Goal: Task Accomplishment & Management: Use online tool/utility

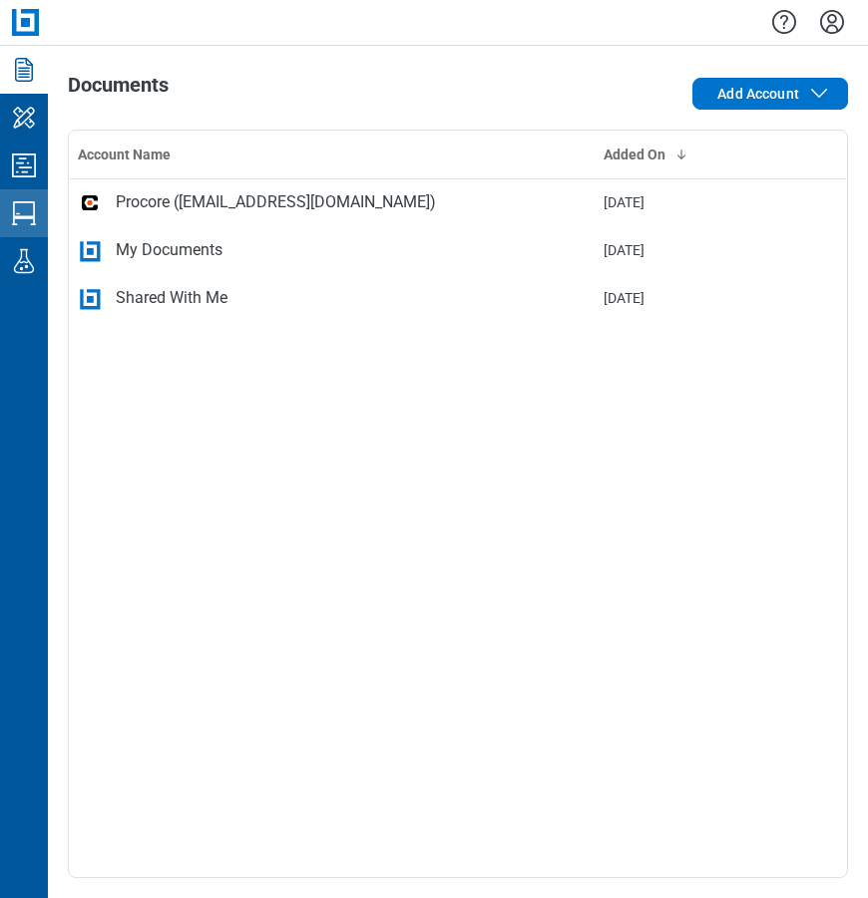
click at [26, 215] on icon "Studio Sessions" at bounding box center [24, 213] width 32 height 32
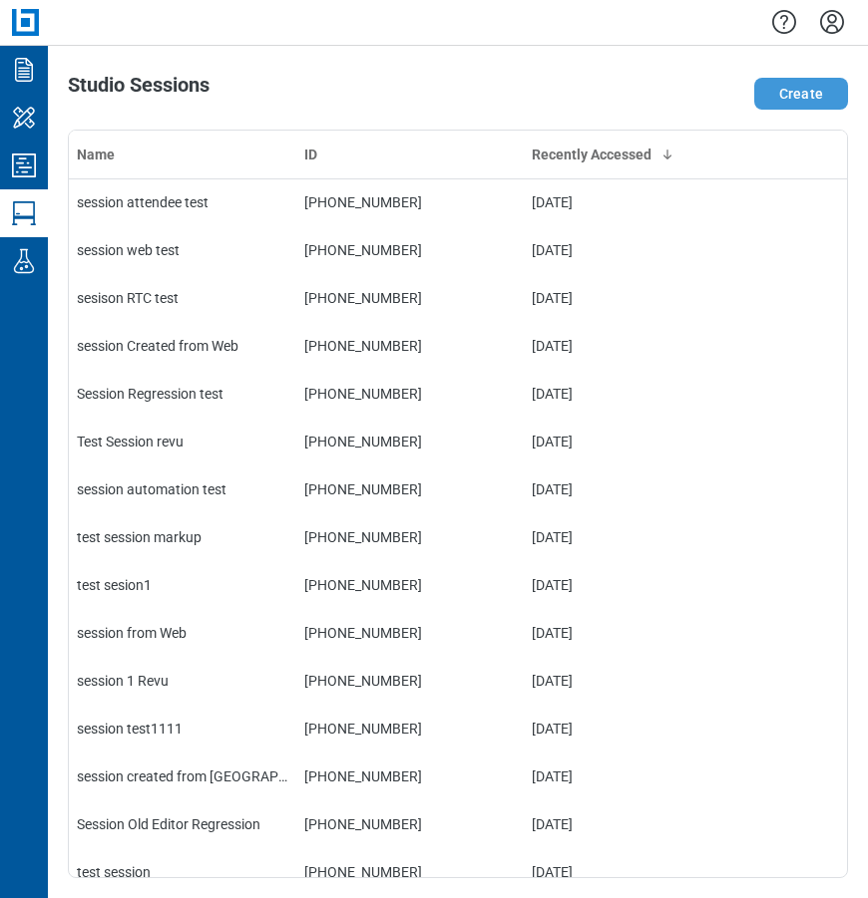
click at [810, 92] on button "Create" at bounding box center [801, 94] width 94 height 32
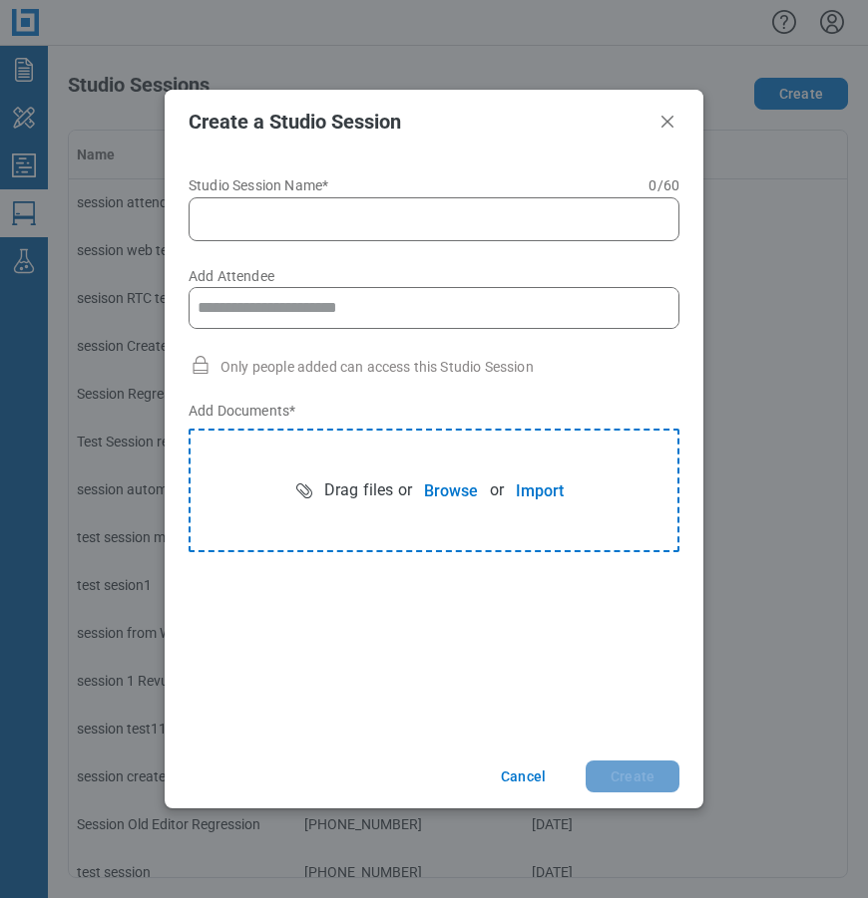
click at [372, 208] on input "Studio Session Name* 0 of 60 characters 0 / 60" at bounding box center [437, 219] width 465 height 24
type input "**********"
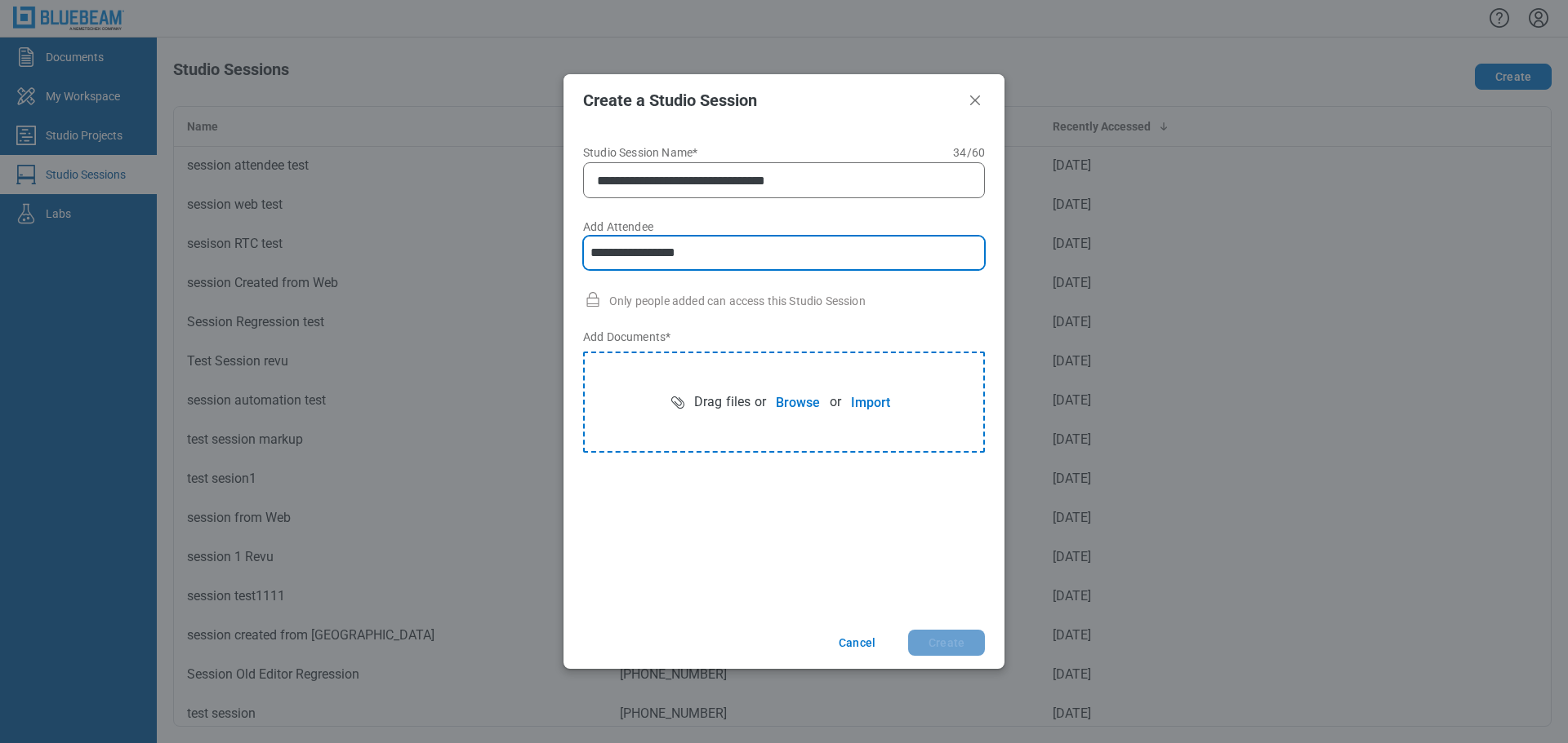
type input "**********"
click at [710, 398] on button "Browse" at bounding box center [798, 403] width 64 height 33
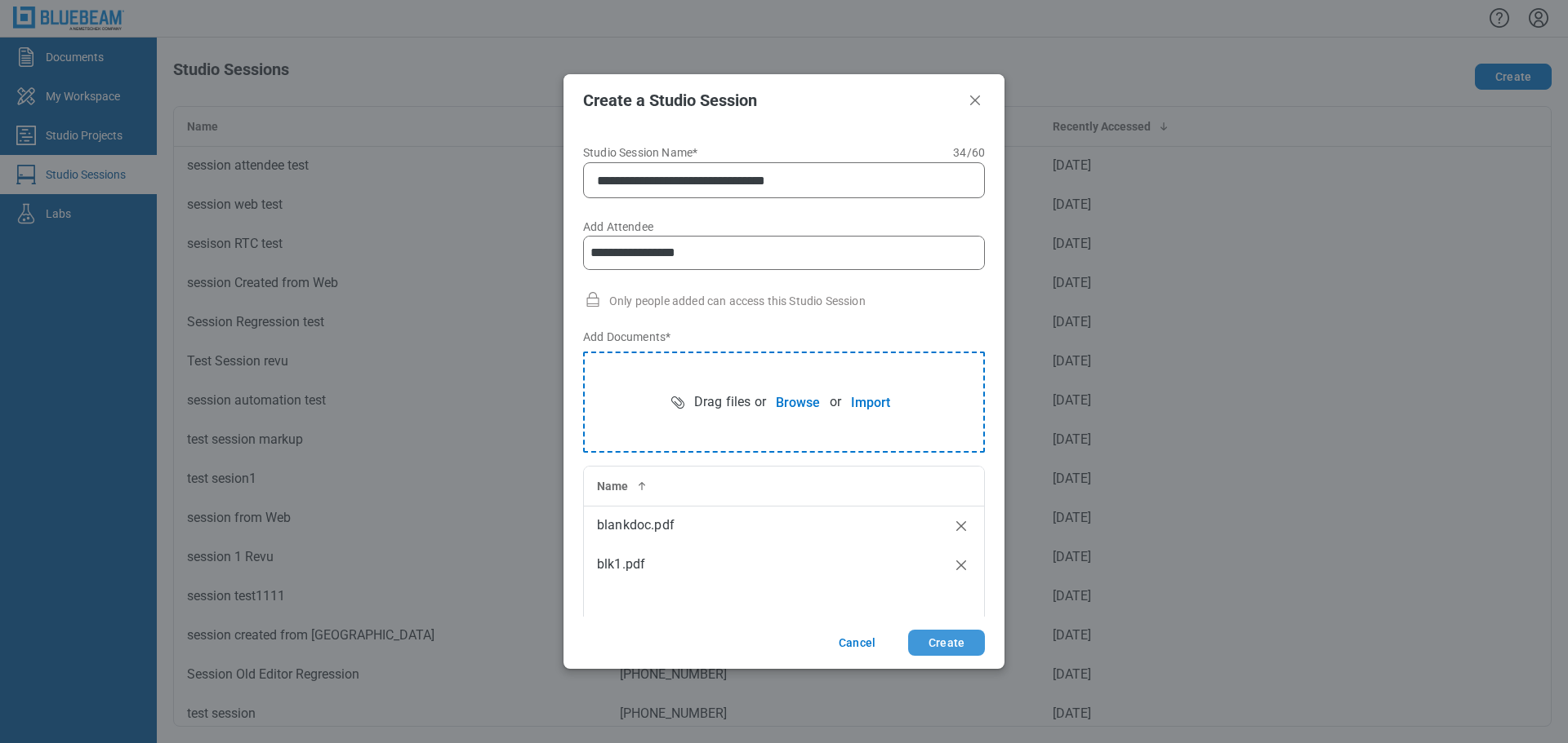
click at [710, 646] on button "Create" at bounding box center [947, 643] width 77 height 26
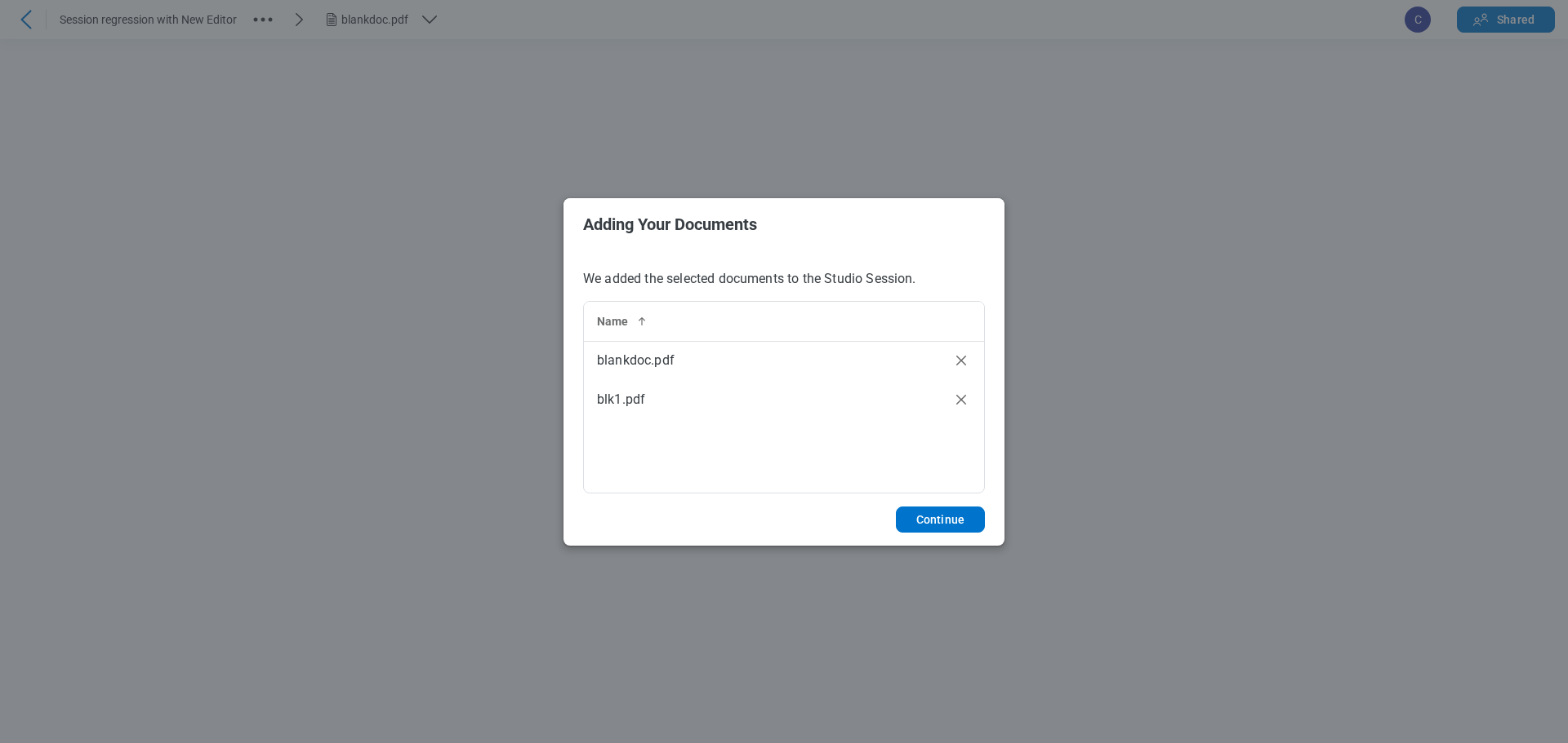
drag, startPoint x: 940, startPoint y: 526, endPoint x: 1001, endPoint y: 534, distance: 61.5
click at [710, 526] on button "Continue" at bounding box center [940, 520] width 89 height 26
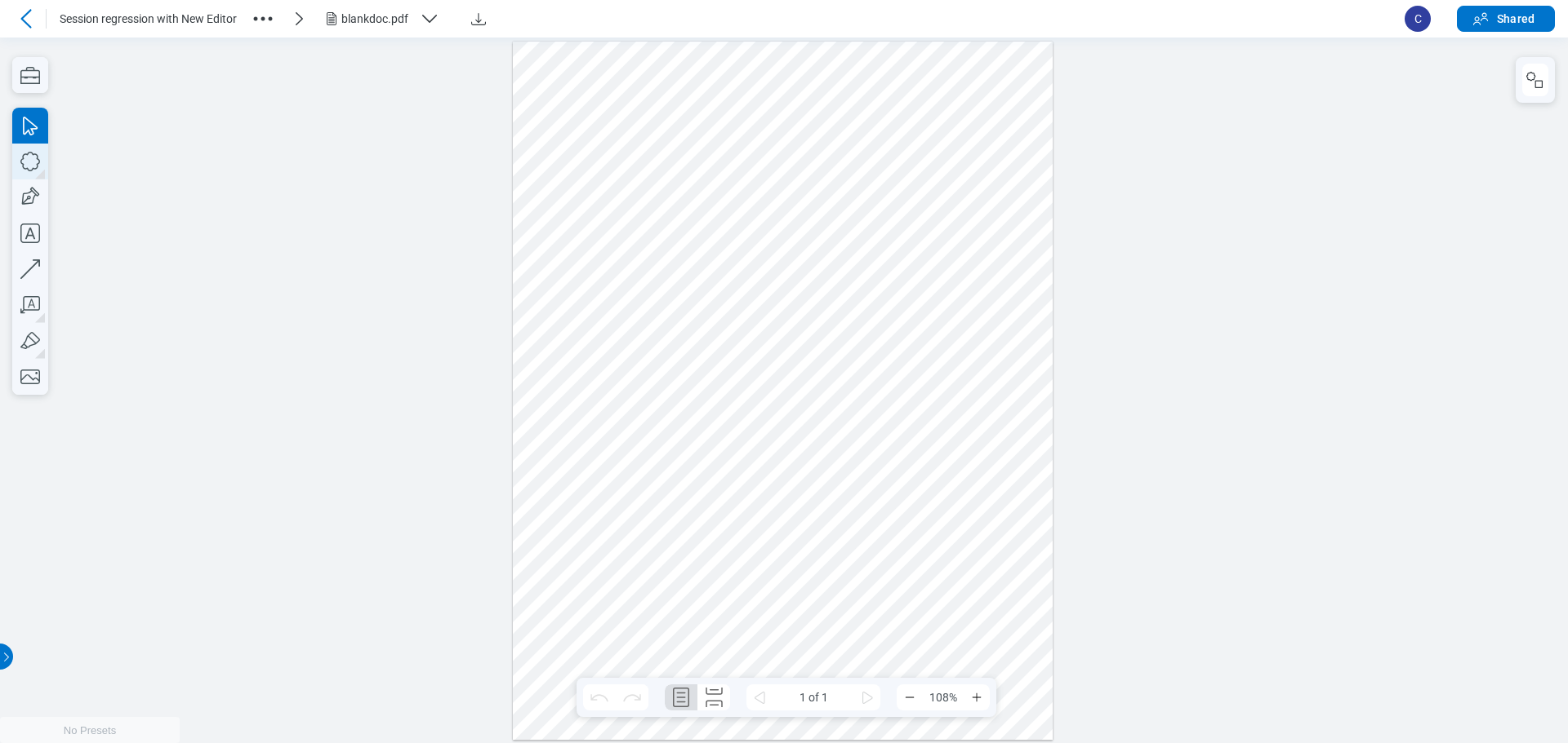
click at [29, 163] on icon "button" at bounding box center [30, 161] width 36 height 36
click at [31, 307] on icon "button" at bounding box center [30, 305] width 36 height 36
drag, startPoint x: 633, startPoint y: 239, endPoint x: 791, endPoint y: 361, distance: 199.6
click at [710, 345] on div at bounding box center [783, 390] width 540 height 699
click at [710, 385] on div at bounding box center [783, 390] width 540 height 699
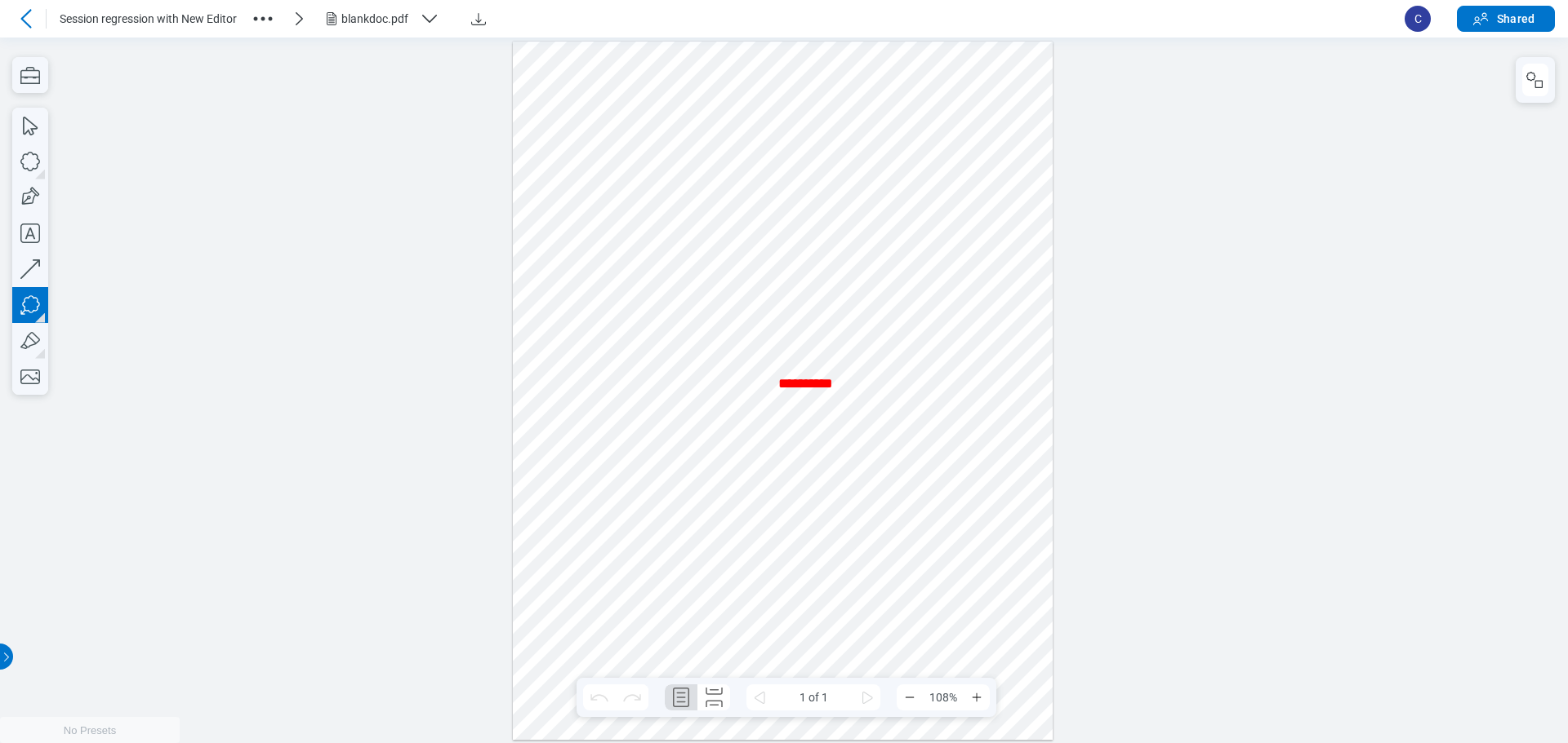
click at [710, 403] on div at bounding box center [783, 390] width 540 height 699
click at [710, 82] on rect "button" at bounding box center [1539, 83] width 7 height 7
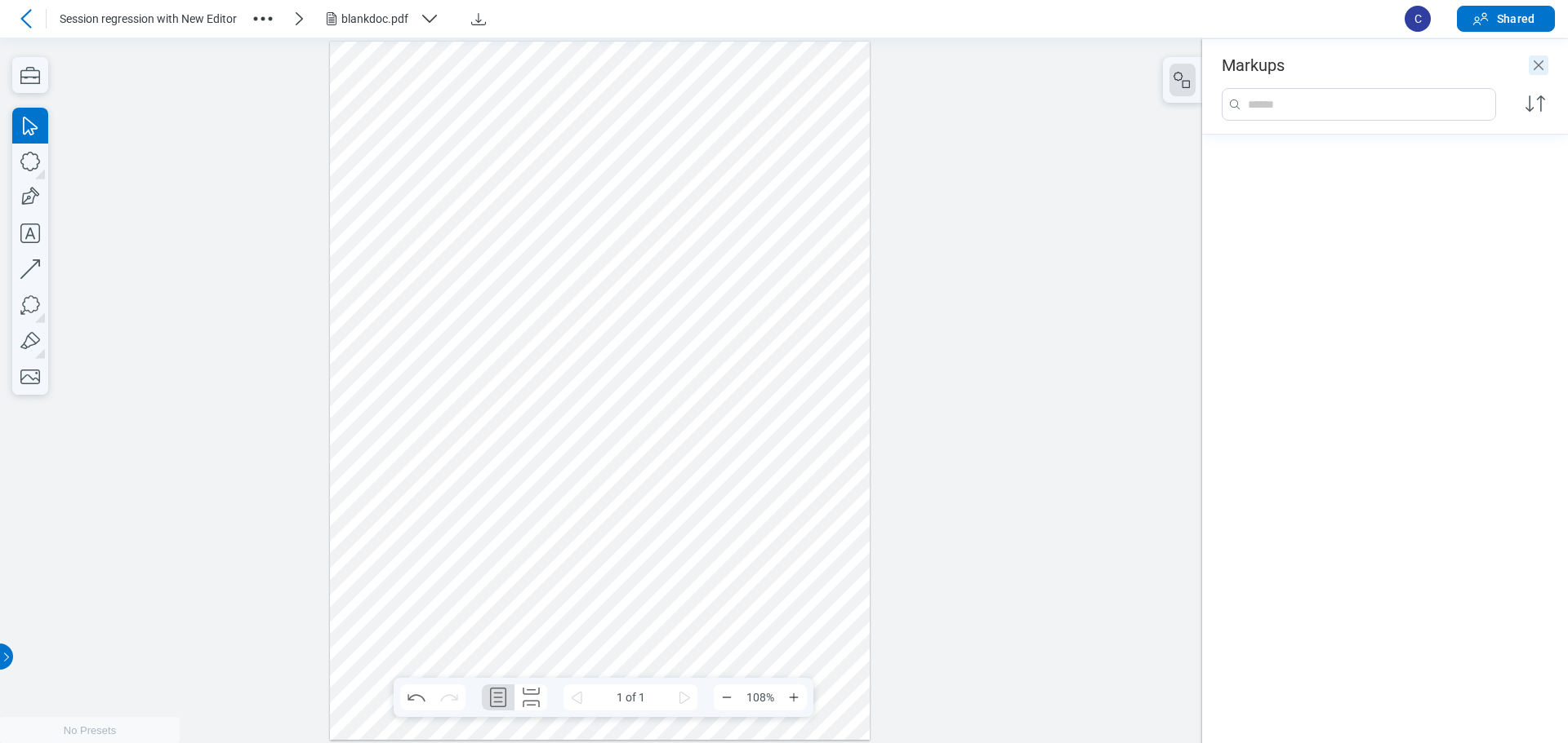
click at [710, 70] on icon "Close" at bounding box center [1539, 65] width 20 height 20
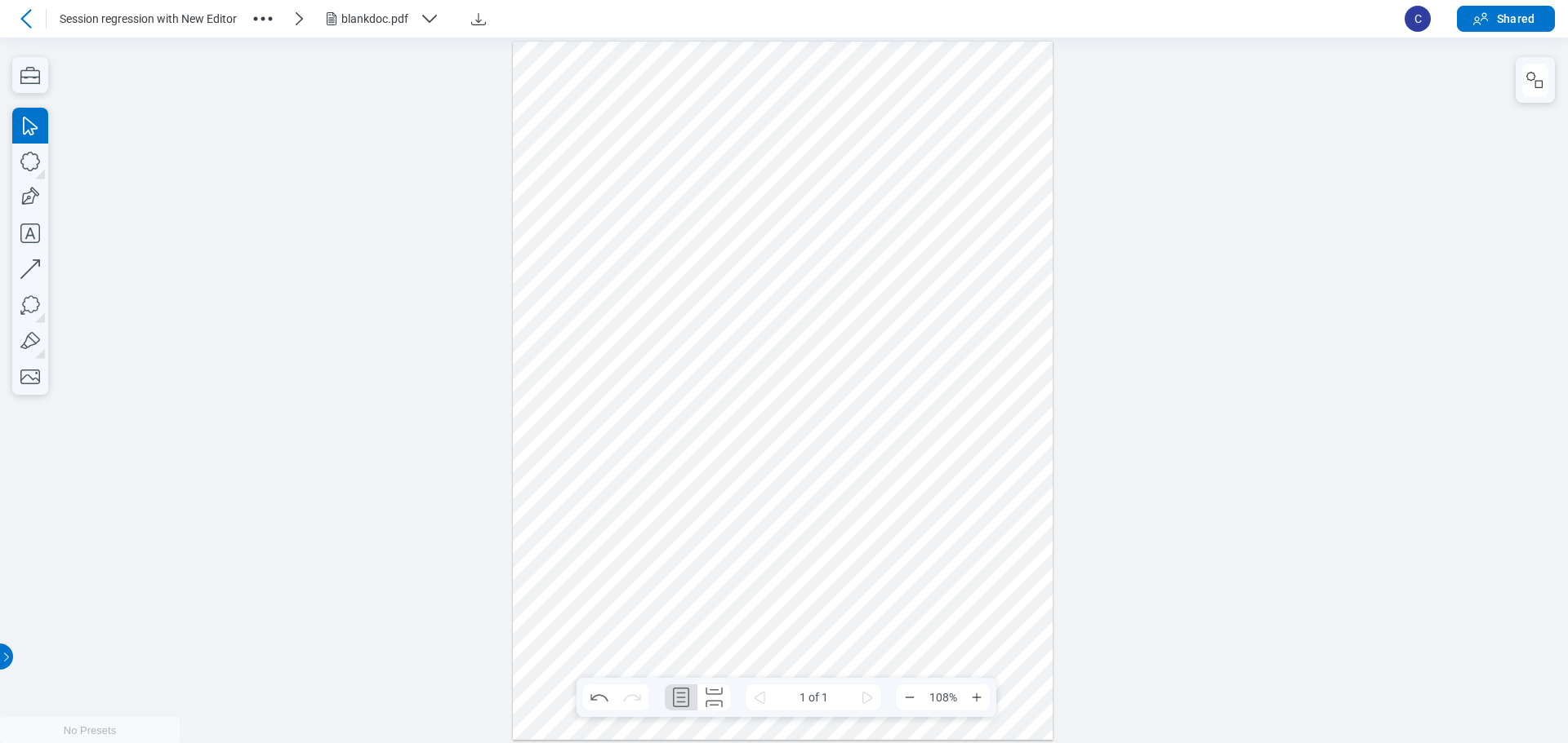
drag, startPoint x: 964, startPoint y: 343, endPoint x: 721, endPoint y: 308, distance: 245.5
click at [710, 340] on div at bounding box center [783, 390] width 540 height 699
click at [710, 308] on div at bounding box center [783, 390] width 540 height 699
click at [710, 302] on div at bounding box center [783, 390] width 540 height 699
click at [710, 77] on icon "button" at bounding box center [1530, 76] width 9 height 9
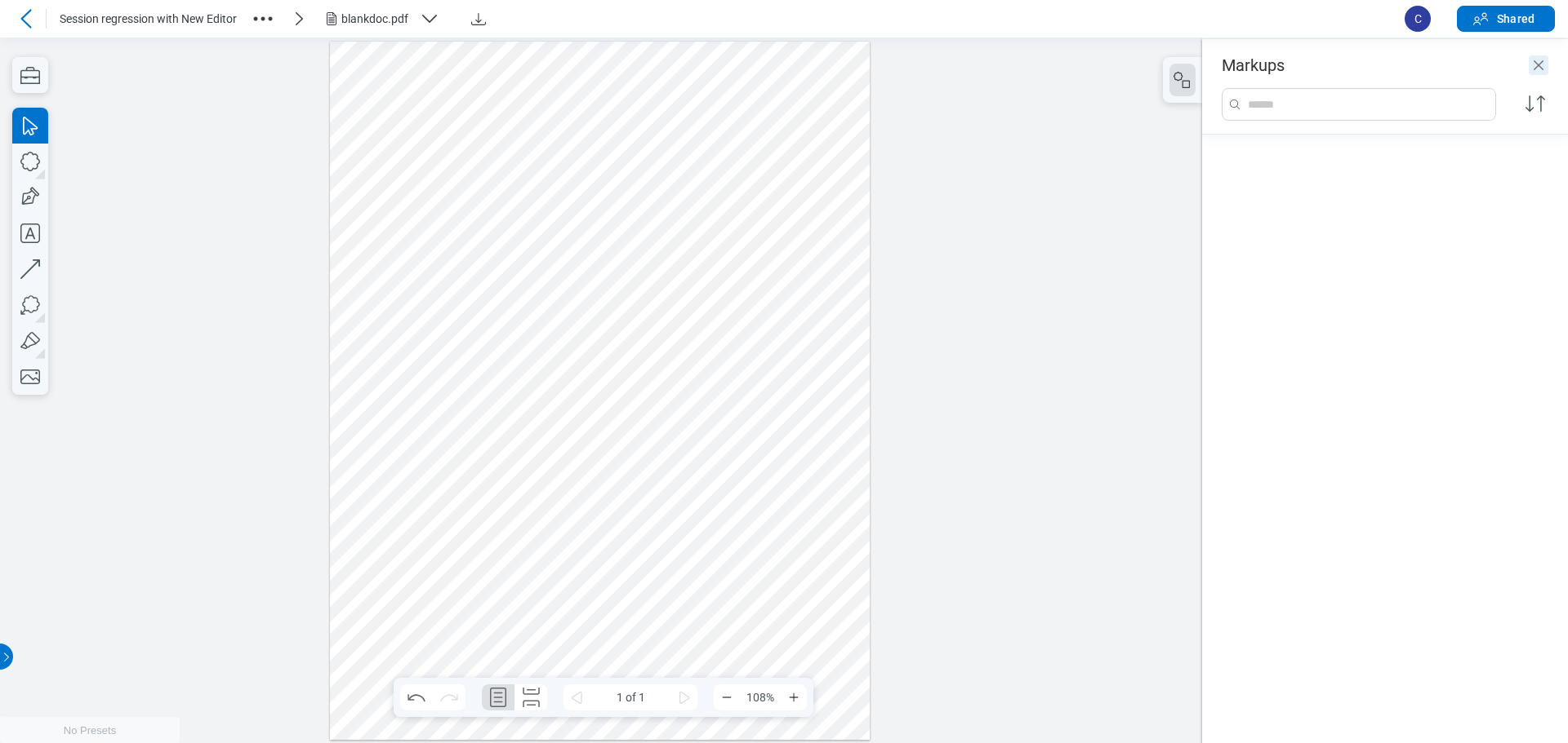
click at [710, 70] on icon "Close" at bounding box center [1539, 65] width 20 height 20
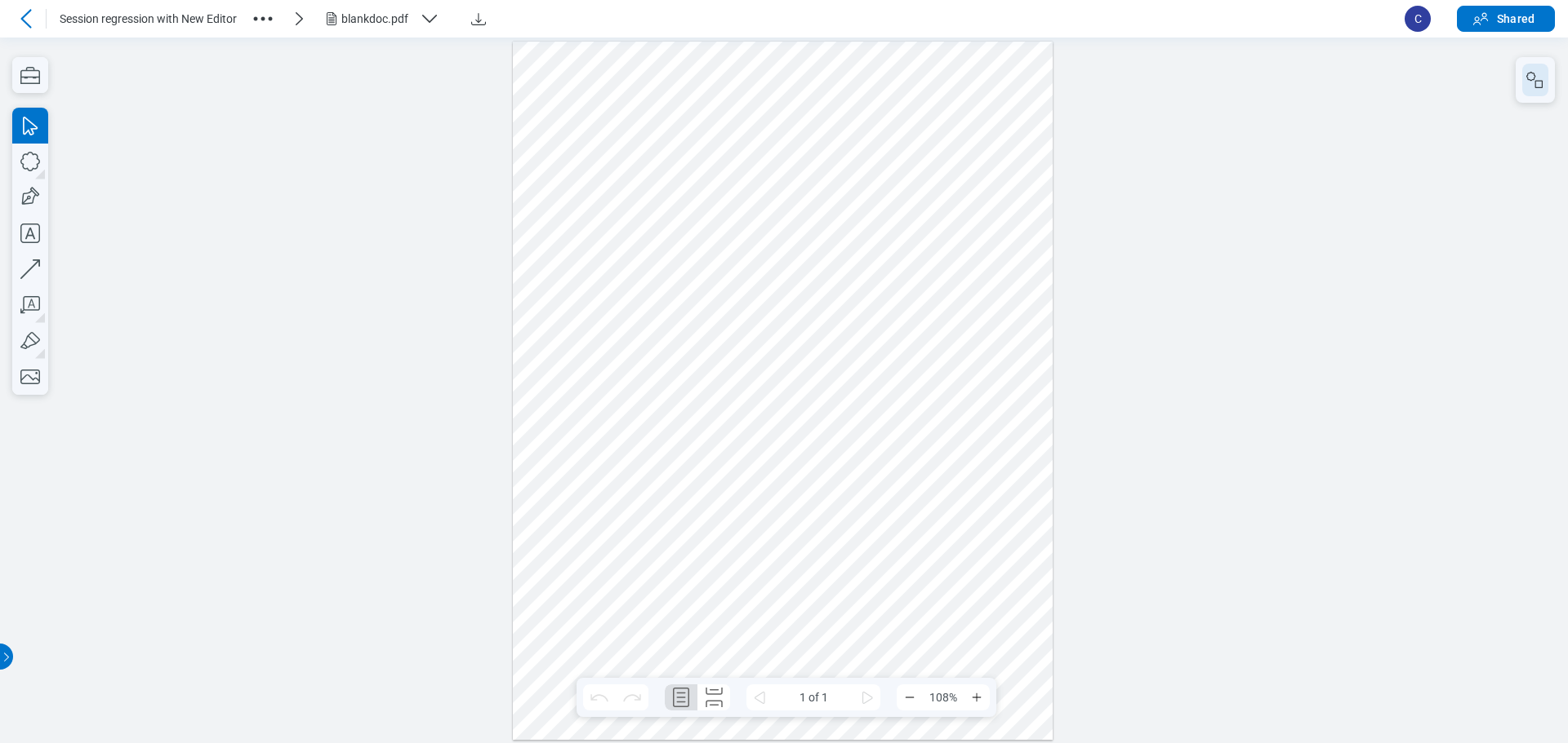
click at [1531, 81] on icon "button" at bounding box center [1535, 80] width 20 height 20
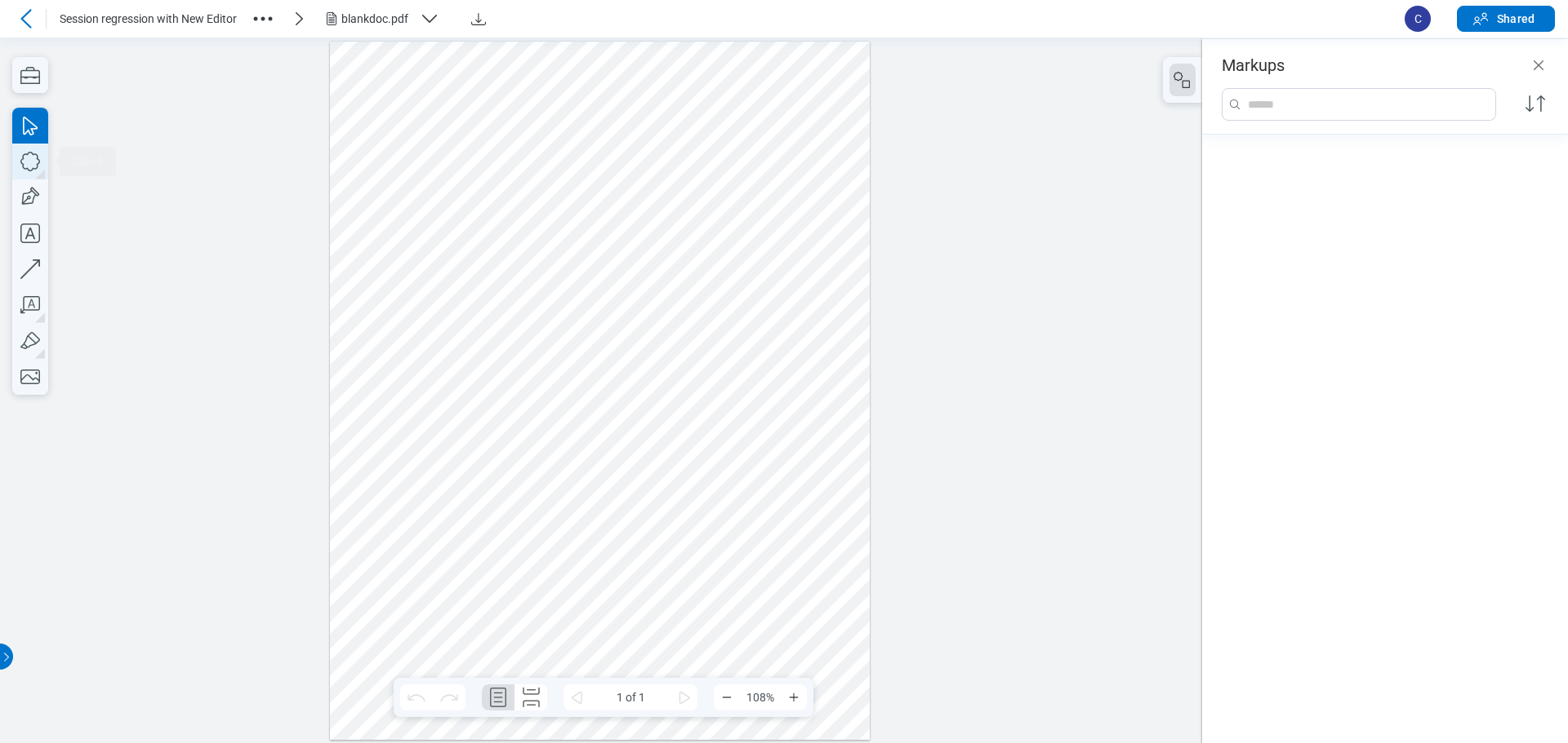
click at [34, 165] on icon "button" at bounding box center [30, 161] width 36 height 36
drag, startPoint x: 539, startPoint y: 209, endPoint x: 721, endPoint y: 364, distance: 239.1
click at [630, 309] on div at bounding box center [600, 390] width 540 height 699
click at [746, 393] on div at bounding box center [600, 390] width 540 height 699
click at [42, 268] on icon "button" at bounding box center [30, 269] width 36 height 36
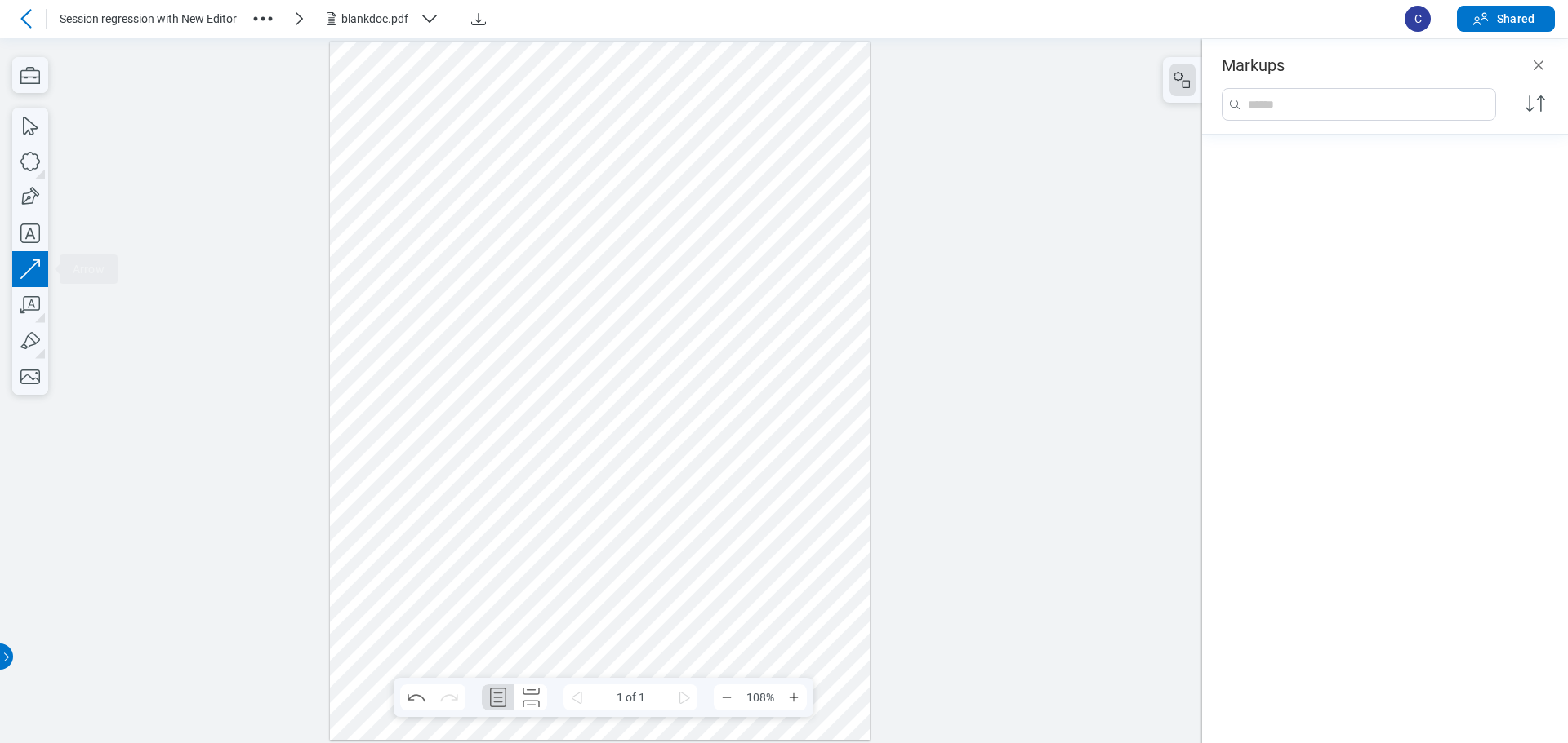
drag, startPoint x: 594, startPoint y: 502, endPoint x: 748, endPoint y: 432, distance: 169.2
click at [706, 415] on div at bounding box center [600, 390] width 540 height 699
click at [798, 463] on div at bounding box center [600, 390] width 540 height 699
click at [35, 348] on icon "button" at bounding box center [30, 341] width 36 height 36
drag, startPoint x: 506, startPoint y: 381, endPoint x: 532, endPoint y: 377, distance: 26.3
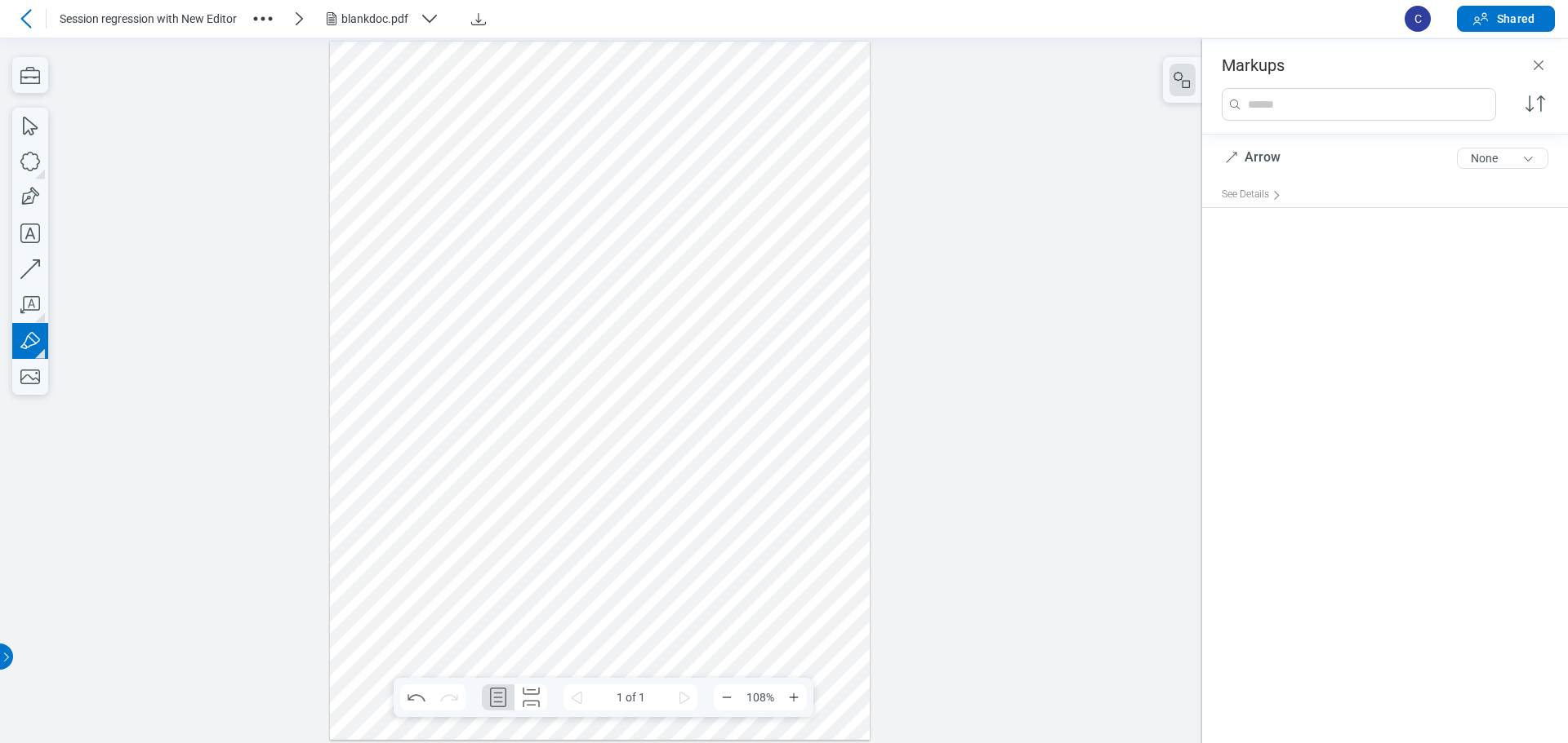
click at [522, 364] on div at bounding box center [600, 390] width 540 height 699
click at [25, 160] on icon "button" at bounding box center [30, 161] width 36 height 36
drag, startPoint x: 679, startPoint y: 353, endPoint x: 784, endPoint y: 403, distance: 116.3
click at [771, 396] on div at bounding box center [600, 390] width 540 height 699
click at [790, 475] on div at bounding box center [600, 390] width 540 height 699
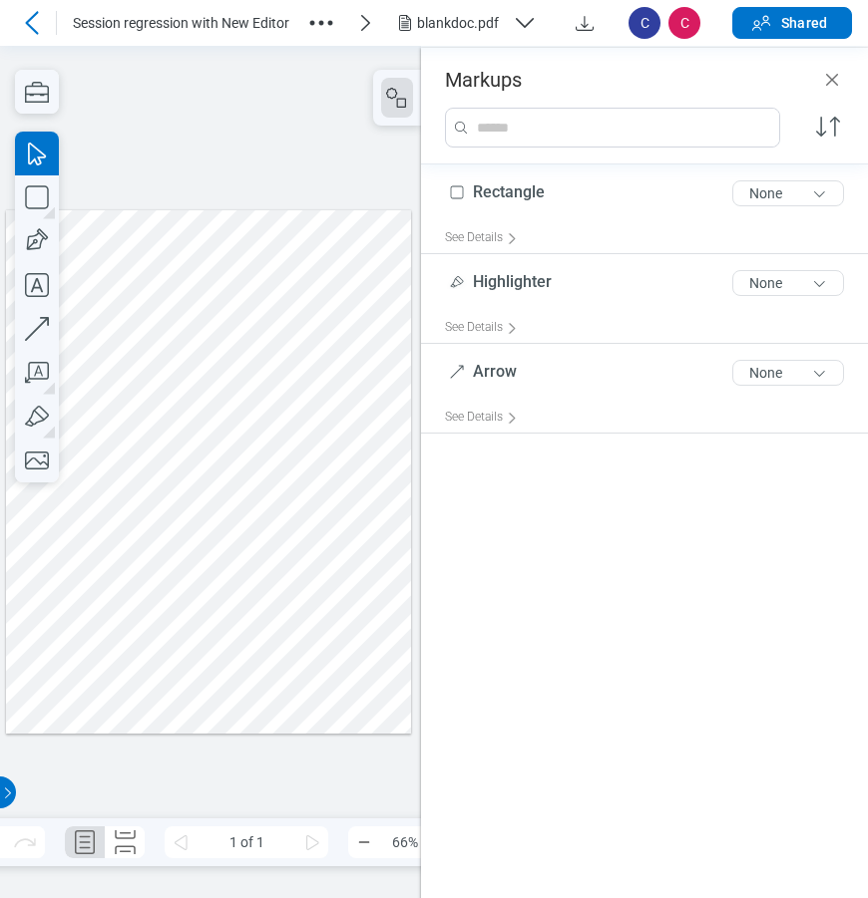
drag, startPoint x: 209, startPoint y: 388, endPoint x: 252, endPoint y: 389, distance: 42.9
click at [209, 388] on div at bounding box center [208, 470] width 405 height 523
click at [304, 445] on div at bounding box center [208, 470] width 405 height 523
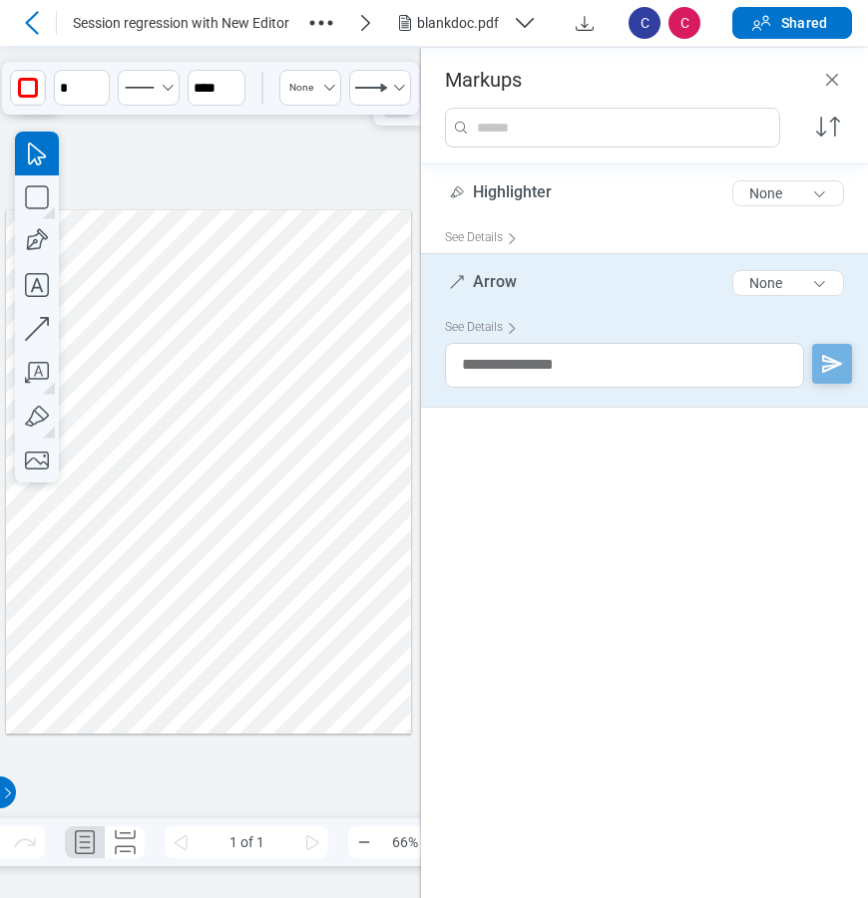
click at [271, 502] on div at bounding box center [208, 470] width 405 height 523
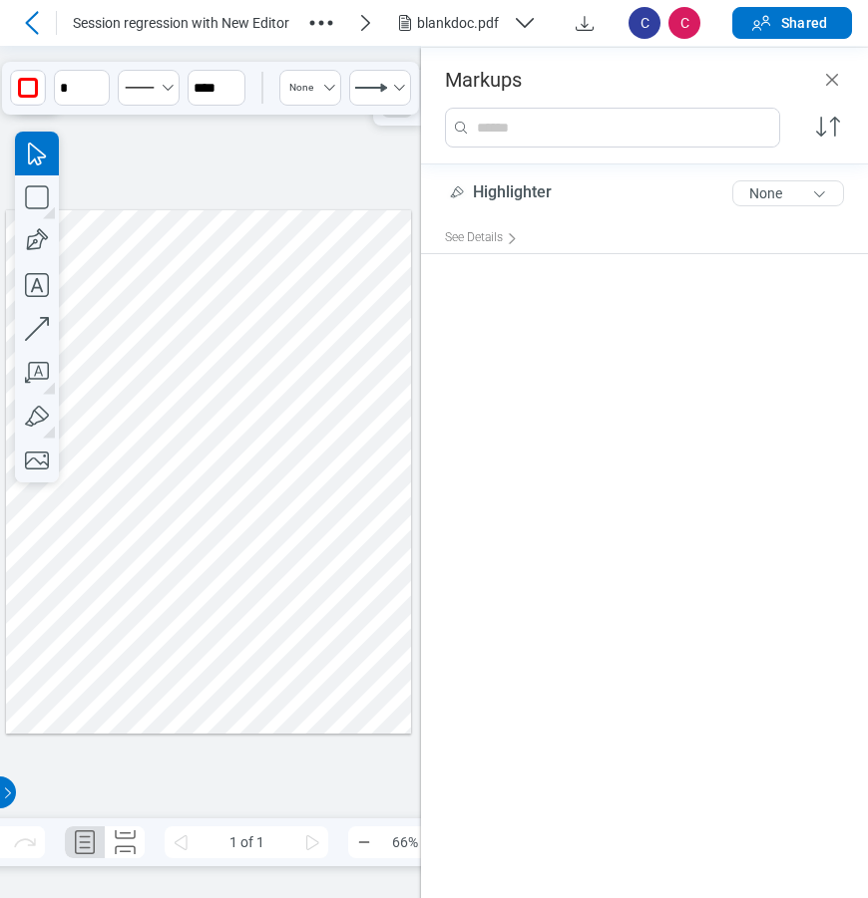
click at [138, 481] on div at bounding box center [208, 470] width 405 height 523
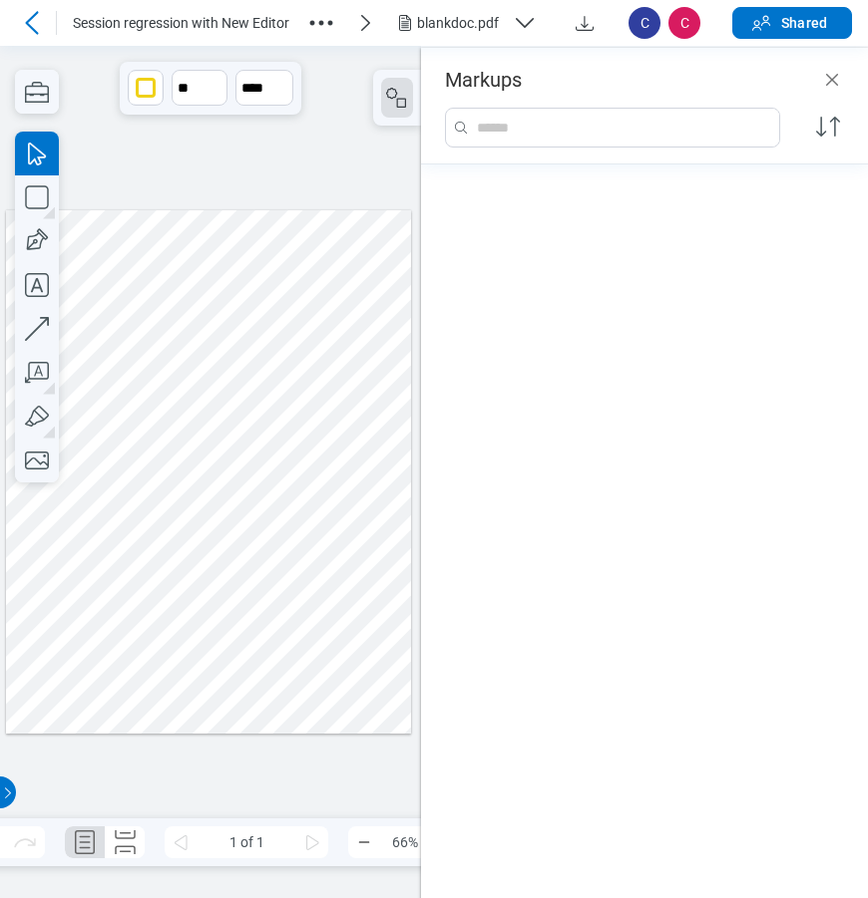
click at [259, 433] on div at bounding box center [208, 470] width 405 height 523
click at [38, 200] on icon "button" at bounding box center [37, 197] width 44 height 44
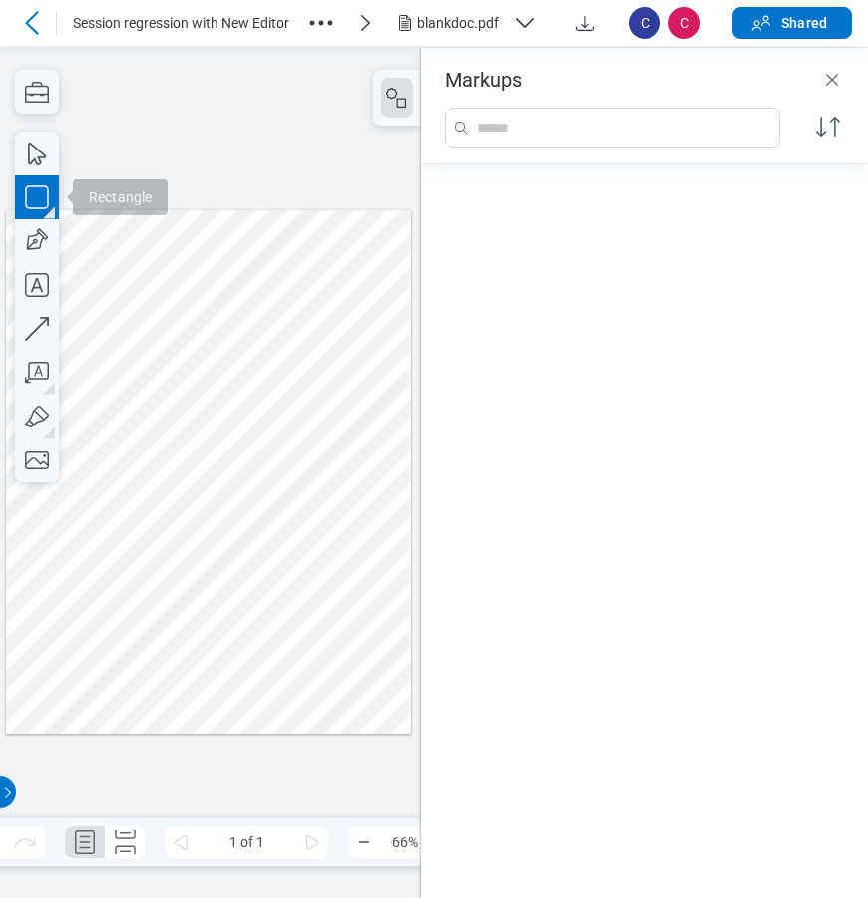
drag, startPoint x: 219, startPoint y: 364, endPoint x: 325, endPoint y: 503, distance: 174.3
click at [311, 478] on div at bounding box center [208, 470] width 405 height 523
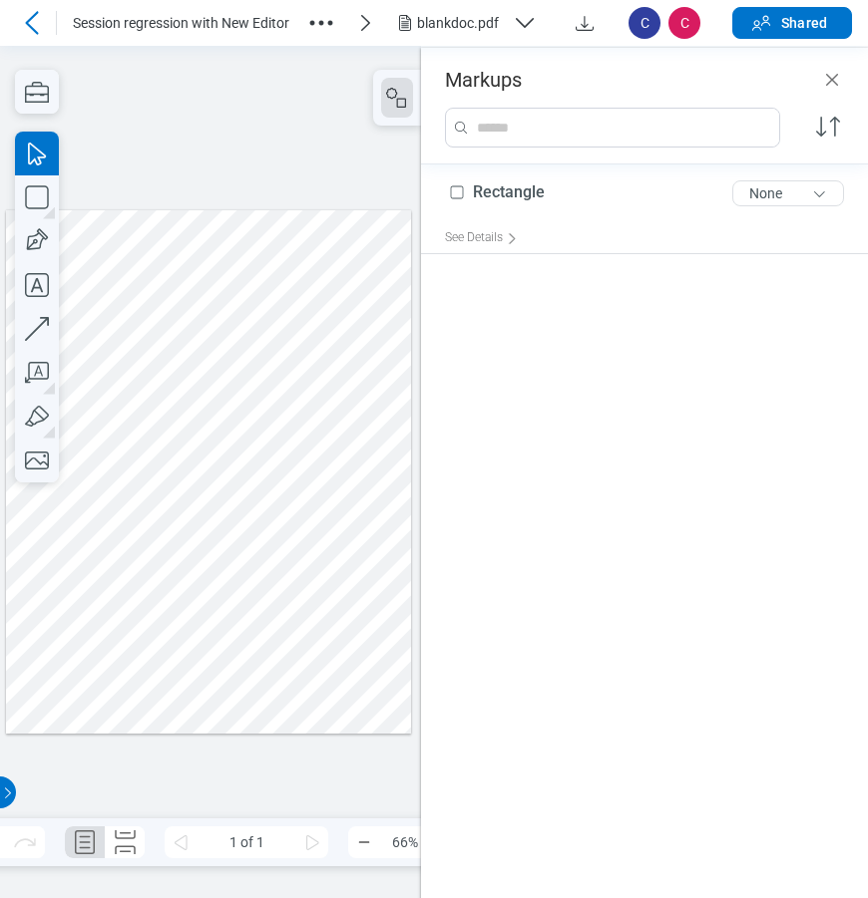
drag, startPoint x: 331, startPoint y: 561, endPoint x: 148, endPoint y: 390, distance: 251.2
click at [331, 560] on div at bounding box center [208, 470] width 405 height 523
click at [37, 290] on icon "button" at bounding box center [37, 285] width 44 height 44
click at [198, 502] on div at bounding box center [208, 470] width 405 height 523
click at [379, 499] on div at bounding box center [208, 470] width 405 height 523
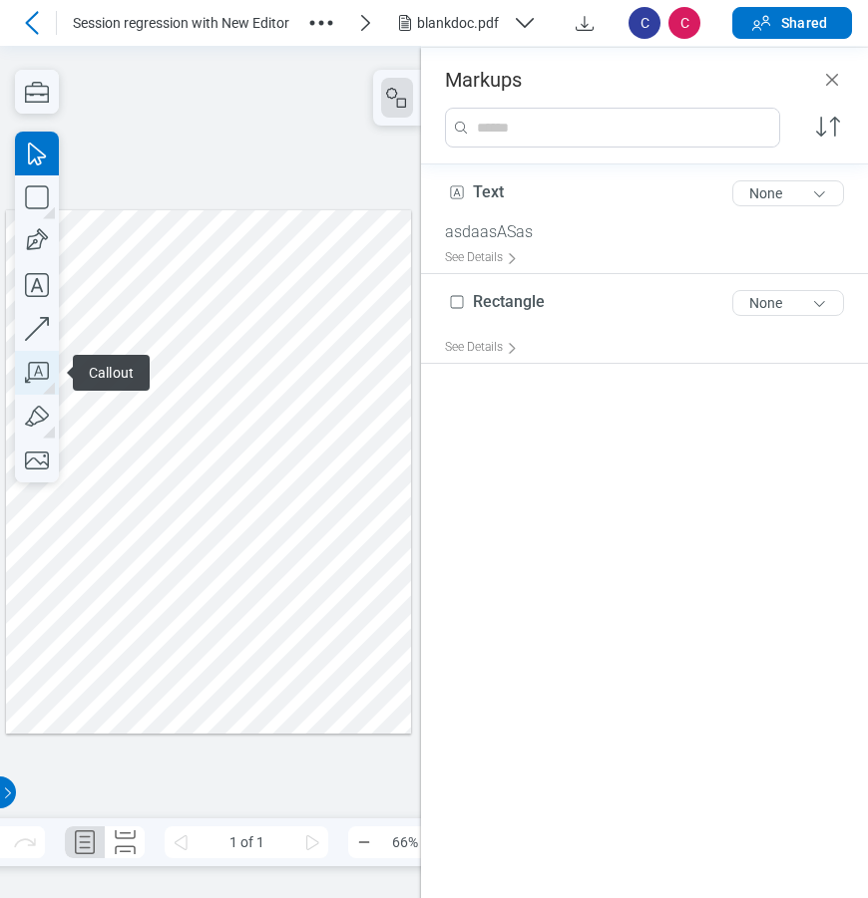
click at [41, 373] on icon "button" at bounding box center [37, 372] width 24 height 21
drag, startPoint x: 170, startPoint y: 588, endPoint x: 215, endPoint y: 619, distance: 55.3
click at [215, 619] on div at bounding box center [208, 470] width 405 height 523
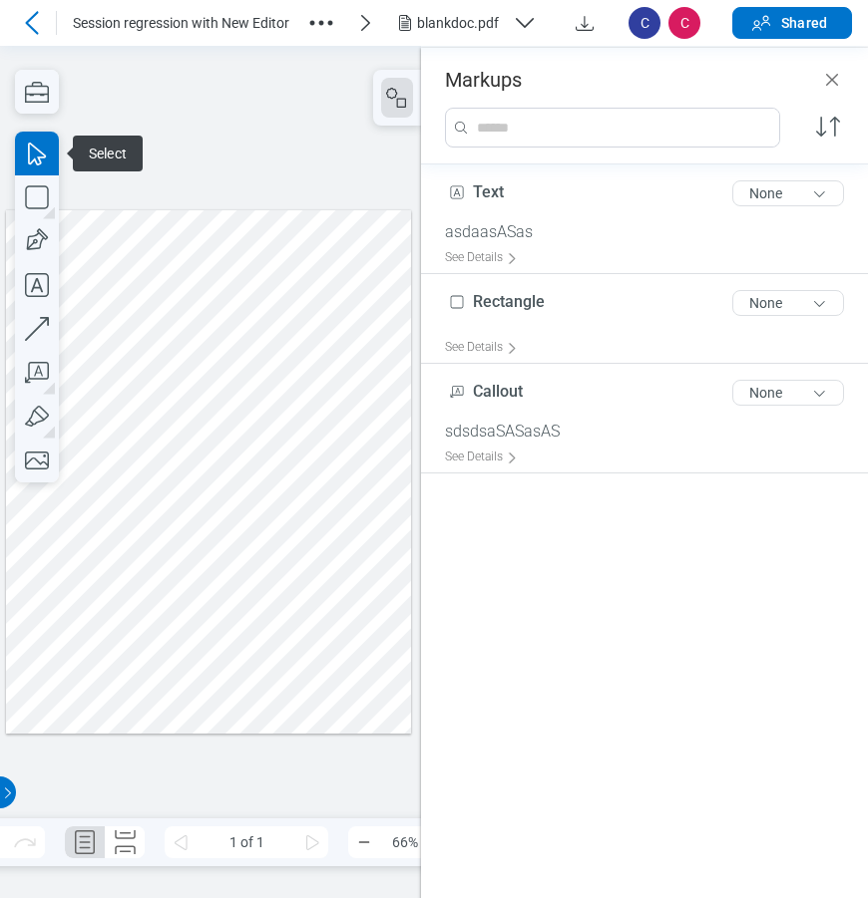
click at [316, 656] on div at bounding box center [208, 470] width 405 height 523
click at [37, 372] on icon "button" at bounding box center [37, 372] width 24 height 21
drag, startPoint x: 70, startPoint y: 567, endPoint x: 91, endPoint y: 580, distance: 24.6
click at [91, 580] on div at bounding box center [208, 470] width 405 height 523
click at [90, 613] on div at bounding box center [208, 470] width 405 height 523
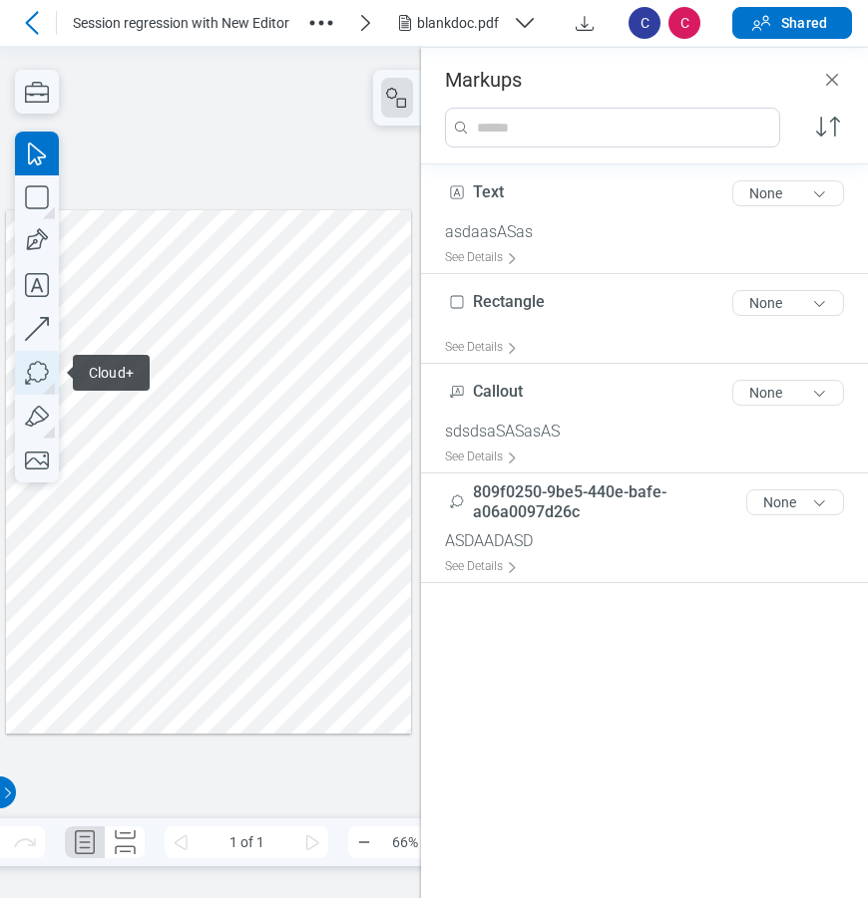
click at [35, 378] on icon "button" at bounding box center [37, 373] width 44 height 44
drag, startPoint x: 194, startPoint y: 263, endPoint x: 237, endPoint y: 296, distance: 54.0
click at [237, 296] on div at bounding box center [208, 470] width 405 height 523
click at [261, 316] on div at bounding box center [208, 470] width 405 height 523
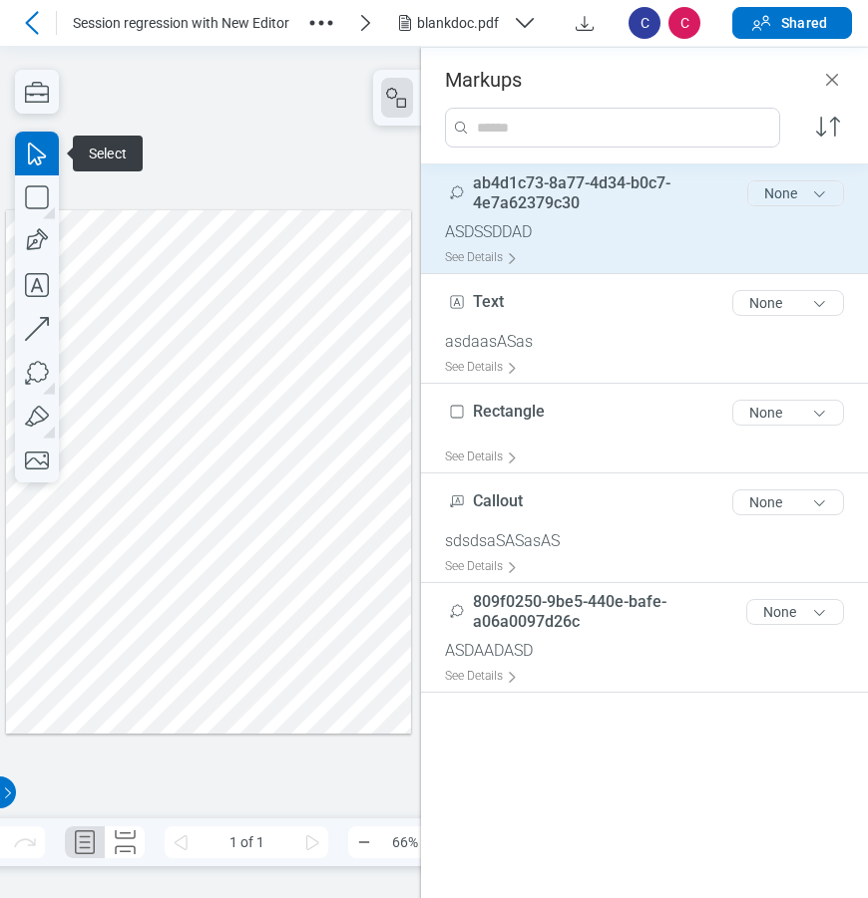
click at [797, 191] on button "None" at bounding box center [795, 193] width 97 height 26
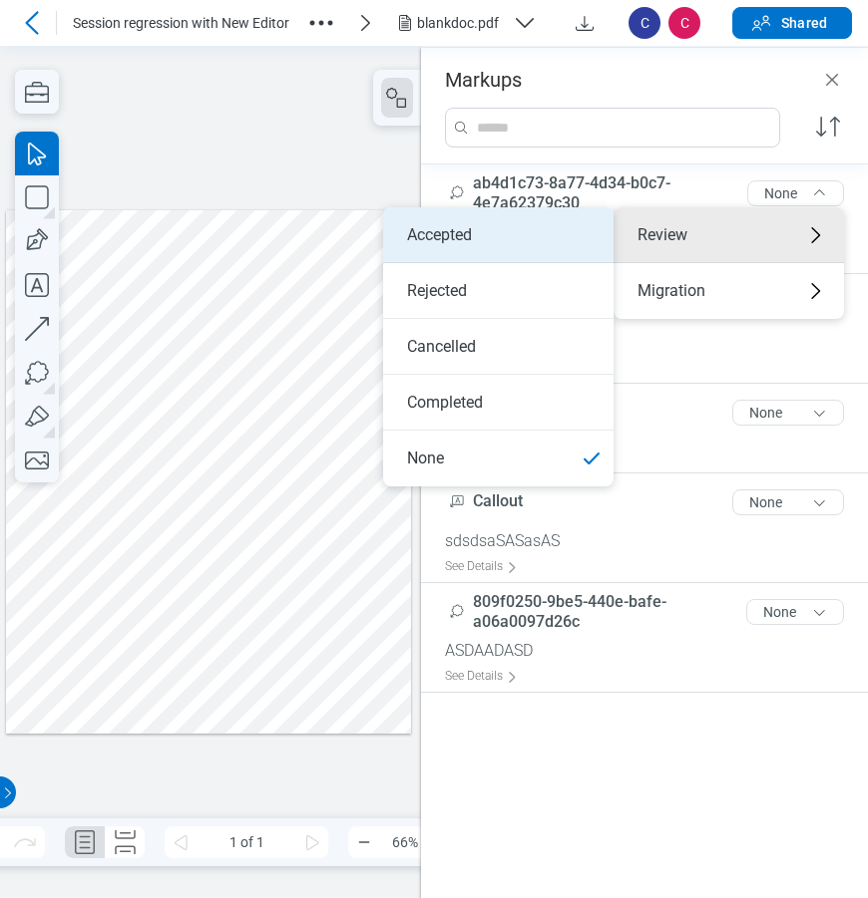
click at [551, 236] on li "Accepted" at bounding box center [498, 235] width 230 height 56
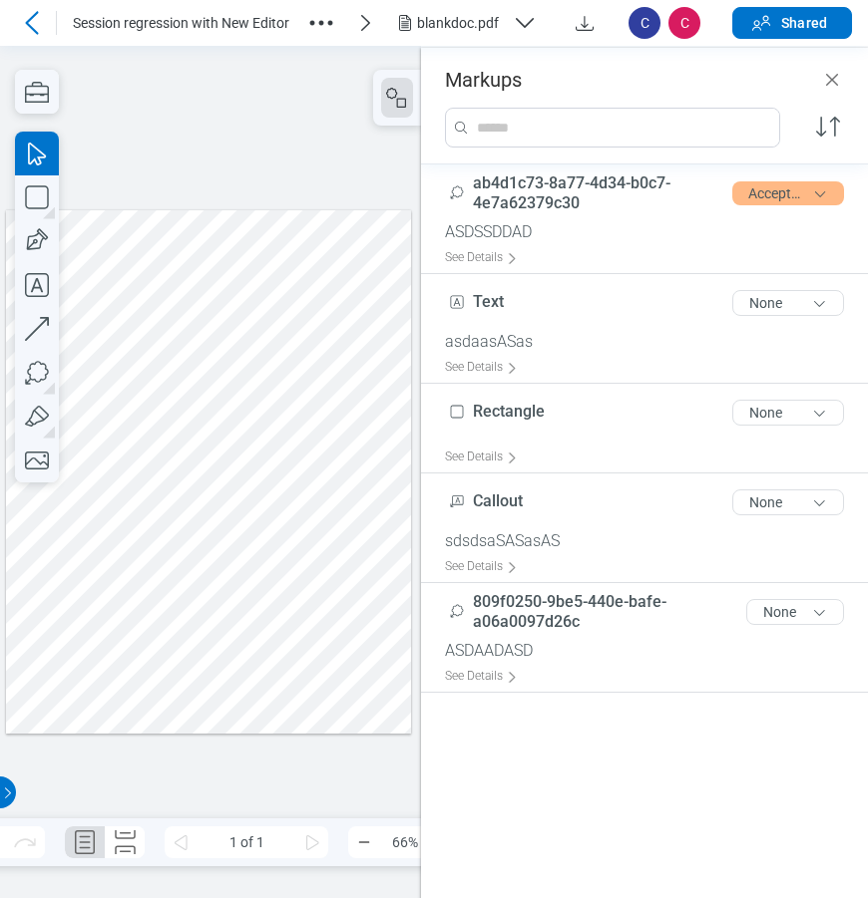
click at [132, 615] on div at bounding box center [208, 470] width 405 height 523
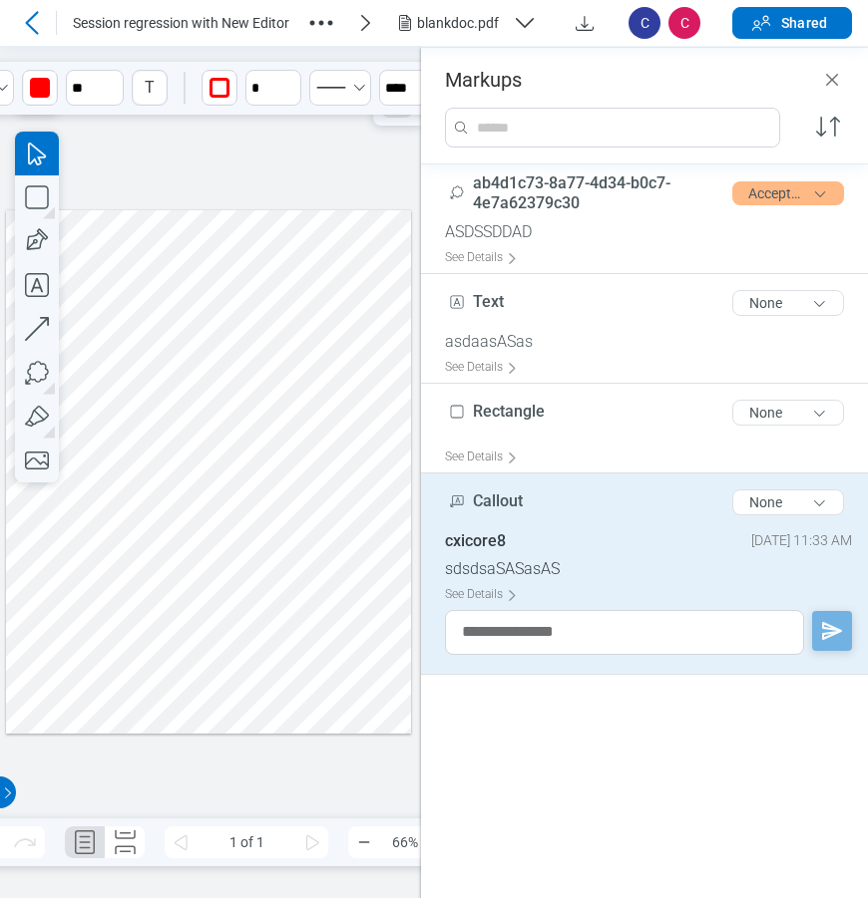
click at [232, 617] on div at bounding box center [208, 470] width 405 height 523
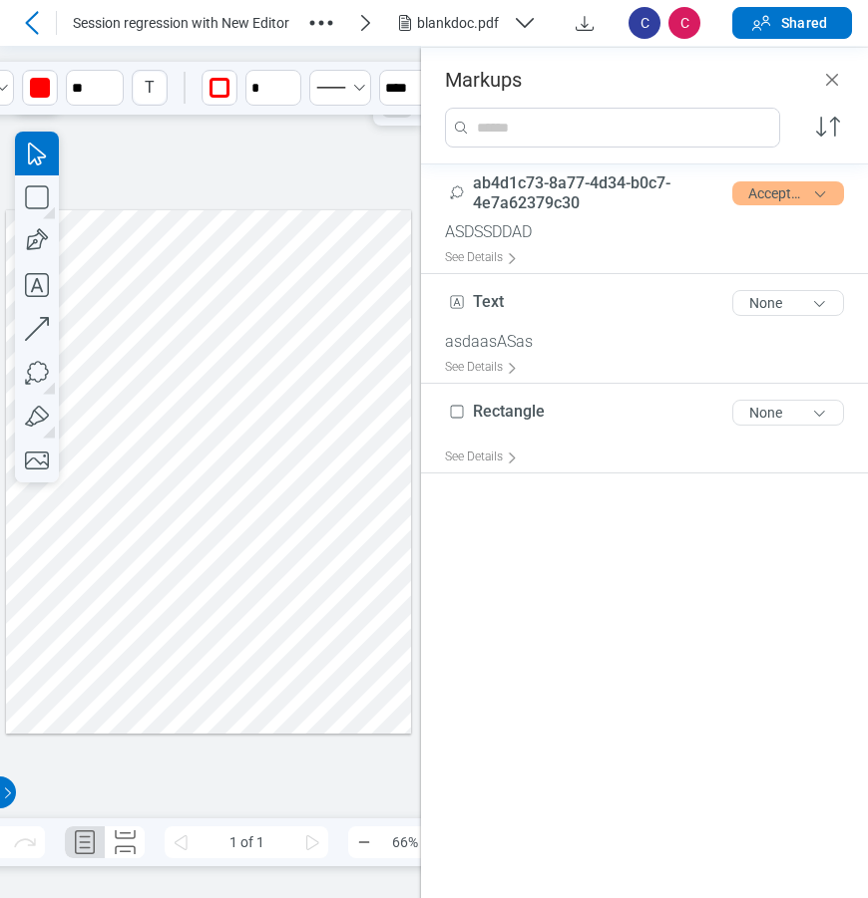
click at [264, 460] on div at bounding box center [208, 470] width 405 height 523
click at [252, 506] on div at bounding box center [208, 470] width 405 height 523
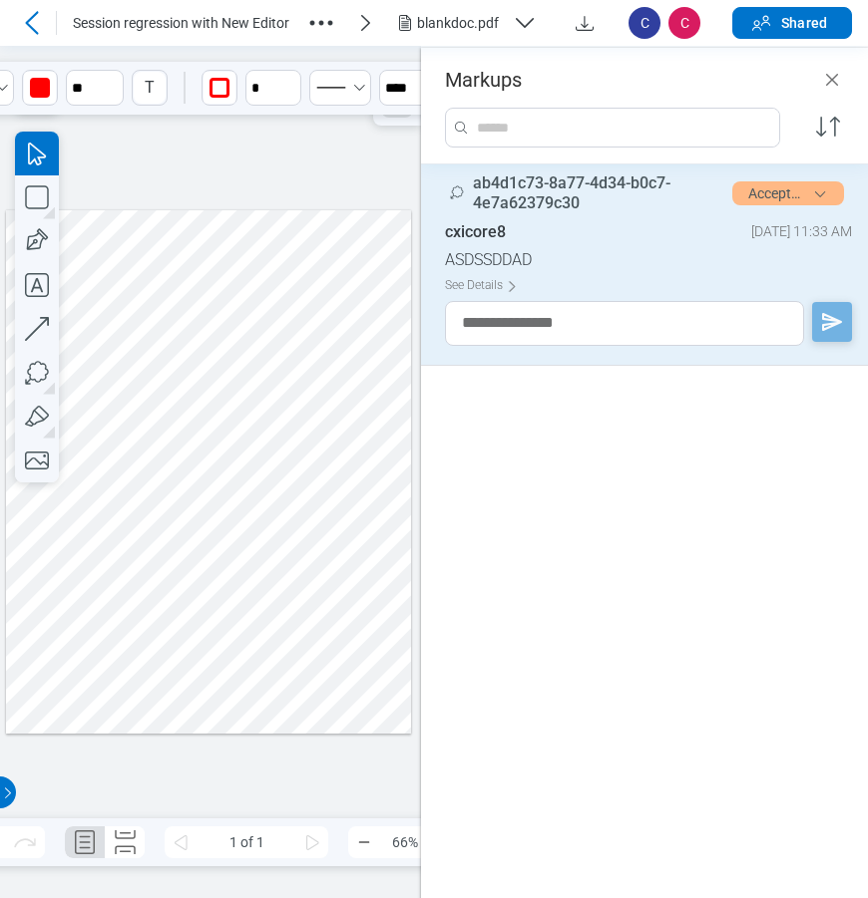
click at [283, 321] on div at bounding box center [208, 470] width 405 height 523
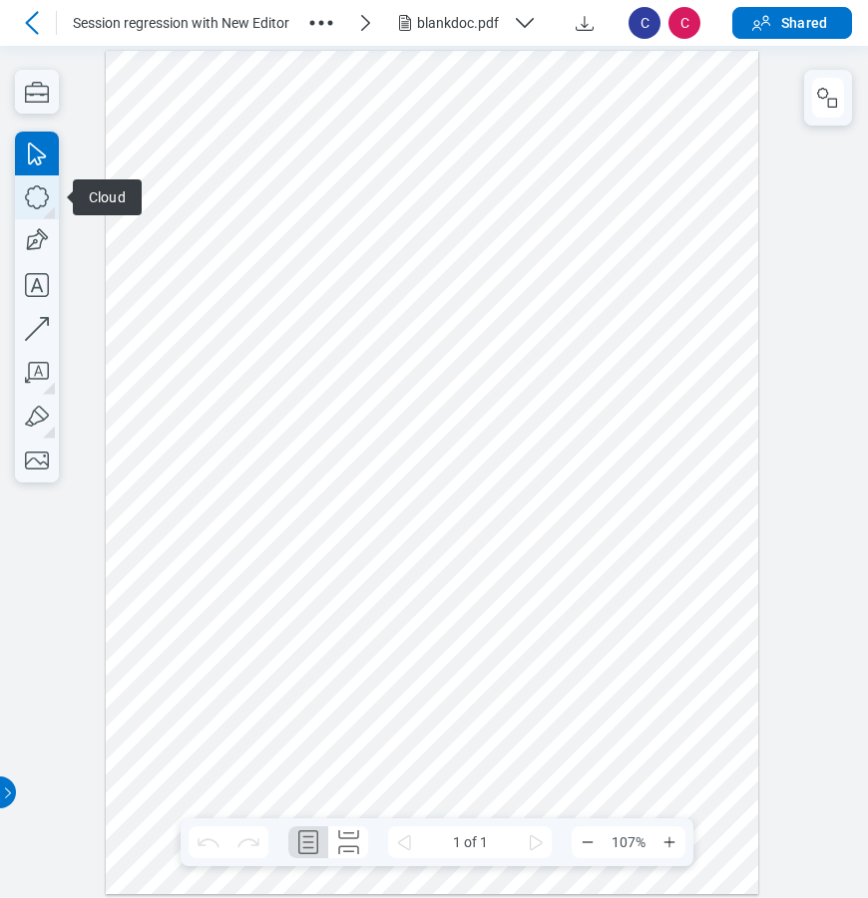
click at [42, 194] on icon "button" at bounding box center [37, 197] width 44 height 44
click at [826, 108] on icon "button" at bounding box center [828, 98] width 24 height 24
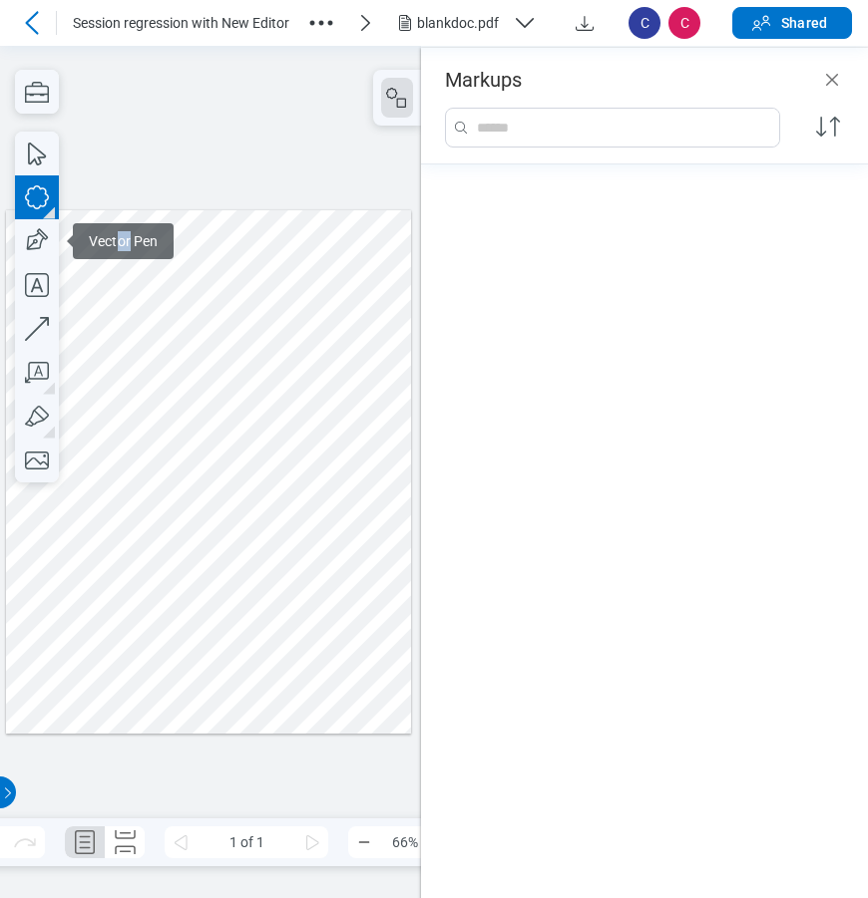
drag, startPoint x: 132, startPoint y: 303, endPoint x: 205, endPoint y: 296, distance: 74.1
drag, startPoint x: 199, startPoint y: 302, endPoint x: 265, endPoint y: 350, distance: 81.4
click at [251, 344] on div at bounding box center [208, 470] width 405 height 523
click at [281, 414] on div at bounding box center [208, 470] width 405 height 523
click at [197, 326] on div at bounding box center [208, 470] width 405 height 523
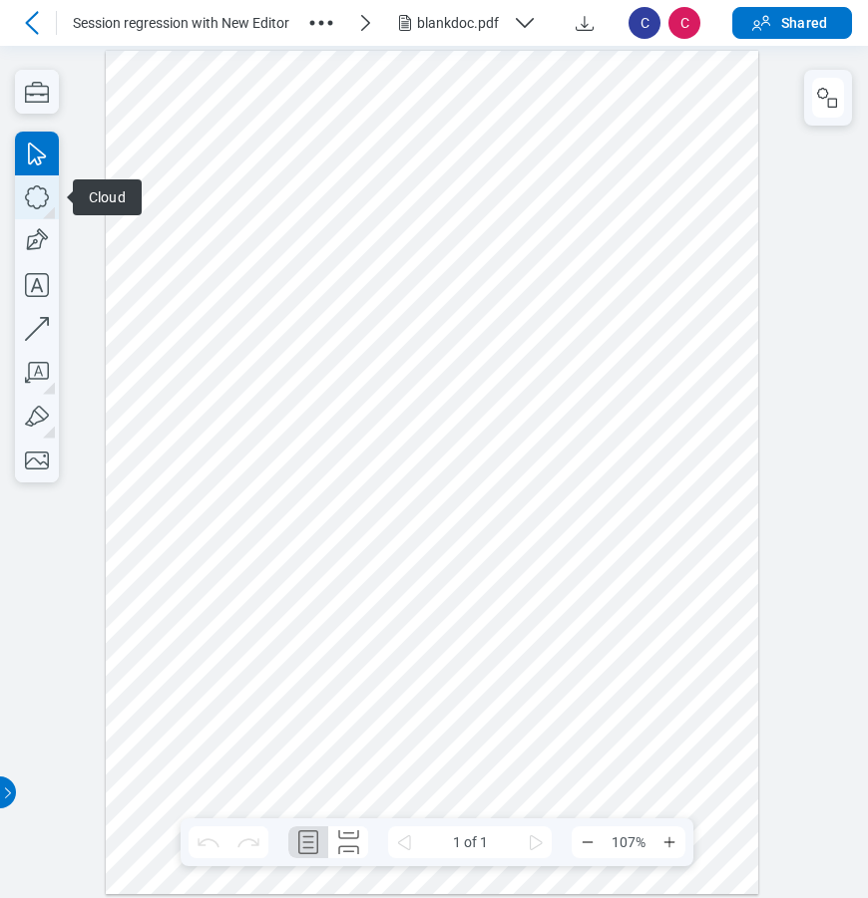
click at [37, 199] on icon "button" at bounding box center [37, 197] width 44 height 44
drag, startPoint x: 329, startPoint y: 277, endPoint x: 529, endPoint y: 411, distance: 240.9
click at [529, 411] on div at bounding box center [432, 472] width 652 height 844
click at [823, 104] on icon "button" at bounding box center [828, 98] width 24 height 24
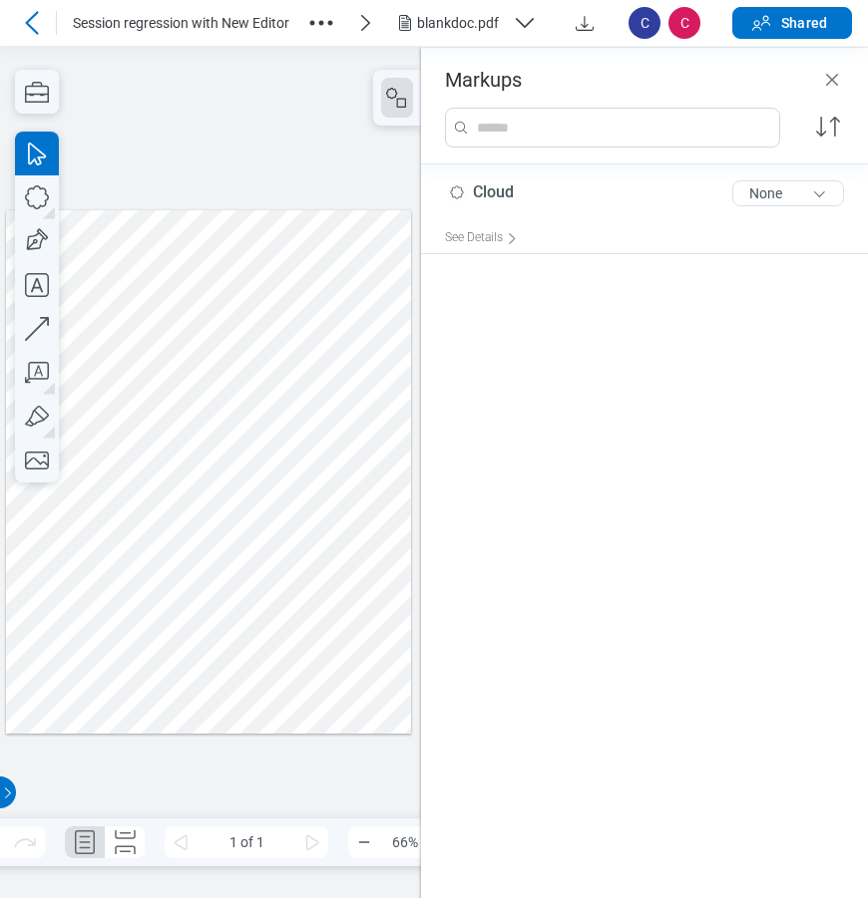
click at [221, 413] on div at bounding box center [208, 470] width 405 height 523
click at [837, 77] on icon "Close" at bounding box center [832, 80] width 24 height 24
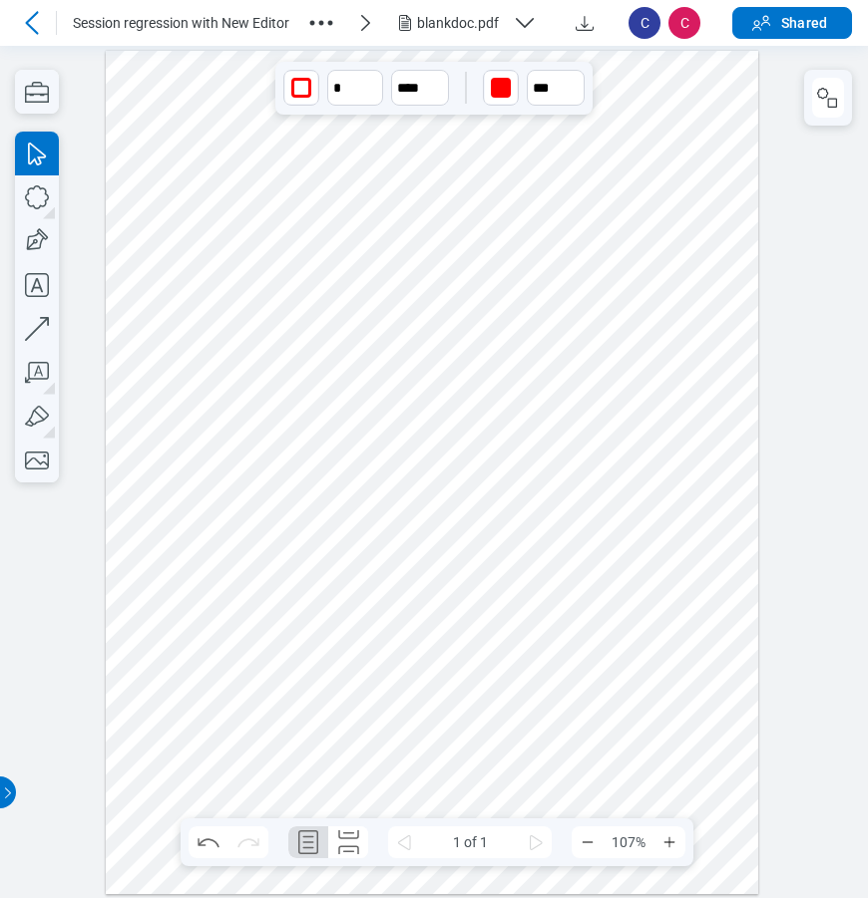
click at [34, 22] on icon at bounding box center [32, 23] width 24 height 24
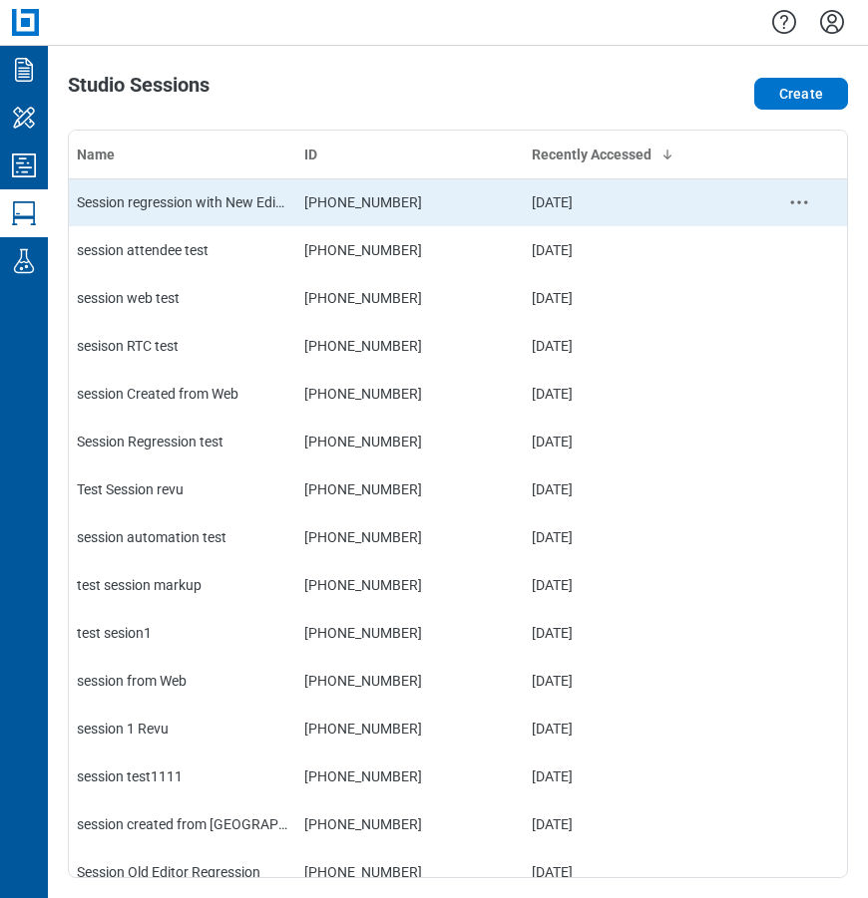
click at [223, 208] on div "Session regression with New Editor" at bounding box center [182, 202] width 211 height 20
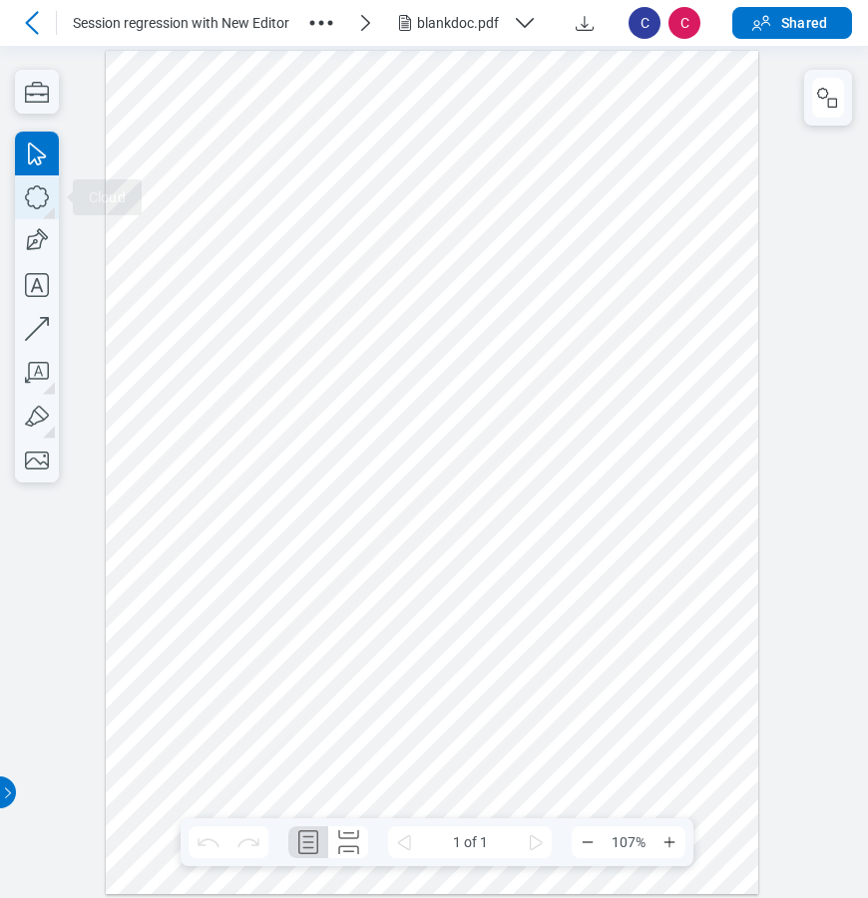
click at [31, 197] on icon "button" at bounding box center [37, 197] width 44 height 44
click at [491, 398] on div at bounding box center [432, 472] width 652 height 844
click at [834, 102] on icon "button" at bounding box center [828, 98] width 24 height 24
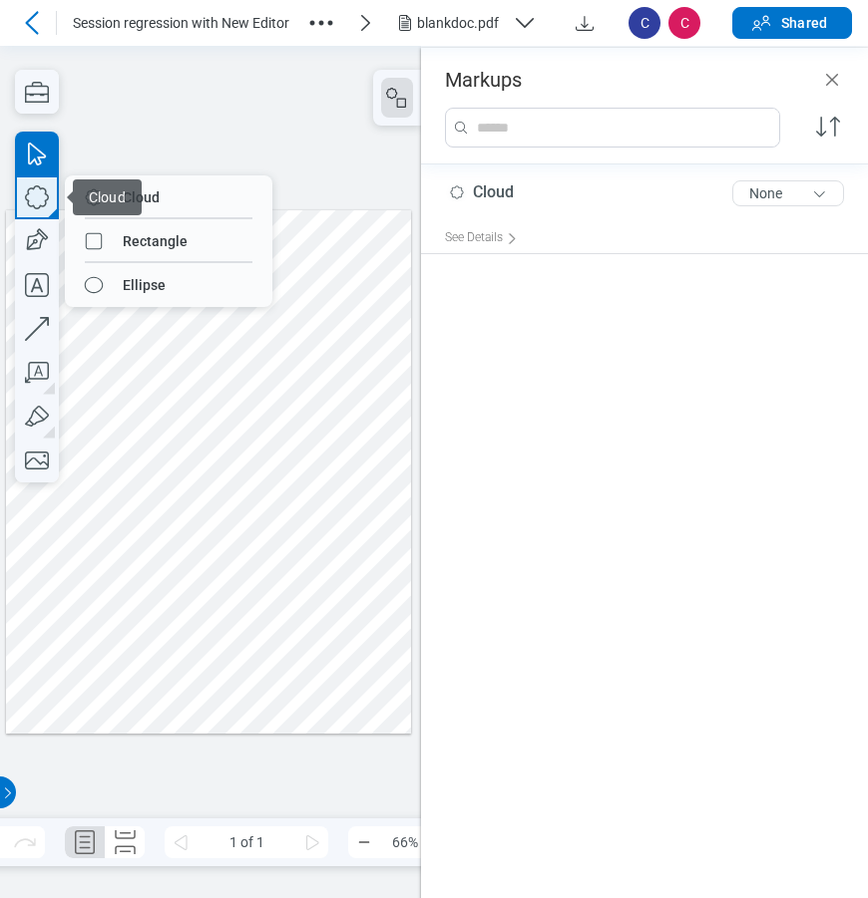
click at [38, 203] on icon "button" at bounding box center [37, 197] width 44 height 44
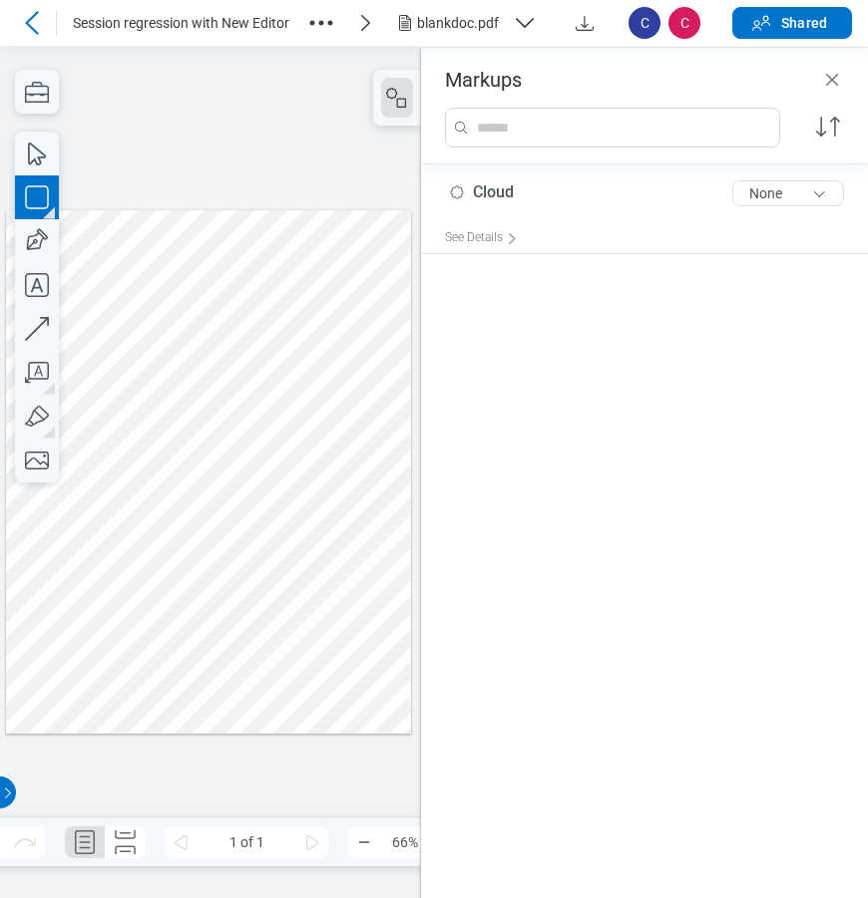
drag, startPoint x: 209, startPoint y: 482, endPoint x: 253, endPoint y: 524, distance: 61.3
click at [253, 524] on div at bounding box center [208, 470] width 405 height 523
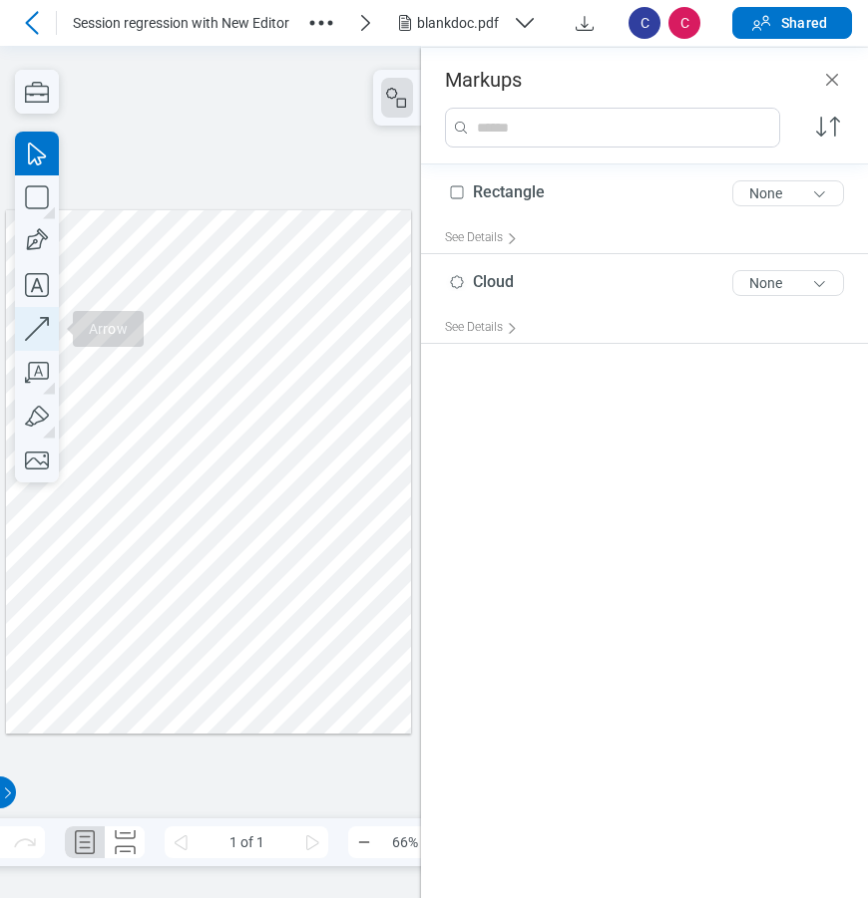
click at [35, 323] on icon "button" at bounding box center [37, 329] width 44 height 44
drag, startPoint x: 298, startPoint y: 439, endPoint x: 350, endPoint y: 356, distance: 97.7
click at [350, 356] on div at bounding box center [208, 470] width 405 height 523
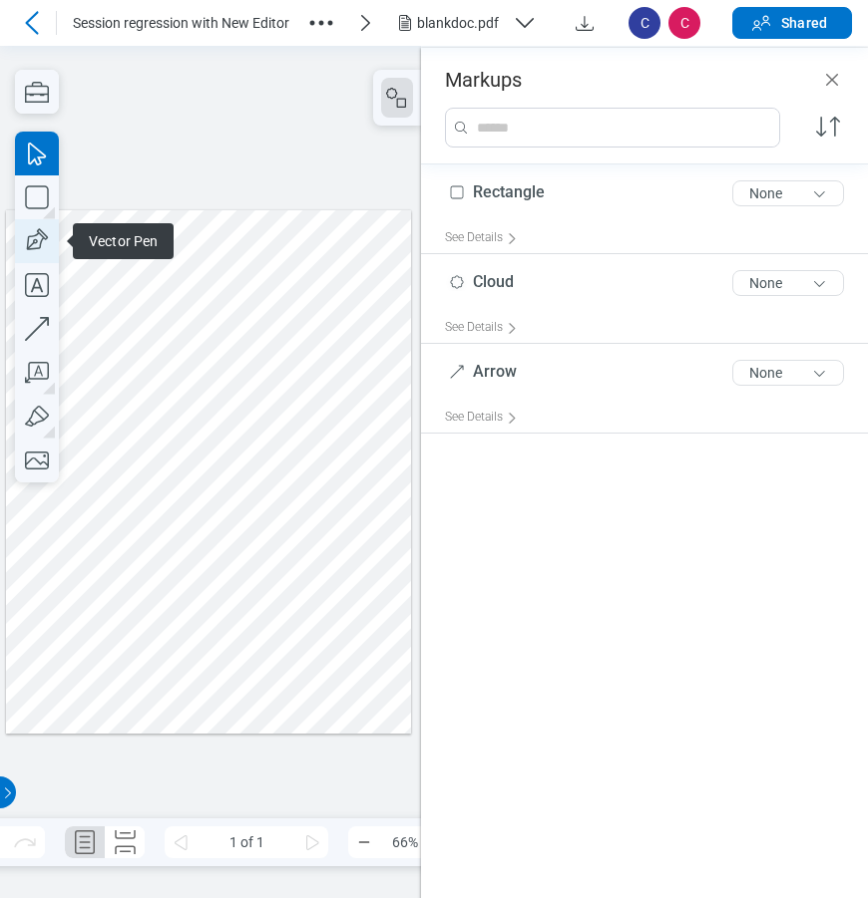
click at [39, 242] on icon "button" at bounding box center [37, 241] width 44 height 44
click at [206, 295] on div at bounding box center [208, 470] width 405 height 523
click at [244, 263] on div at bounding box center [208, 470] width 405 height 523
click at [273, 289] on div at bounding box center [208, 470] width 405 height 523
click at [212, 315] on div at bounding box center [208, 470] width 405 height 523
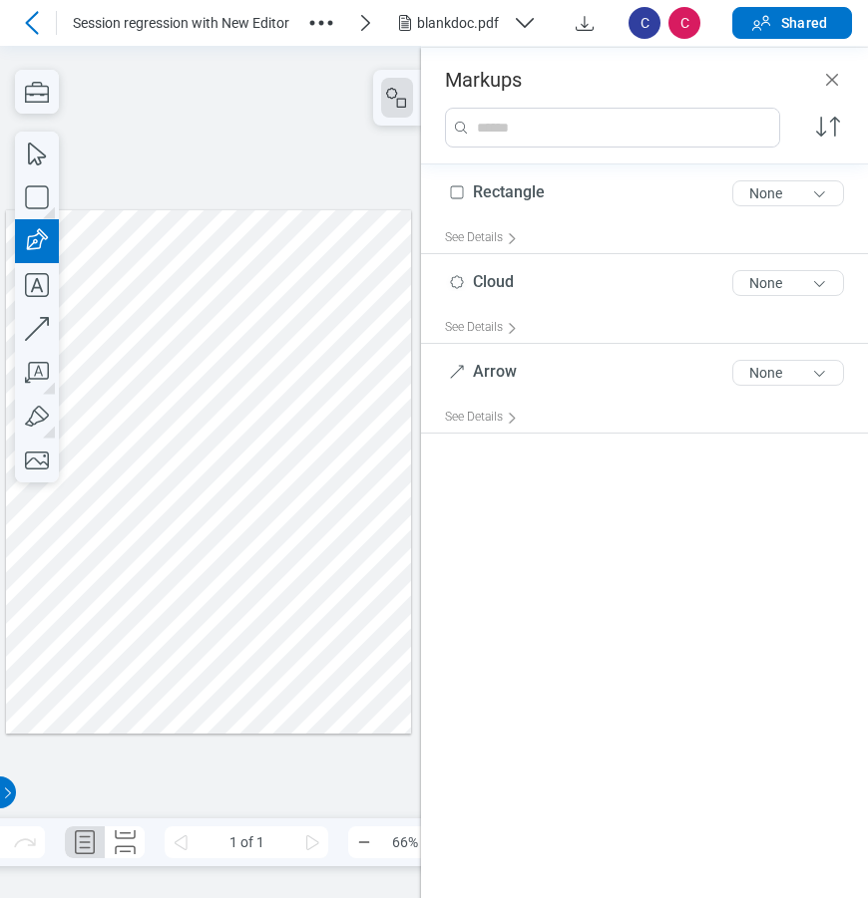
click at [207, 290] on div at bounding box center [208, 470] width 405 height 523
click at [206, 296] on div at bounding box center [208, 470] width 405 height 523
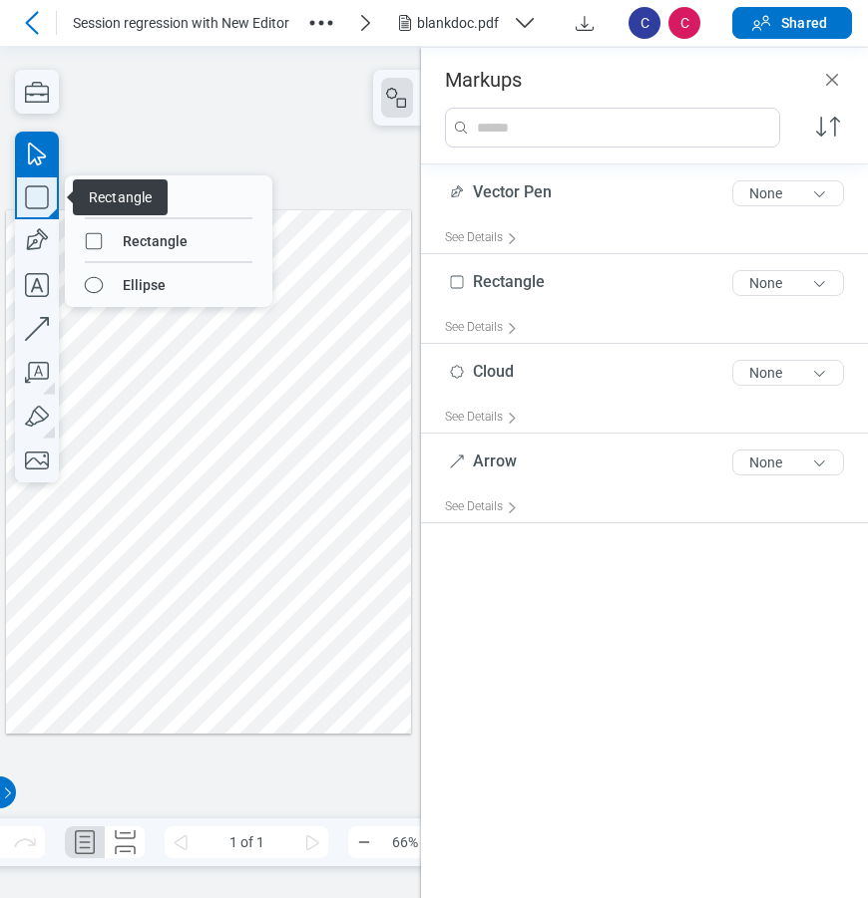
click at [40, 201] on icon "button" at bounding box center [37, 197] width 44 height 44
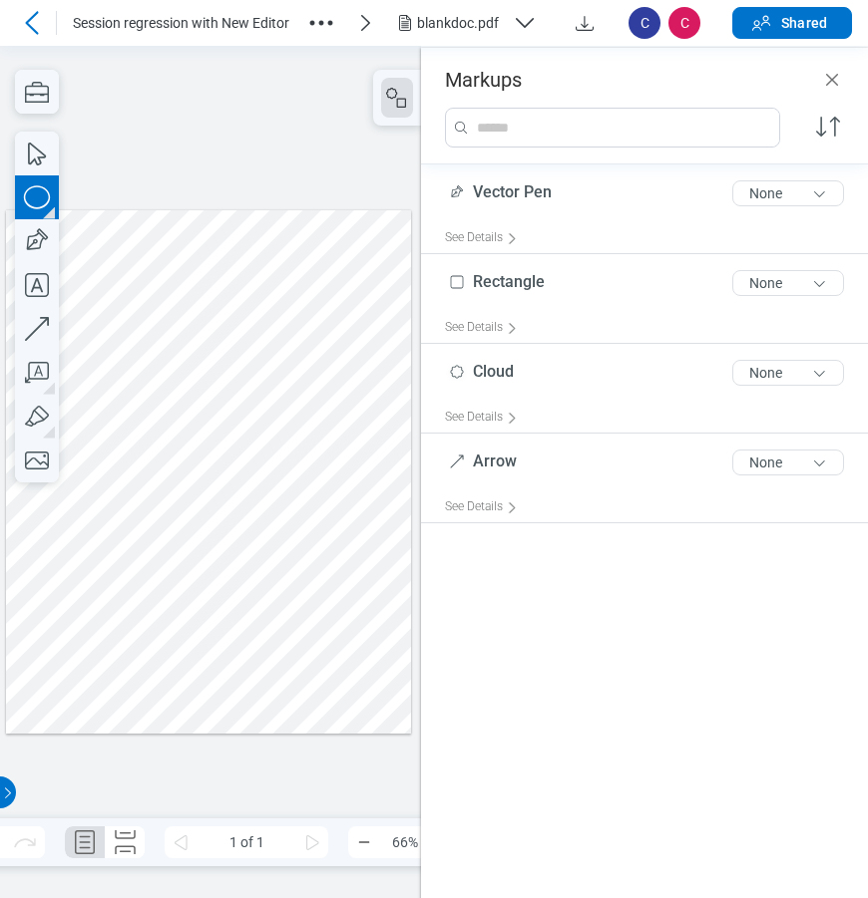
drag, startPoint x: 105, startPoint y: 267, endPoint x: 162, endPoint y: 312, distance: 72.4
click at [162, 312] on div at bounding box center [208, 470] width 405 height 523
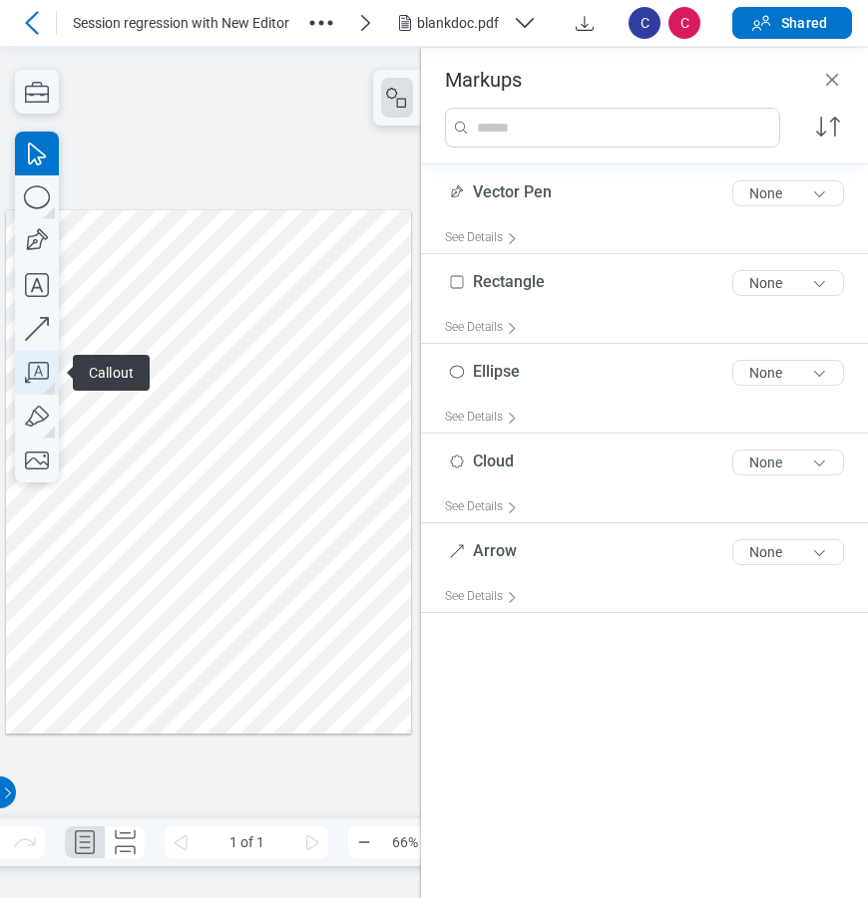
click at [42, 372] on icon "button" at bounding box center [37, 373] width 44 height 44
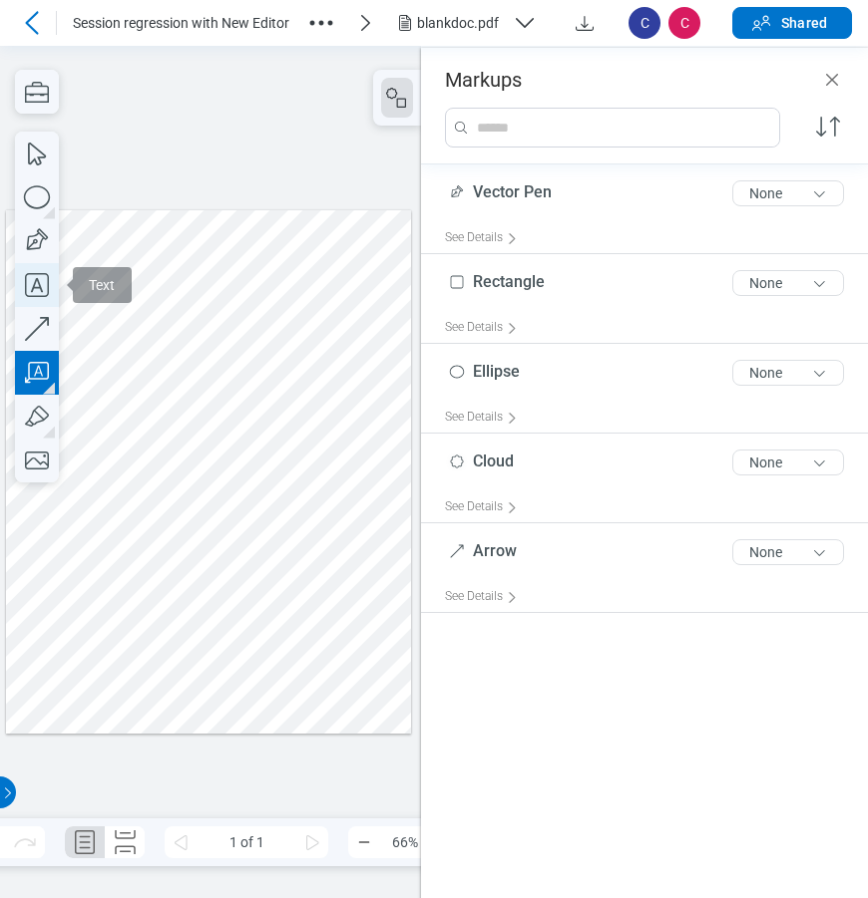
click at [40, 280] on icon "button" at bounding box center [37, 285] width 44 height 44
click at [103, 556] on div at bounding box center [208, 470] width 405 height 523
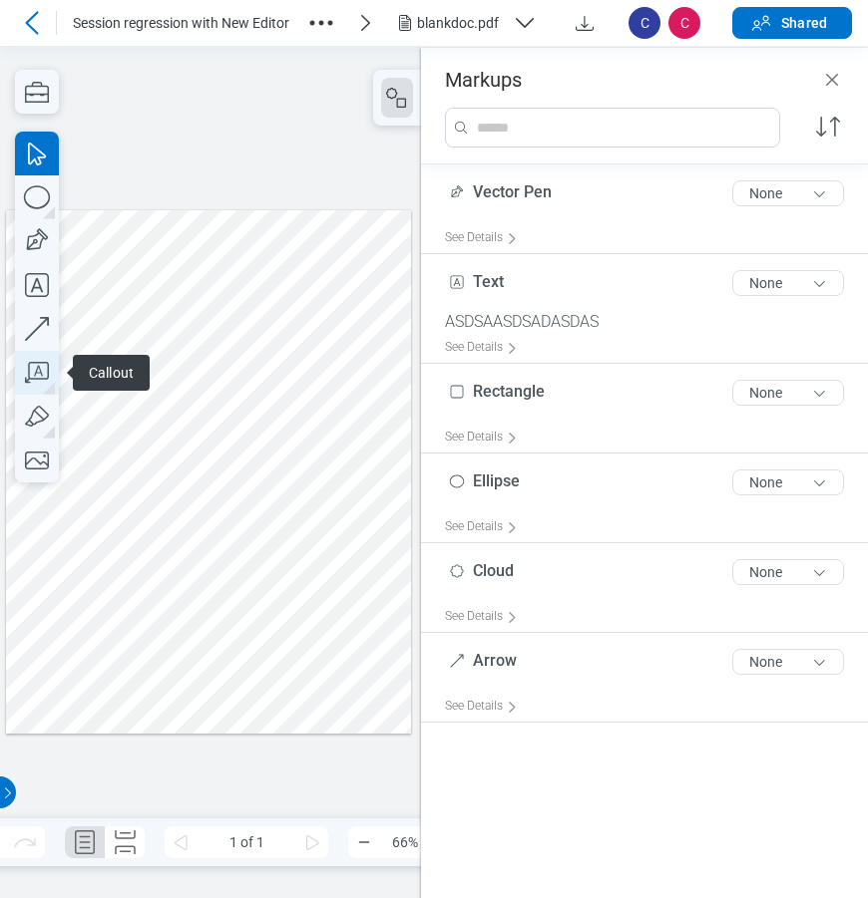
click at [40, 371] on icon "button" at bounding box center [37, 373] width 44 height 44
drag, startPoint x: 89, startPoint y: 597, endPoint x: 112, endPoint y: 615, distance: 29.1
click at [112, 615] on div at bounding box center [208, 470] width 405 height 523
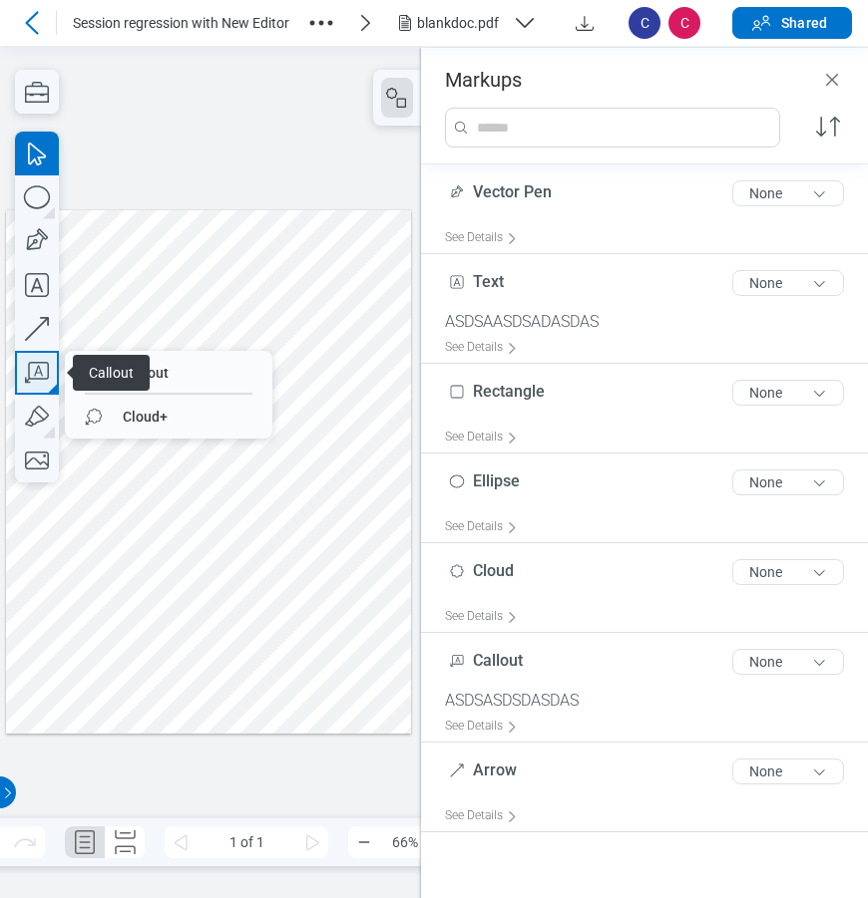
click at [40, 374] on icon "button" at bounding box center [37, 373] width 44 height 44
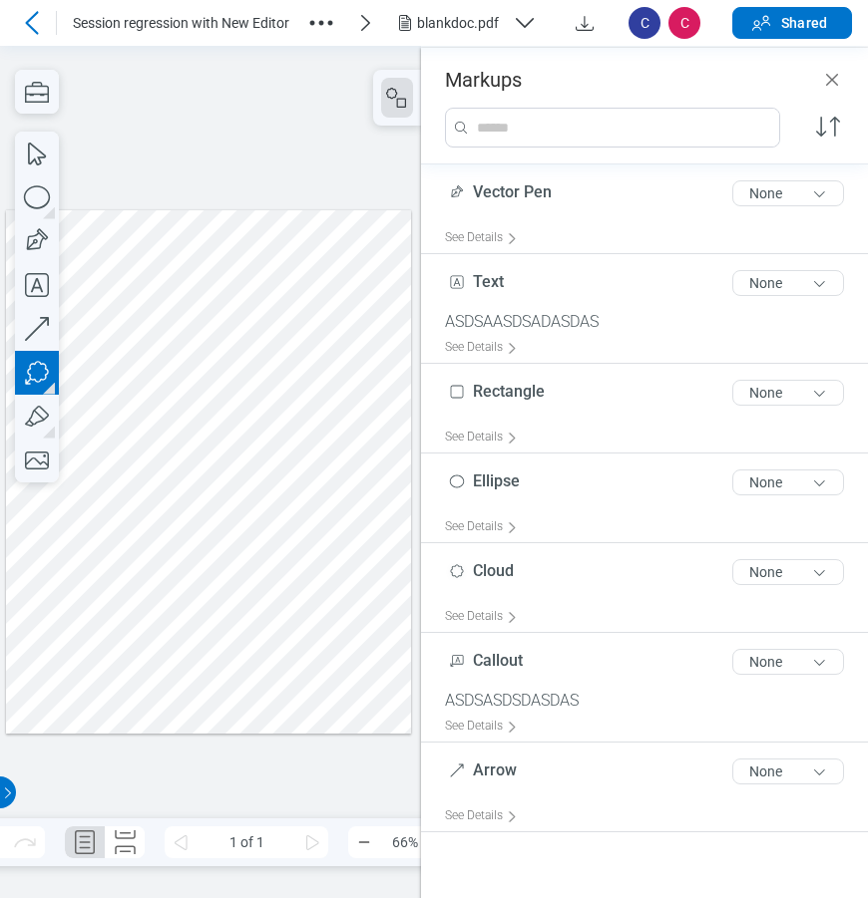
drag, startPoint x: 231, startPoint y: 602, endPoint x: 277, endPoint y: 638, distance: 58.2
click at [277, 638] on div at bounding box center [208, 470] width 405 height 523
click at [281, 667] on div at bounding box center [208, 470] width 405 height 523
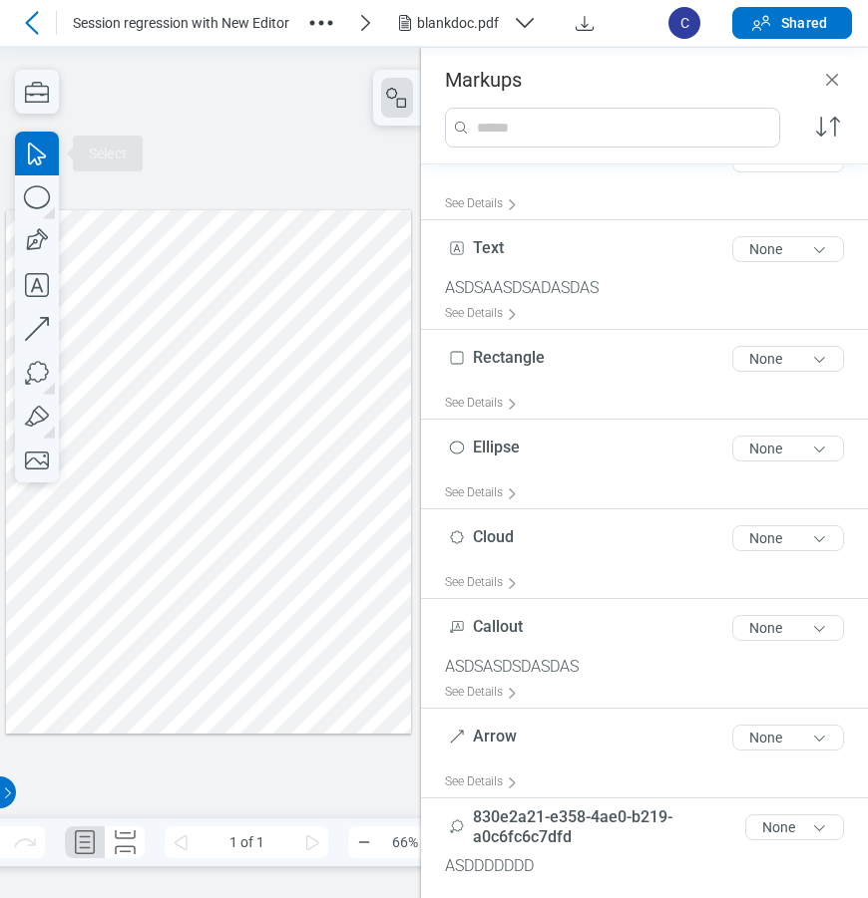
scroll to position [64, 0]
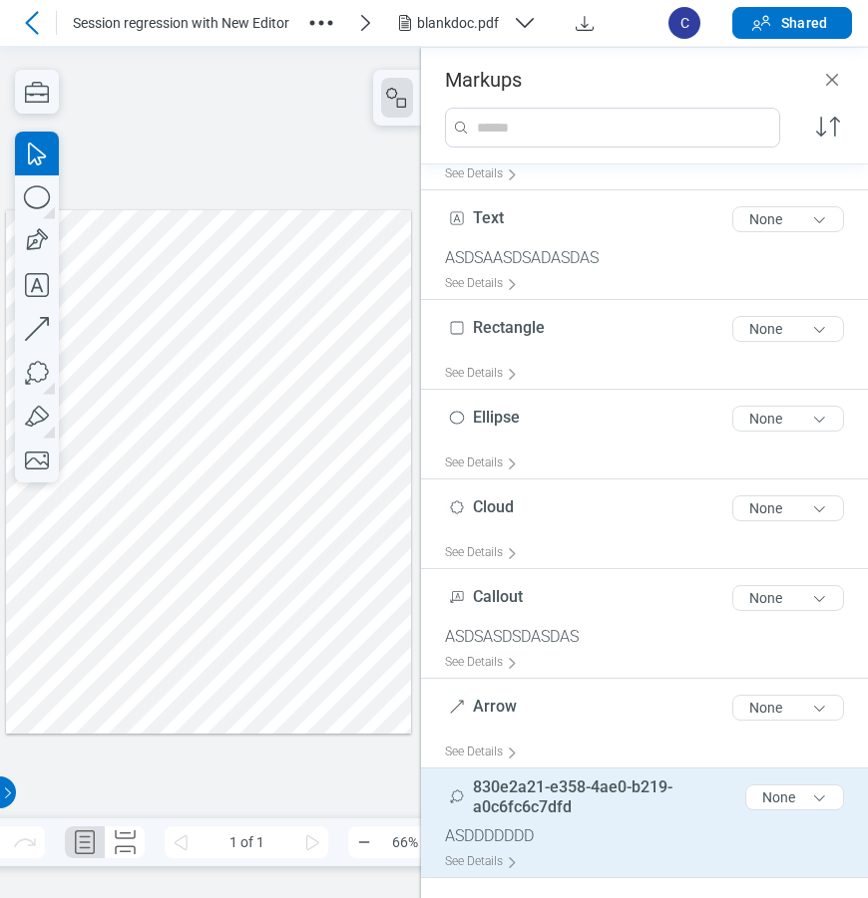
click at [576, 799] on span "830e2a21-e358-4ae0-b219-a0c6fc6c7dfd" at bounding box center [605, 798] width 264 height 40
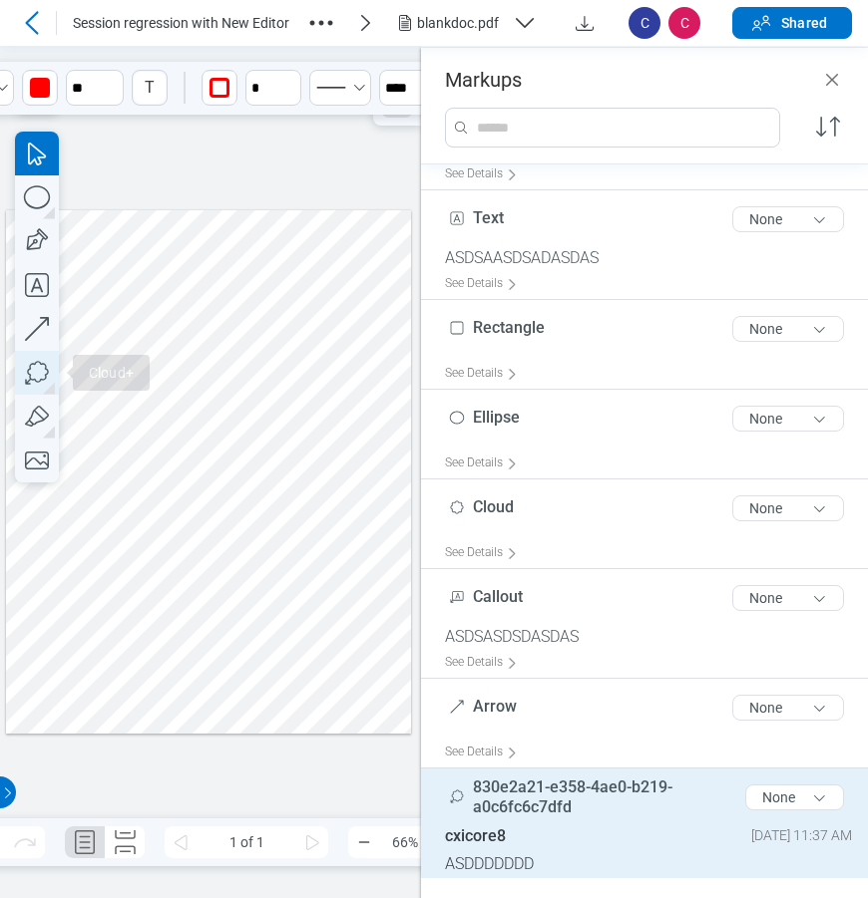
click at [42, 371] on icon "button" at bounding box center [37, 373] width 44 height 44
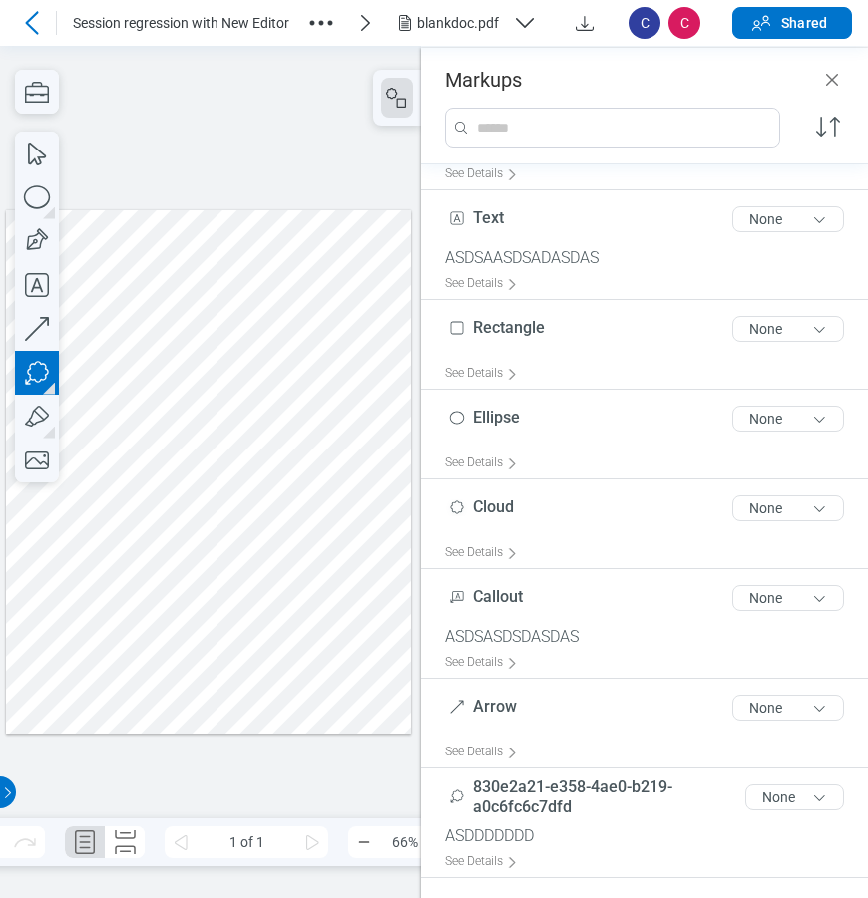
drag, startPoint x: 299, startPoint y: 477, endPoint x: 333, endPoint y: 537, distance: 69.6
click at [333, 531] on div at bounding box center [208, 470] width 405 height 523
click at [333, 565] on div at bounding box center [208, 470] width 405 height 523
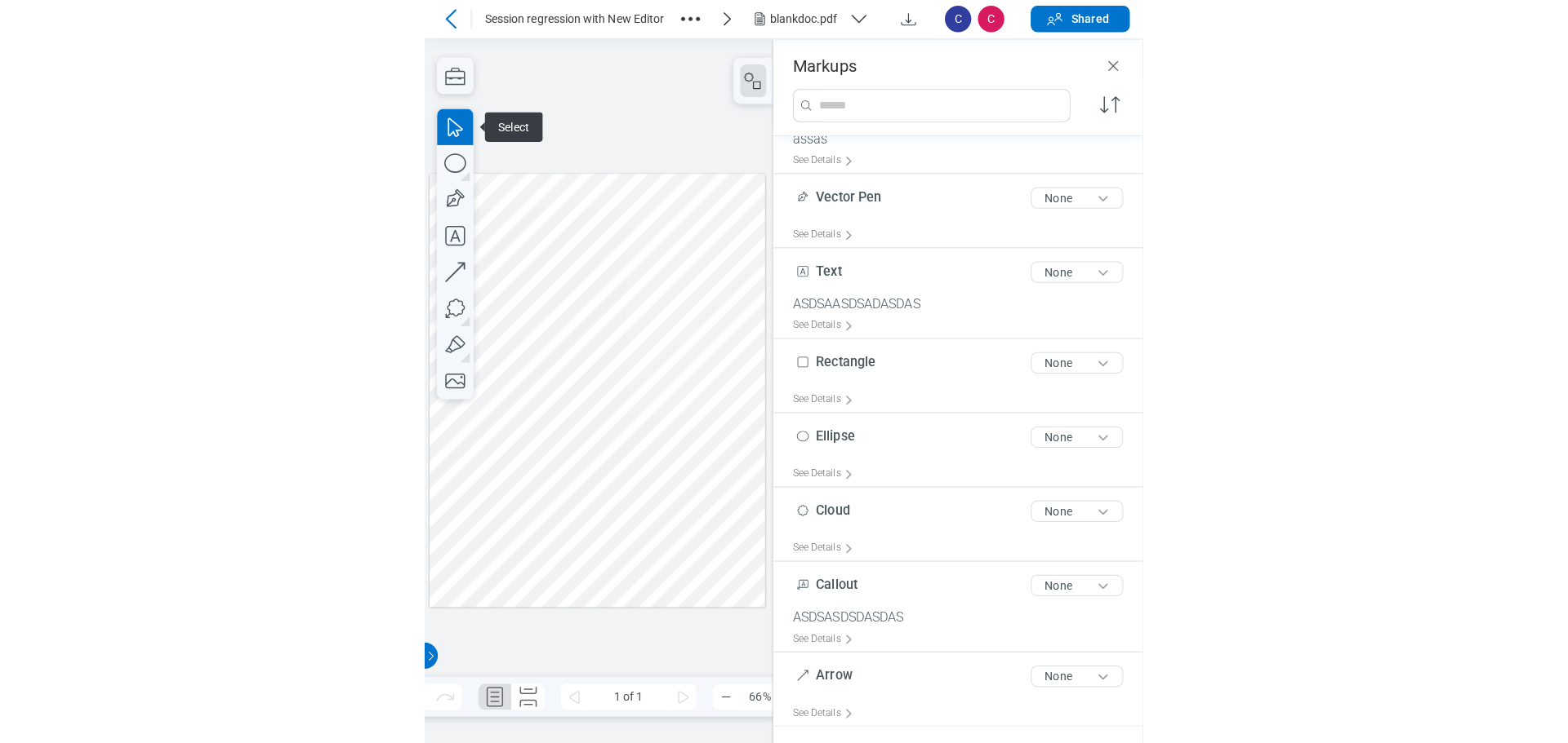
scroll to position [0, 0]
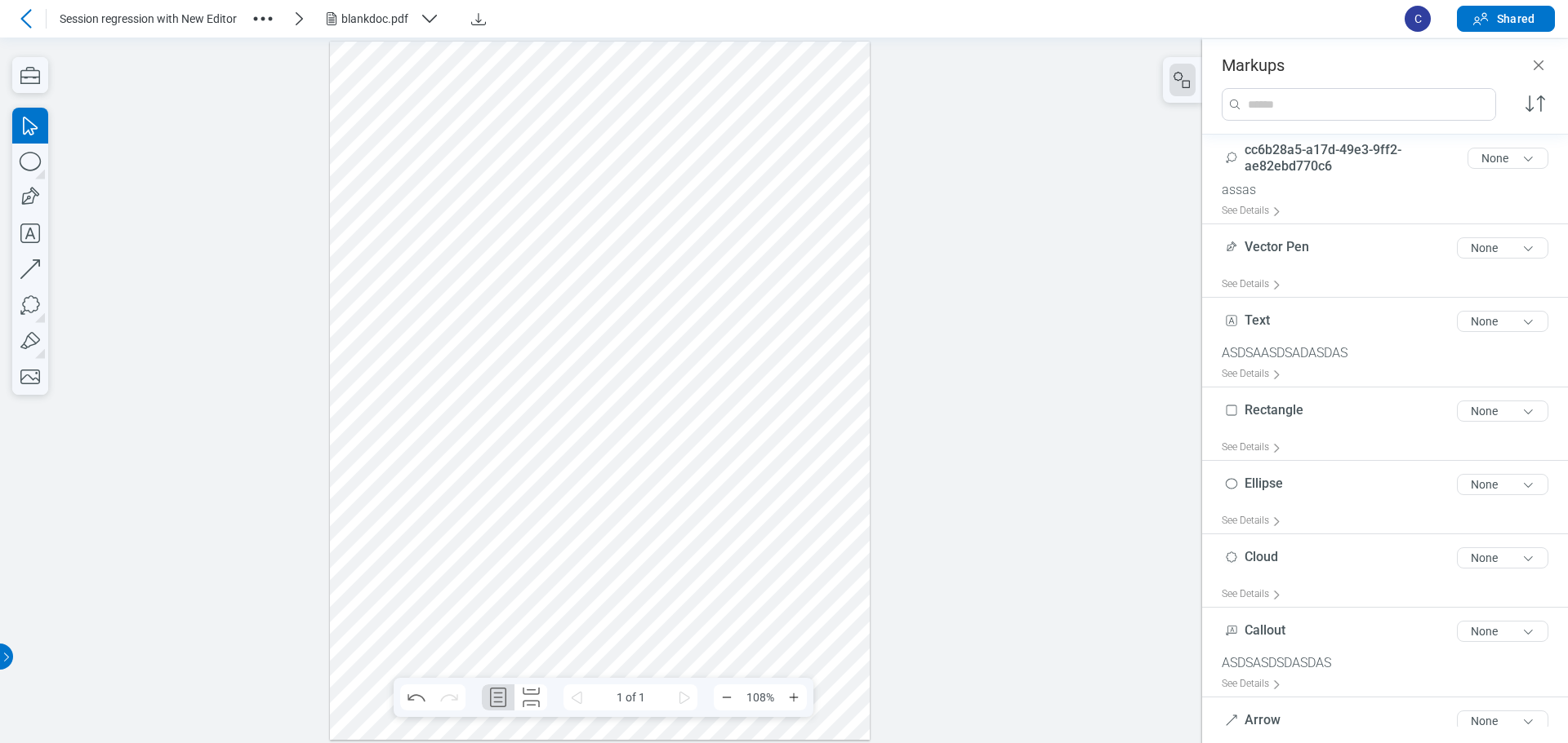
click at [25, 25] on icon at bounding box center [26, 19] width 20 height 20
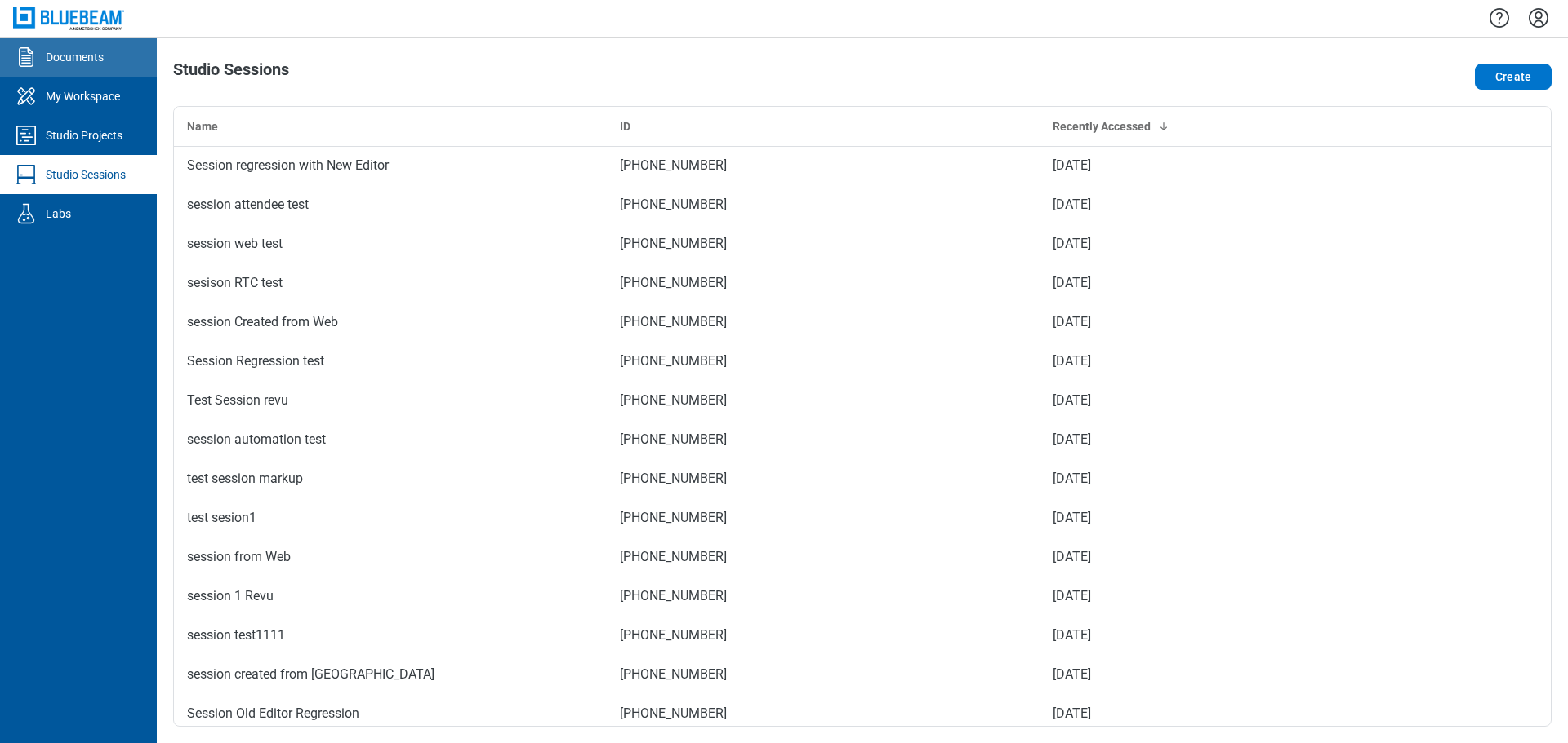
click at [82, 59] on div "Documents" at bounding box center [75, 57] width 58 height 16
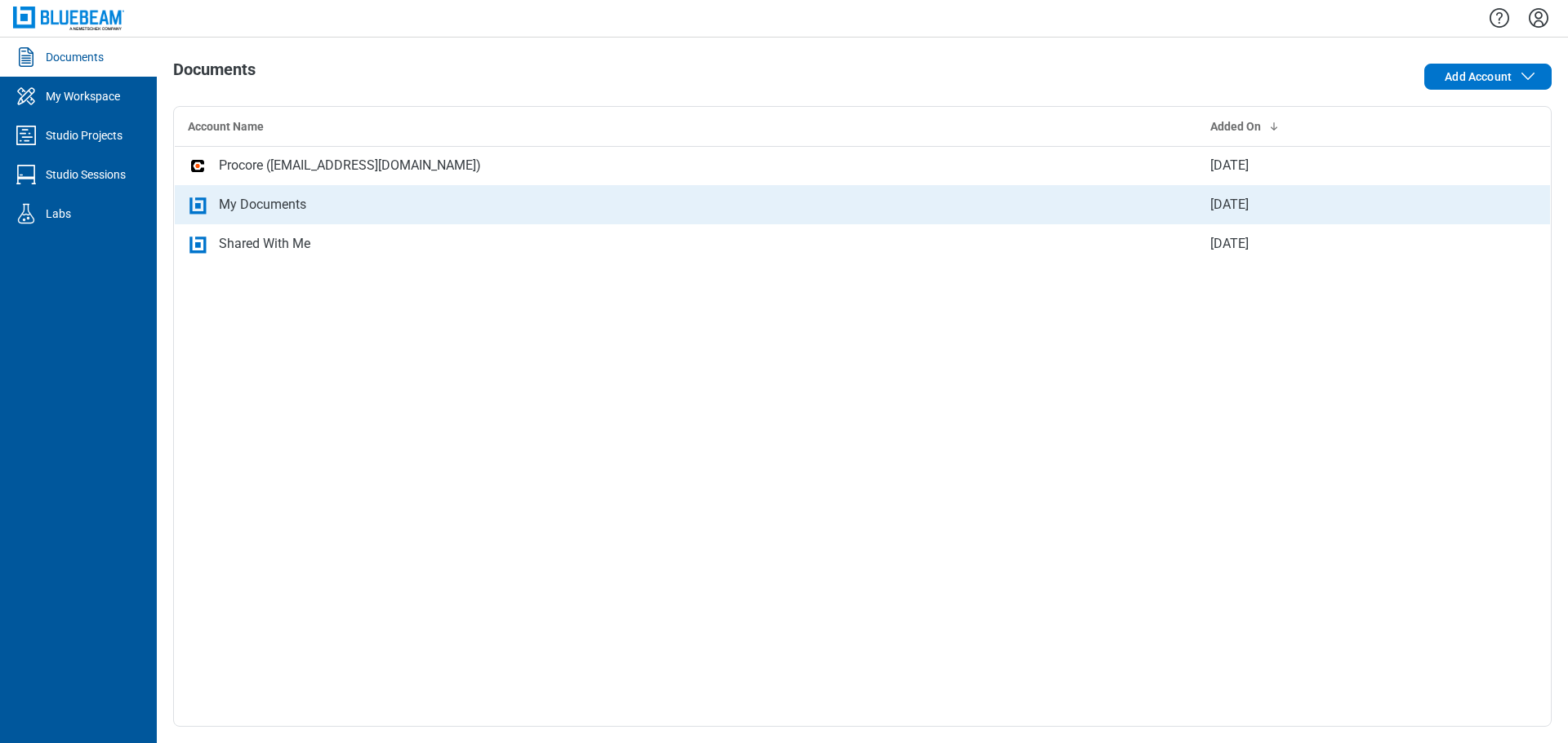
click at [263, 203] on div "My Documents" at bounding box center [262, 205] width 88 height 20
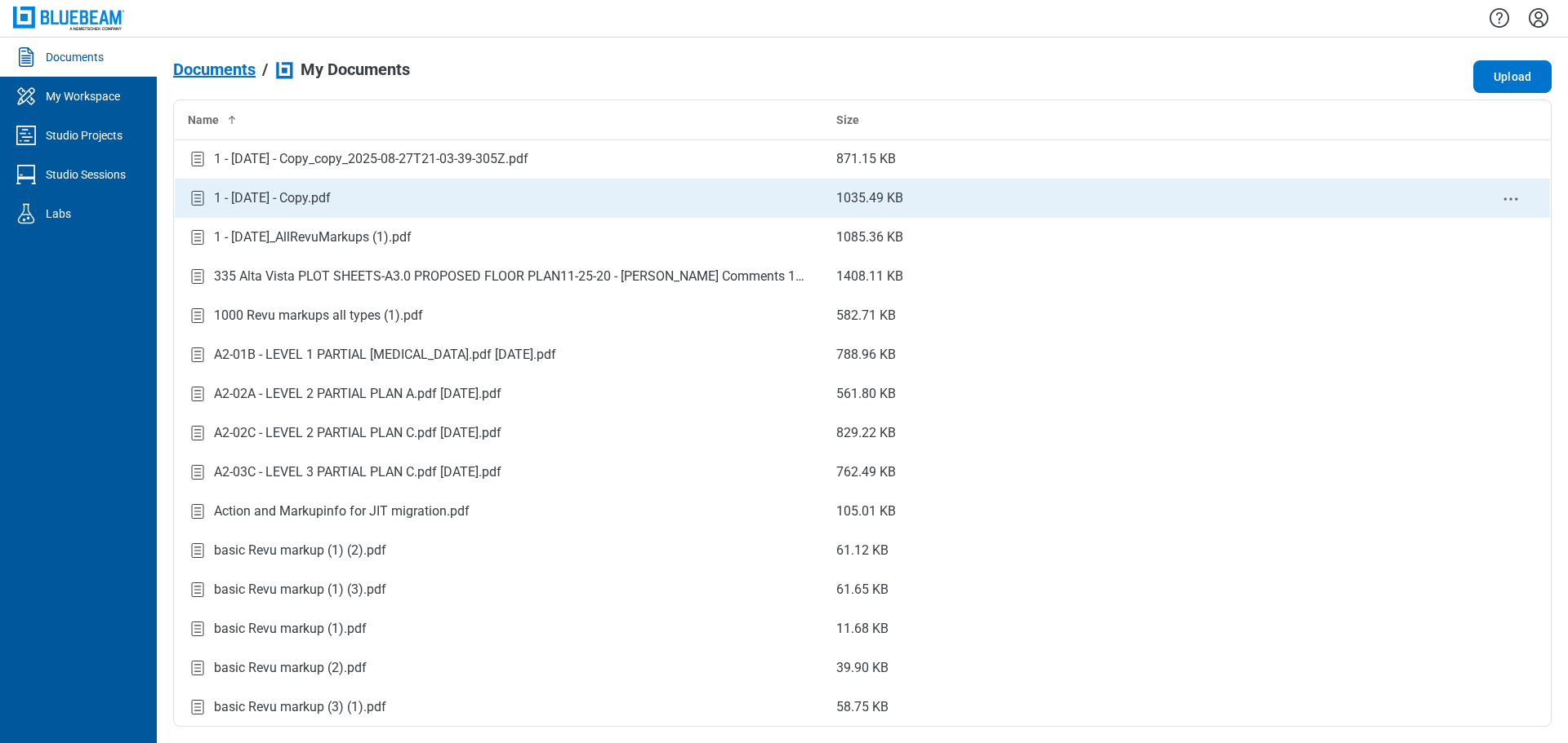
click at [388, 198] on div "1 - [DATE] - Copy.pdf" at bounding box center [499, 198] width 622 height 22
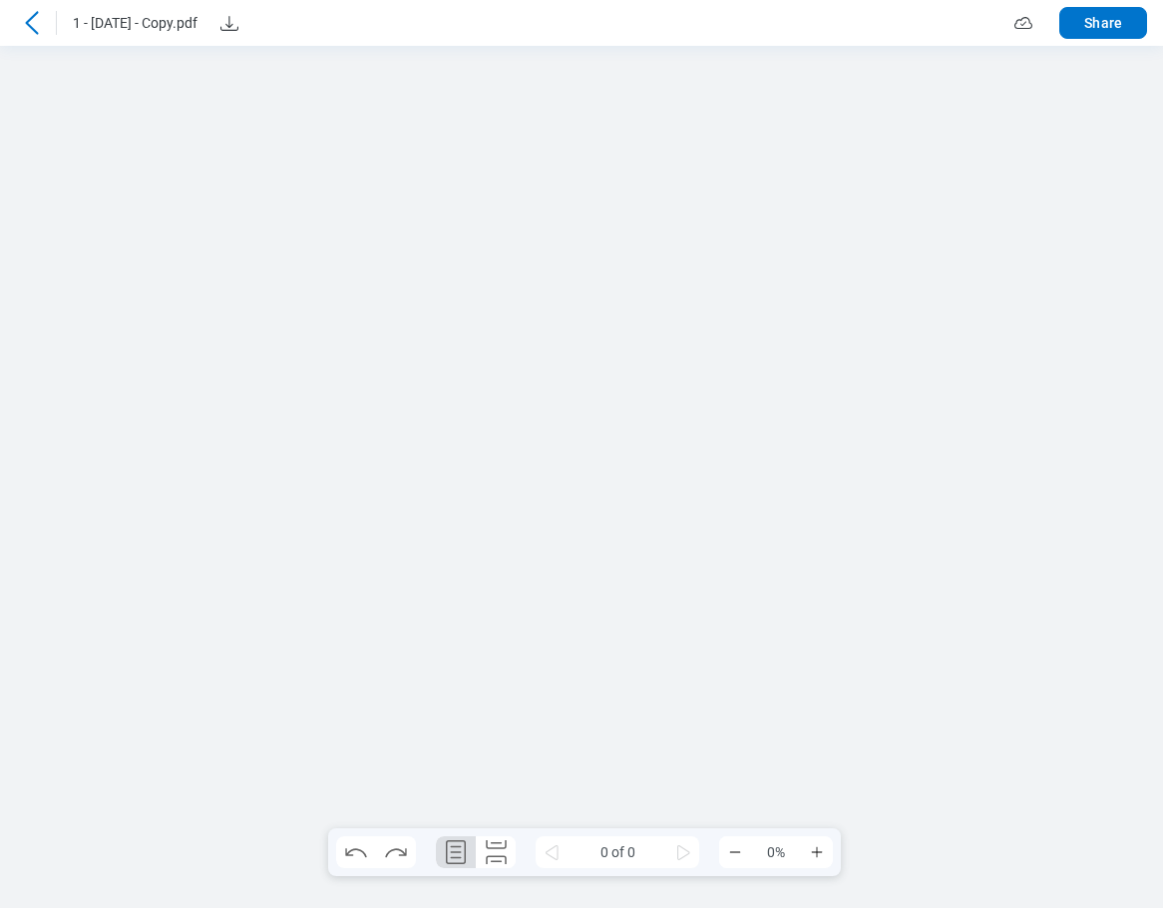
click at [34, 31] on icon at bounding box center [31, 22] width 13 height 23
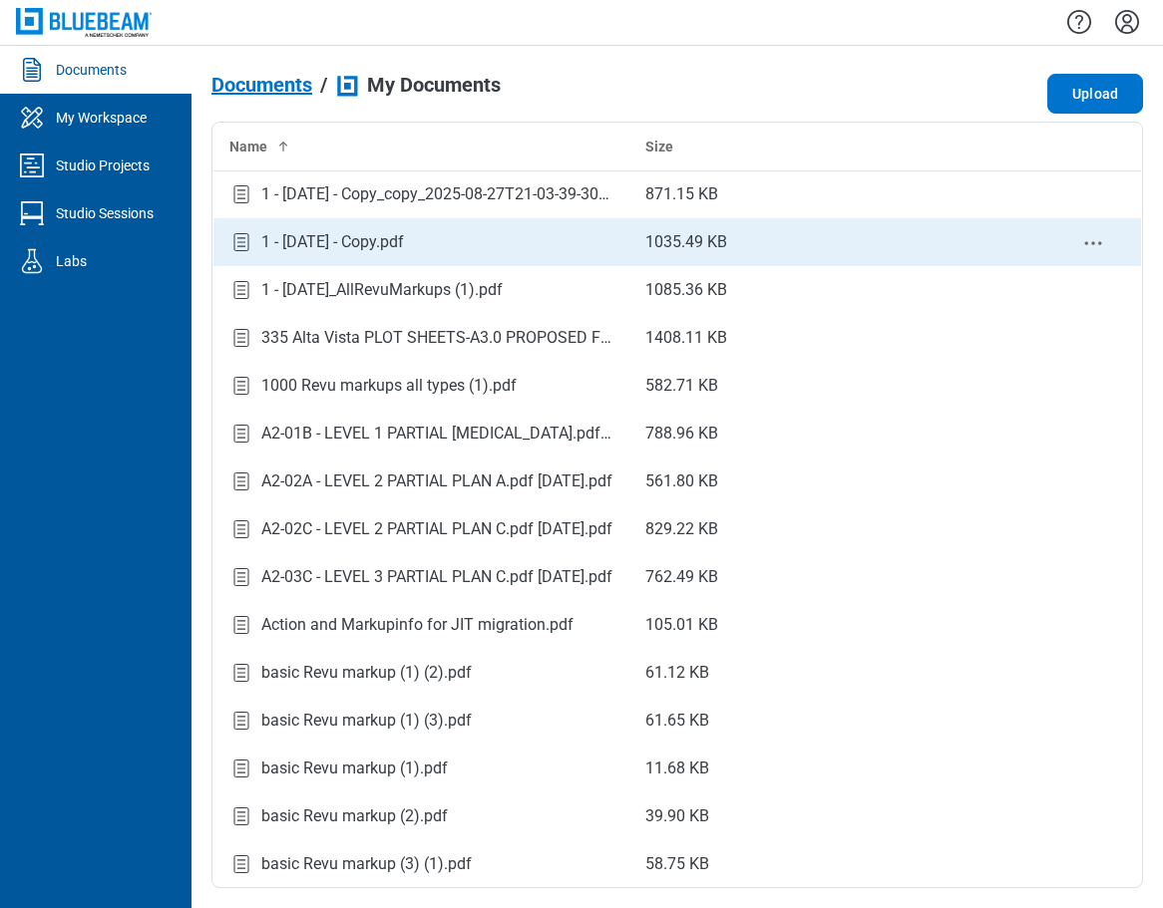
click at [404, 241] on div "1 - [DATE] - Copy.pdf" at bounding box center [332, 242] width 143 height 24
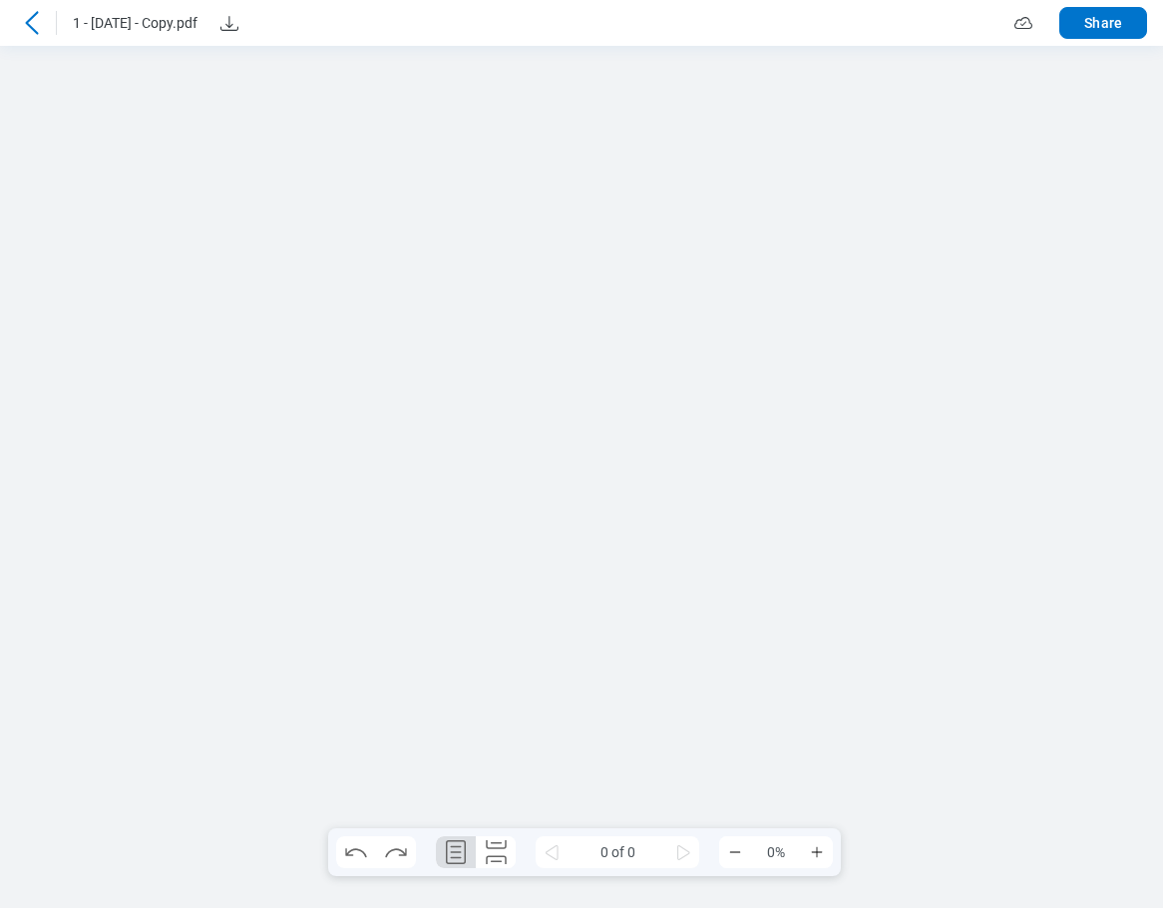
click at [30, 26] on icon at bounding box center [31, 22] width 13 height 23
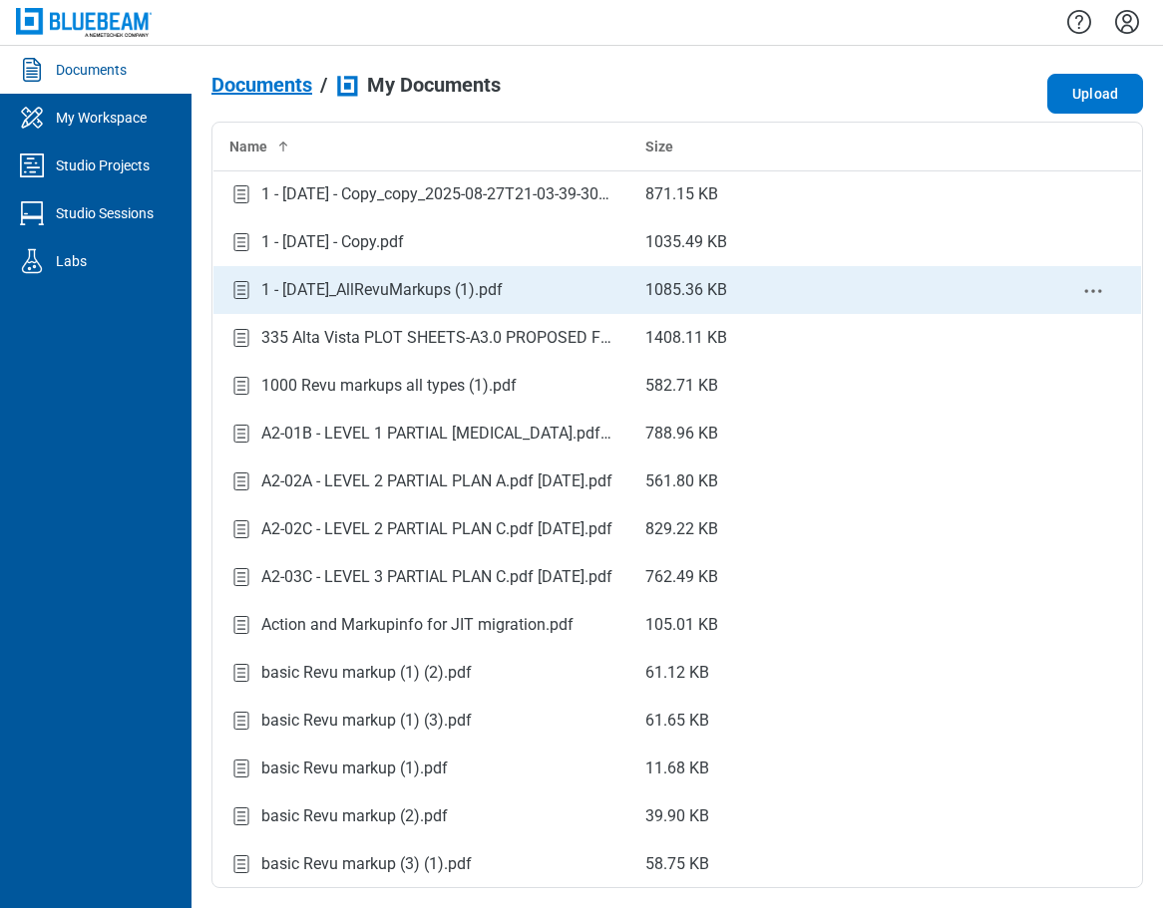
click at [331, 291] on div "1 - [DATE]_AllRevuMarkups (1).pdf" at bounding box center [381, 290] width 241 height 24
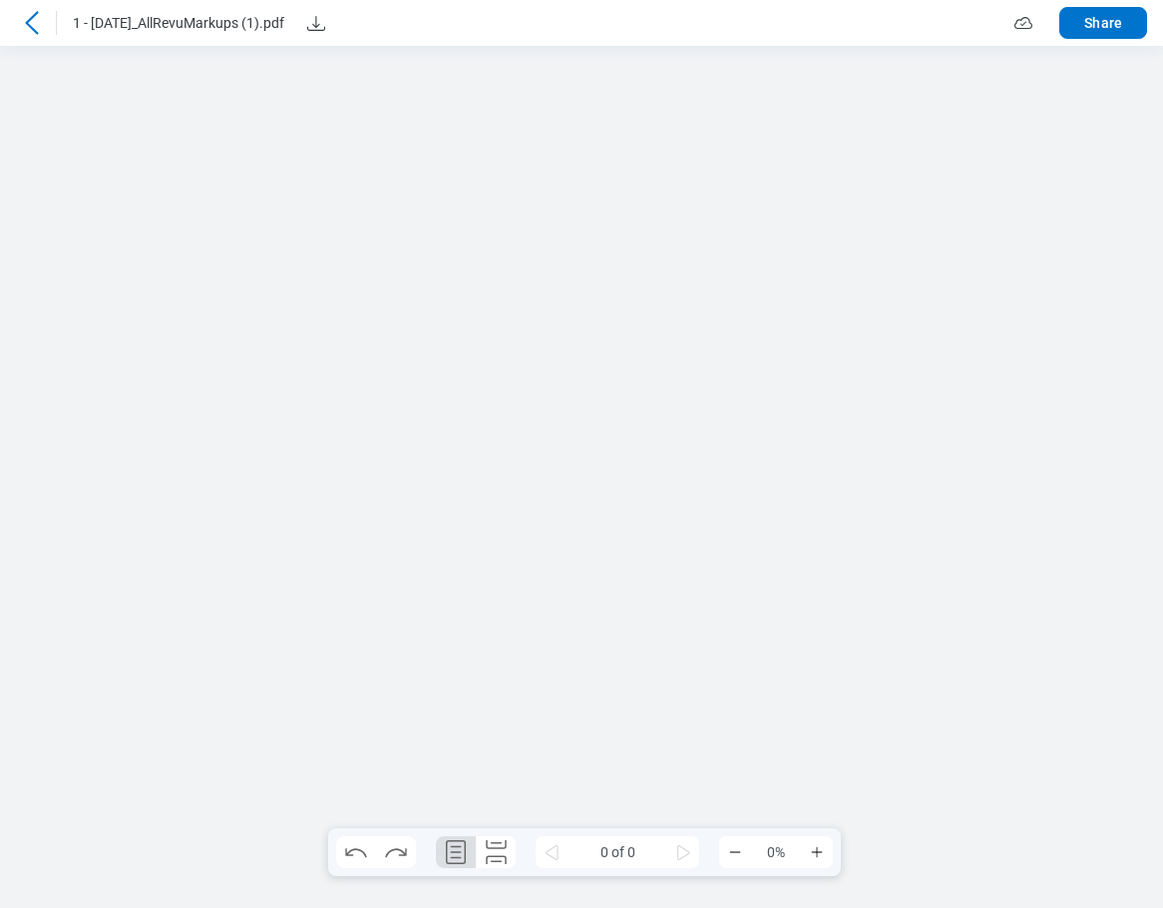
click at [33, 26] on icon at bounding box center [32, 23] width 24 height 24
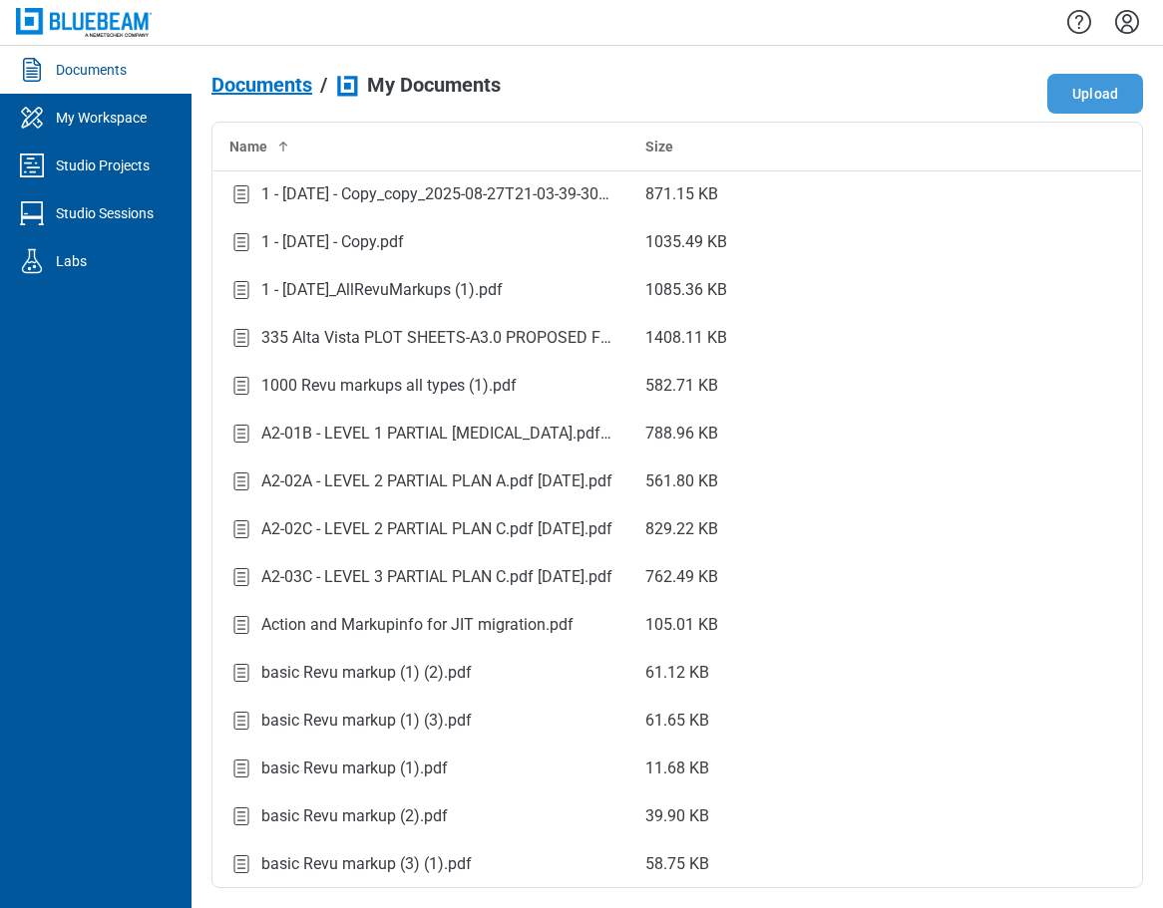
click at [867, 101] on button "Upload" at bounding box center [1095, 94] width 96 height 40
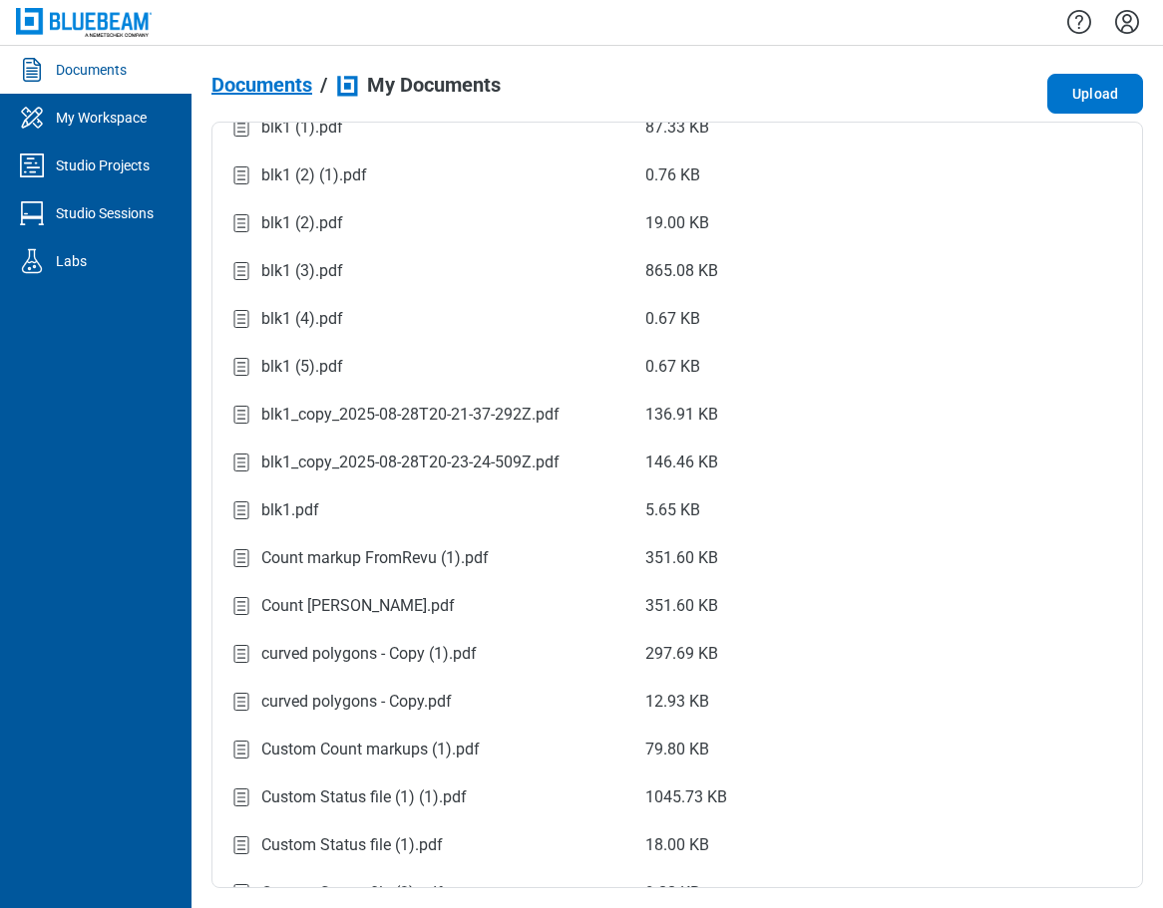
scroll to position [1282, 0]
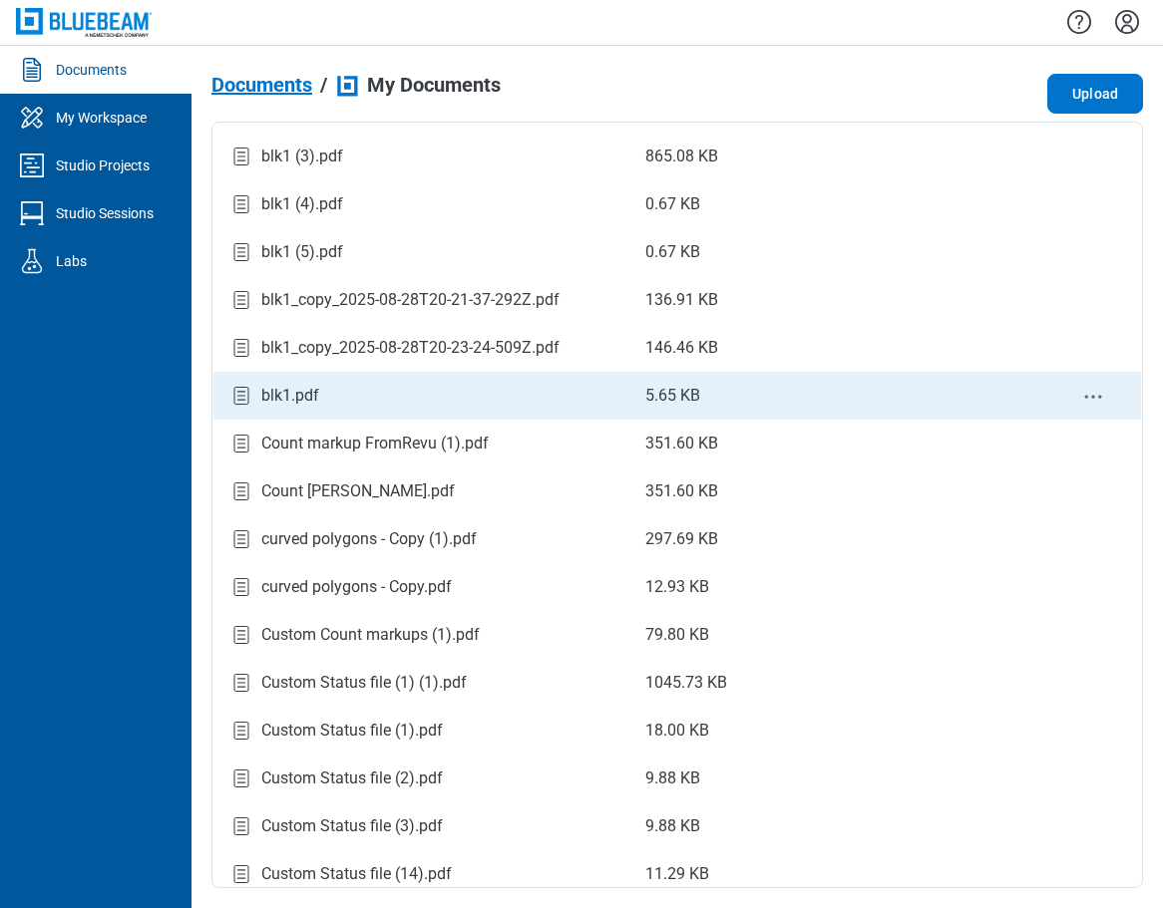
click at [347, 400] on div "blk1.pdf" at bounding box center [421, 396] width 384 height 27
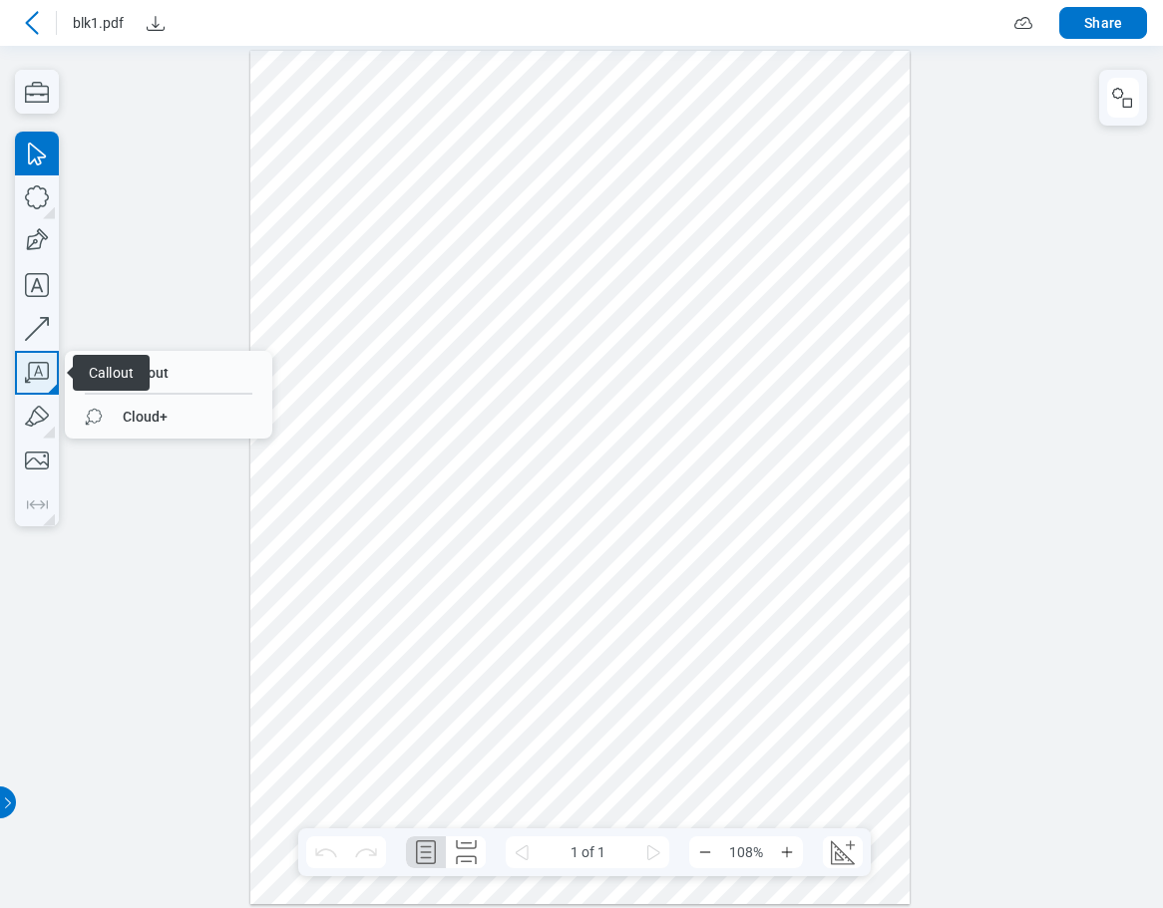
click at [34, 373] on icon "button" at bounding box center [37, 373] width 44 height 44
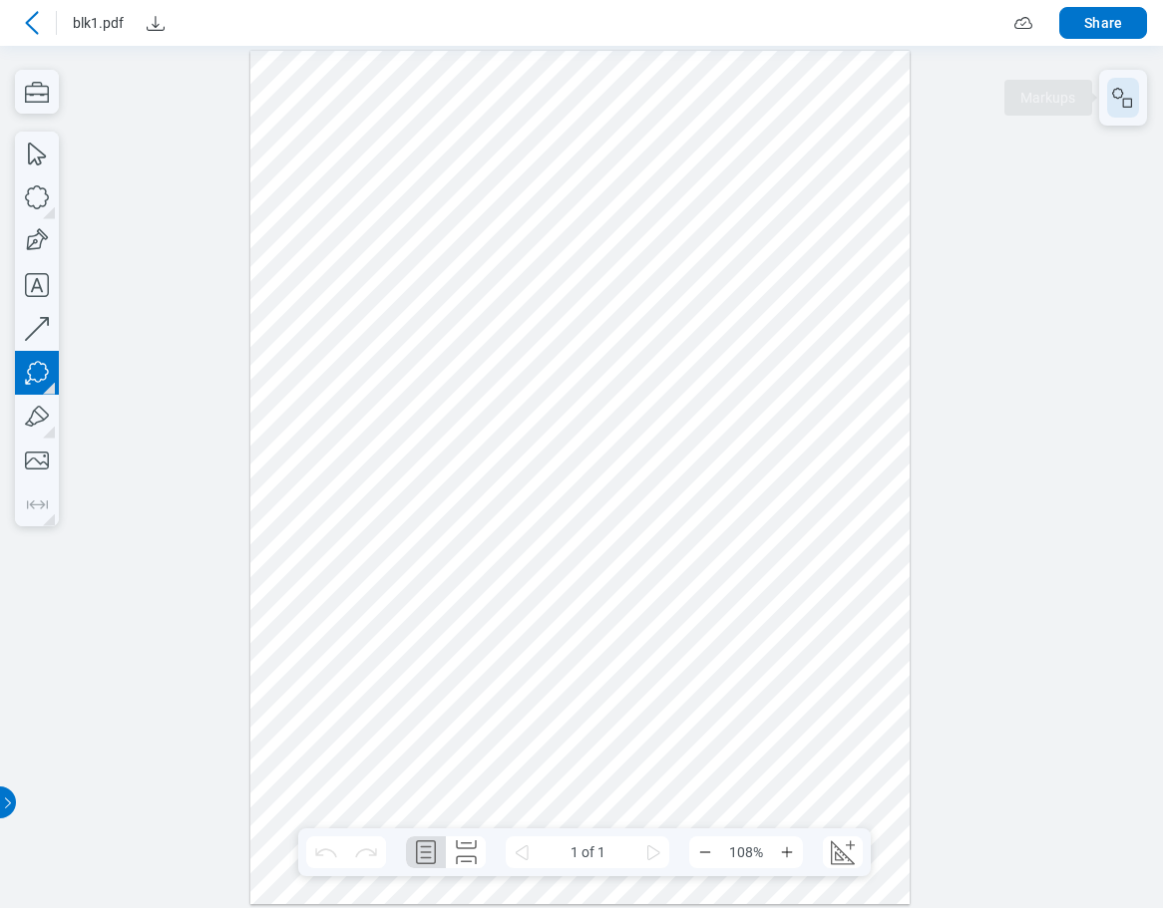
click at [867, 93] on icon "button" at bounding box center [1123, 98] width 24 height 24
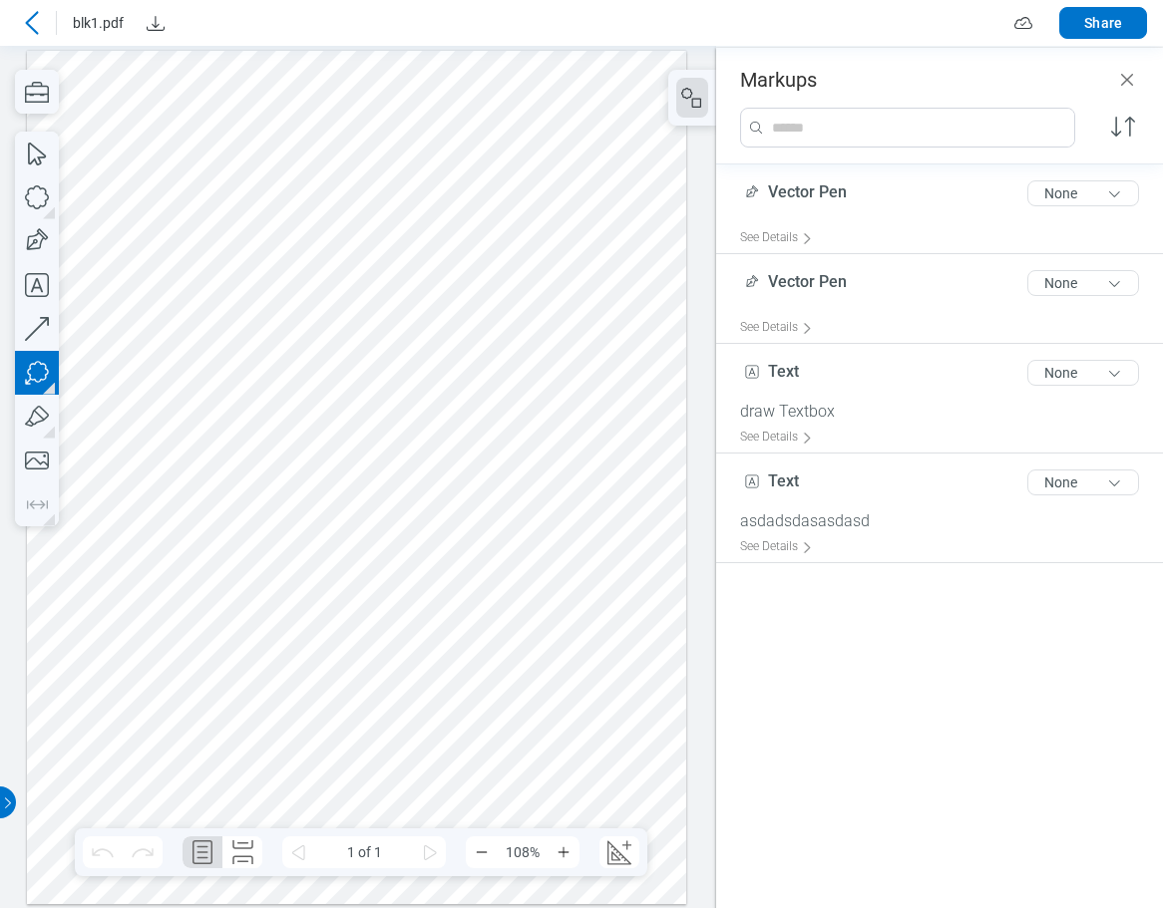
click at [211, 575] on div at bounding box center [357, 477] width 660 height 854
click at [236, 620] on div at bounding box center [357, 477] width 660 height 854
click at [379, 723] on div at bounding box center [357, 477] width 660 height 854
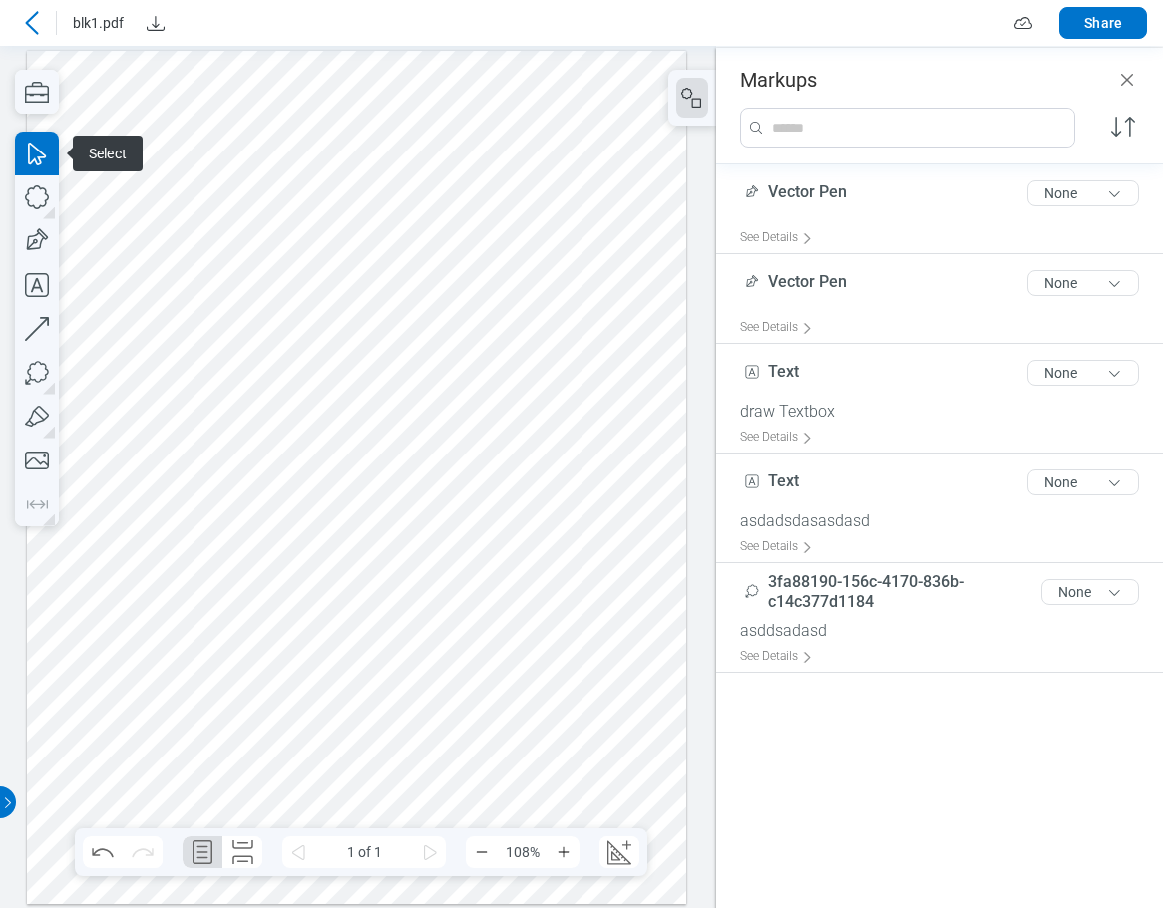
click at [36, 20] on icon at bounding box center [32, 23] width 24 height 24
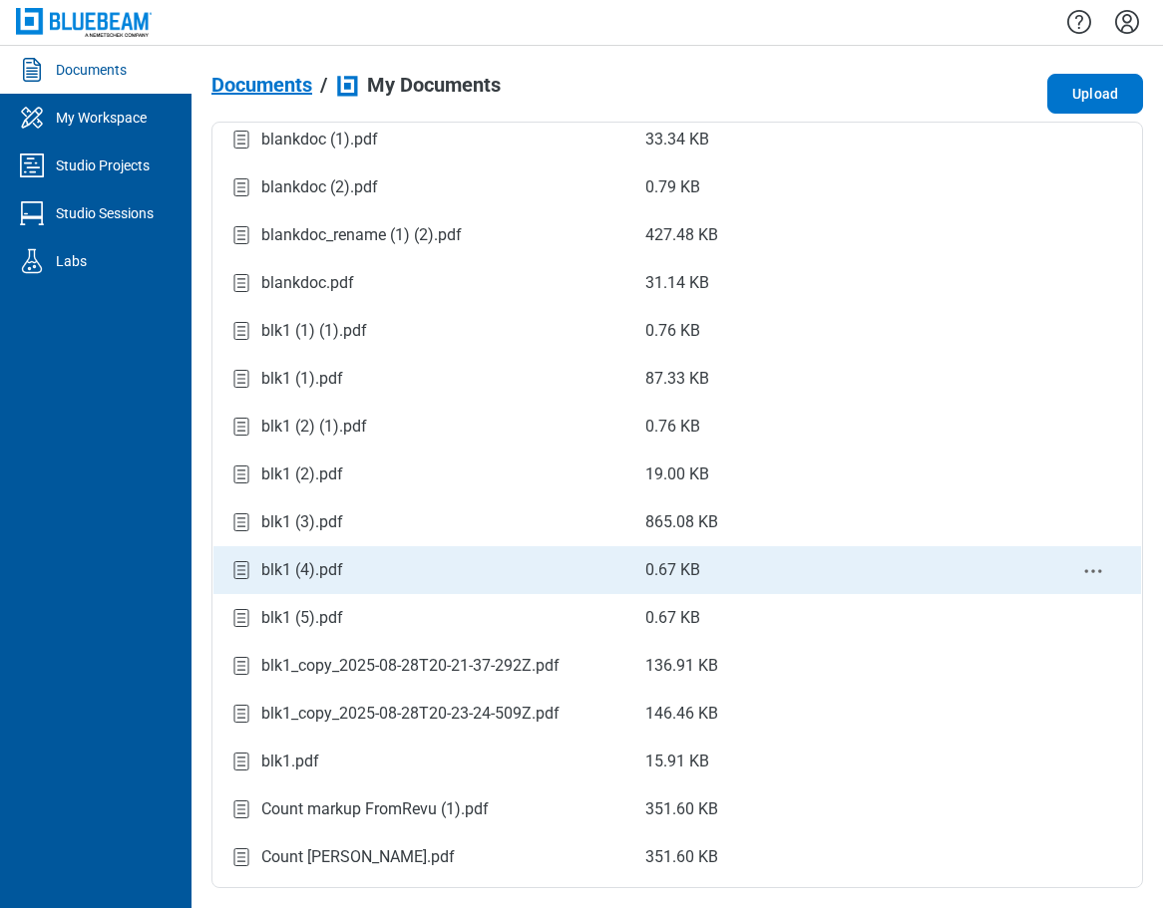
scroll to position [942, 0]
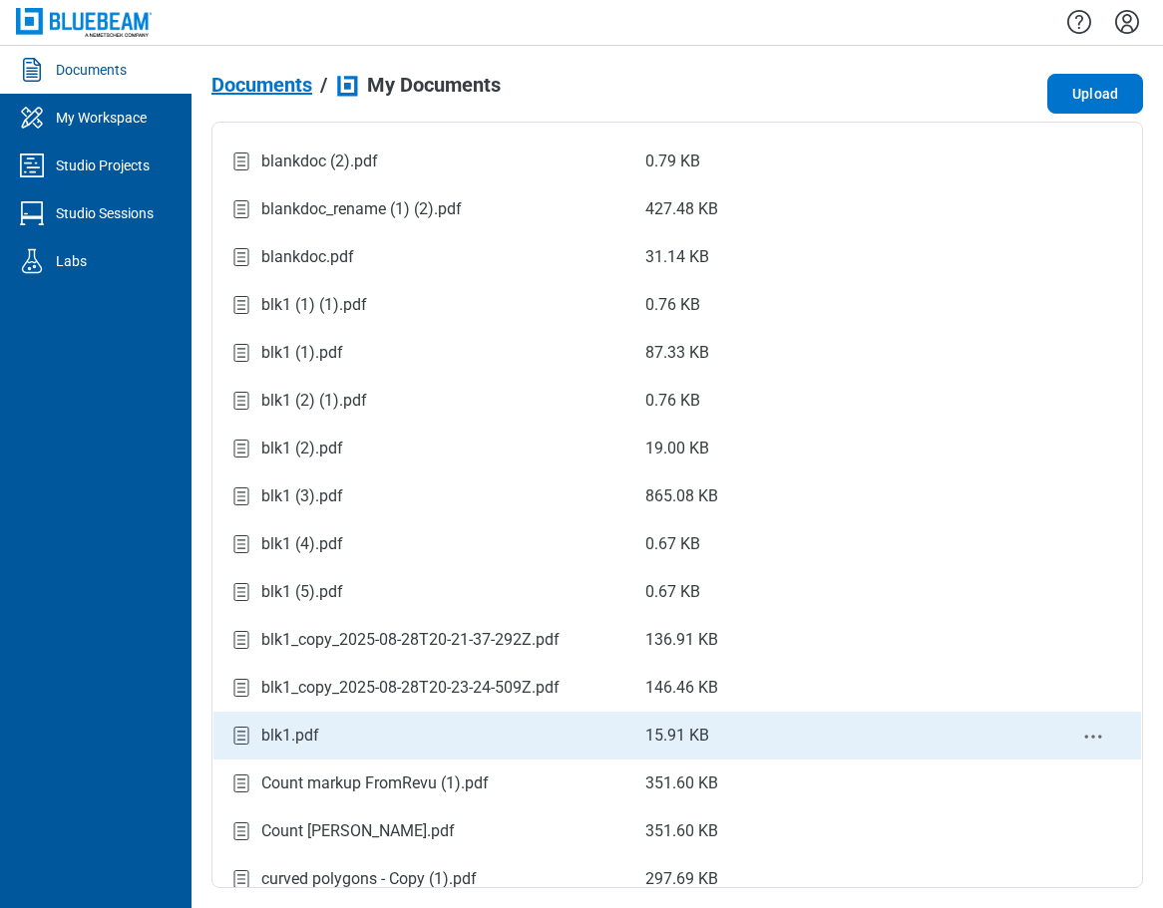
click at [326, 739] on div "blk1.pdf" at bounding box center [421, 736] width 384 height 27
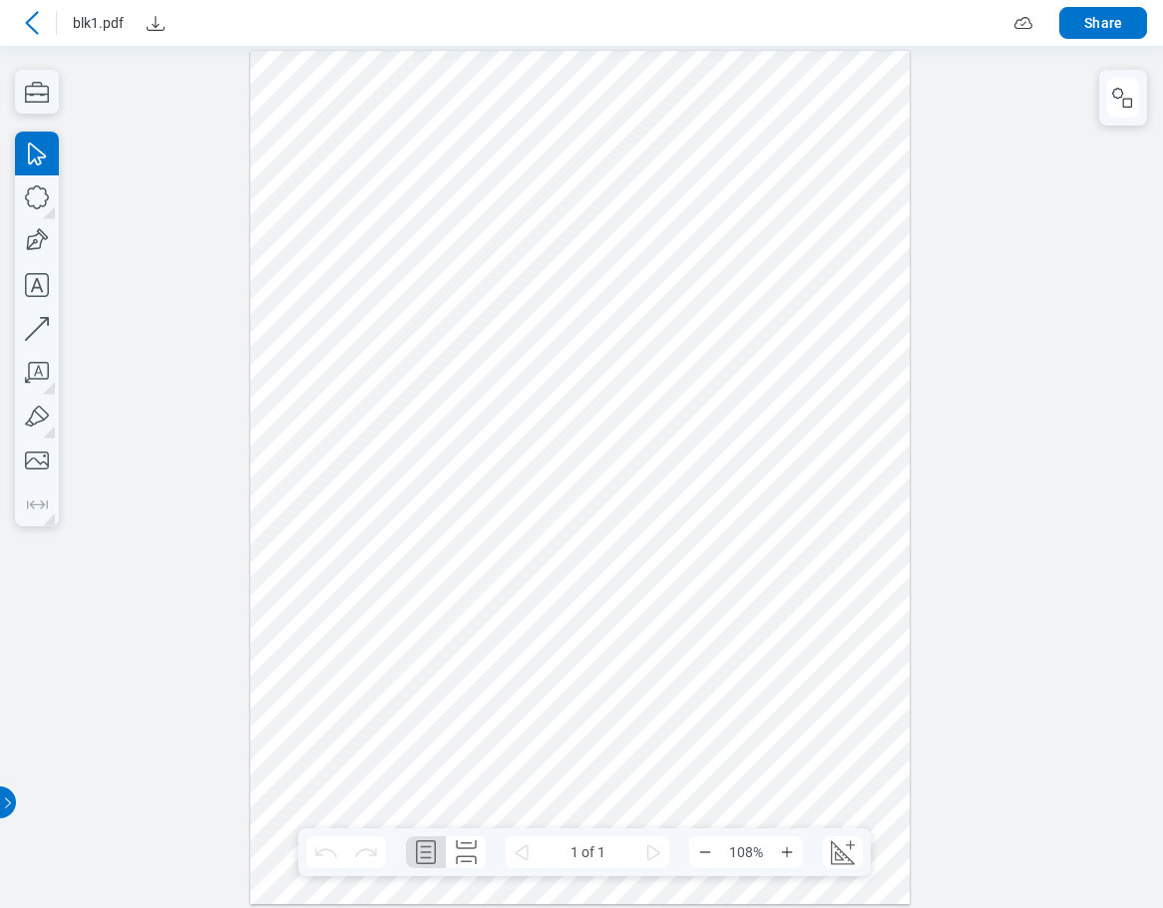
click at [867, 93] on button "button" at bounding box center [1123, 98] width 32 height 40
click at [867, 103] on div at bounding box center [1123, 98] width 48 height 56
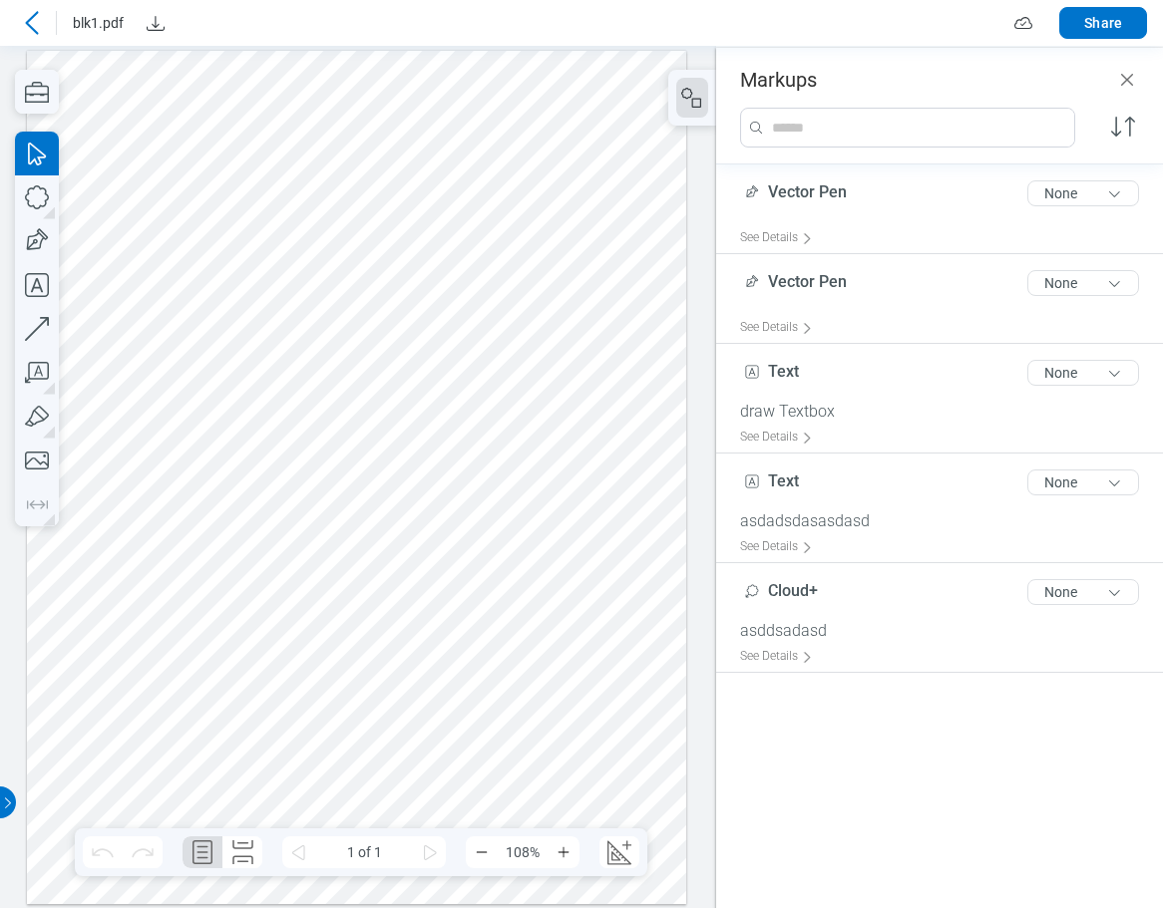
click at [39, 27] on icon at bounding box center [32, 23] width 24 height 24
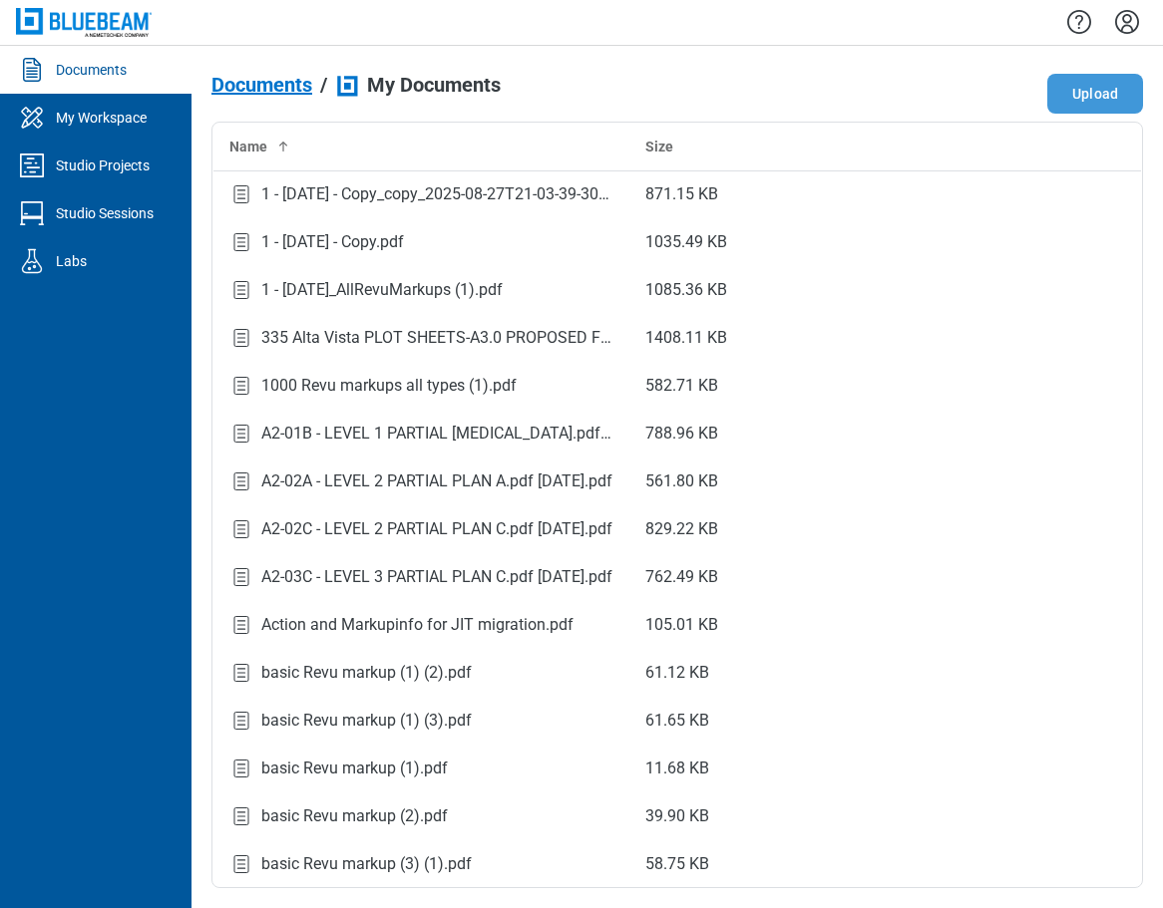
click at [867, 86] on button "Upload" at bounding box center [1095, 94] width 96 height 40
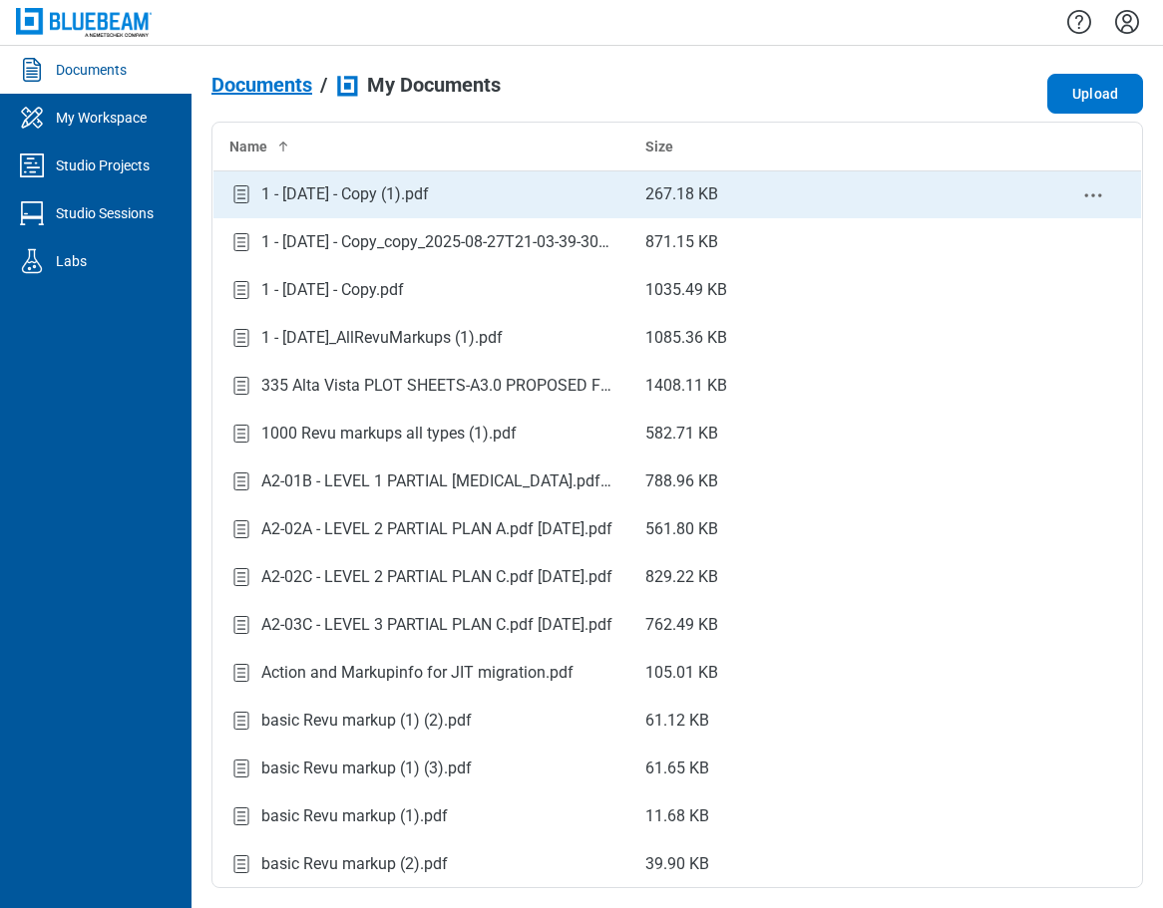
click at [386, 190] on div "1 - 12.7.2020 - Copy (1).pdf" at bounding box center [345, 194] width 168 height 24
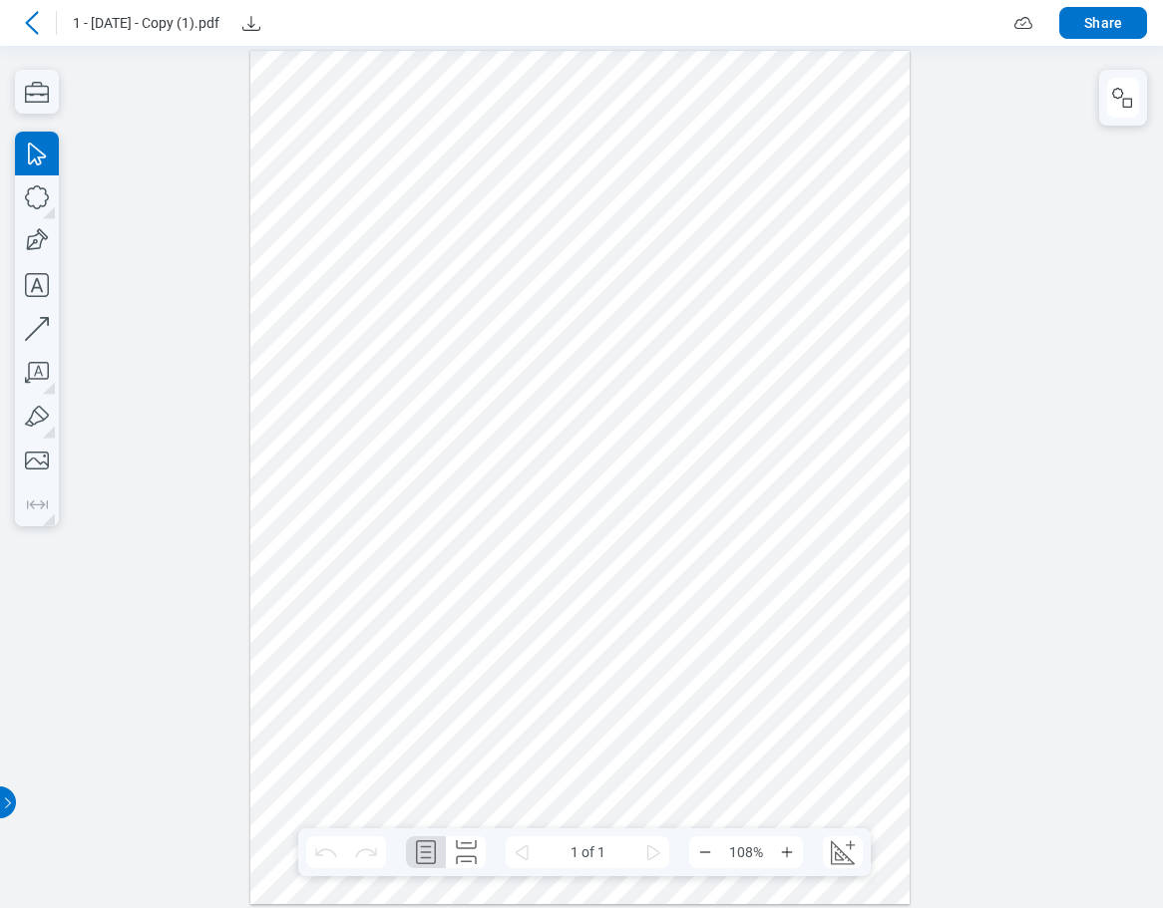
click at [27, 24] on icon at bounding box center [31, 22] width 13 height 23
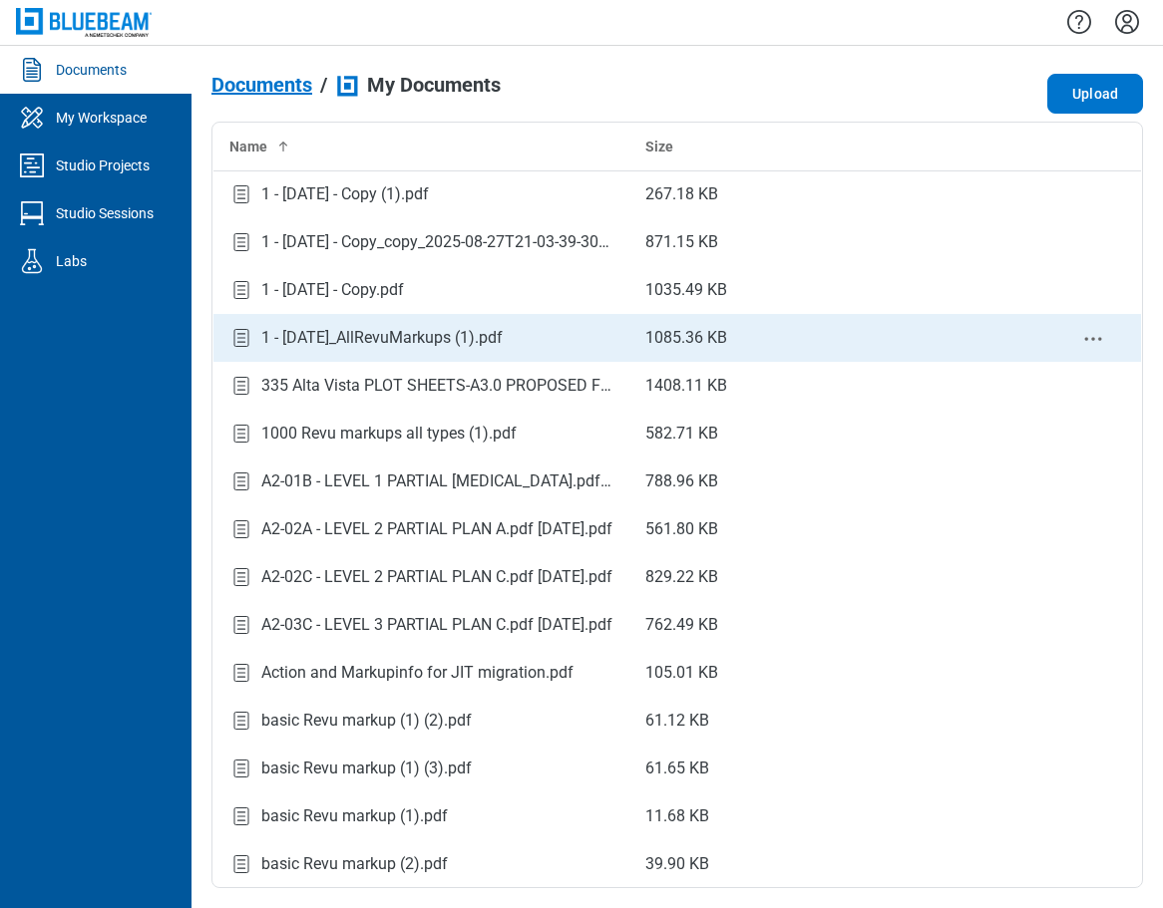
click at [336, 344] on div "1 - [DATE]_AllRevuMarkups (1).pdf" at bounding box center [381, 338] width 241 height 24
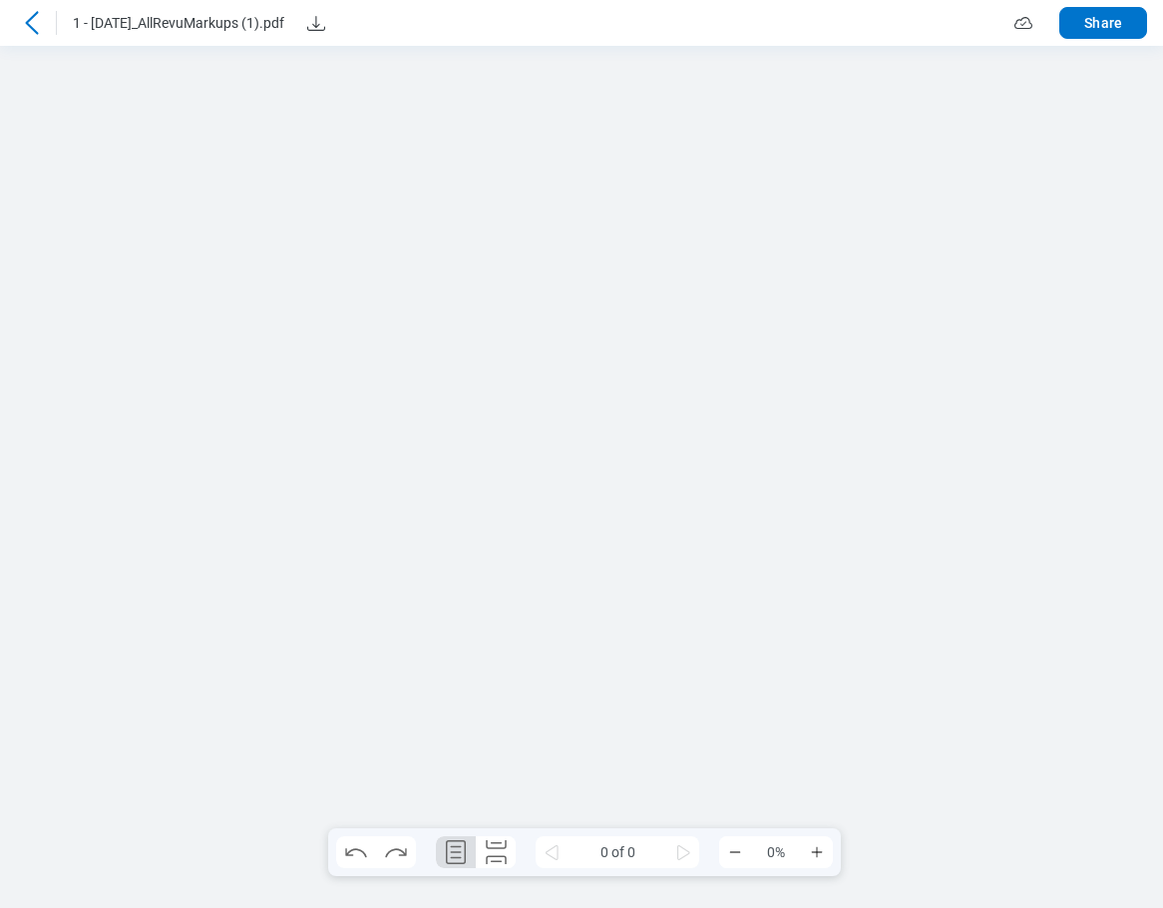
click at [30, 26] on icon at bounding box center [31, 22] width 13 height 23
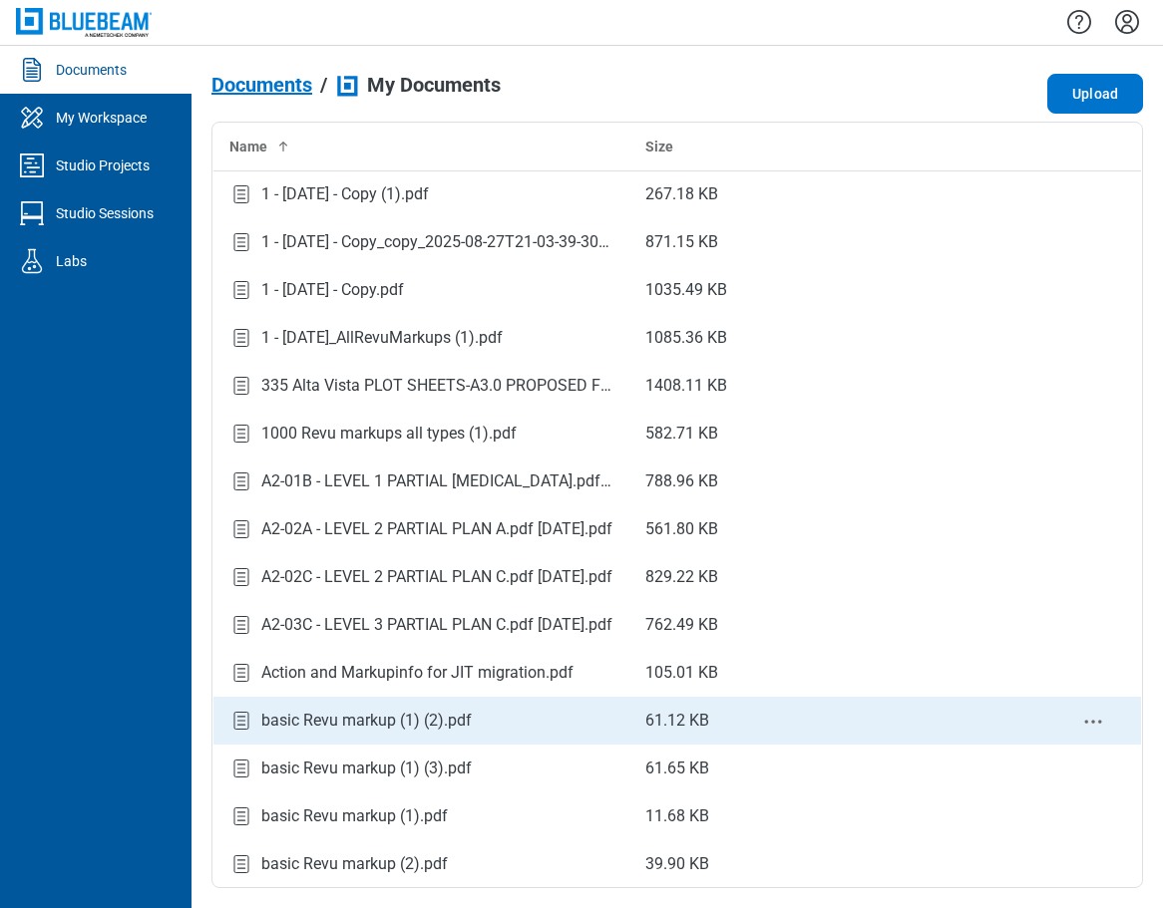
click at [467, 732] on div "basic Revu markup (1) (2).pdf" at bounding box center [366, 721] width 210 height 24
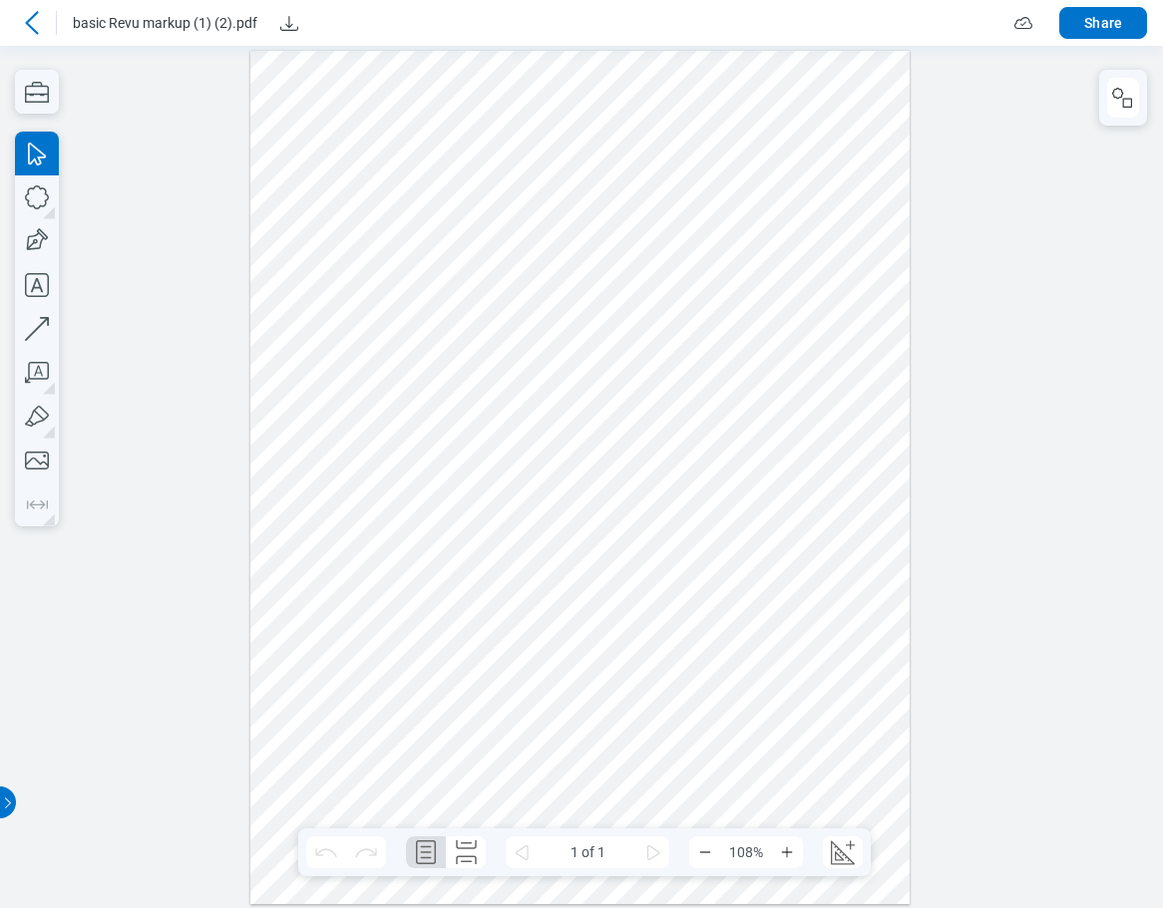
click at [38, 25] on icon at bounding box center [32, 23] width 24 height 24
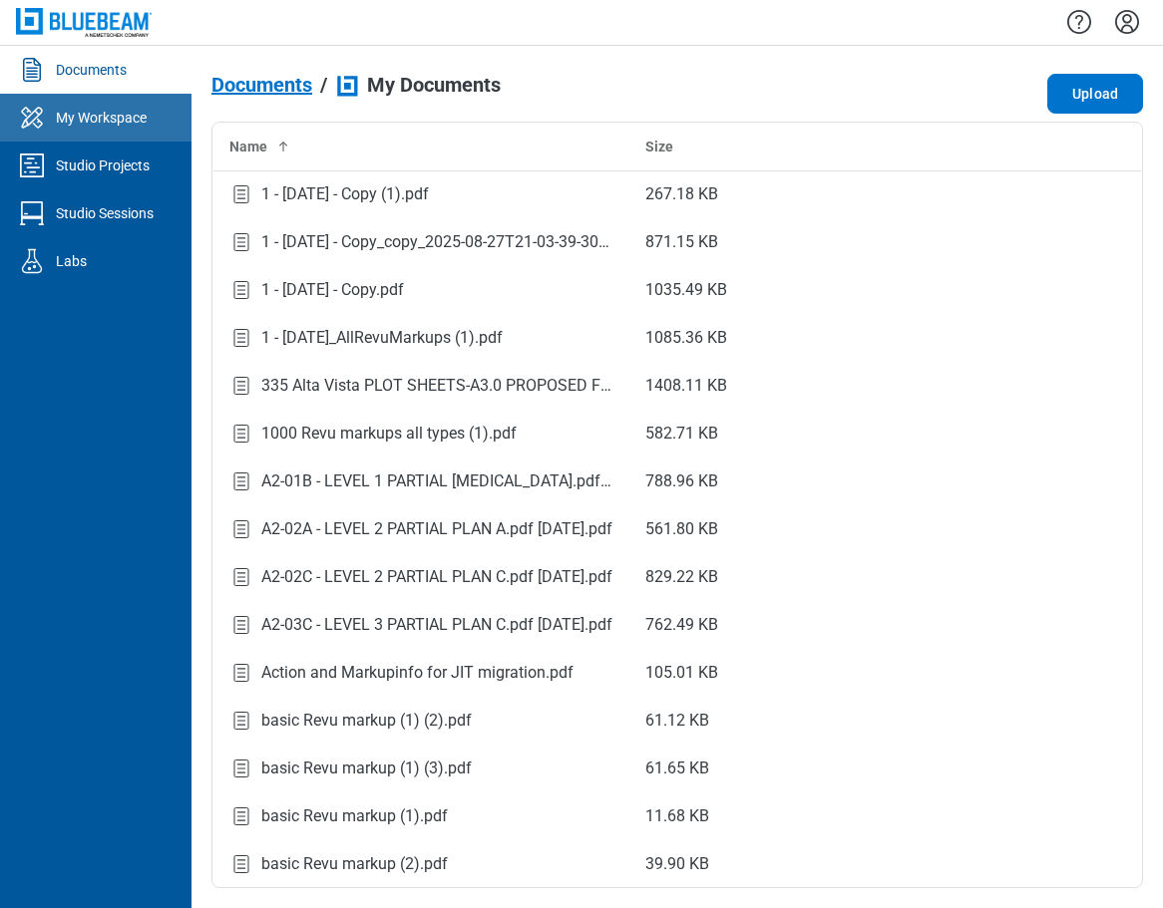
click at [151, 113] on link "My Workspace" at bounding box center [95, 118] width 191 height 48
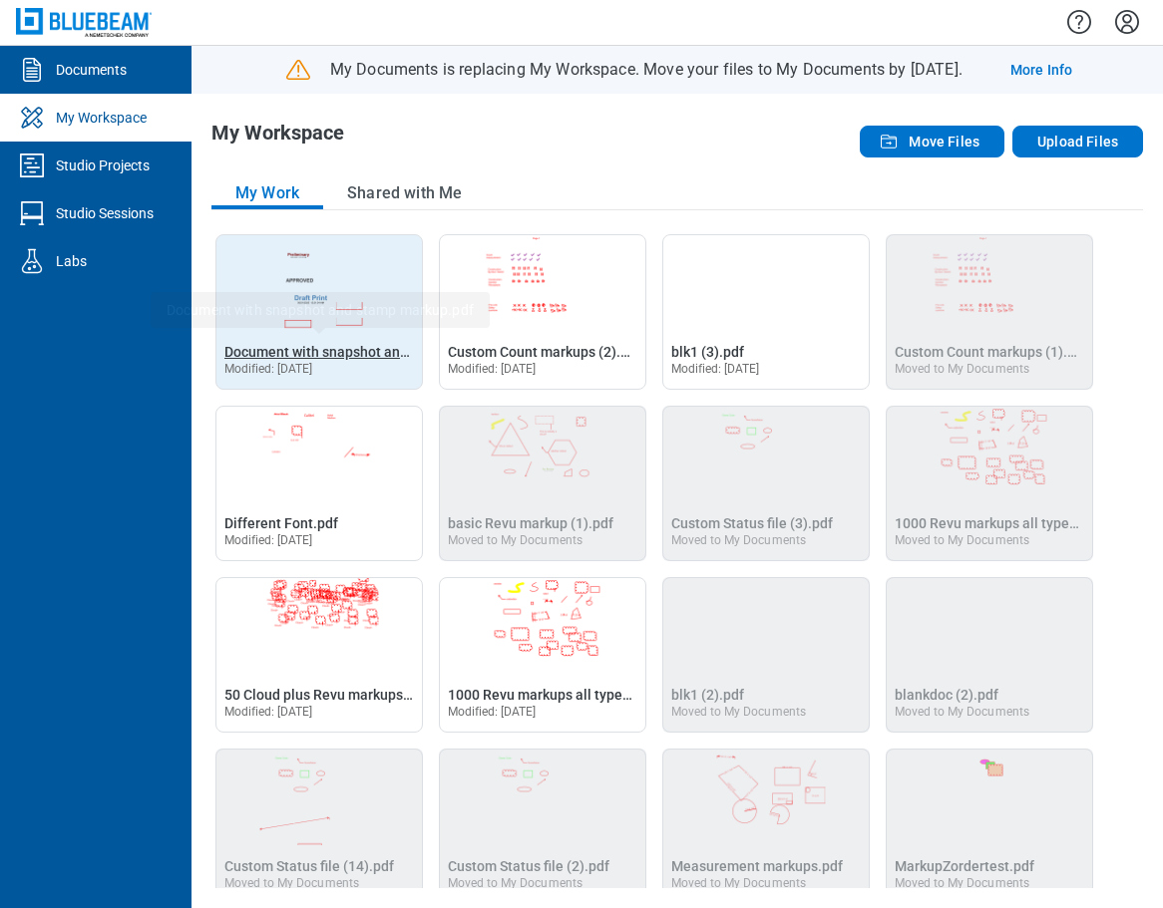
click at [309, 353] on span "Document with snapshot and stamp markup.pdf" at bounding box center [375, 352] width 302 height 16
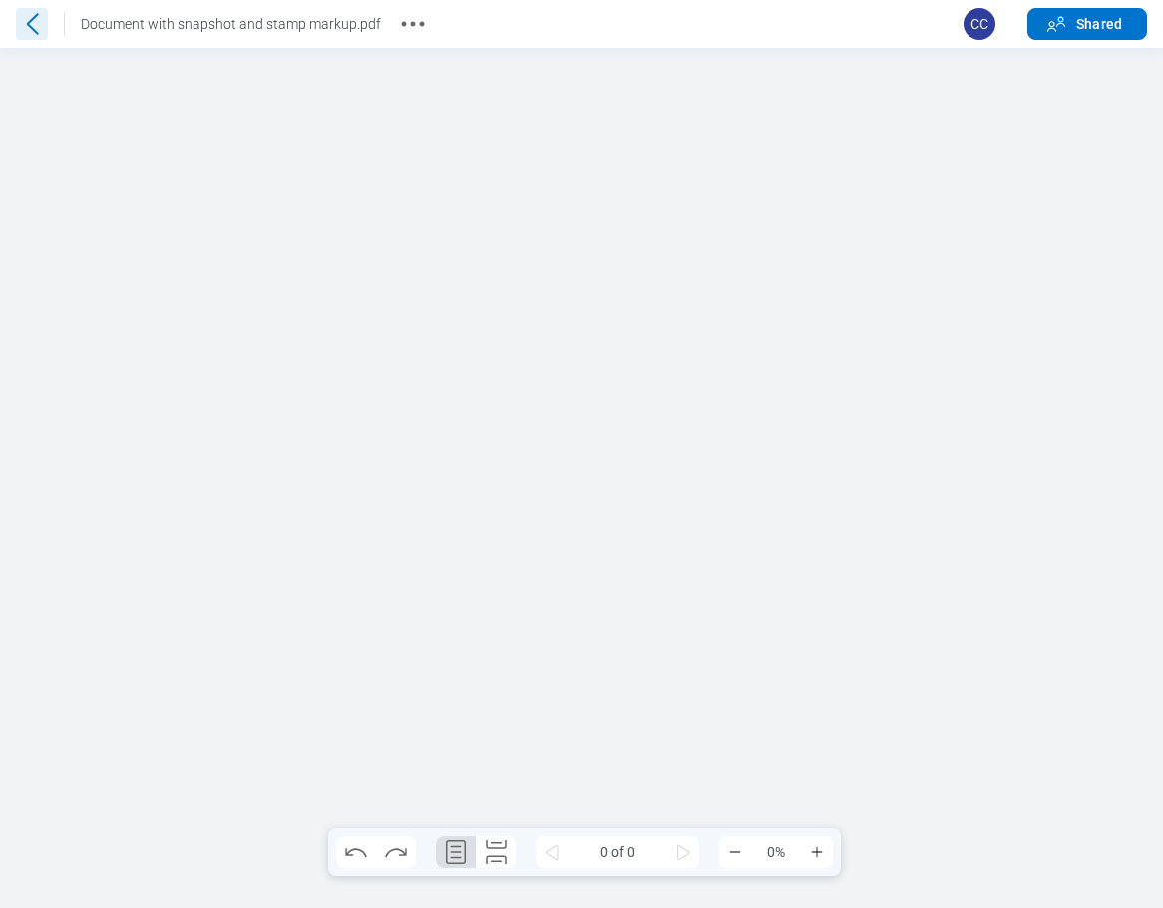
click at [30, 27] on icon at bounding box center [33, 23] width 12 height 21
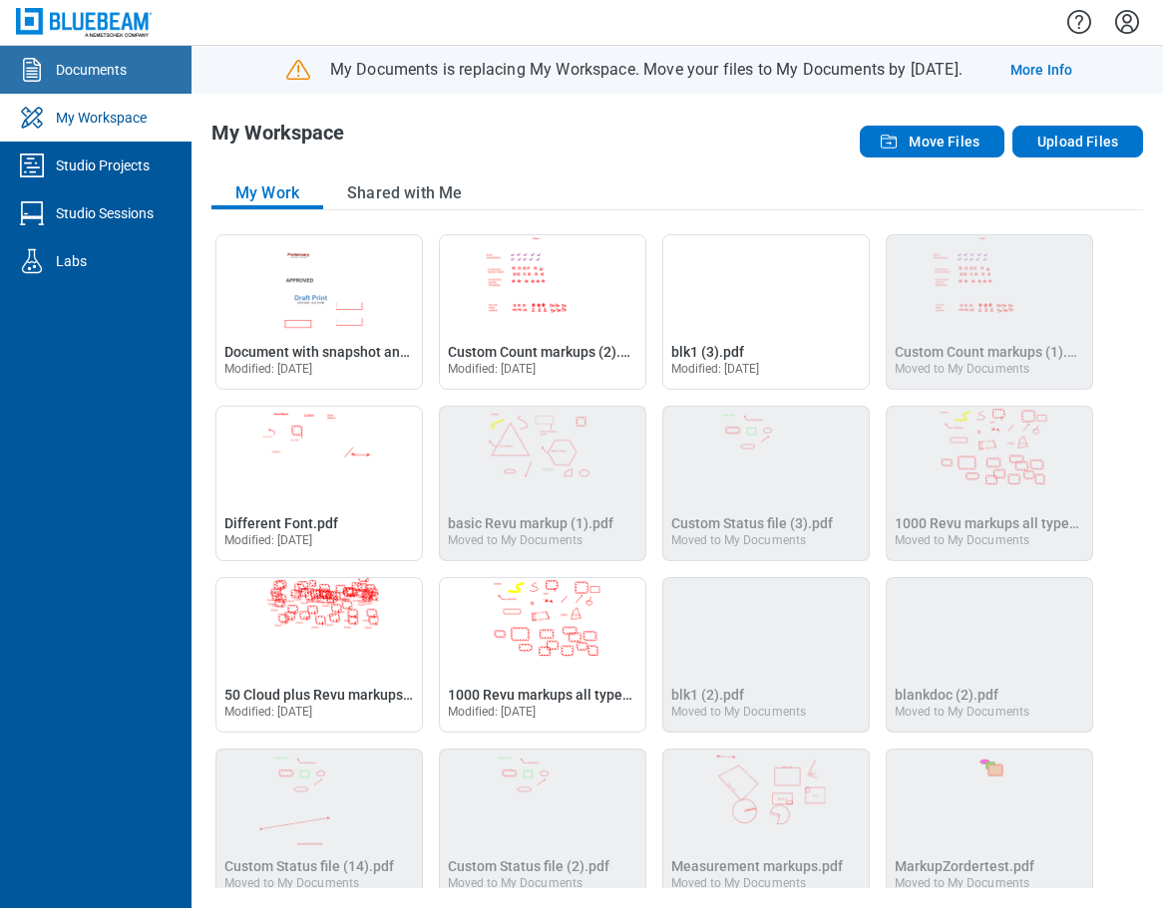
click at [83, 80] on link "Documents" at bounding box center [95, 70] width 191 height 48
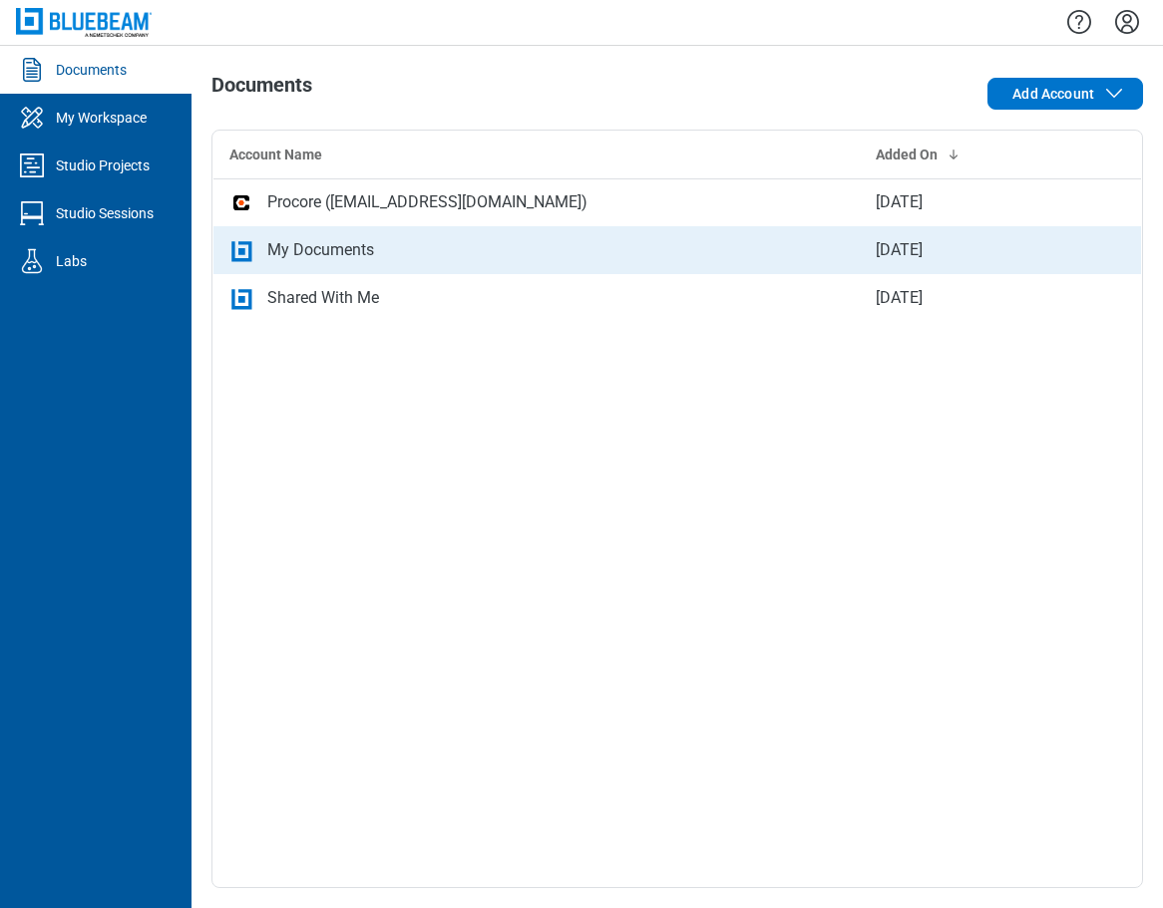
click at [293, 246] on div "My Documents" at bounding box center [320, 250] width 107 height 24
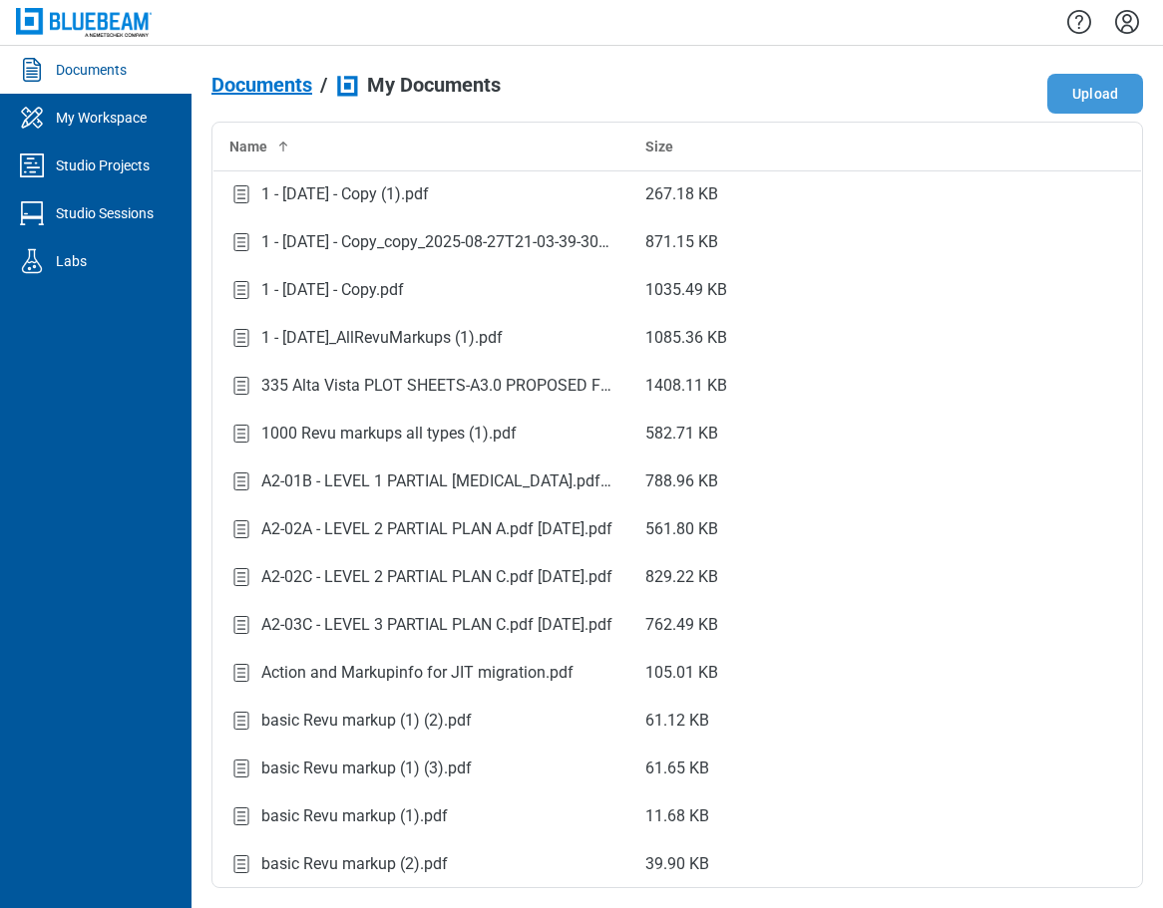
click at [867, 94] on button "Upload" at bounding box center [1095, 94] width 96 height 40
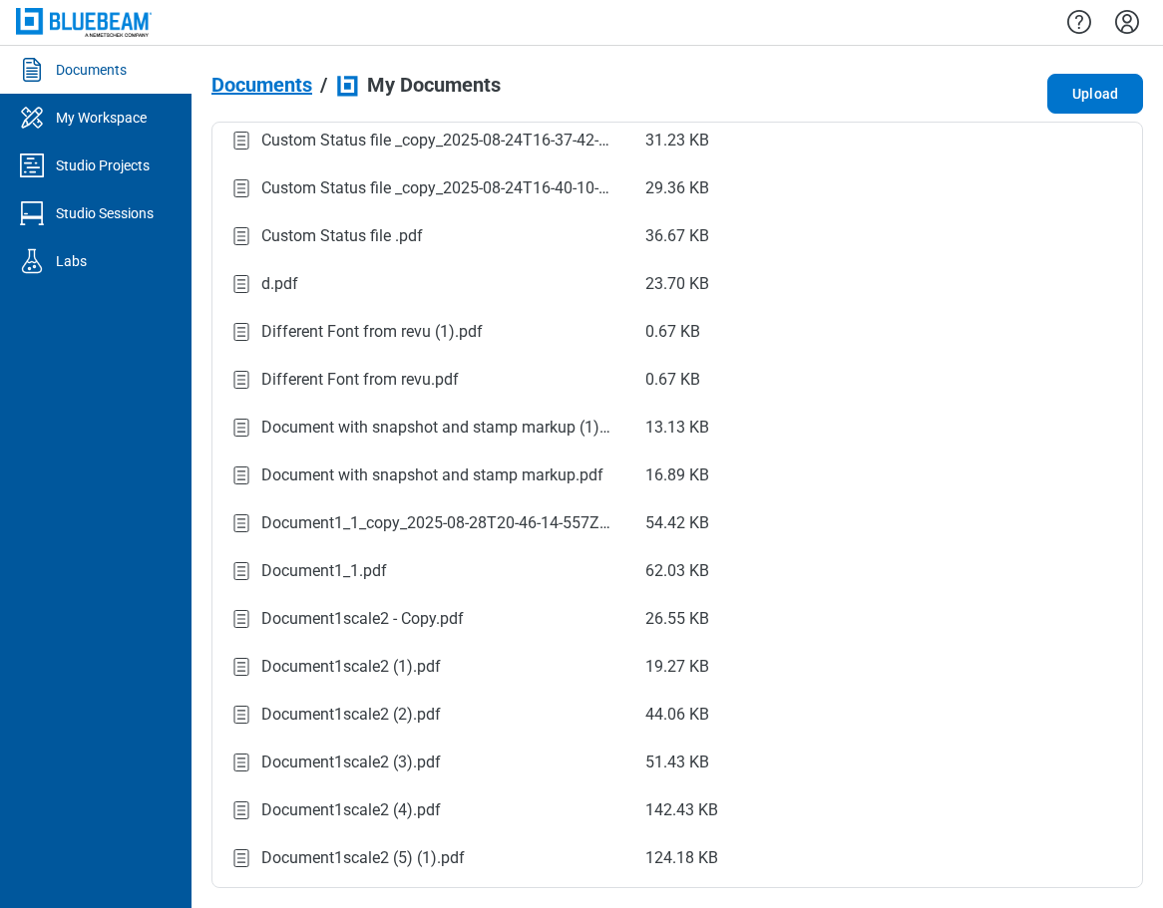
scroll to position [2076, 0]
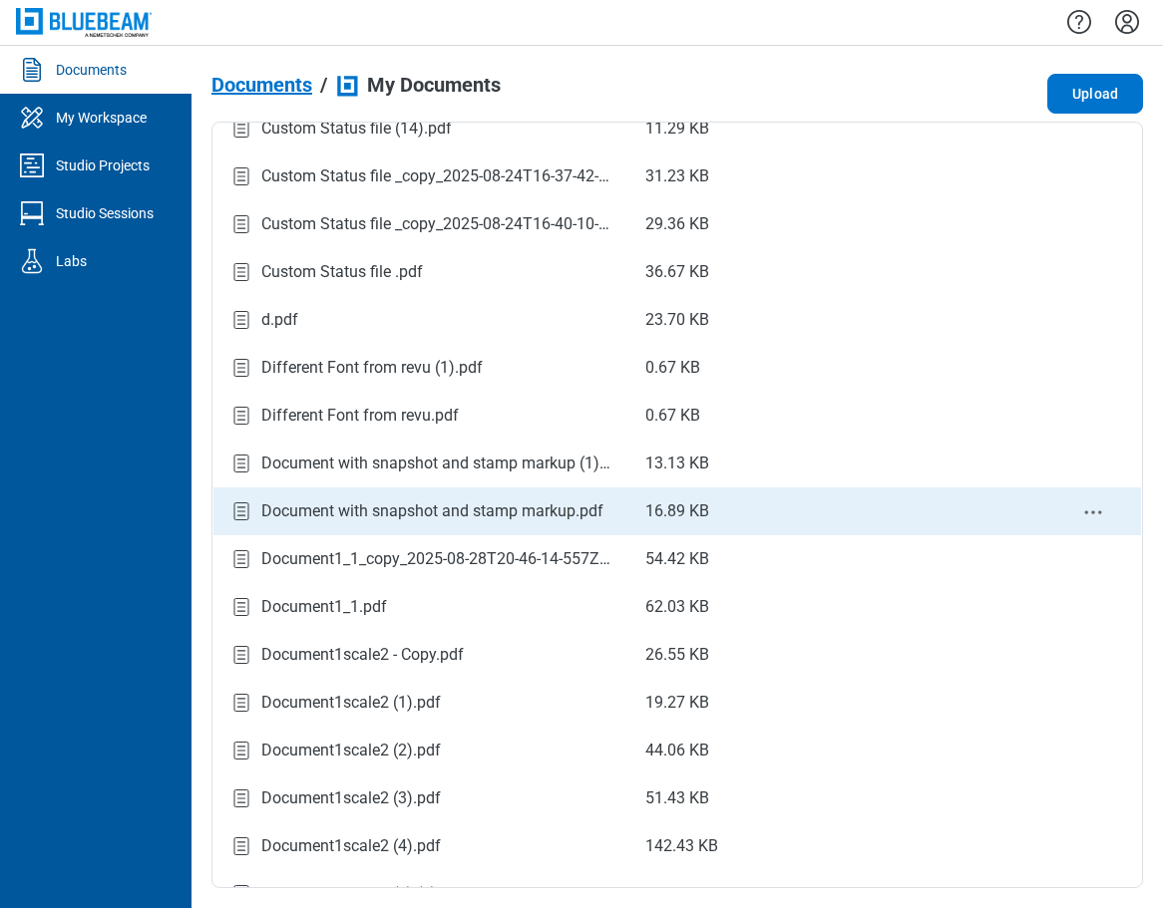
click at [502, 503] on div "Document with snapshot and stamp markup.pdf" at bounding box center [432, 512] width 342 height 24
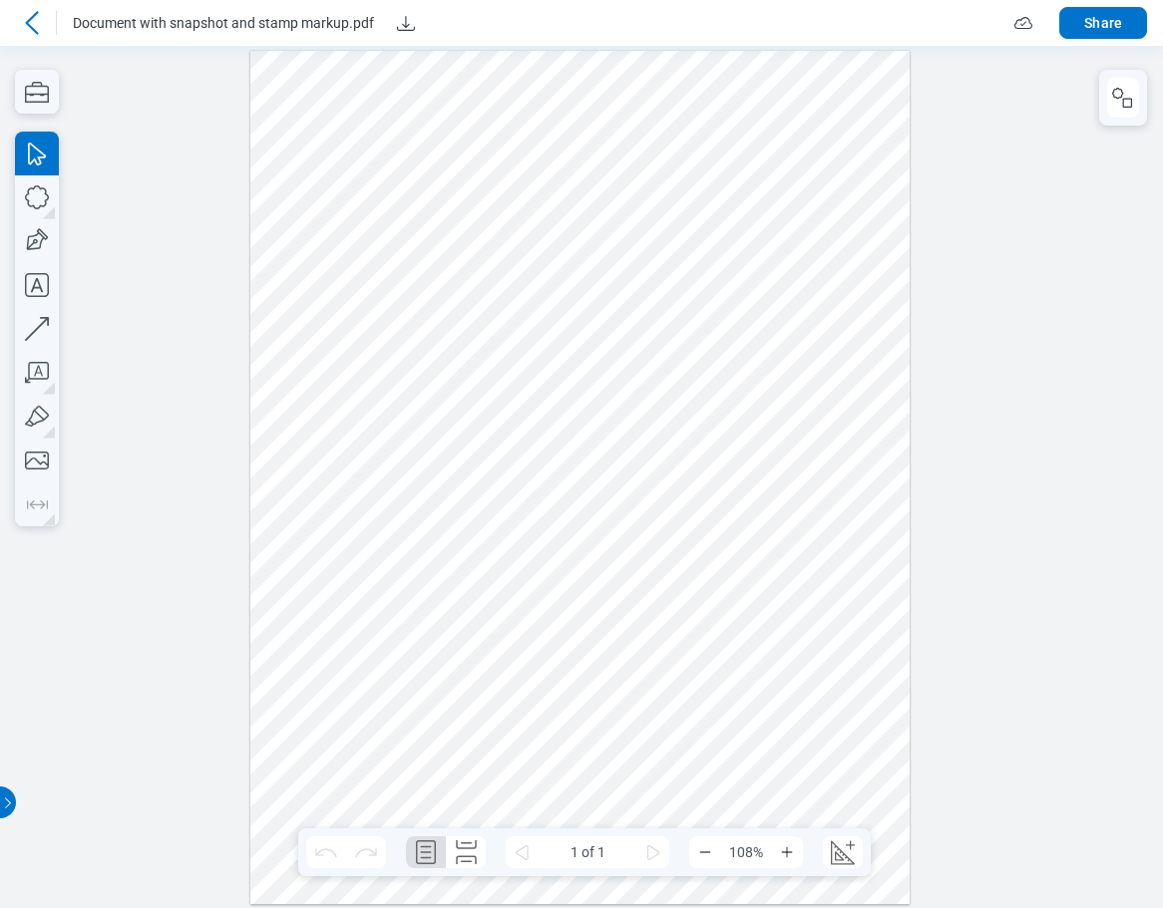
click at [38, 23] on icon at bounding box center [32, 23] width 24 height 24
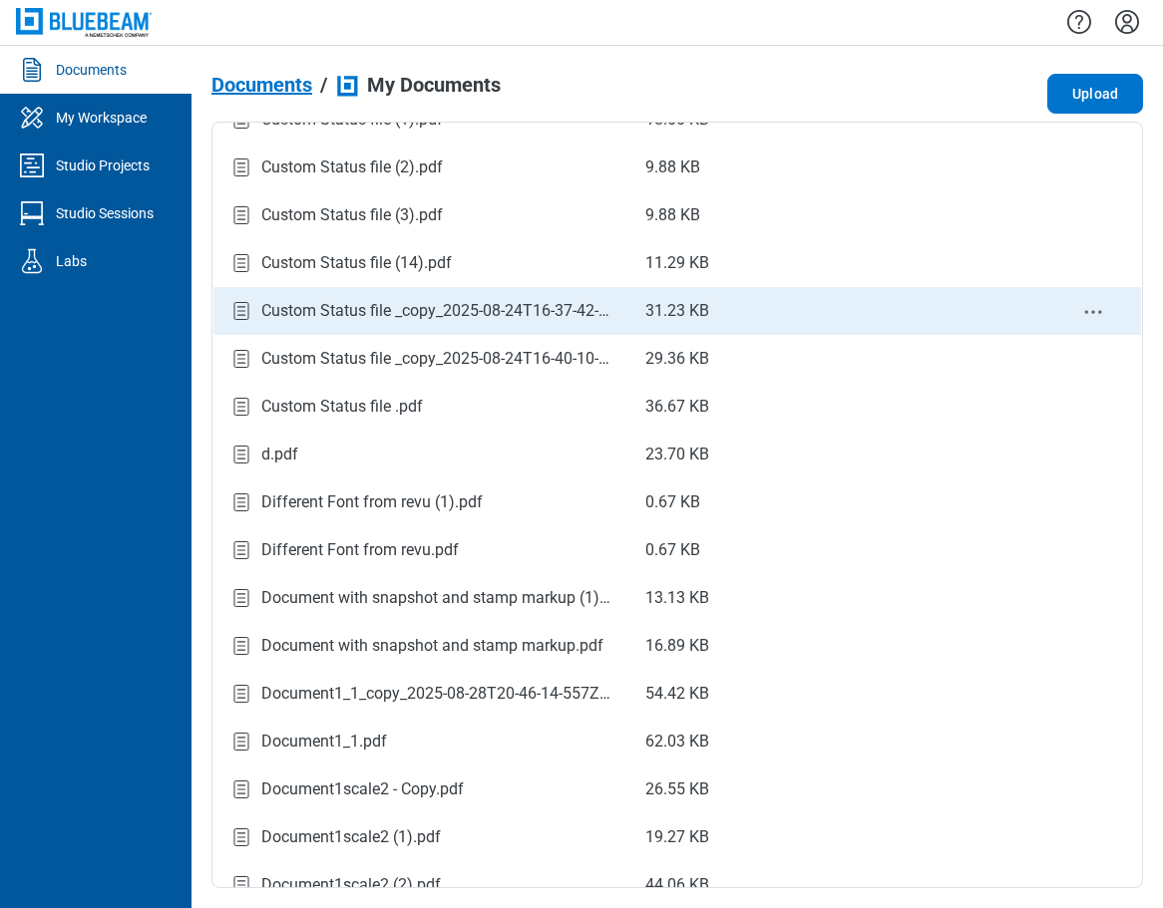
scroll to position [1994, 0]
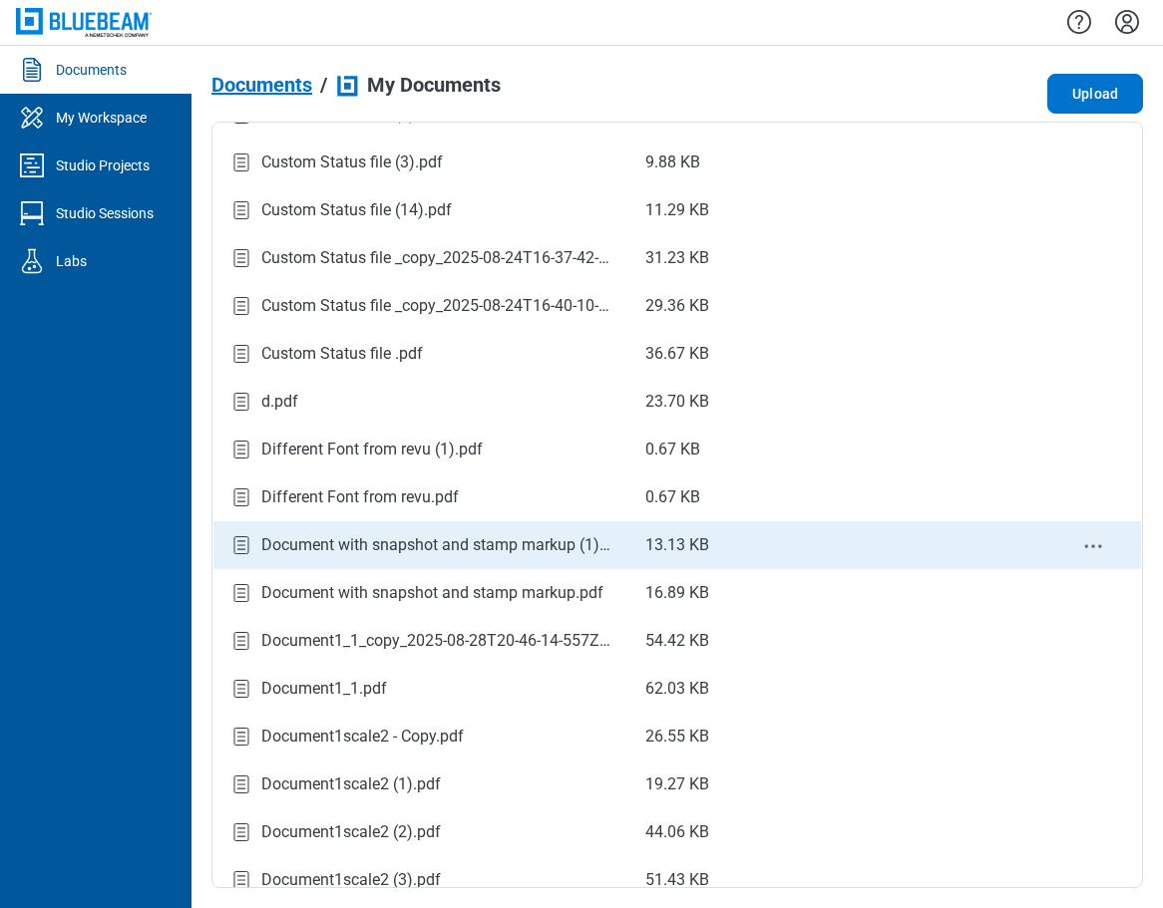
click at [471, 558] on div "Document with snapshot and stamp markup (1).pdf" at bounding box center [421, 545] width 384 height 27
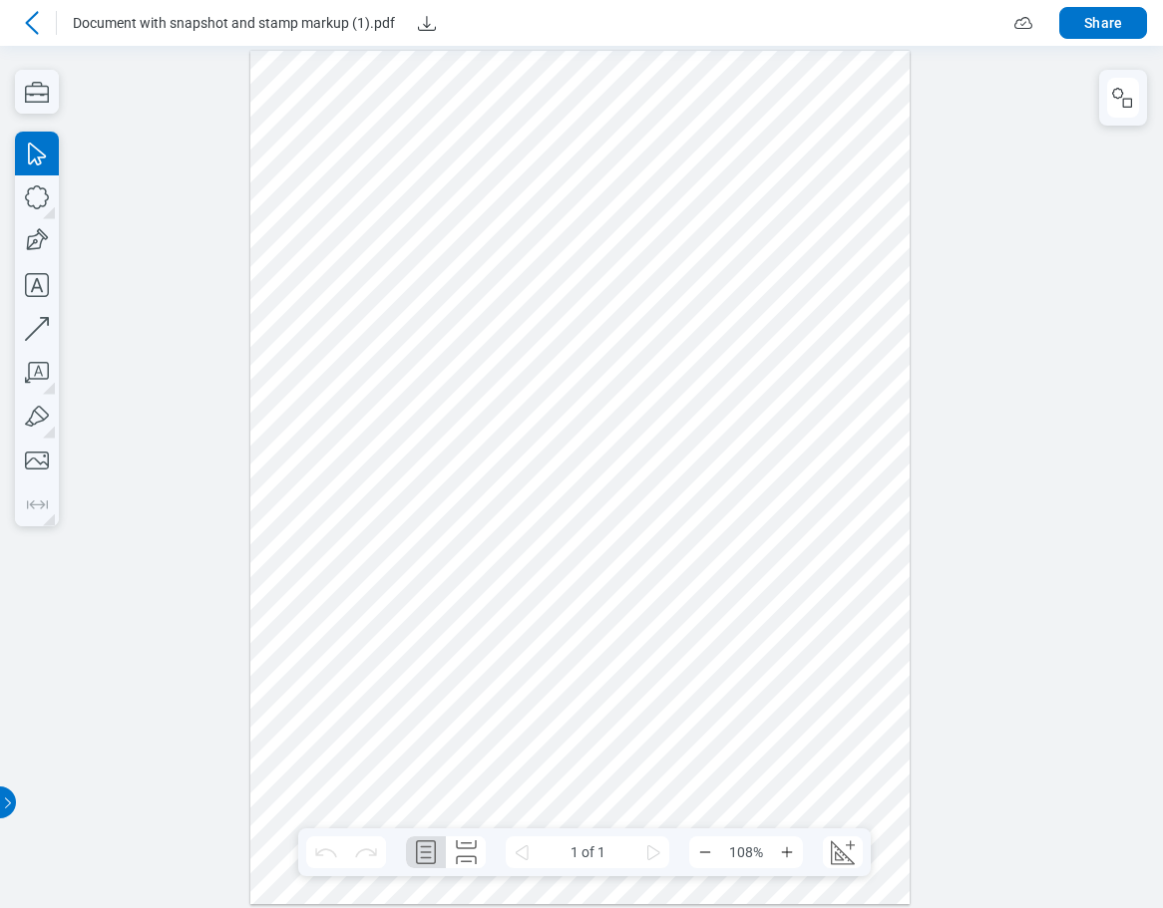
drag, startPoint x: 1162, startPoint y: 405, endPoint x: 846, endPoint y: 411, distance: 316.2
click at [846, 411] on div at bounding box center [581, 476] width 1163 height 863
click at [33, 25] on icon at bounding box center [32, 23] width 24 height 24
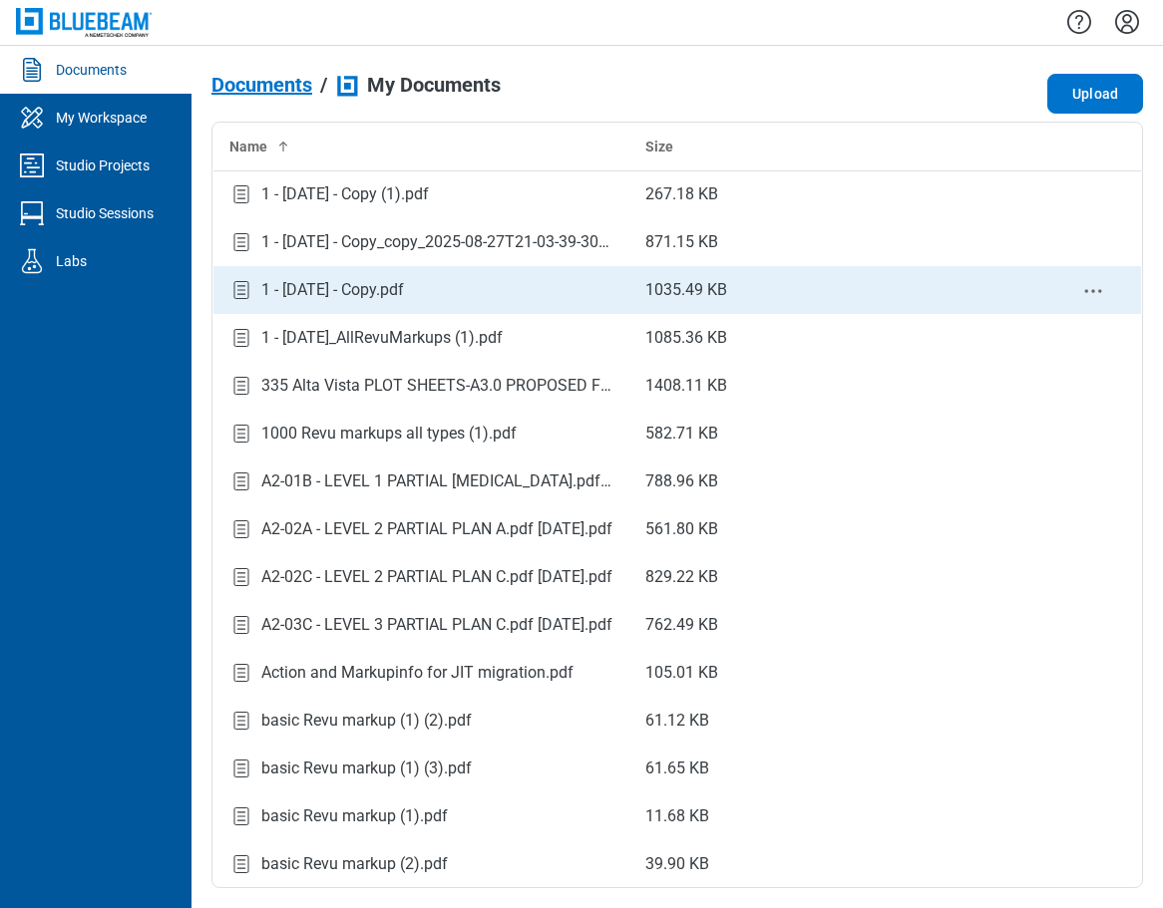
click at [404, 285] on div "1 - [DATE] - Copy.pdf" at bounding box center [332, 290] width 143 height 24
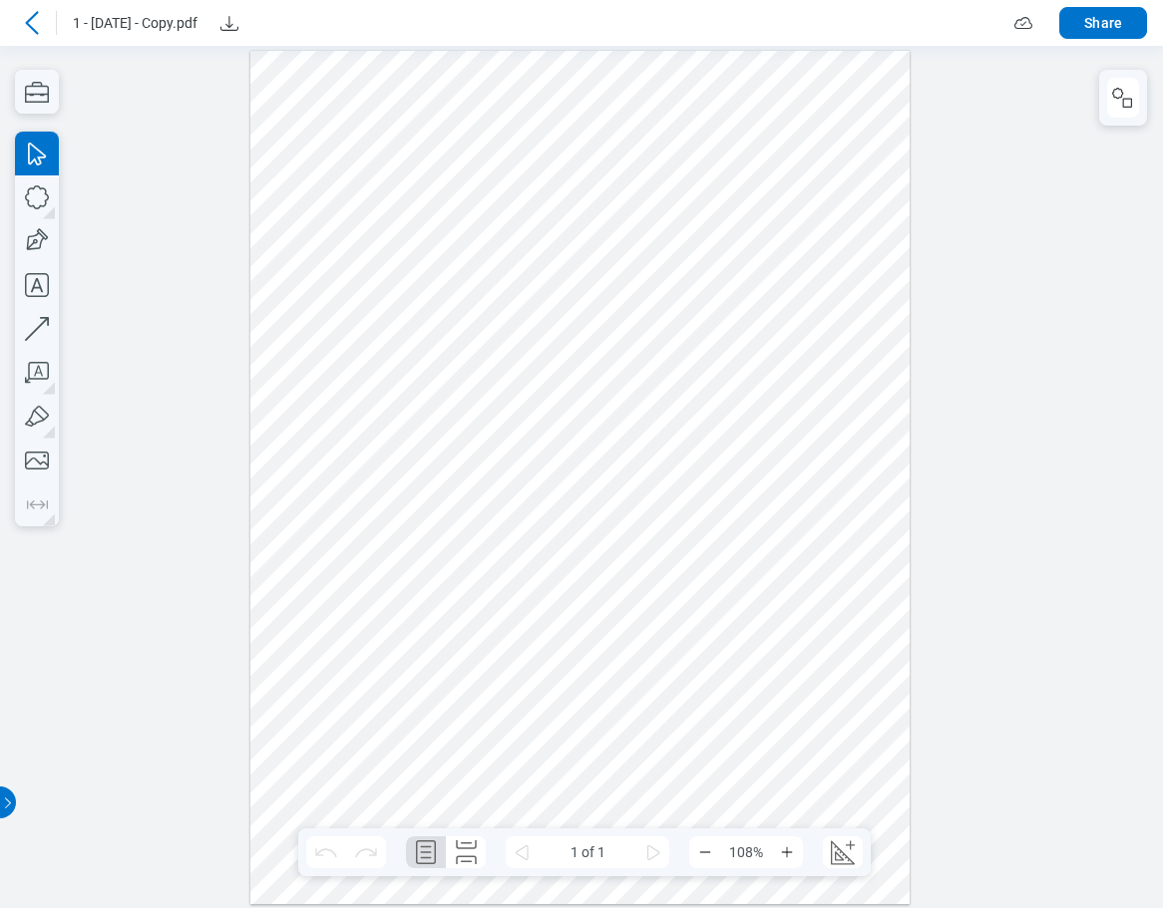
click at [30, 18] on icon at bounding box center [31, 22] width 13 height 23
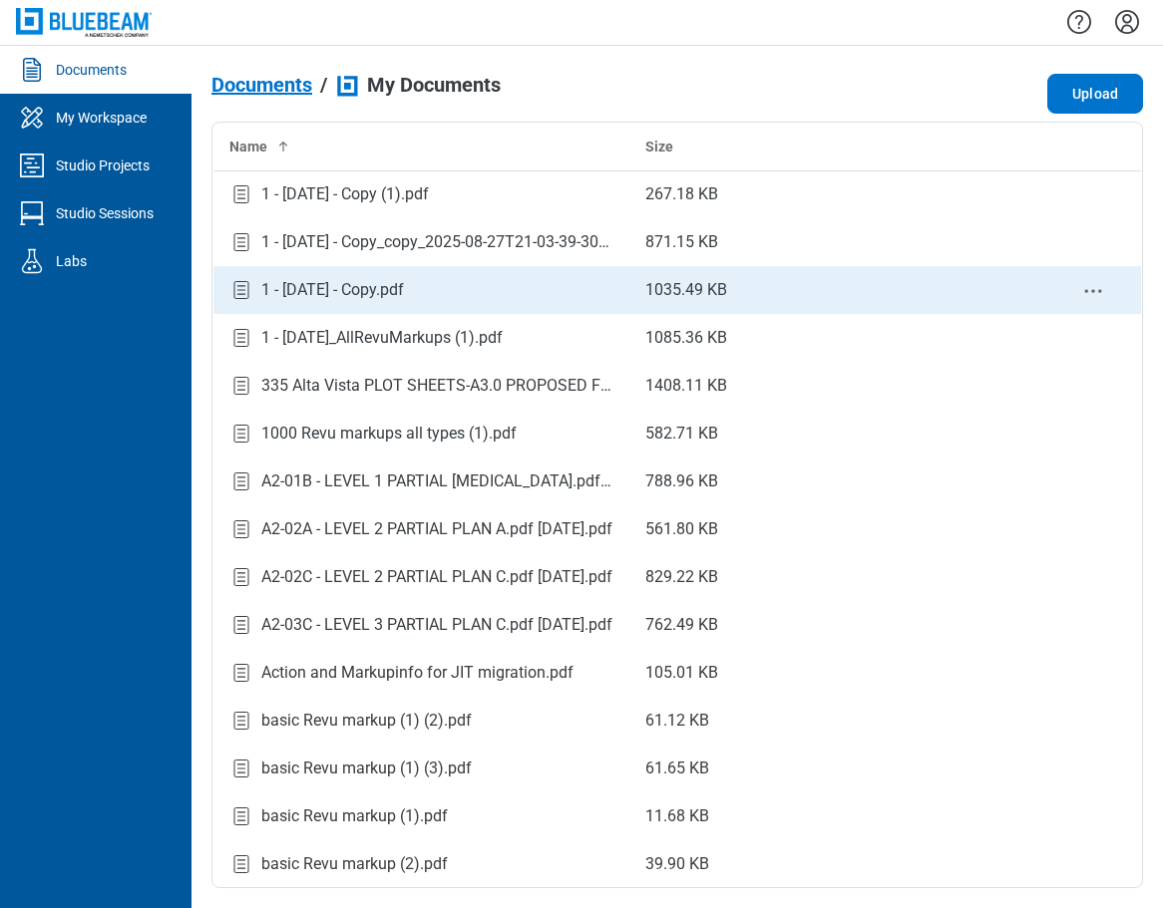
click at [443, 287] on div "1 - [DATE] - Copy.pdf" at bounding box center [421, 290] width 384 height 27
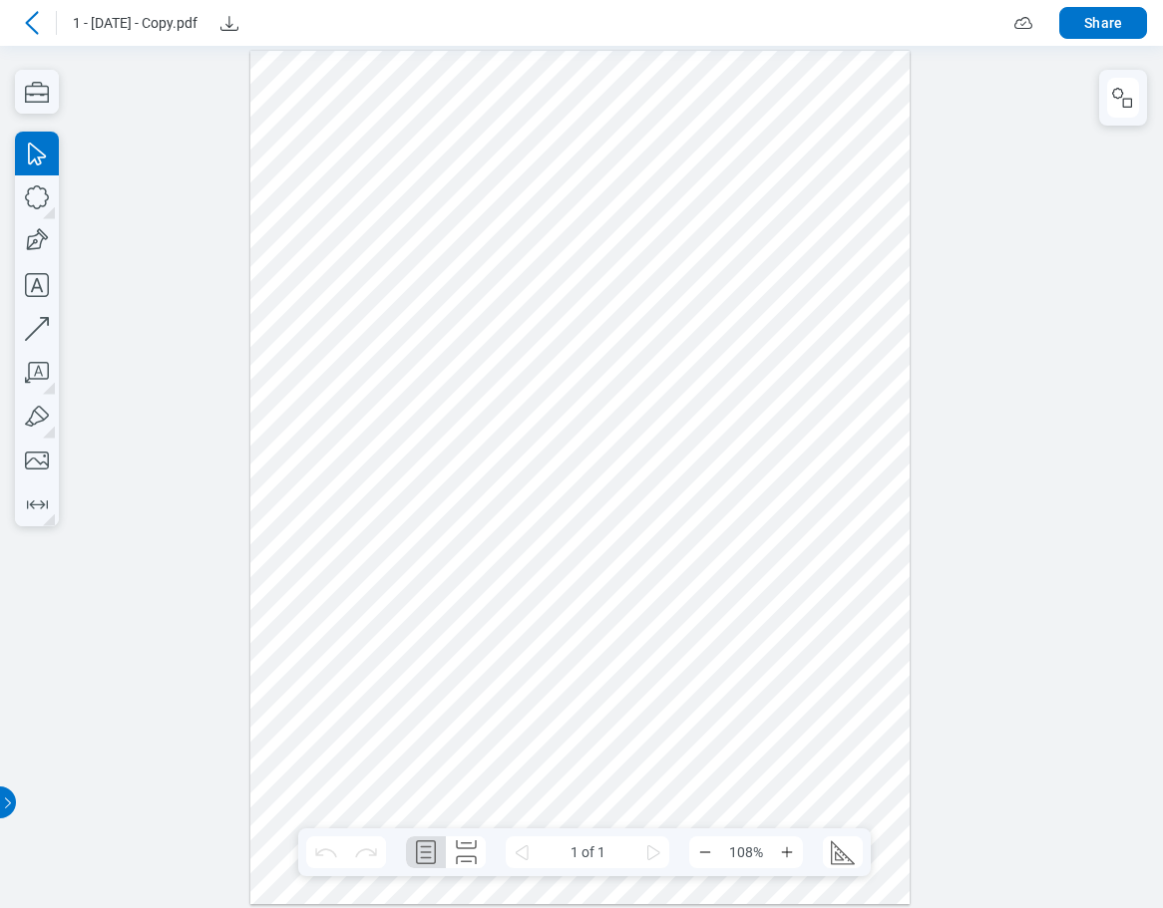
click at [35, 19] on icon at bounding box center [32, 23] width 24 height 24
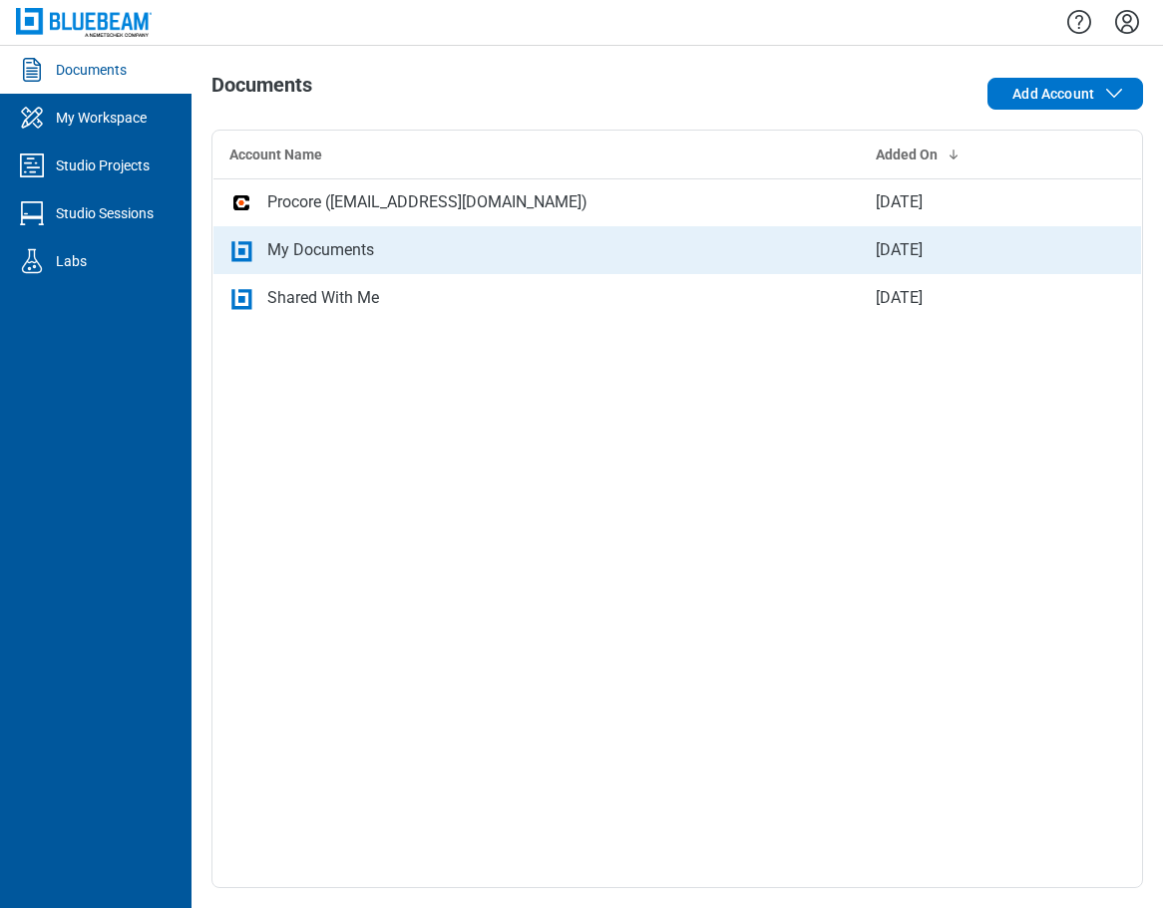
click at [287, 252] on div "My Documents" at bounding box center [320, 250] width 107 height 24
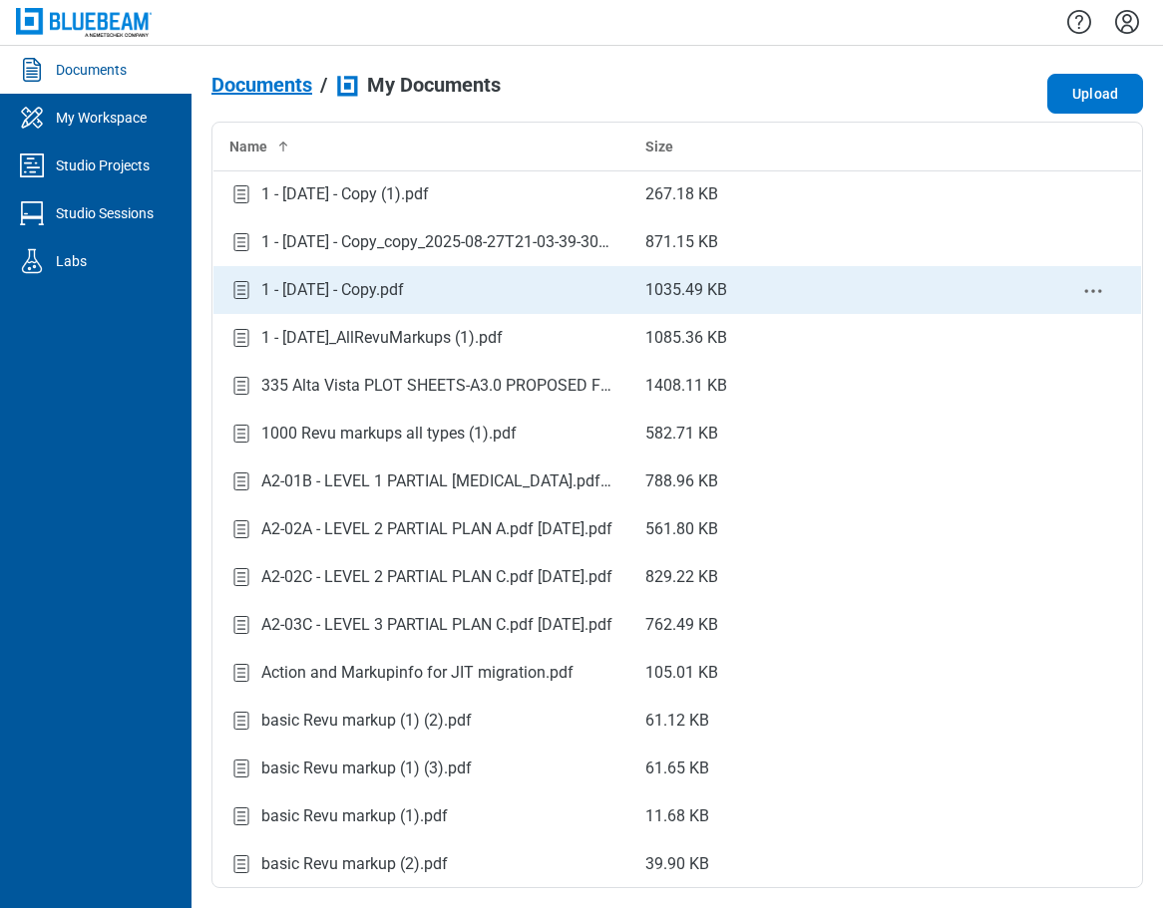
click at [400, 295] on div "1 - [DATE] - Copy.pdf" at bounding box center [332, 290] width 143 height 24
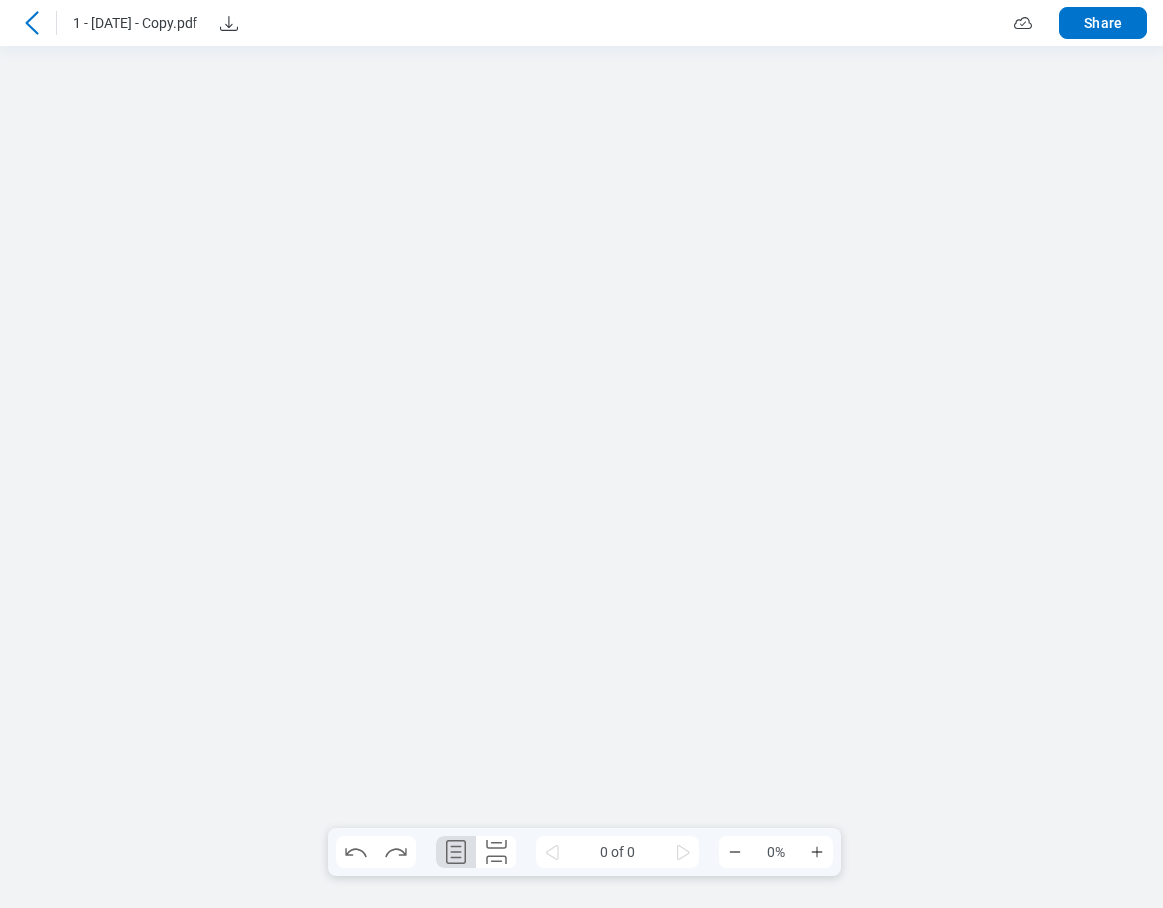
click at [31, 21] on icon at bounding box center [32, 23] width 24 height 24
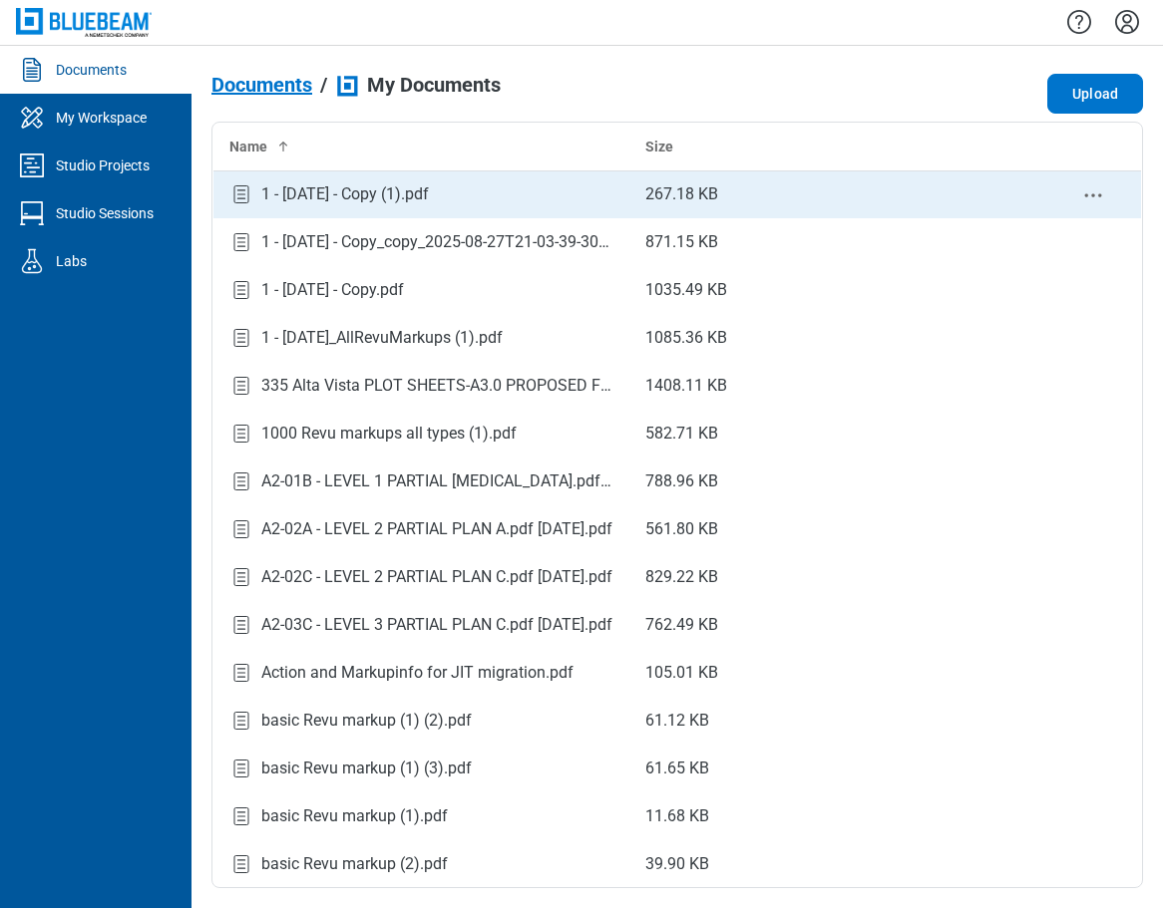
click at [418, 197] on div "1 - [DATE] - Copy (1).pdf" at bounding box center [345, 194] width 168 height 24
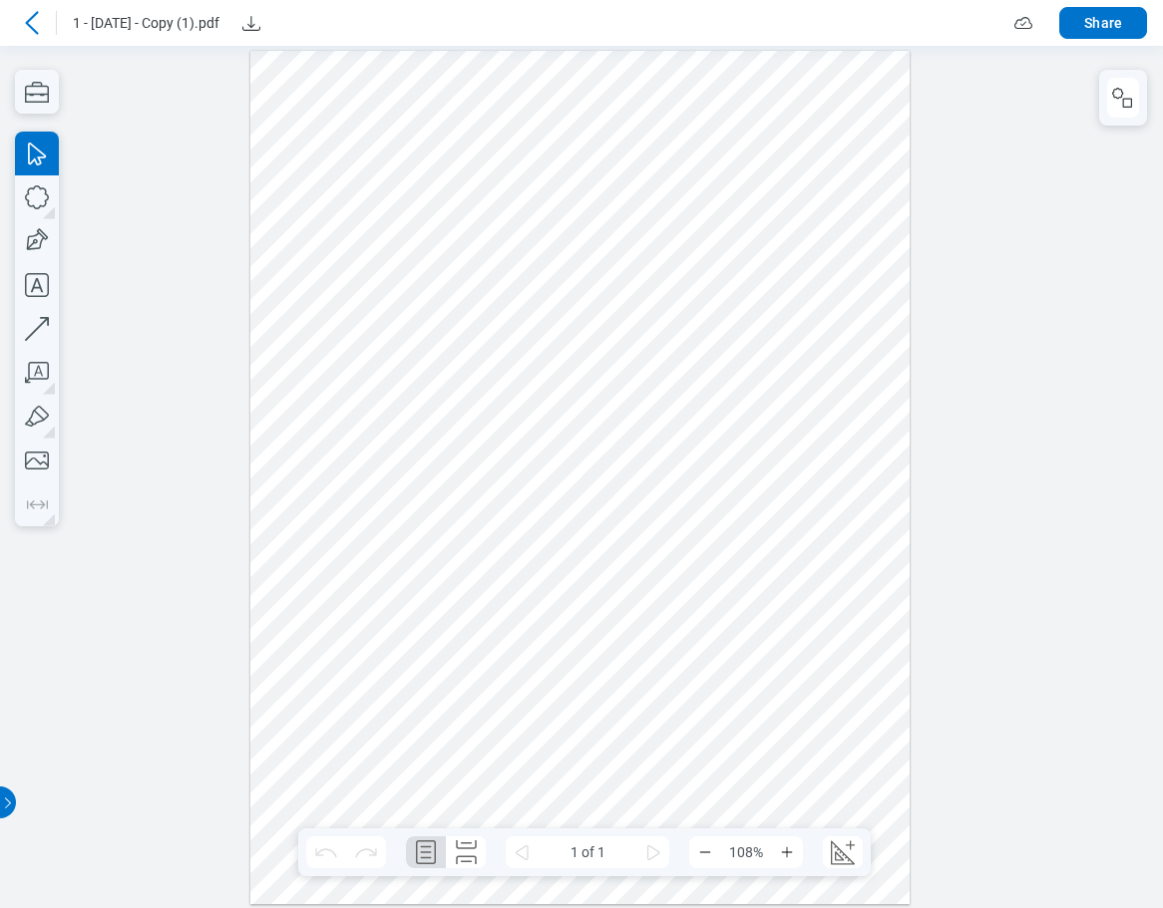
click at [32, 22] on icon at bounding box center [32, 23] width 24 height 24
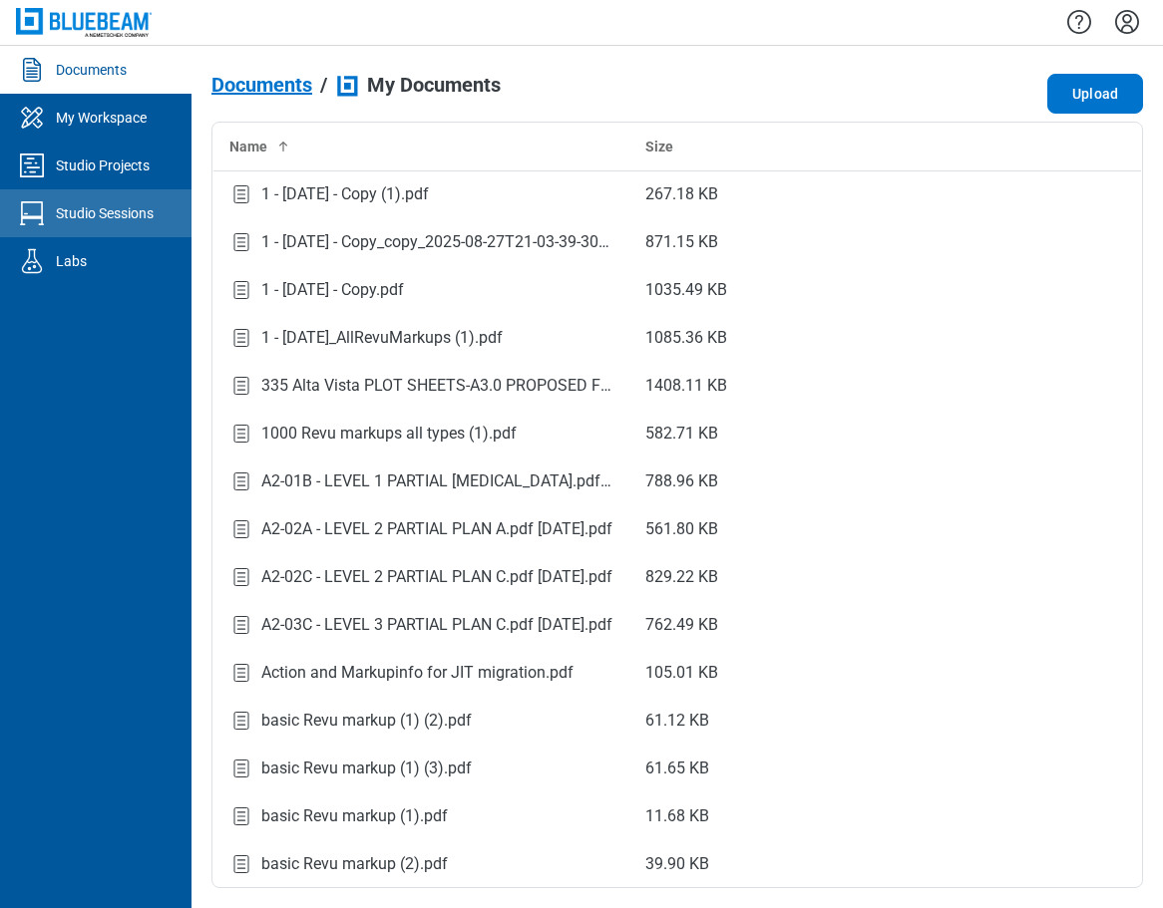
click at [105, 212] on div "Studio Sessions" at bounding box center [105, 213] width 98 height 20
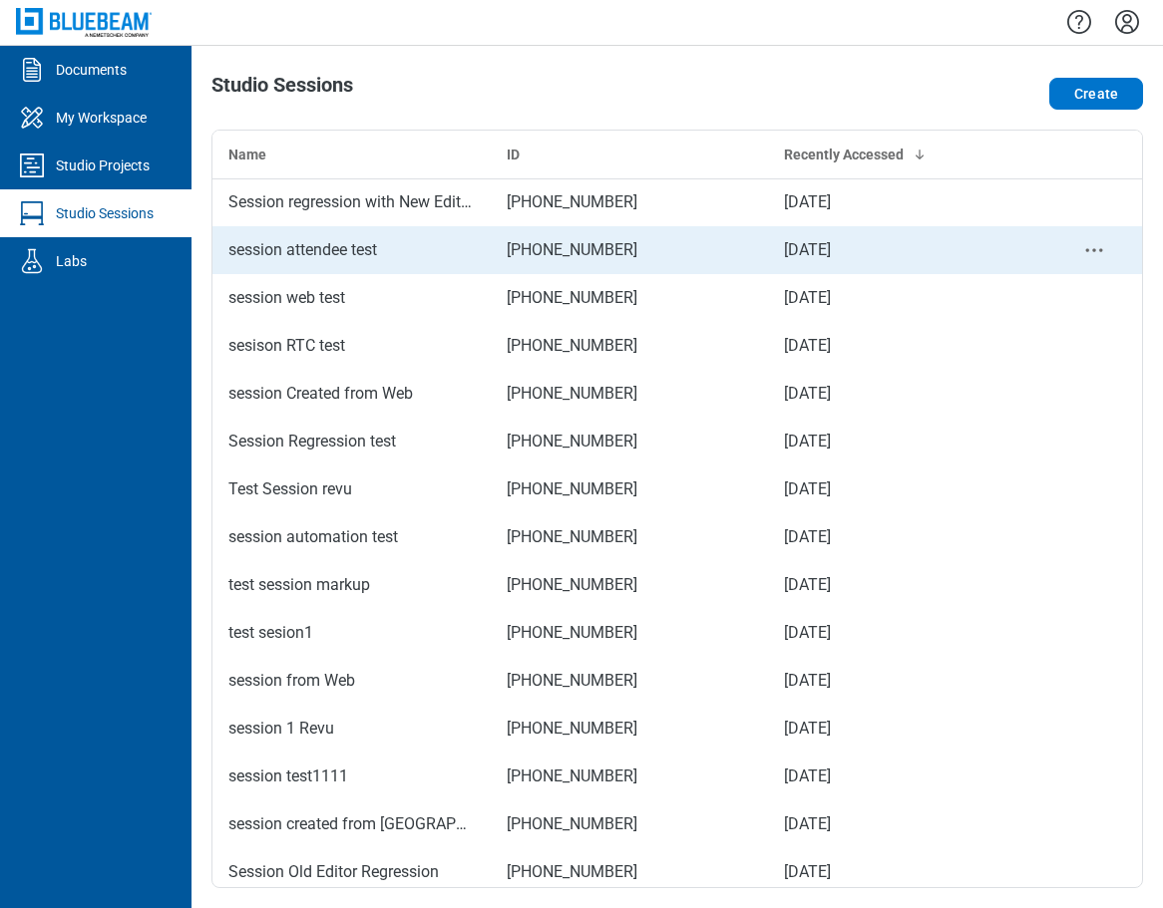
click at [341, 259] on div "session attendee test" at bounding box center [351, 250] width 246 height 24
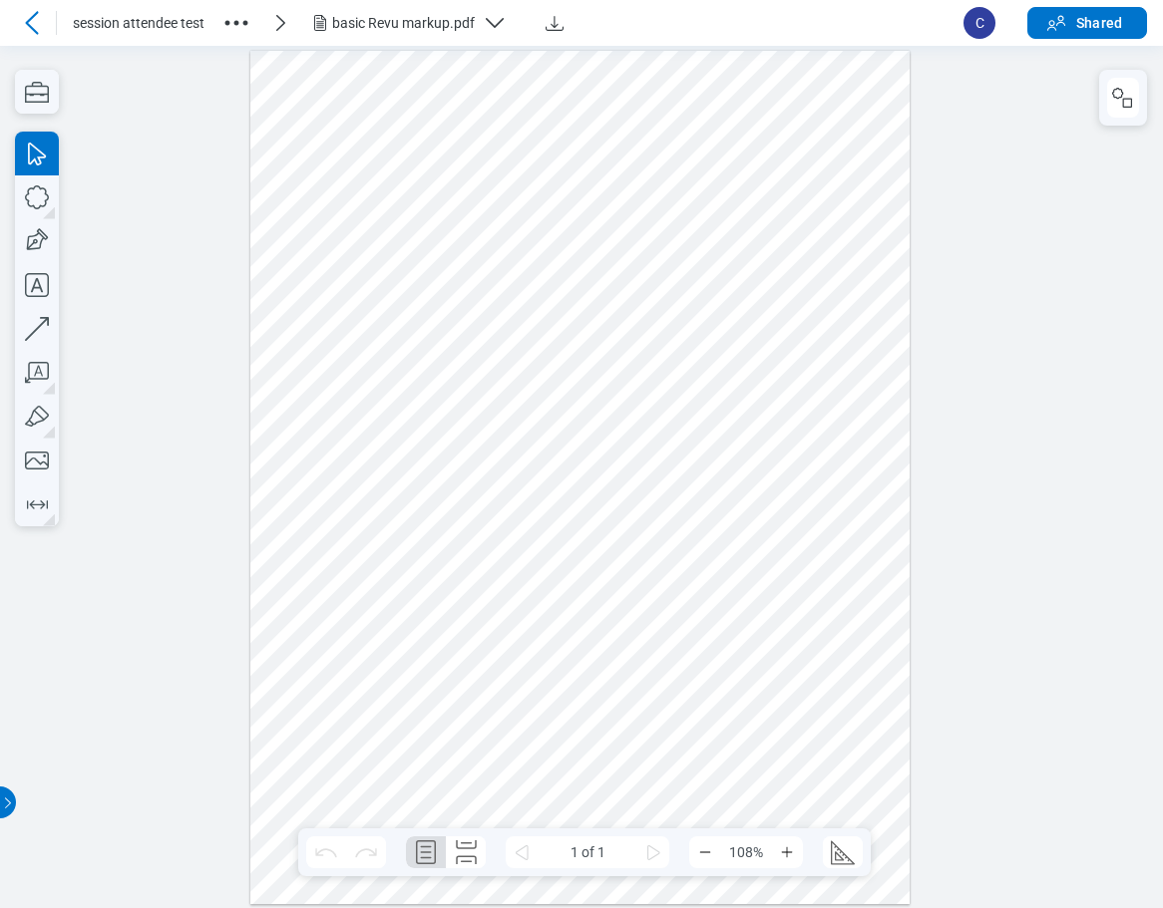
click at [27, 19] on icon at bounding box center [32, 23] width 24 height 24
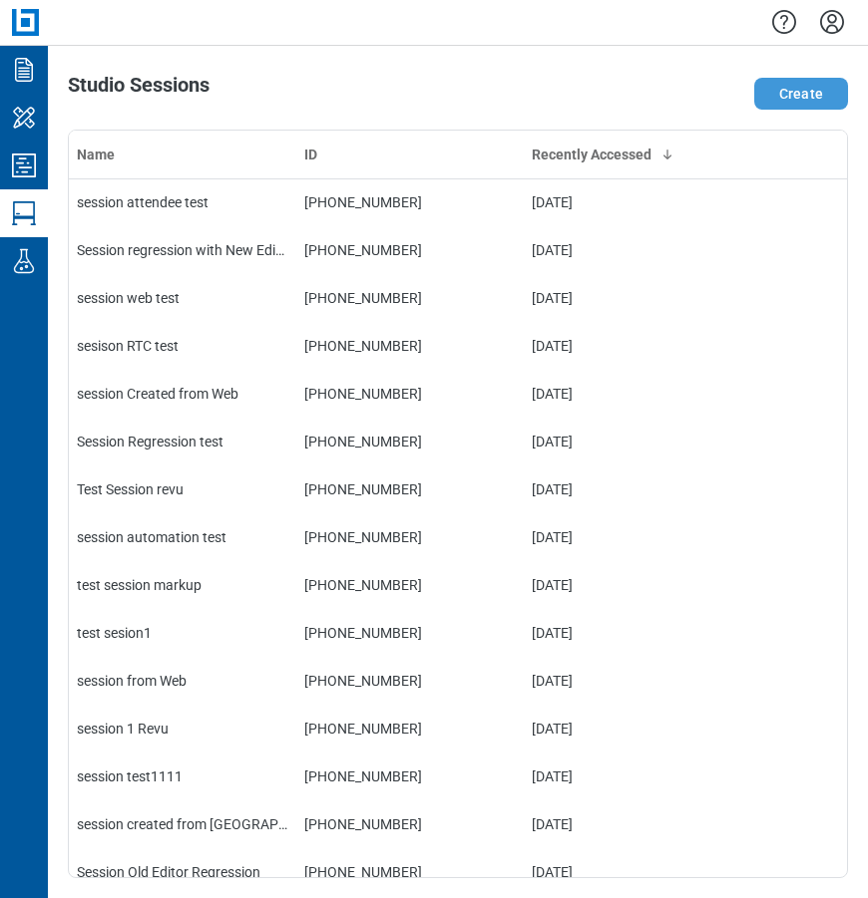
click at [802, 95] on button "Create" at bounding box center [801, 94] width 94 height 32
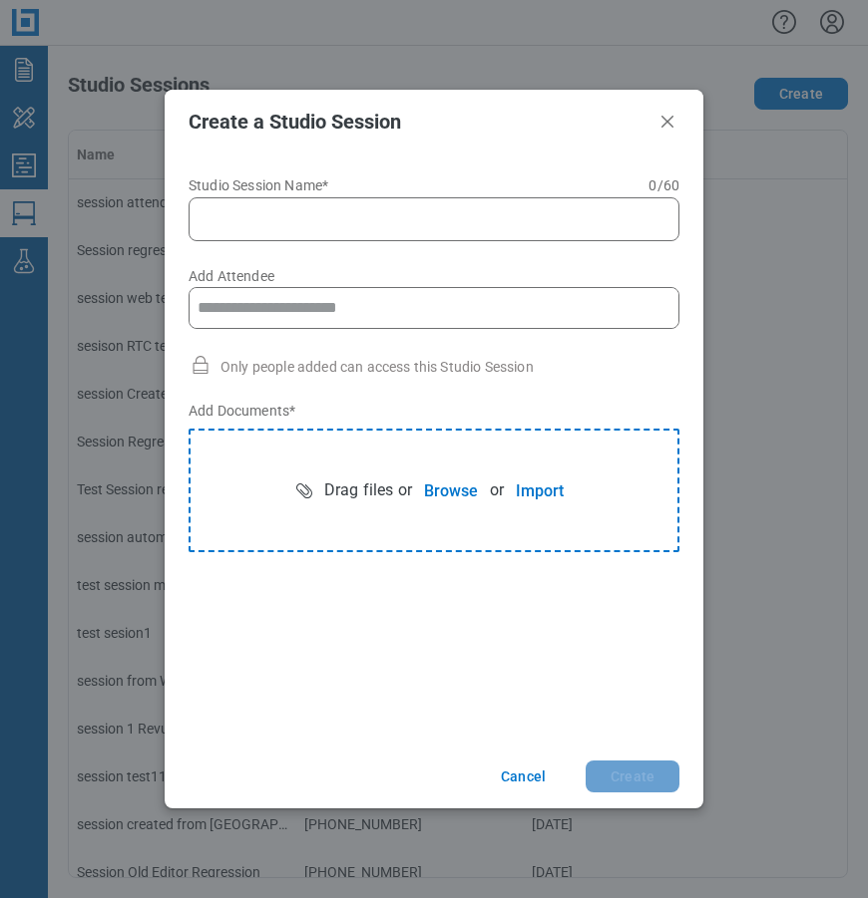
click at [254, 221] on input "Studio Session Name* 0 of 60 characters 0 / 60" at bounding box center [437, 219] width 465 height 24
type input "*"
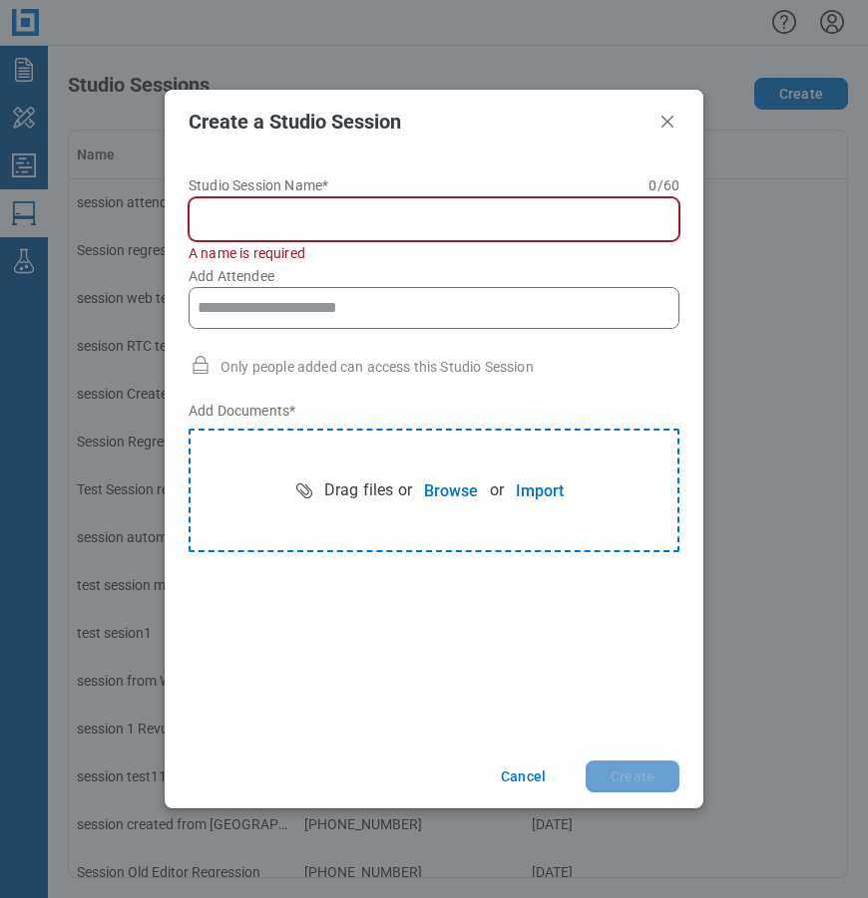
click at [279, 217] on input "Studio Session Name* 0 of 60 characters 0 / 60" at bounding box center [437, 219] width 465 height 24
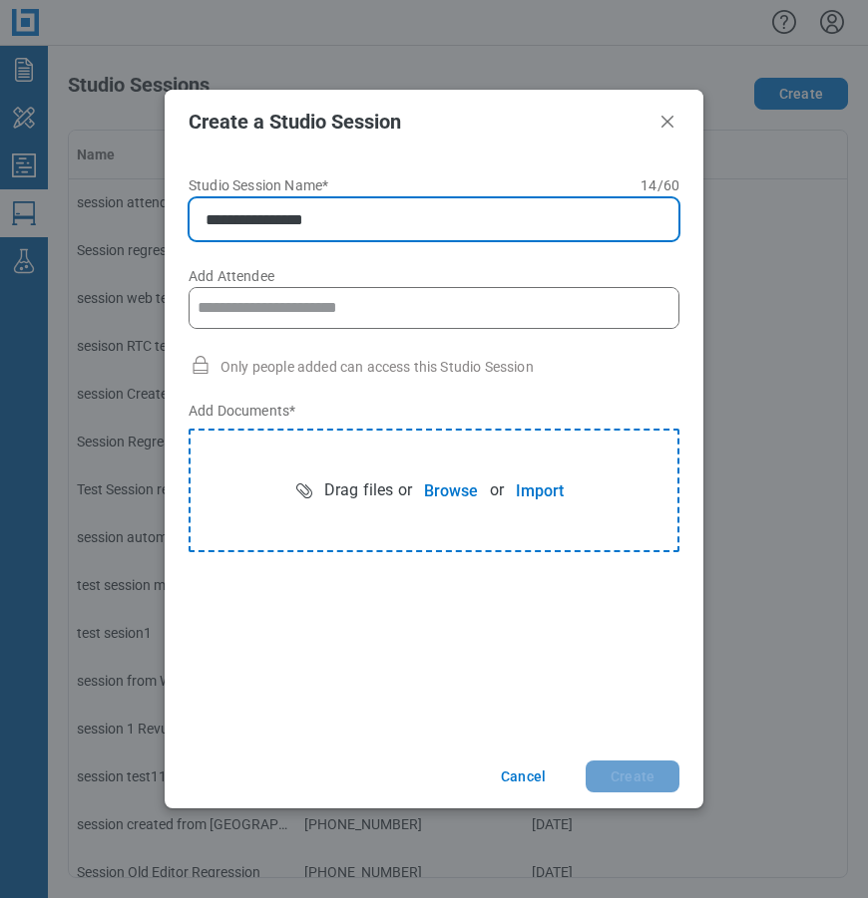
type input "**********"
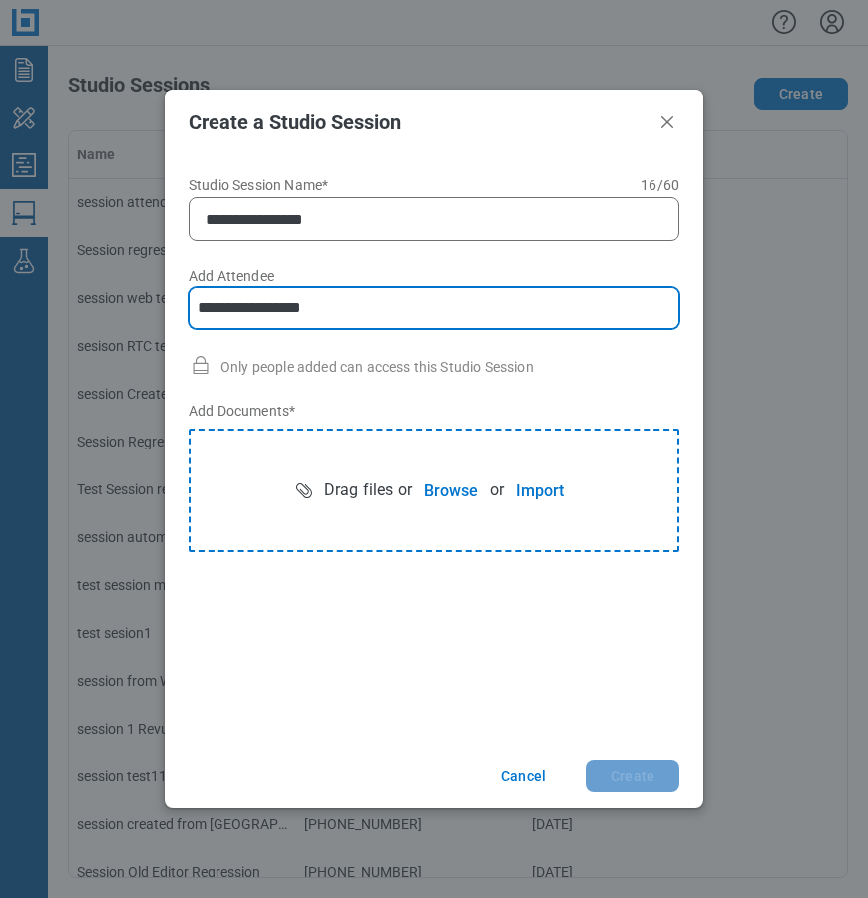
type input "**********"
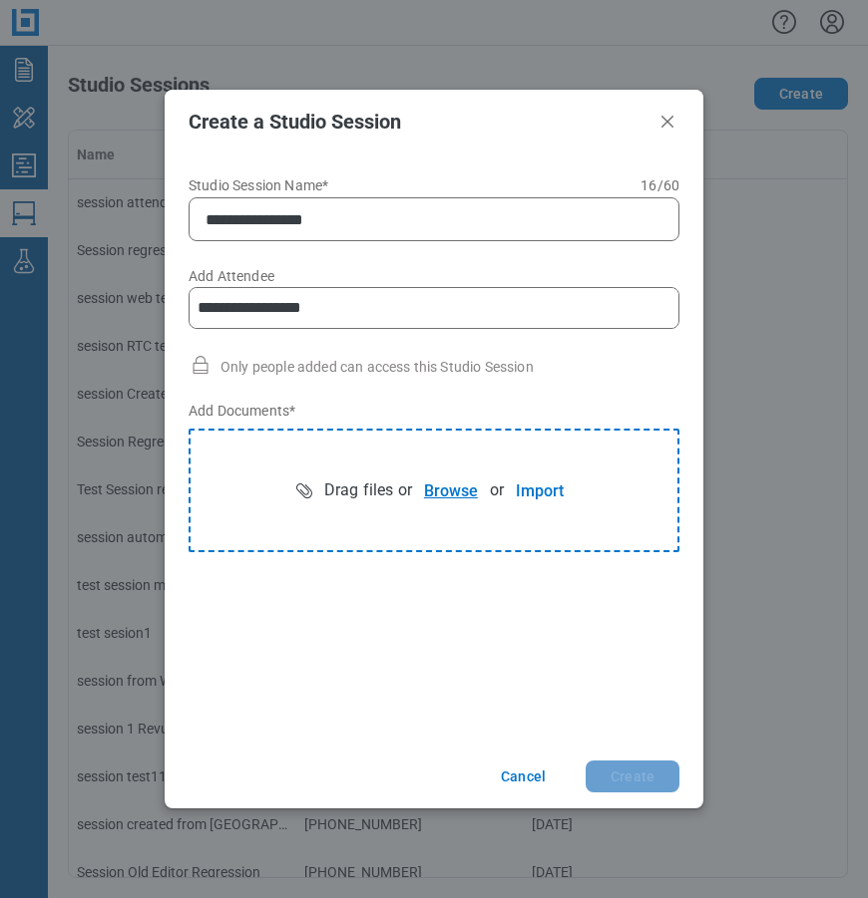
click at [440, 492] on button "Browse" at bounding box center [451, 491] width 78 height 40
click at [631, 776] on button "Create" at bounding box center [632, 777] width 94 height 32
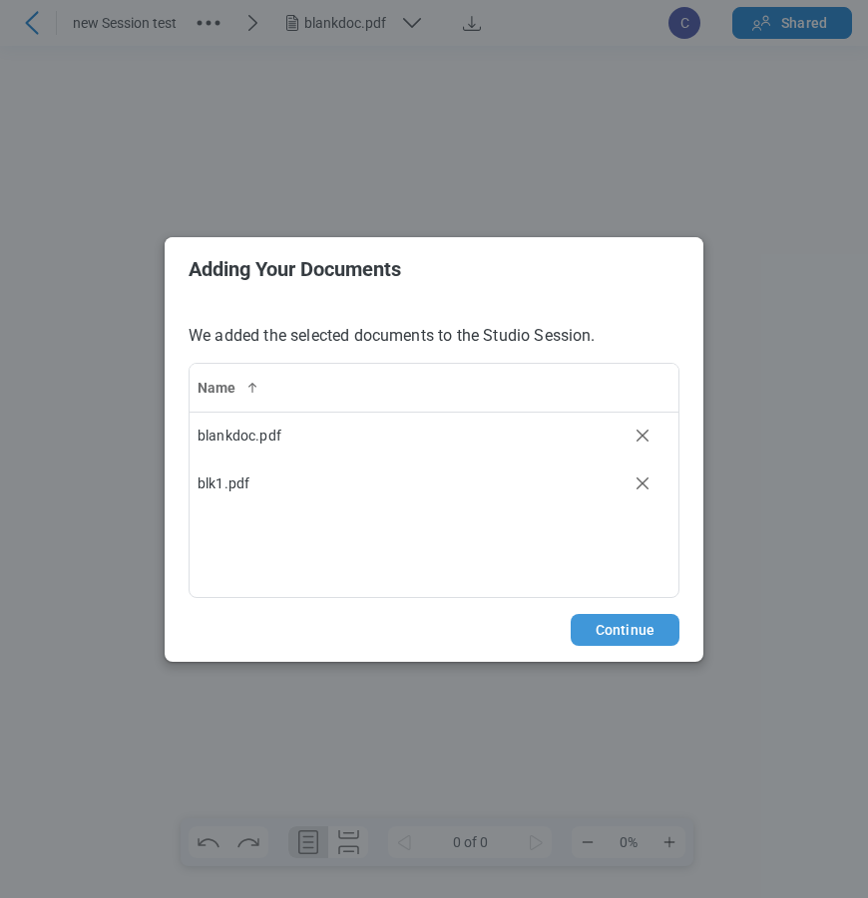
click at [598, 633] on button "Continue" at bounding box center [624, 630] width 109 height 32
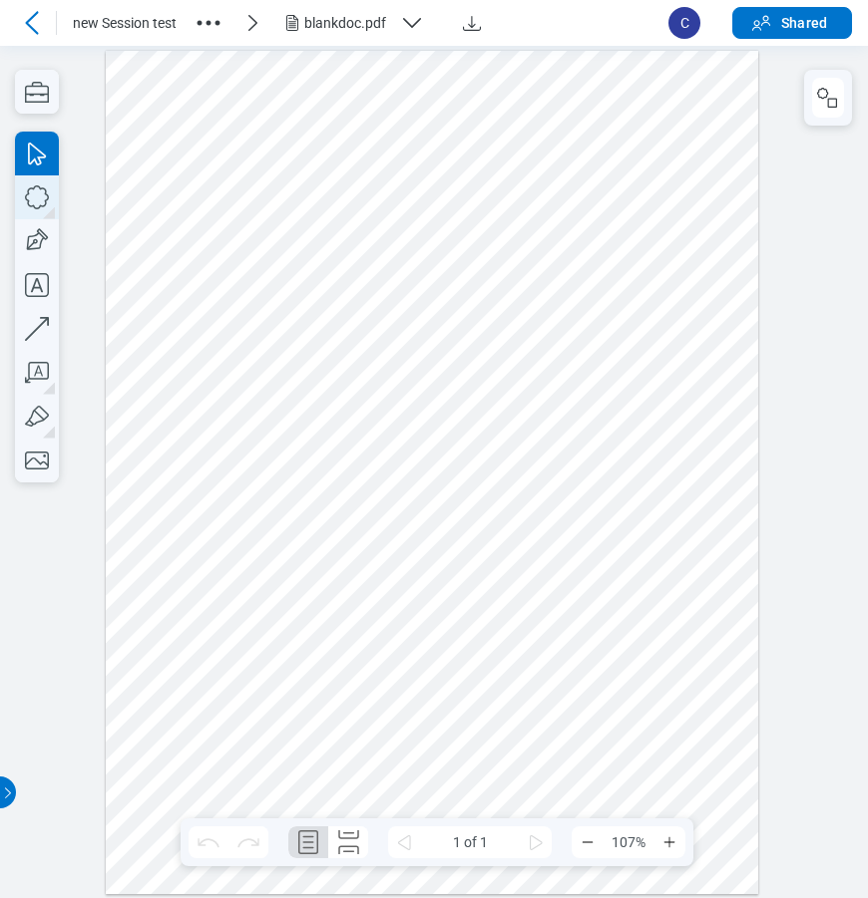
click at [41, 199] on icon "button" at bounding box center [37, 197] width 44 height 44
drag, startPoint x: 446, startPoint y: 325, endPoint x: 517, endPoint y: 428, distance: 124.7
click at [501, 419] on div at bounding box center [432, 472] width 652 height 844
click at [826, 109] on icon "button" at bounding box center [828, 98] width 24 height 24
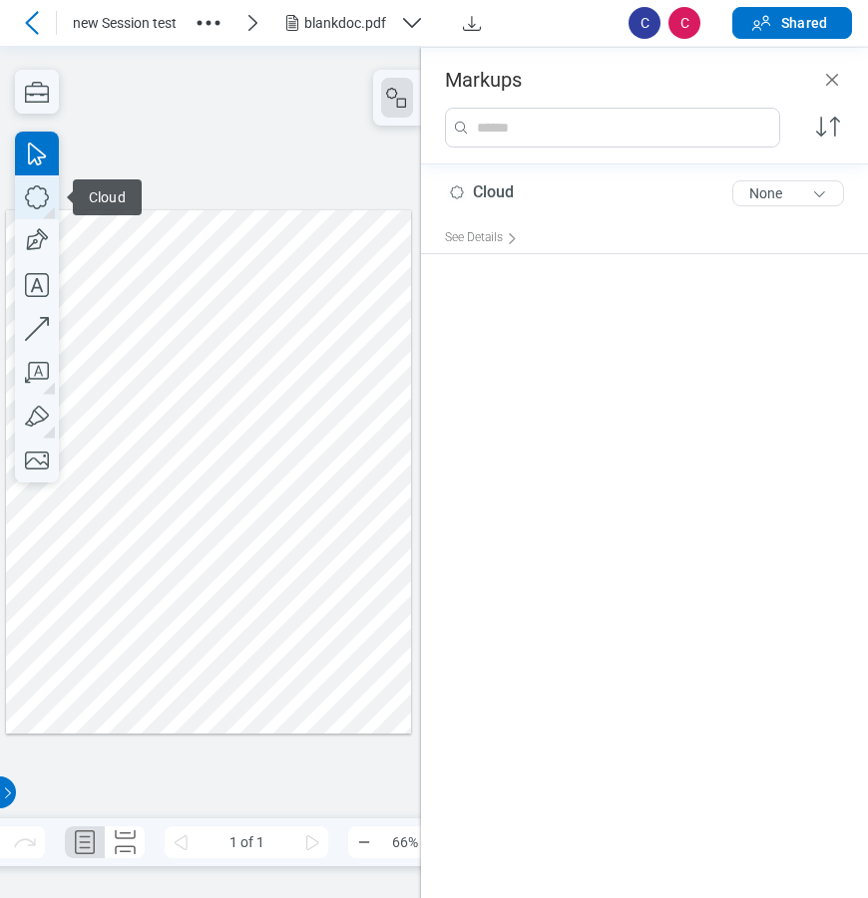
click at [41, 196] on icon "button" at bounding box center [37, 197] width 44 height 44
drag, startPoint x: 155, startPoint y: 503, endPoint x: 285, endPoint y: 586, distance: 155.2
click at [285, 586] on div at bounding box center [208, 470] width 405 height 523
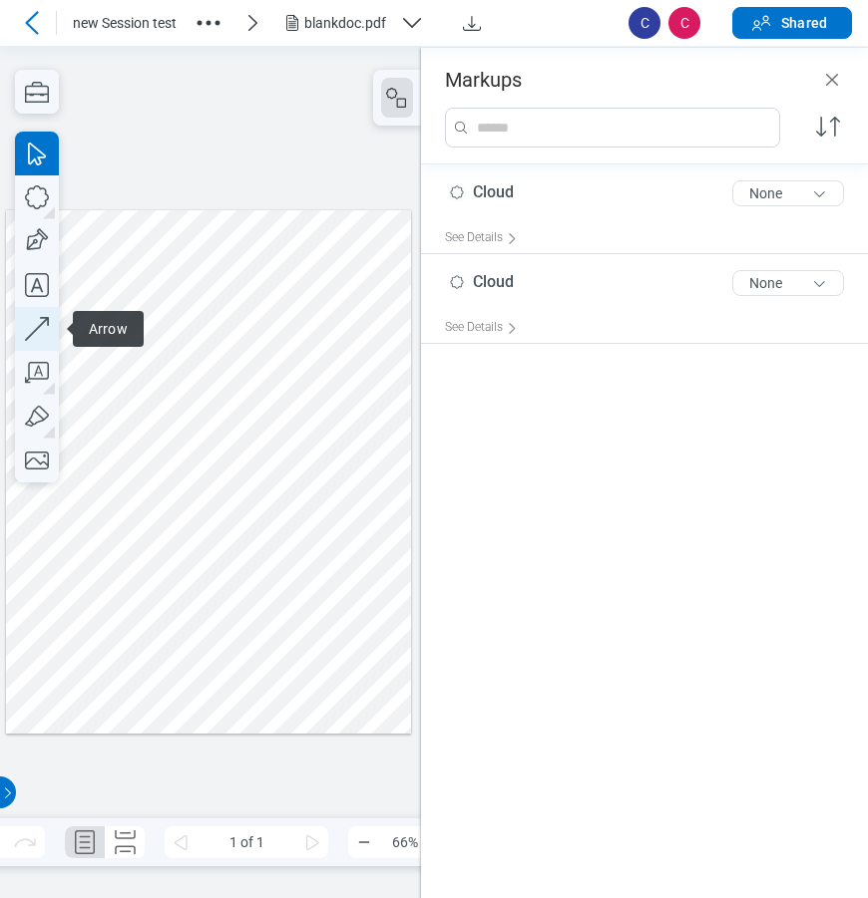
click at [35, 325] on icon "button" at bounding box center [37, 329] width 44 height 44
drag, startPoint x: 344, startPoint y: 314, endPoint x: 308, endPoint y: 433, distance: 124.0
click at [308, 433] on div at bounding box center [208, 470] width 405 height 523
click at [345, 20] on div "blankdoc.pdf" at bounding box center [348, 23] width 88 height 20
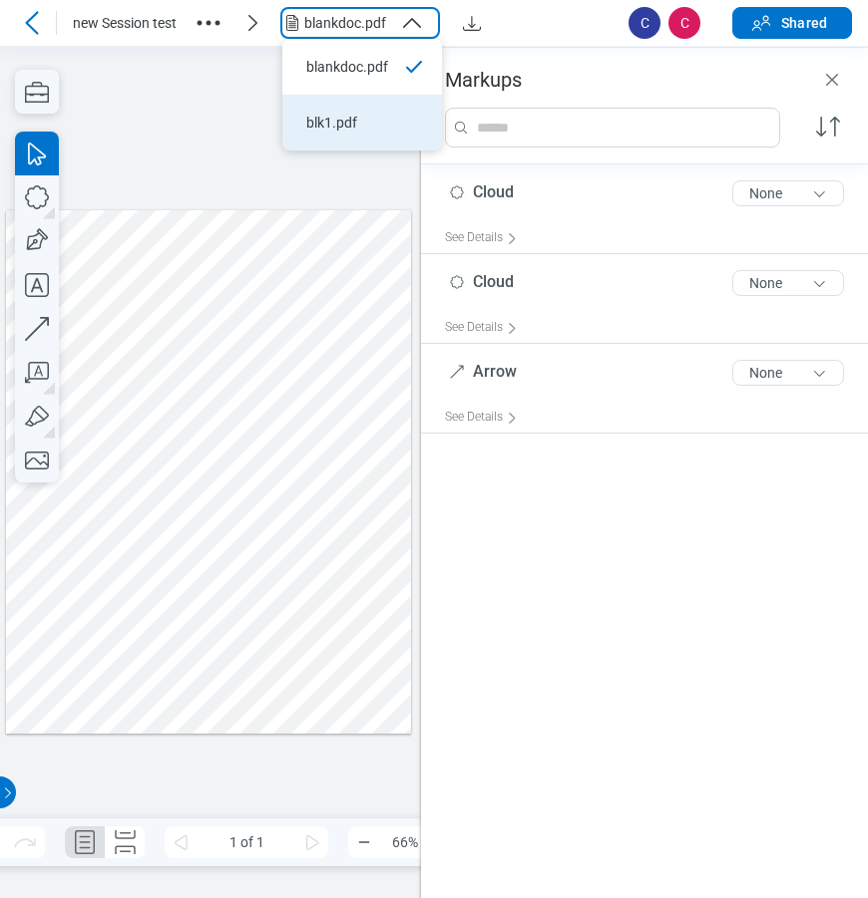
click at [344, 124] on div "blk1.pdf" at bounding box center [350, 123] width 88 height 20
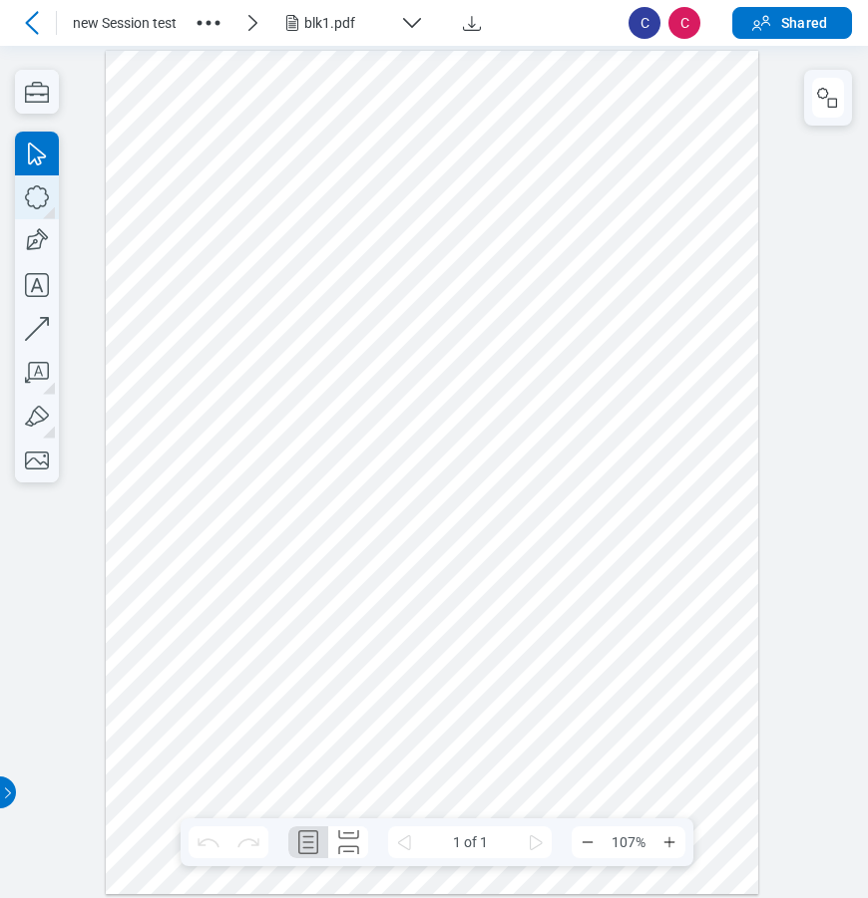
click at [37, 200] on icon "button" at bounding box center [37, 197] width 44 height 44
click at [568, 426] on div at bounding box center [432, 472] width 652 height 844
click at [476, 317] on div at bounding box center [432, 472] width 652 height 844
click at [670, 256] on div at bounding box center [432, 472] width 652 height 844
click at [42, 327] on icon "button" at bounding box center [37, 329] width 44 height 44
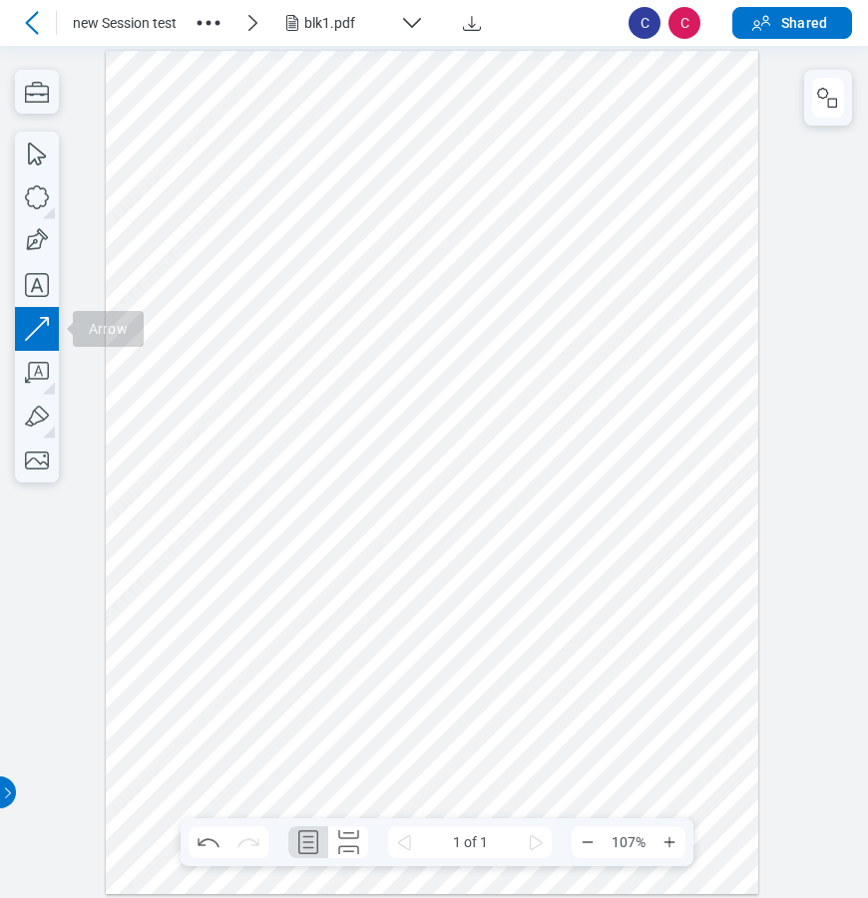
drag, startPoint x: 382, startPoint y: 541, endPoint x: 506, endPoint y: 508, distance: 128.2
click at [506, 508] on div at bounding box center [432, 472] width 652 height 844
click at [609, 523] on div at bounding box center [432, 472] width 652 height 844
click at [35, 197] on icon "button" at bounding box center [37, 197] width 44 height 44
drag, startPoint x: 545, startPoint y: 643, endPoint x: 583, endPoint y: 692, distance: 61.8
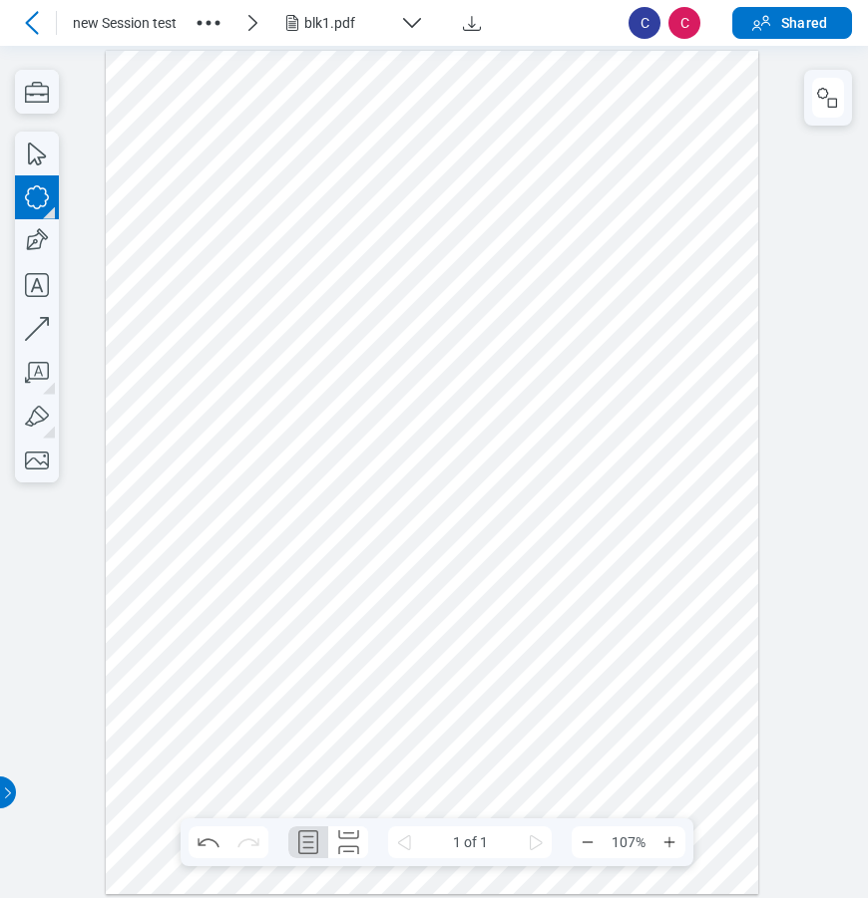
click at [575, 690] on div at bounding box center [432, 472] width 652 height 844
click at [534, 278] on div at bounding box center [432, 472] width 652 height 844
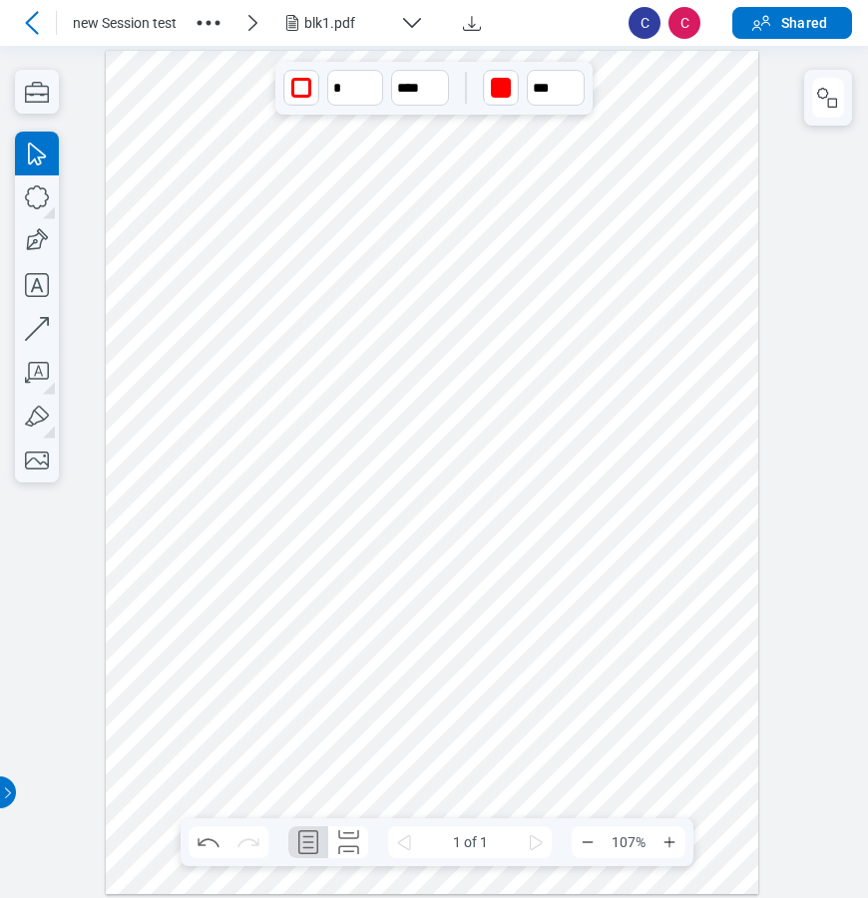
click at [557, 625] on div at bounding box center [432, 472] width 652 height 844
click at [481, 511] on div at bounding box center [432, 472] width 652 height 844
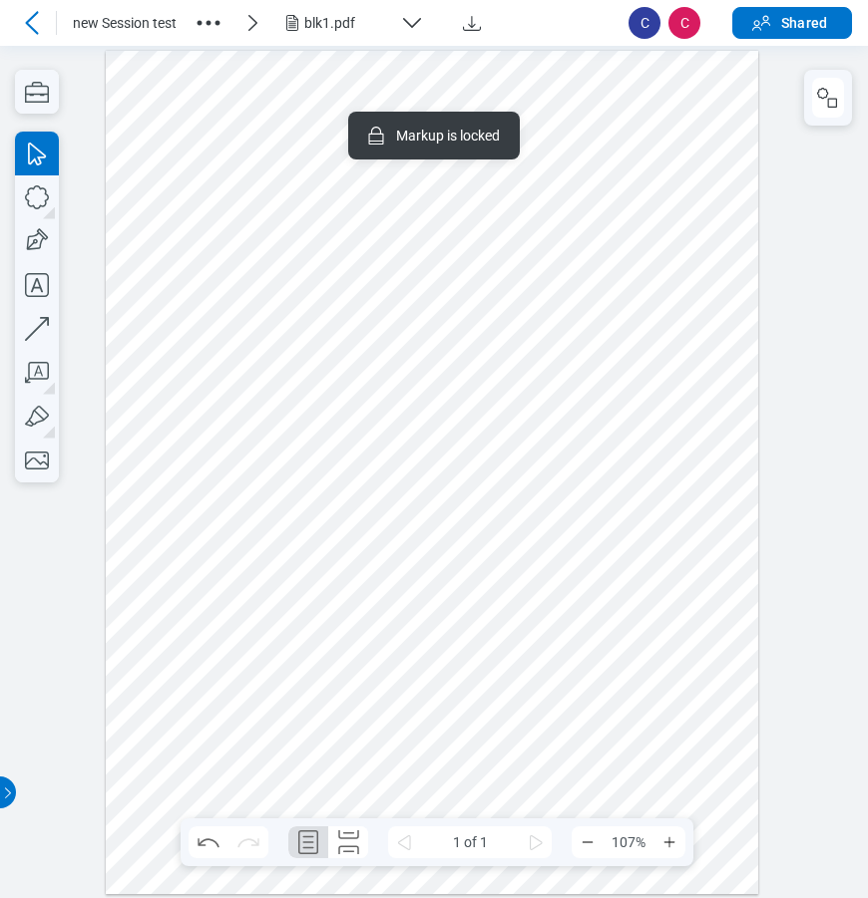
click at [404, 411] on div at bounding box center [432, 472] width 652 height 844
click at [833, 110] on button "button" at bounding box center [828, 98] width 32 height 40
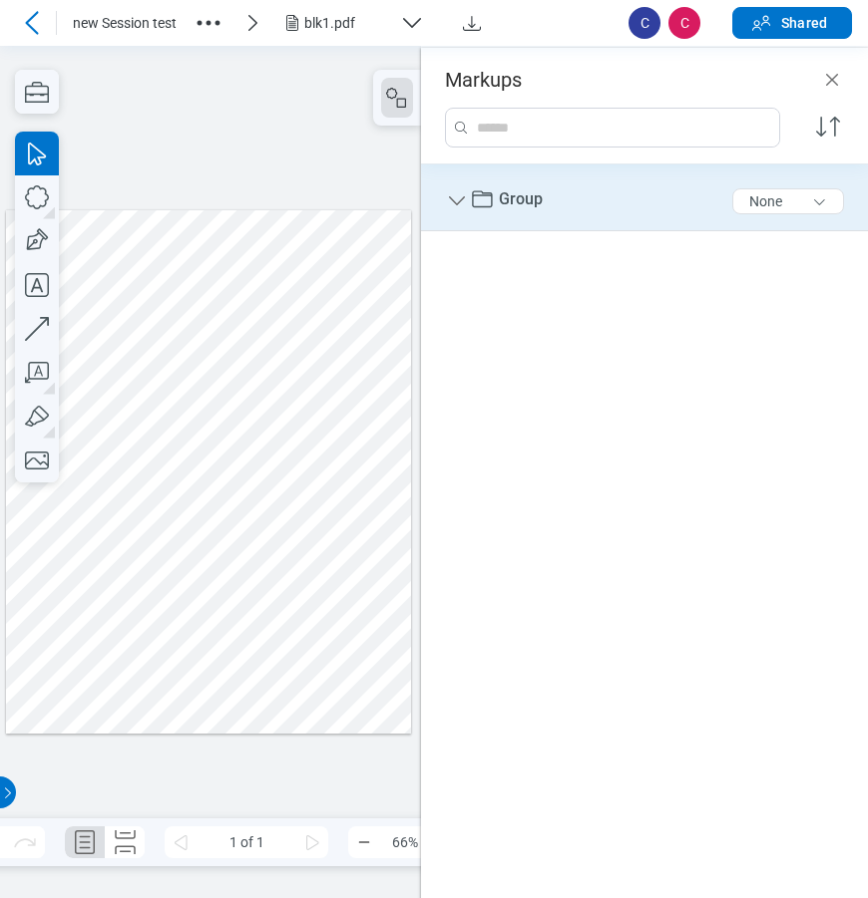
click at [457, 198] on icon "Group" at bounding box center [457, 201] width 24 height 24
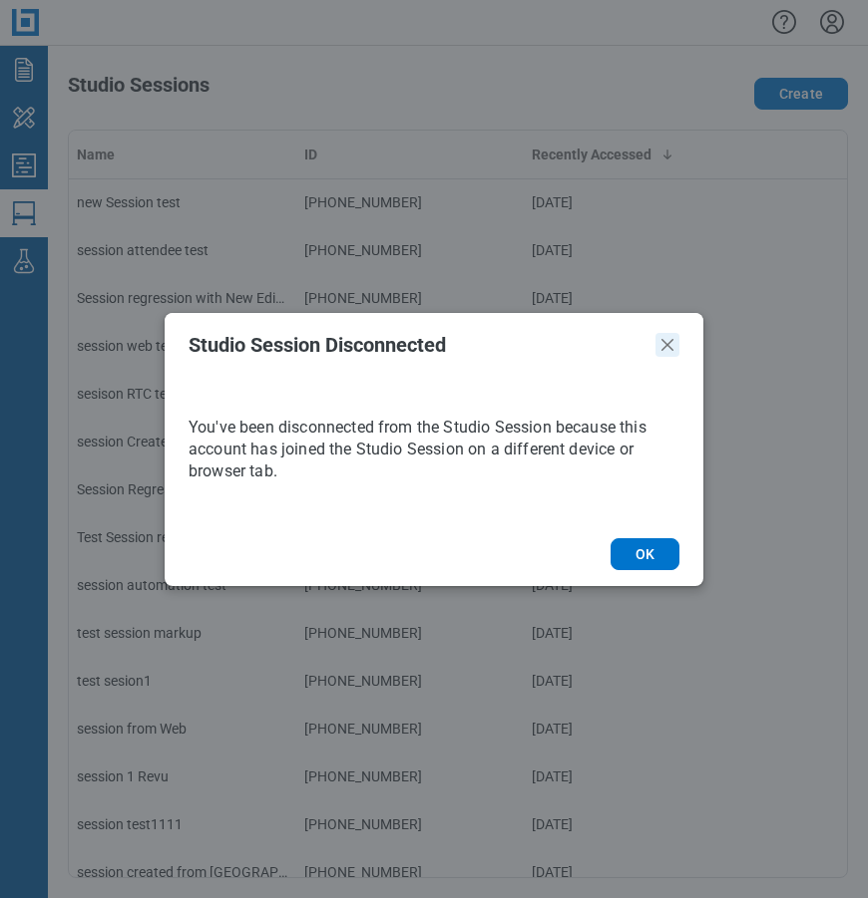
click at [668, 342] on icon "Close" at bounding box center [667, 345] width 24 height 24
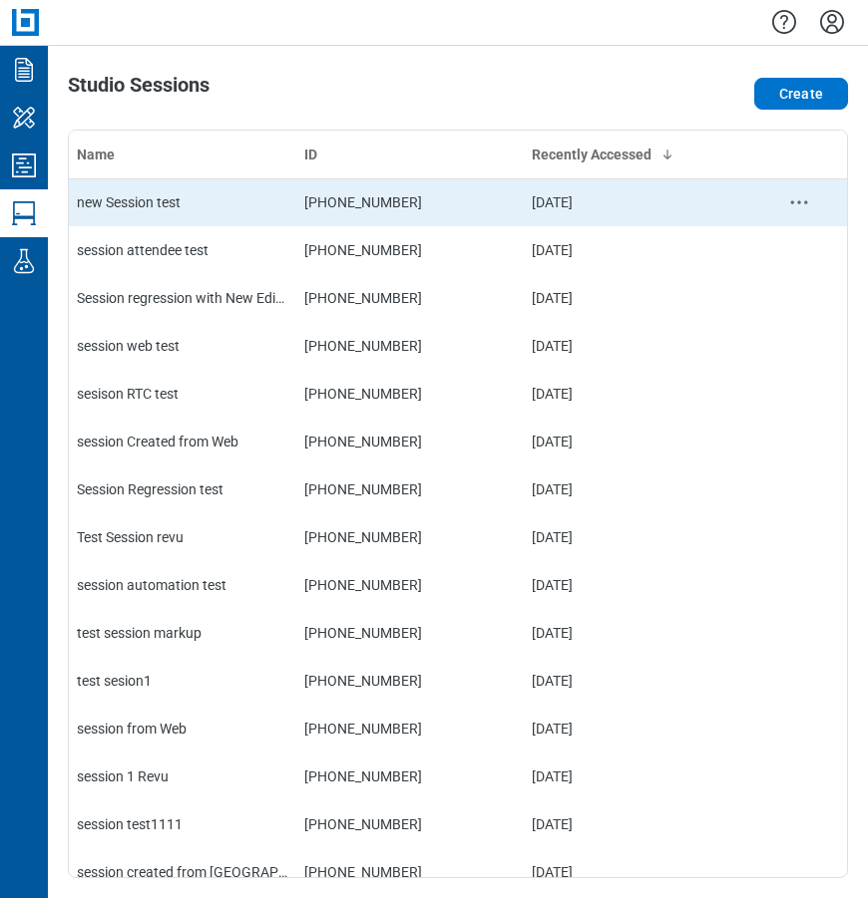
click at [233, 211] on div "new Session test" at bounding box center [182, 202] width 211 height 20
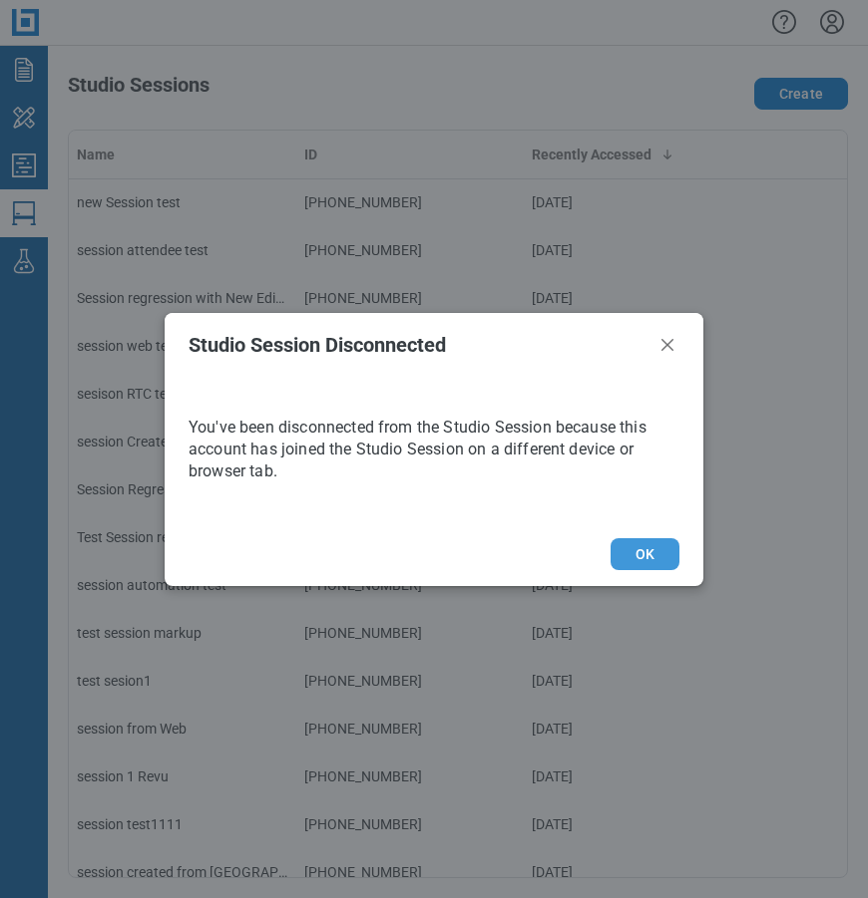
click at [662, 555] on button "OK" at bounding box center [644, 554] width 69 height 32
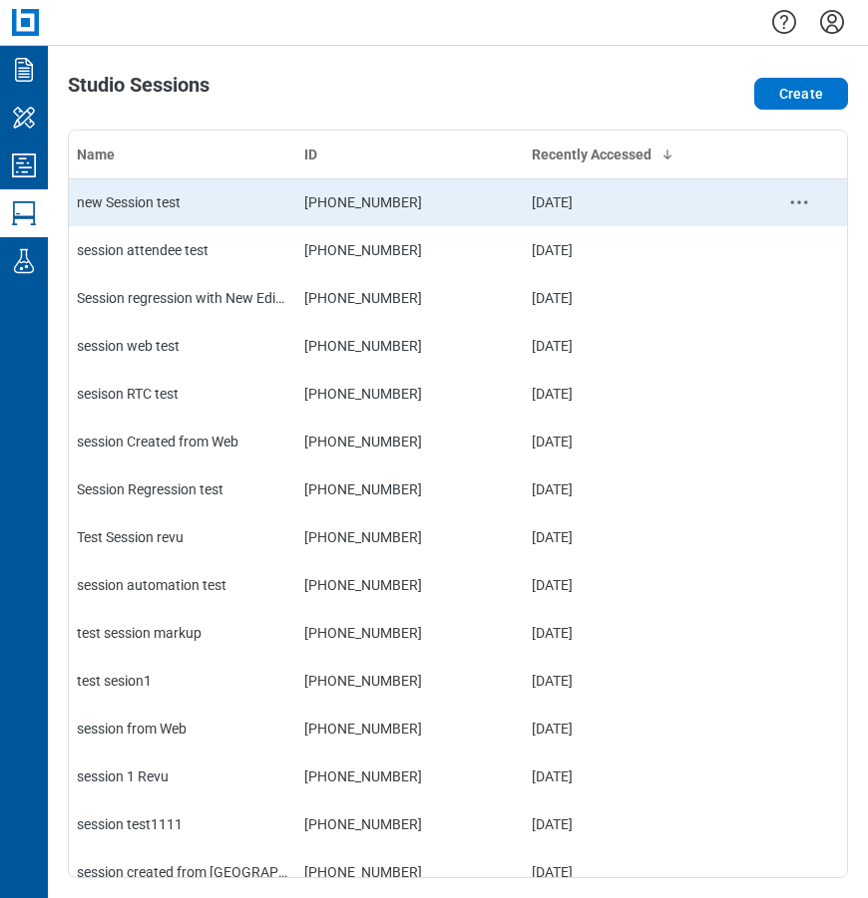
click at [177, 219] on td "new Session test" at bounding box center [182, 202] width 227 height 48
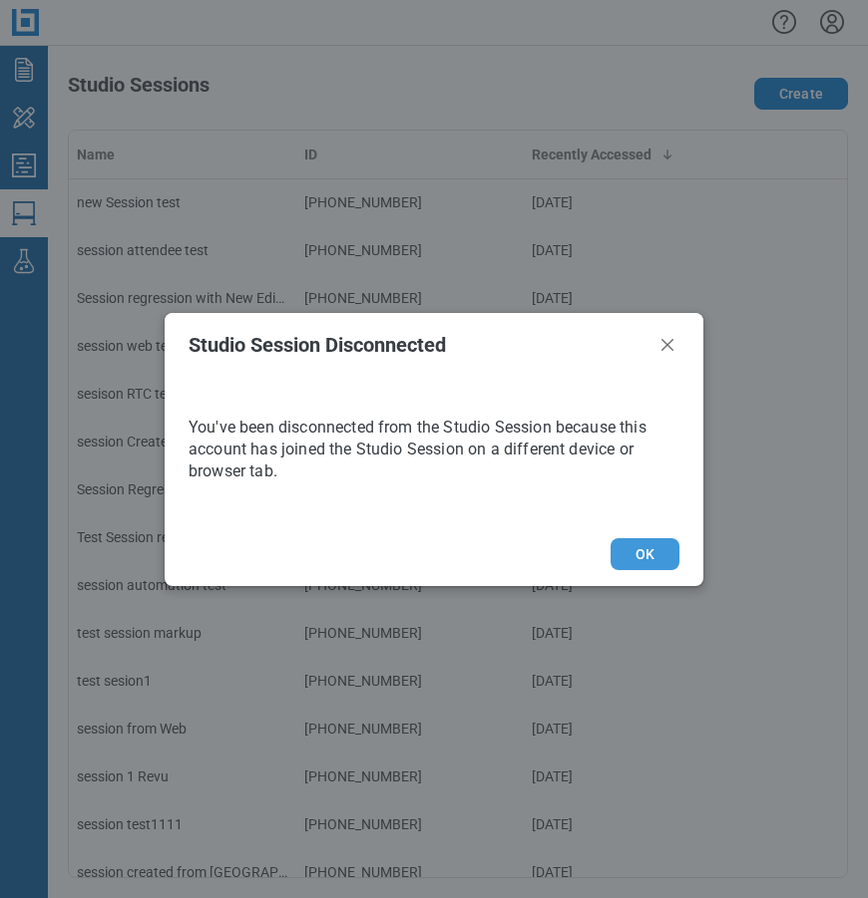
click at [644, 545] on button "OK" at bounding box center [644, 554] width 69 height 32
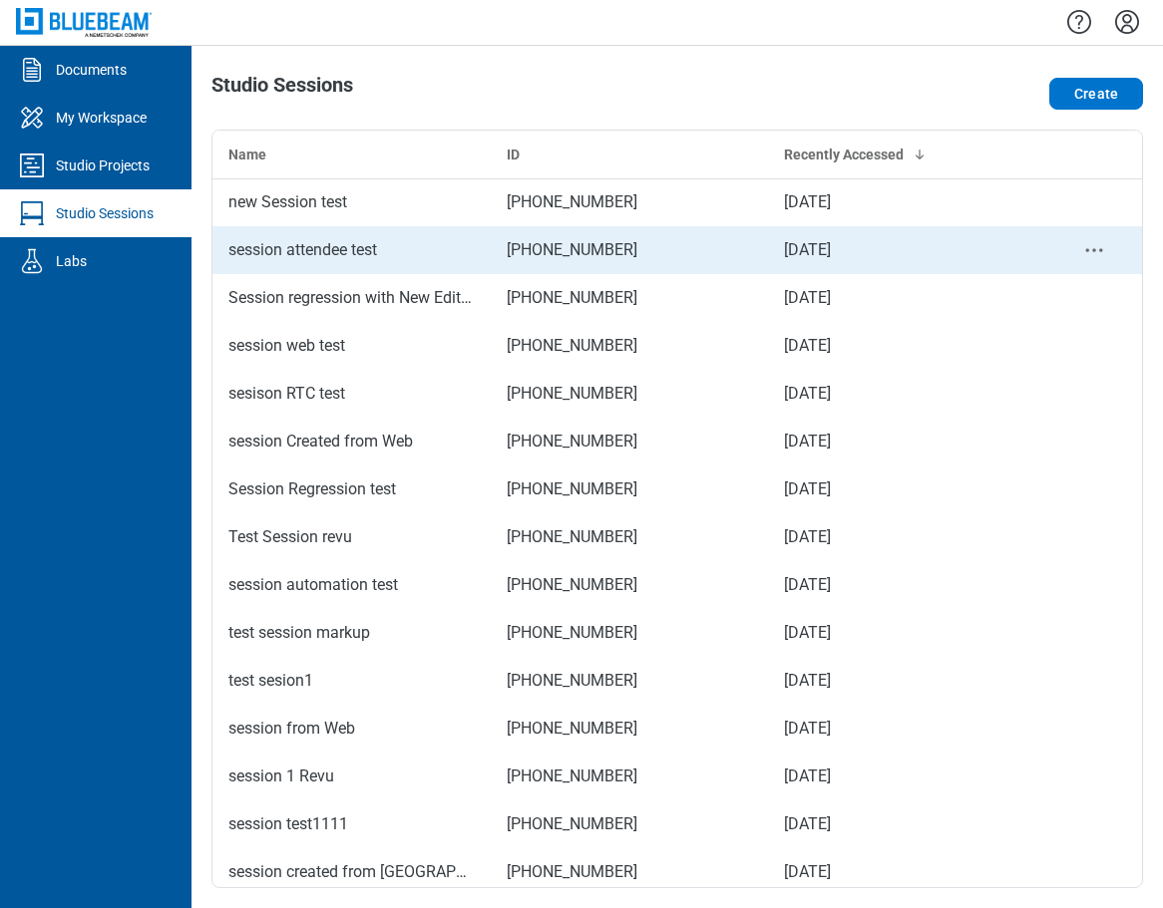
click at [273, 255] on div "session attendee test" at bounding box center [351, 250] width 246 height 24
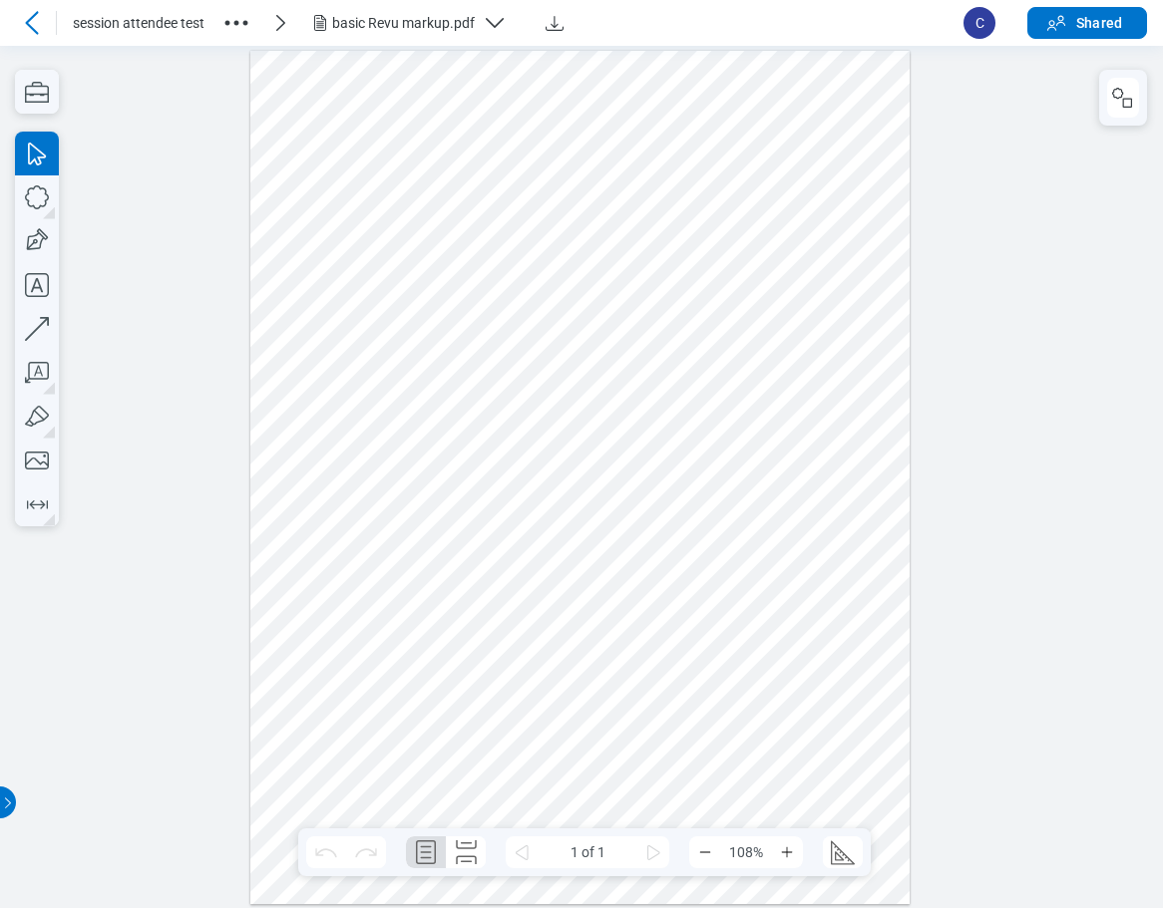
click at [33, 18] on icon at bounding box center [31, 22] width 13 height 23
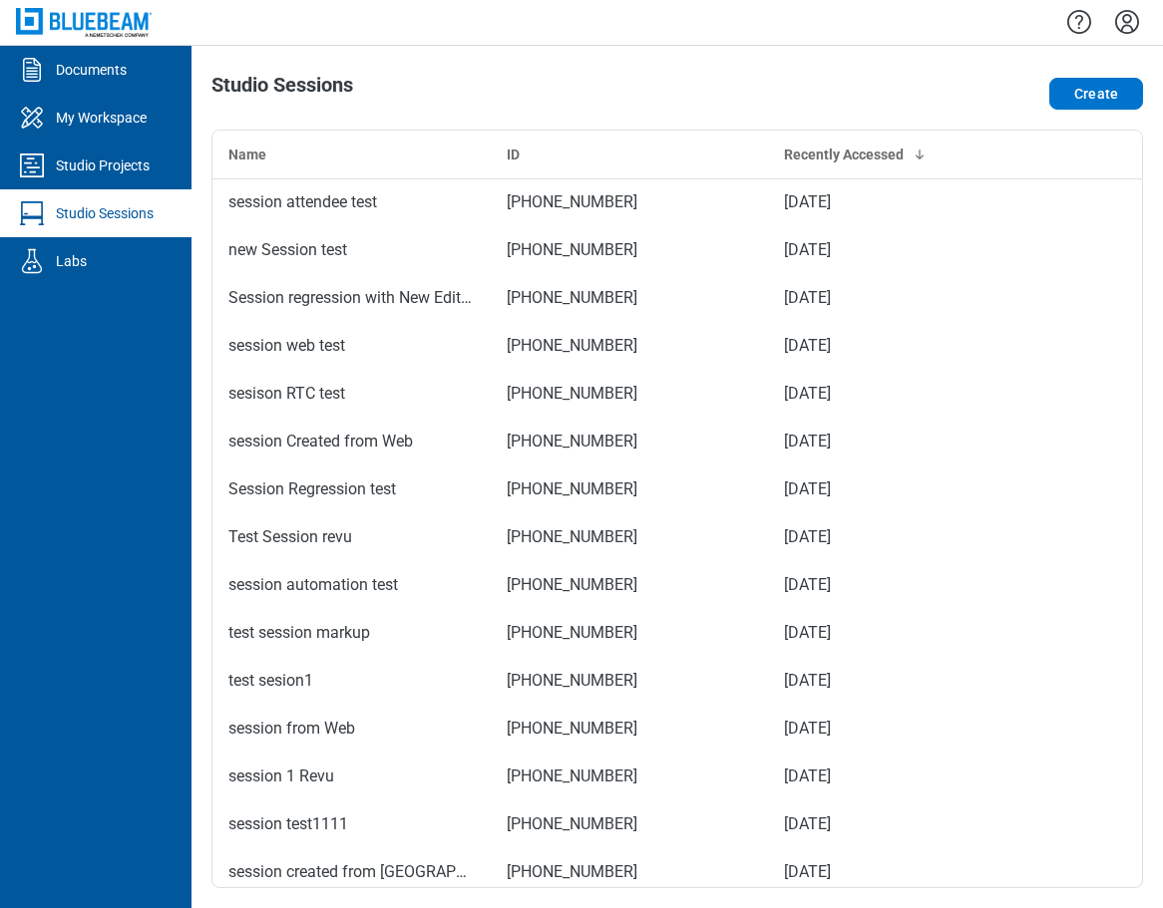
drag, startPoint x: 683, startPoint y: 52, endPoint x: 858, endPoint y: 7, distance: 180.2
click at [683, 52] on div "Studio Sessions Create Name ID Recently Accessed session attendee test 236-392-…" at bounding box center [676, 477] width 971 height 863
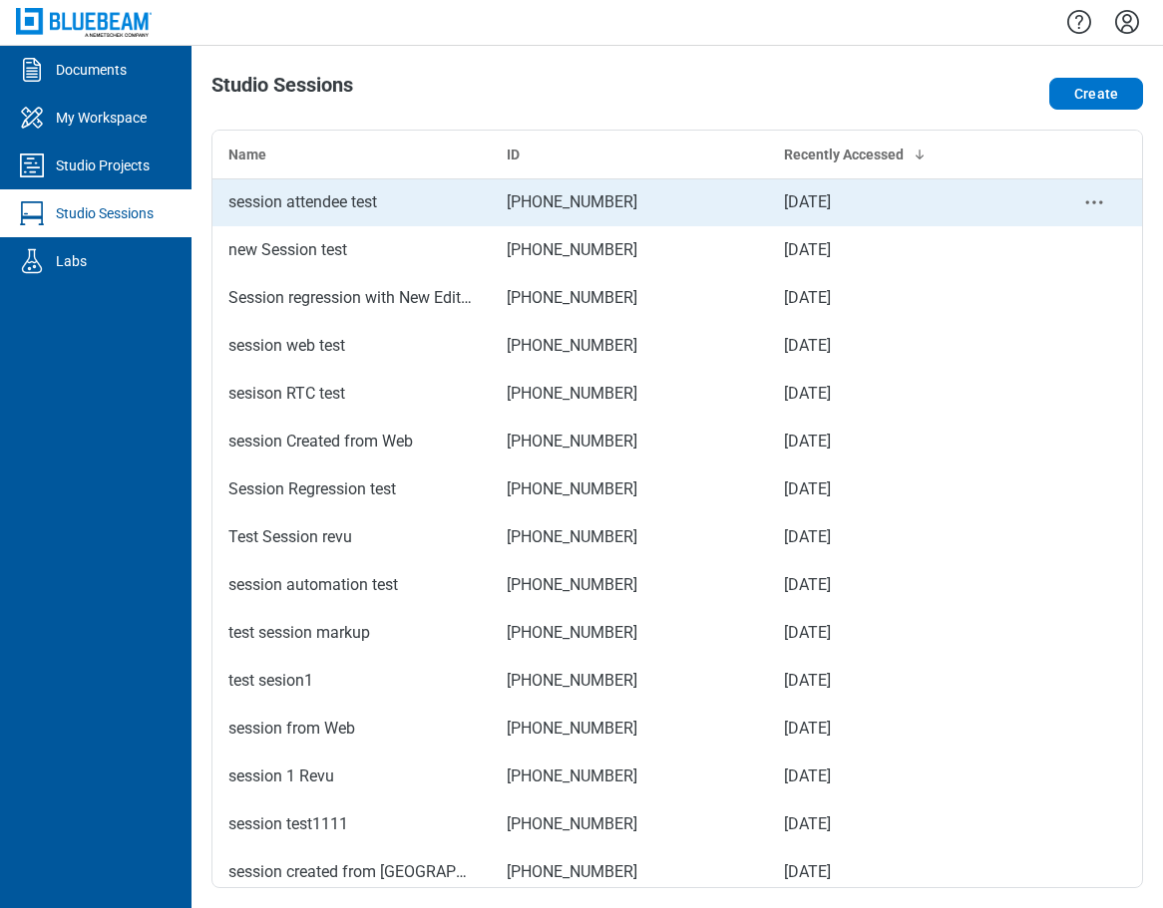
click at [341, 203] on div "session attendee test" at bounding box center [351, 202] width 246 height 24
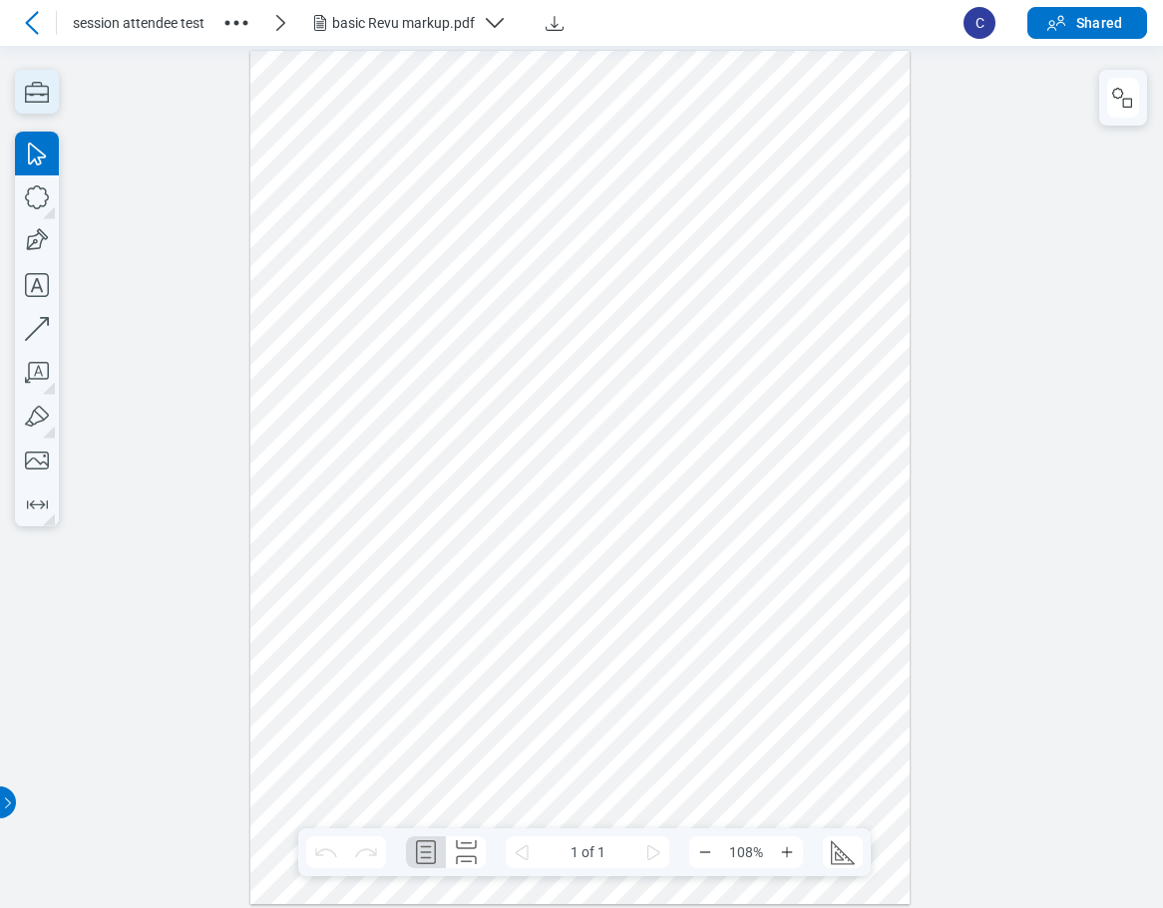
click at [37, 97] on icon "button" at bounding box center [37, 92] width 44 height 44
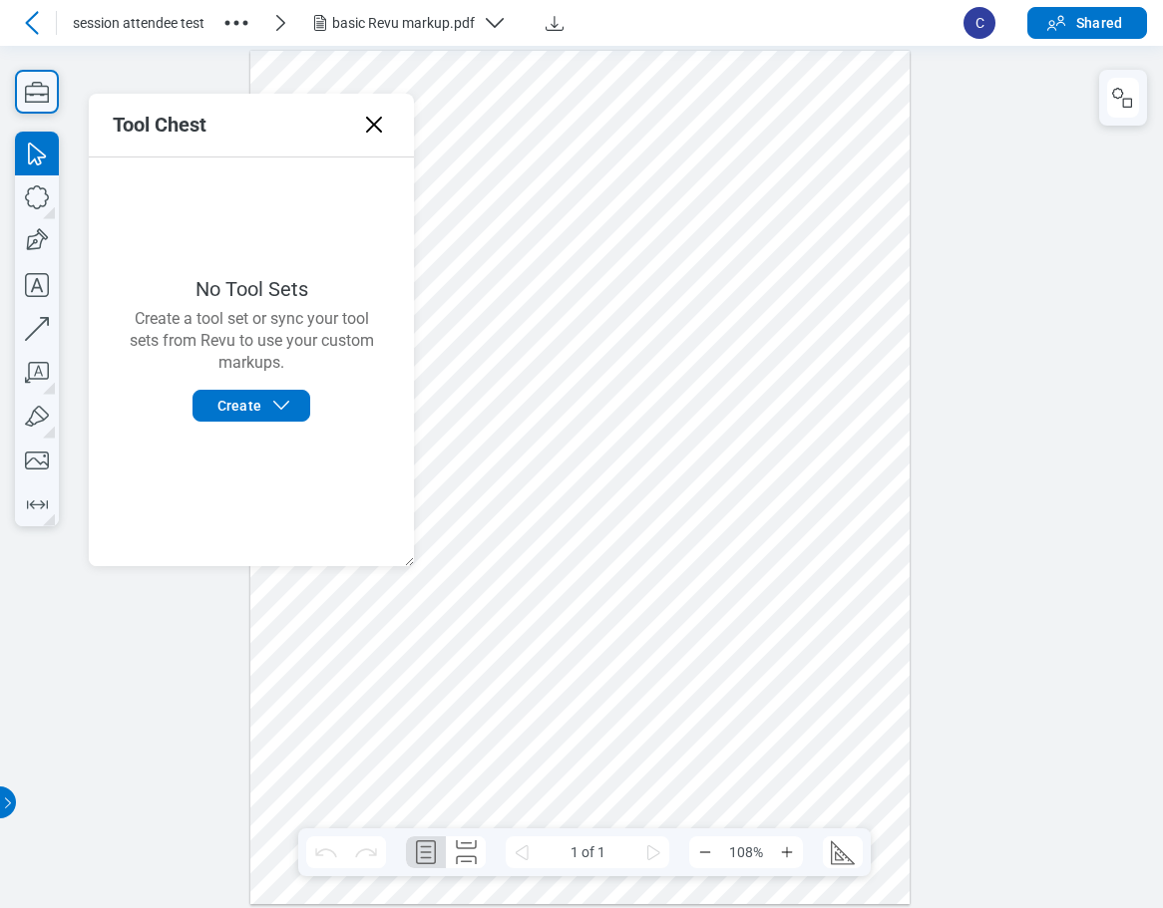
drag, startPoint x: 375, startPoint y: 127, endPoint x: 382, endPoint y: 83, distance: 44.4
click at [375, 127] on icon at bounding box center [374, 125] width 16 height 16
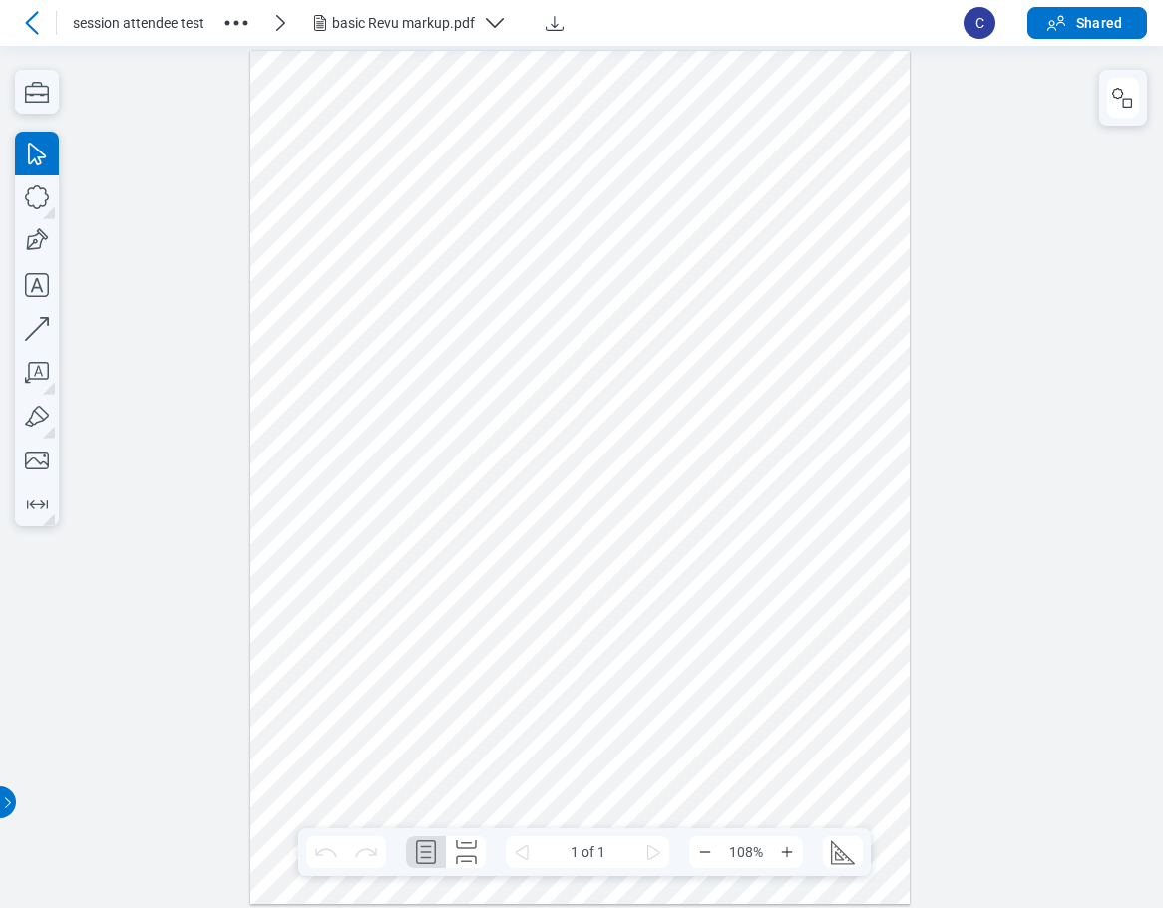
click at [33, 29] on icon at bounding box center [31, 22] width 13 height 23
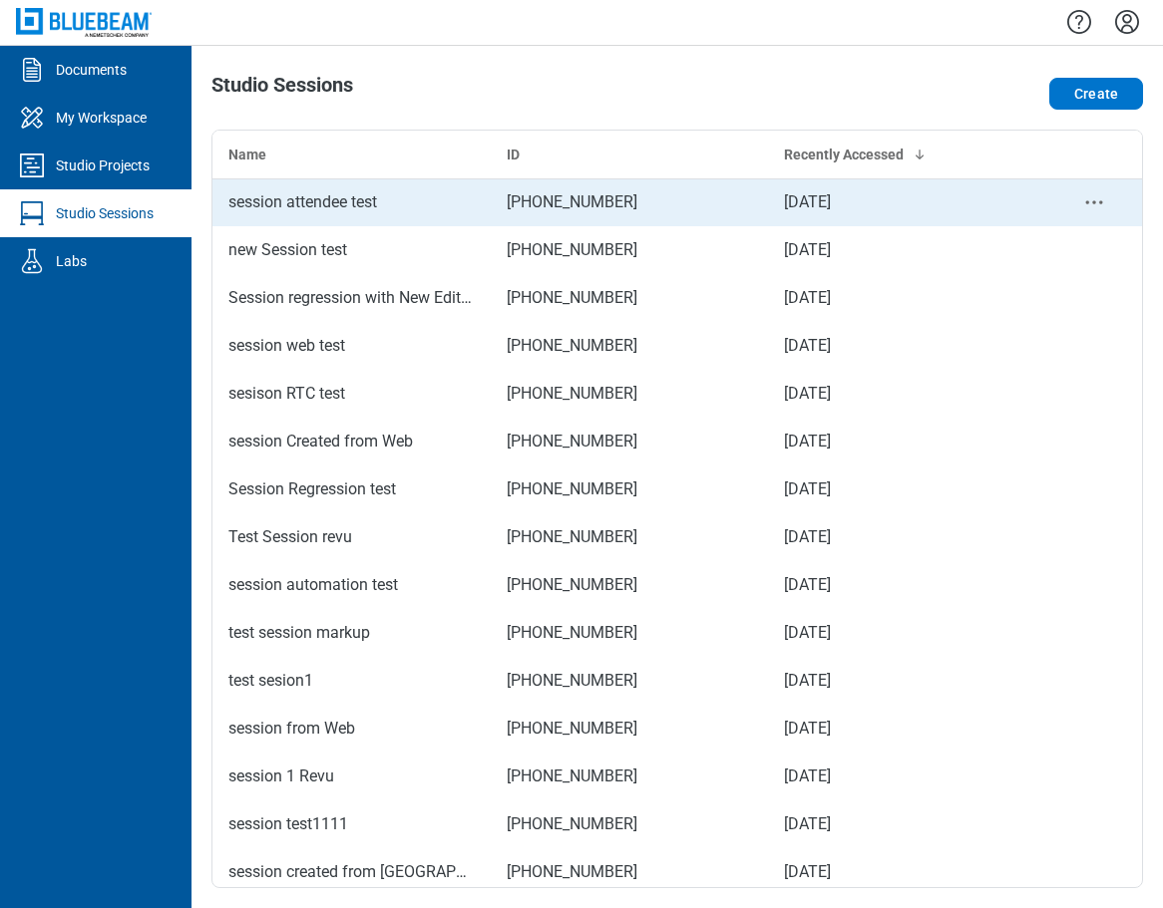
click at [329, 209] on div "session attendee test" at bounding box center [351, 202] width 246 height 24
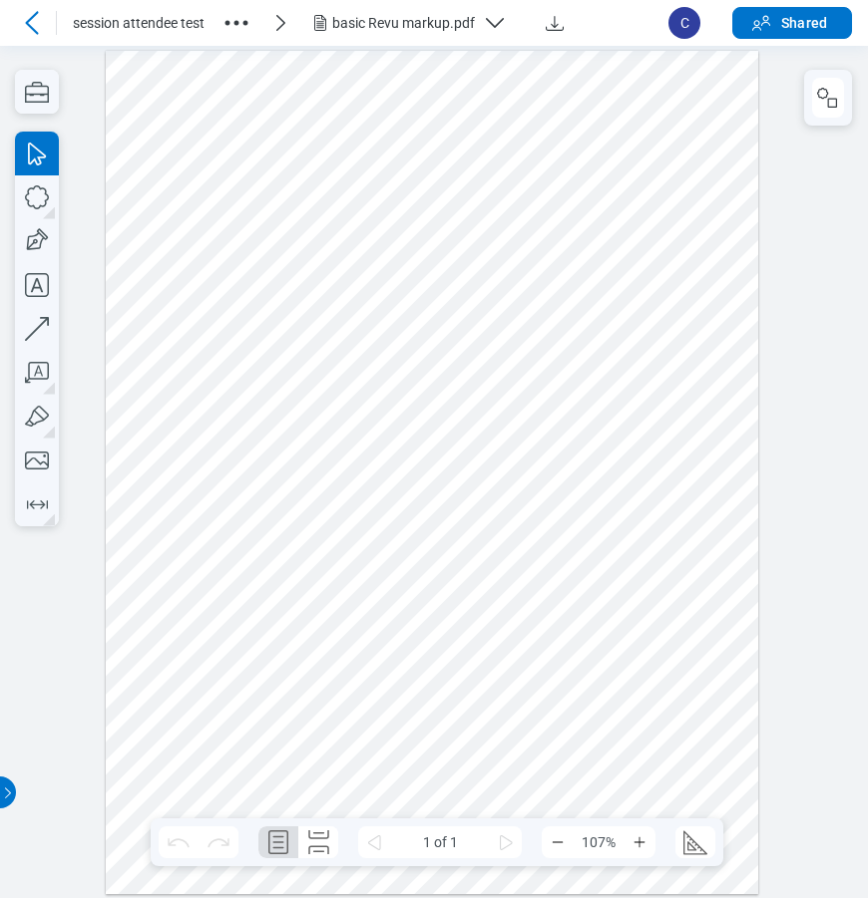
click at [426, 16] on div "basic Revu markup.pdf" at bounding box center [403, 23] width 143 height 20
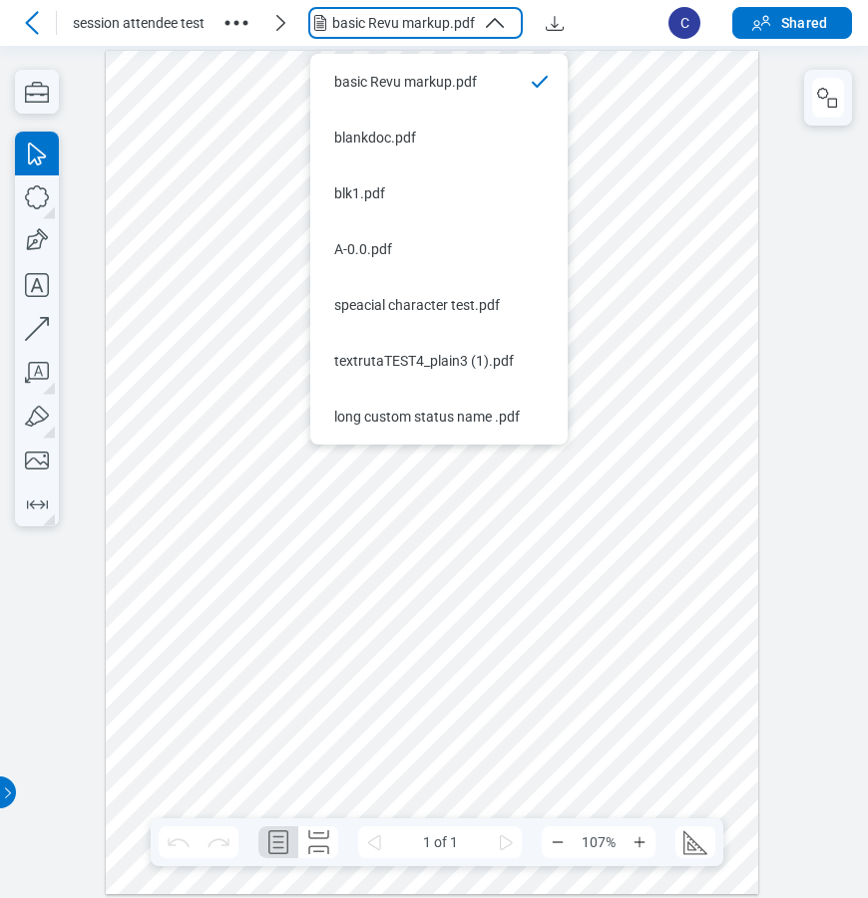
click at [37, 27] on icon at bounding box center [32, 23] width 24 height 24
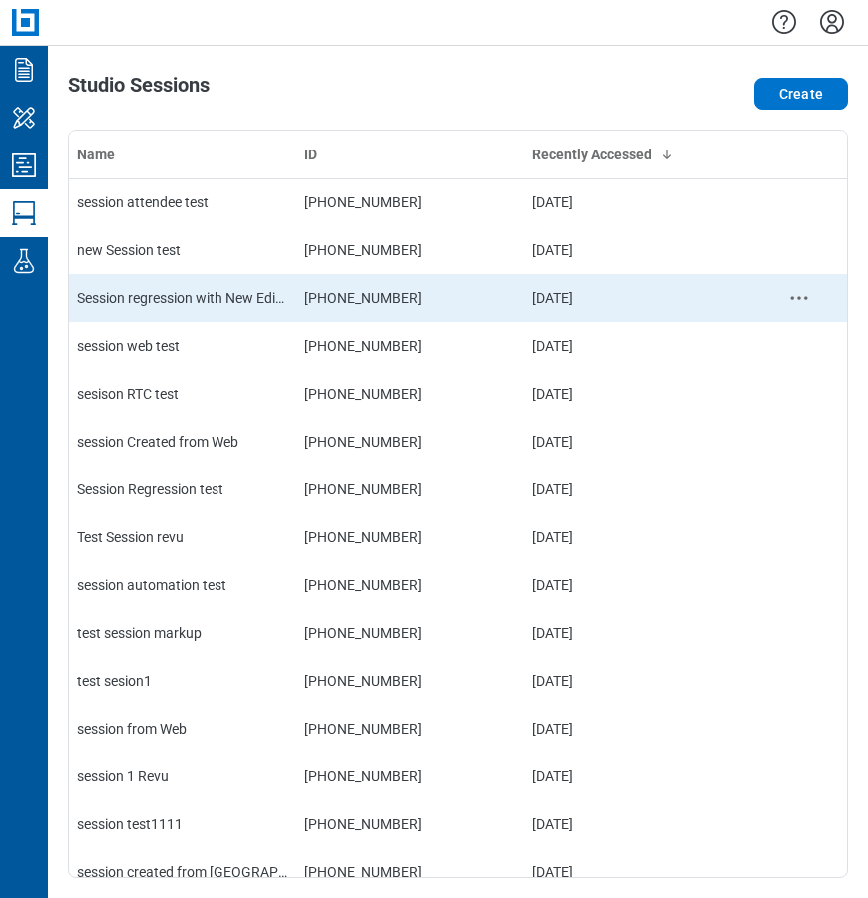
click at [175, 300] on div "Session regression with New Editor" at bounding box center [182, 298] width 211 height 20
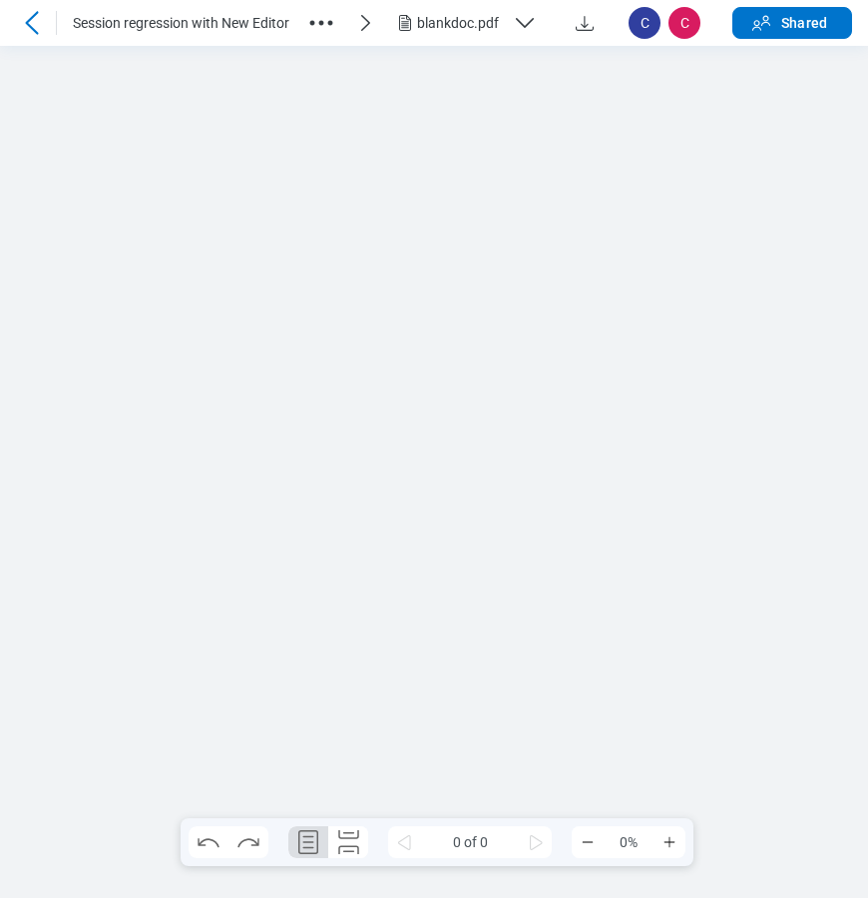
click at [31, 23] on icon at bounding box center [32, 23] width 24 height 24
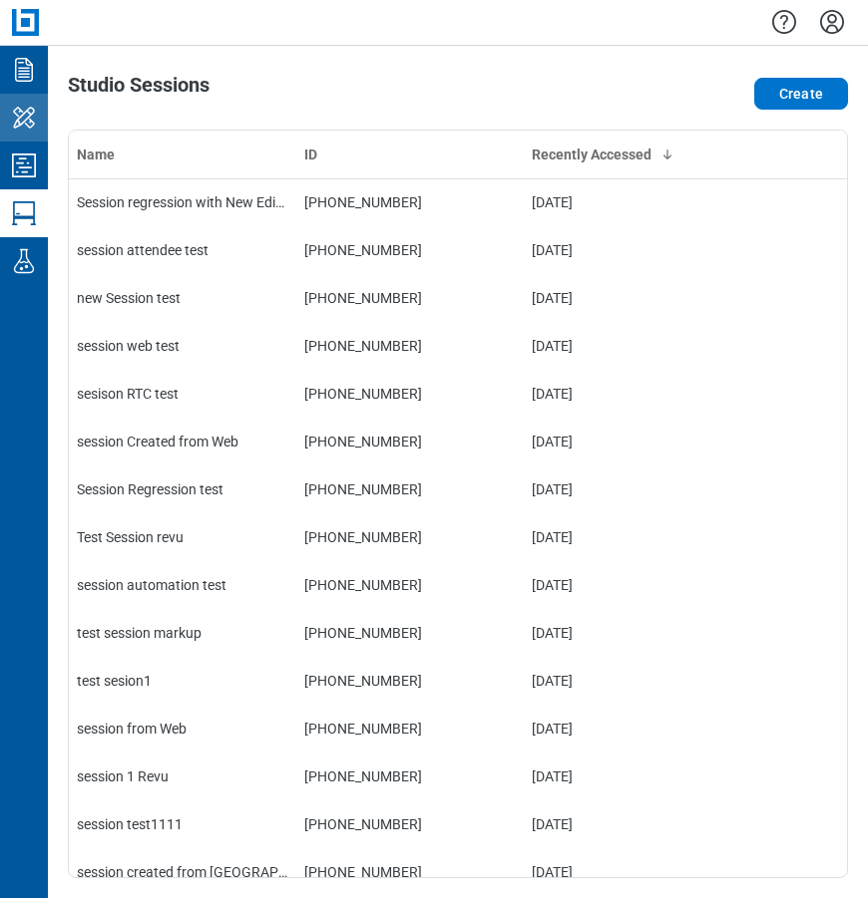
click at [30, 130] on icon "My Workspace" at bounding box center [24, 118] width 32 height 32
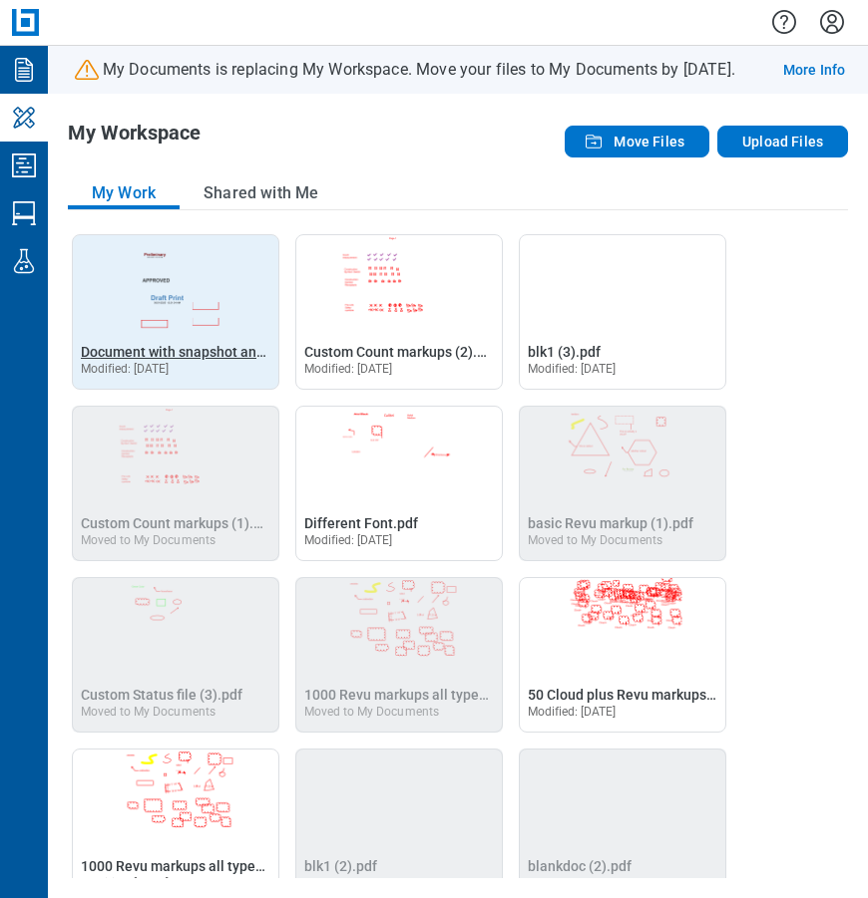
click at [163, 352] on span "Document with snapshot and stamp markup.pdf" at bounding box center [232, 352] width 302 height 16
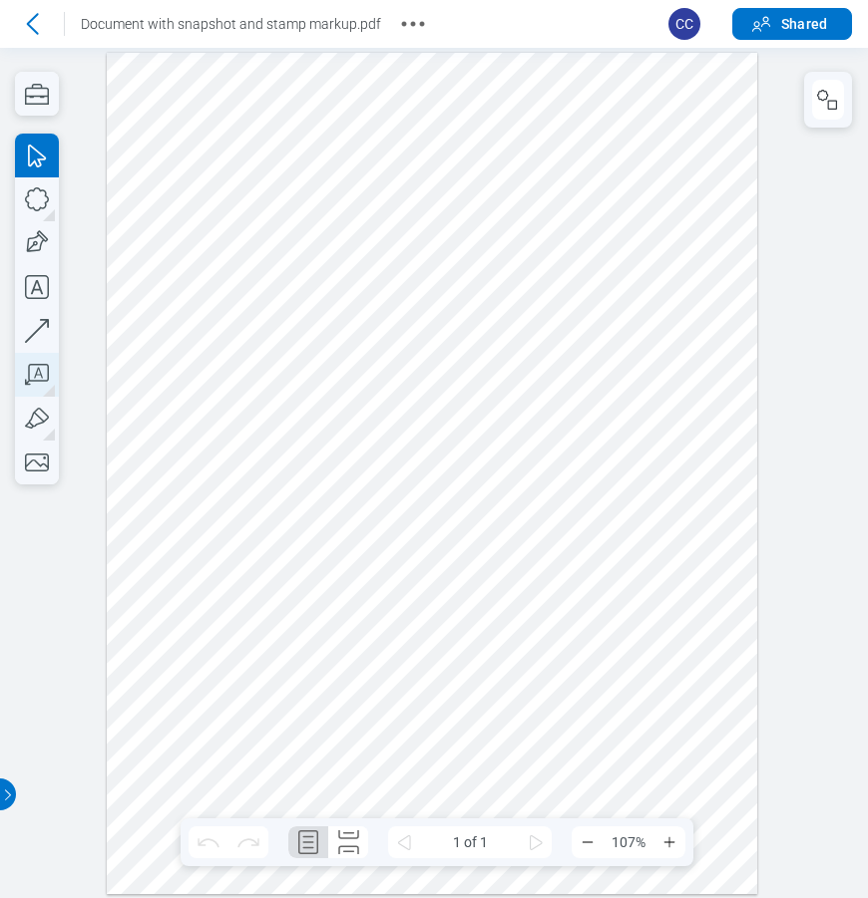
click at [42, 381] on icon "button" at bounding box center [37, 374] width 24 height 21
click at [45, 378] on icon "button" at bounding box center [37, 375] width 44 height 44
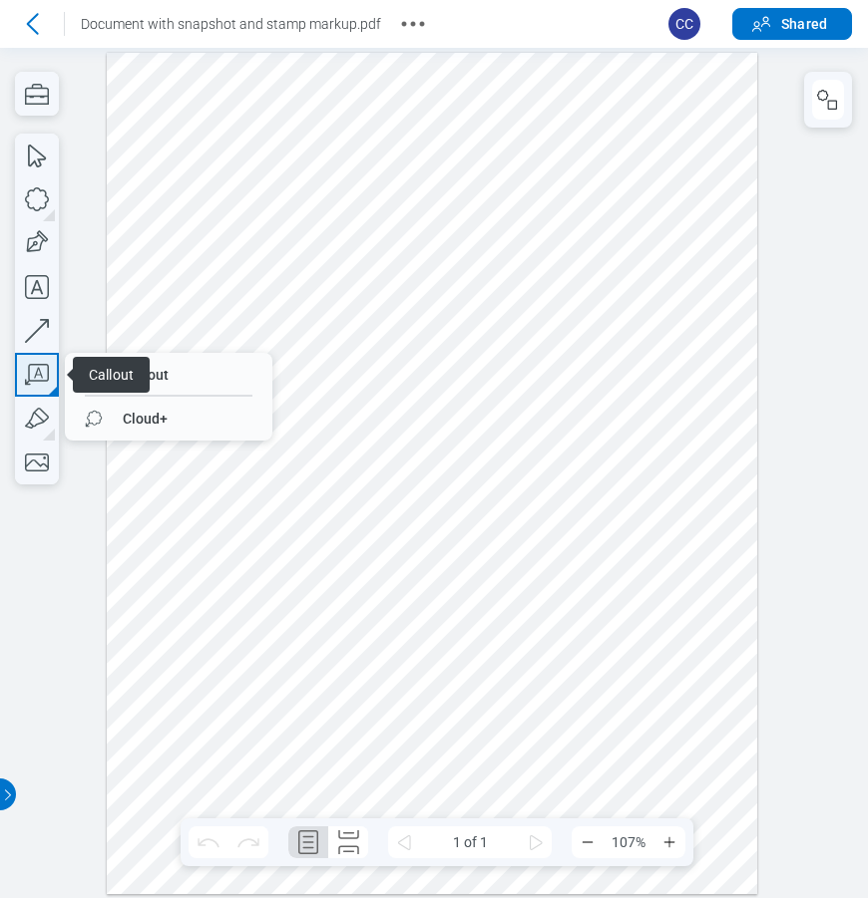
click at [50, 376] on icon "button" at bounding box center [37, 375] width 44 height 44
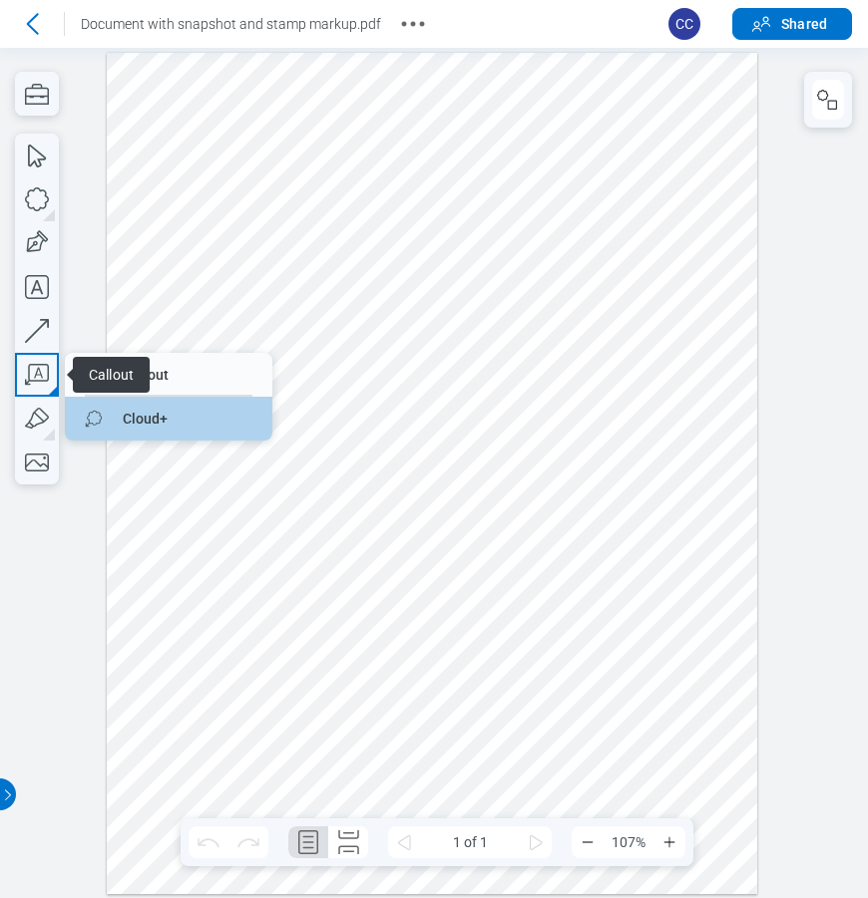
drag, startPoint x: 148, startPoint y: 418, endPoint x: 392, endPoint y: 507, distance: 259.9
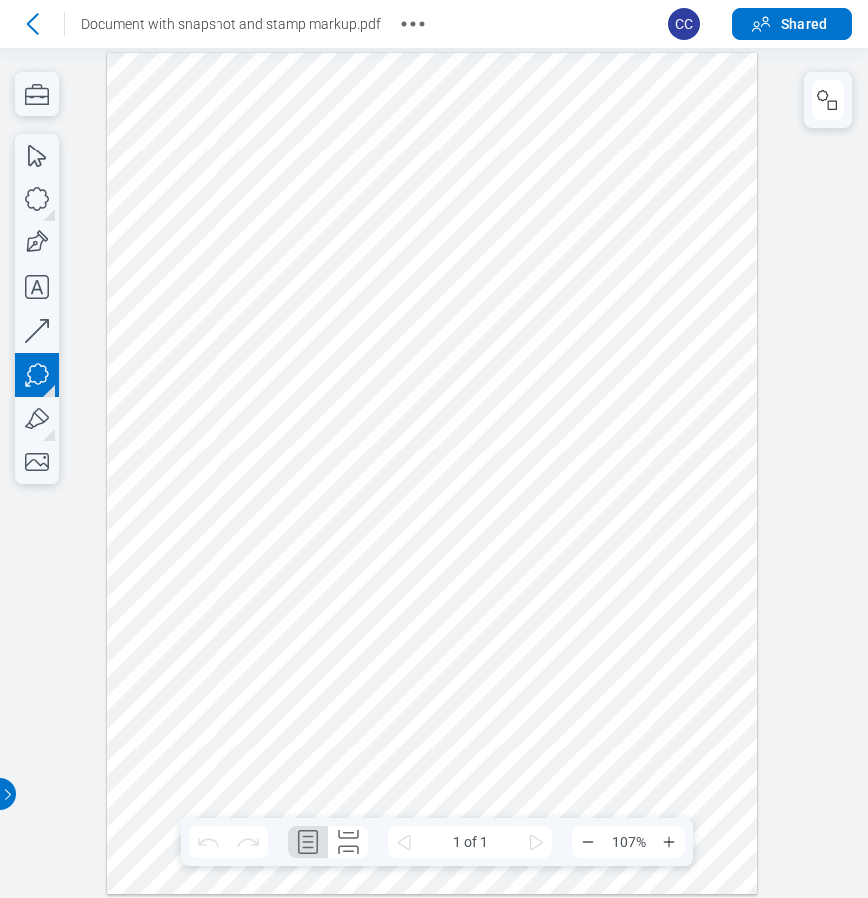
drag, startPoint x: 351, startPoint y: 709, endPoint x: 466, endPoint y: 778, distance: 133.7
click at [466, 778] on div at bounding box center [432, 474] width 651 height 842
drag, startPoint x: 526, startPoint y: 769, endPoint x: 566, endPoint y: 827, distance: 70.3
click at [526, 769] on div at bounding box center [432, 474] width 651 height 842
click at [669, 733] on div at bounding box center [432, 474] width 651 height 842
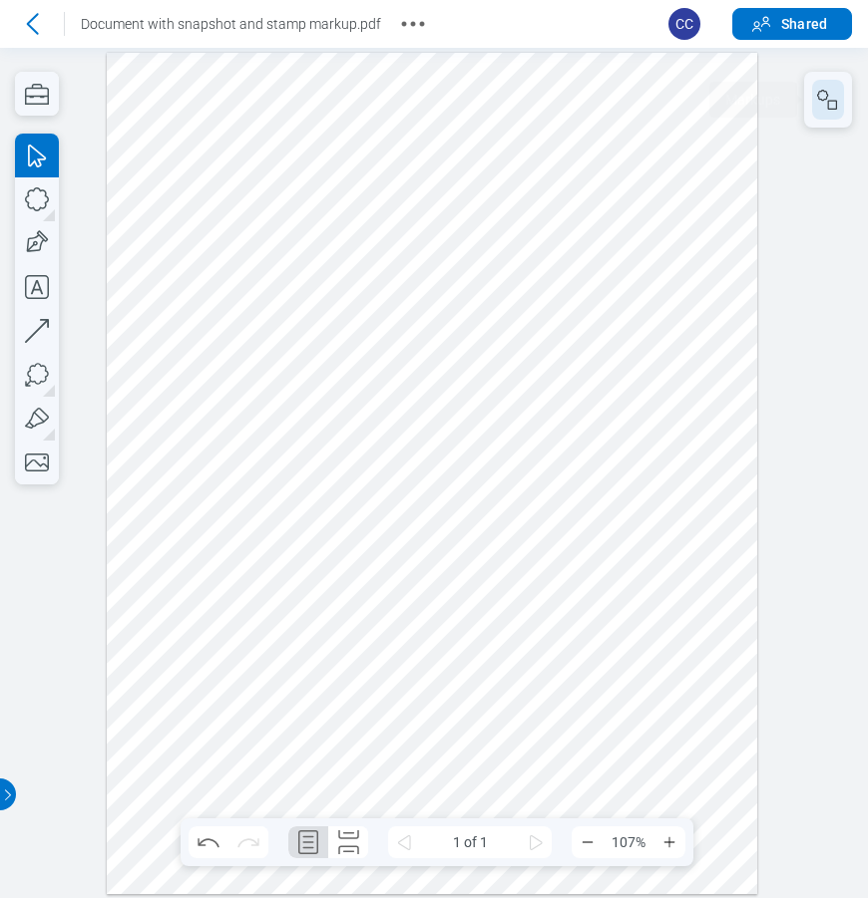
click at [837, 101] on rect "button" at bounding box center [832, 105] width 9 height 9
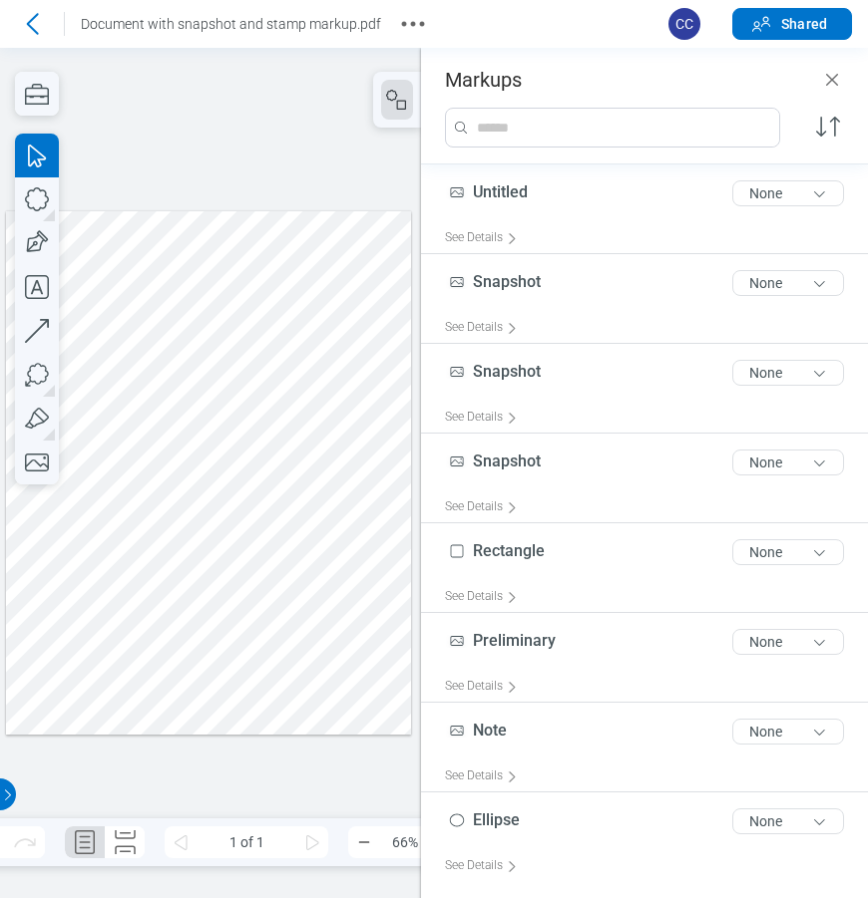
click at [299, 656] on div at bounding box center [208, 472] width 405 height 523
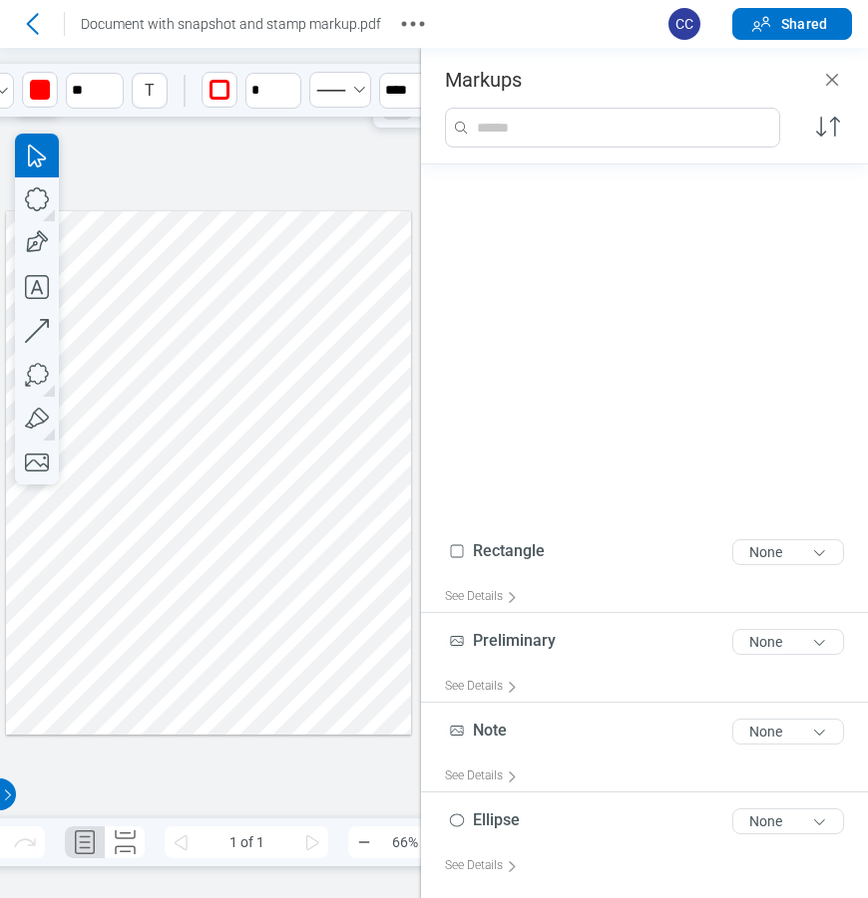
scroll to position [475, 0]
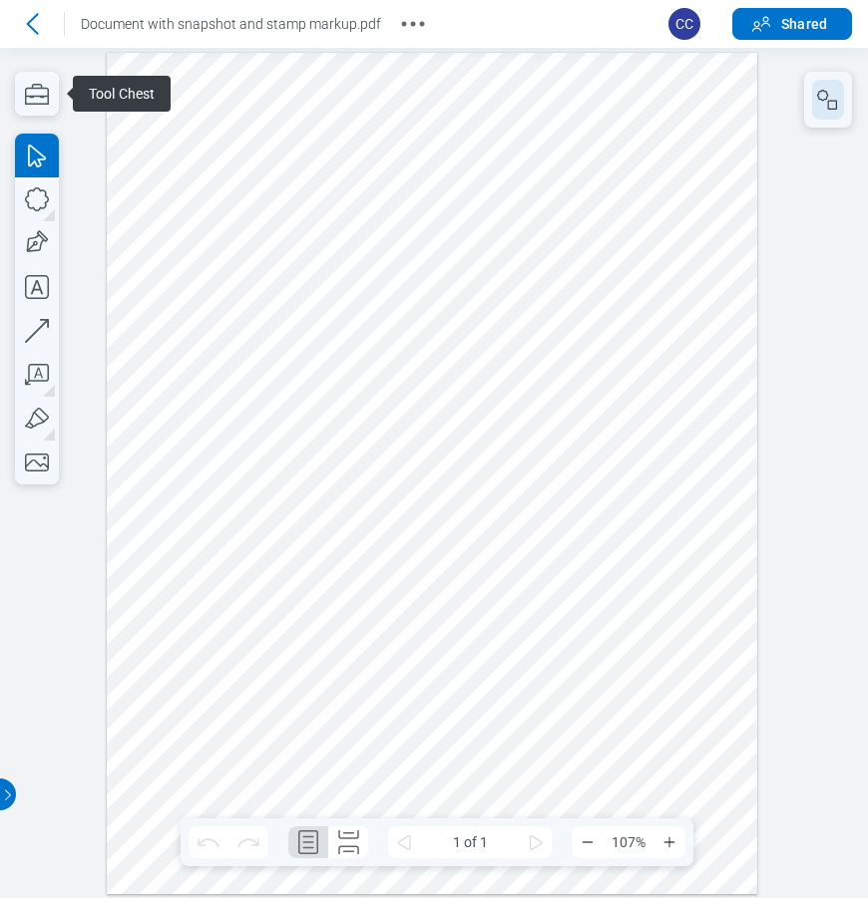
click at [830, 105] on icon "button" at bounding box center [828, 100] width 24 height 24
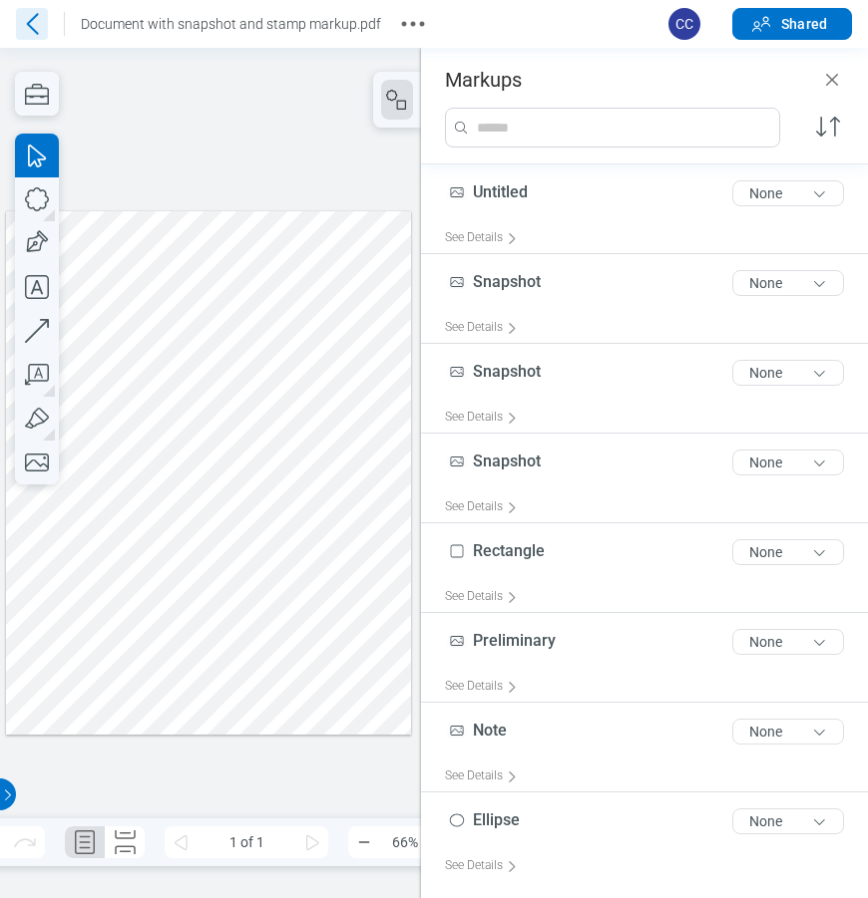
click at [30, 20] on icon at bounding box center [32, 24] width 32 height 32
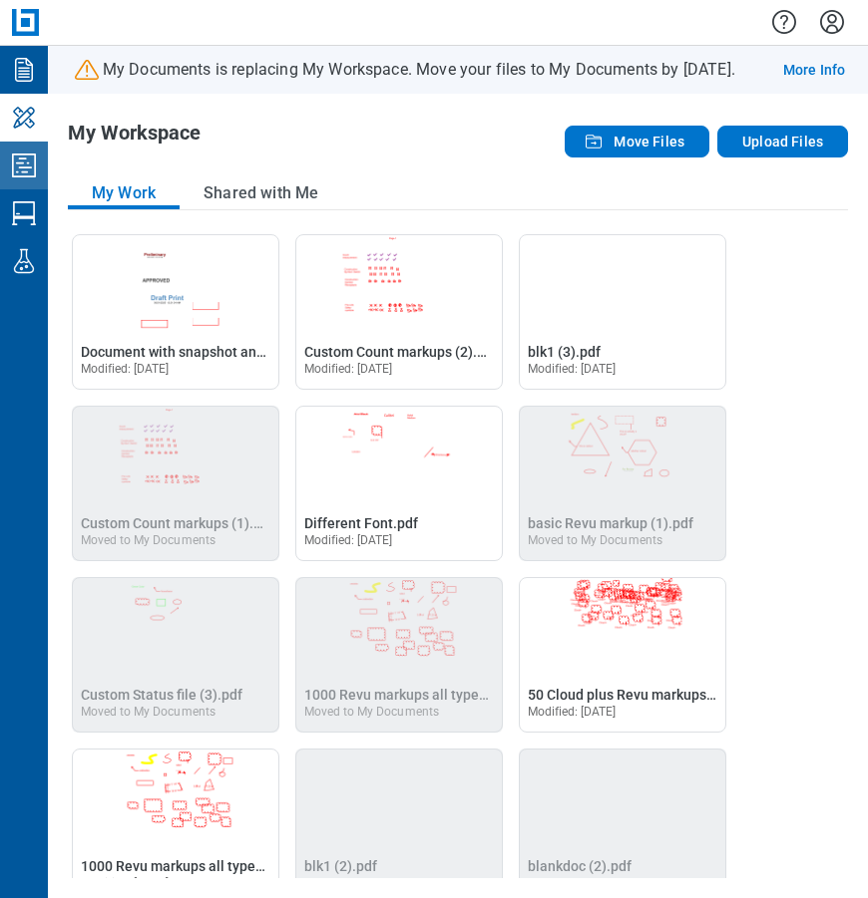
click at [24, 170] on icon "Studio Projects" at bounding box center [24, 166] width 32 height 32
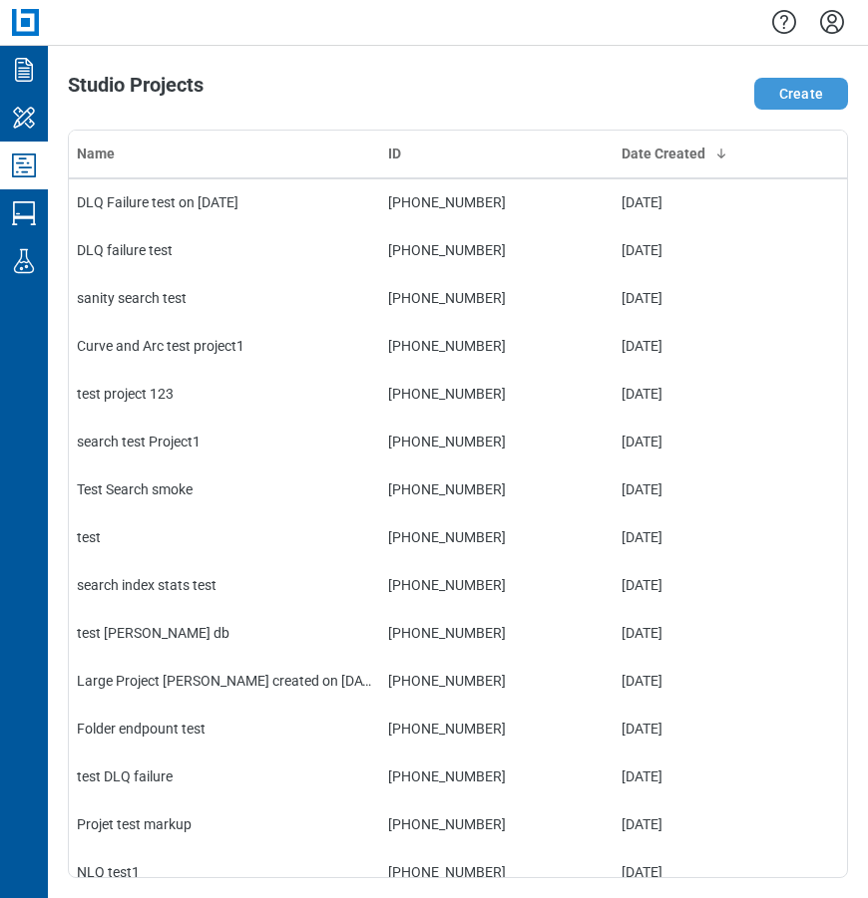
click at [794, 96] on button "Create" at bounding box center [801, 94] width 94 height 32
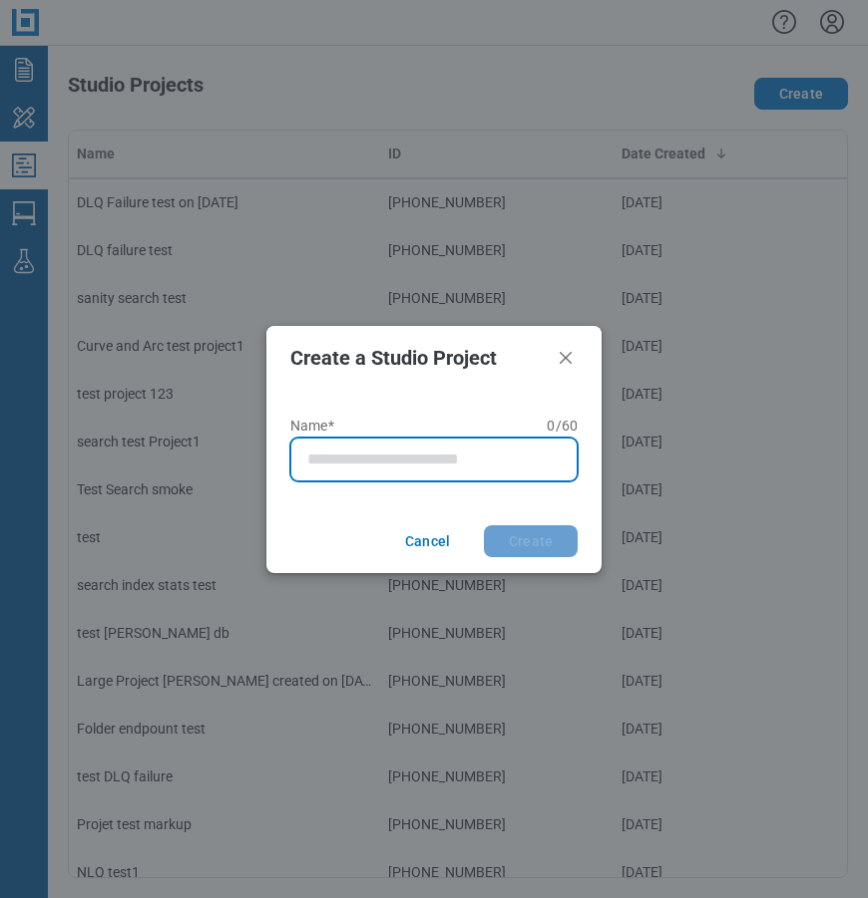
click at [330, 463] on input "Name* 0 of 60 characters 0 / 60" at bounding box center [437, 460] width 261 height 24
type input "**********"
click at [484, 525] on button "Create" at bounding box center [531, 541] width 94 height 32
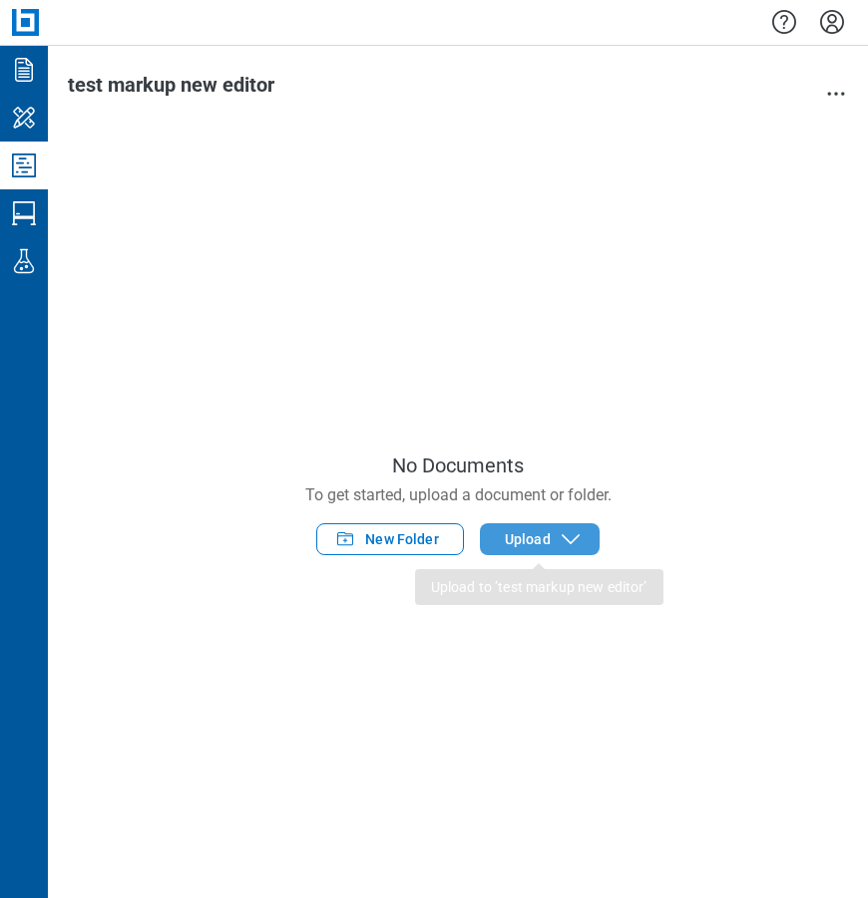
click at [513, 543] on span "Upload" at bounding box center [528, 539] width 46 height 20
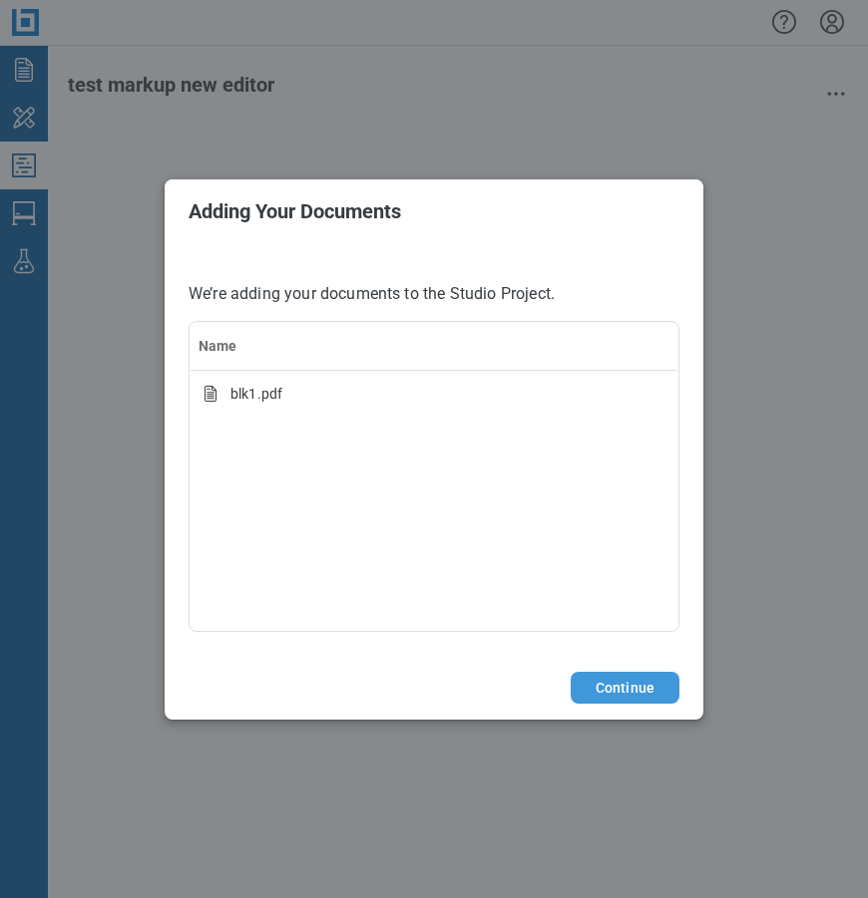
click at [625, 690] on button "Continue" at bounding box center [624, 688] width 109 height 32
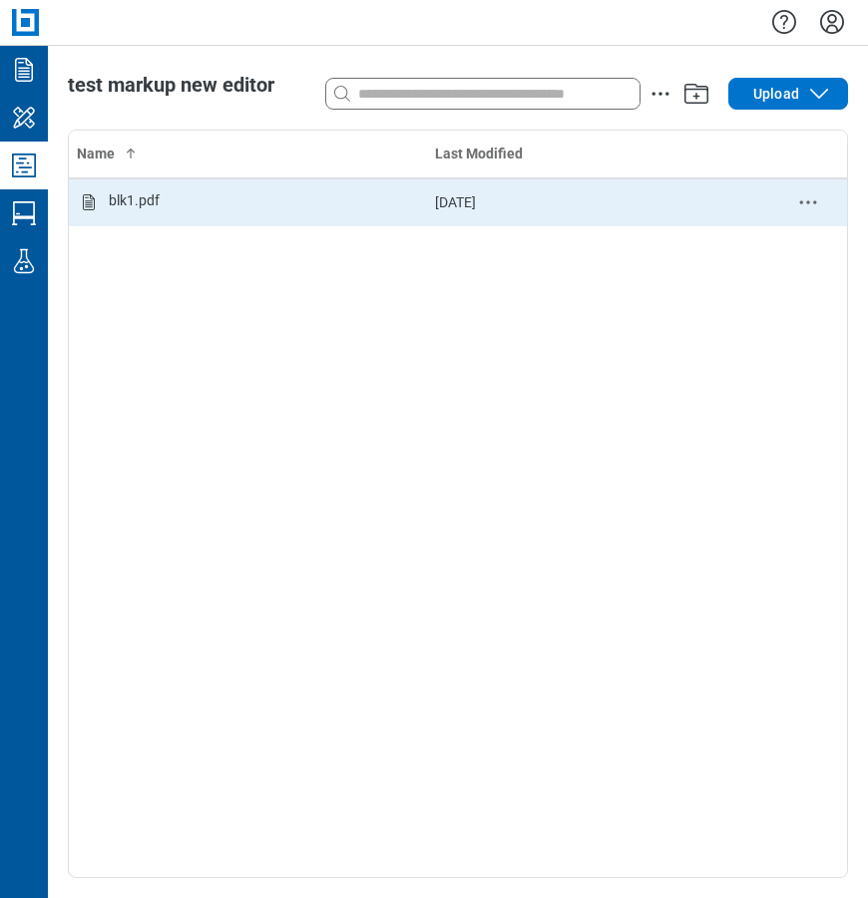
click at [427, 213] on td "[DATE]" at bounding box center [598, 202] width 342 height 48
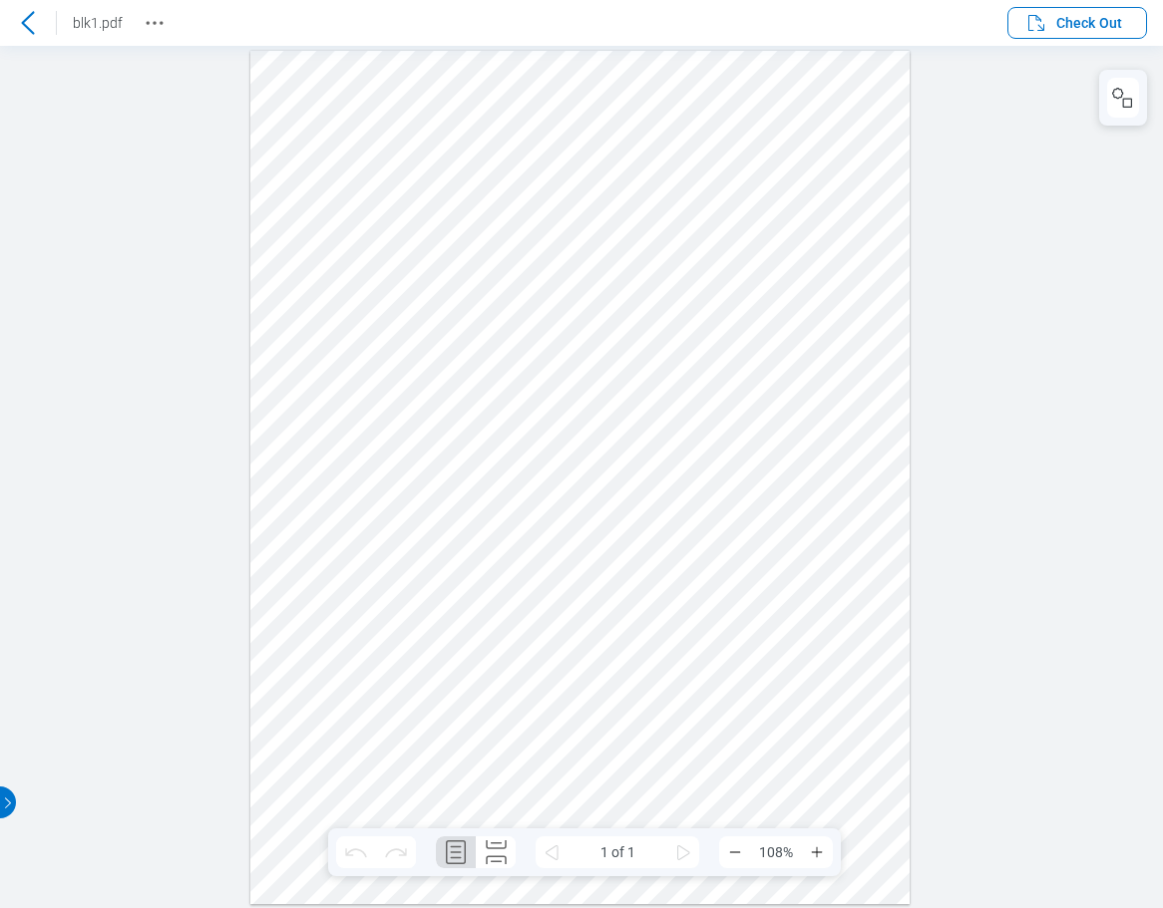
click at [31, 21] on icon at bounding box center [28, 23] width 24 height 24
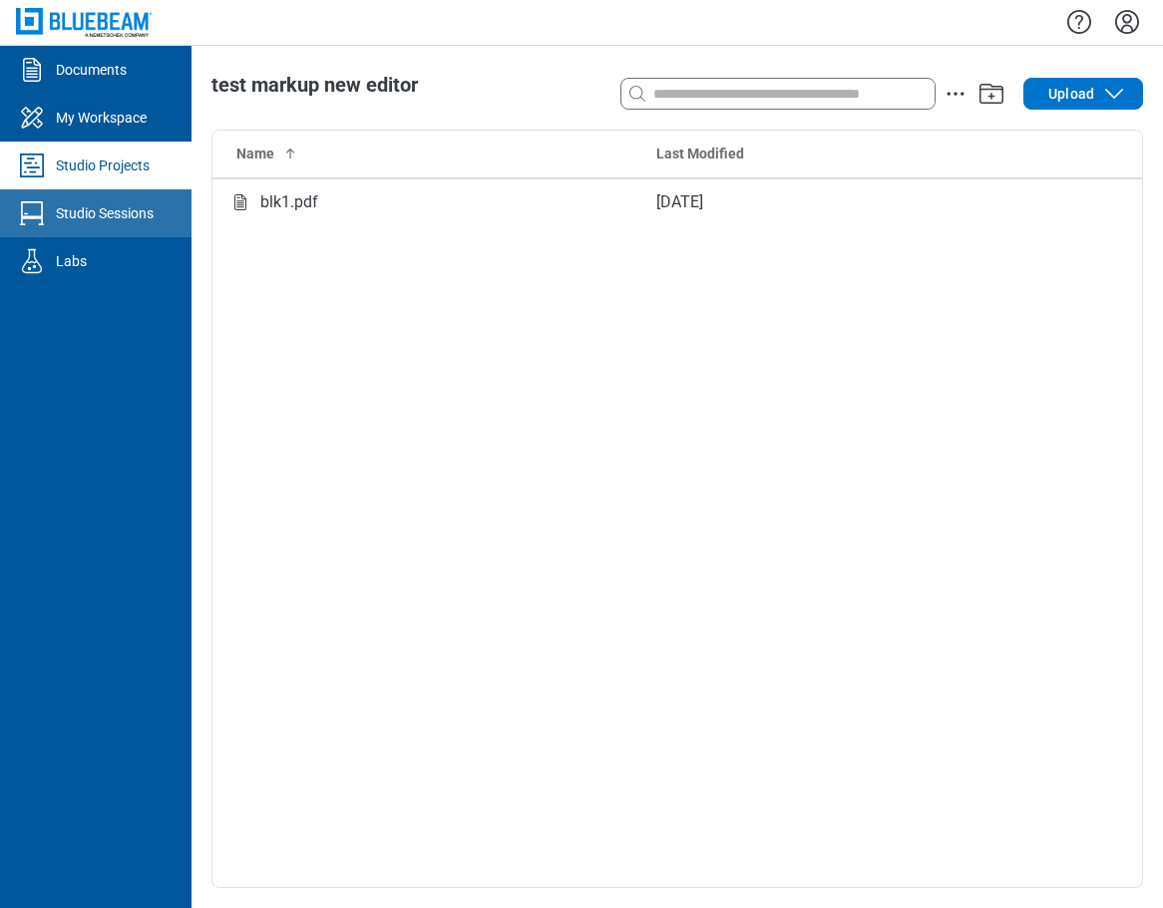
click at [114, 211] on div "Studio Sessions" at bounding box center [105, 213] width 98 height 20
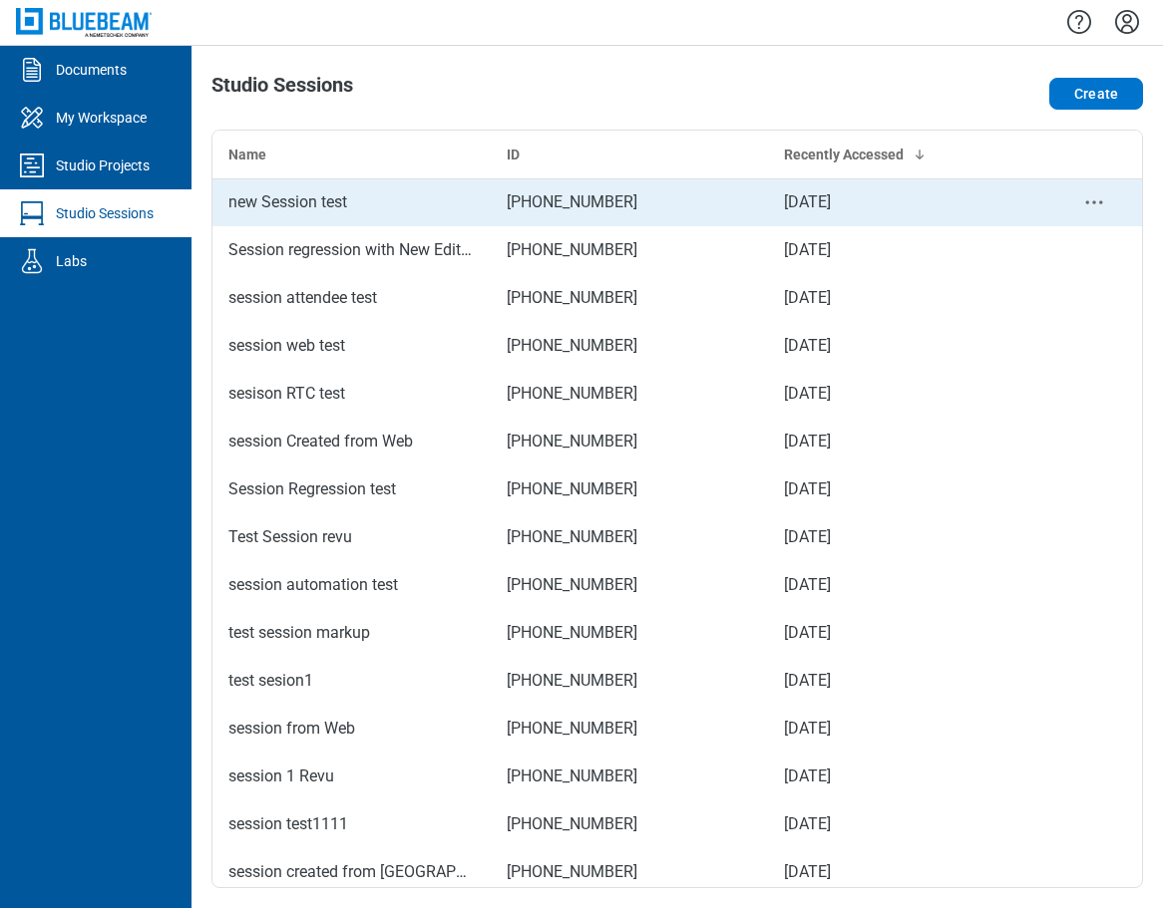
click at [423, 196] on div "new Session test" at bounding box center [351, 202] width 246 height 24
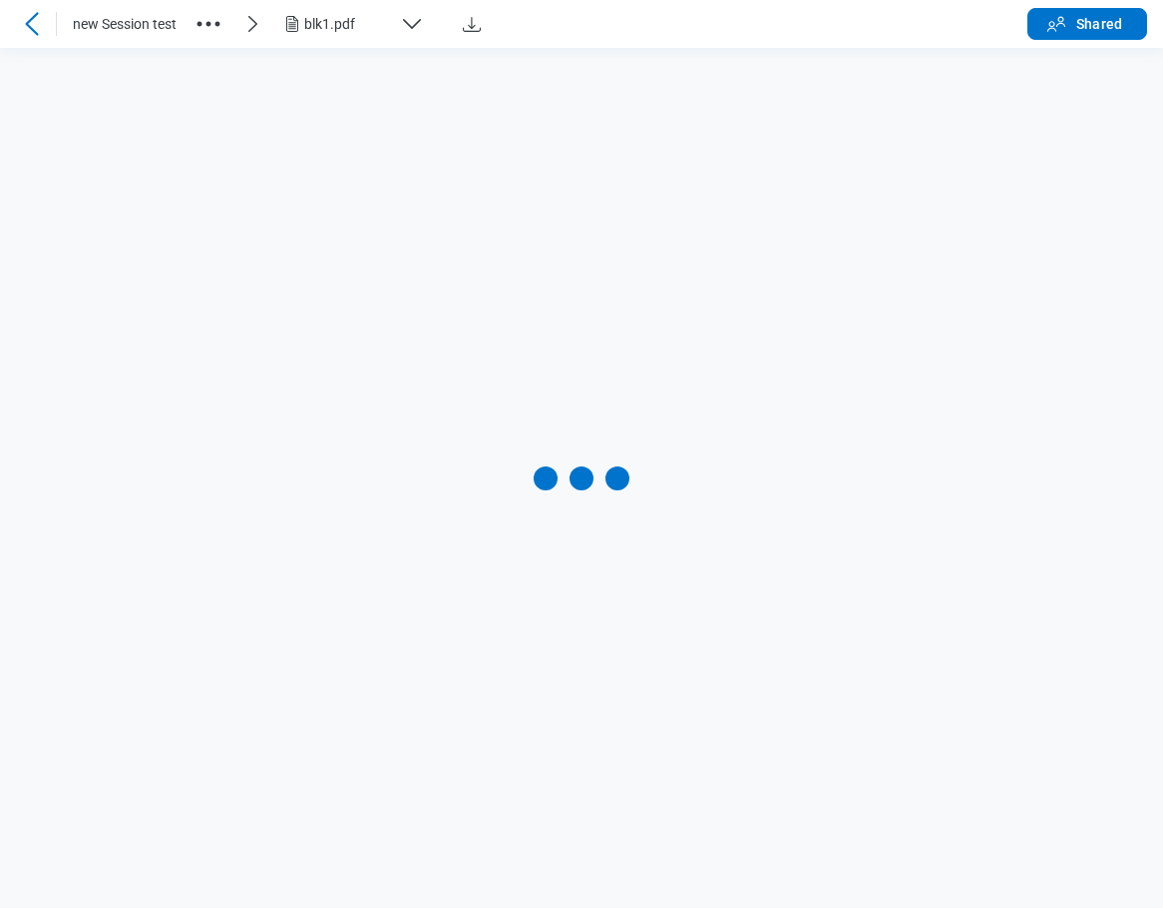
click at [24, 24] on icon at bounding box center [32, 24] width 24 height 24
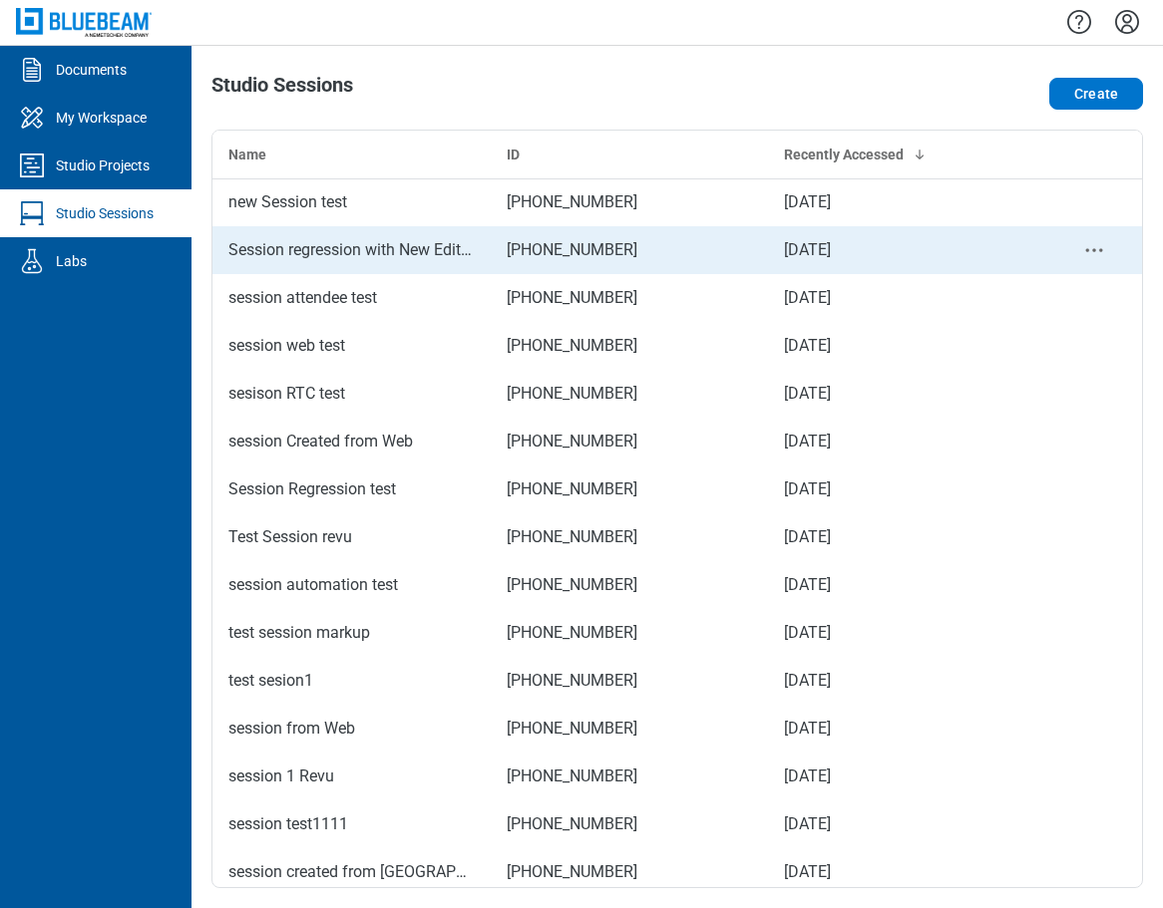
click at [392, 254] on div "Session regression with New Editor" at bounding box center [351, 250] width 246 height 24
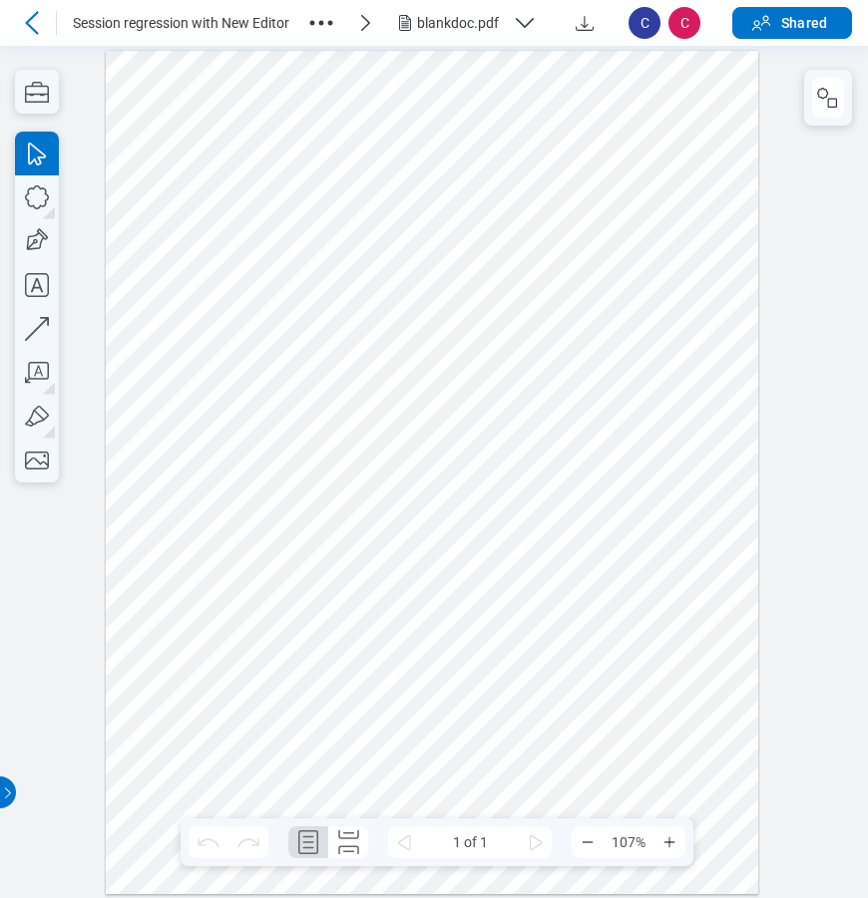
click at [476, 185] on div at bounding box center [432, 472] width 652 height 844
click at [583, 213] on div at bounding box center [432, 472] width 652 height 844
drag, startPoint x: 291, startPoint y: 215, endPoint x: 725, endPoint y: 816, distance: 740.6
click at [725, 816] on div at bounding box center [432, 472] width 652 height 844
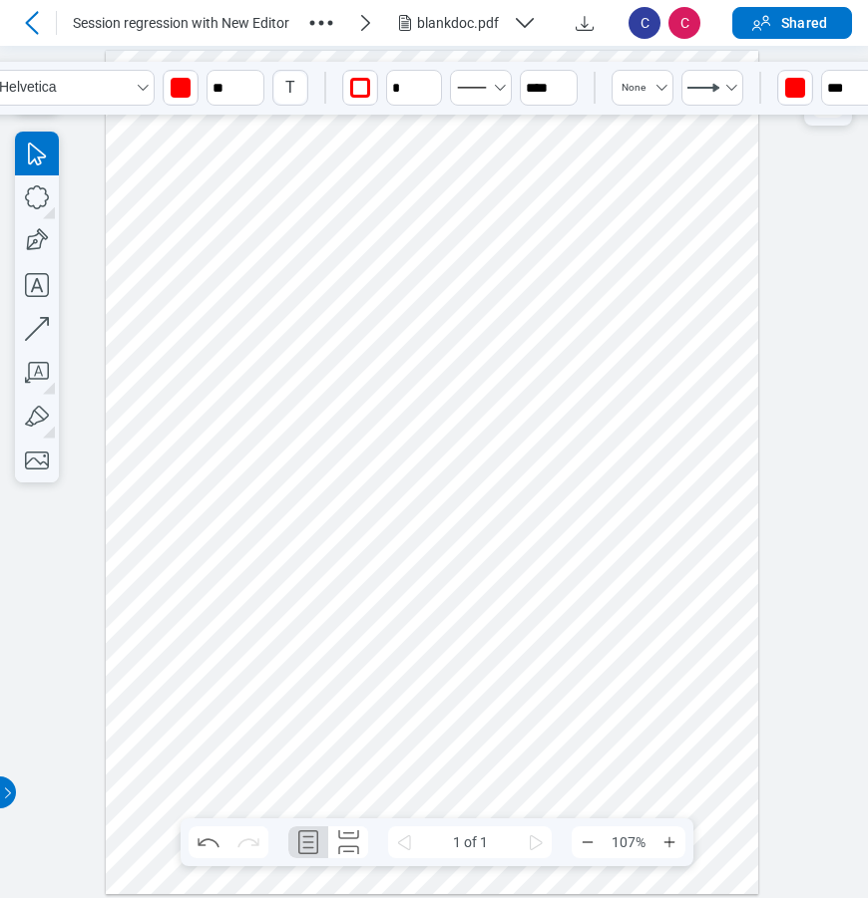
click at [534, 362] on div at bounding box center [432, 472] width 652 height 844
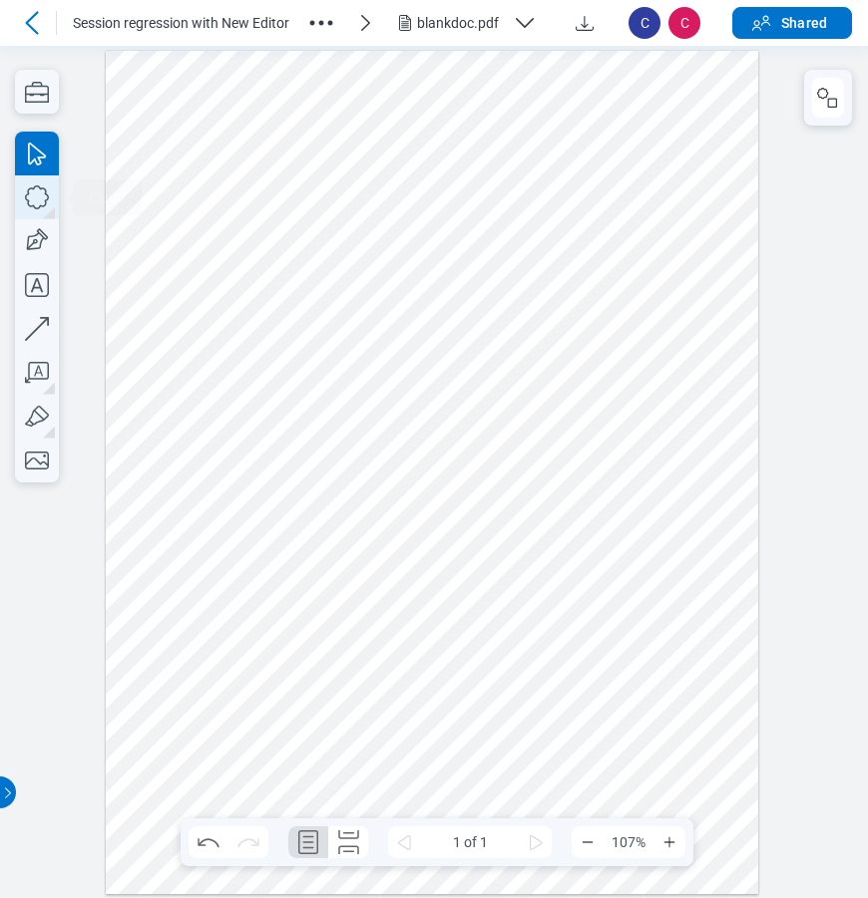
click at [39, 201] on icon "button" at bounding box center [37, 197] width 44 height 44
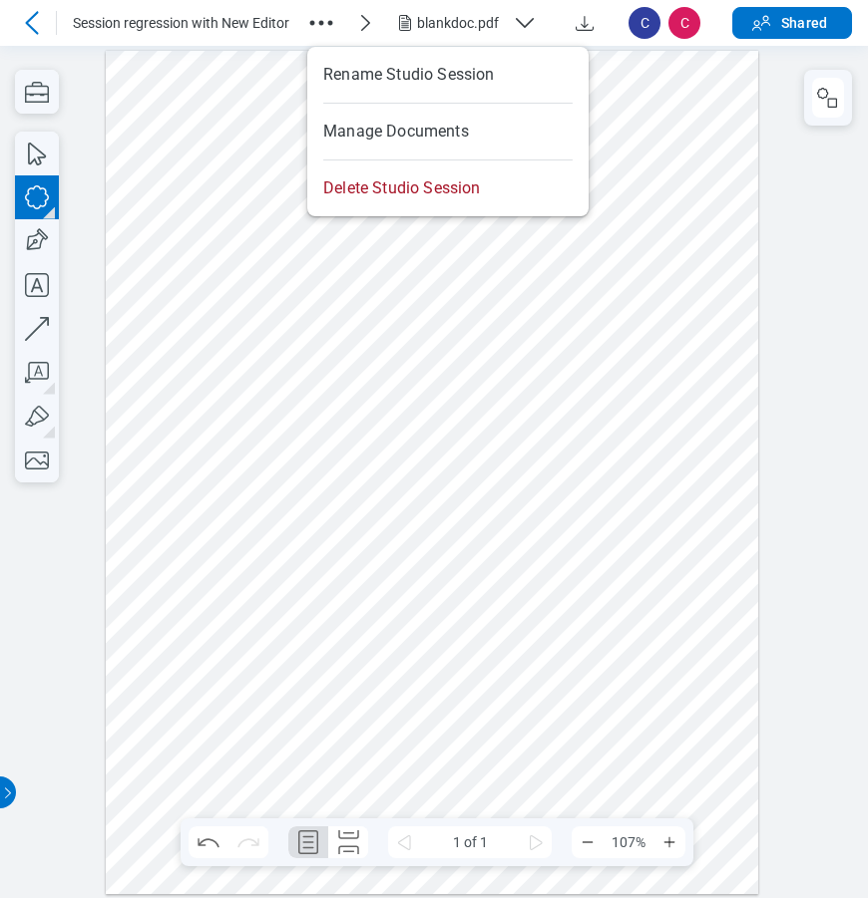
click at [324, 26] on icon "button" at bounding box center [321, 23] width 32 height 32
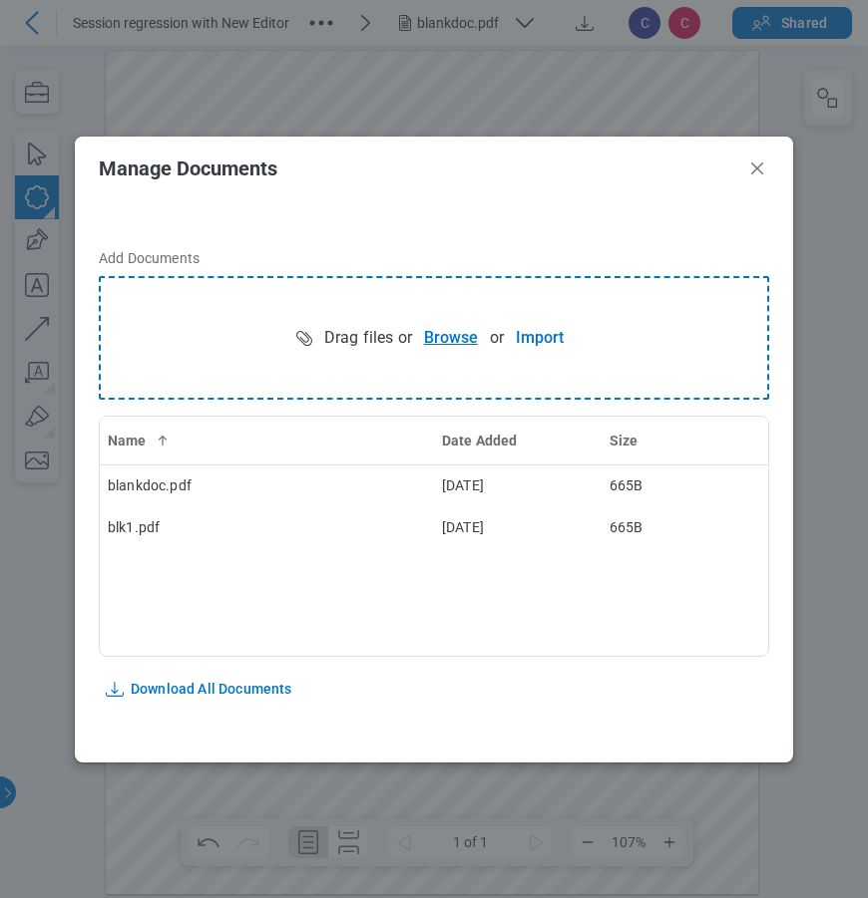
click at [439, 336] on button "Browse" at bounding box center [451, 338] width 78 height 40
click at [444, 343] on button "Browse" at bounding box center [451, 338] width 78 height 40
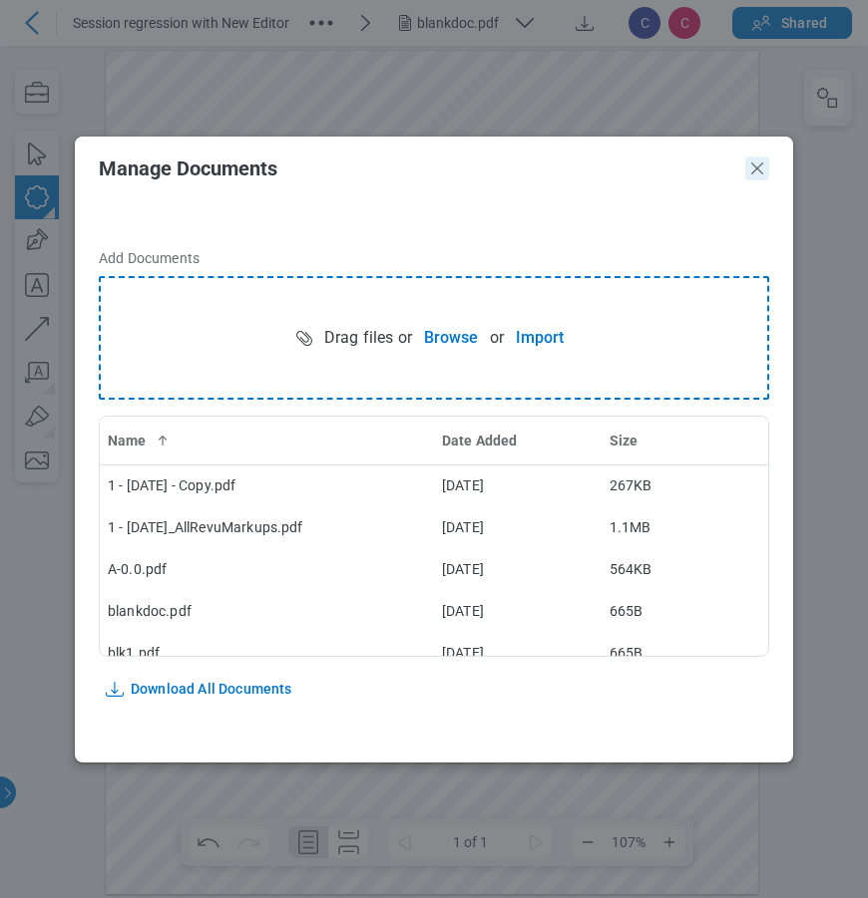
click at [766, 173] on icon "Close" at bounding box center [757, 169] width 24 height 24
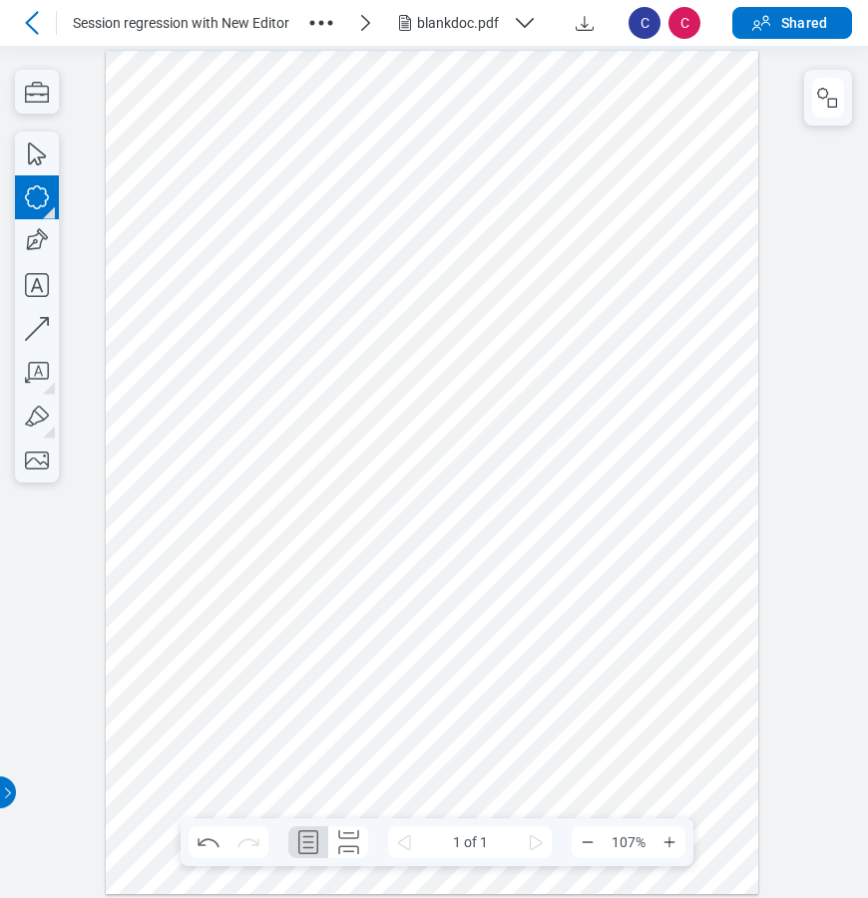
click at [440, 360] on div at bounding box center [432, 472] width 652 height 844
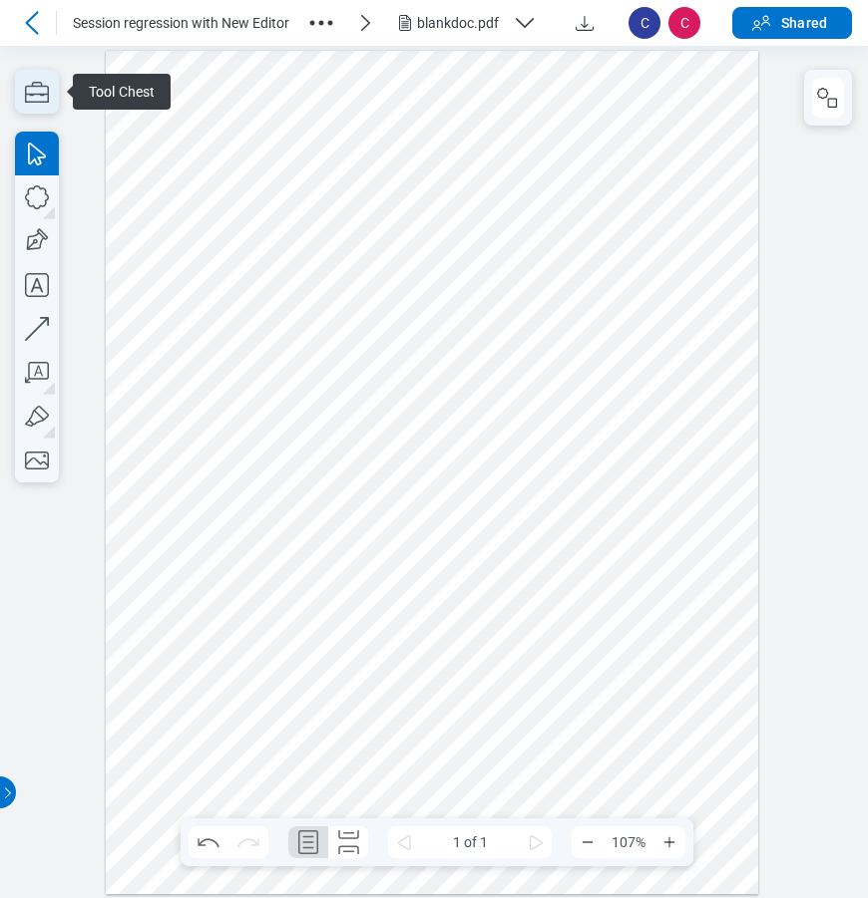
click at [34, 88] on icon "button" at bounding box center [37, 92] width 44 height 44
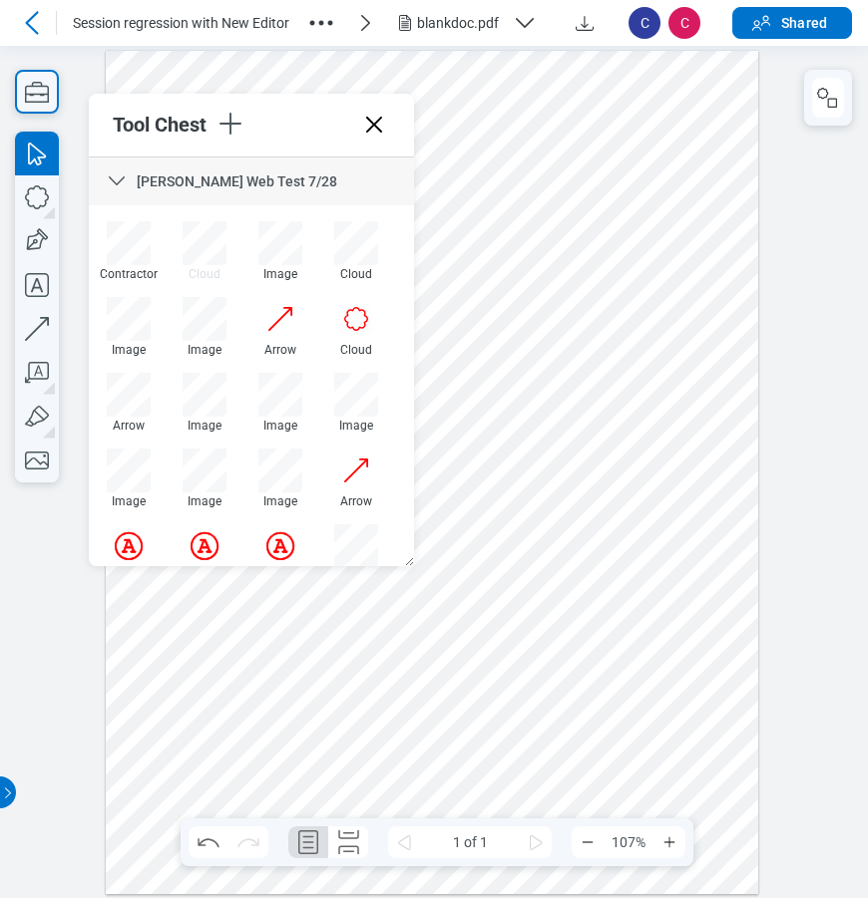
drag, startPoint x: 409, startPoint y: 188, endPoint x: 425, endPoint y: 132, distance: 59.0
drag, startPoint x: 366, startPoint y: 120, endPoint x: 369, endPoint y: 76, distance: 44.0
click at [366, 120] on icon at bounding box center [374, 125] width 32 height 32
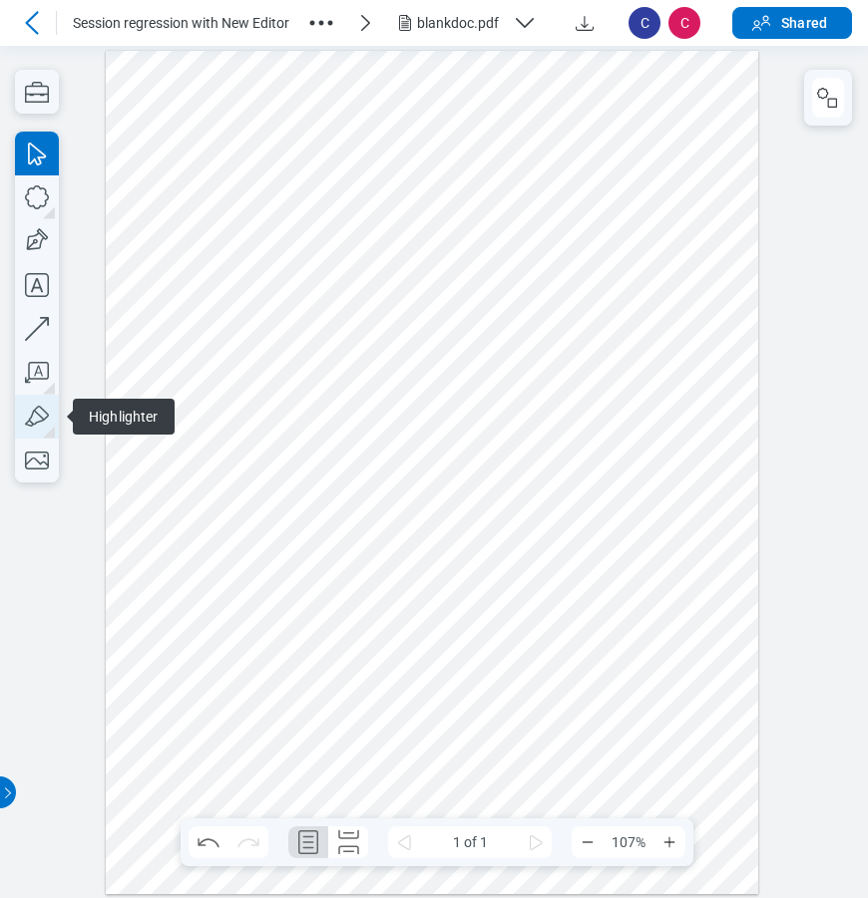
click at [38, 419] on icon "button" at bounding box center [37, 417] width 44 height 44
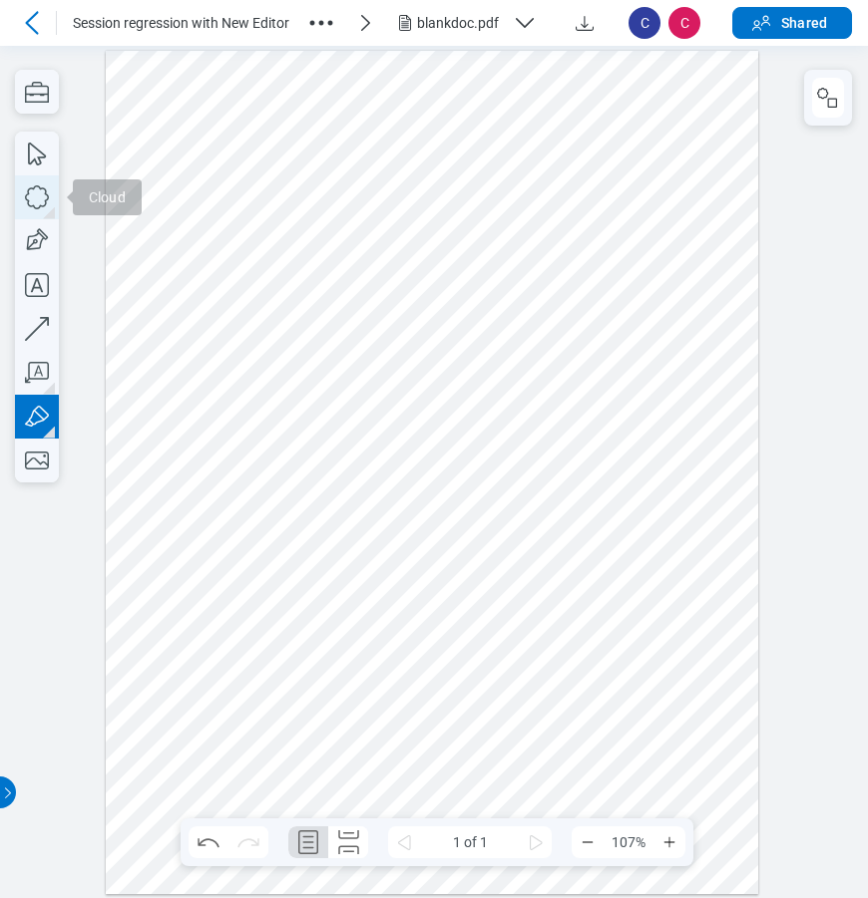
click at [40, 201] on icon "button" at bounding box center [37, 197] width 44 height 44
drag, startPoint x: 222, startPoint y: 153, endPoint x: 288, endPoint y: 210, distance: 87.6
click at [288, 210] on div at bounding box center [432, 472] width 652 height 844
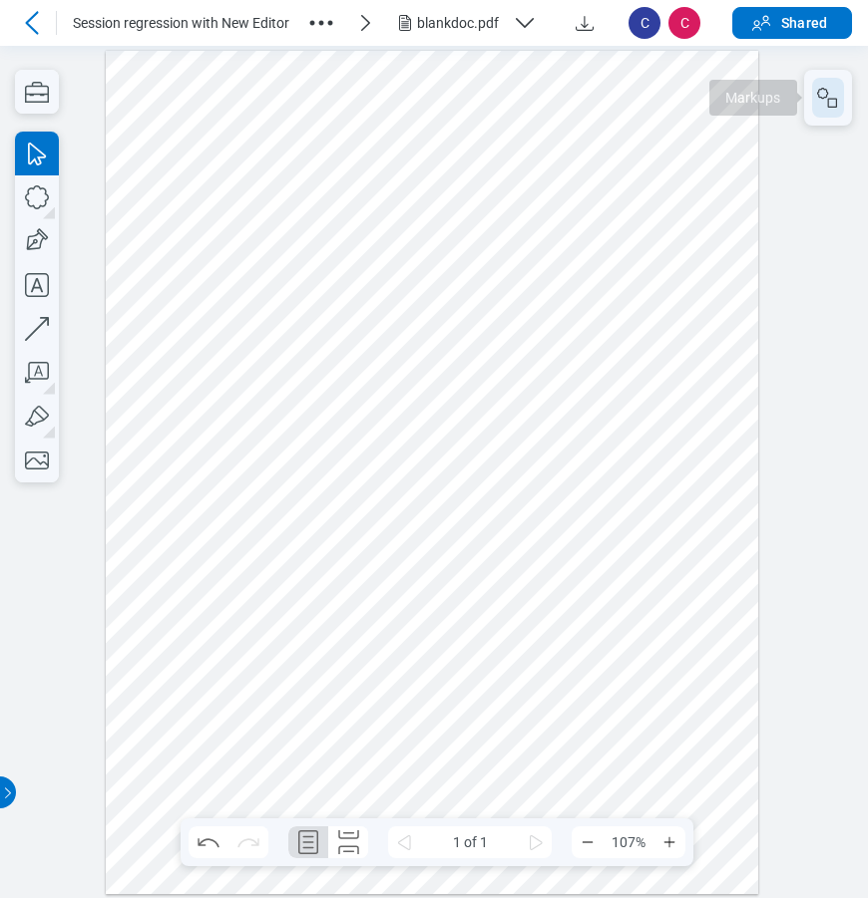
click at [834, 92] on icon "button" at bounding box center [828, 98] width 24 height 24
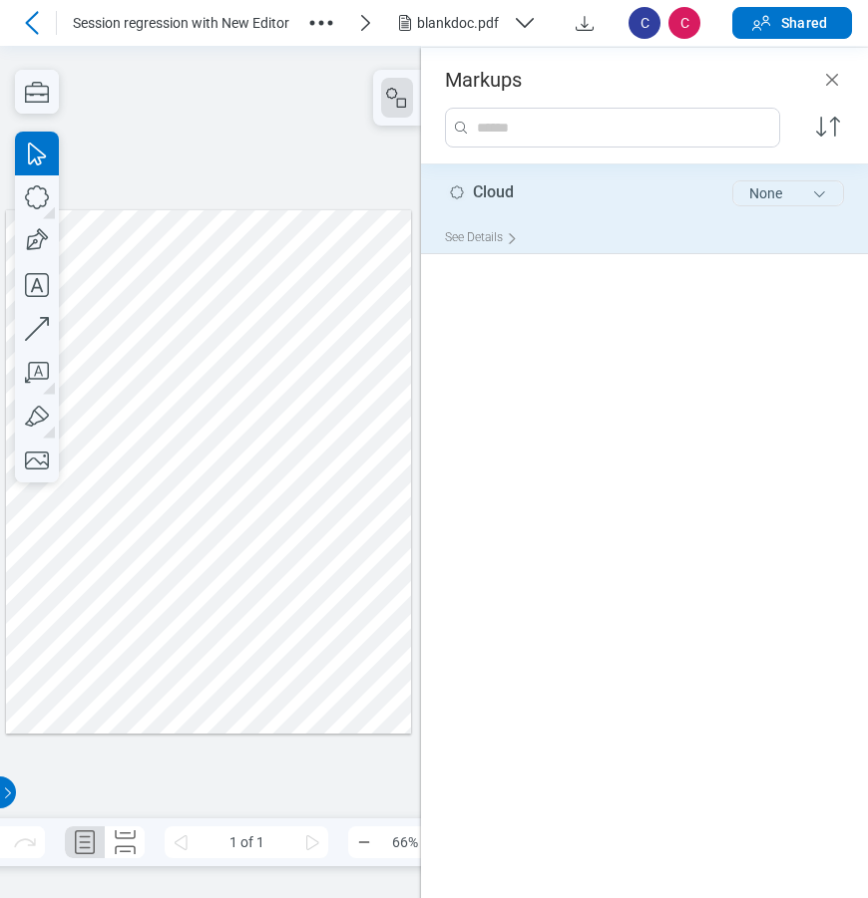
click at [775, 196] on button "None" at bounding box center [788, 193] width 112 height 26
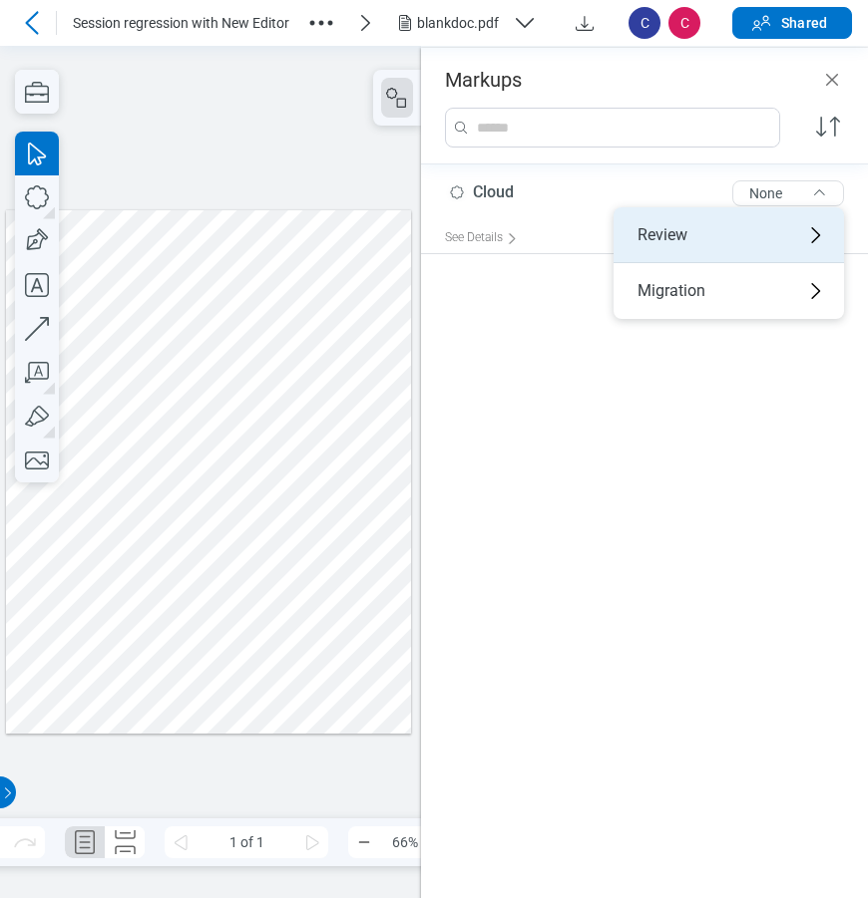
click at [718, 246] on div "Review" at bounding box center [728, 235] width 230 height 56
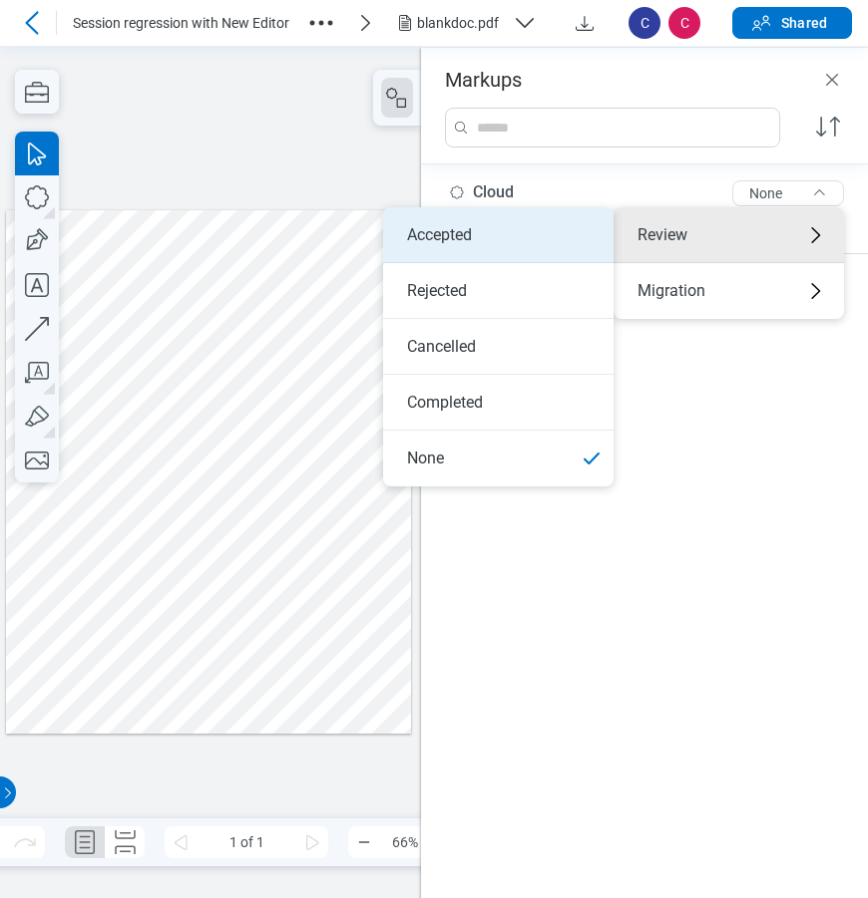
click at [514, 241] on li "Accepted" at bounding box center [498, 235] width 230 height 56
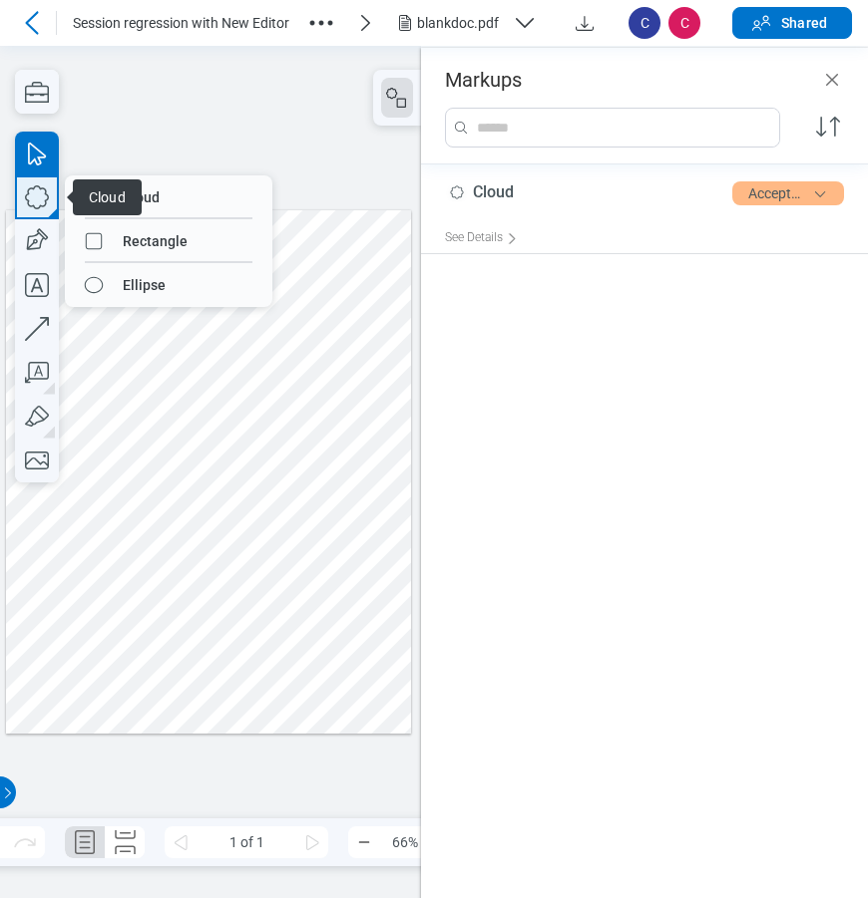
click at [35, 204] on icon "button" at bounding box center [37, 197] width 44 height 44
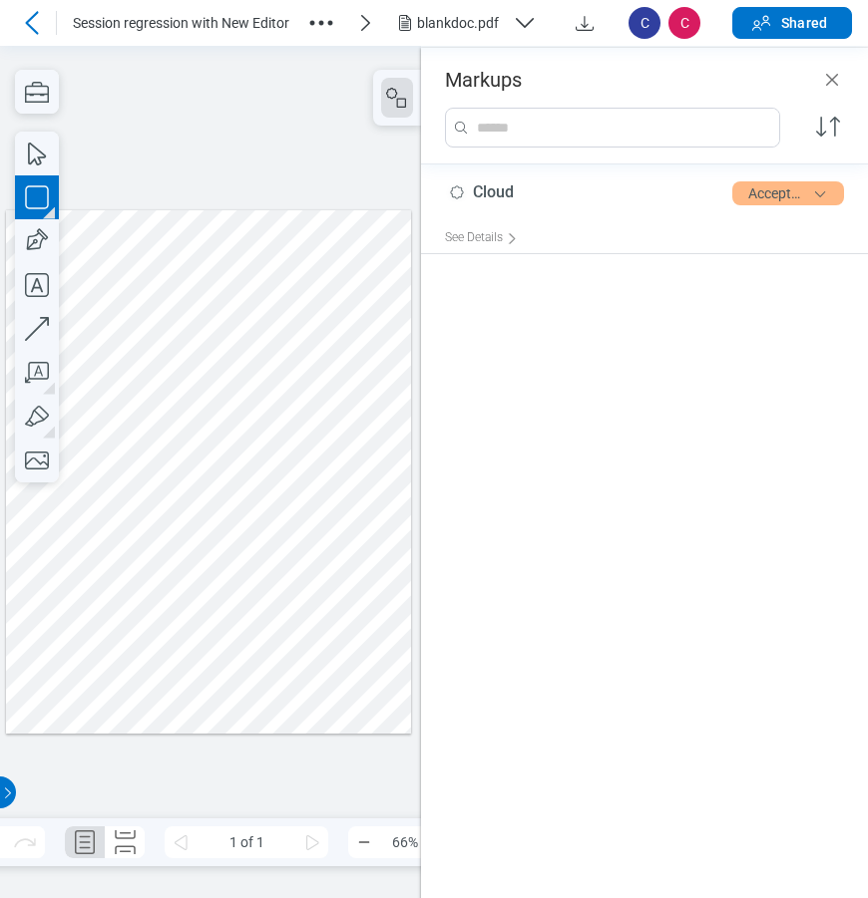
drag, startPoint x: 169, startPoint y: 275, endPoint x: 250, endPoint y: 337, distance: 102.5
click at [250, 337] on div at bounding box center [208, 470] width 405 height 523
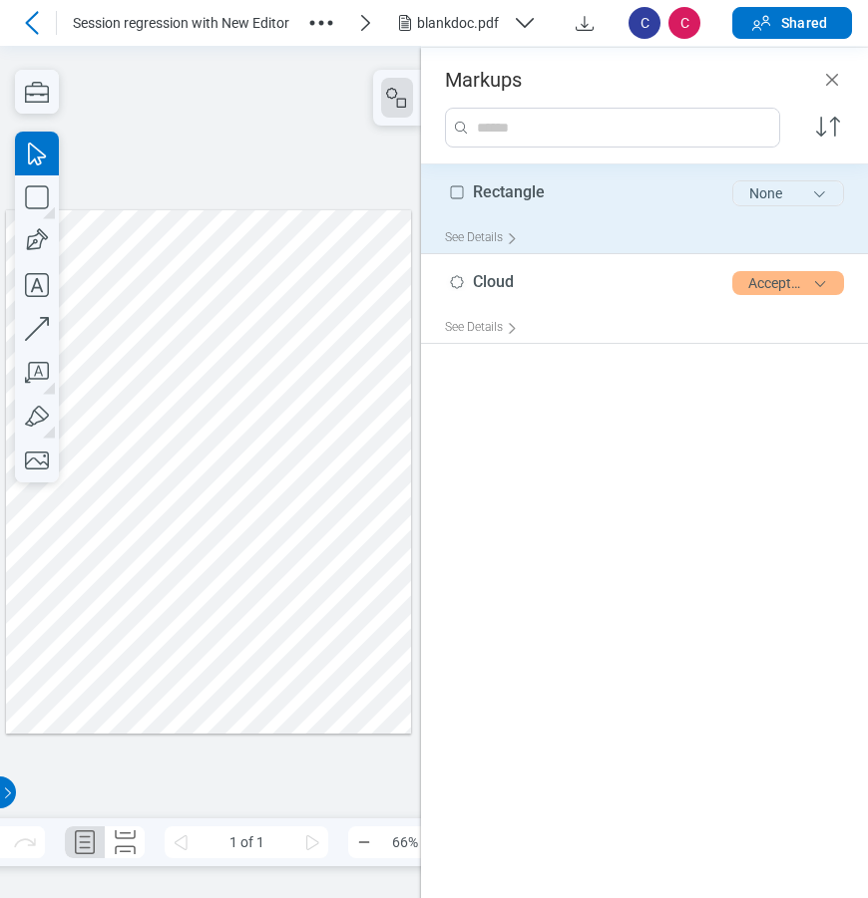
click at [790, 185] on button "None" at bounding box center [788, 193] width 112 height 26
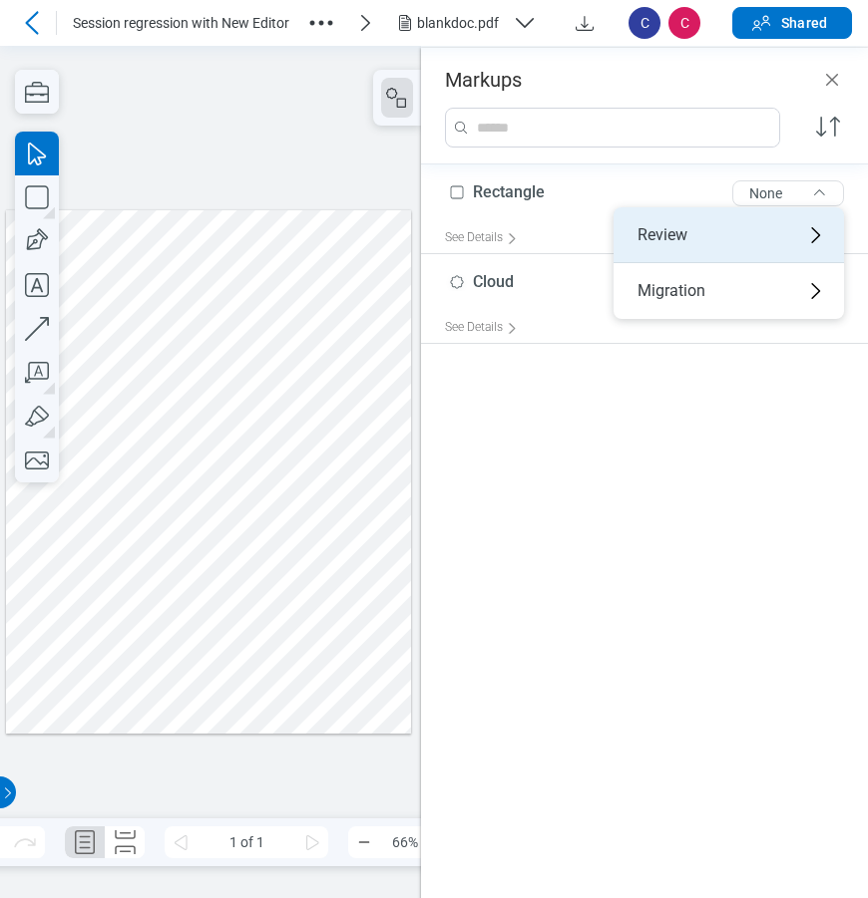
click at [715, 224] on div "Review" at bounding box center [728, 235] width 230 height 56
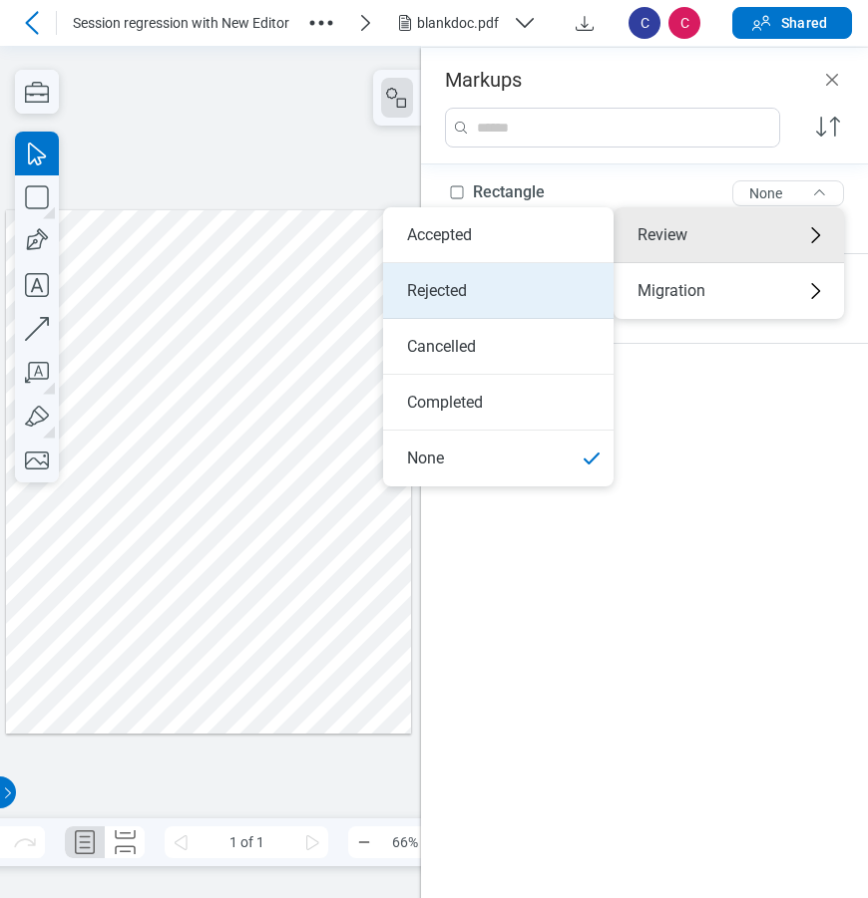
click at [530, 299] on li "Rejected" at bounding box center [498, 291] width 230 height 56
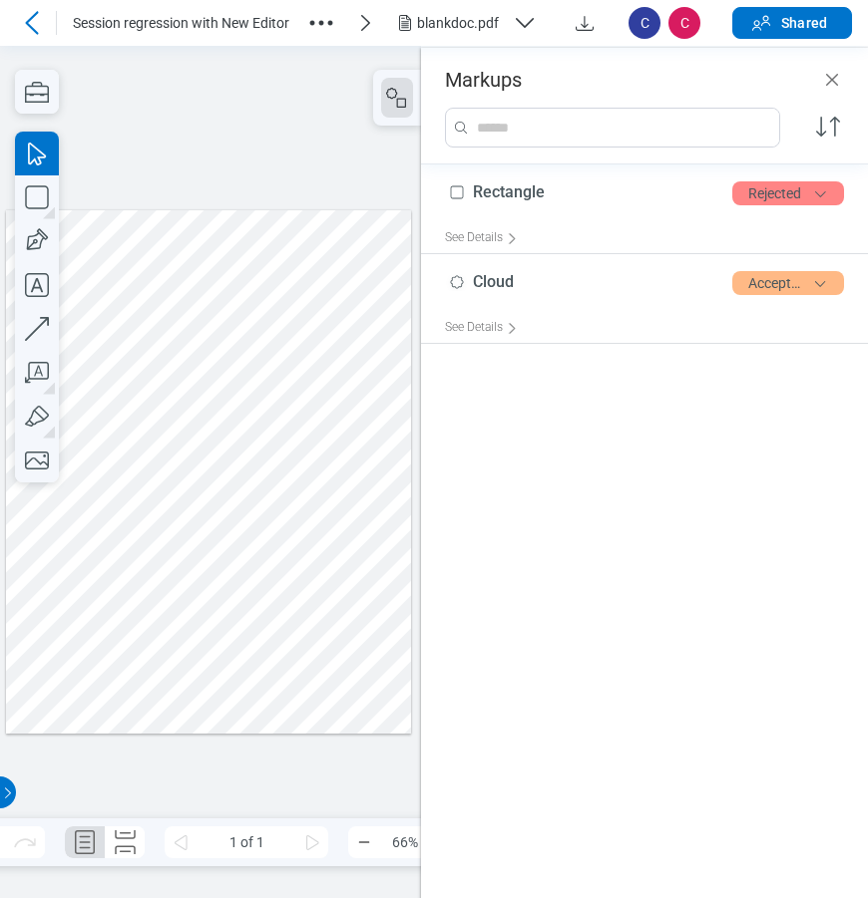
click at [831, 86] on icon "Close" at bounding box center [832, 80] width 24 height 24
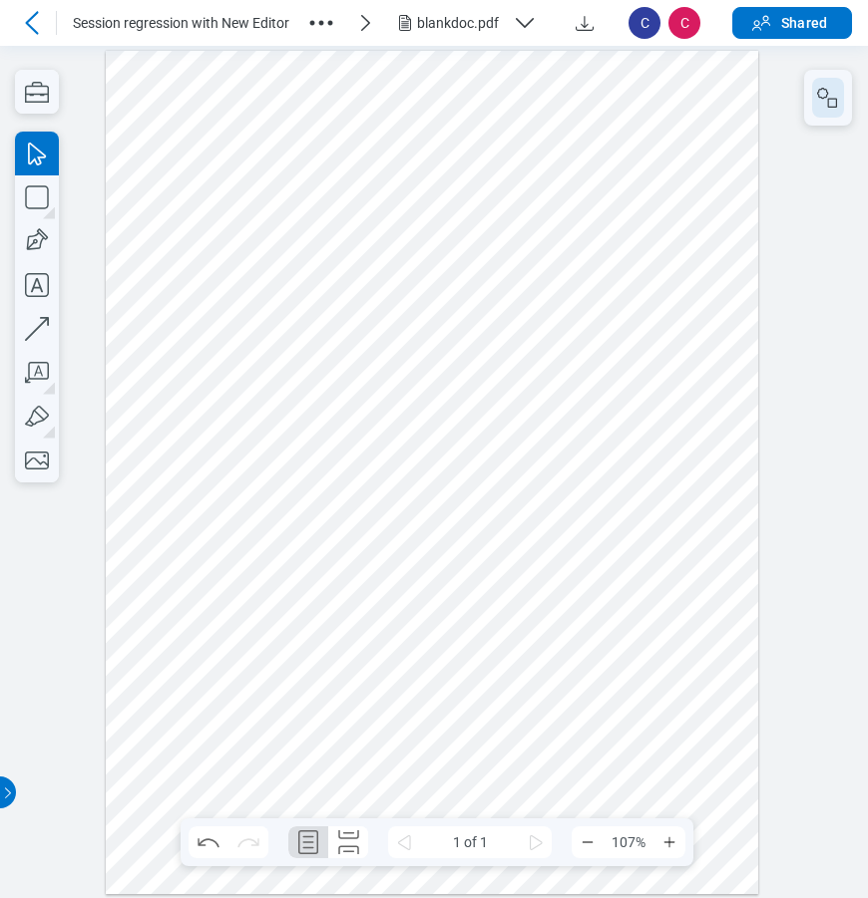
click at [829, 109] on icon "button" at bounding box center [828, 98] width 24 height 24
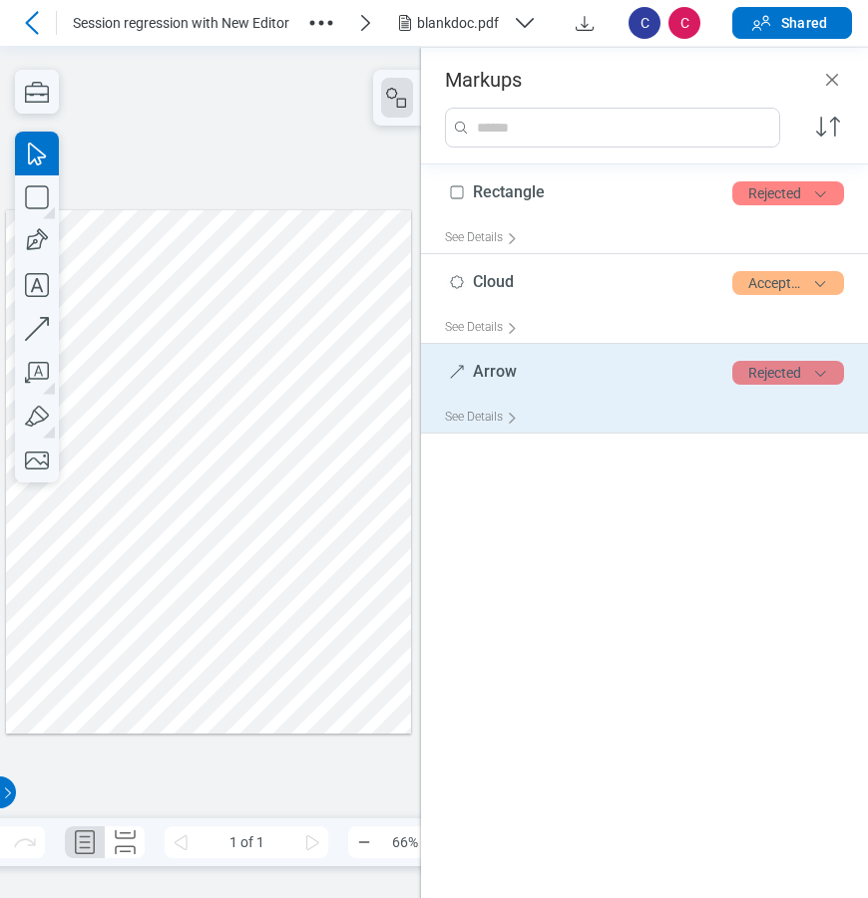
click at [801, 381] on button "Rejected" at bounding box center [788, 373] width 112 height 24
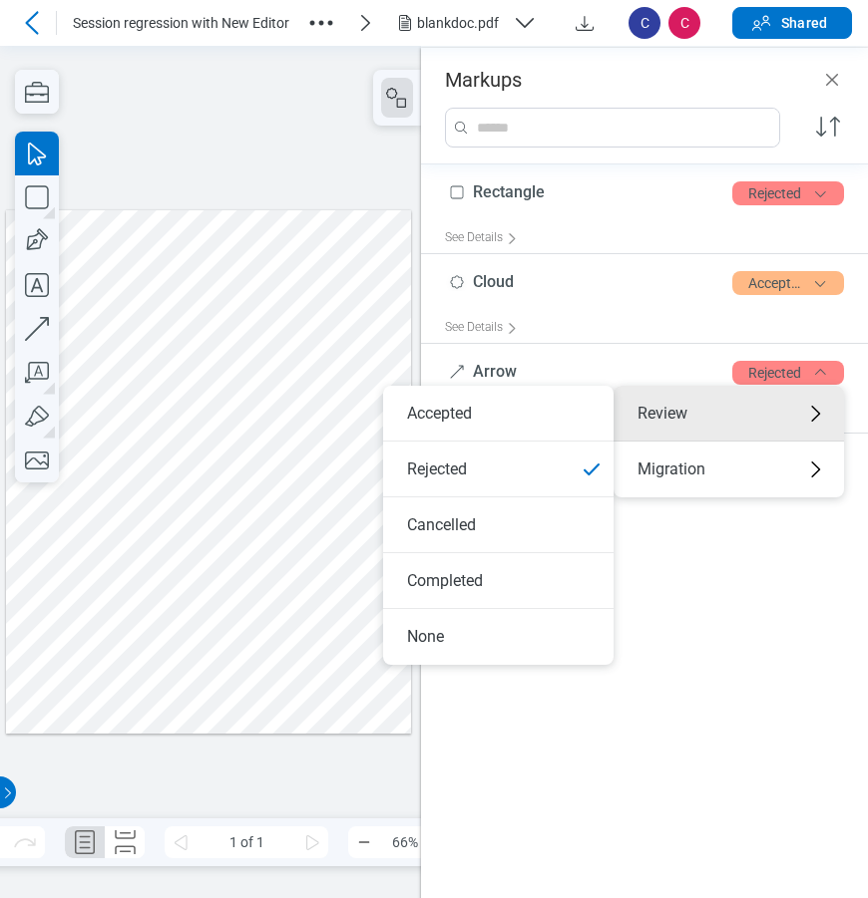
drag, startPoint x: 512, startPoint y: 534, endPoint x: 528, endPoint y: 535, distance: 17.0
click at [515, 534] on li "Cancelled" at bounding box center [498, 526] width 230 height 56
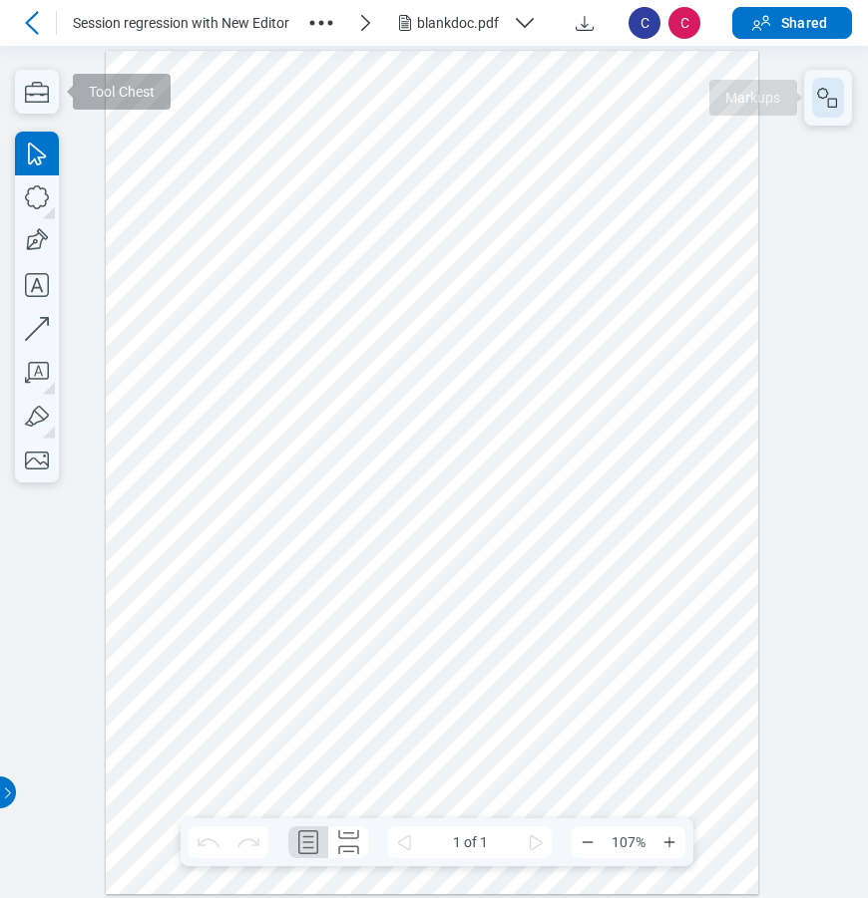
click at [823, 107] on icon "button" at bounding box center [828, 98] width 24 height 24
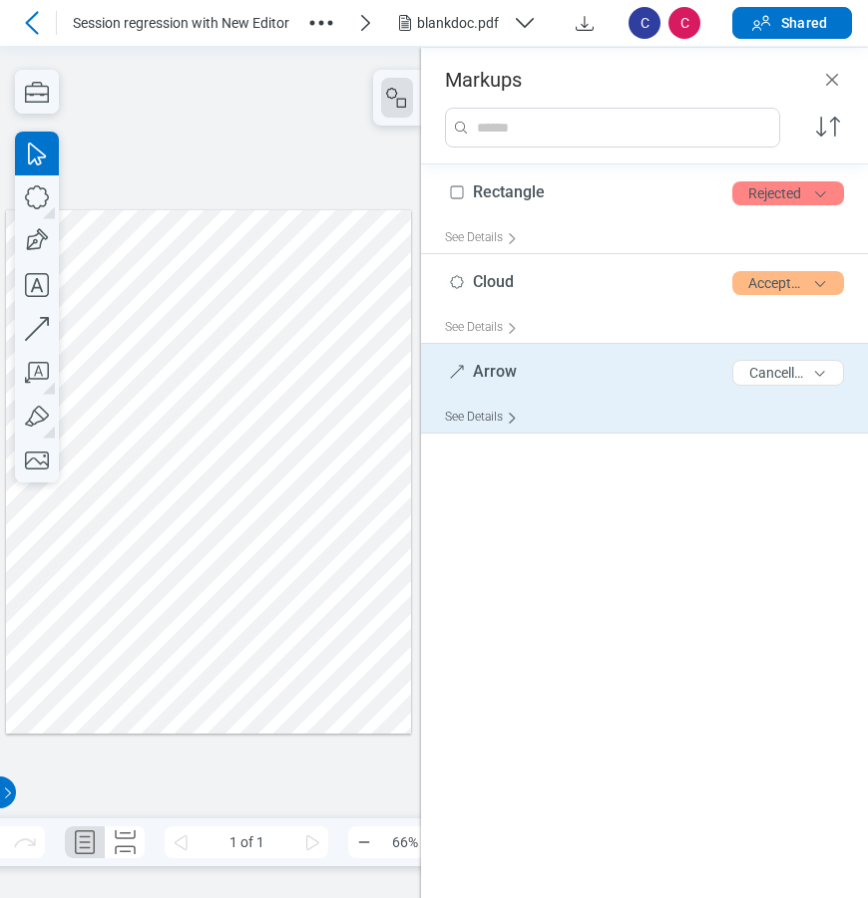
click at [486, 414] on div "See Details" at bounding box center [485, 417] width 81 height 31
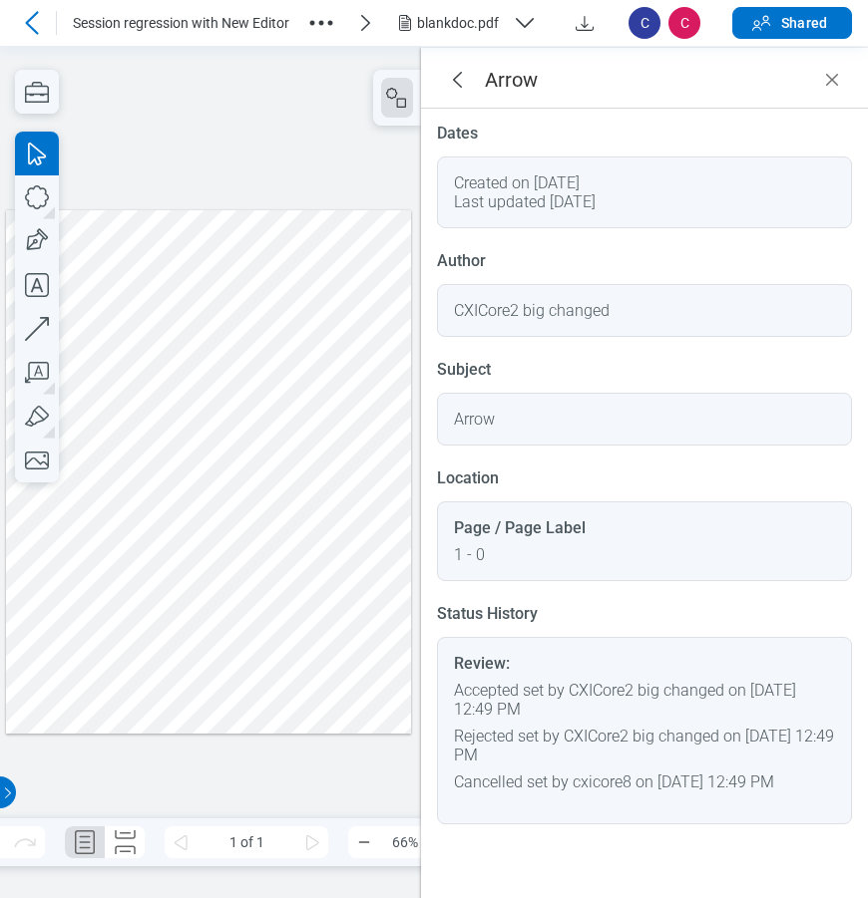
click at [831, 79] on icon "Close" at bounding box center [832, 80] width 12 height 12
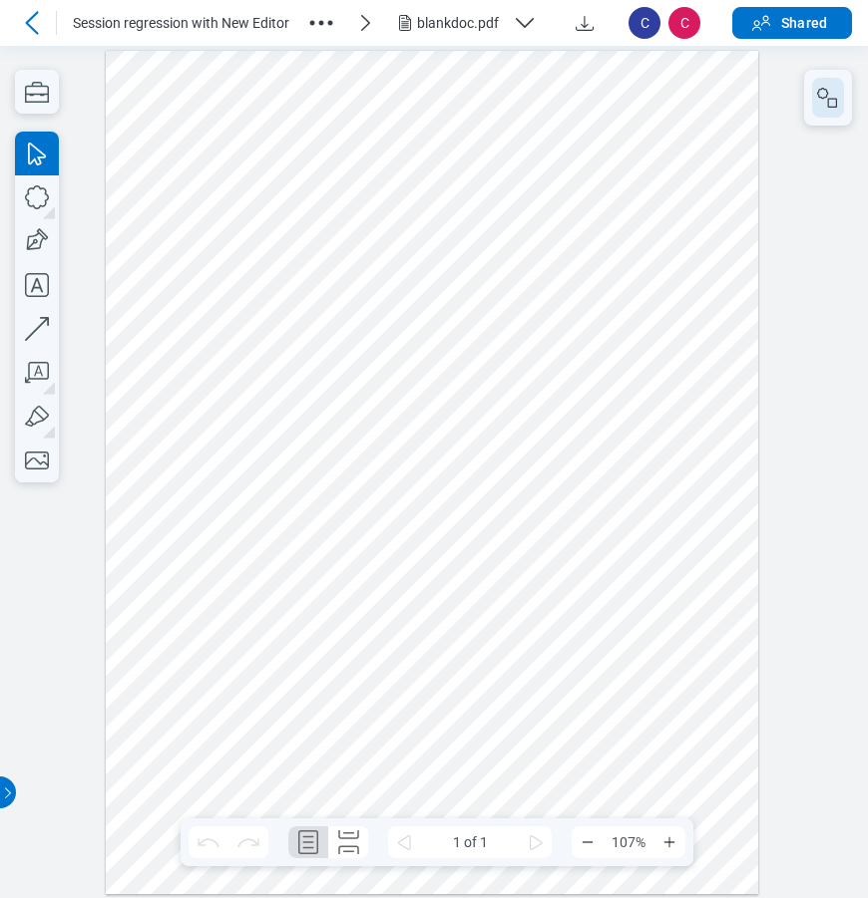
click at [826, 94] on icon "button" at bounding box center [828, 98] width 24 height 24
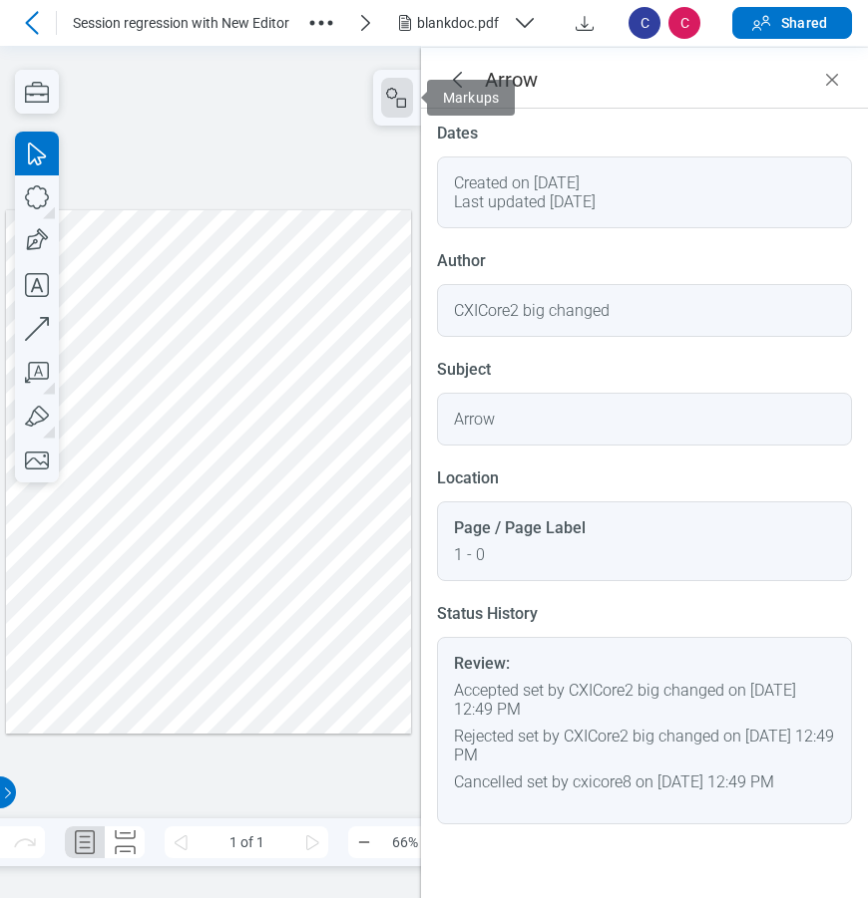
click at [455, 82] on span "Markups" at bounding box center [471, 98] width 88 height 36
click at [579, 94] on header "Arrow" at bounding box center [644, 78] width 447 height 61
click at [457, 83] on icon "goBack" at bounding box center [457, 80] width 24 height 24
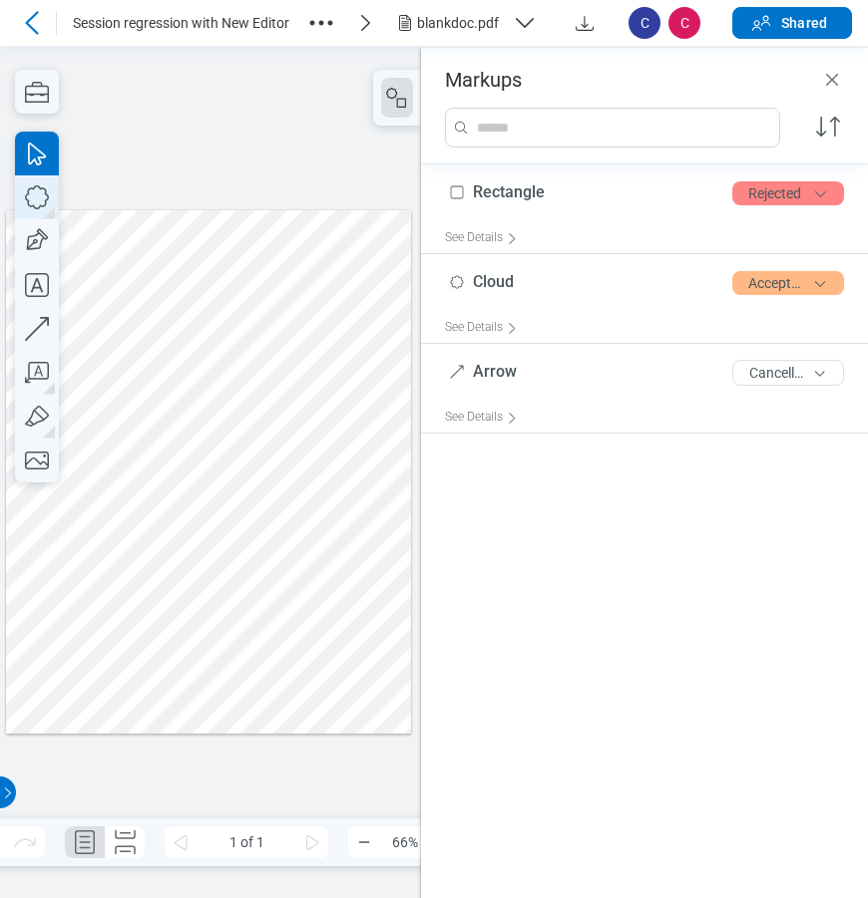
click at [37, 202] on icon "button" at bounding box center [37, 197] width 44 height 44
drag, startPoint x: 199, startPoint y: 597, endPoint x: 260, endPoint y: 633, distance: 70.6
click at [260, 633] on div at bounding box center [208, 470] width 405 height 523
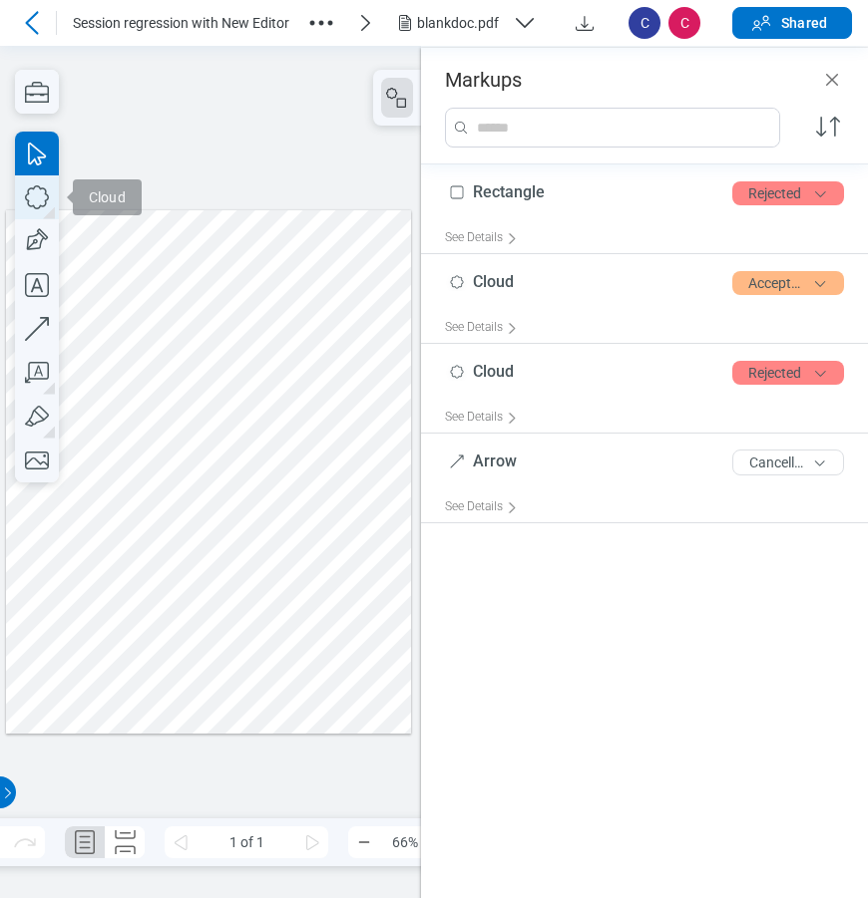
click at [43, 200] on icon "button" at bounding box center [37, 197] width 44 height 44
drag, startPoint x: 191, startPoint y: 403, endPoint x: 207, endPoint y: 419, distance: 22.6
click at [207, 419] on div at bounding box center [208, 470] width 405 height 523
click at [308, 388] on div at bounding box center [208, 470] width 405 height 523
click at [154, 393] on div at bounding box center [208, 470] width 405 height 523
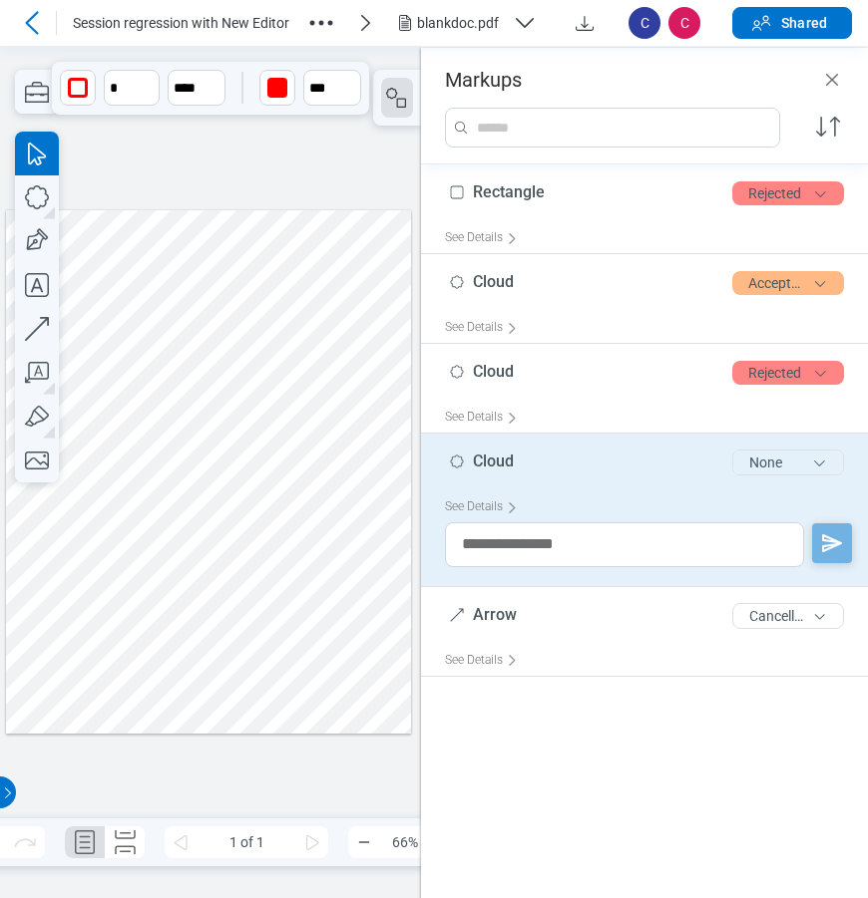
click at [784, 460] on button "None" at bounding box center [788, 463] width 112 height 26
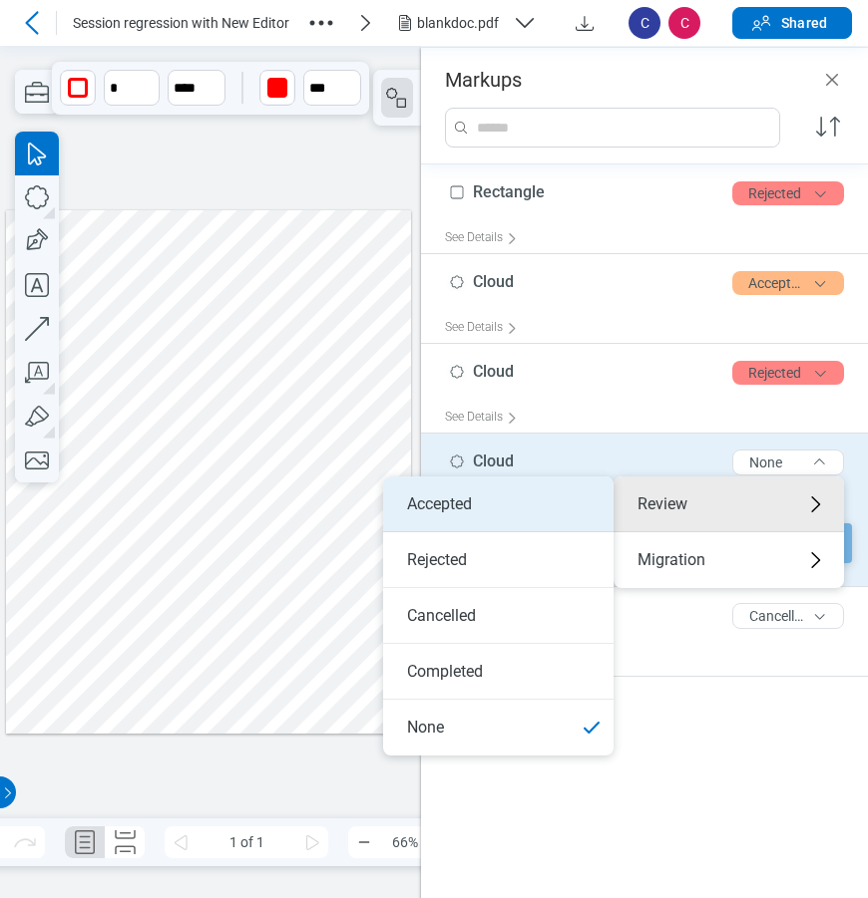
click at [533, 504] on li "Accepted" at bounding box center [498, 505] width 230 height 56
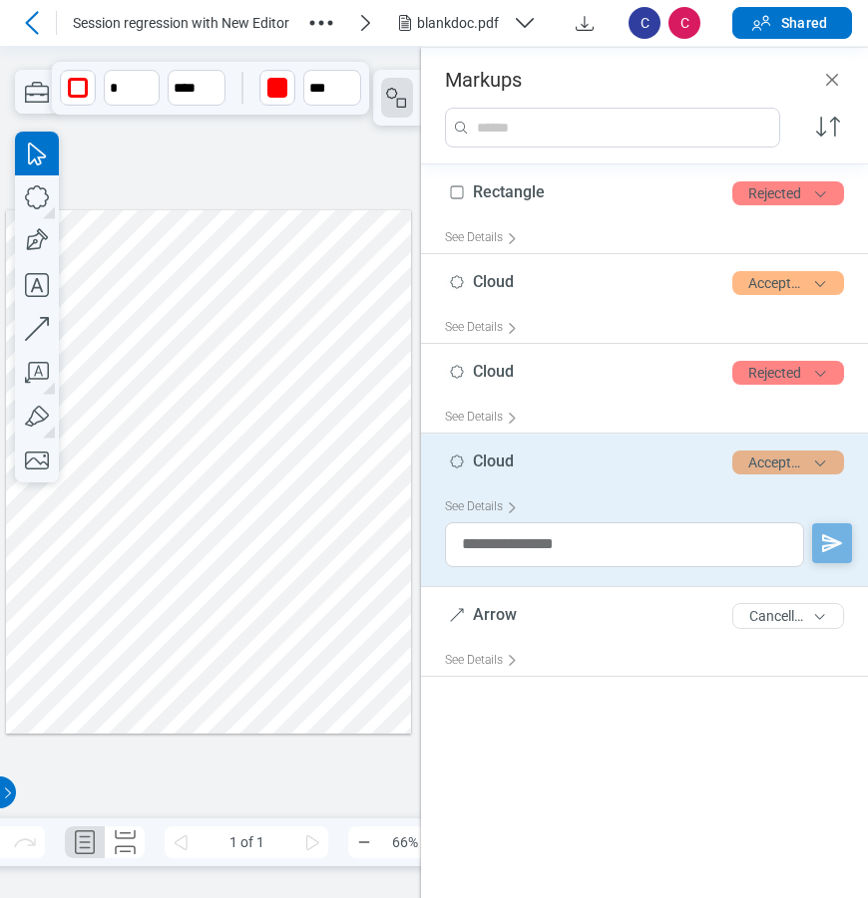
click at [778, 461] on button "Accepted" at bounding box center [788, 463] width 112 height 24
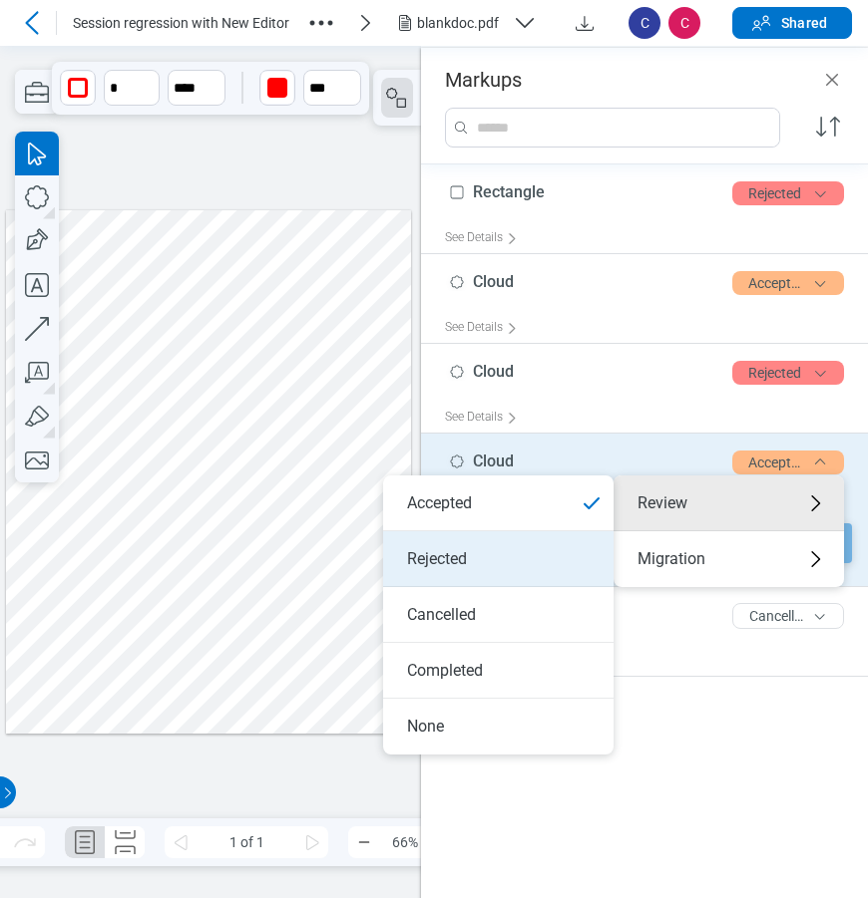
click at [541, 544] on li "Rejected" at bounding box center [498, 559] width 230 height 56
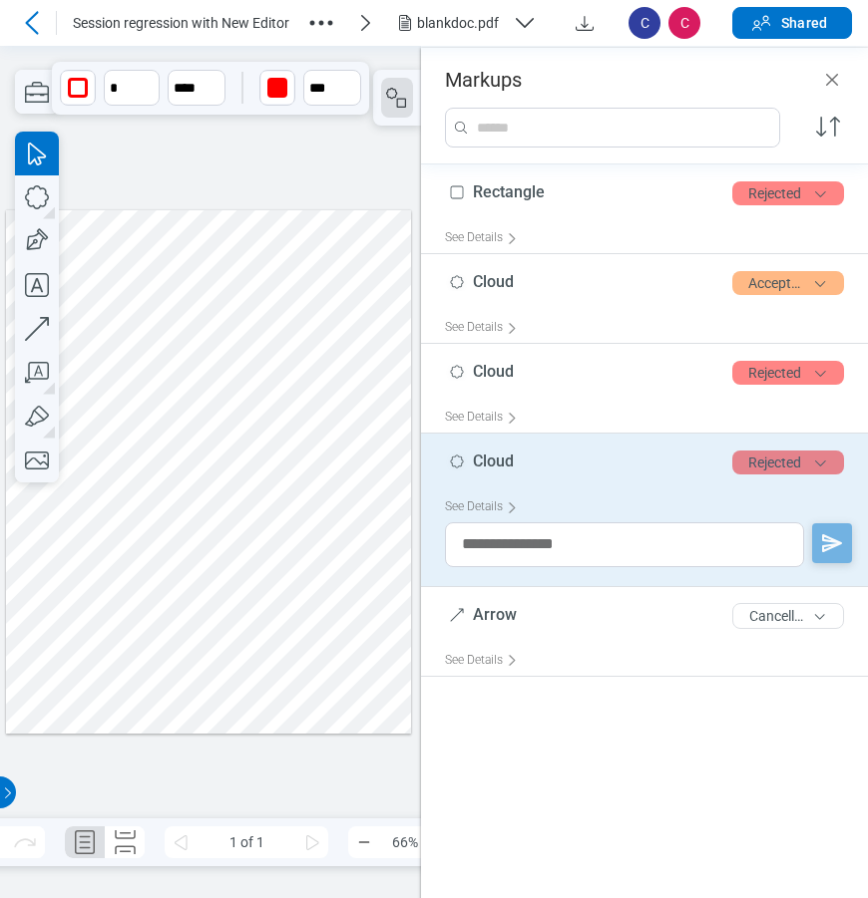
click at [769, 466] on button "Rejected" at bounding box center [788, 463] width 112 height 24
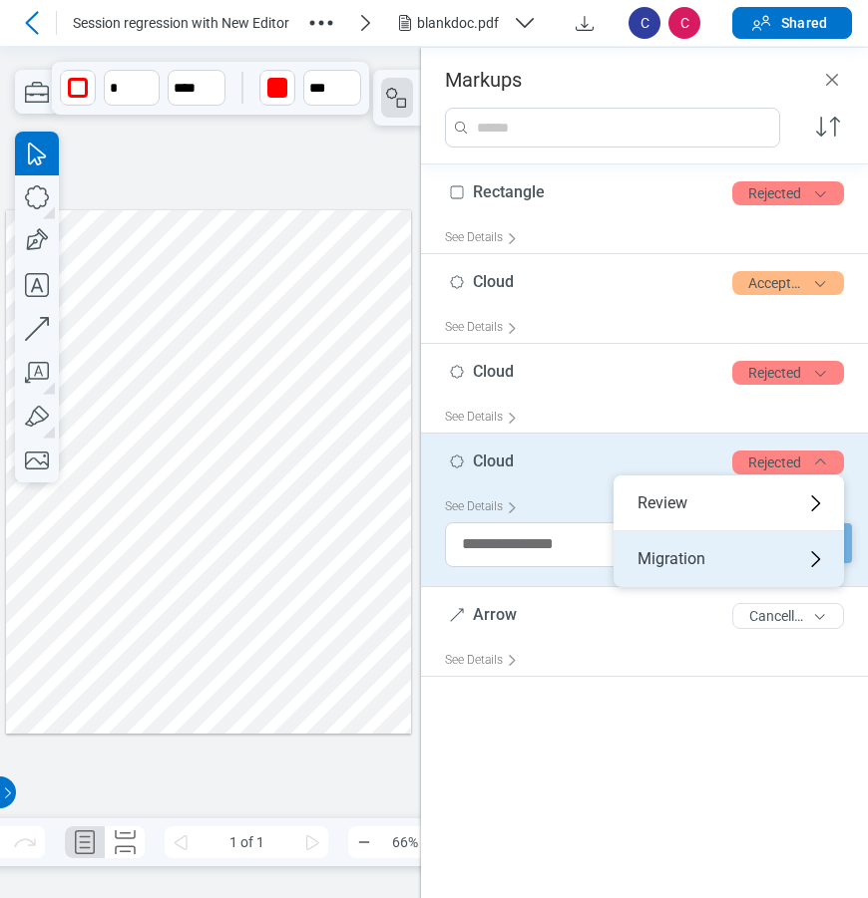
click at [684, 558] on div "Migration" at bounding box center [728, 559] width 230 height 56
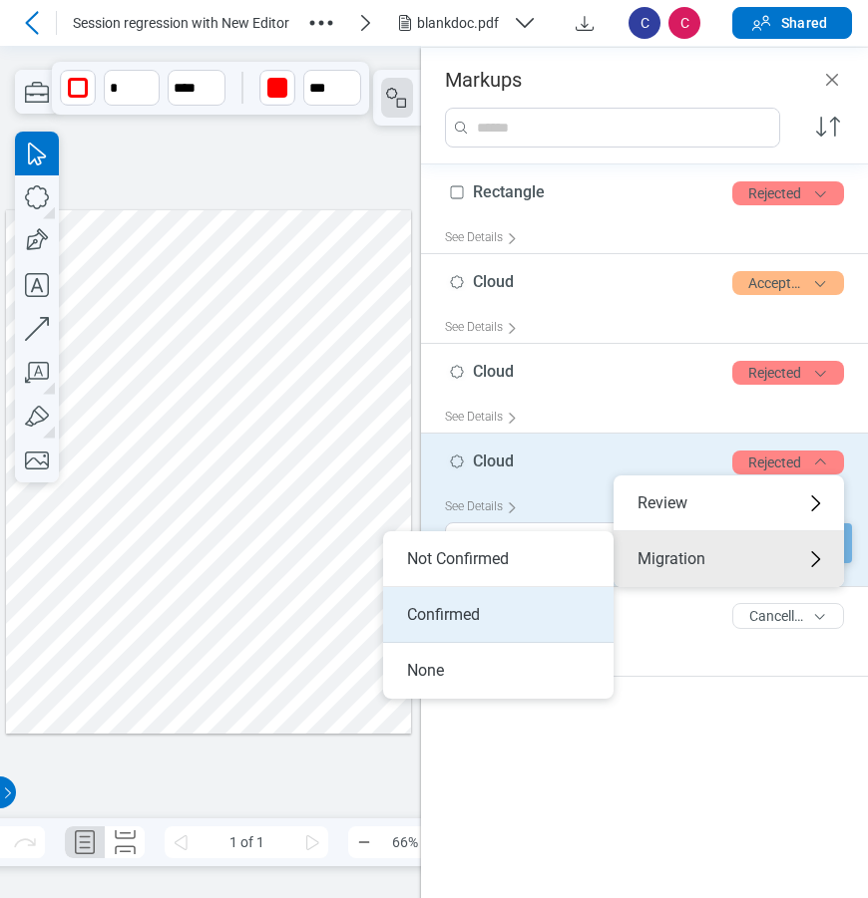
click at [494, 608] on li "Confirmed" at bounding box center [498, 615] width 230 height 56
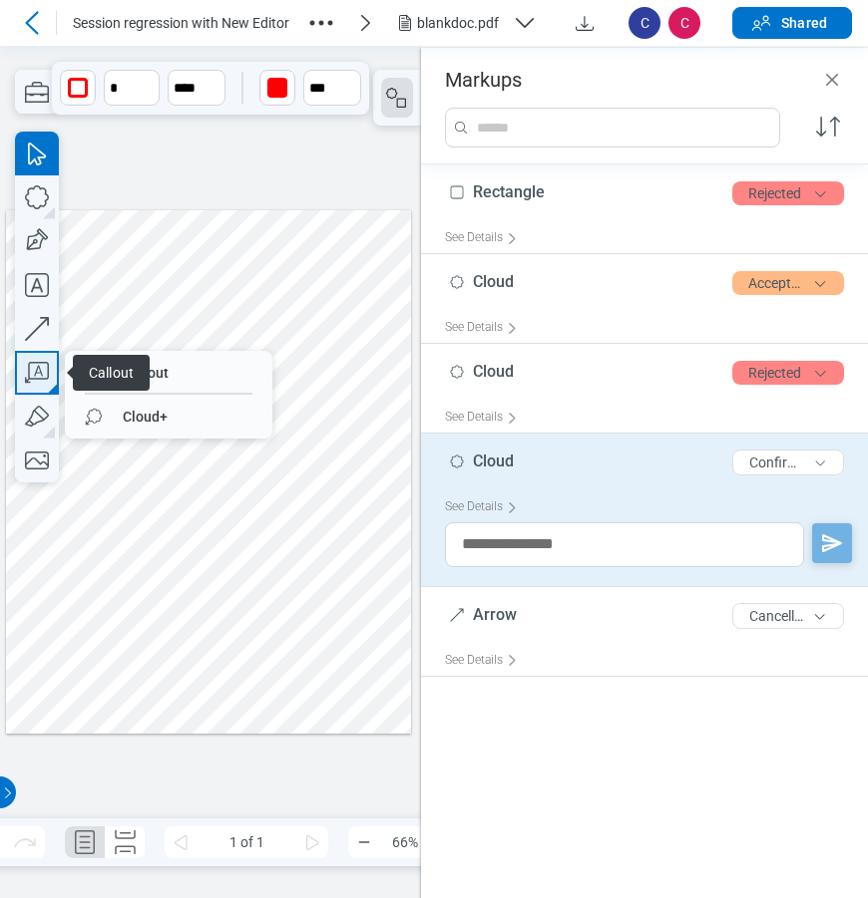
click at [41, 369] on icon "button" at bounding box center [37, 373] width 44 height 44
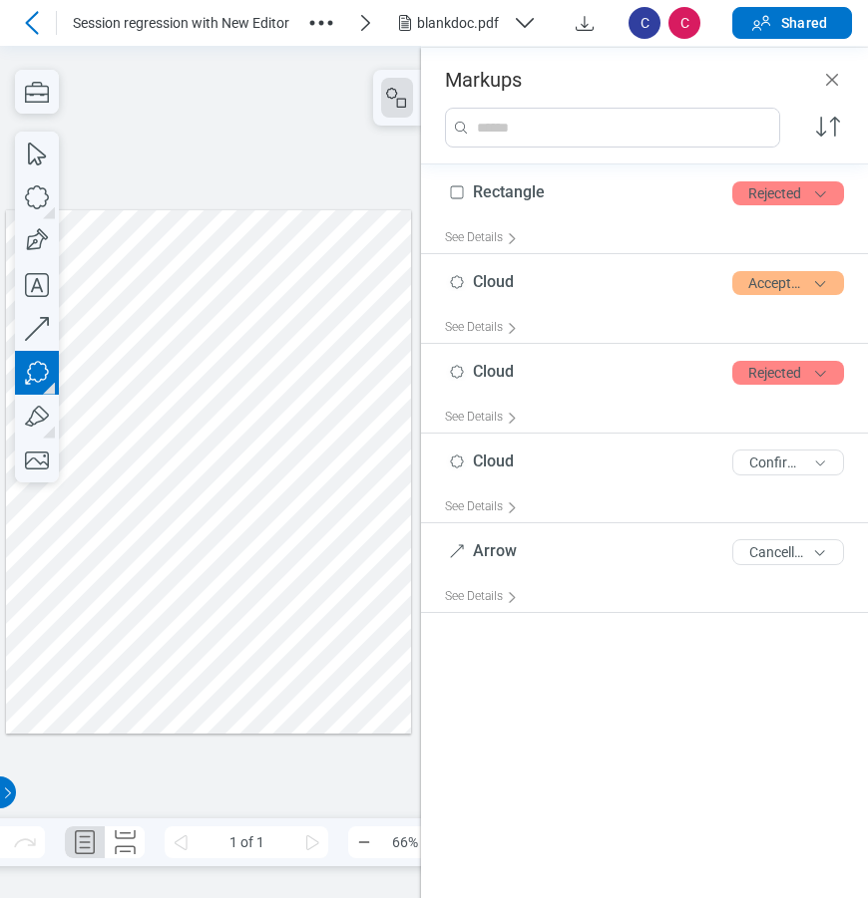
drag, startPoint x: 282, startPoint y: 502, endPoint x: 304, endPoint y: 527, distance: 34.0
click at [303, 526] on div at bounding box center [208, 470] width 405 height 523
click at [310, 545] on div at bounding box center [208, 470] width 405 height 523
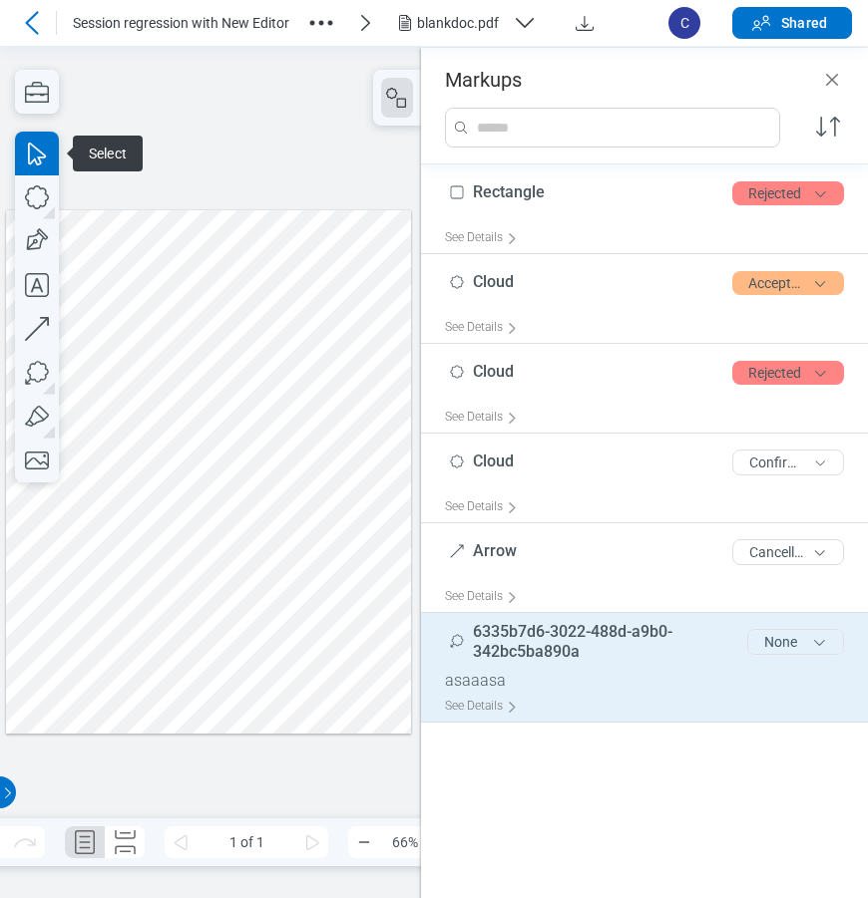
click at [772, 639] on button "None" at bounding box center [795, 642] width 97 height 26
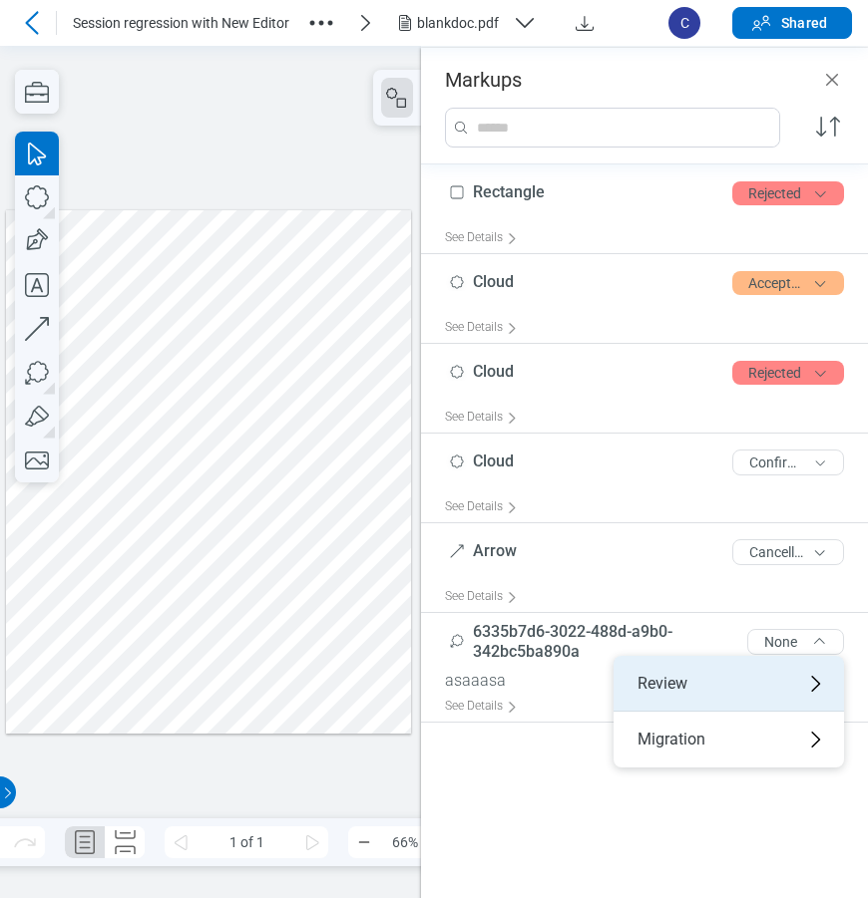
click at [708, 678] on div "Review" at bounding box center [728, 684] width 230 height 56
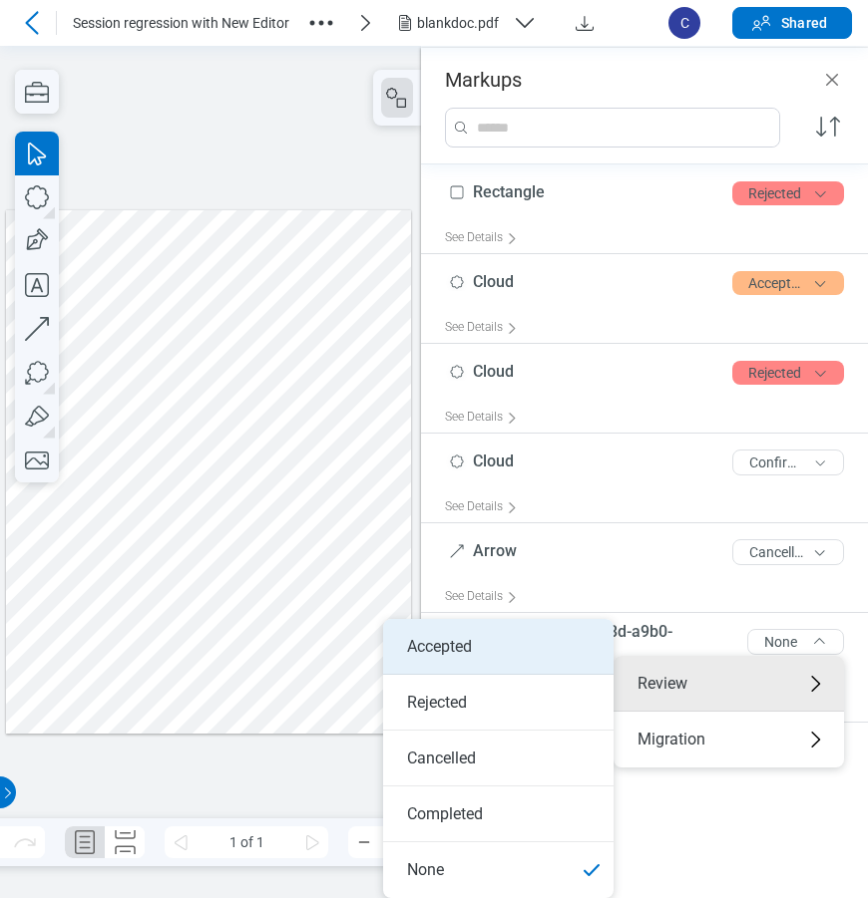
click at [524, 661] on li "Accepted" at bounding box center [498, 647] width 230 height 56
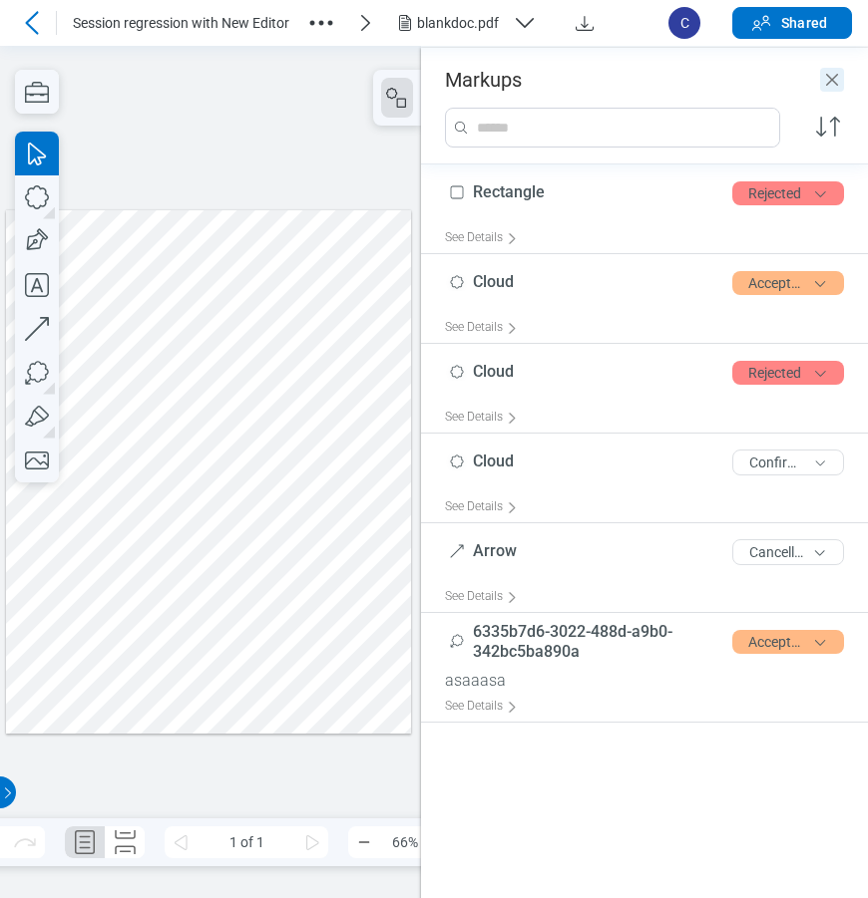
click at [833, 81] on icon "Close" at bounding box center [832, 80] width 12 height 12
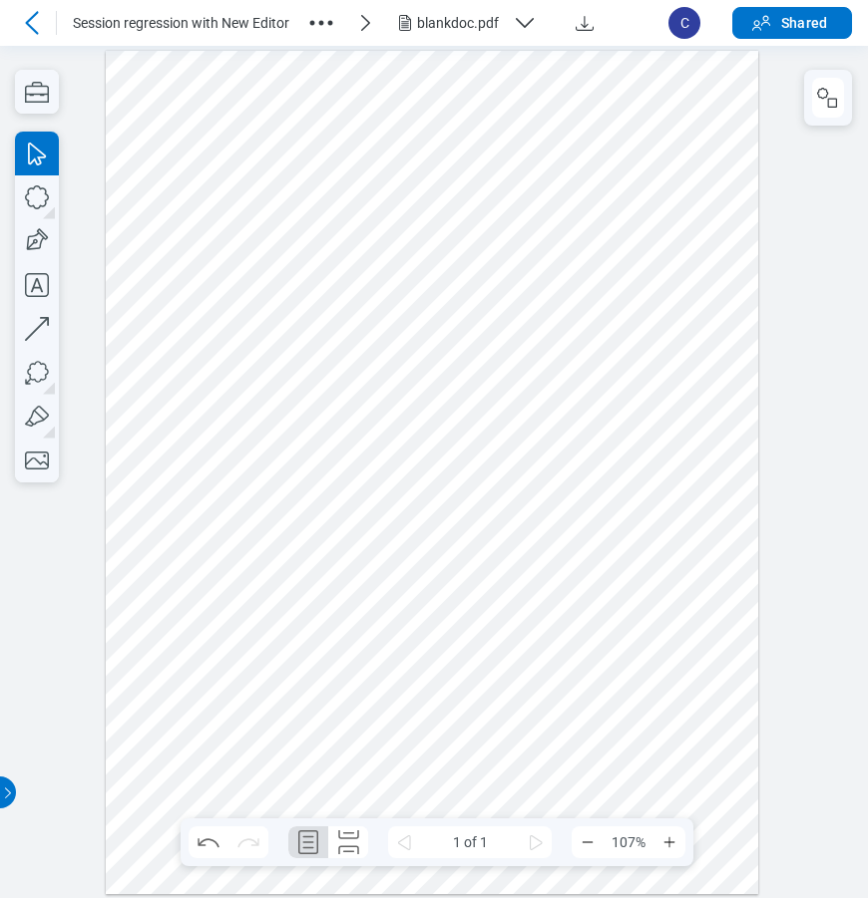
click at [649, 527] on div at bounding box center [432, 472] width 652 height 844
click at [573, 543] on div at bounding box center [432, 472] width 652 height 844
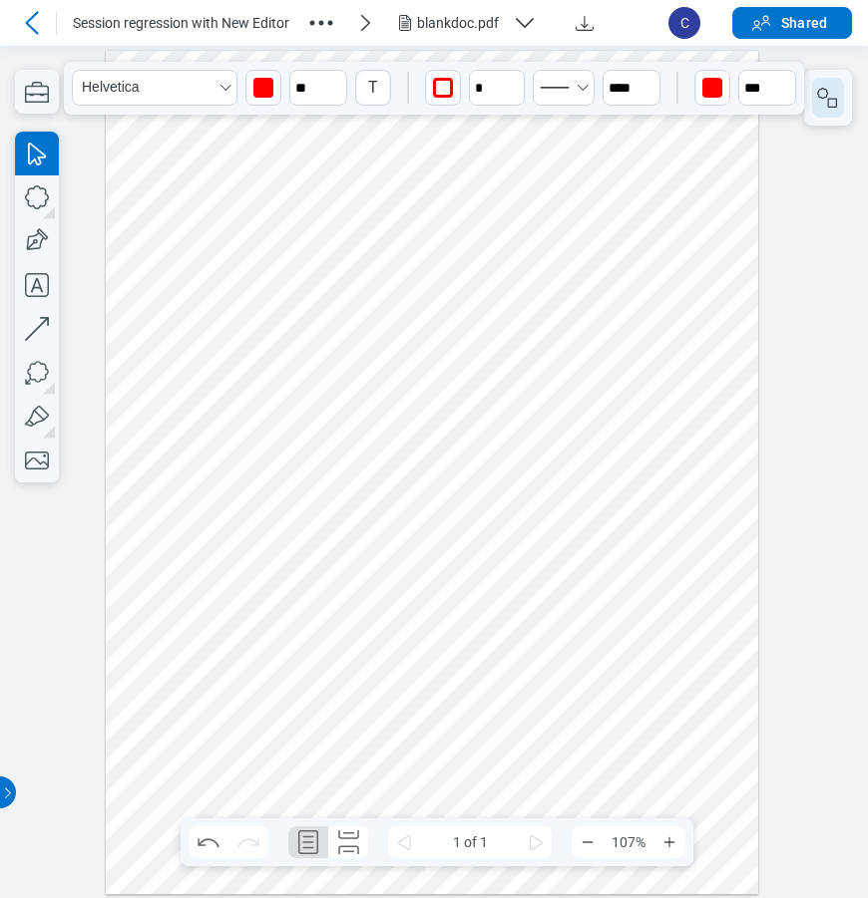
click at [829, 105] on icon "button" at bounding box center [828, 98] width 24 height 24
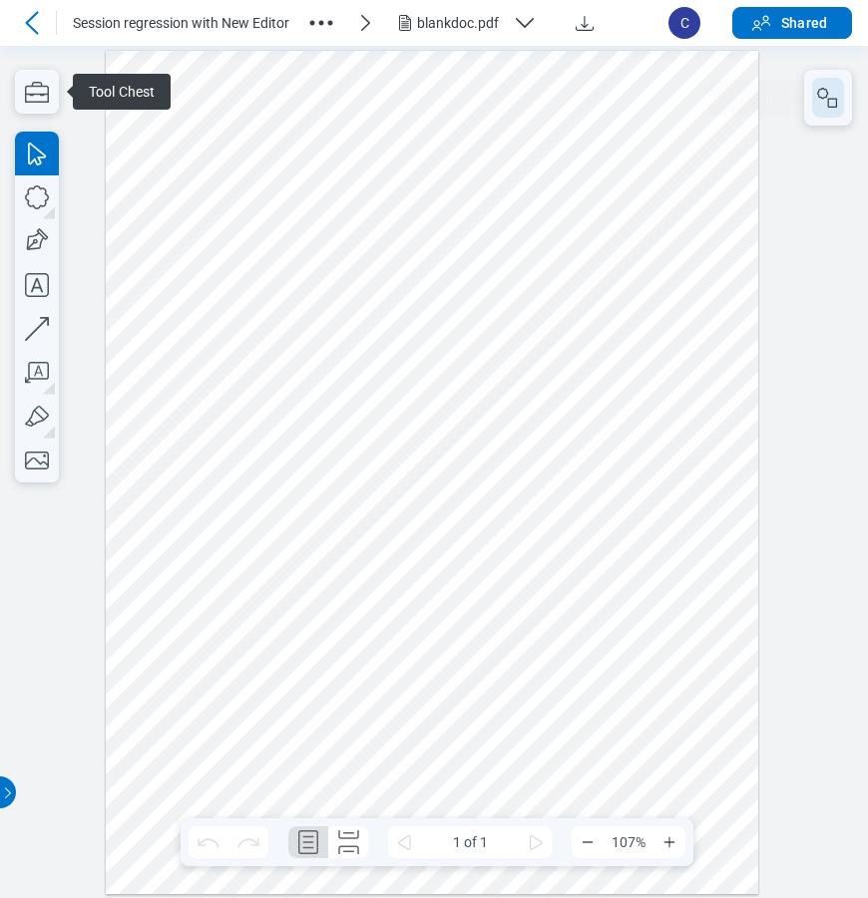
click at [830, 93] on icon "button" at bounding box center [828, 98] width 24 height 24
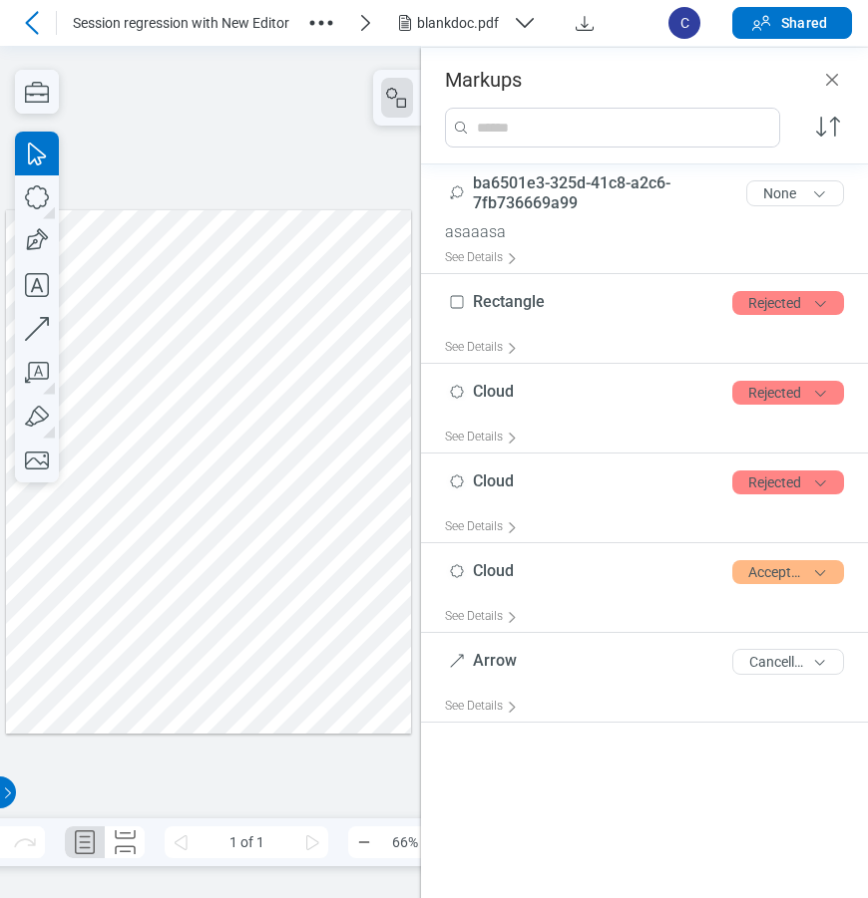
click at [347, 546] on div at bounding box center [208, 470] width 405 height 523
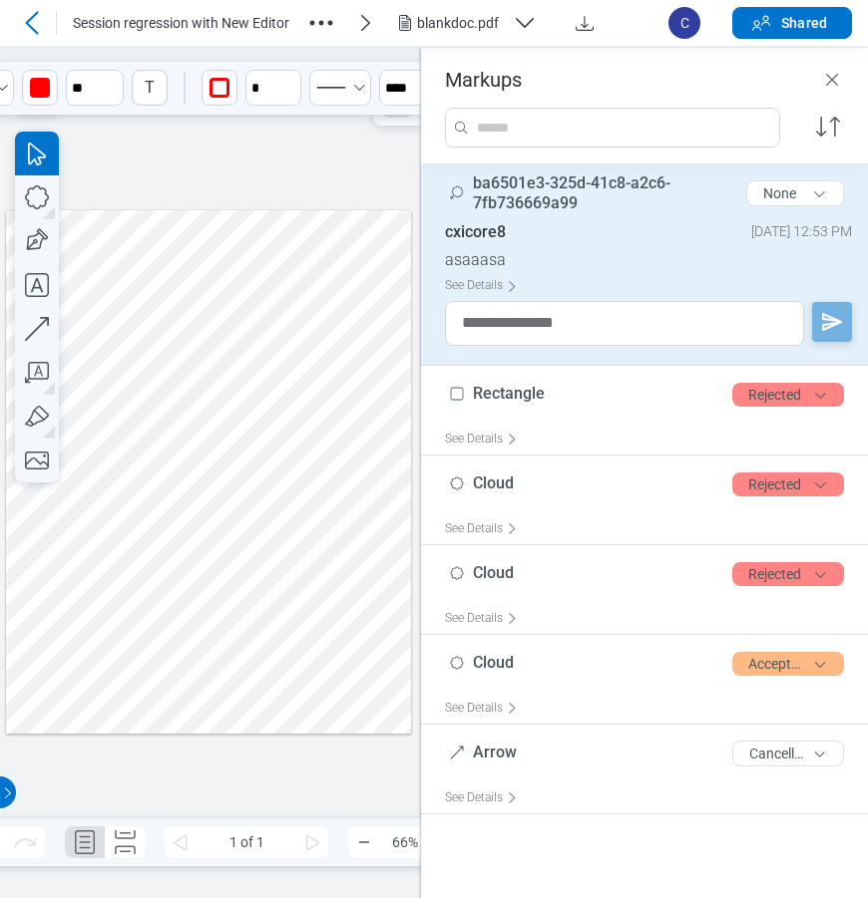
click at [302, 520] on div at bounding box center [208, 470] width 405 height 523
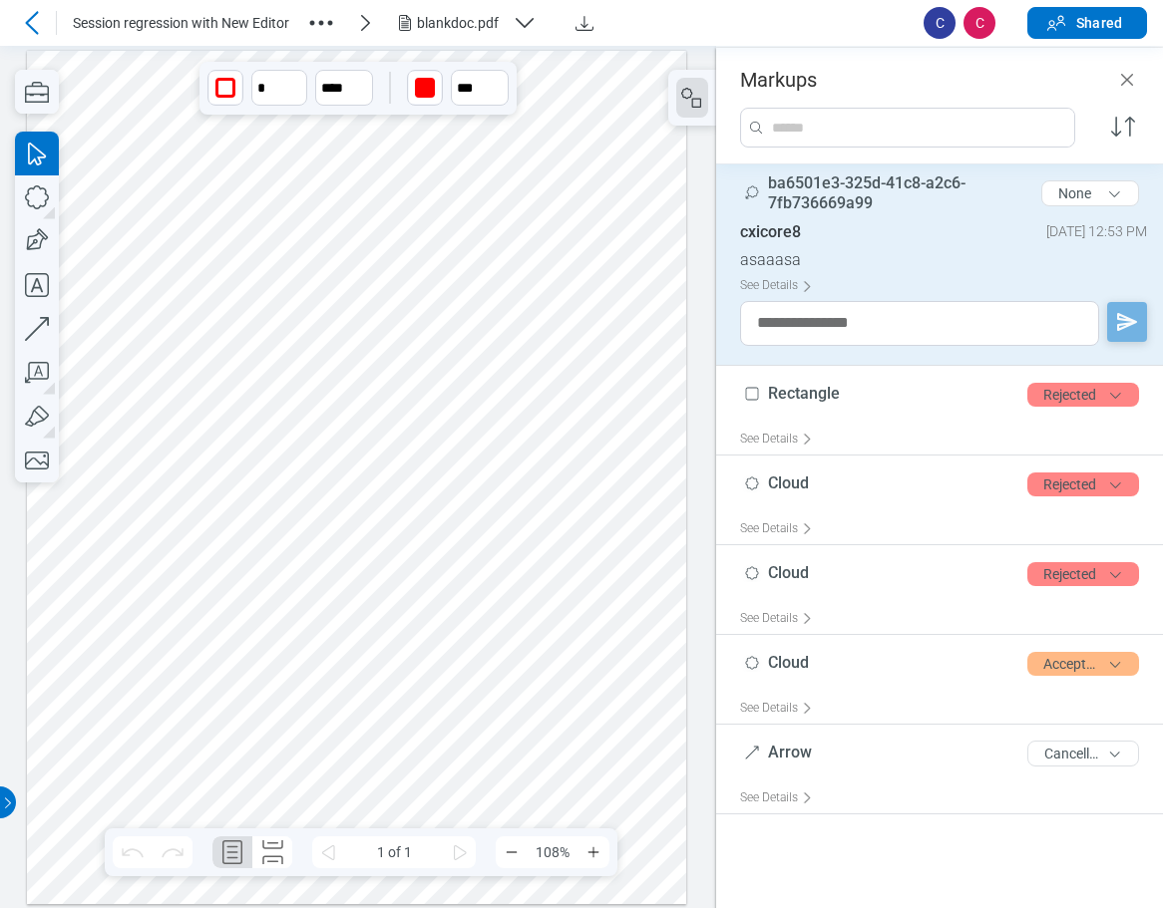
click at [479, 356] on div at bounding box center [357, 477] width 660 height 854
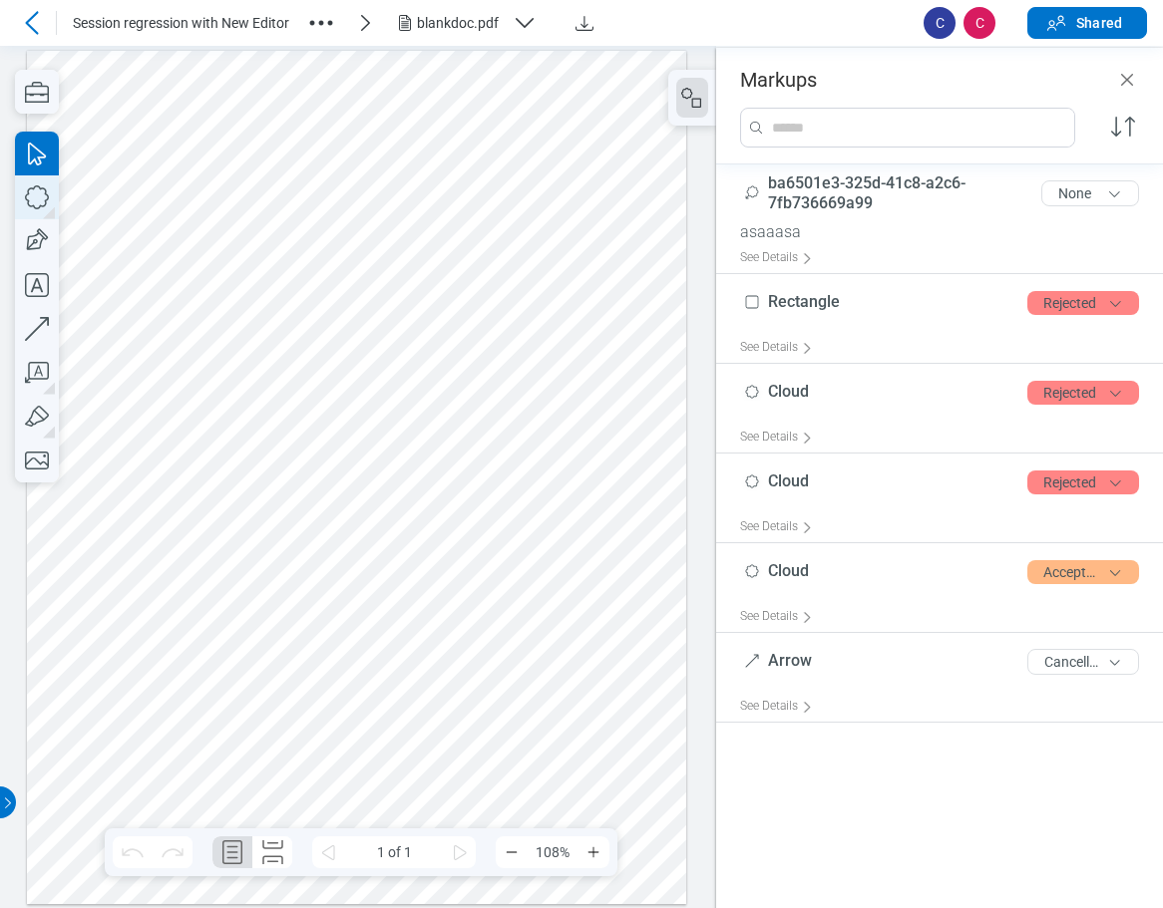
click at [34, 203] on icon "button" at bounding box center [37, 197] width 44 height 44
drag, startPoint x: 189, startPoint y: 490, endPoint x: 219, endPoint y: 543, distance: 61.6
click at [219, 543] on div at bounding box center [357, 477] width 660 height 854
click at [193, 513] on div at bounding box center [357, 477] width 660 height 854
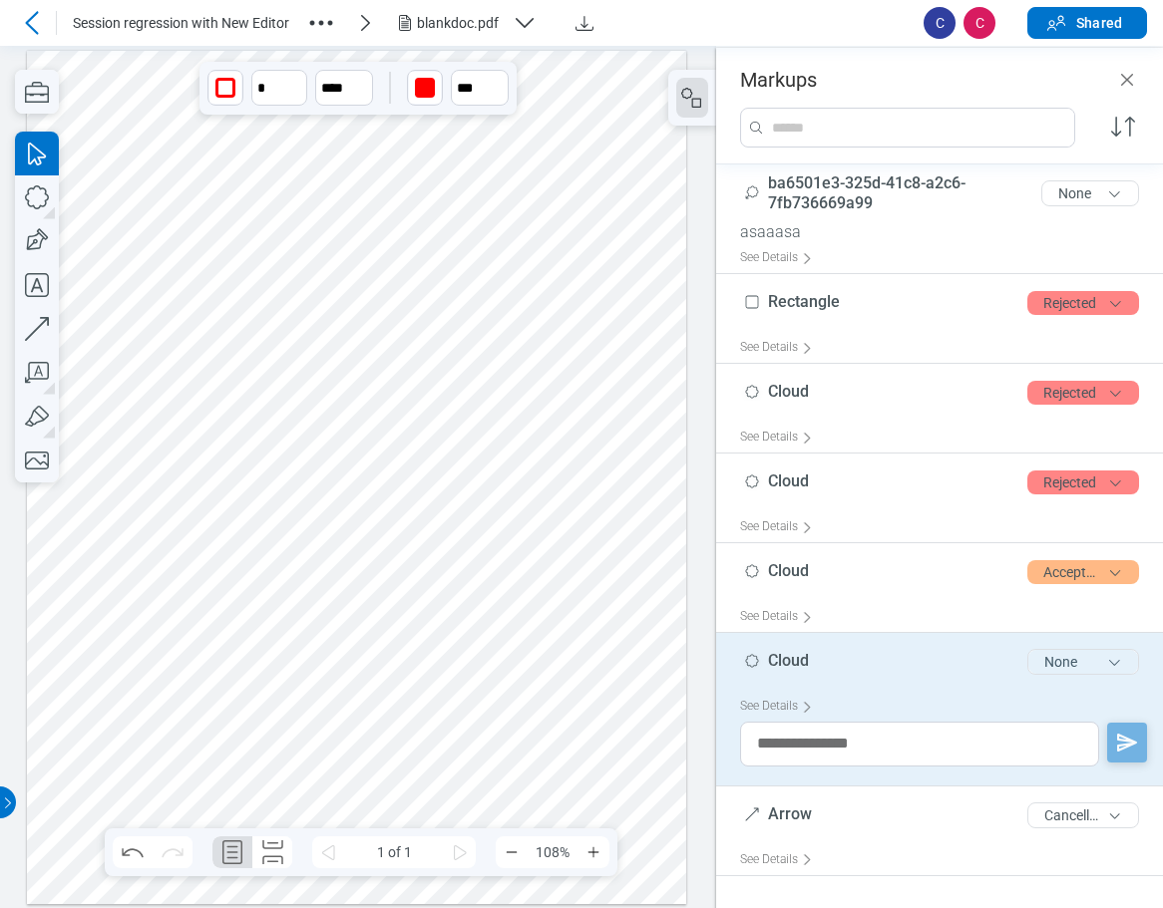
click at [867, 665] on button "None" at bounding box center [1083, 662] width 112 height 26
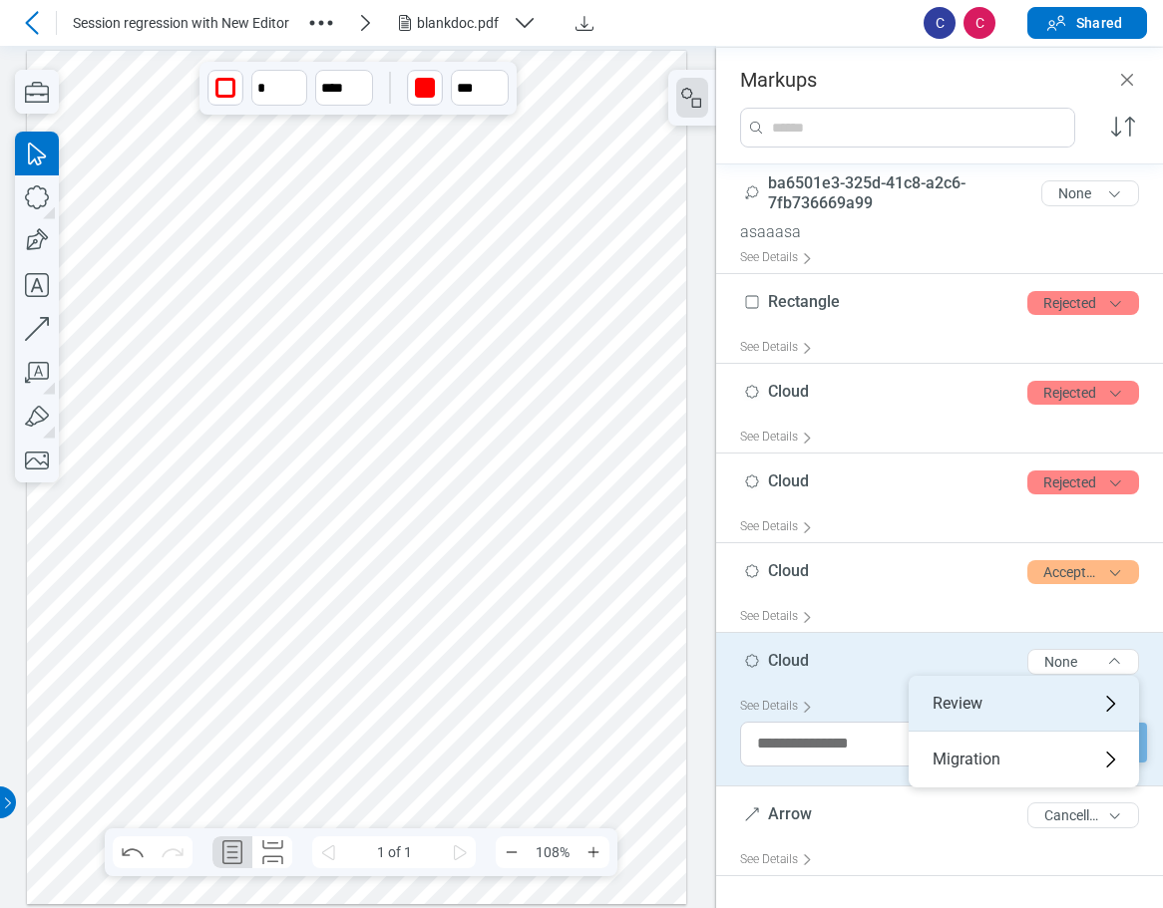
click at [867, 695] on div "Review" at bounding box center [1023, 704] width 230 height 56
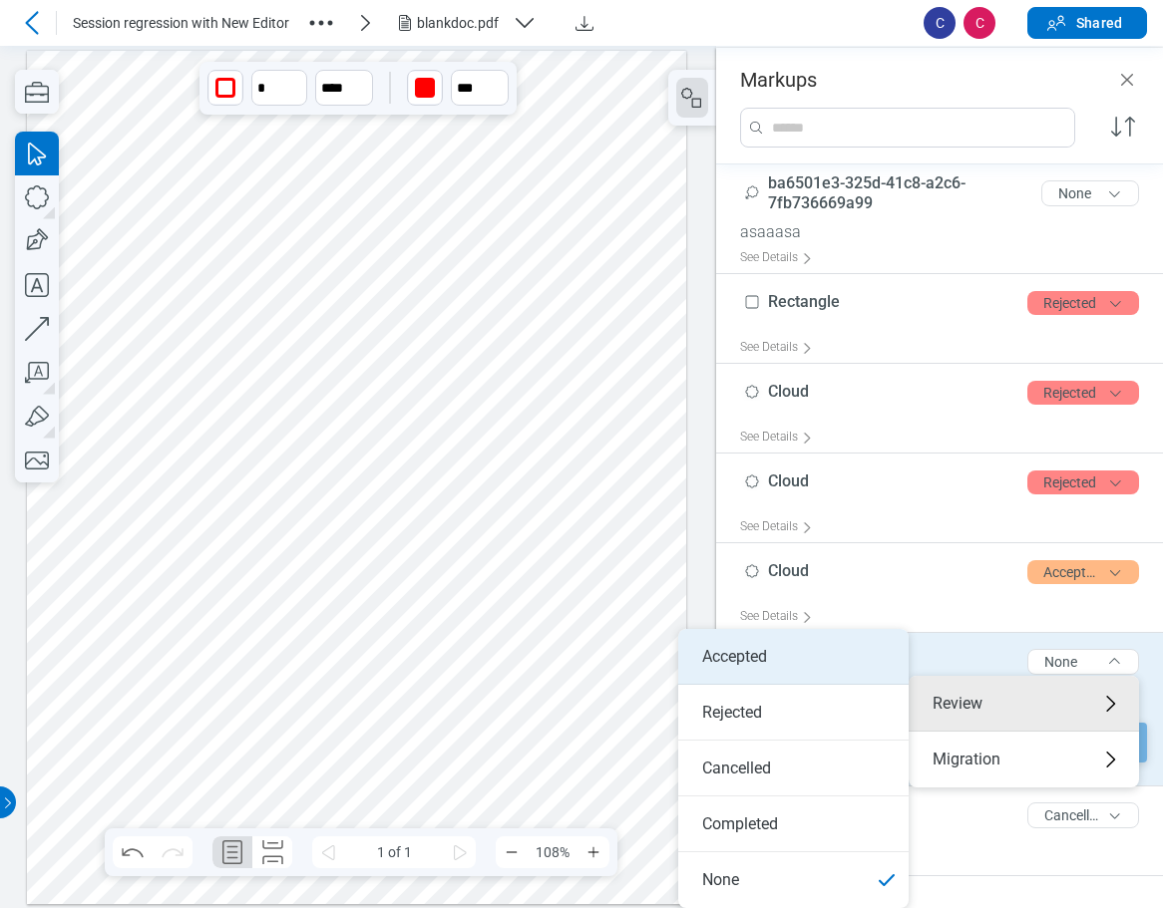
click at [799, 668] on li "Accepted" at bounding box center [793, 657] width 230 height 56
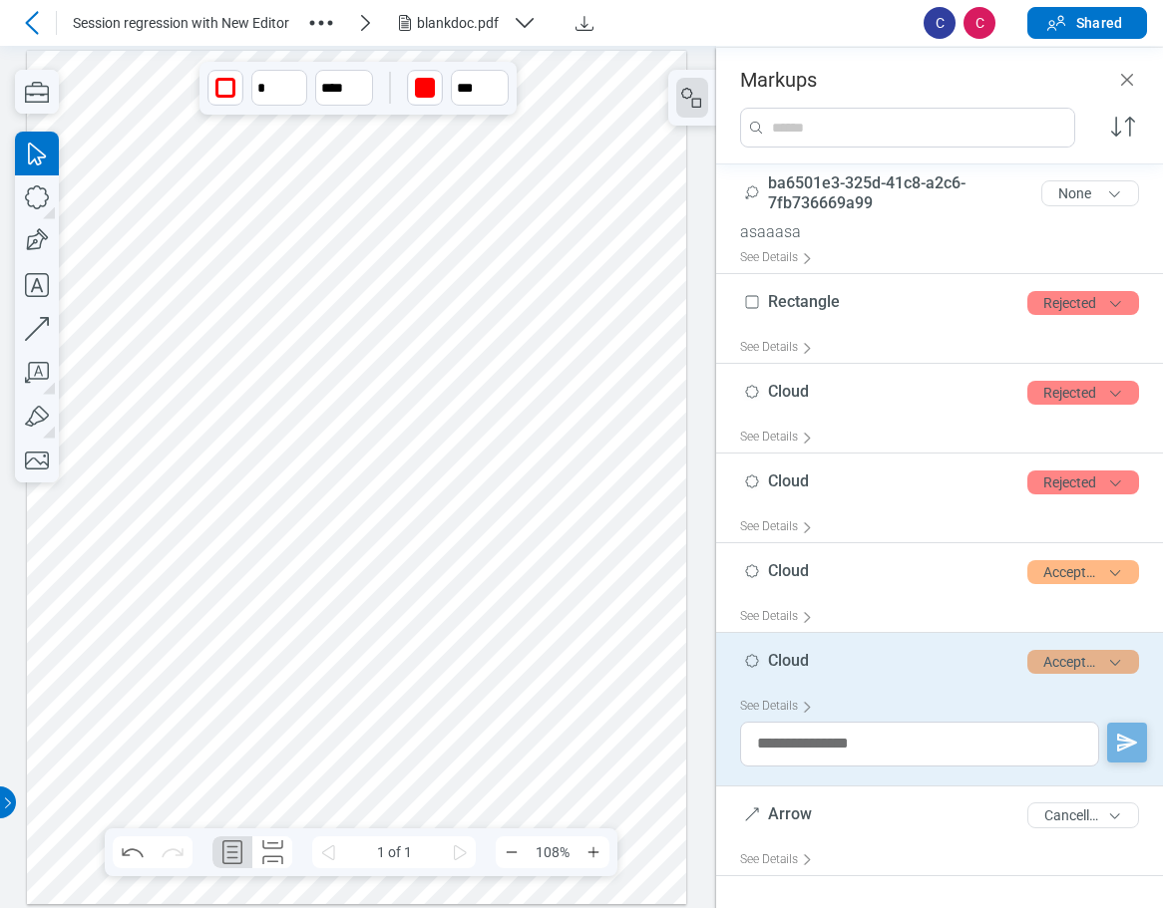
click at [867, 663] on button "Accepted" at bounding box center [1083, 662] width 112 height 24
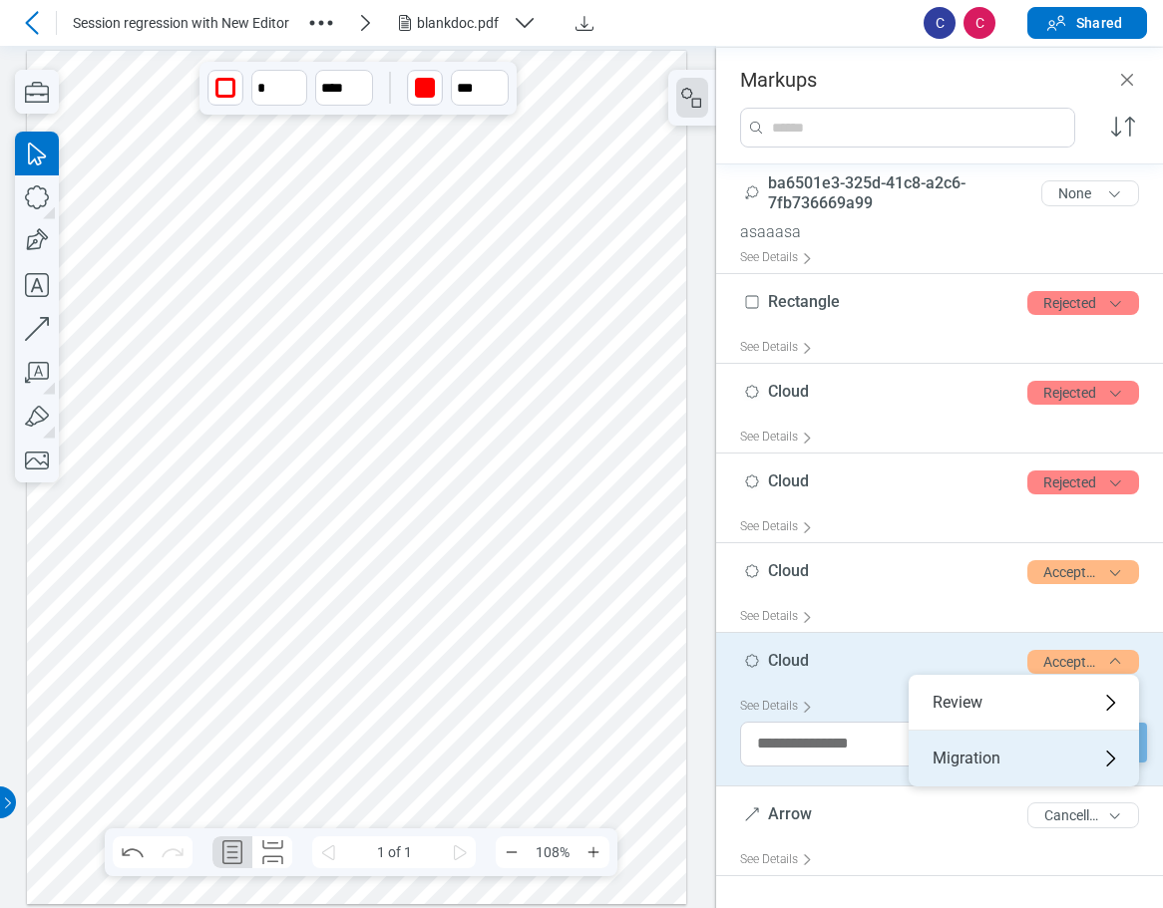
click at [867, 758] on div "Migration" at bounding box center [1023, 759] width 230 height 56
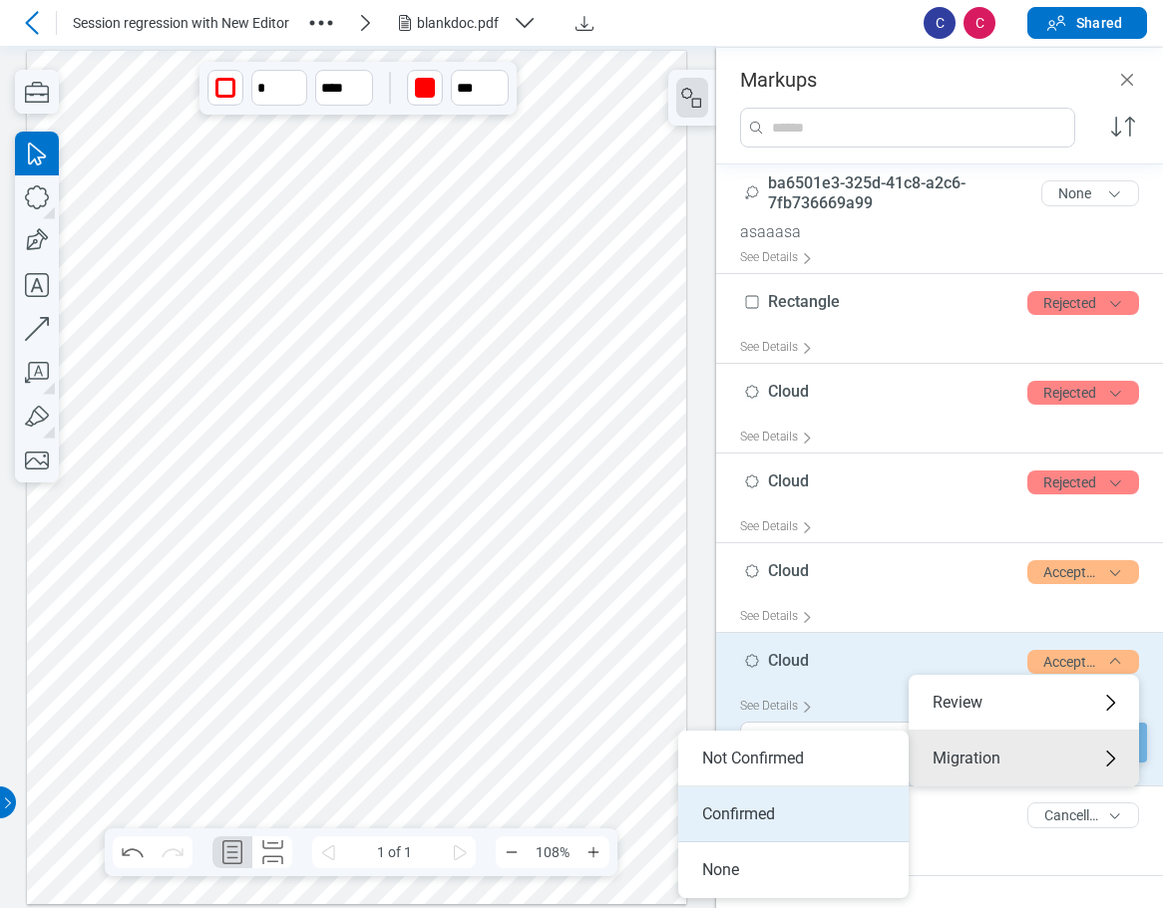
click at [781, 823] on li "Confirmed" at bounding box center [793, 815] width 230 height 56
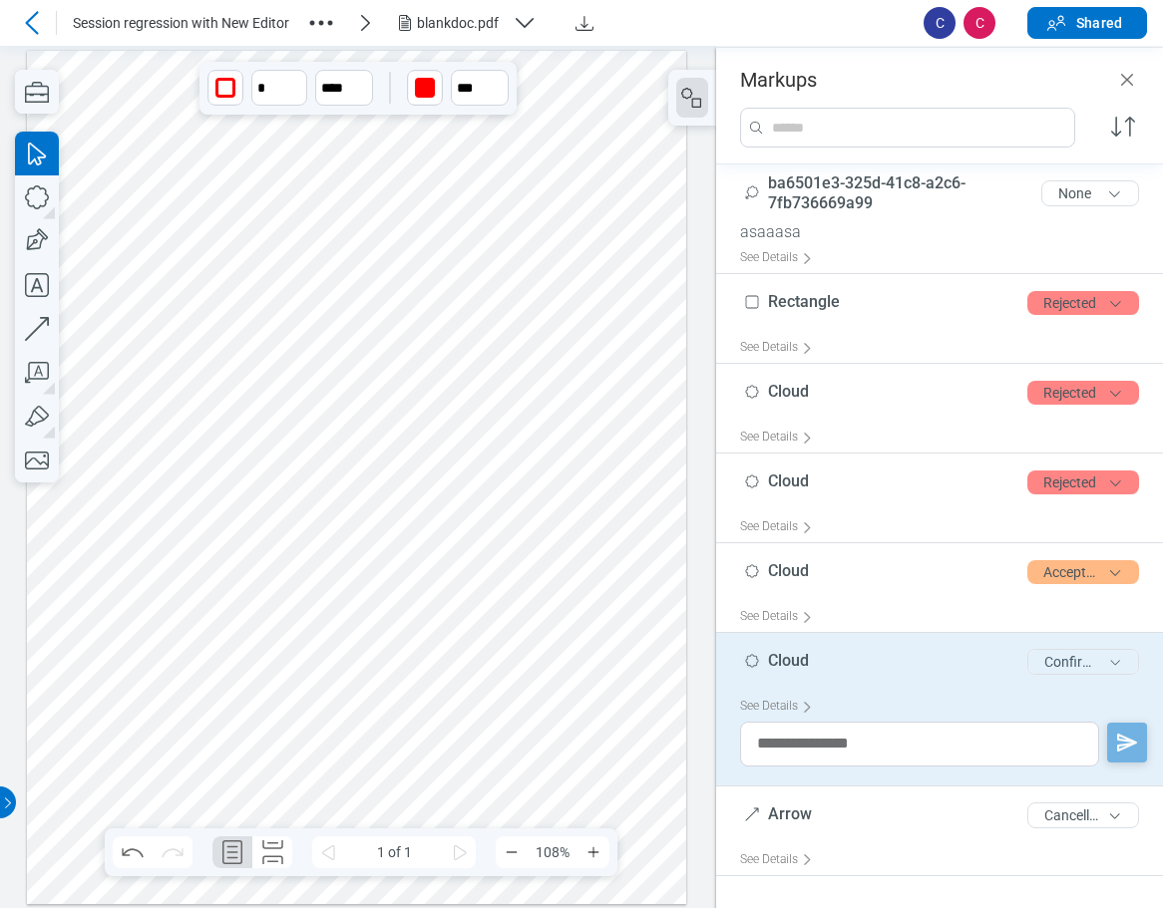
click at [867, 664] on button "Confirmed" at bounding box center [1083, 662] width 112 height 26
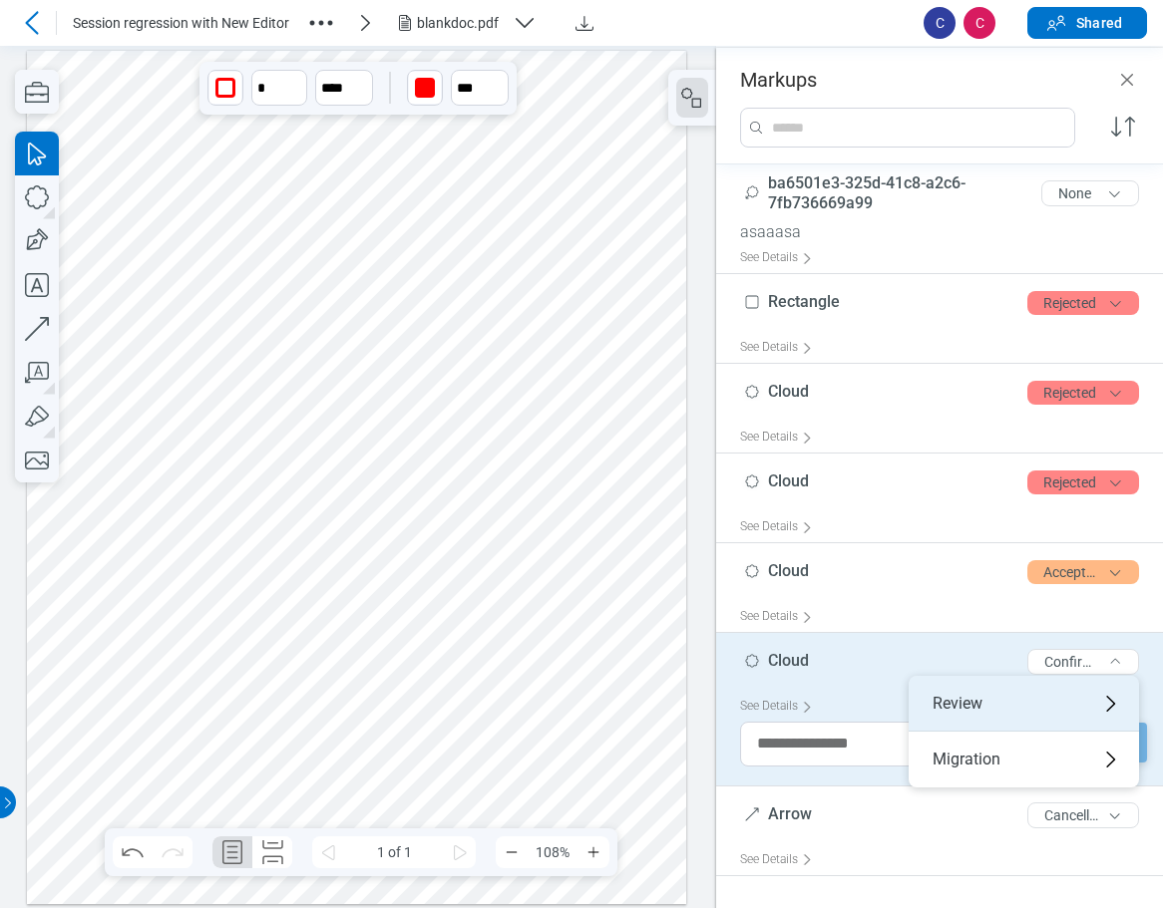
click at [867, 708] on div "Review" at bounding box center [1023, 704] width 230 height 56
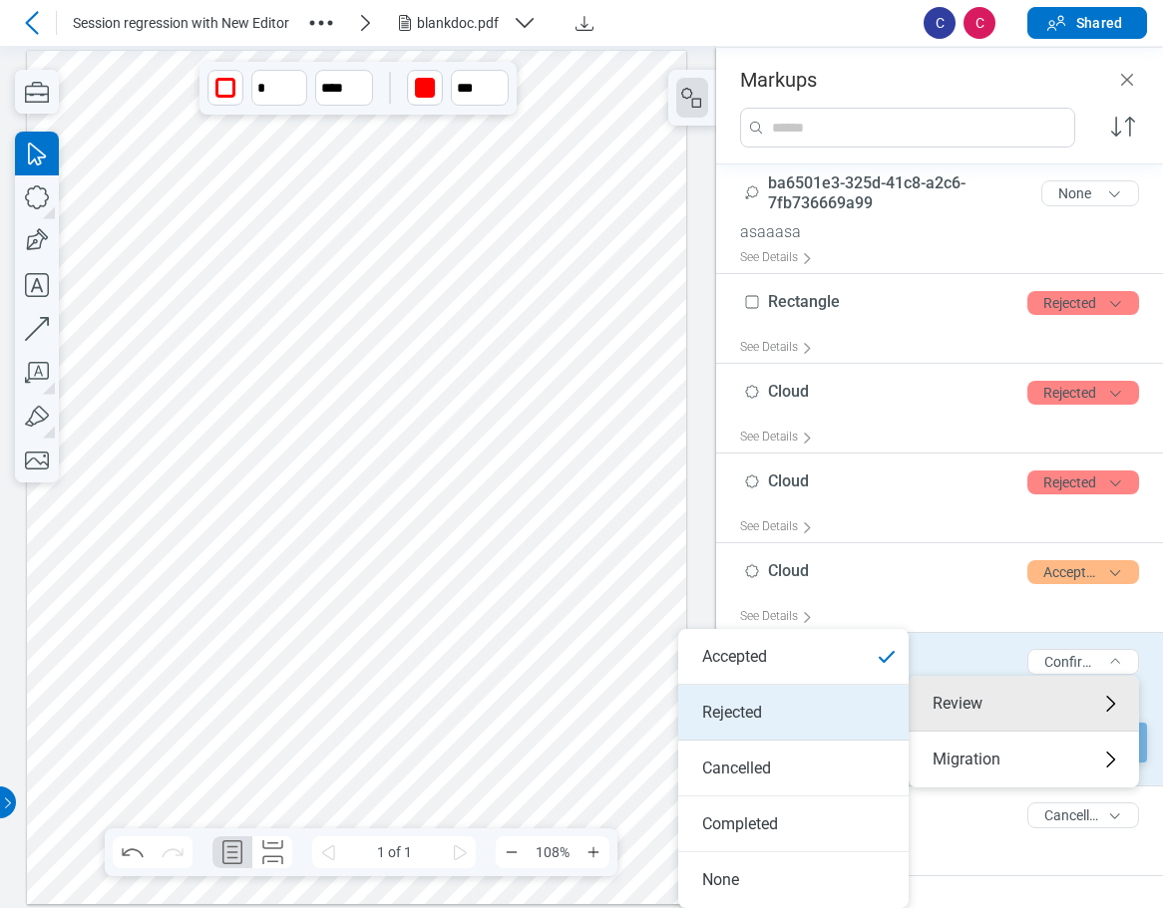
click at [813, 726] on li "Rejected" at bounding box center [793, 713] width 230 height 56
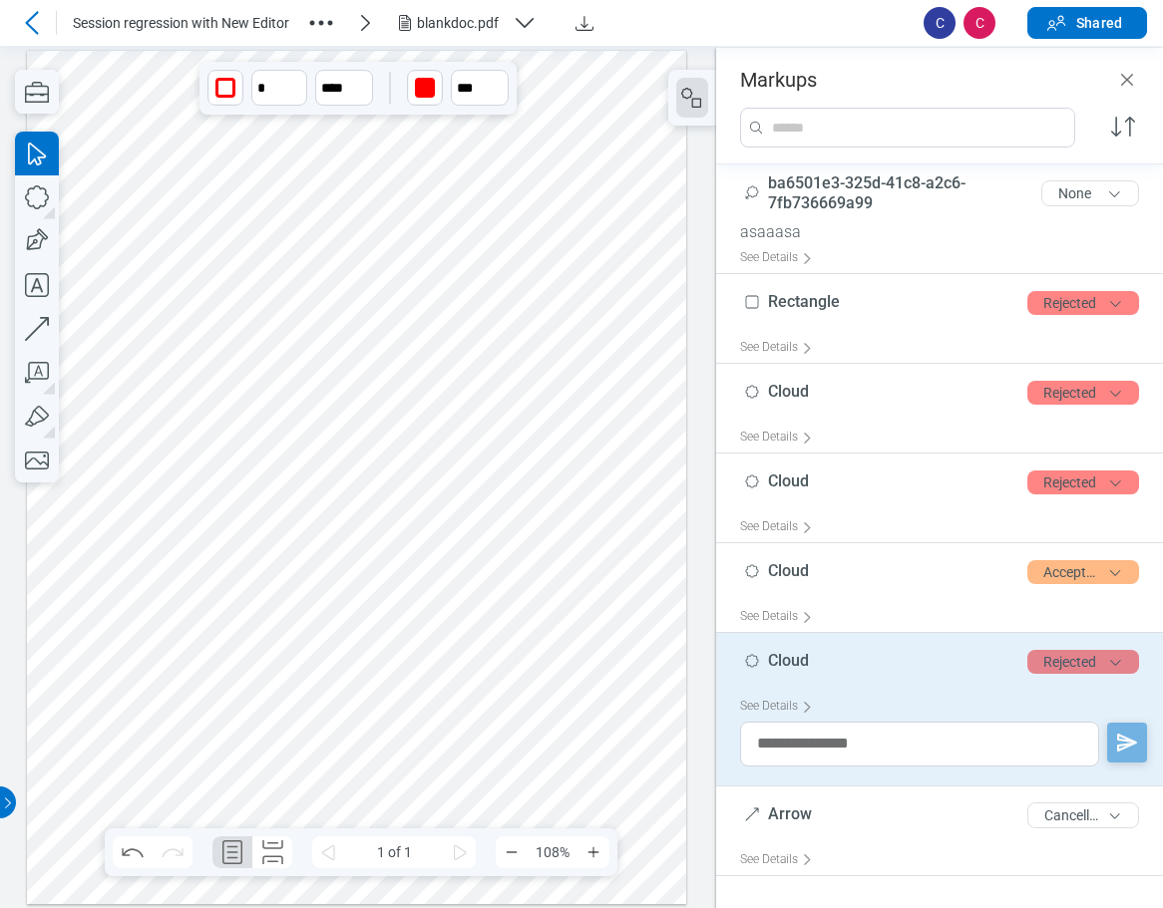
click at [867, 659] on button "Rejected" at bounding box center [1083, 662] width 112 height 24
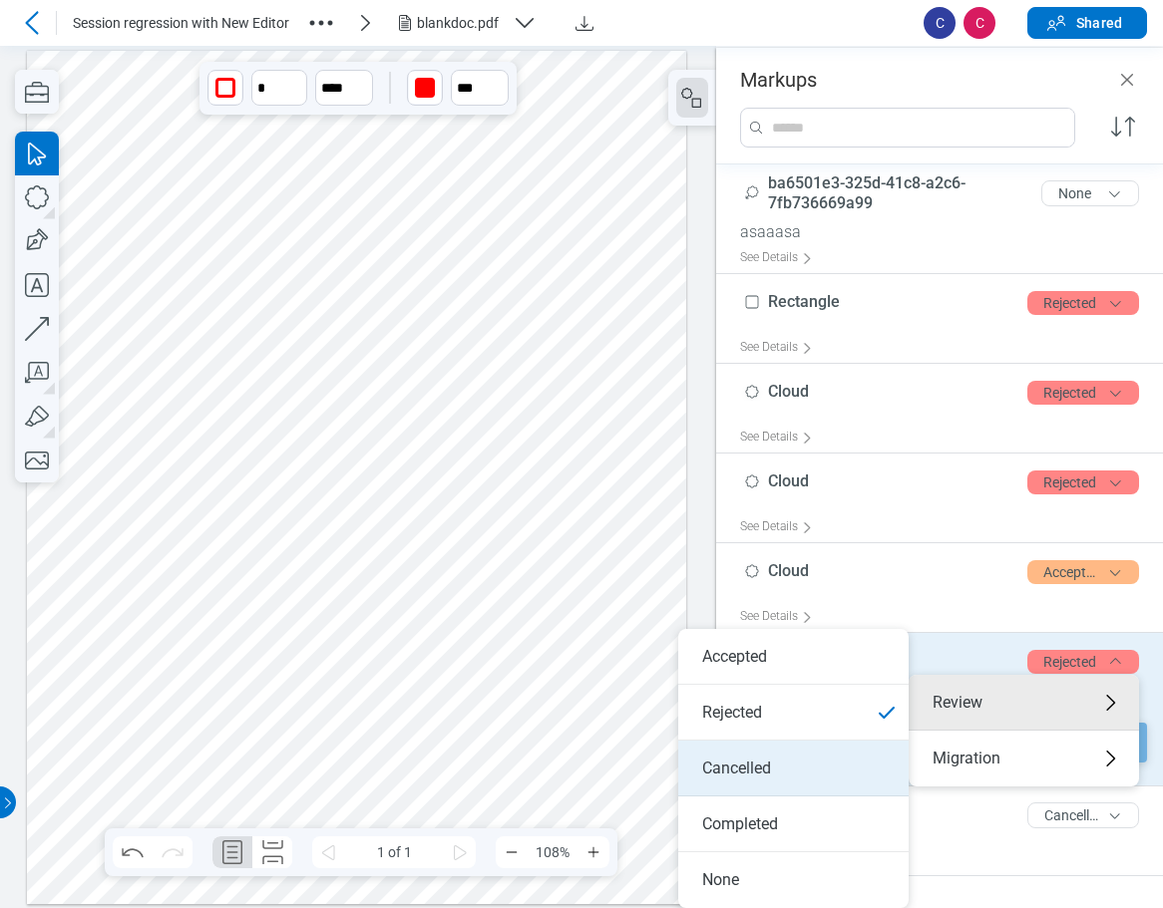
click at [831, 773] on li "Cancelled" at bounding box center [793, 769] width 230 height 56
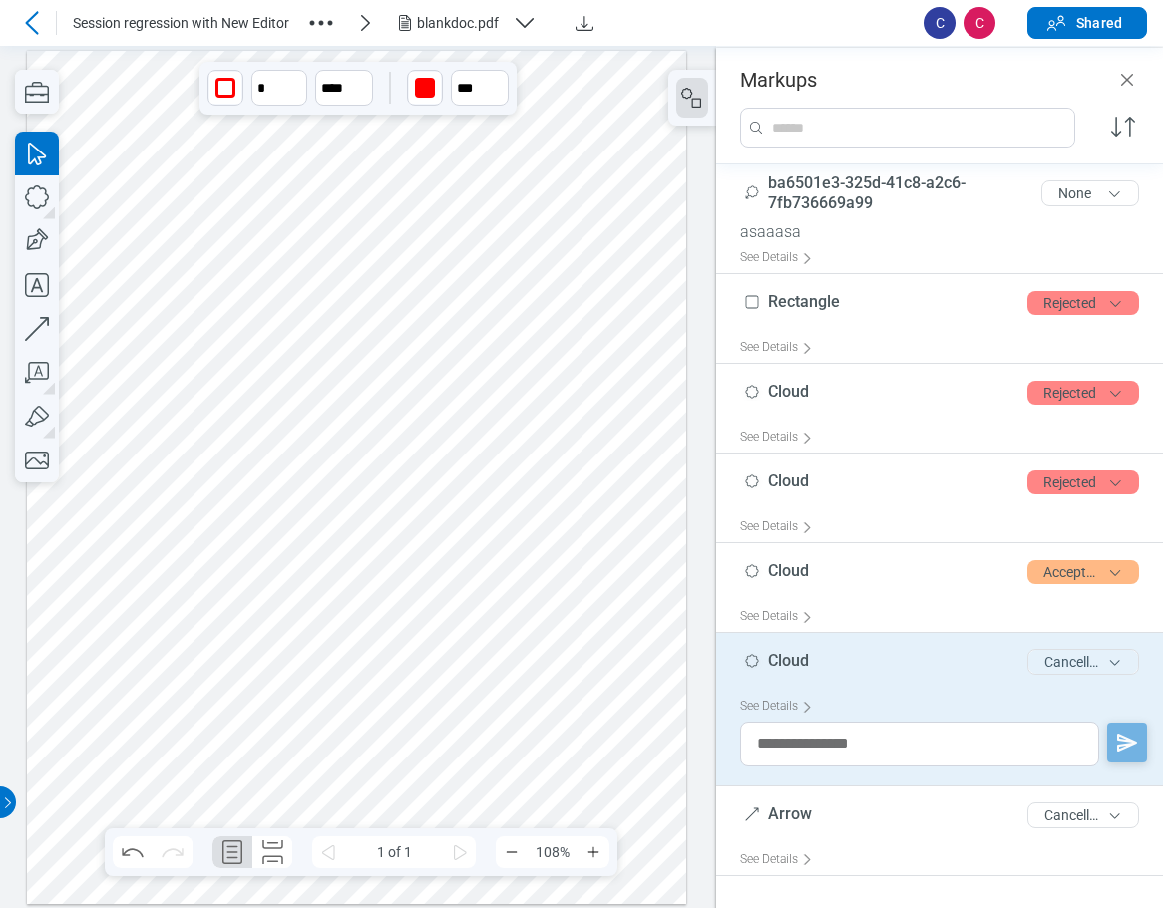
click at [867, 666] on button "Cancelled" at bounding box center [1083, 662] width 112 height 26
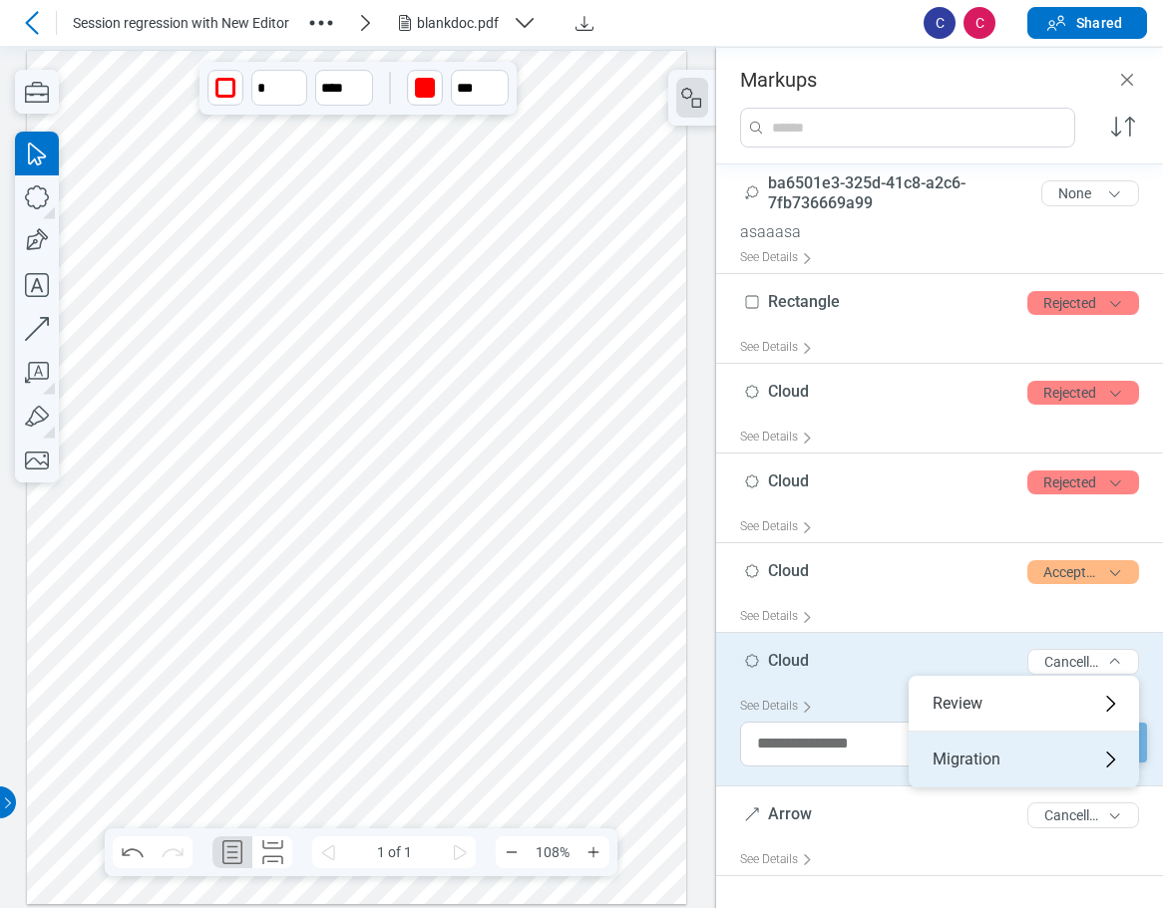
click at [867, 763] on div "Migration" at bounding box center [1023, 760] width 230 height 56
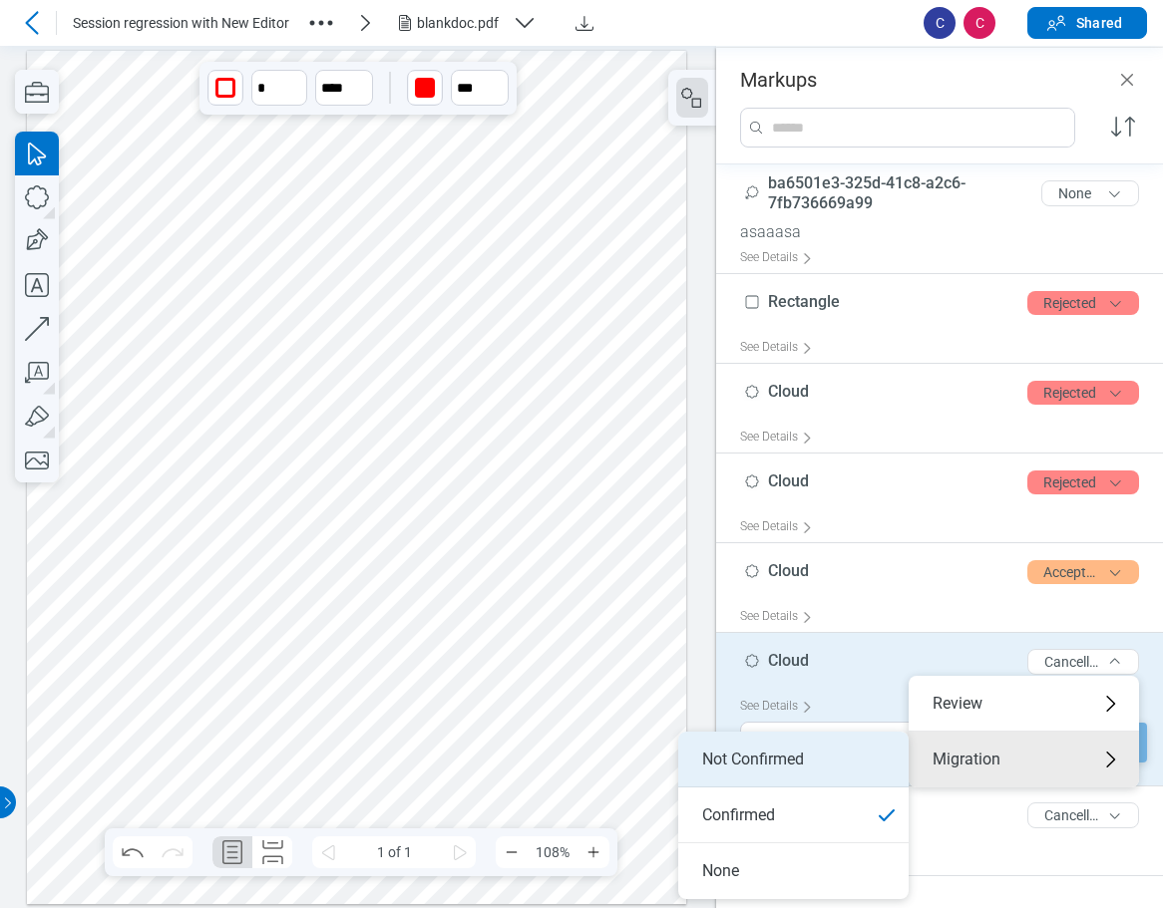
click at [779, 767] on li "Not Confirmed" at bounding box center [793, 760] width 230 height 56
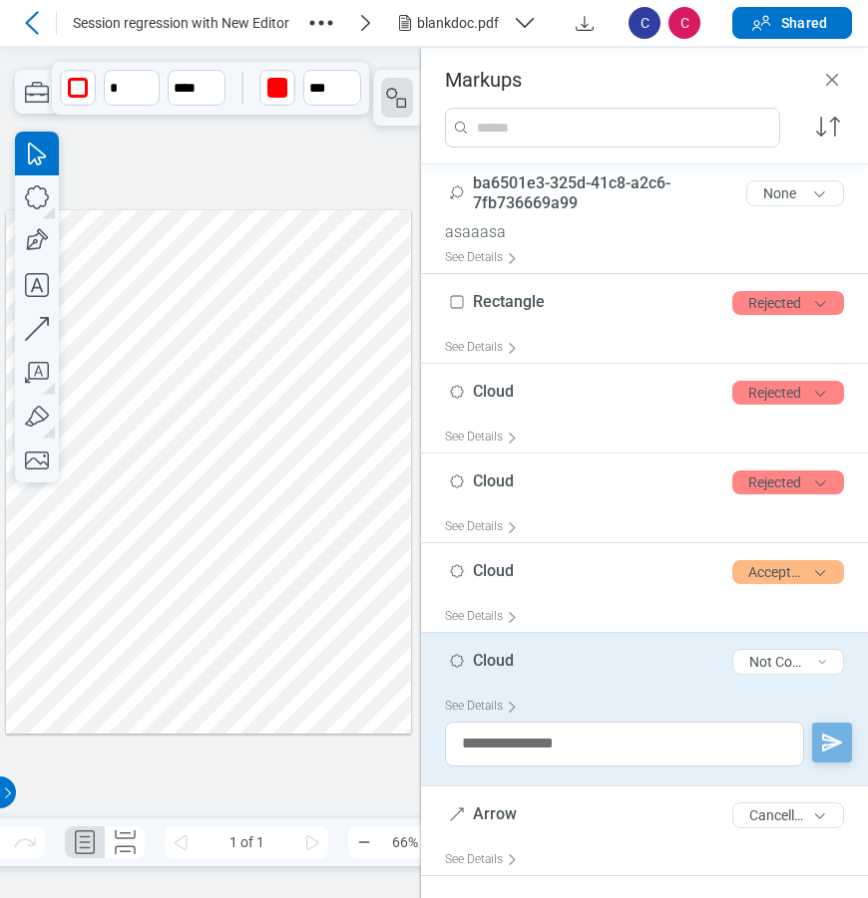
click at [113, 498] on div at bounding box center [208, 470] width 405 height 523
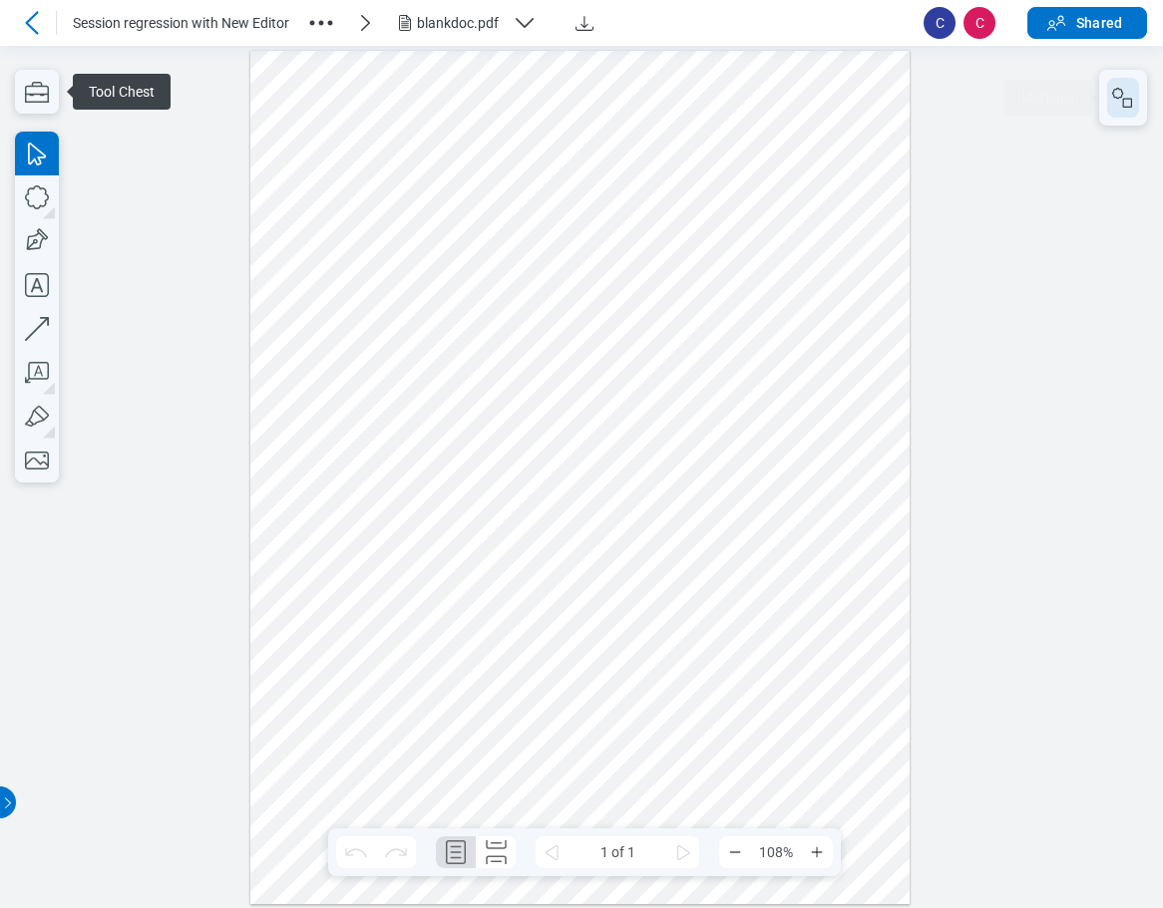
click at [867, 111] on button "button" at bounding box center [1123, 98] width 32 height 40
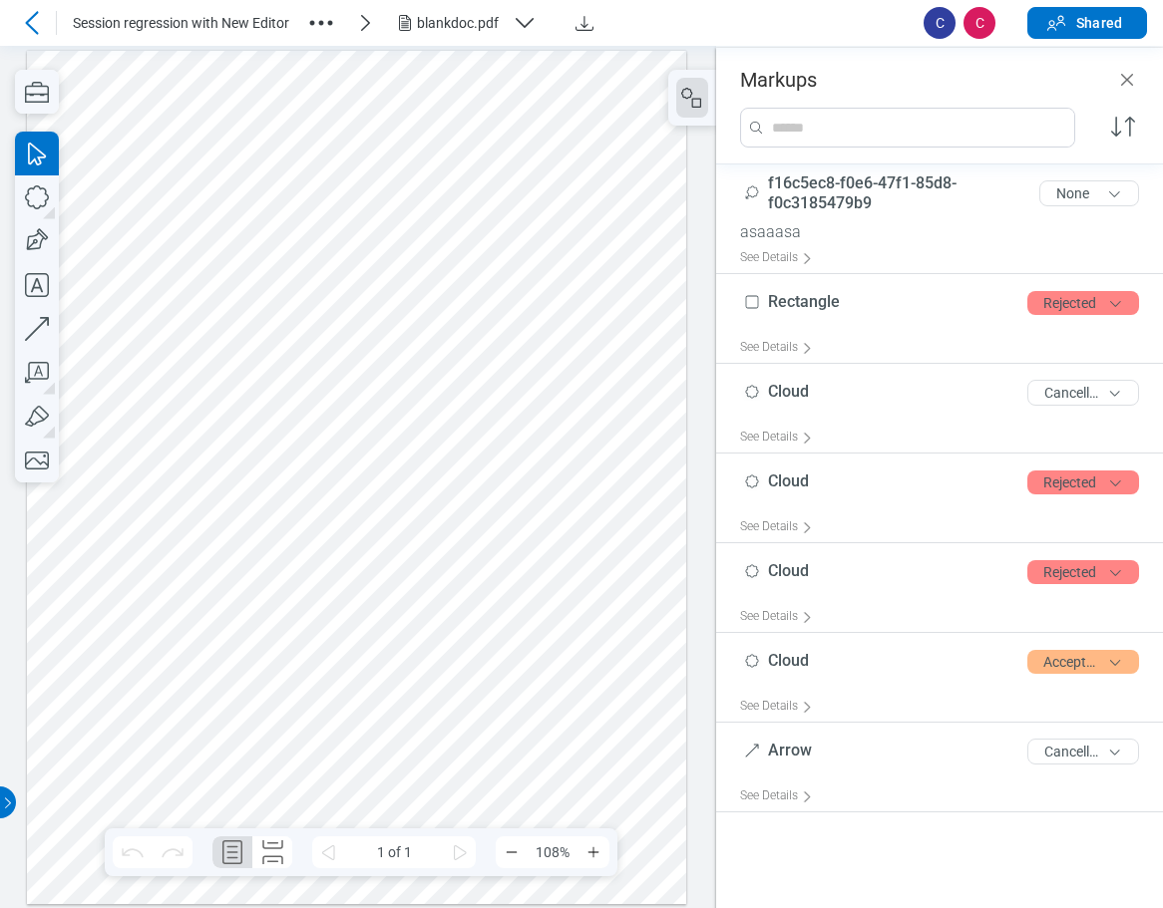
click at [512, 453] on div at bounding box center [357, 477] width 660 height 854
click at [346, 184] on div at bounding box center [357, 477] width 660 height 854
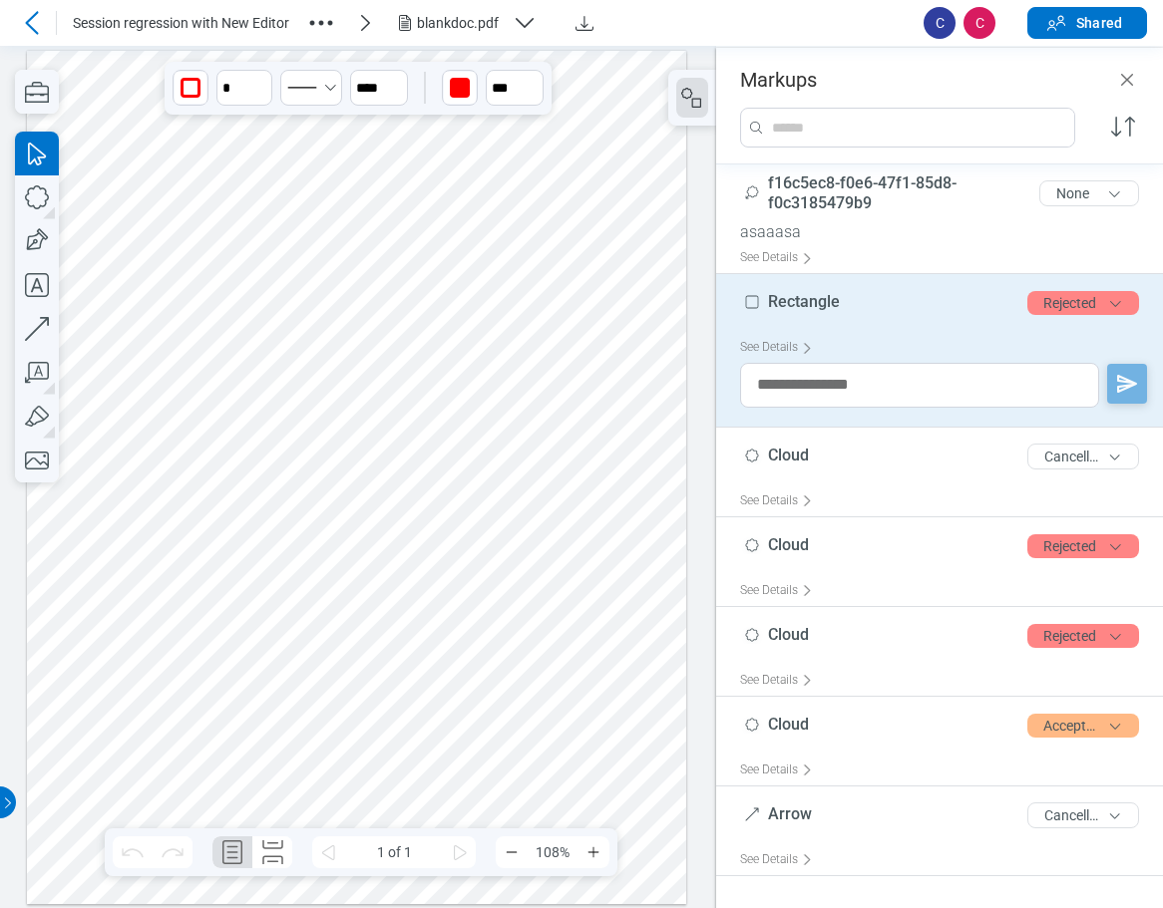
drag, startPoint x: 640, startPoint y: 286, endPoint x: 270, endPoint y: 165, distance: 389.4
click at [639, 286] on div at bounding box center [357, 477] width 660 height 854
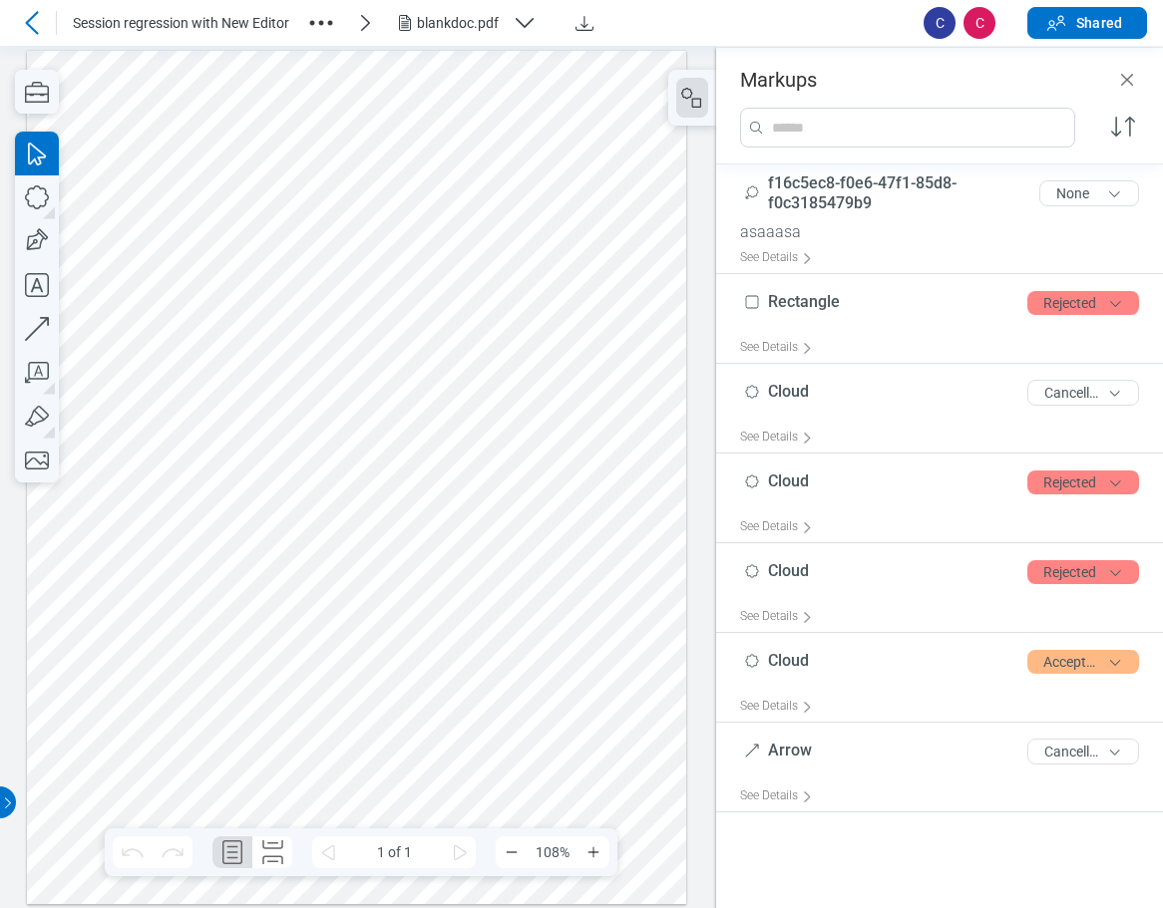
drag, startPoint x: 78, startPoint y: 120, endPoint x: 642, endPoint y: 779, distance: 867.7
click at [642, 779] on div at bounding box center [357, 477] width 660 height 854
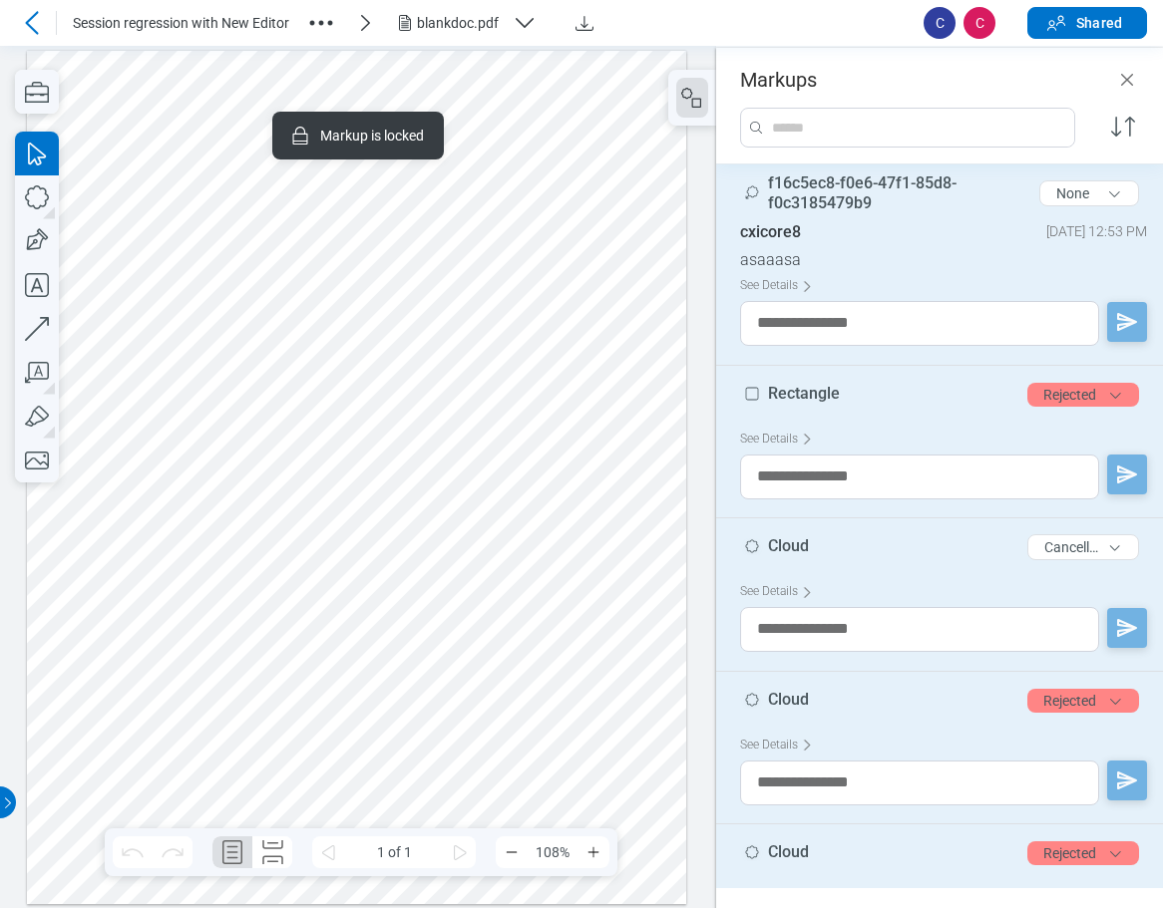
click at [565, 265] on div at bounding box center [357, 477] width 660 height 854
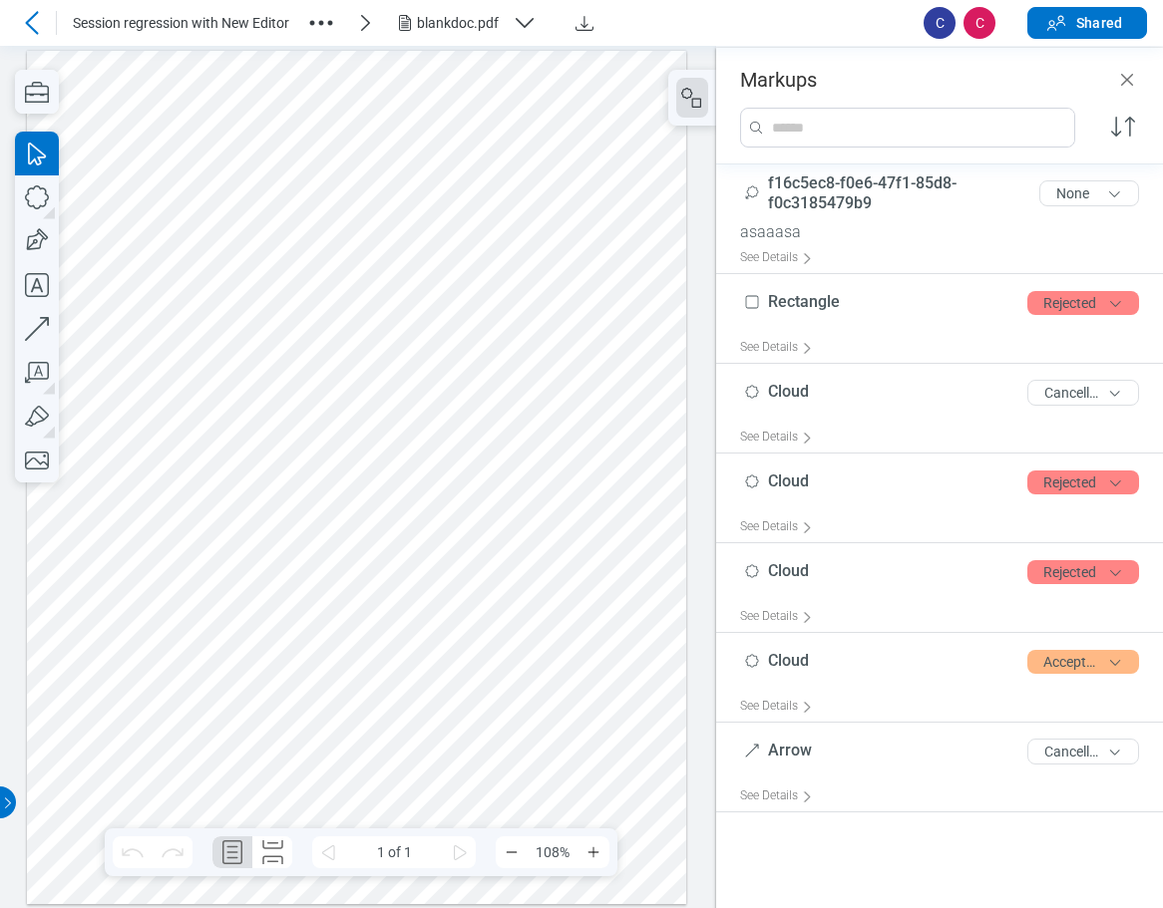
click at [484, 570] on div at bounding box center [357, 477] width 660 height 854
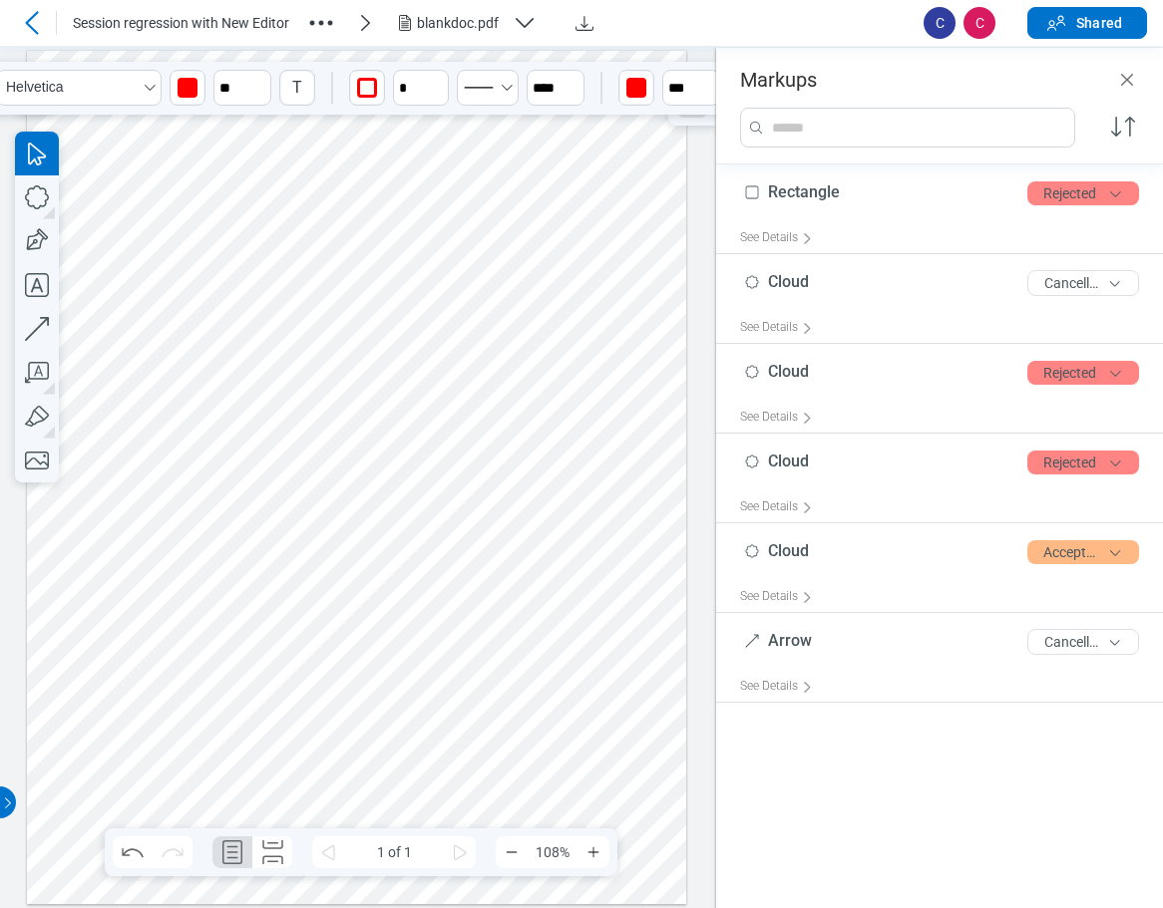
click at [205, 499] on div at bounding box center [357, 477] width 660 height 854
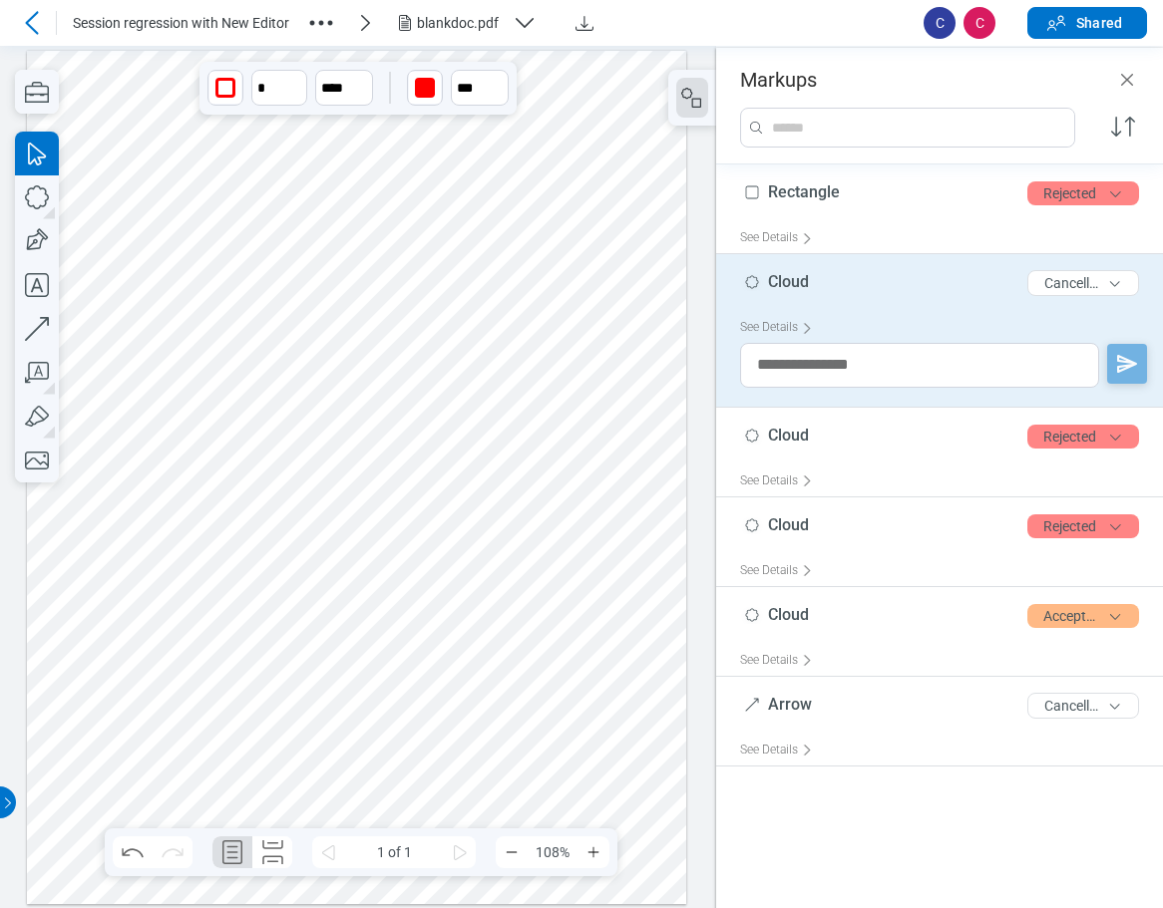
click at [297, 379] on div at bounding box center [357, 477] width 660 height 854
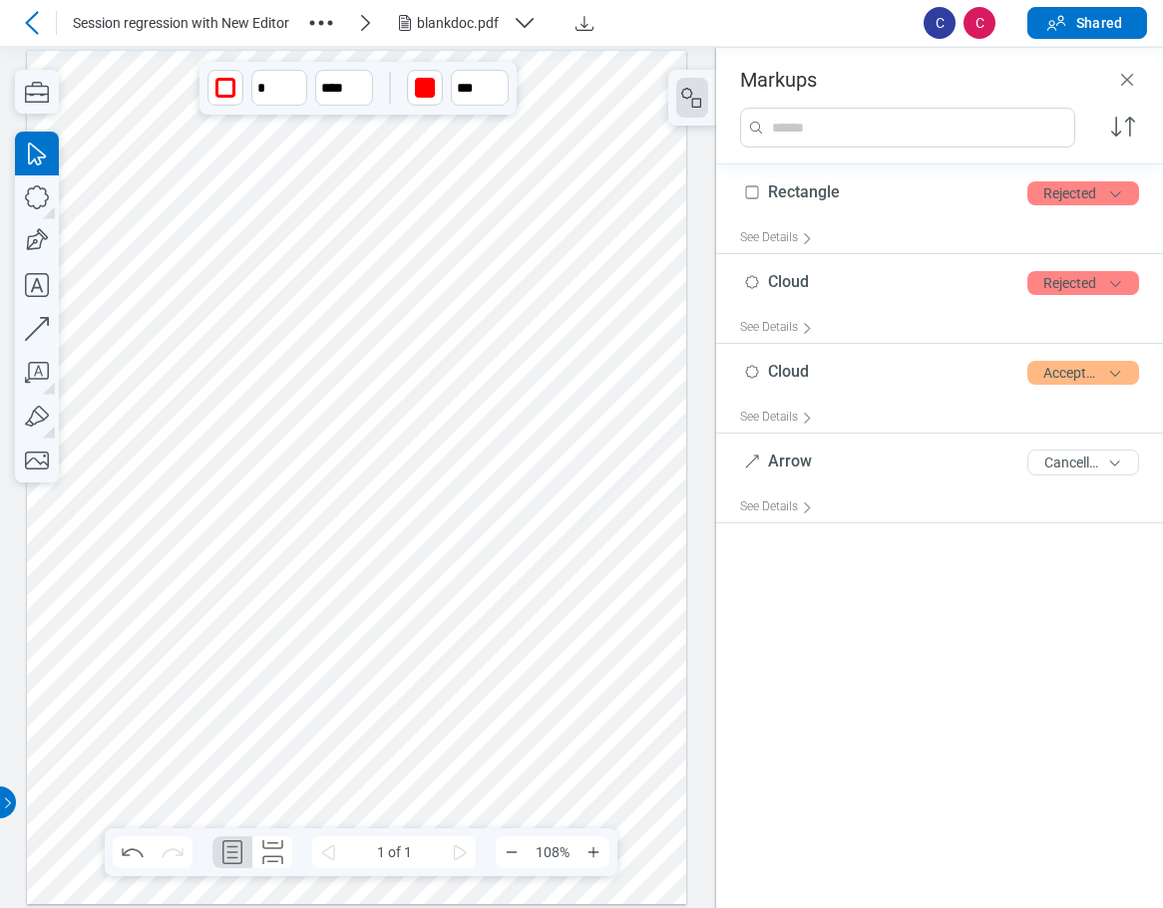
click at [358, 236] on div at bounding box center [357, 477] width 660 height 854
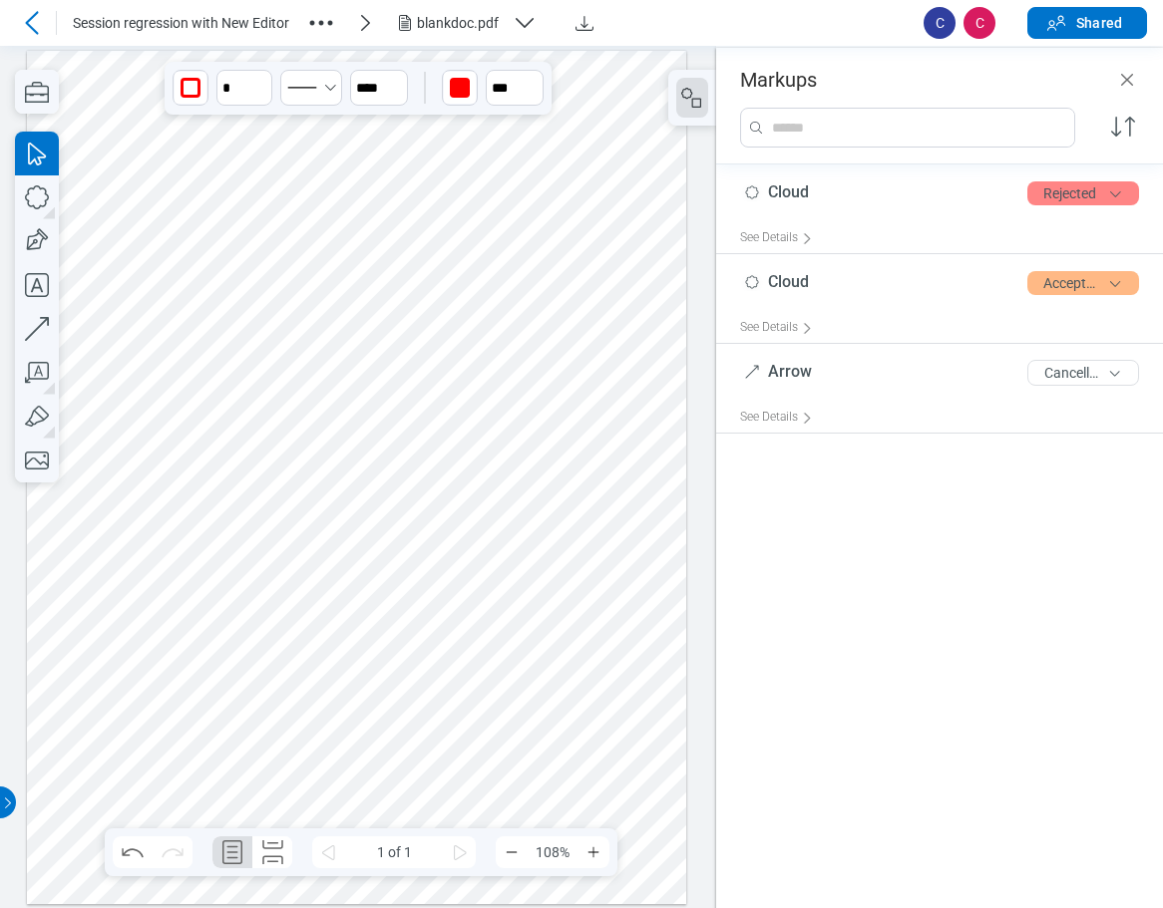
click at [306, 665] on div at bounding box center [357, 477] width 660 height 854
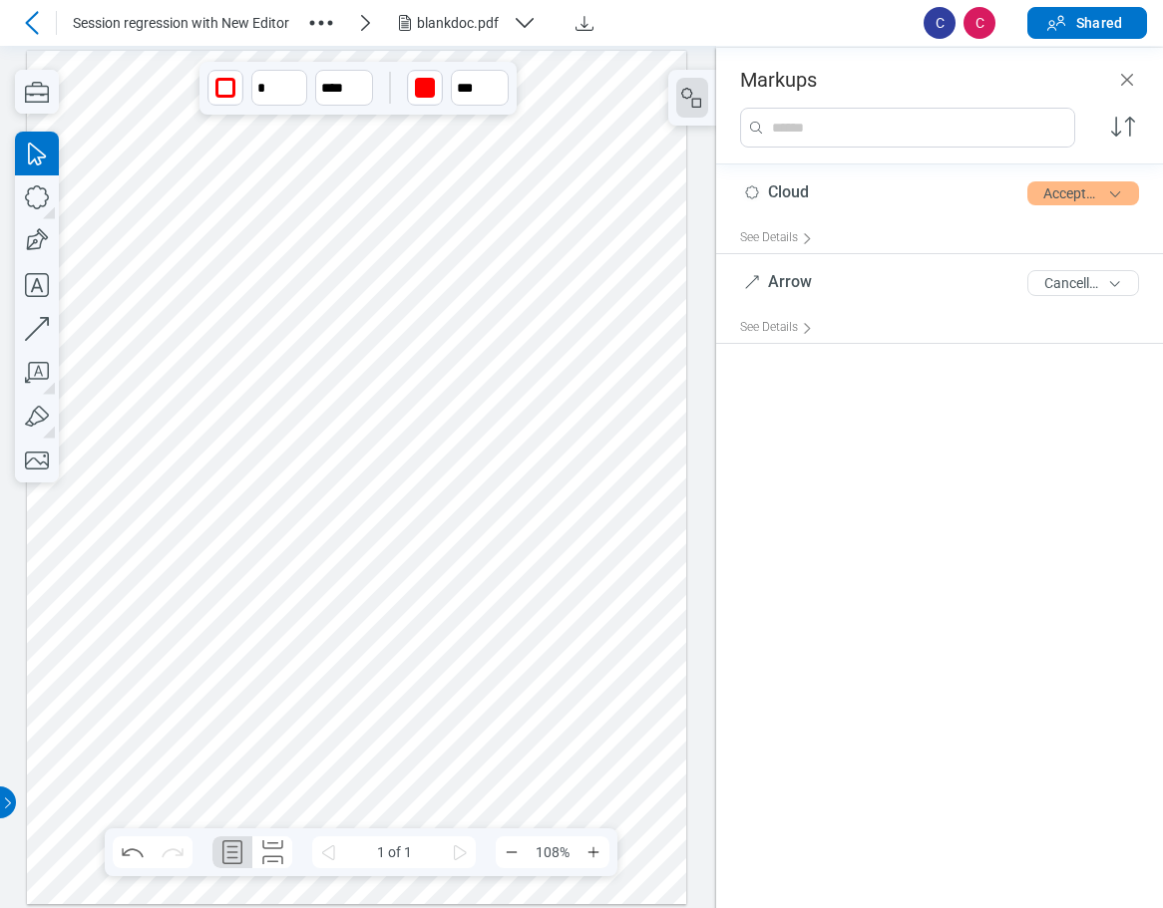
click at [152, 190] on div at bounding box center [357, 477] width 660 height 854
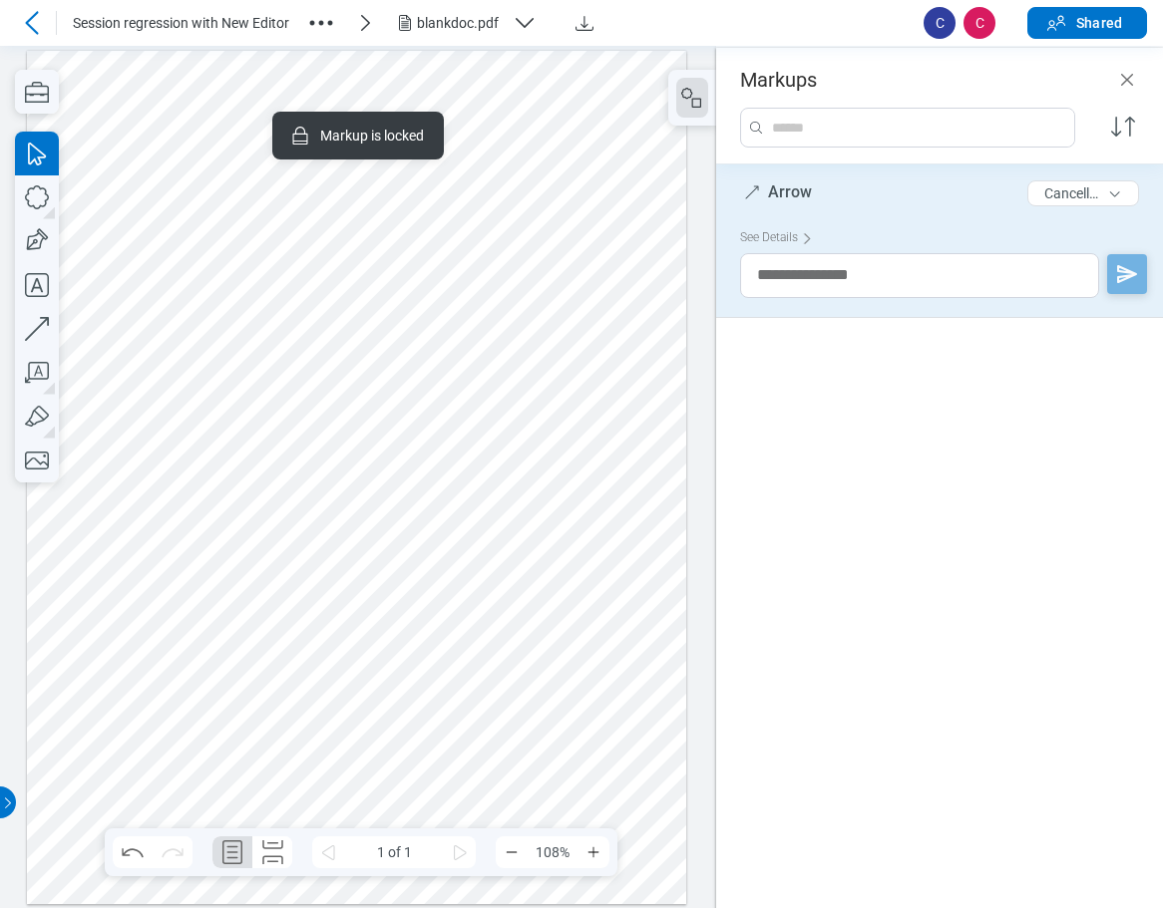
click at [422, 459] on div at bounding box center [357, 477] width 660 height 854
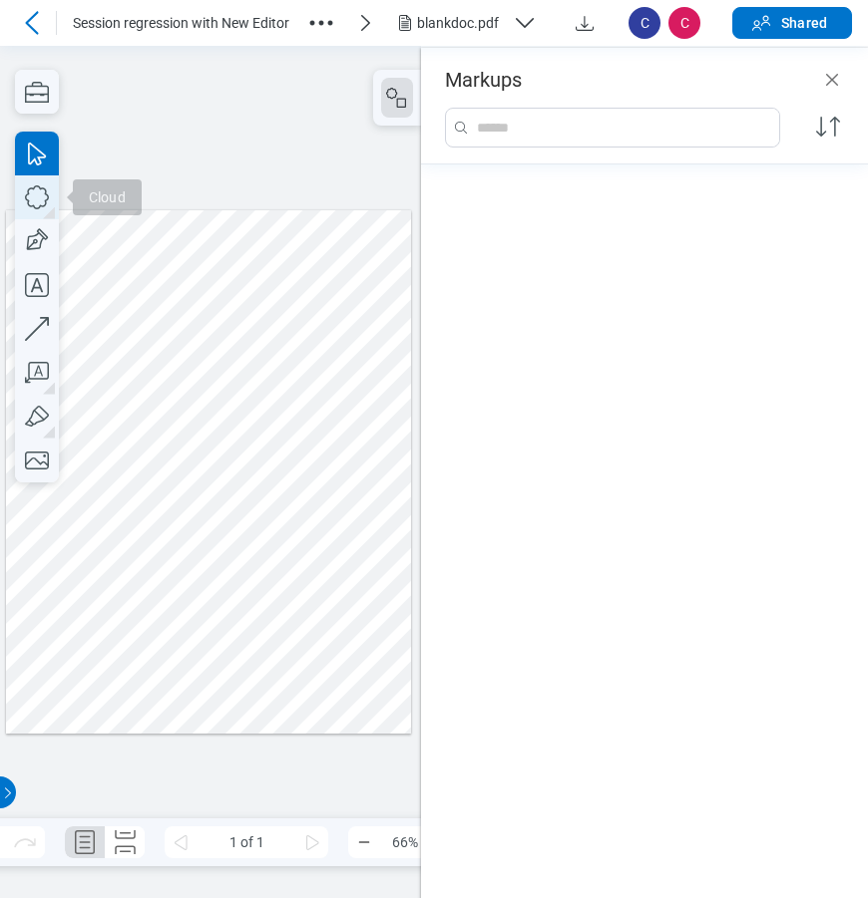
click at [35, 205] on icon "button" at bounding box center [37, 197] width 44 height 44
drag, startPoint x: 128, startPoint y: 357, endPoint x: 286, endPoint y: 503, distance: 215.2
click at [286, 503] on div at bounding box center [208, 470] width 405 height 523
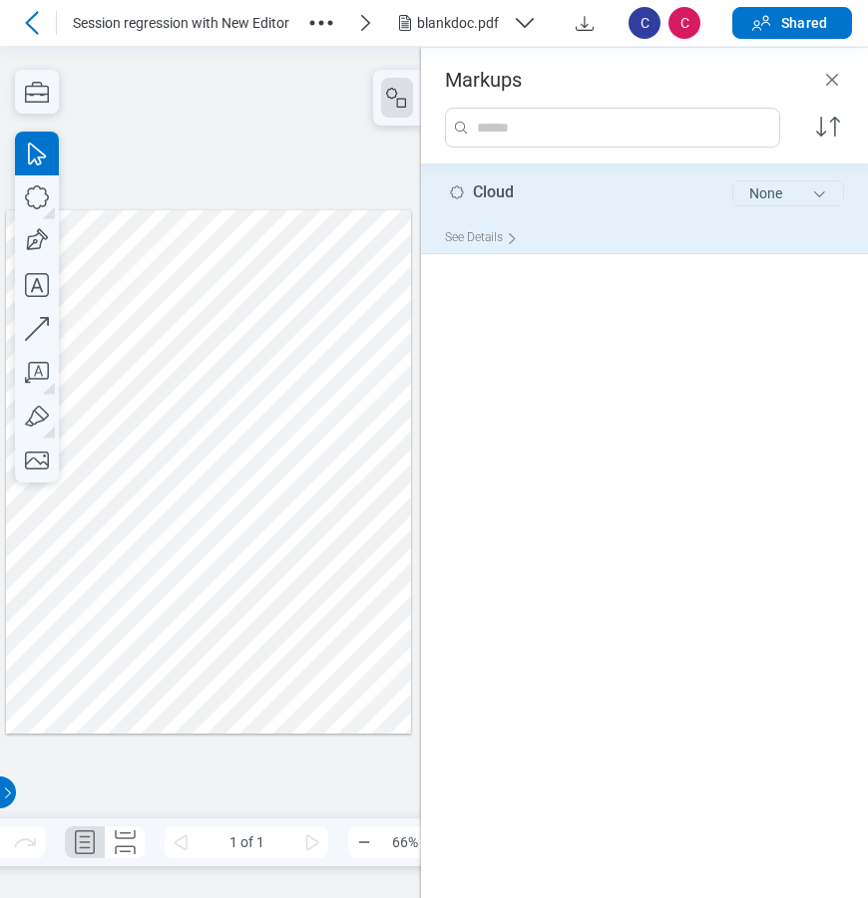
click at [801, 202] on button "None" at bounding box center [788, 193] width 112 height 26
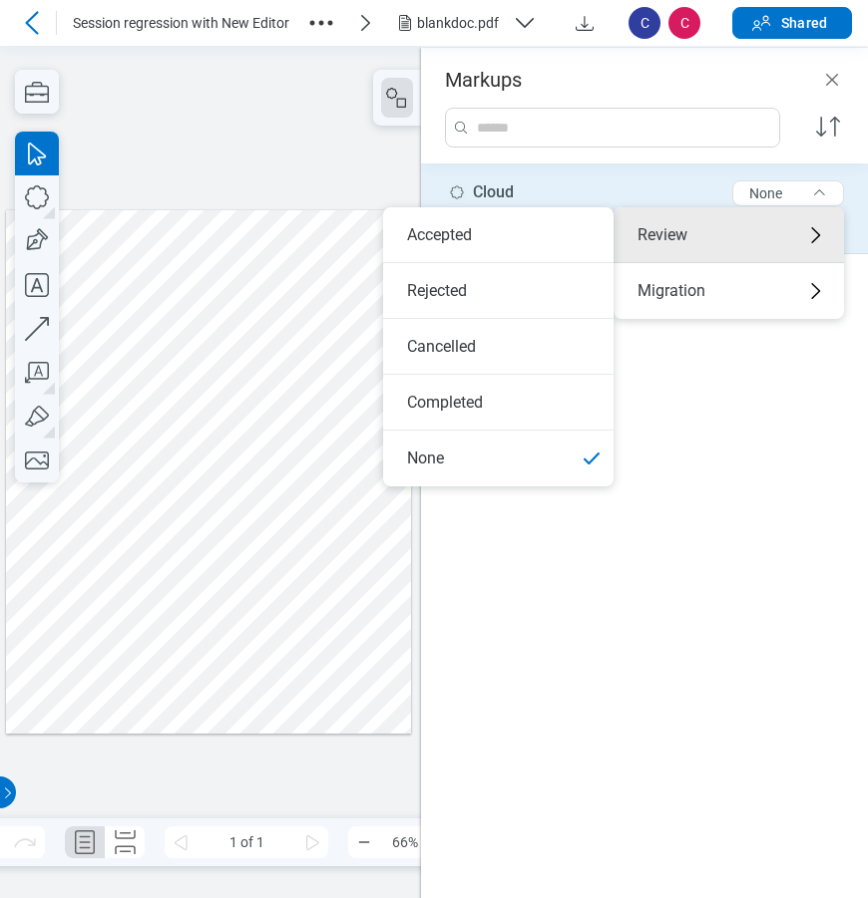
drag, startPoint x: 484, startPoint y: 236, endPoint x: 537, endPoint y: 240, distance: 54.0
click at [485, 236] on li "Accepted" at bounding box center [498, 235] width 230 height 56
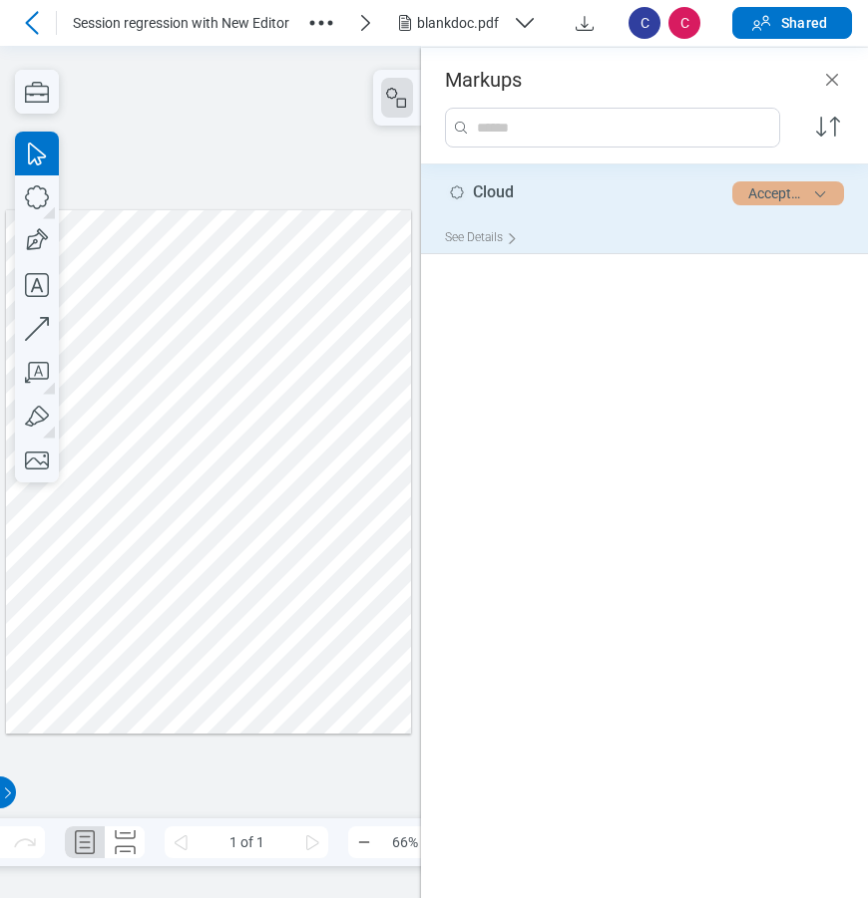
click at [739, 194] on button "Accepted" at bounding box center [788, 193] width 112 height 24
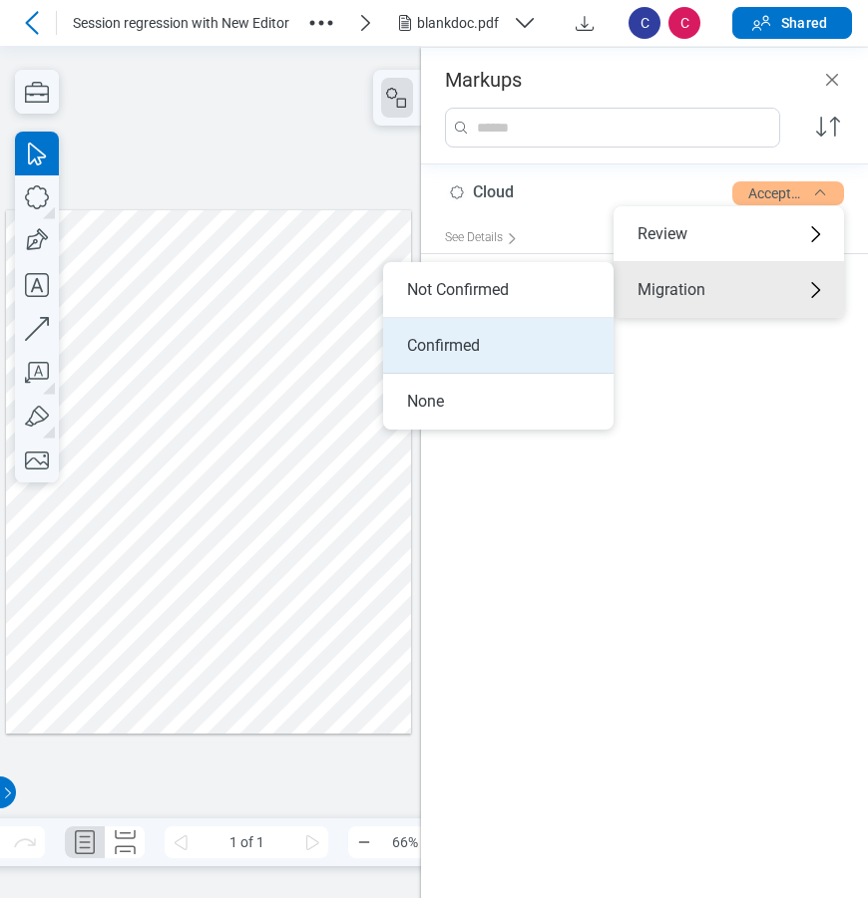
click at [507, 345] on li "Confirmed" at bounding box center [498, 346] width 230 height 56
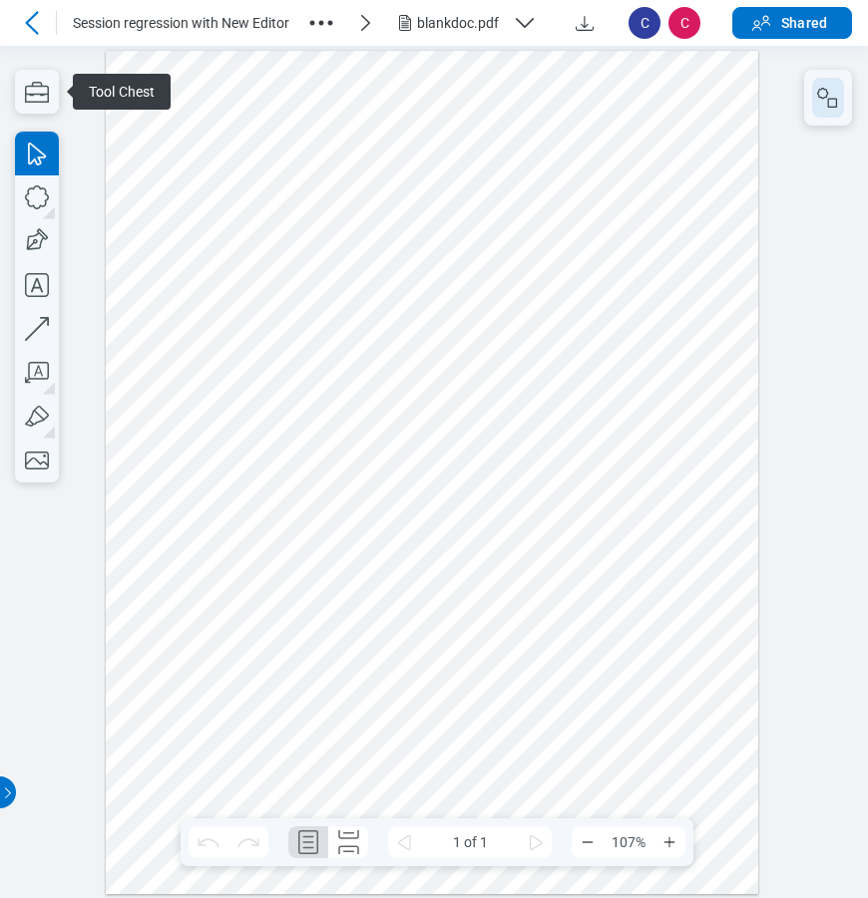
click at [828, 102] on rect "button" at bounding box center [832, 102] width 9 height 9
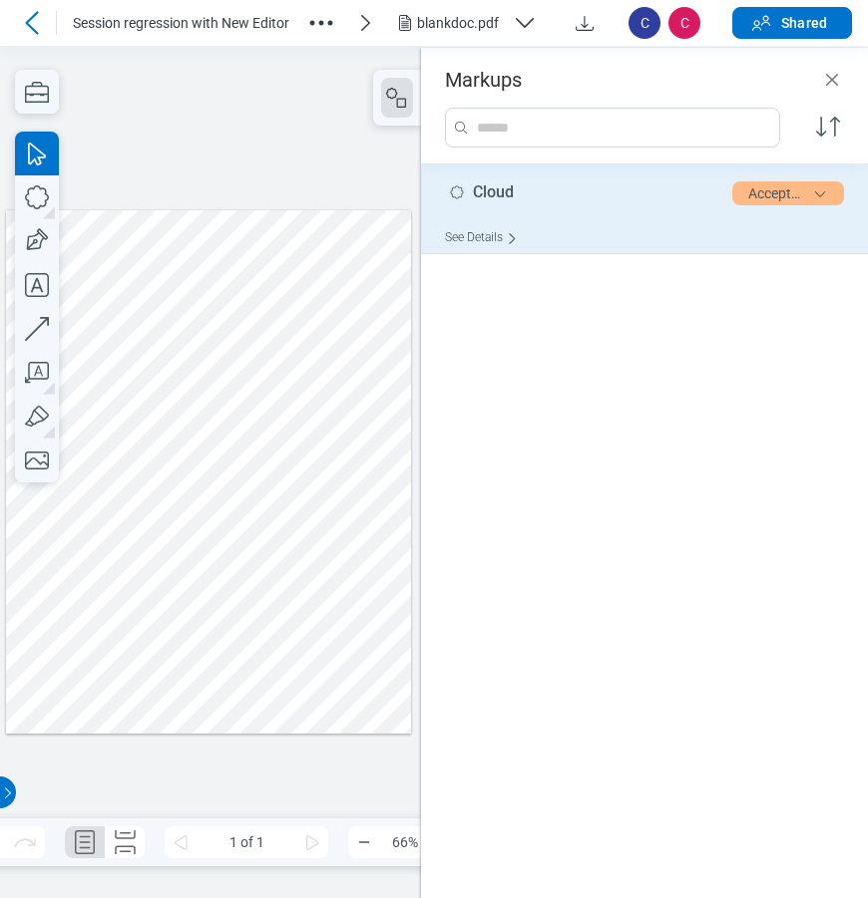
click at [482, 244] on div "See Details" at bounding box center [485, 237] width 81 height 31
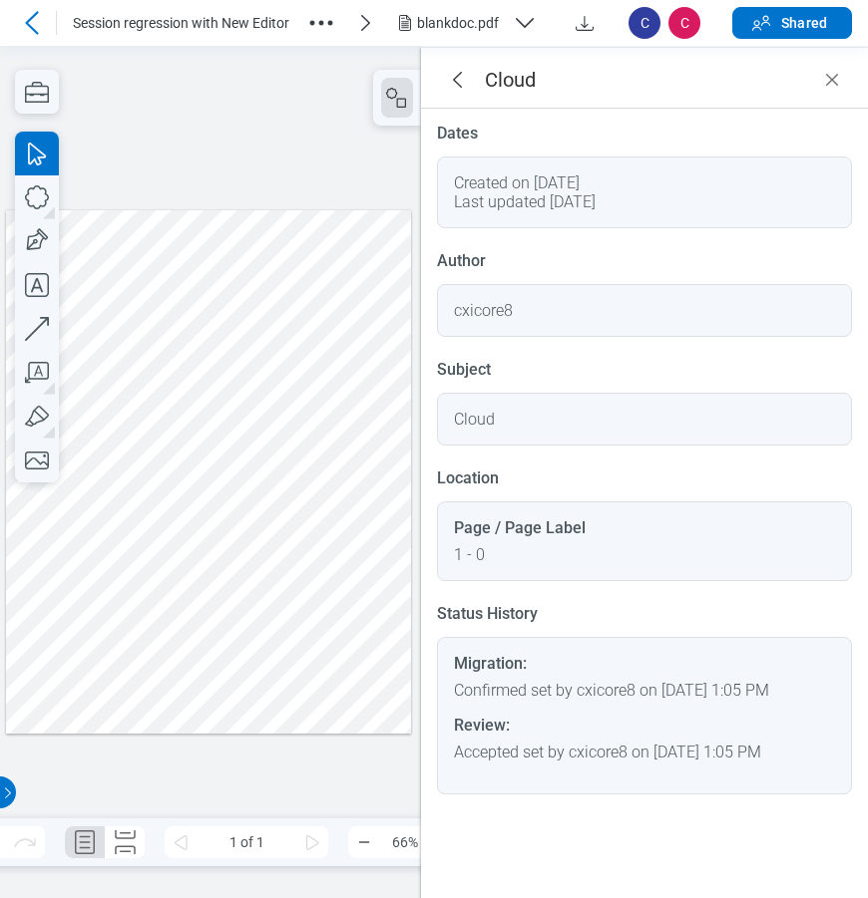
drag, startPoint x: 452, startPoint y: 686, endPoint x: 718, endPoint y: 707, distance: 267.1
click at [718, 707] on div "Migration: Confirmed set by cxicore8 on [DATE] 1:05 PM Review: Accepted set by …" at bounding box center [644, 716] width 415 height 158
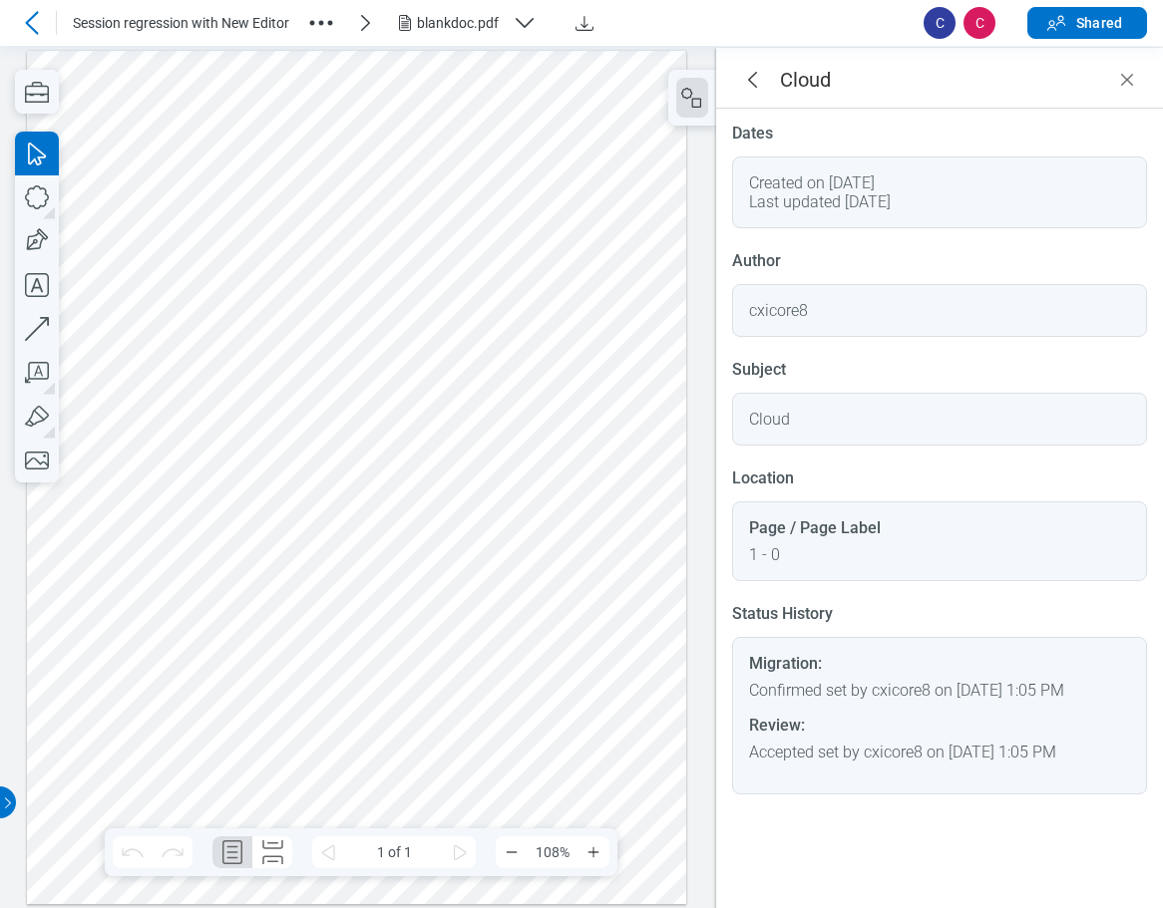
drag, startPoint x: 260, startPoint y: 451, endPoint x: 309, endPoint y: 463, distance: 50.3
click at [262, 451] on div at bounding box center [357, 477] width 660 height 854
click at [867, 79] on icon "Close" at bounding box center [1127, 80] width 24 height 24
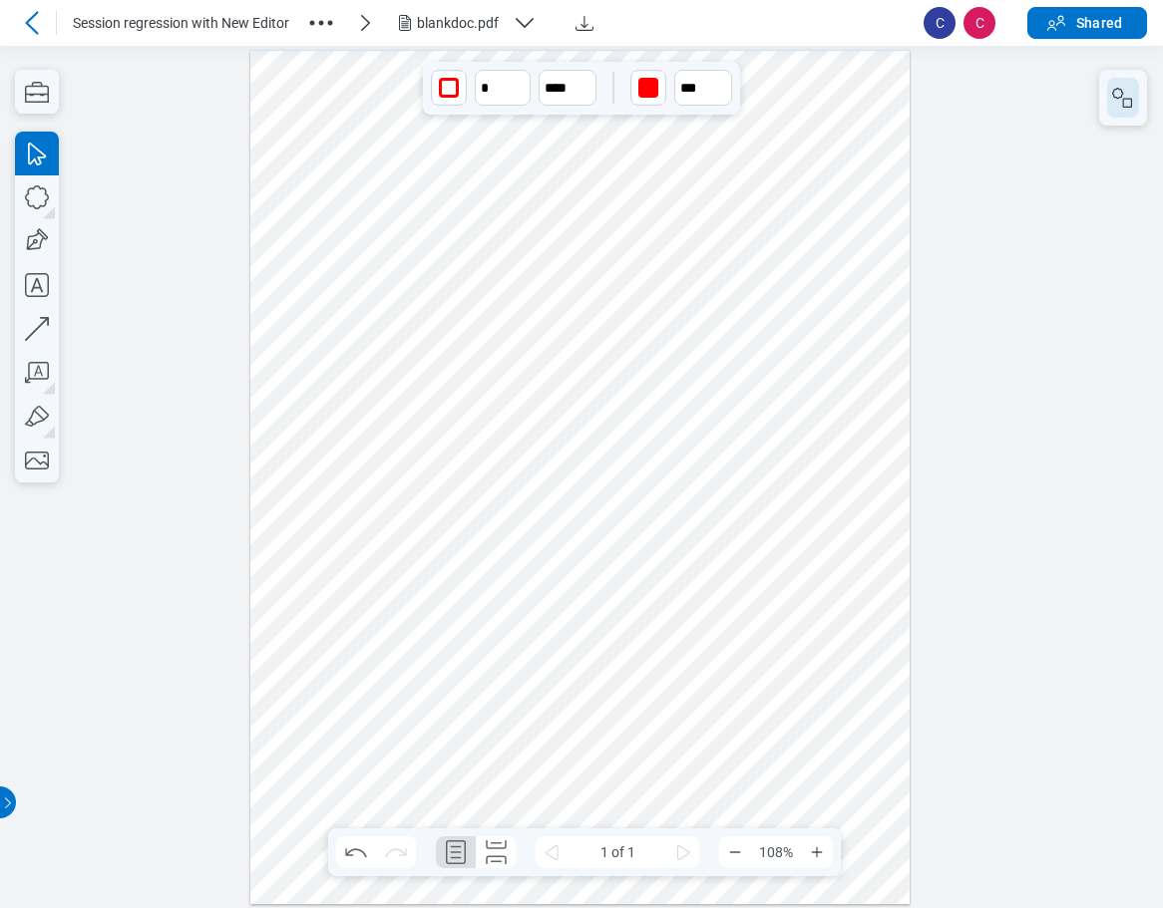
click at [867, 98] on rect "button" at bounding box center [1127, 102] width 9 height 9
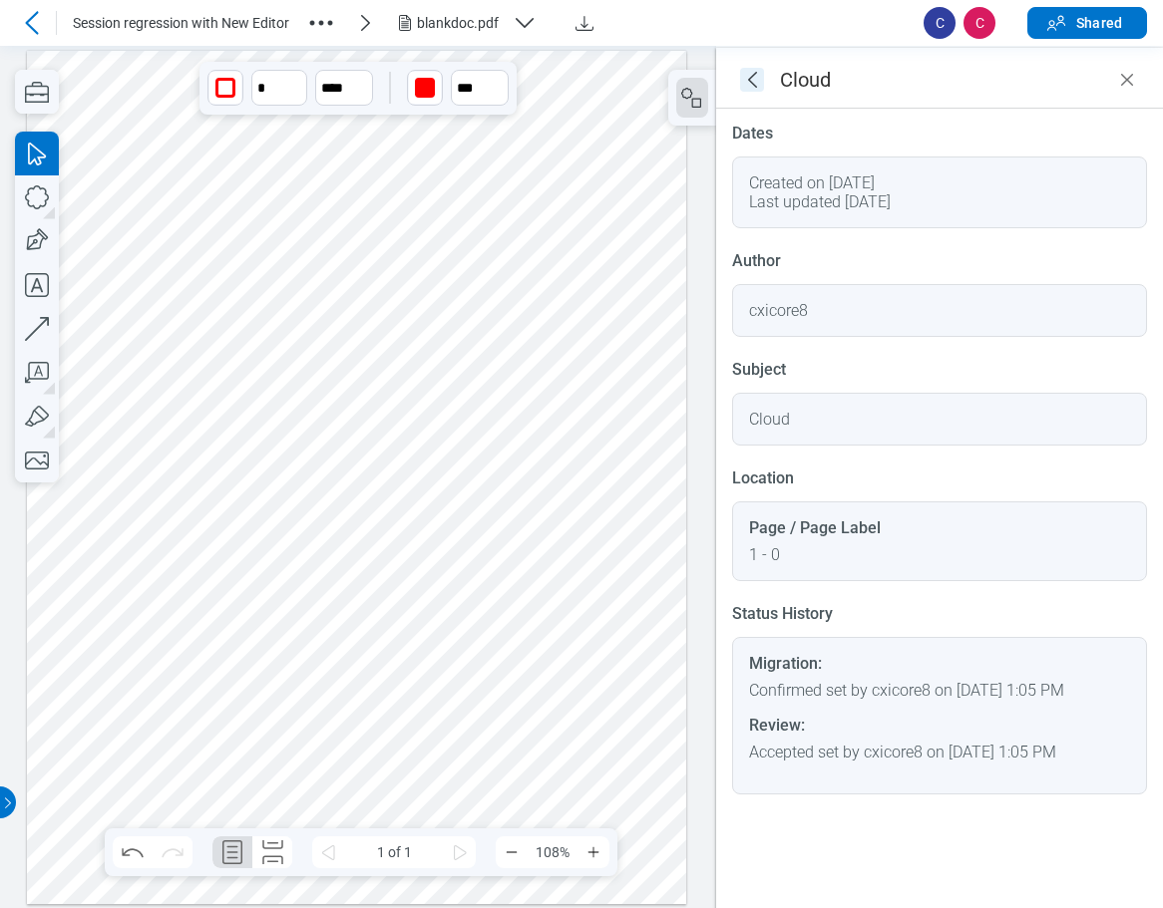
click at [762, 75] on icon "goBack" at bounding box center [752, 80] width 24 height 24
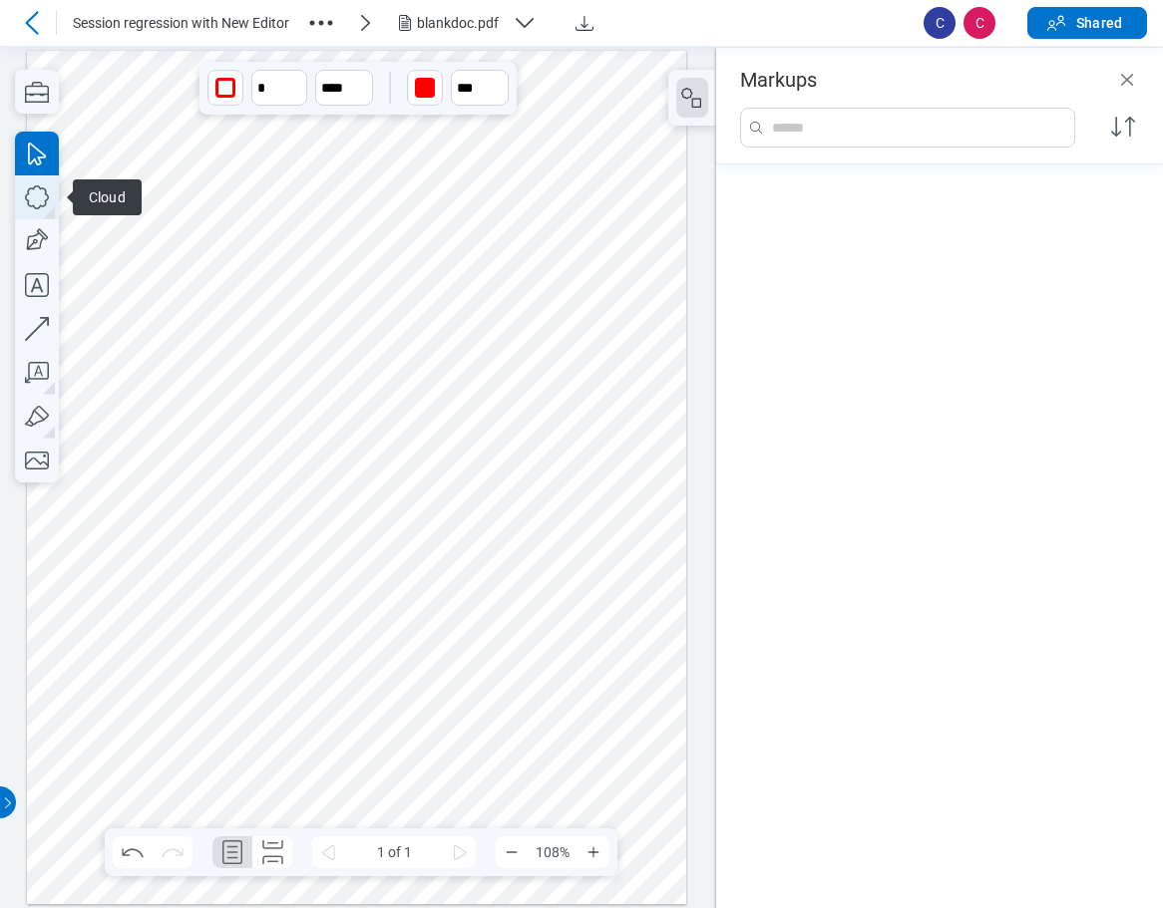
click at [39, 199] on icon "button" at bounding box center [37, 197] width 44 height 44
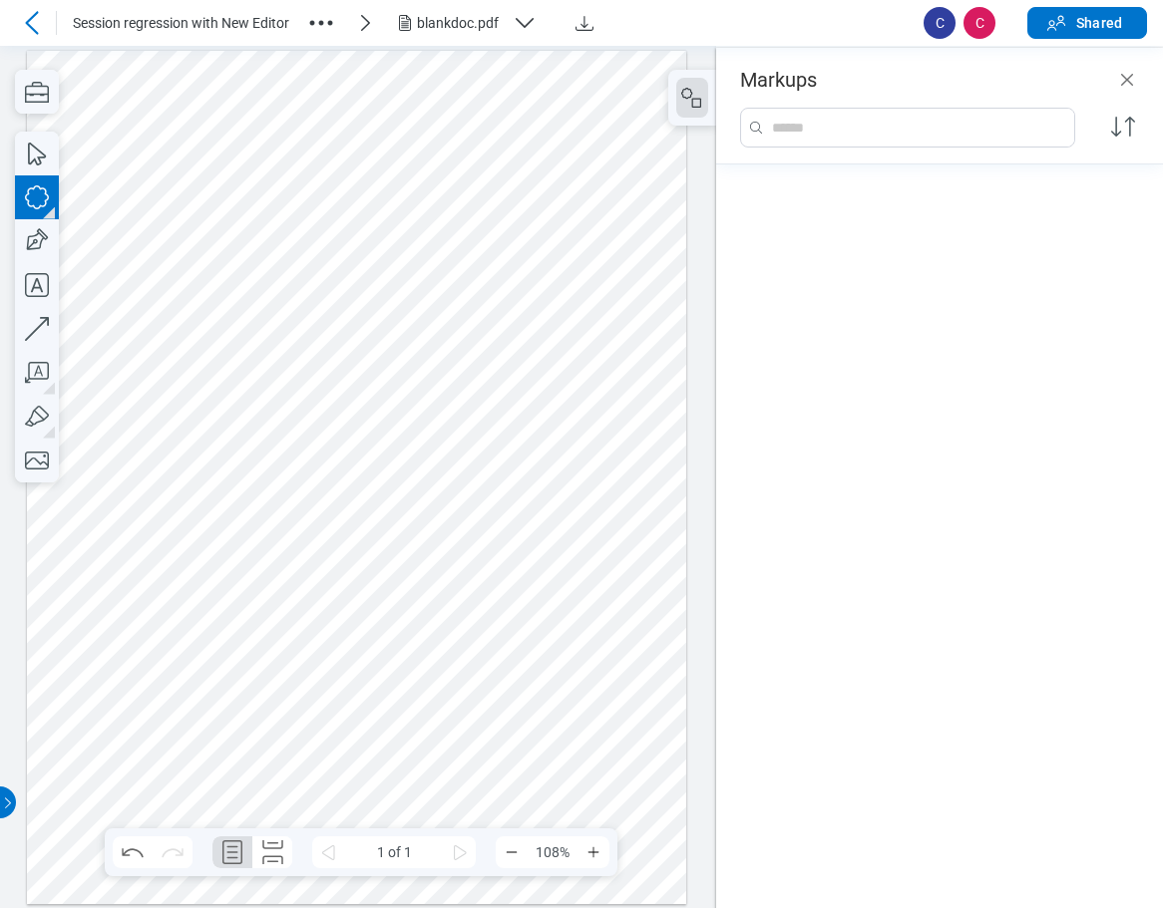
drag, startPoint x: 283, startPoint y: 316, endPoint x: 478, endPoint y: 534, distance: 292.4
click at [478, 534] on div at bounding box center [357, 477] width 660 height 854
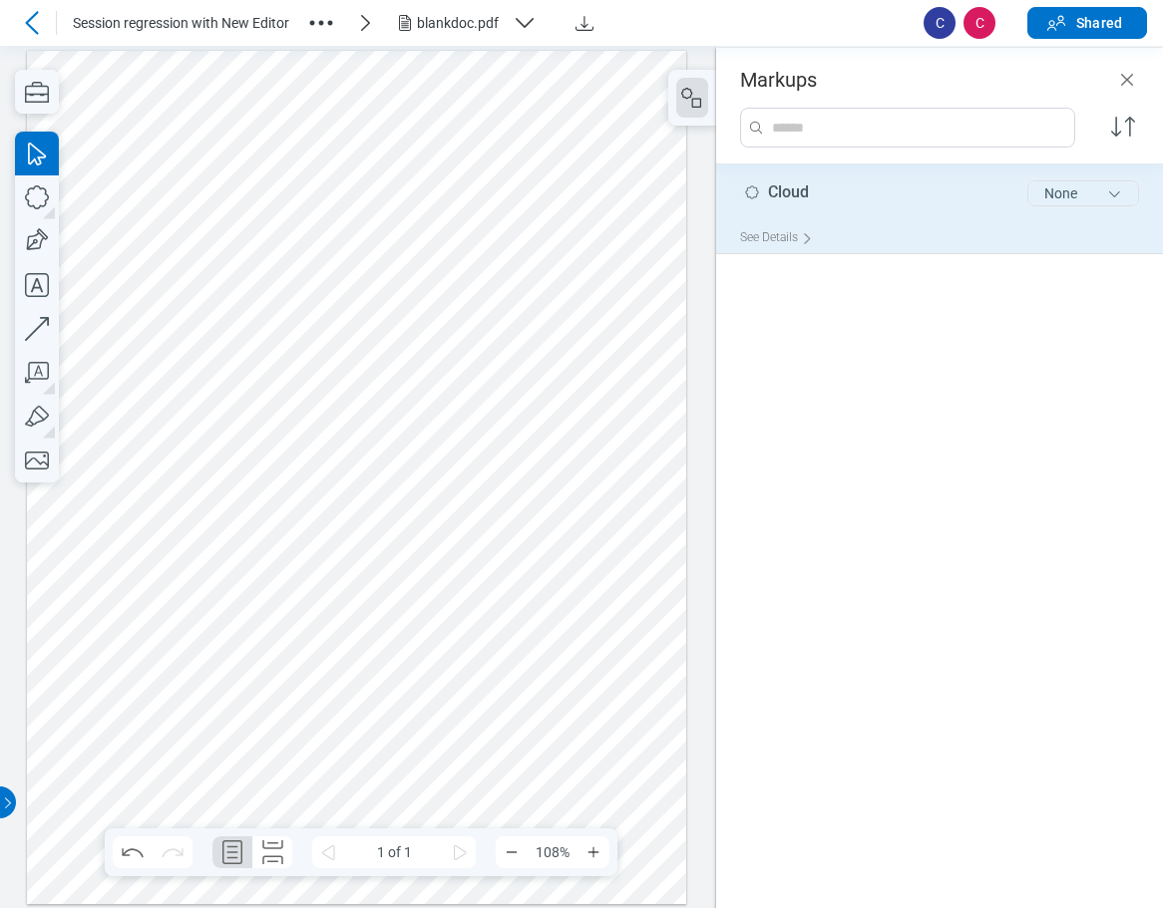
click at [867, 201] on button "None" at bounding box center [1083, 193] width 112 height 26
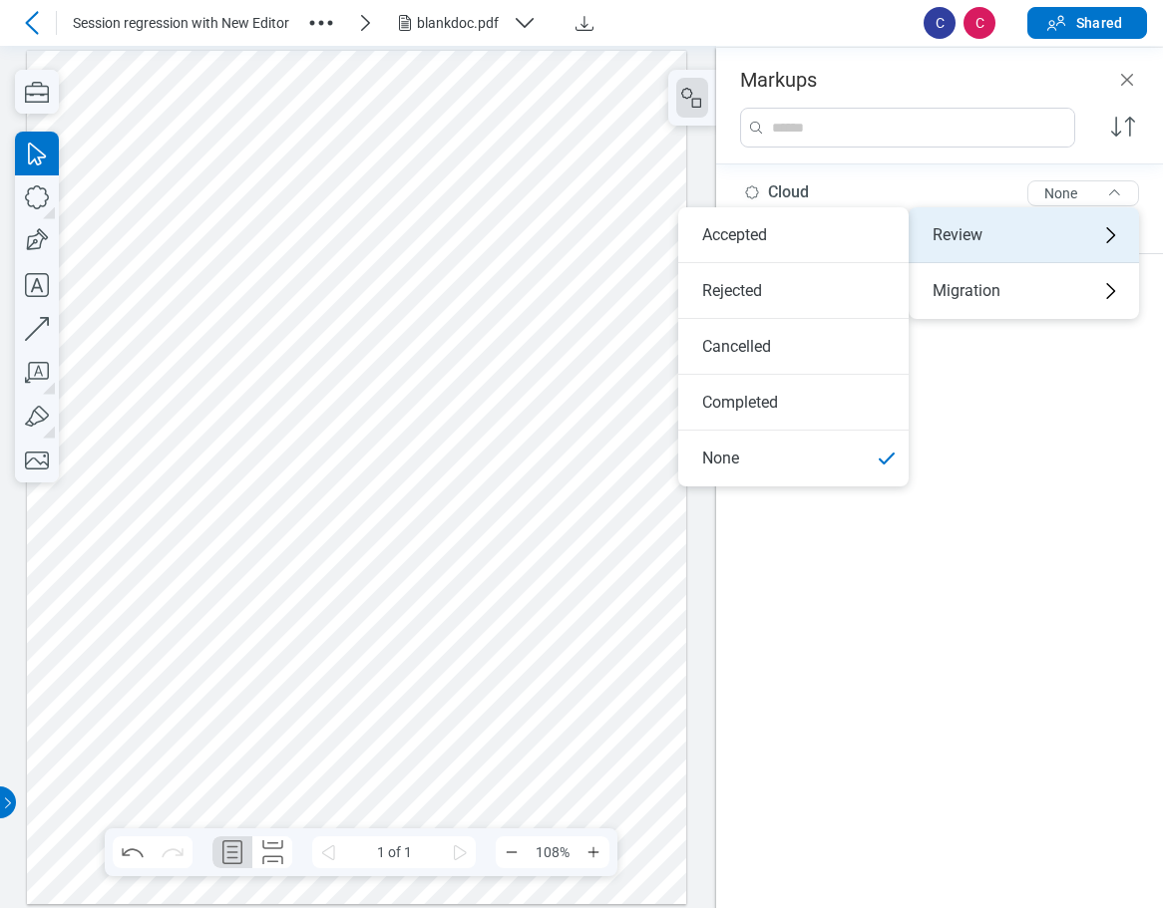
click at [867, 237] on div "Review" at bounding box center [1023, 235] width 230 height 56
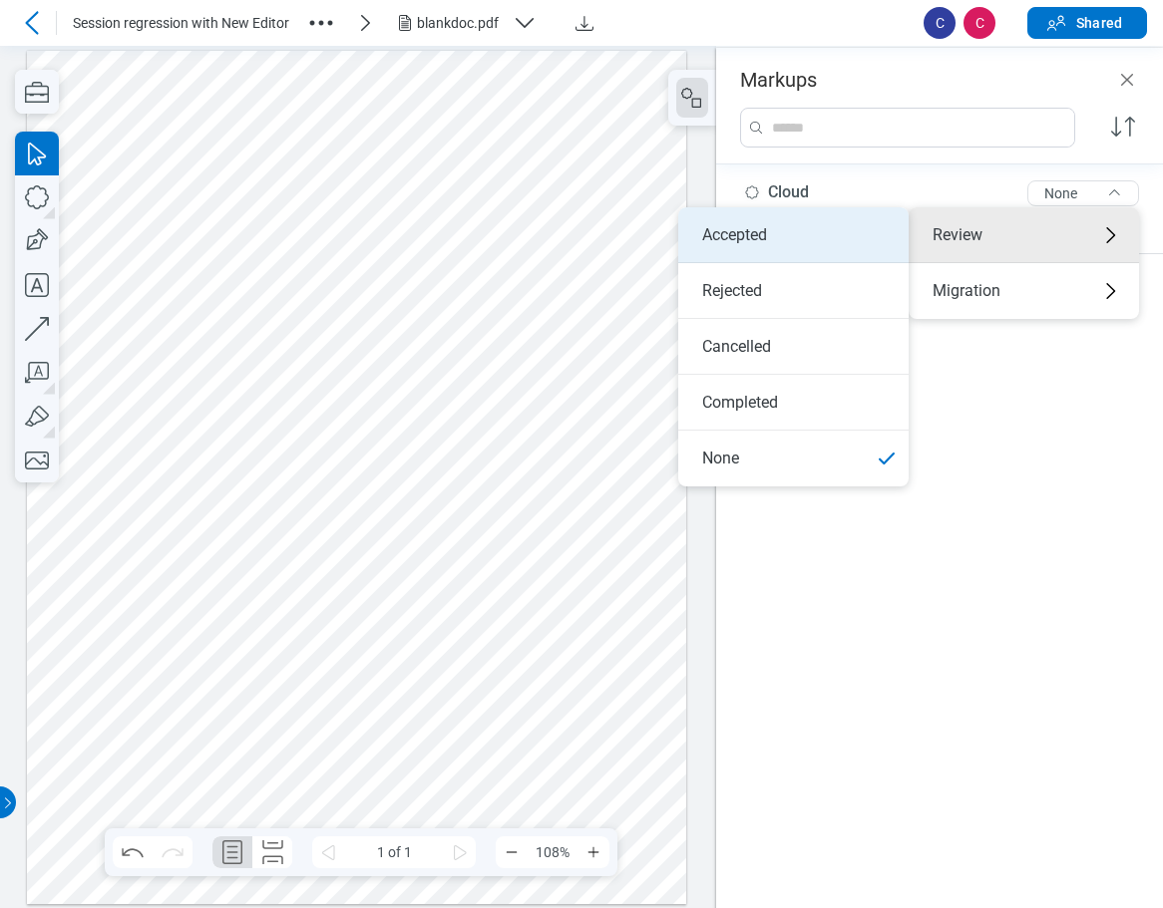
click at [771, 237] on li "Accepted" at bounding box center [793, 235] width 230 height 56
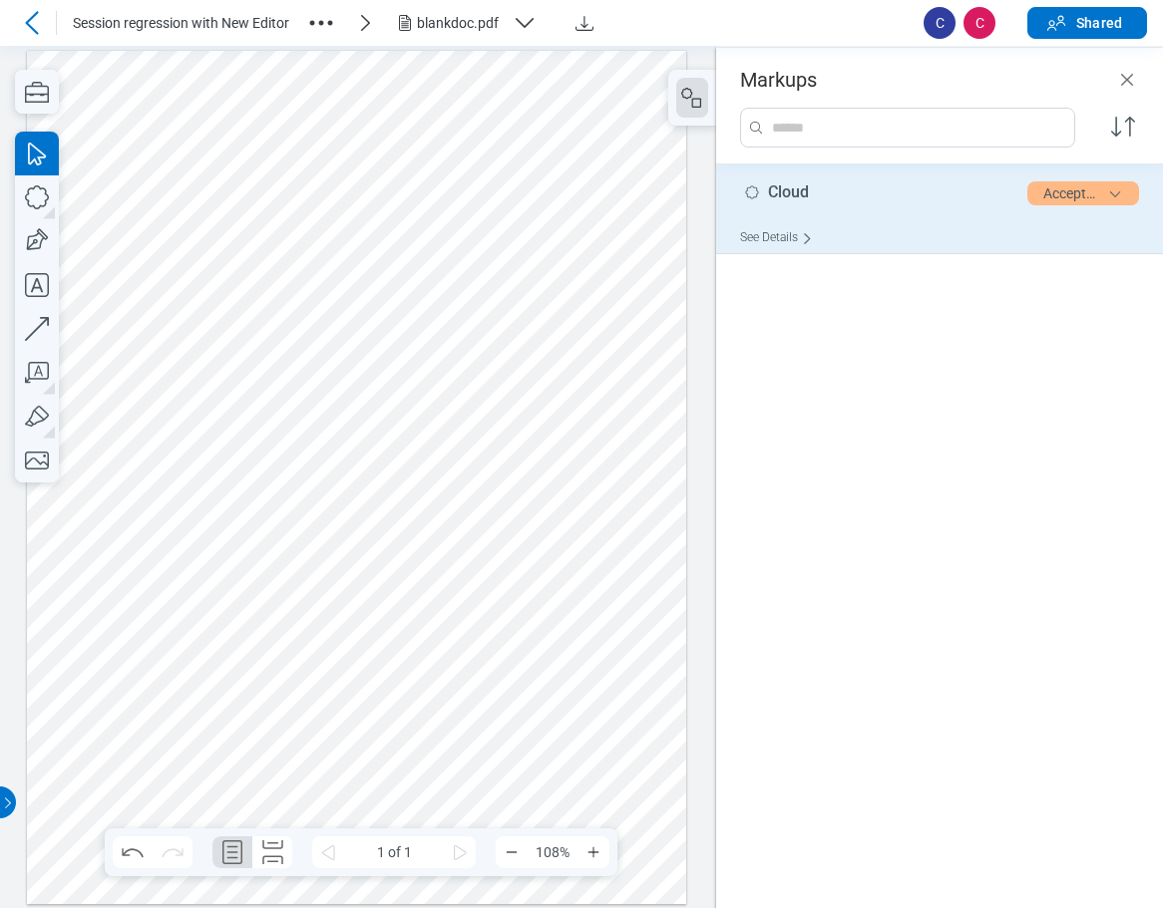
click at [785, 235] on div "See Details" at bounding box center [780, 237] width 81 height 31
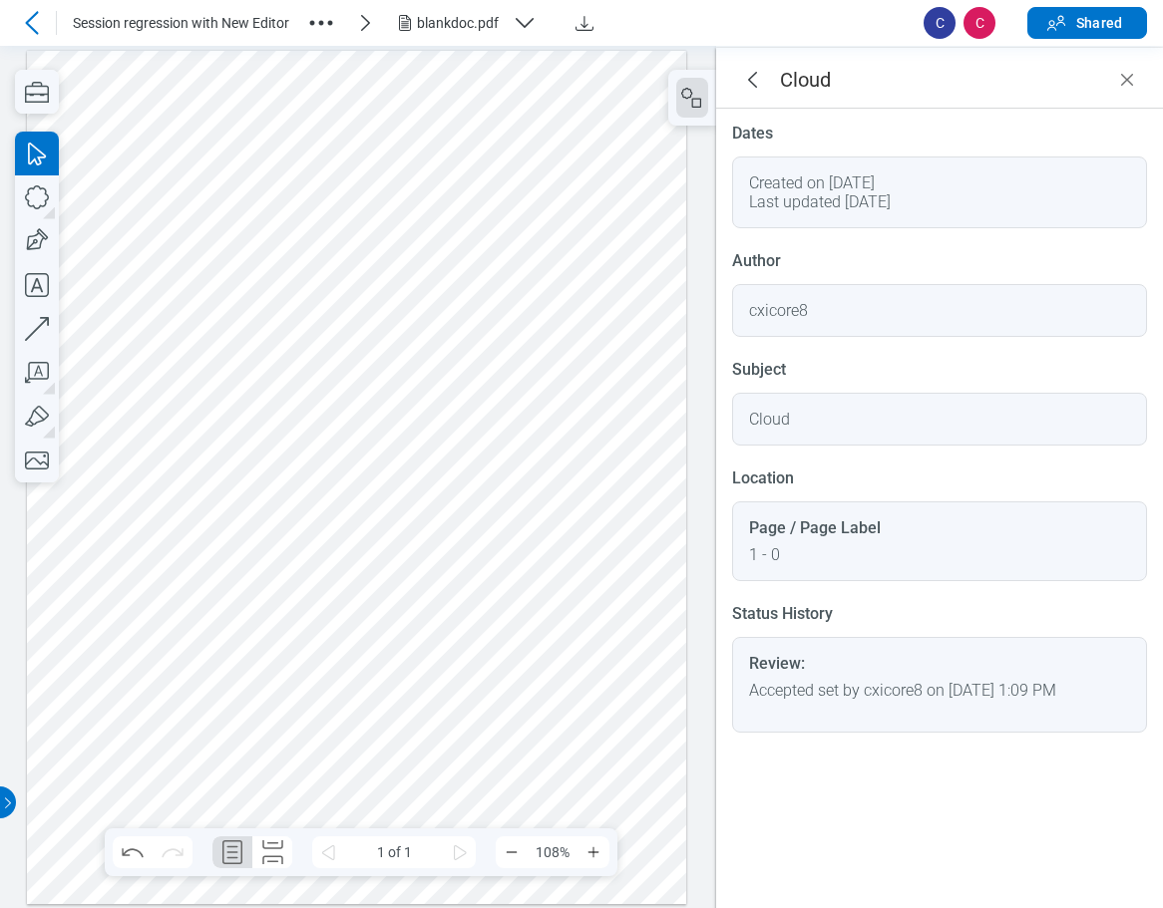
drag, startPoint x: 748, startPoint y: 66, endPoint x: 756, endPoint y: 77, distance: 13.6
click at [749, 67] on header "Cloud" at bounding box center [939, 78] width 447 height 61
click at [755, 77] on icon "goBack" at bounding box center [752, 80] width 24 height 24
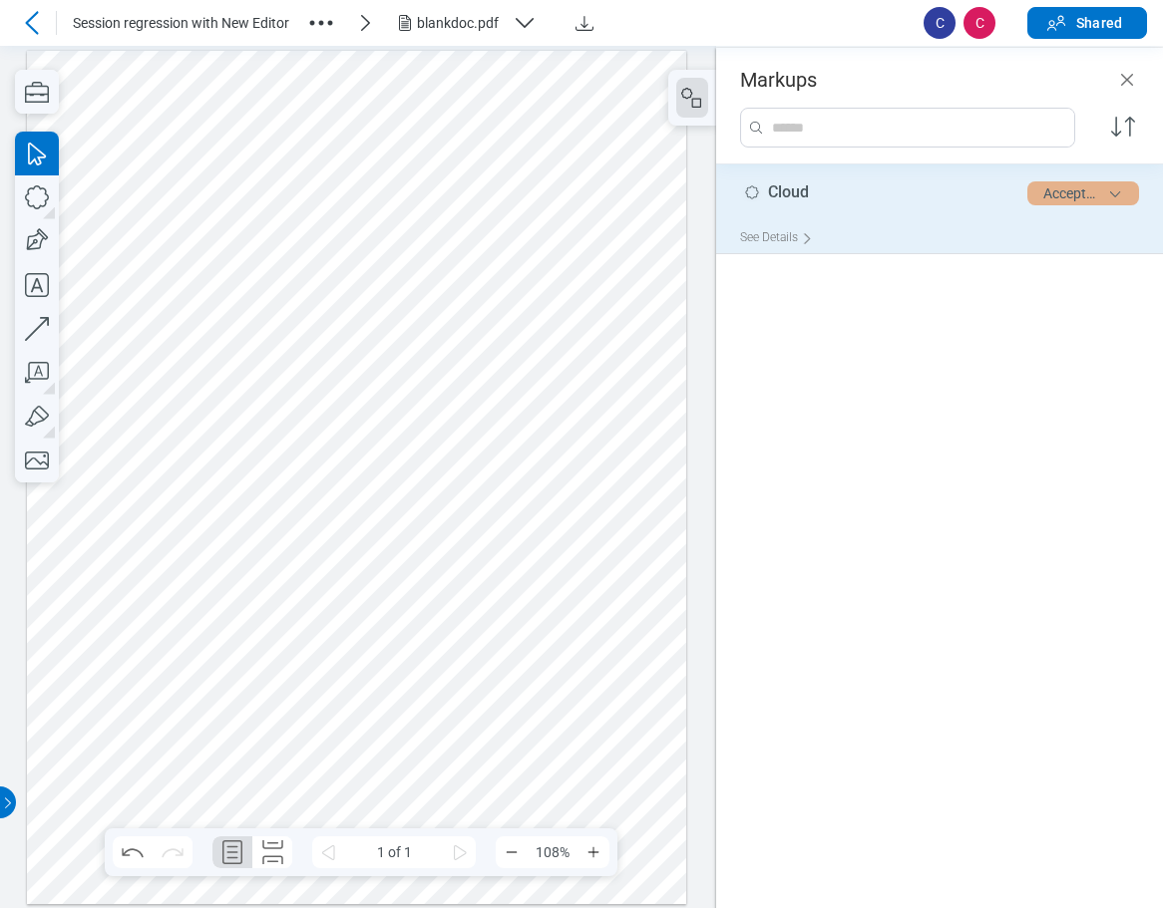
click at [867, 200] on button "Accepted" at bounding box center [1083, 193] width 112 height 24
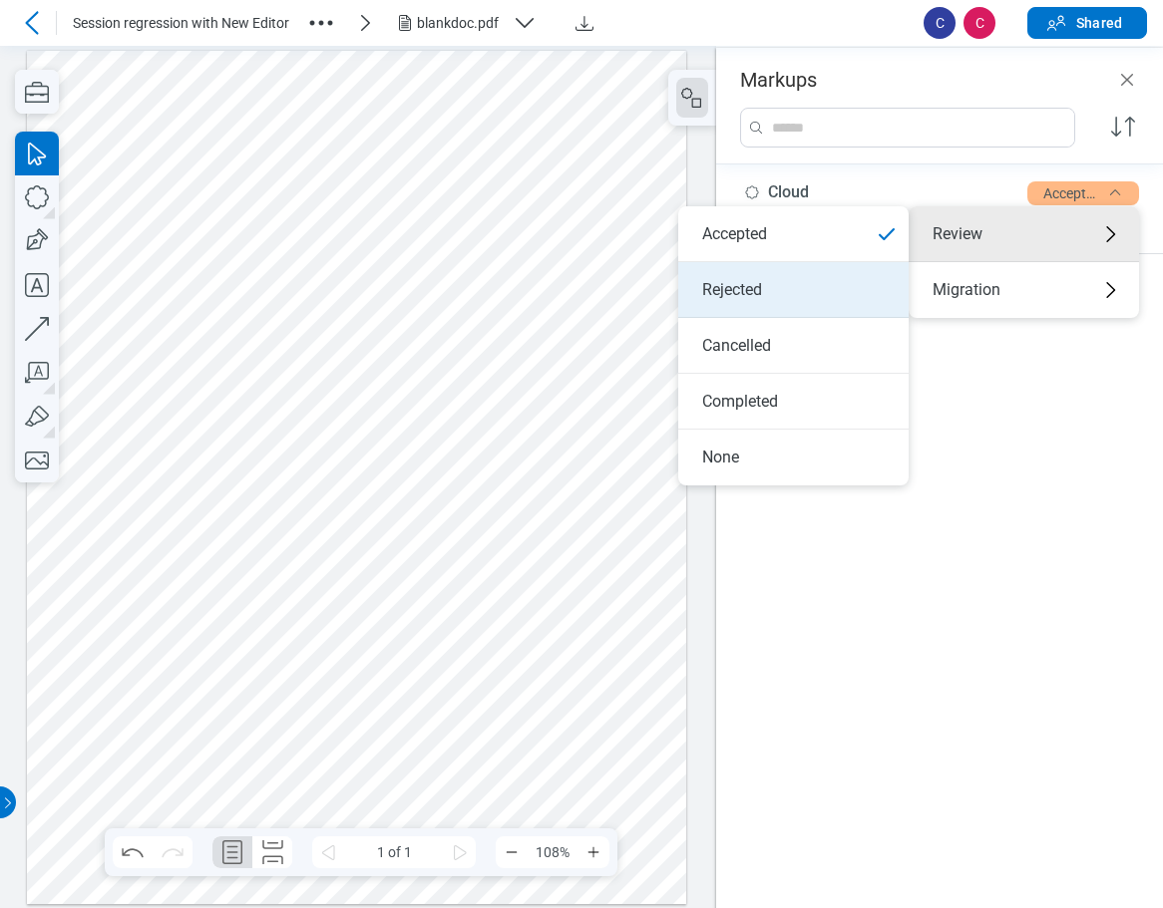
click at [711, 285] on li "Rejected" at bounding box center [793, 290] width 230 height 56
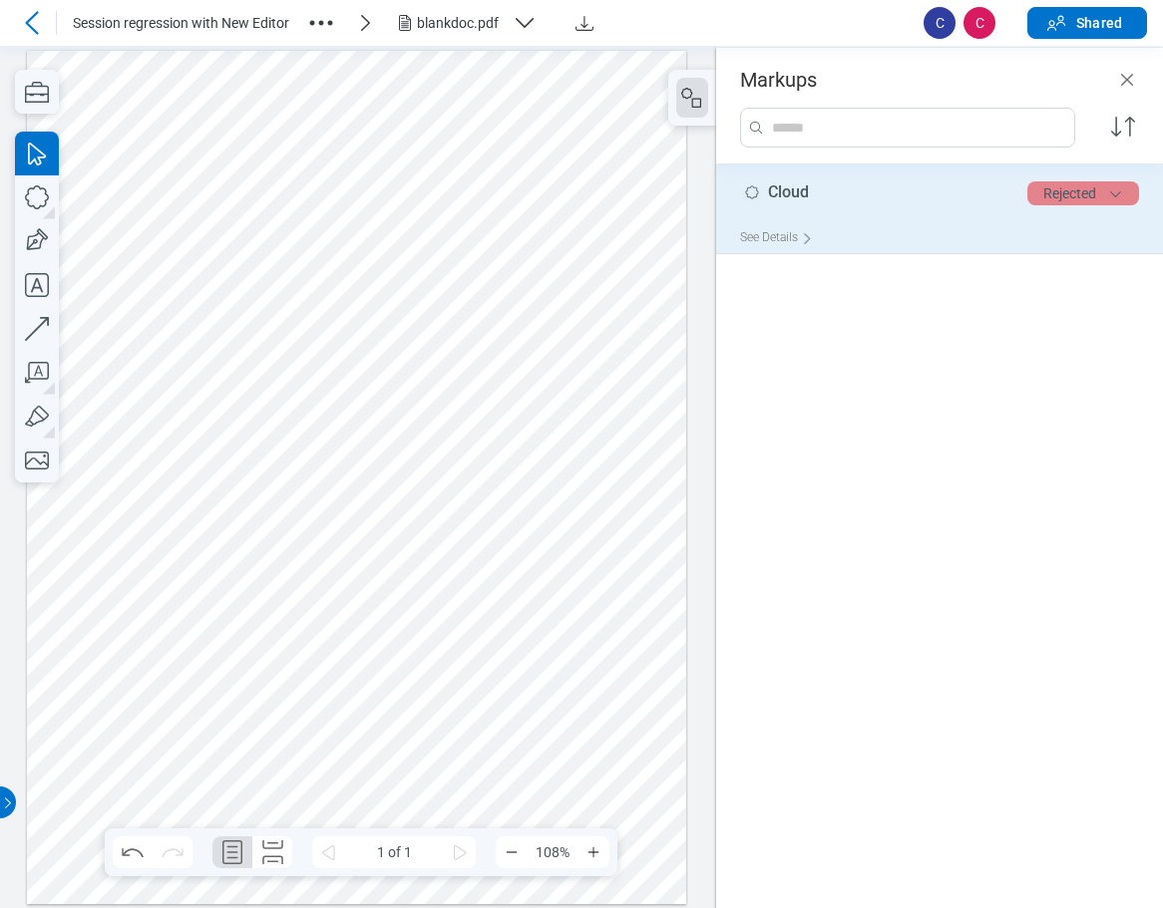
click at [867, 193] on button "Rejected" at bounding box center [1083, 193] width 112 height 24
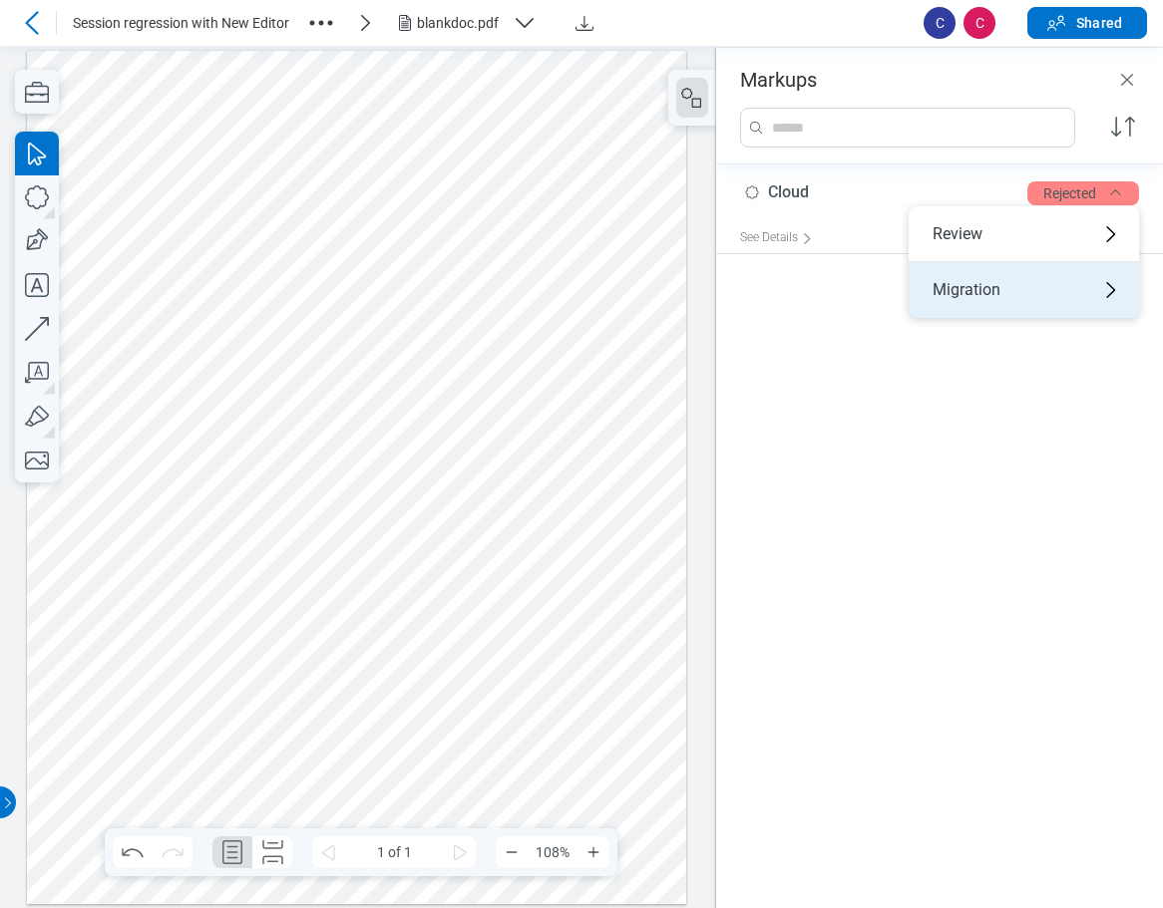
click at [867, 308] on div "Migration" at bounding box center [1023, 290] width 230 height 56
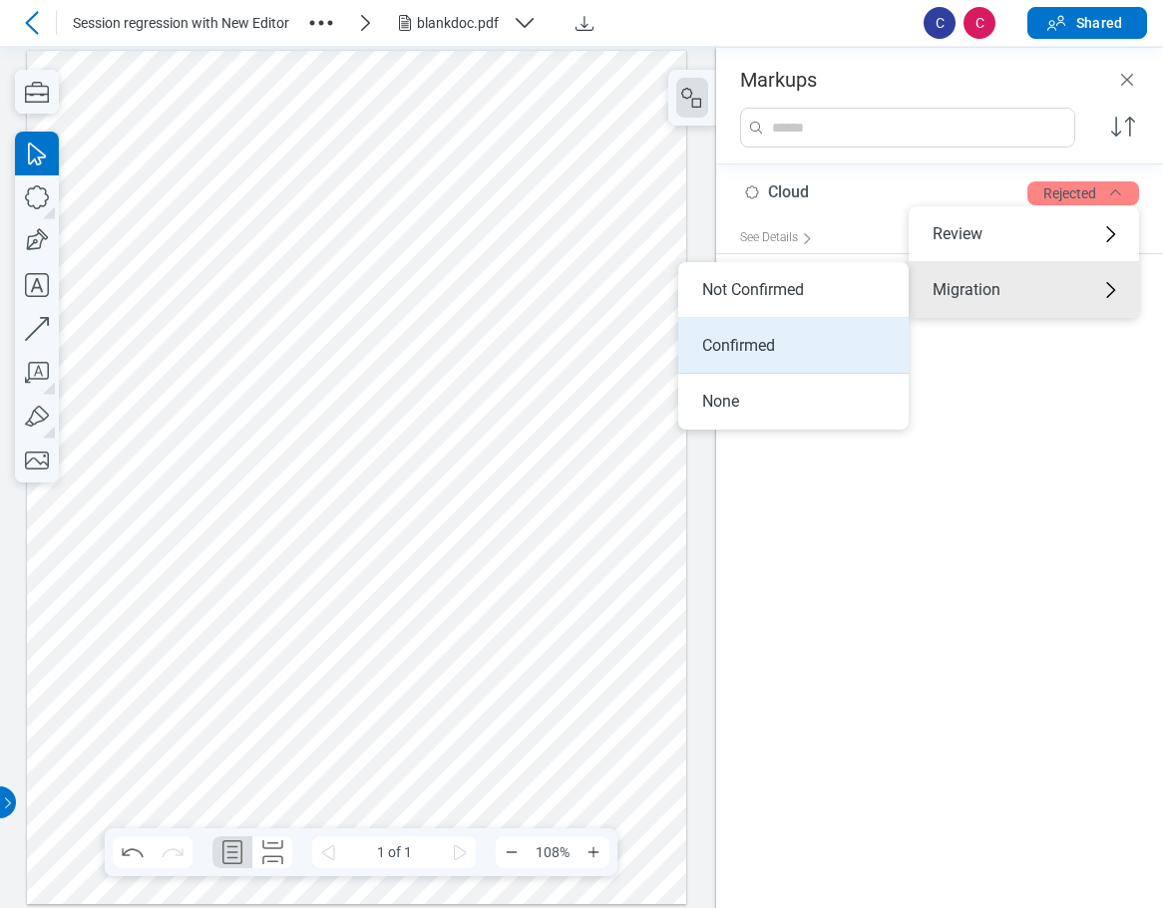
click at [787, 347] on li "Confirmed" at bounding box center [793, 346] width 230 height 56
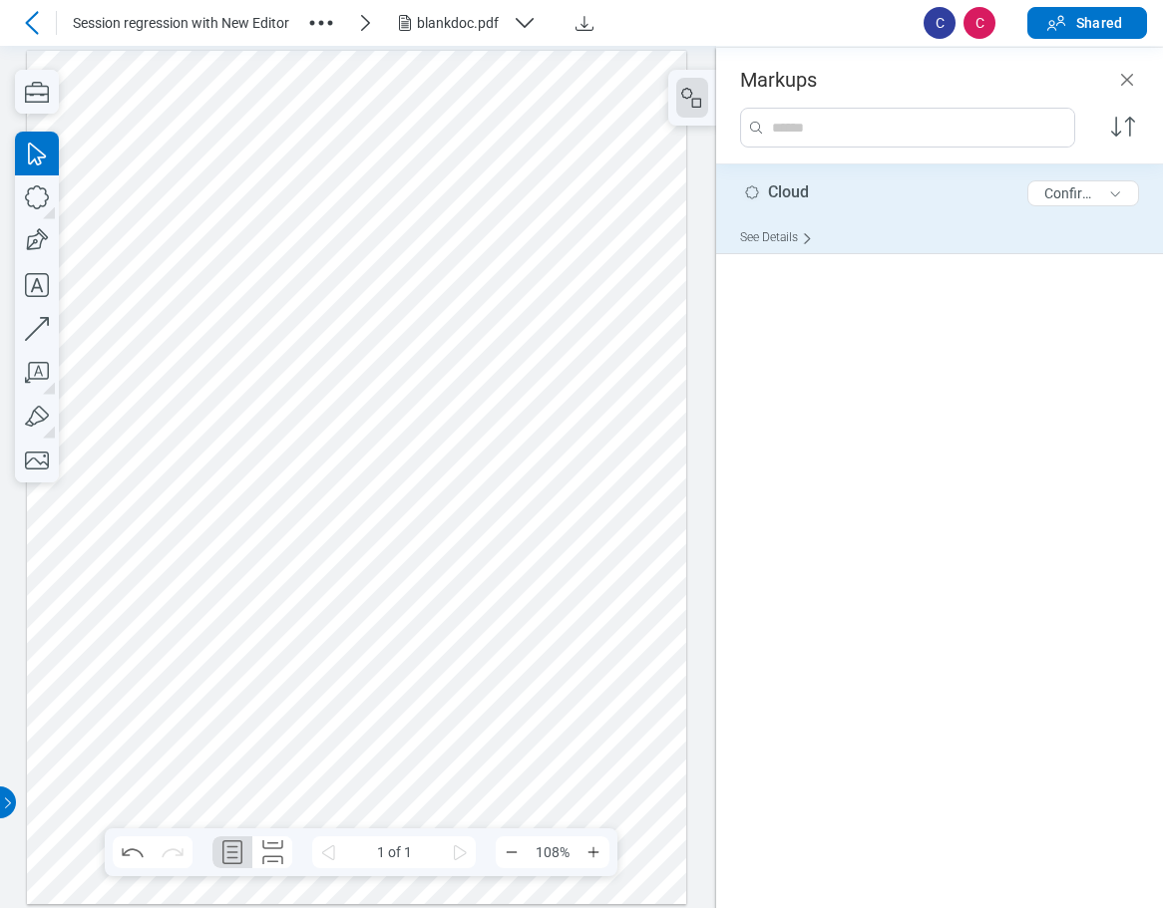
click at [799, 235] on div "See Details" at bounding box center [780, 237] width 81 height 31
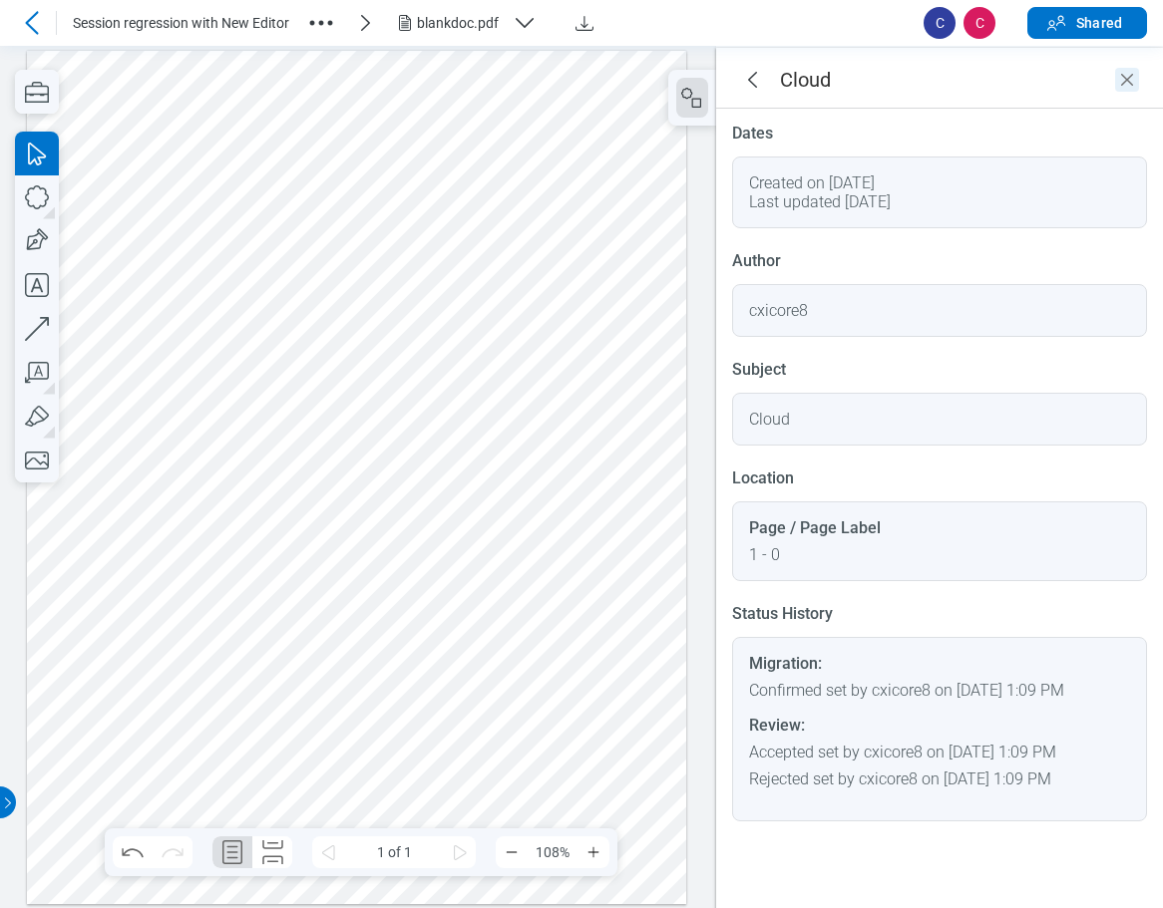
click at [867, 85] on icon "Close" at bounding box center [1127, 80] width 24 height 24
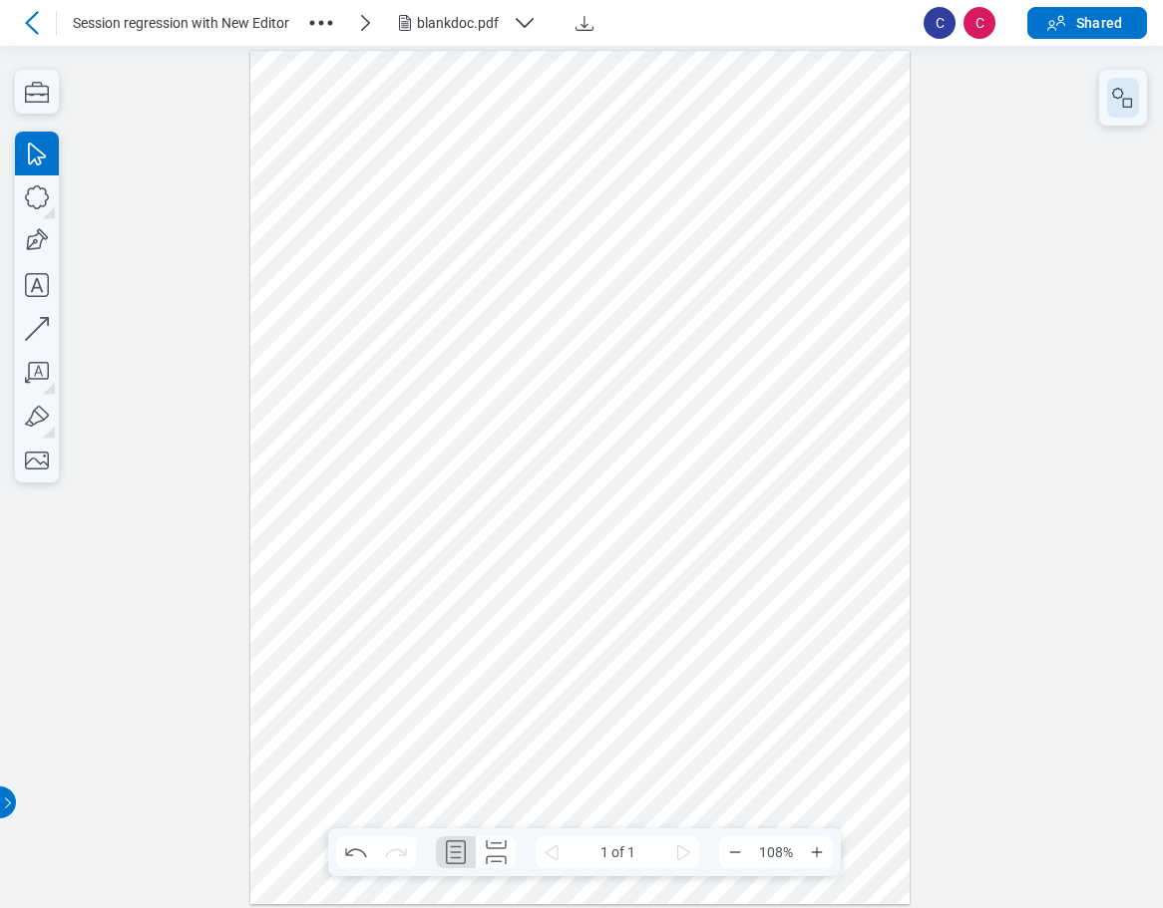
click at [867, 104] on icon "button" at bounding box center [1123, 98] width 24 height 24
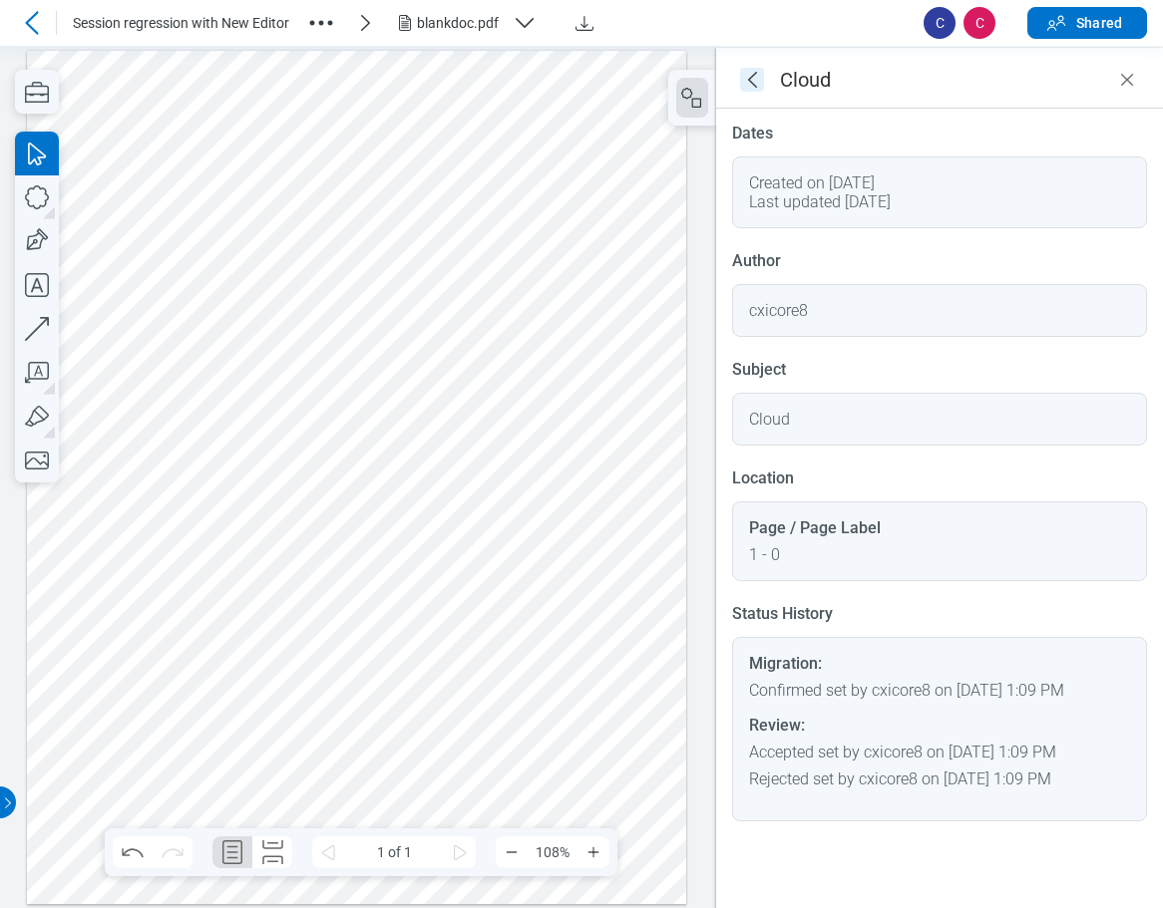
click at [750, 78] on icon "goBack" at bounding box center [752, 80] width 9 height 16
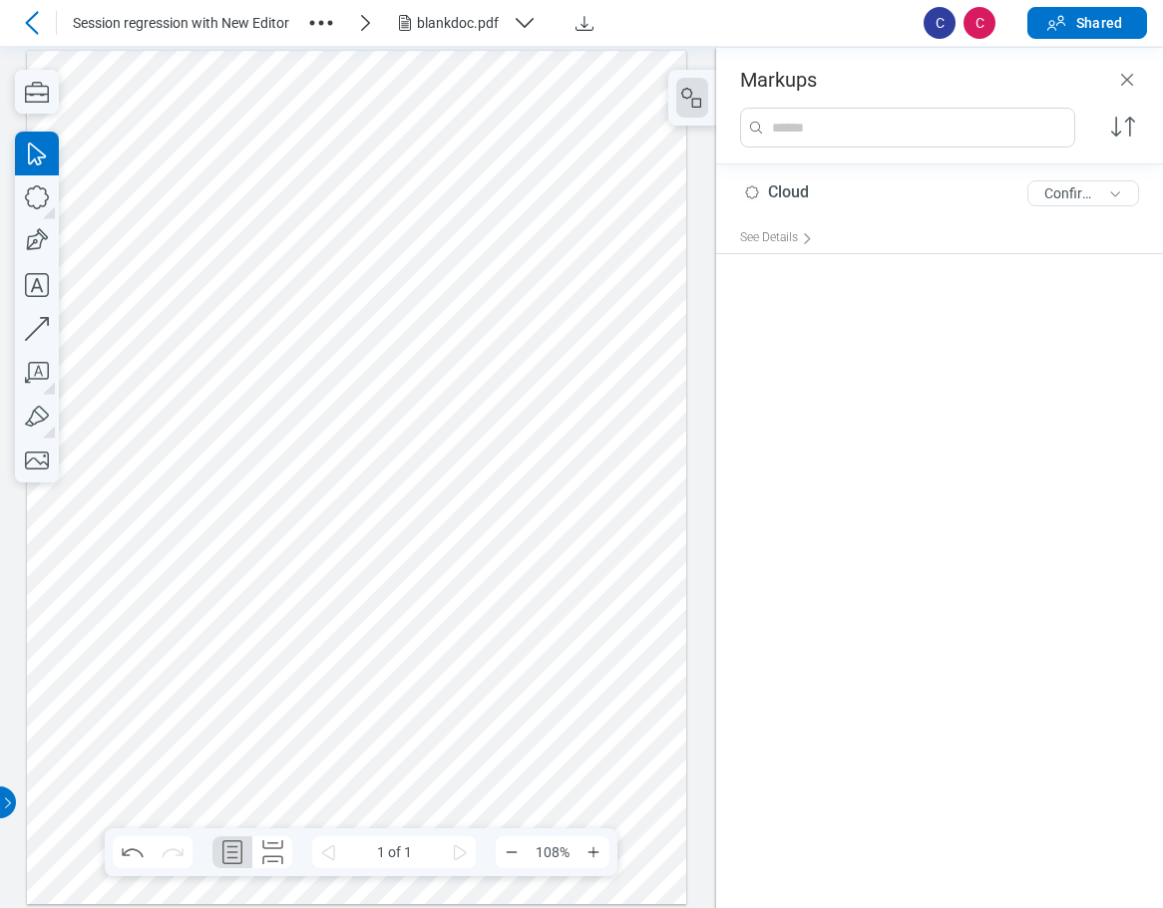
click at [867, 405] on div "Cloud 5 of 300 characters Confirmed See Details" at bounding box center [939, 527] width 447 height 724
click at [365, 393] on div at bounding box center [357, 477] width 660 height 854
click at [36, 200] on icon "button" at bounding box center [37, 197] width 44 height 44
drag, startPoint x: 360, startPoint y: 383, endPoint x: 482, endPoint y: 516, distance: 180.0
click at [482, 516] on div at bounding box center [357, 477] width 660 height 854
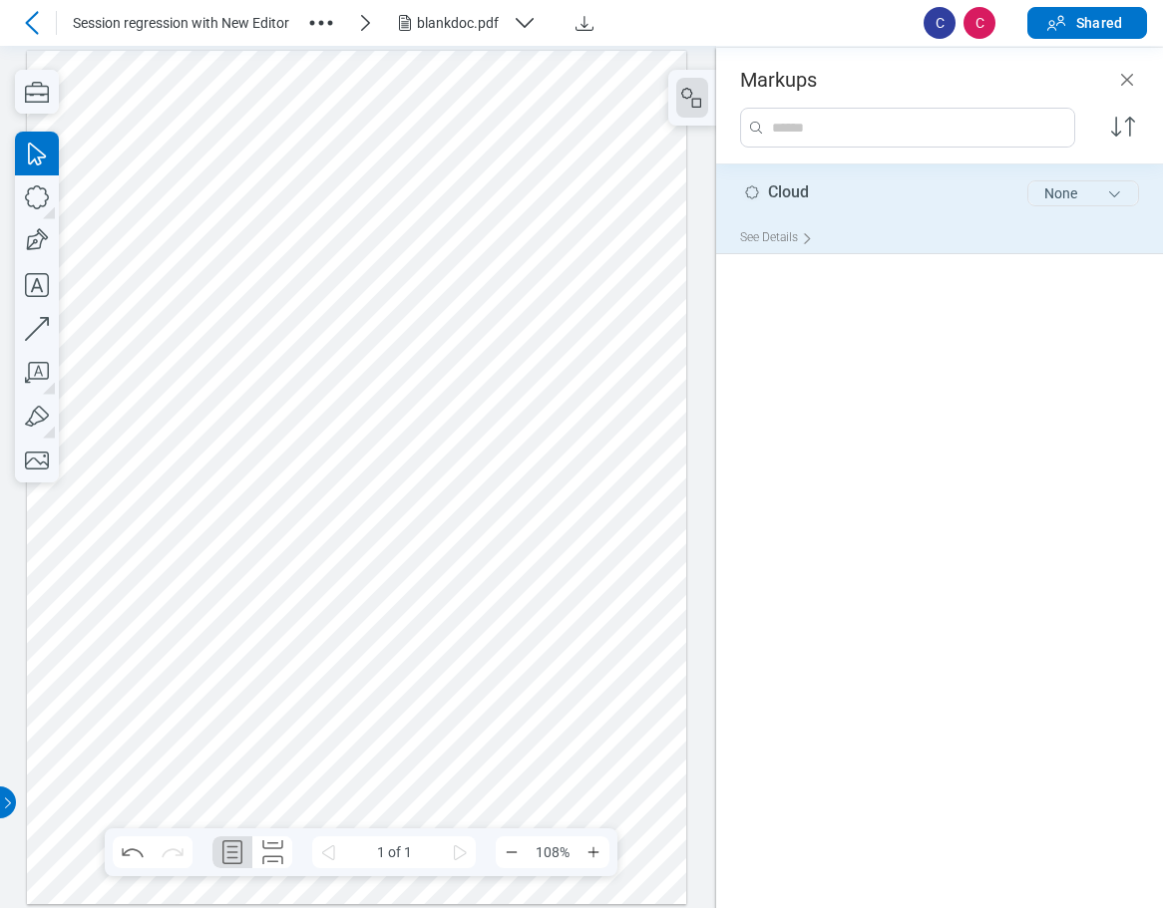
click at [867, 191] on button "None" at bounding box center [1083, 193] width 112 height 26
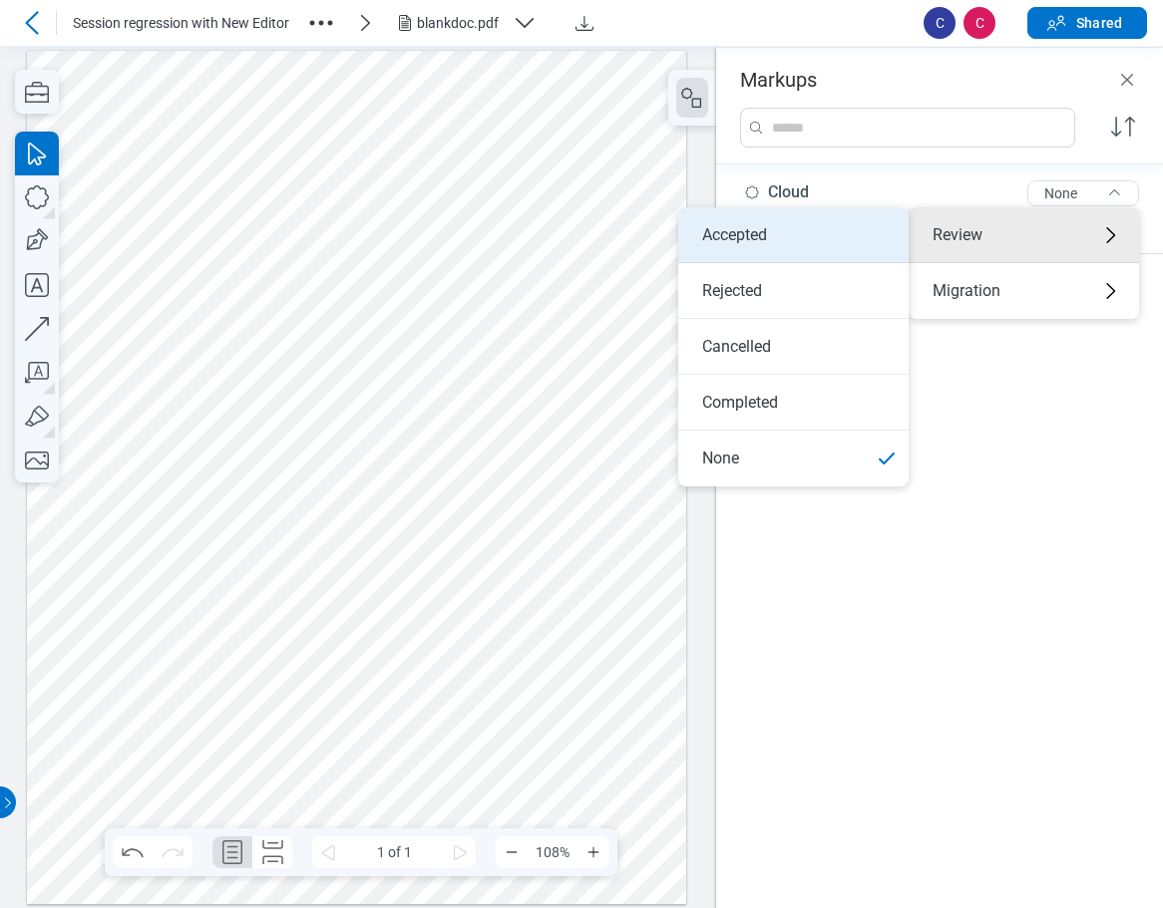
click at [745, 239] on li "Accepted" at bounding box center [793, 235] width 230 height 56
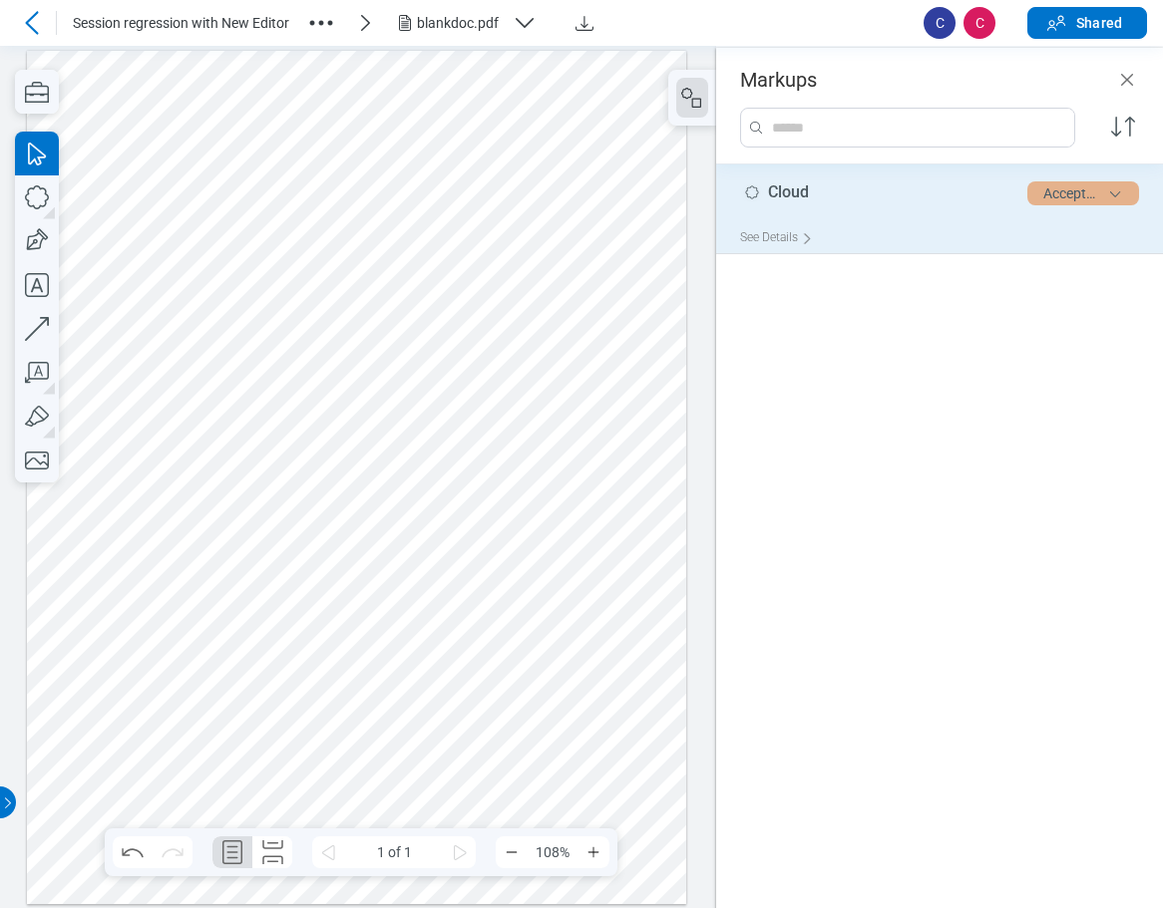
click at [867, 200] on button "Accepted" at bounding box center [1083, 193] width 112 height 24
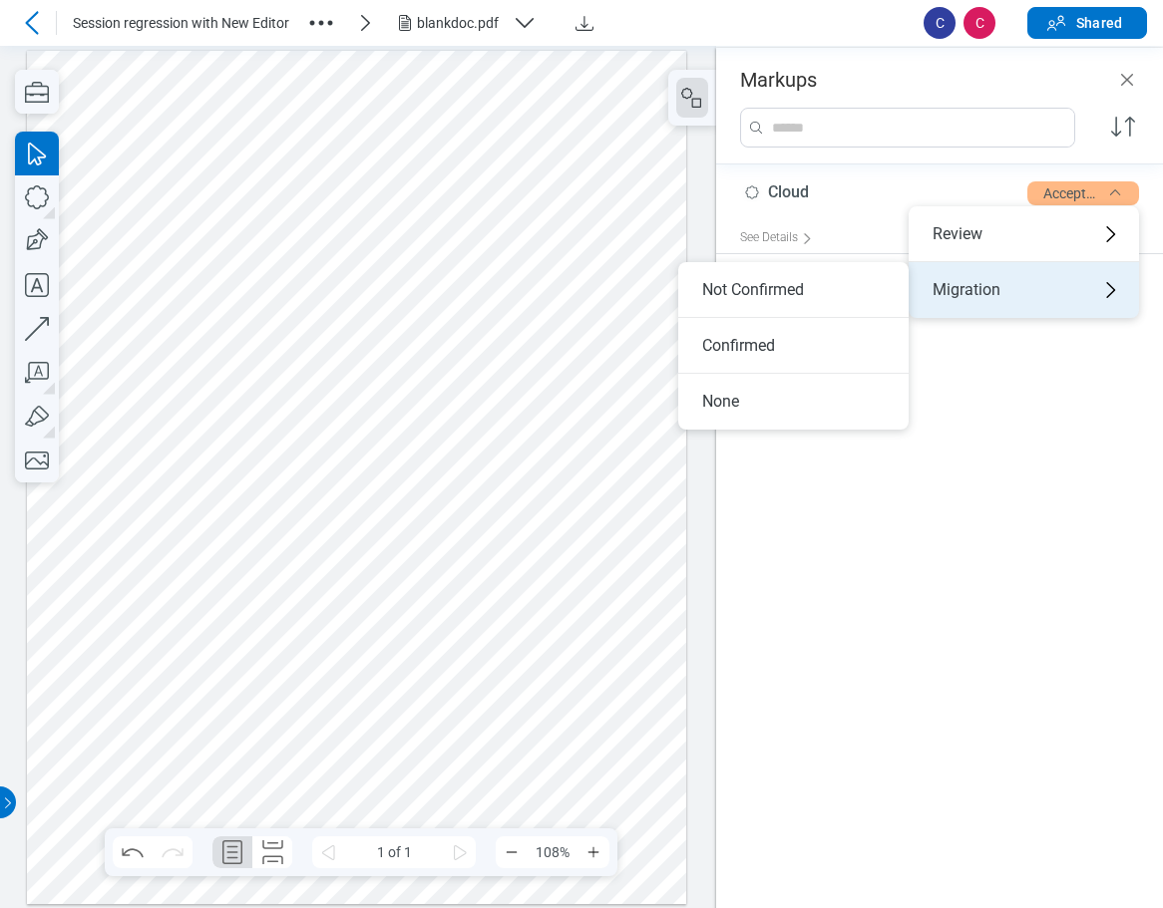
click at [867, 300] on div "Migration" at bounding box center [1023, 290] width 230 height 56
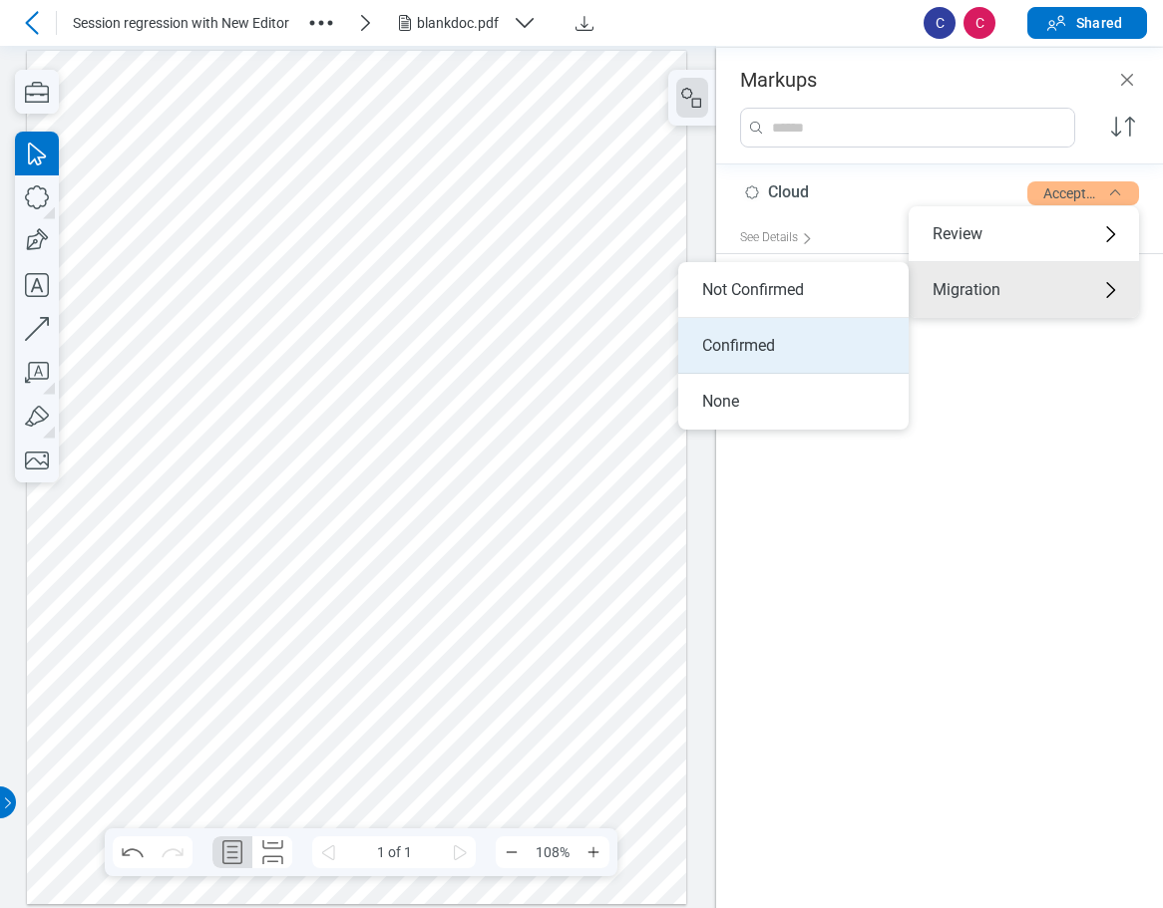
click at [804, 347] on li "Confirmed" at bounding box center [793, 346] width 230 height 56
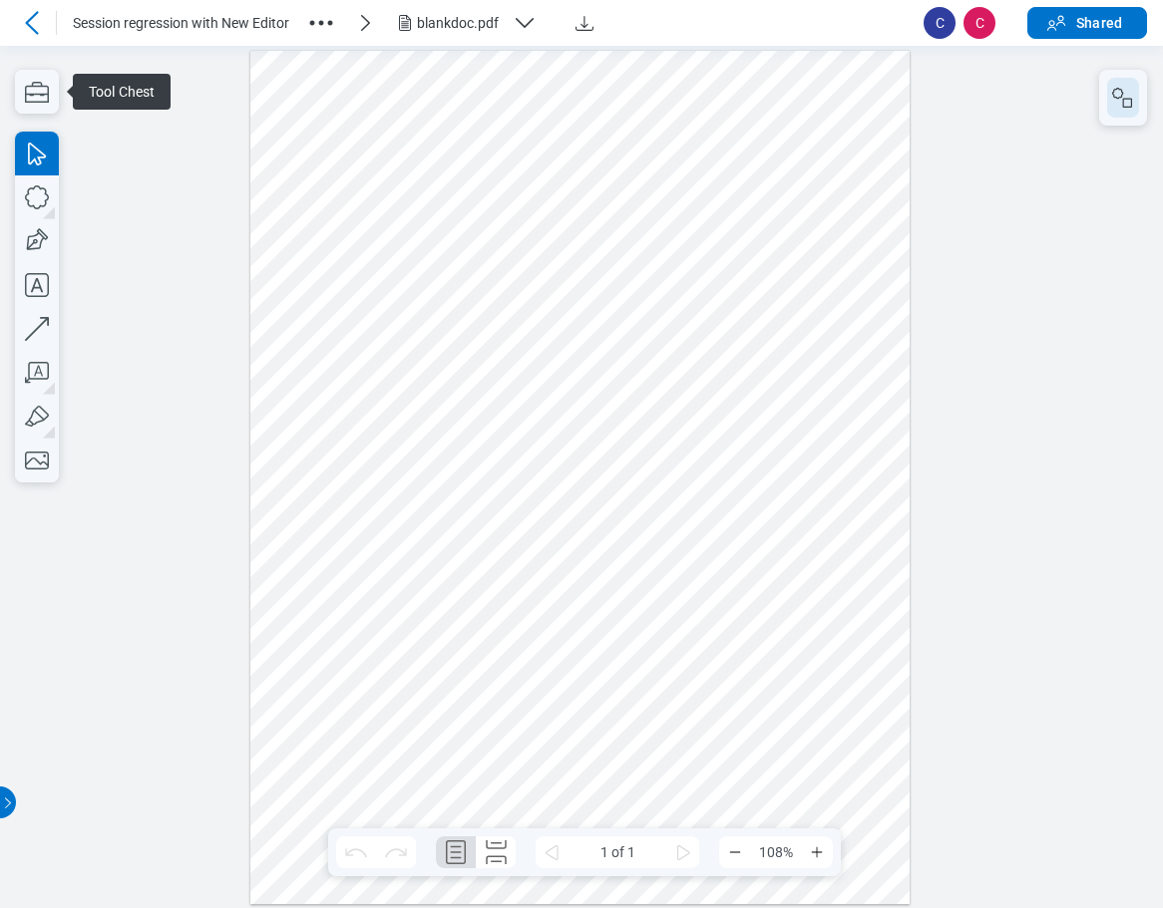
click at [1123, 98] on rect "button" at bounding box center [1127, 102] width 9 height 9
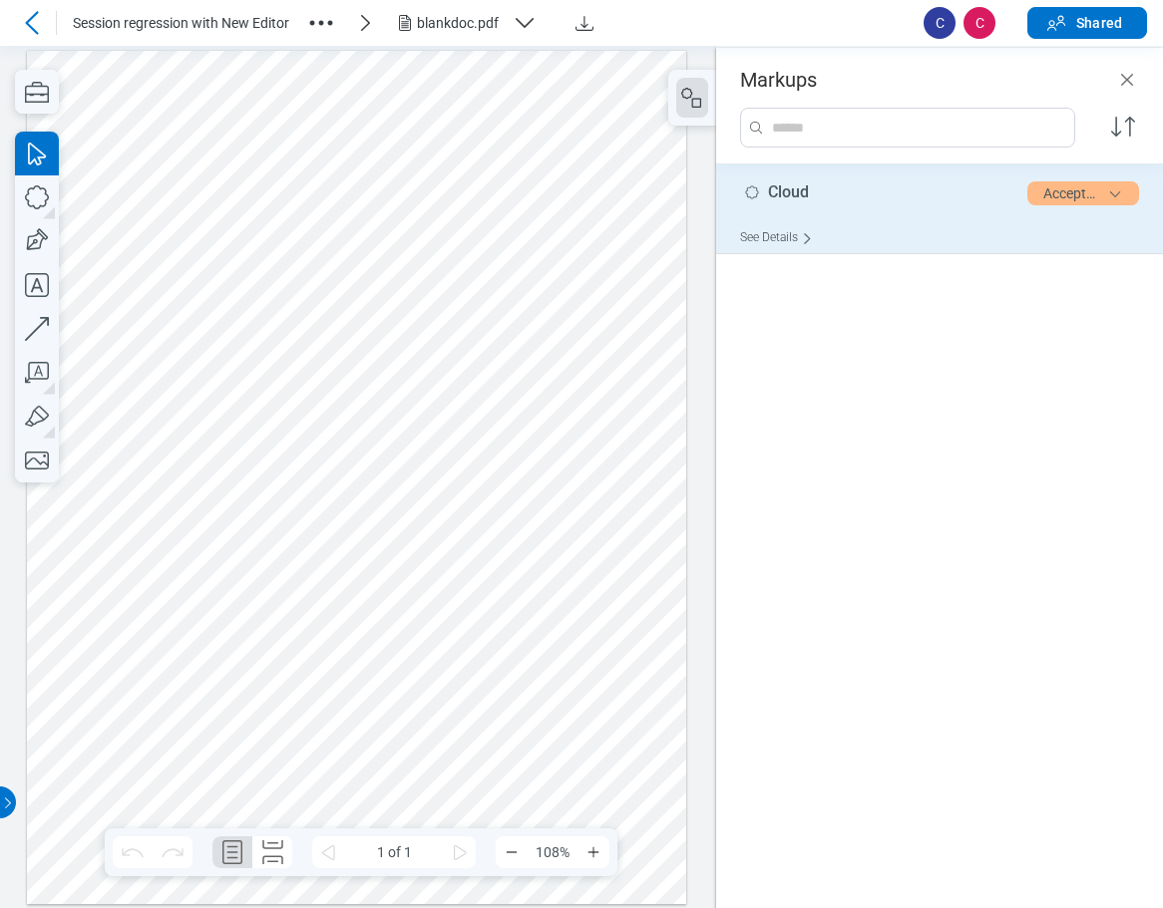
click at [784, 234] on div "See Details" at bounding box center [780, 237] width 81 height 31
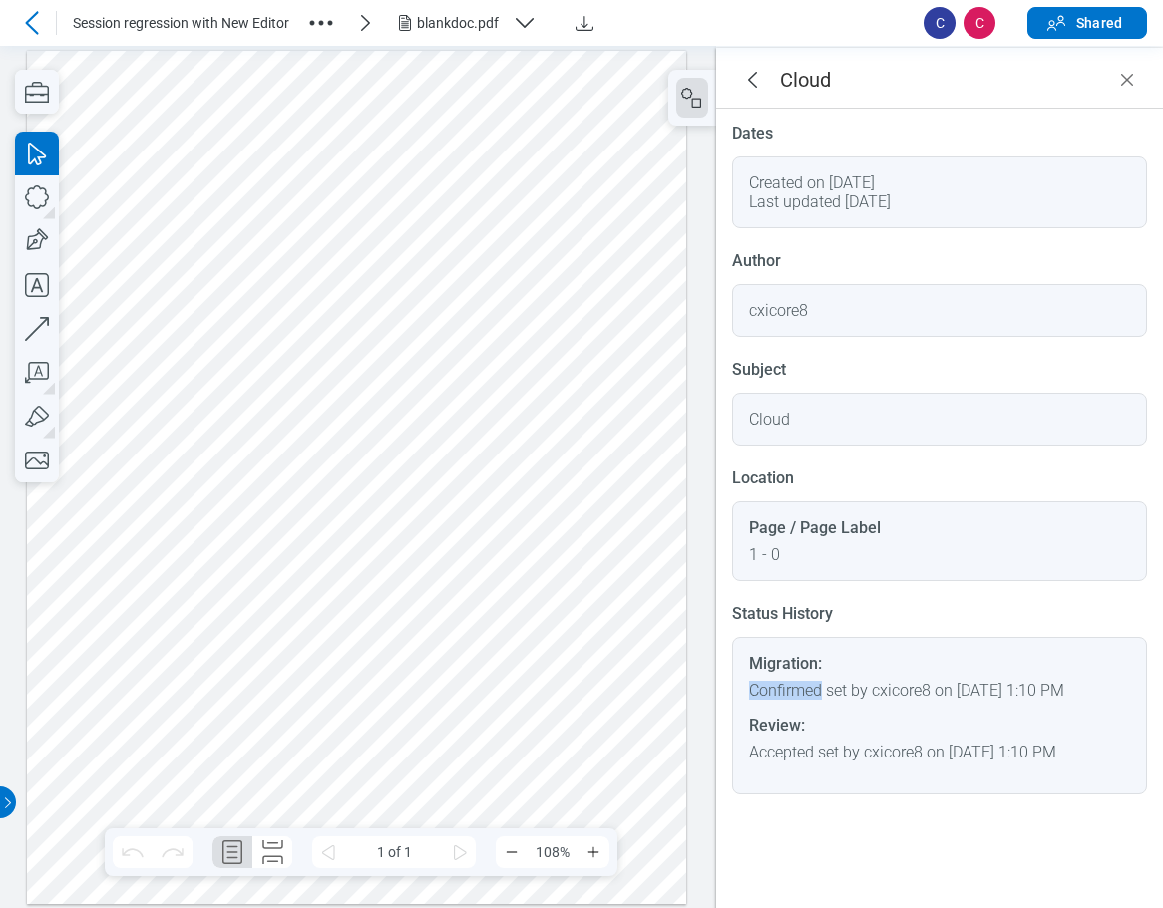
drag, startPoint x: 796, startPoint y: 674, endPoint x: 746, endPoint y: 691, distance: 52.7
click at [746, 691] on div "Migration: Confirmed set by cxicore8 on [DATE] 1:10 PM Review: Accepted set by …" at bounding box center [939, 716] width 415 height 158
click at [757, 81] on icon "goBack" at bounding box center [752, 80] width 24 height 24
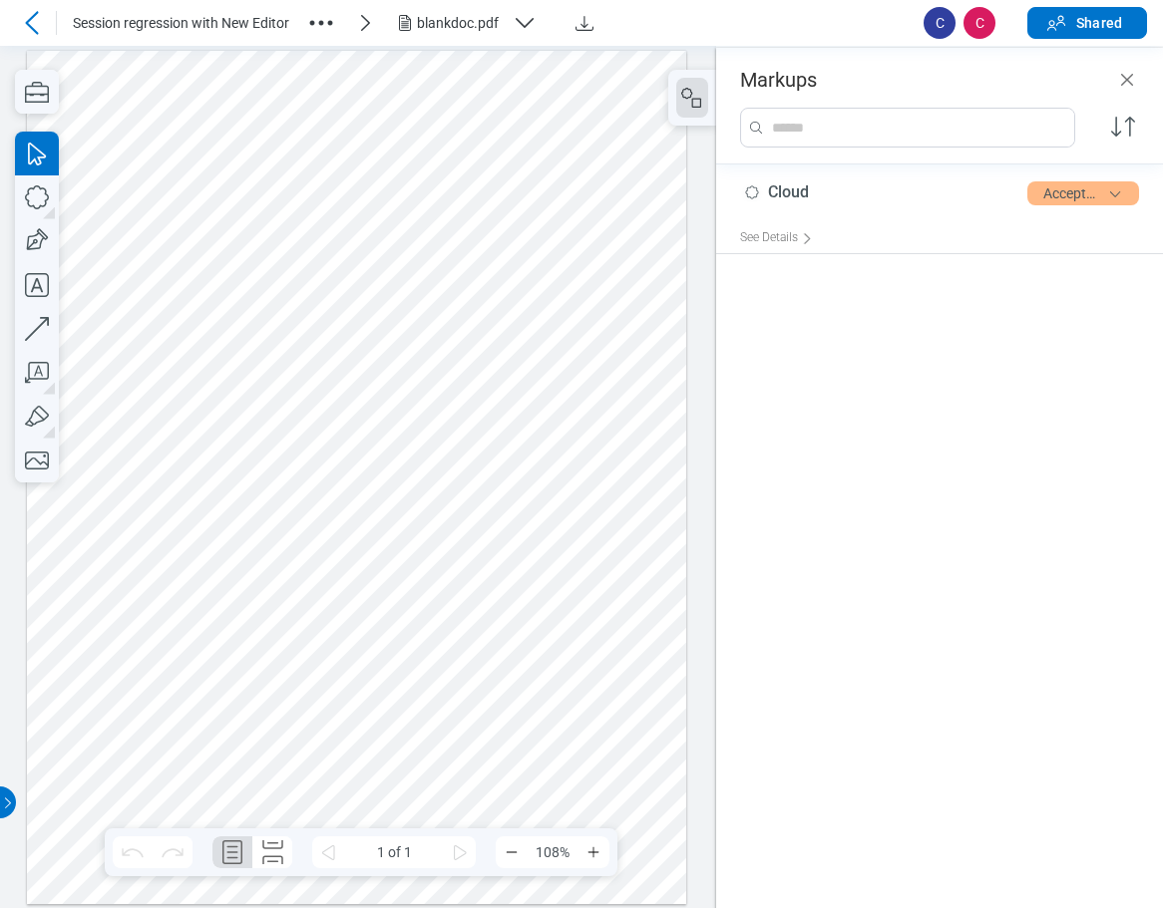
click at [32, 28] on icon at bounding box center [31, 22] width 13 height 23
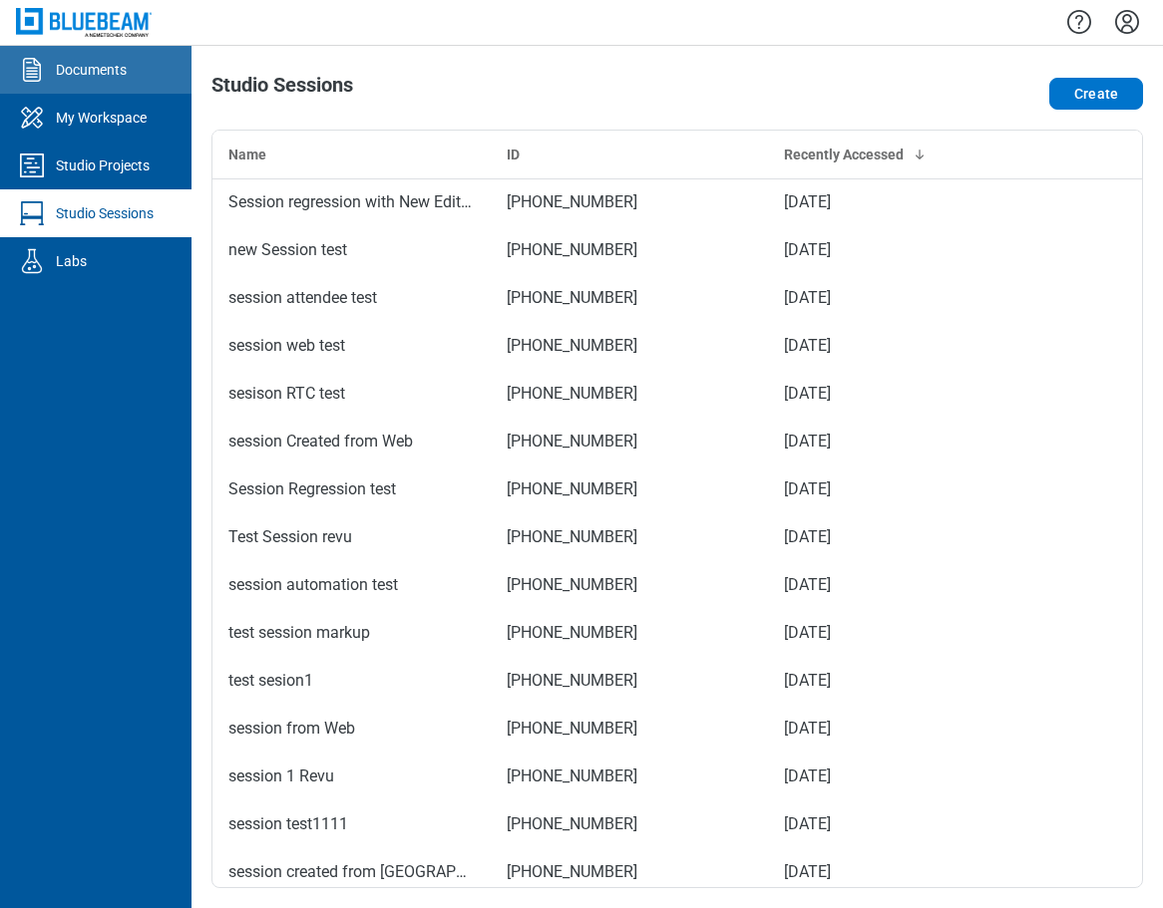
click at [95, 66] on div "Documents" at bounding box center [91, 70] width 71 height 20
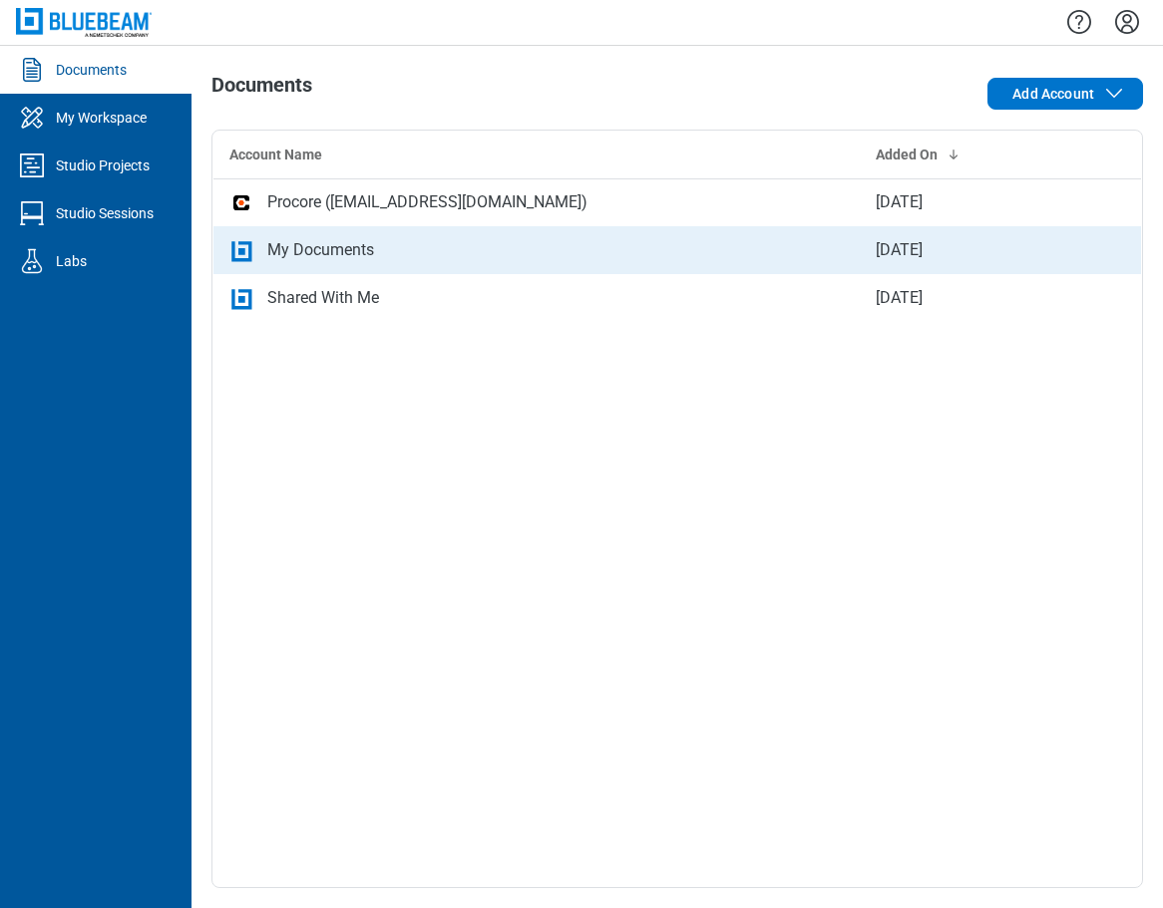
click at [317, 249] on div "My Documents" at bounding box center [320, 250] width 107 height 24
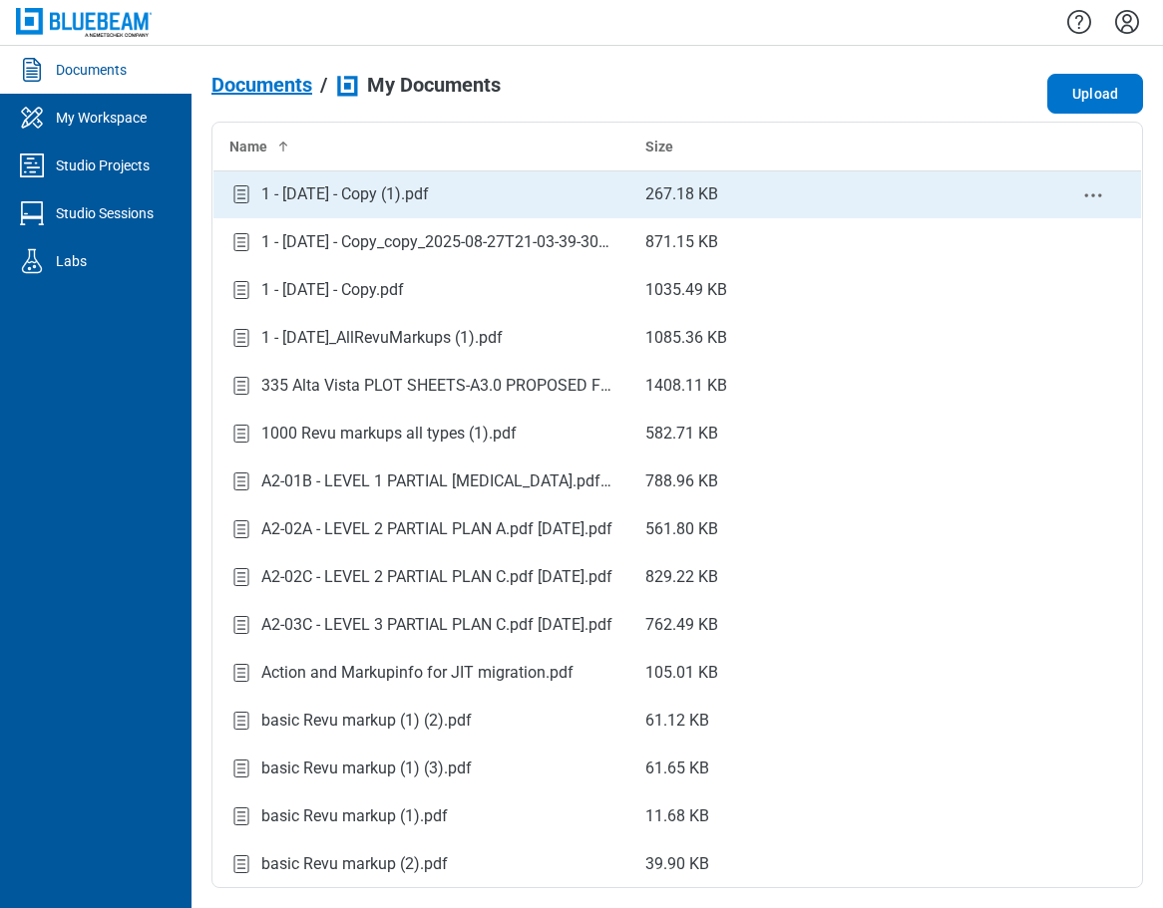
click at [311, 178] on td "1 - [DATE] - Copy (1).pdf" at bounding box center [421, 195] width 417 height 48
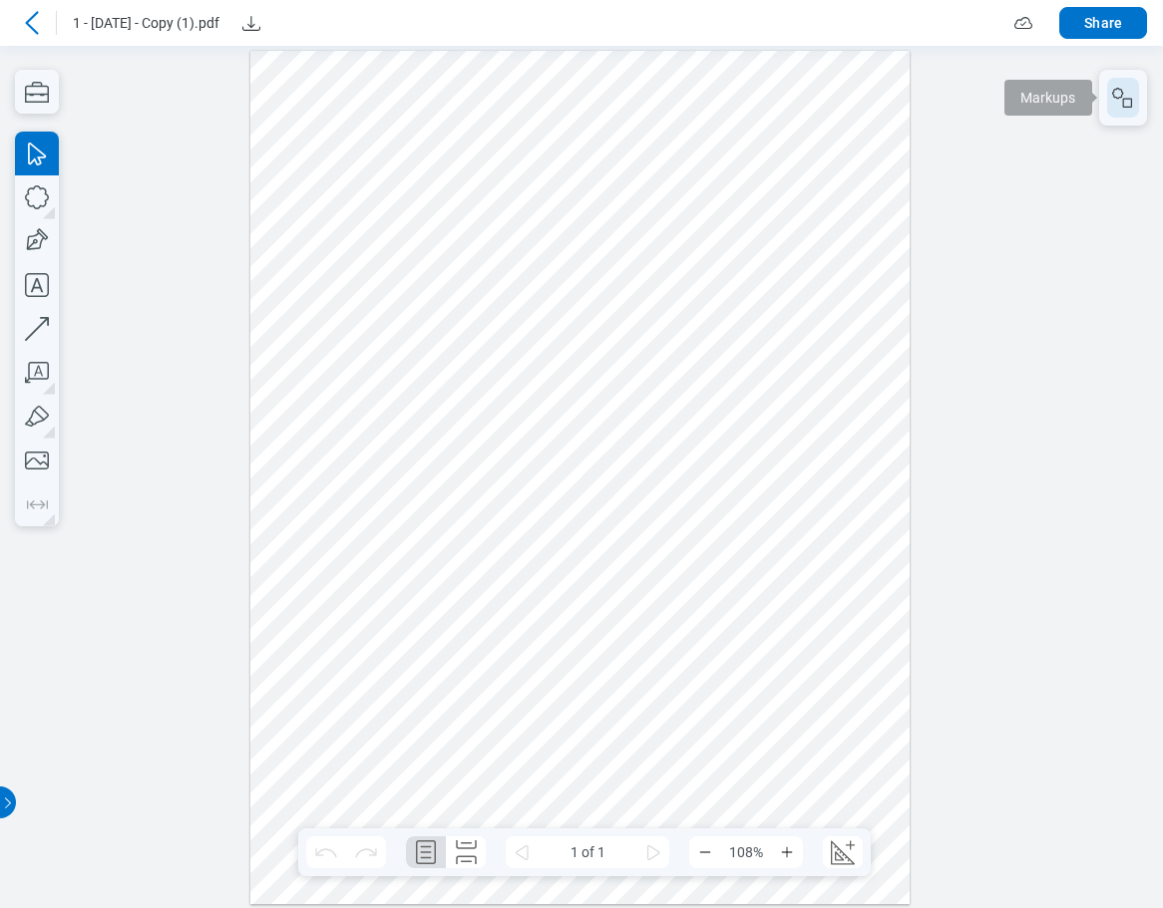
click at [1119, 96] on icon "button" at bounding box center [1123, 98] width 24 height 24
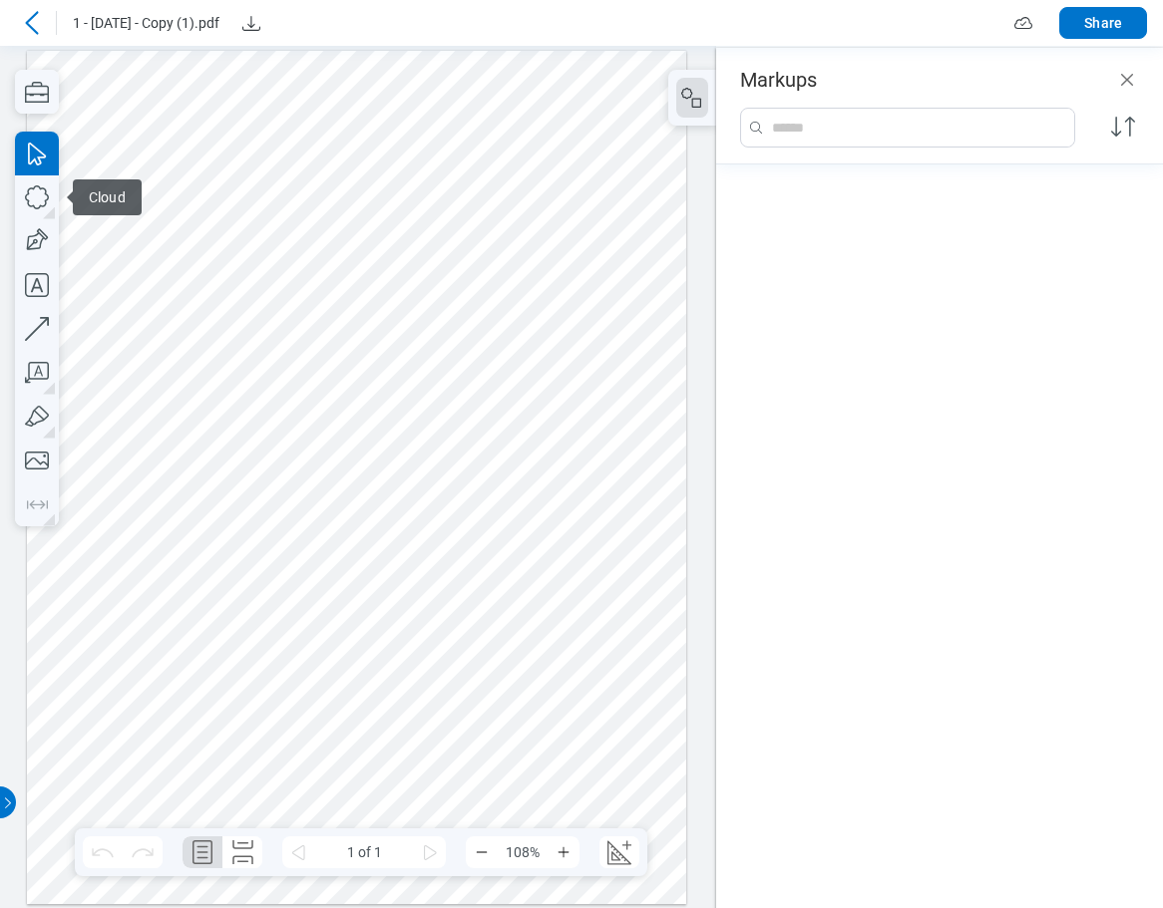
click at [35, 201] on icon "button" at bounding box center [37, 197] width 44 height 44
drag, startPoint x: 394, startPoint y: 445, endPoint x: 400, endPoint y: 466, distance: 21.8
click at [400, 466] on div at bounding box center [357, 477] width 660 height 854
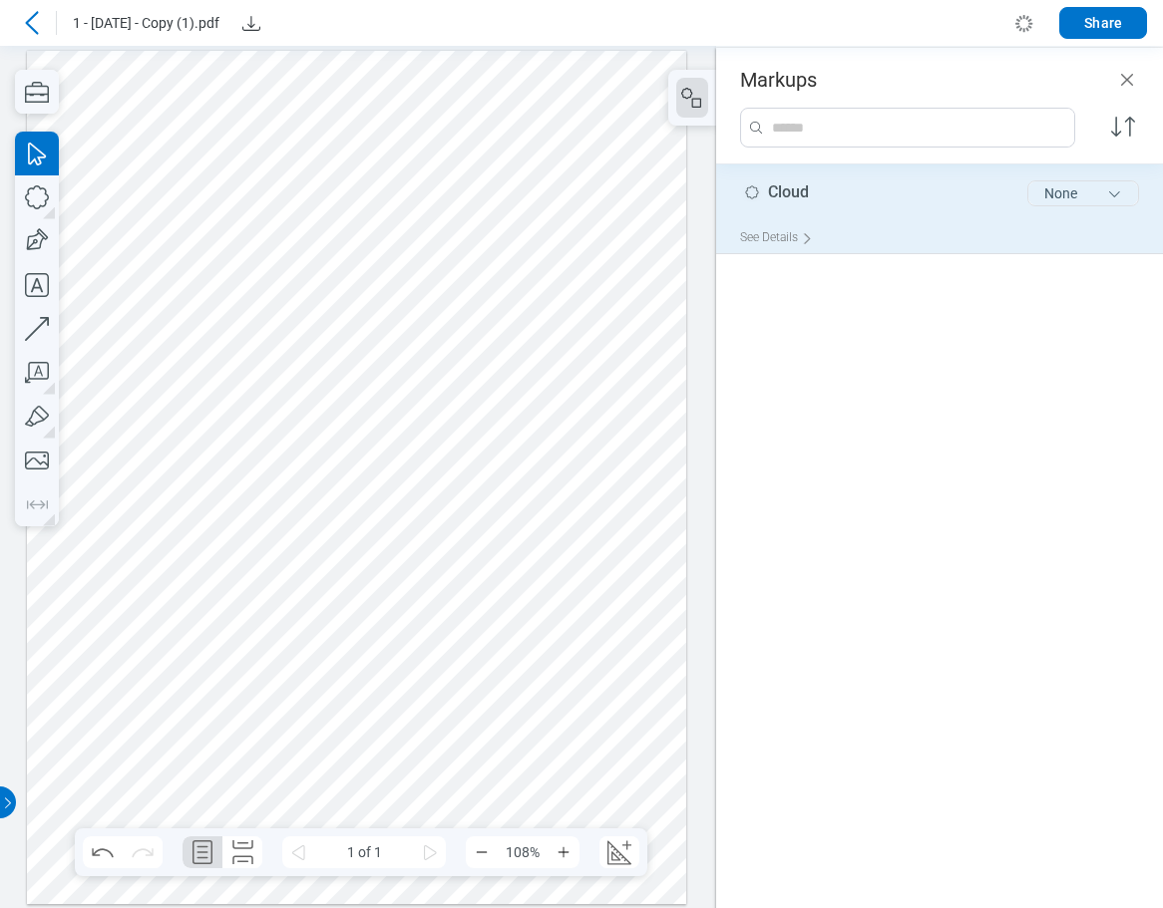
click at [1058, 188] on button "None" at bounding box center [1083, 193] width 112 height 26
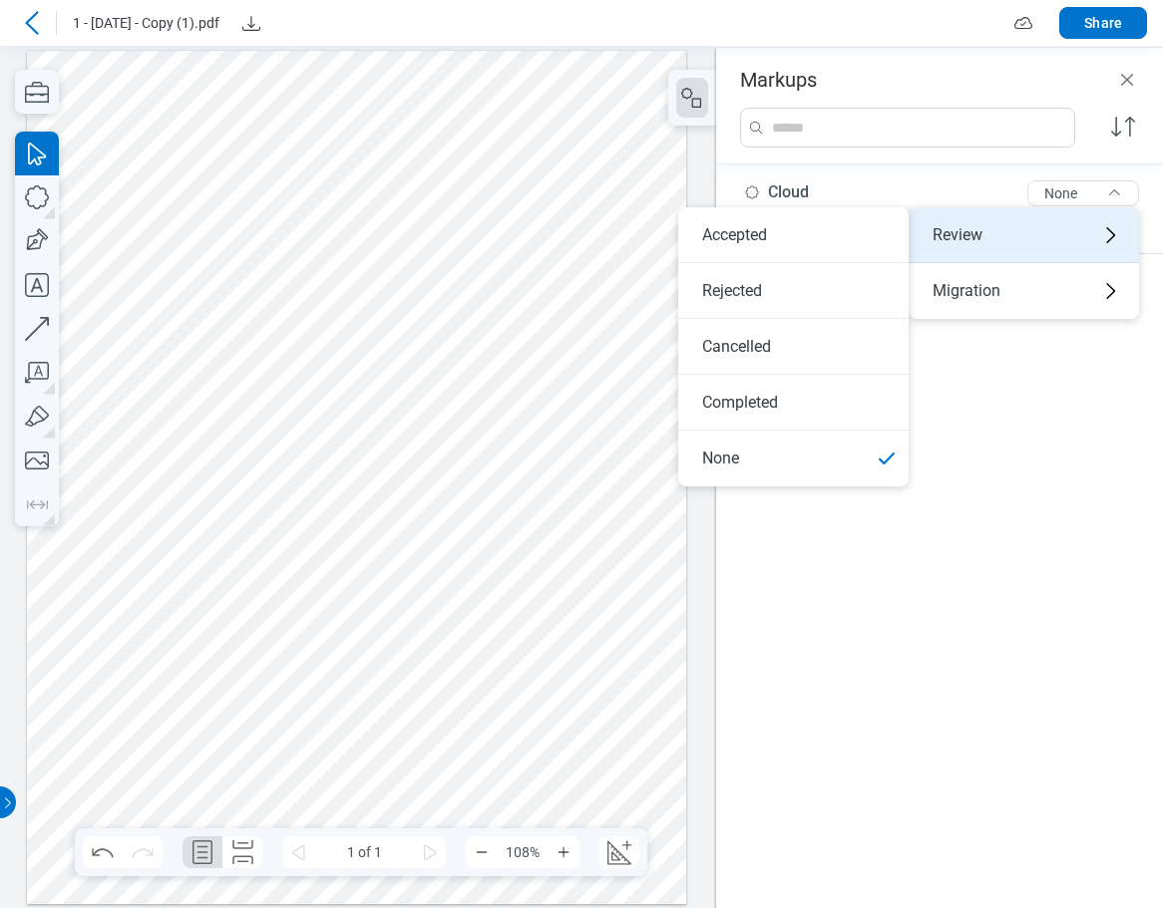
click at [1006, 241] on div "Review" at bounding box center [1023, 235] width 230 height 56
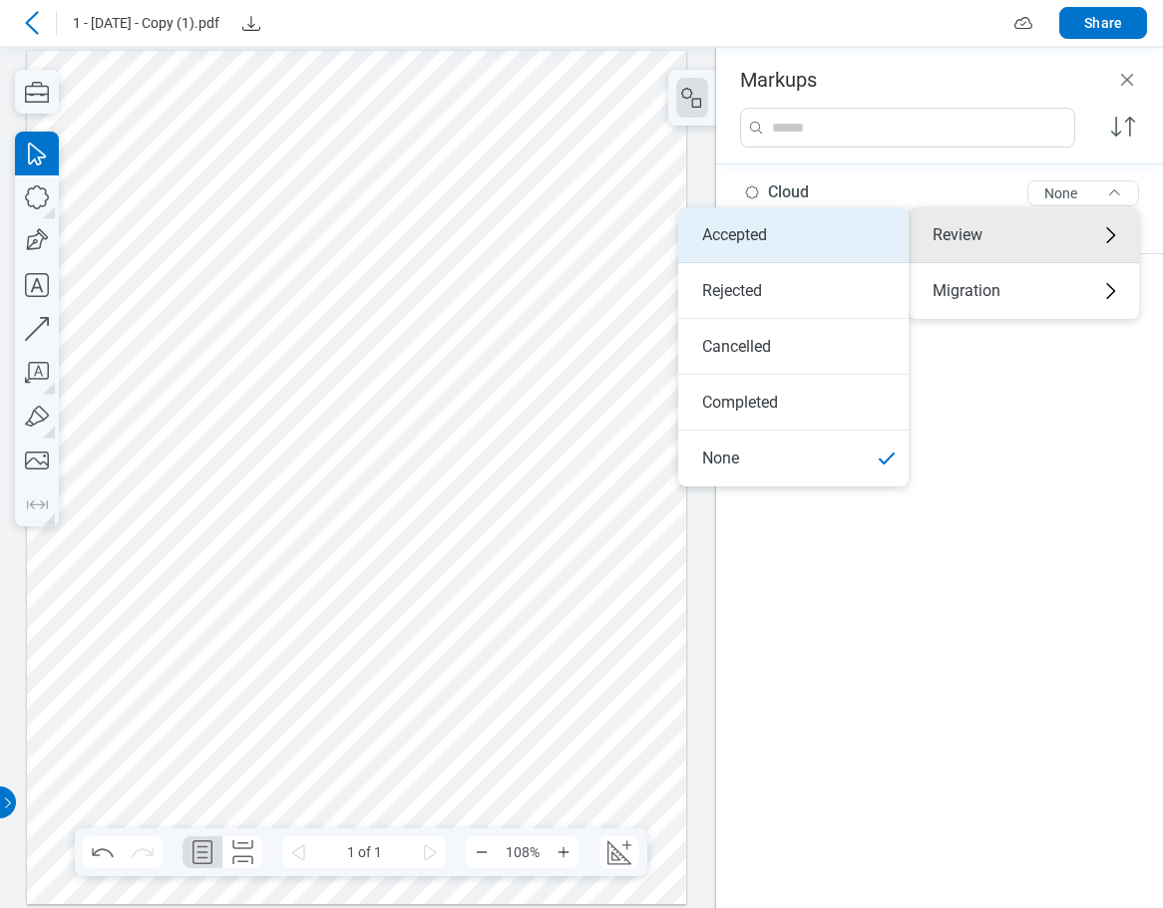
click at [823, 243] on li "Accepted" at bounding box center [793, 235] width 230 height 56
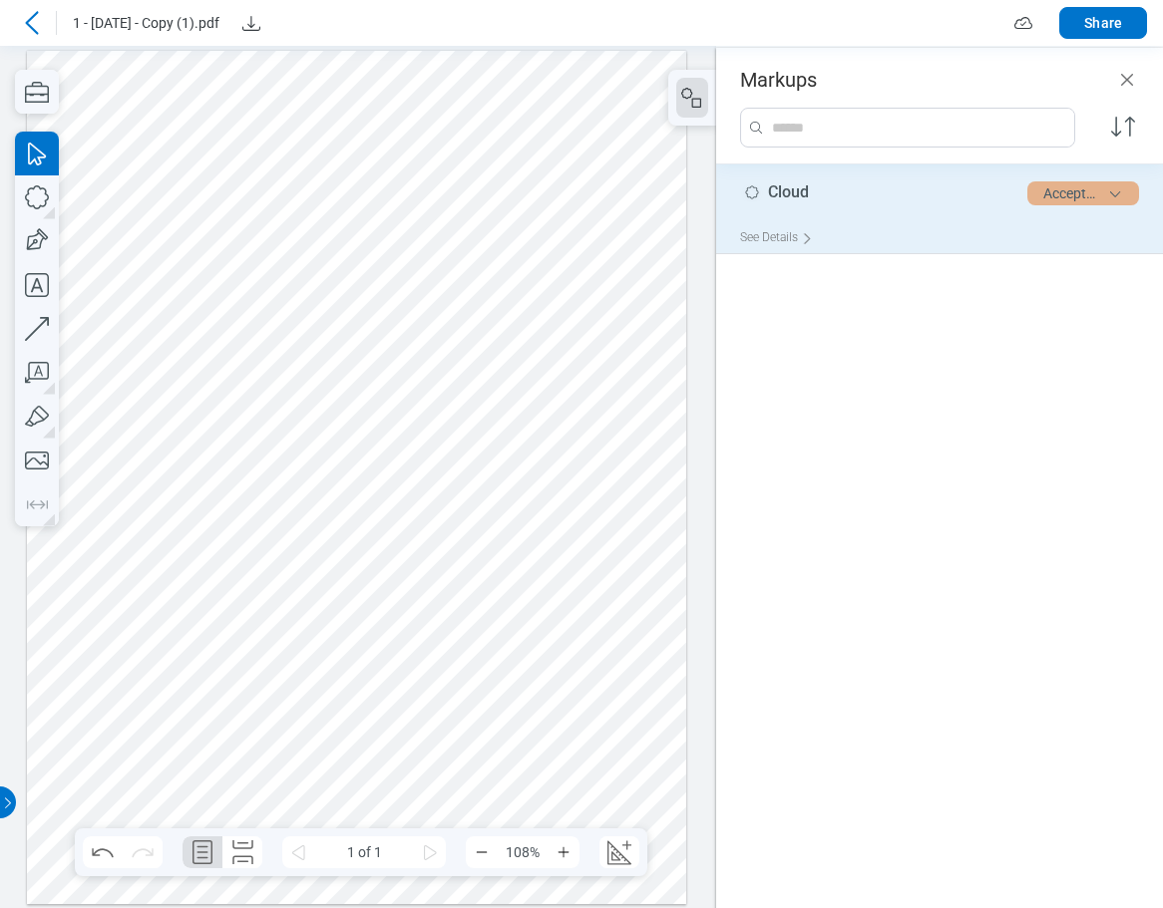
click at [1054, 197] on button "Accepted" at bounding box center [1083, 193] width 112 height 24
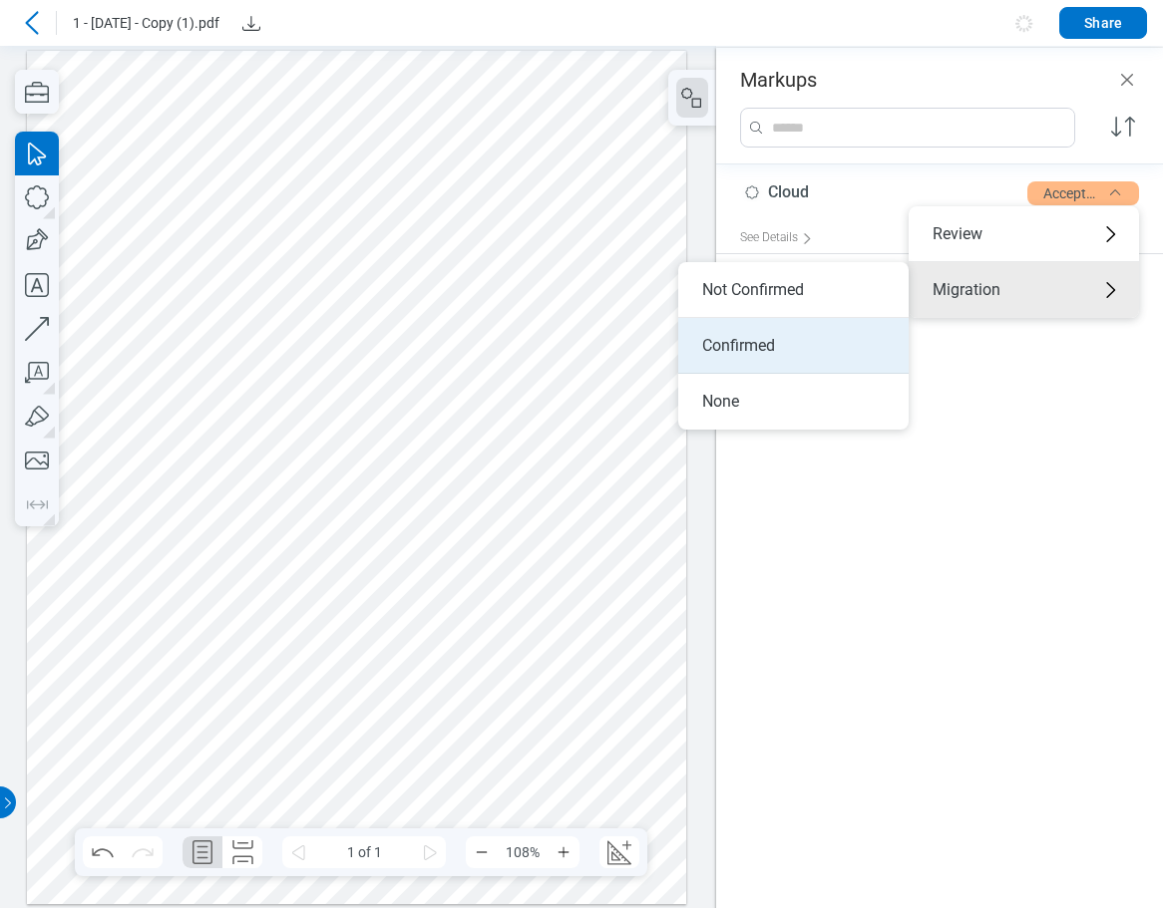
click at [818, 345] on li "Confirmed" at bounding box center [793, 346] width 230 height 56
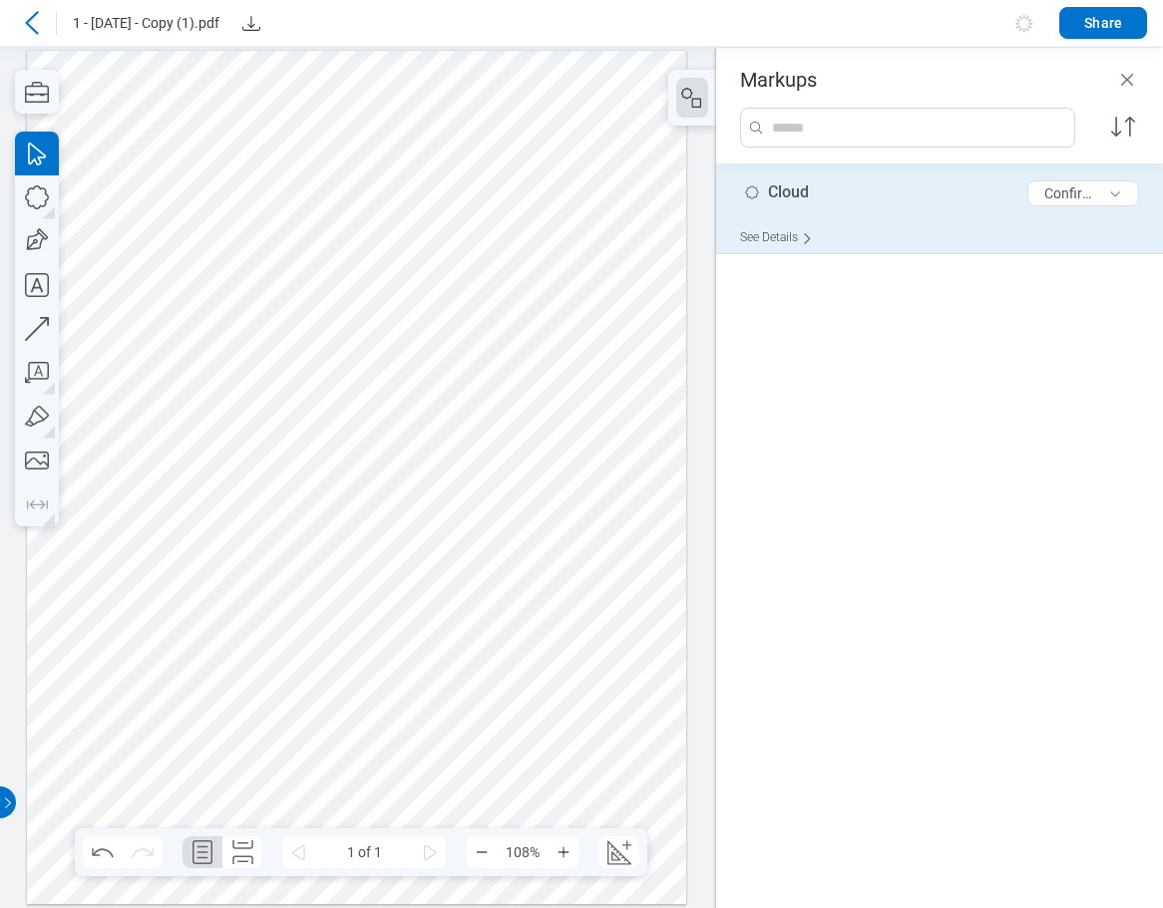
click at [779, 236] on div "See Details" at bounding box center [780, 237] width 81 height 31
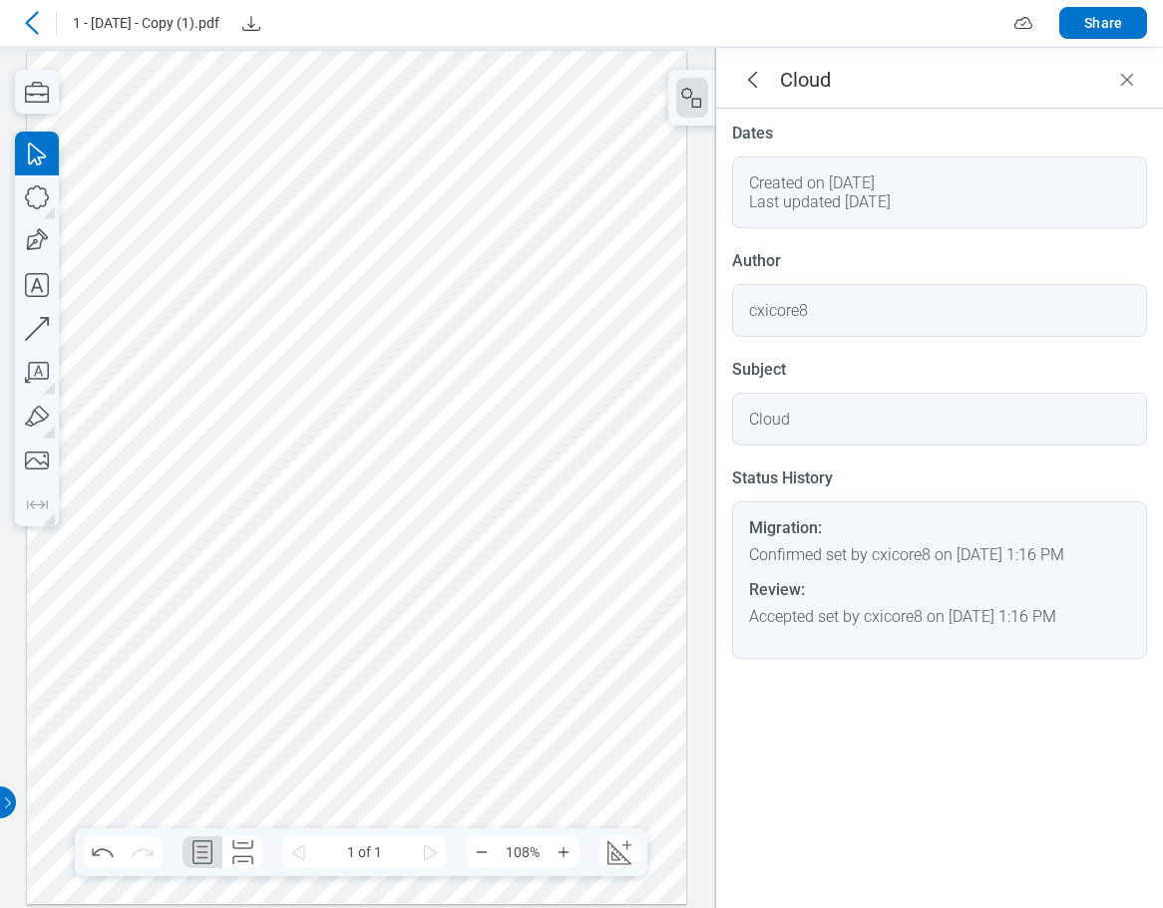
click at [26, 18] on icon at bounding box center [32, 23] width 24 height 24
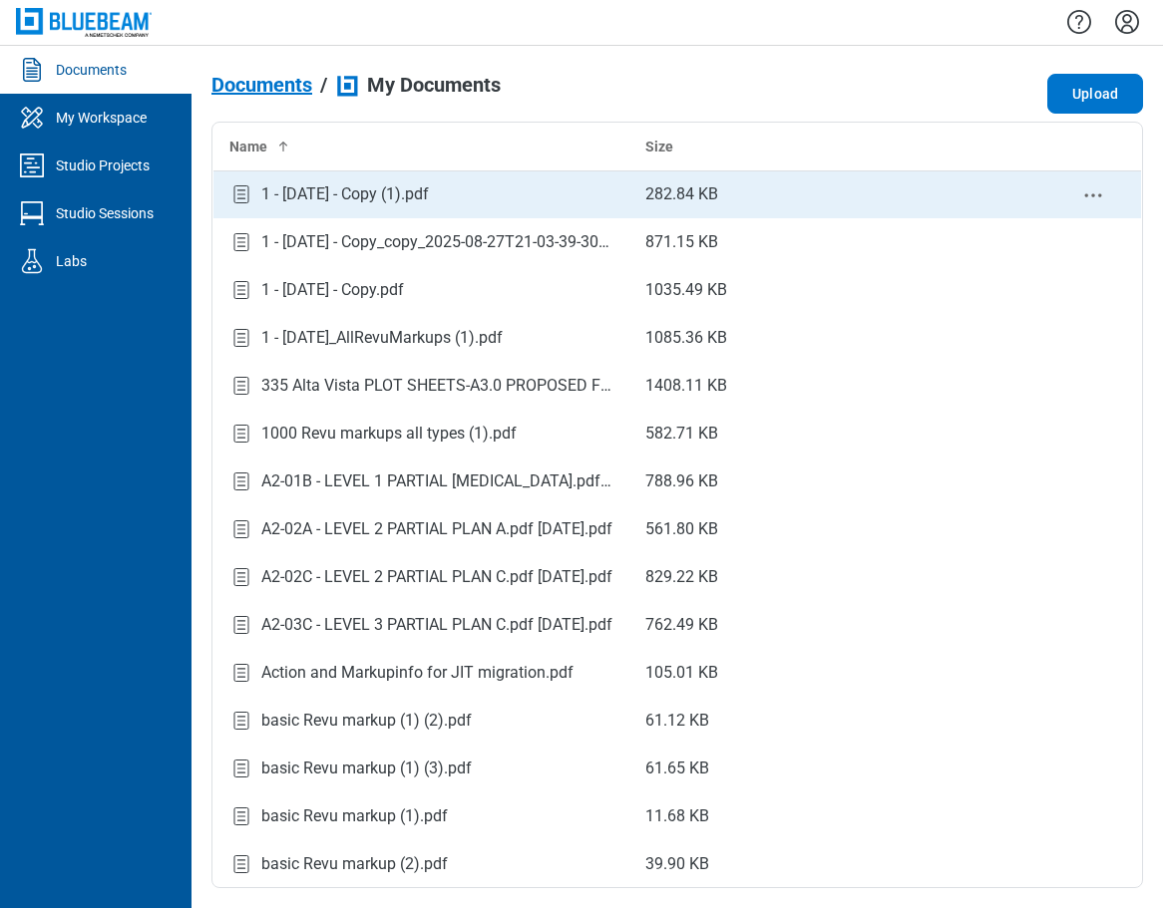
click at [420, 203] on div "1 - [DATE] - Copy (1).pdf" at bounding box center [345, 194] width 168 height 24
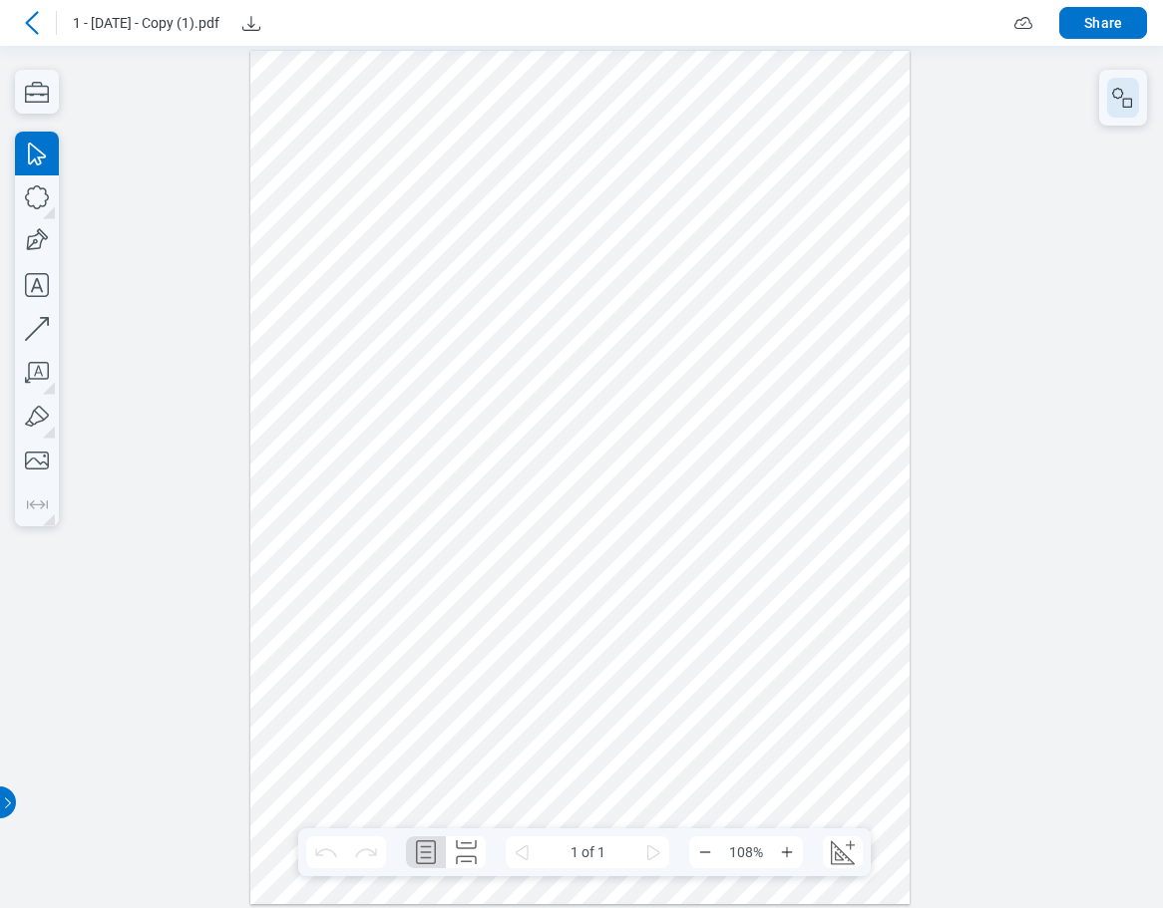
click at [1117, 101] on icon "button" at bounding box center [1123, 98] width 24 height 24
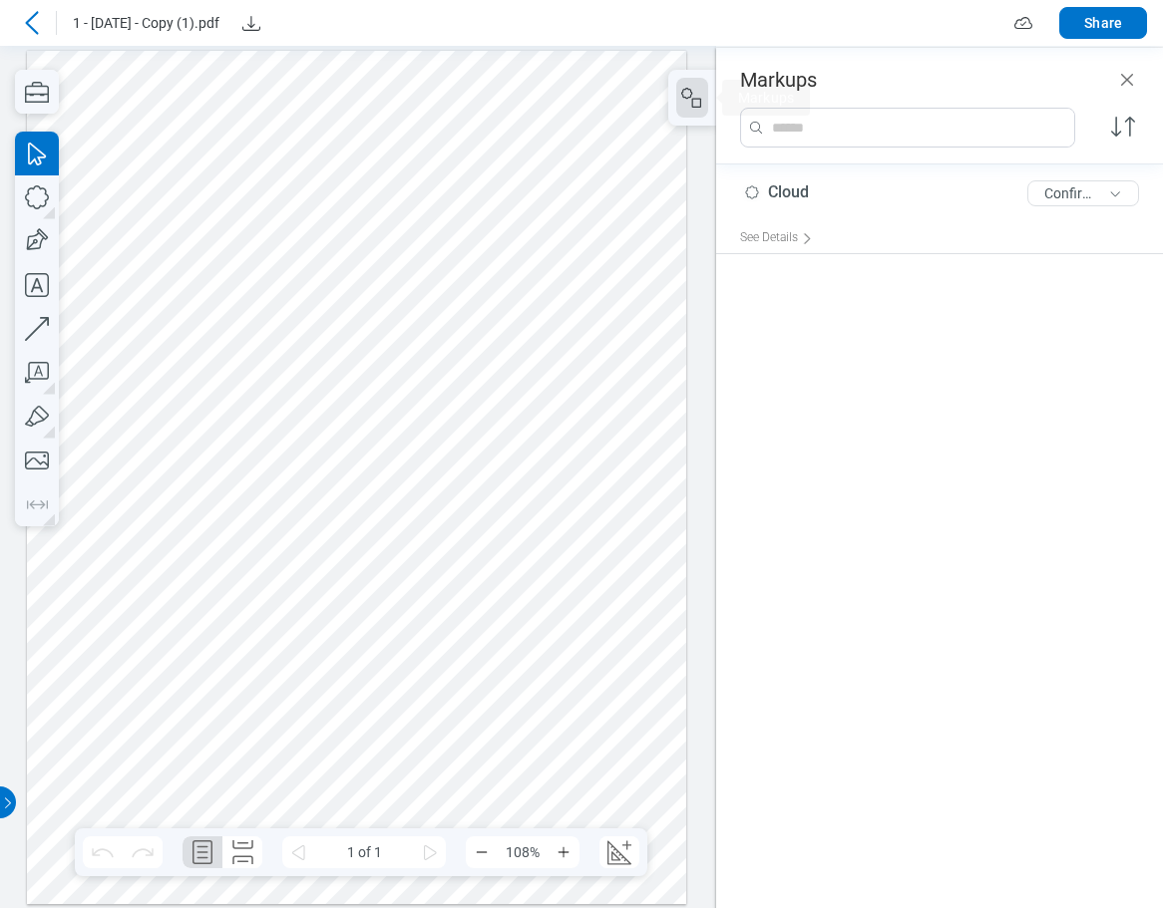
click at [38, 26] on icon at bounding box center [32, 23] width 24 height 24
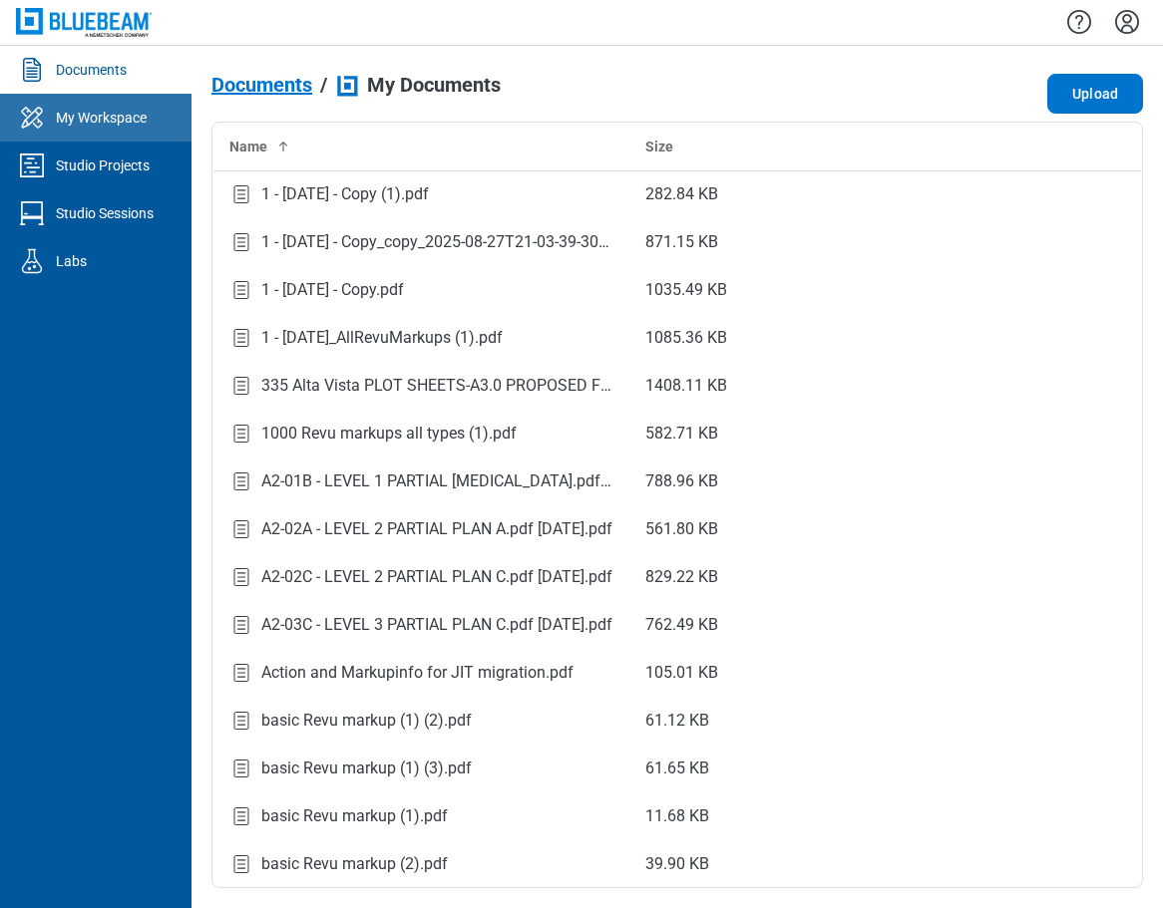
click at [110, 113] on div "My Workspace" at bounding box center [101, 118] width 91 height 20
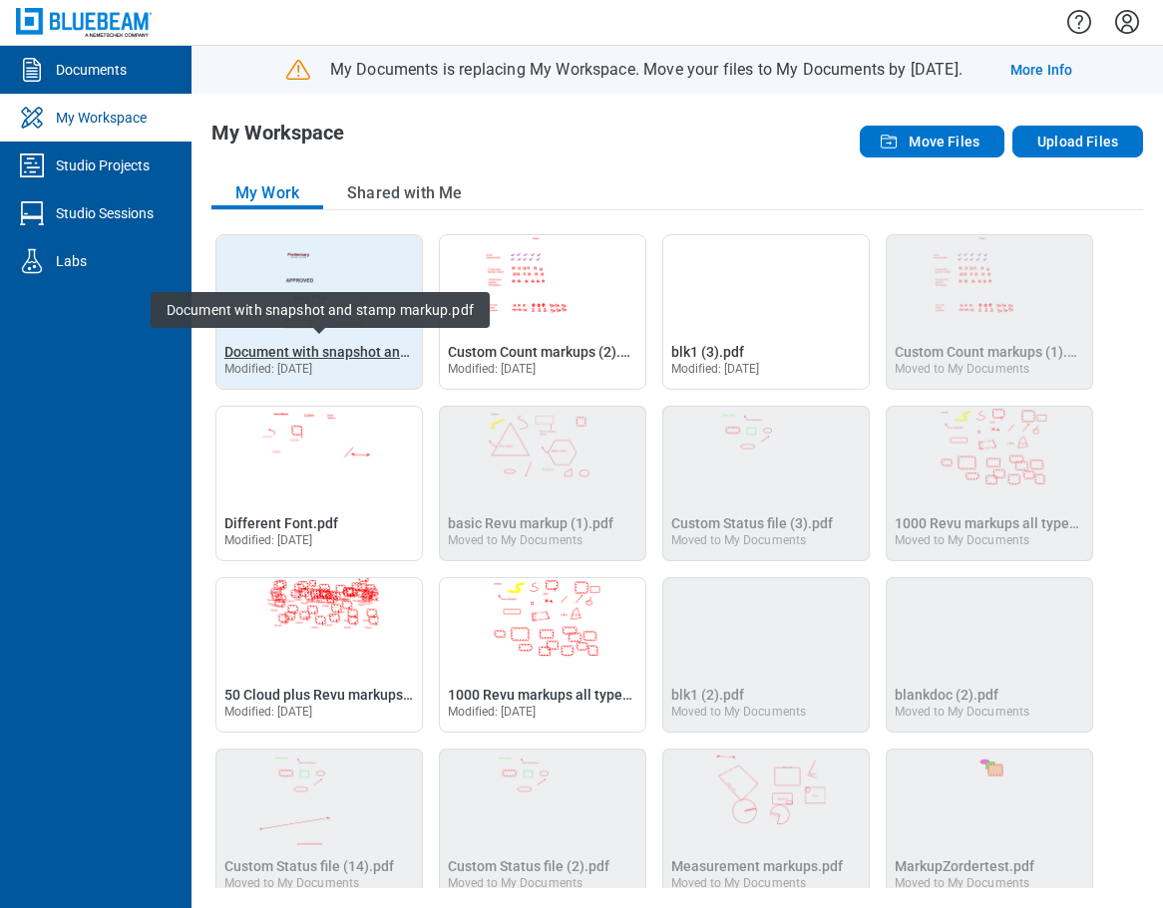
click at [362, 355] on span "Document with snapshot and stamp markup.pdf" at bounding box center [375, 352] width 302 height 16
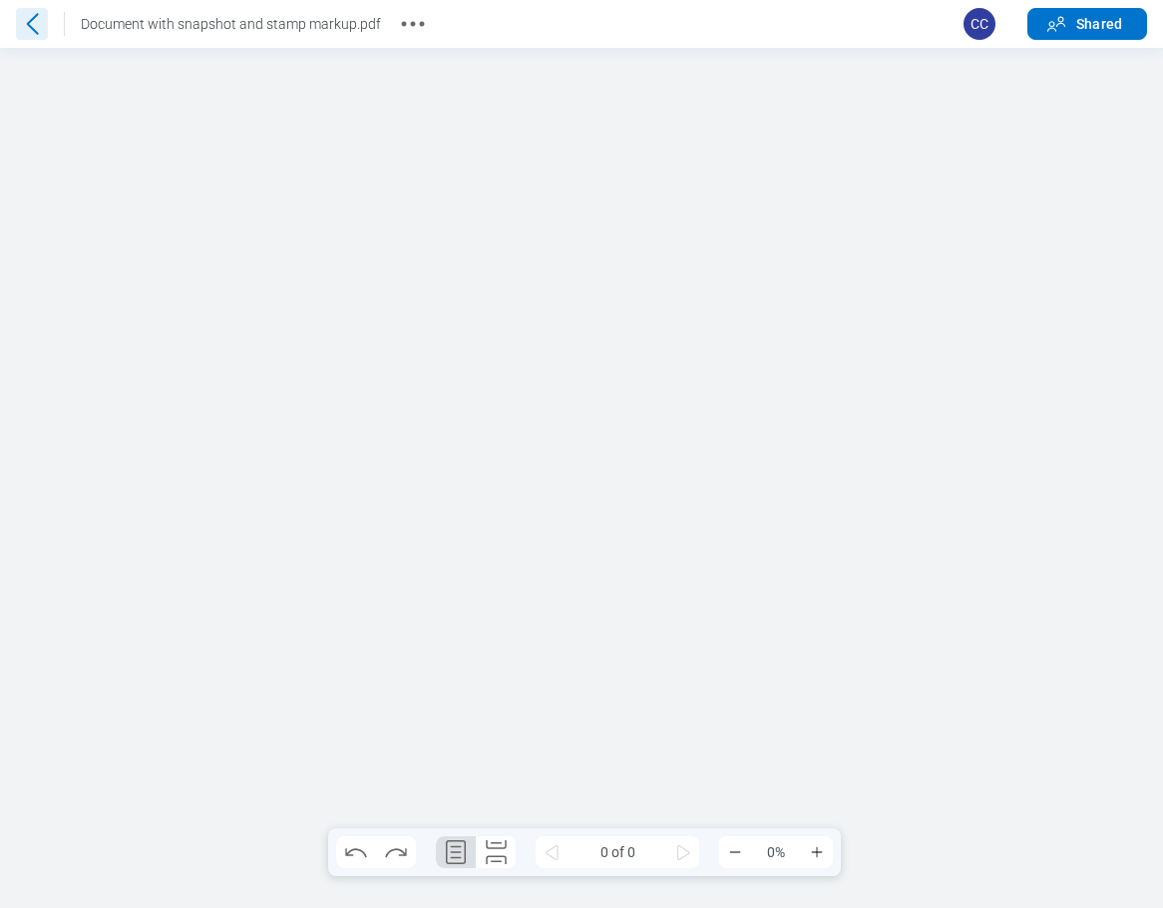
click at [41, 34] on icon at bounding box center [32, 24] width 32 height 32
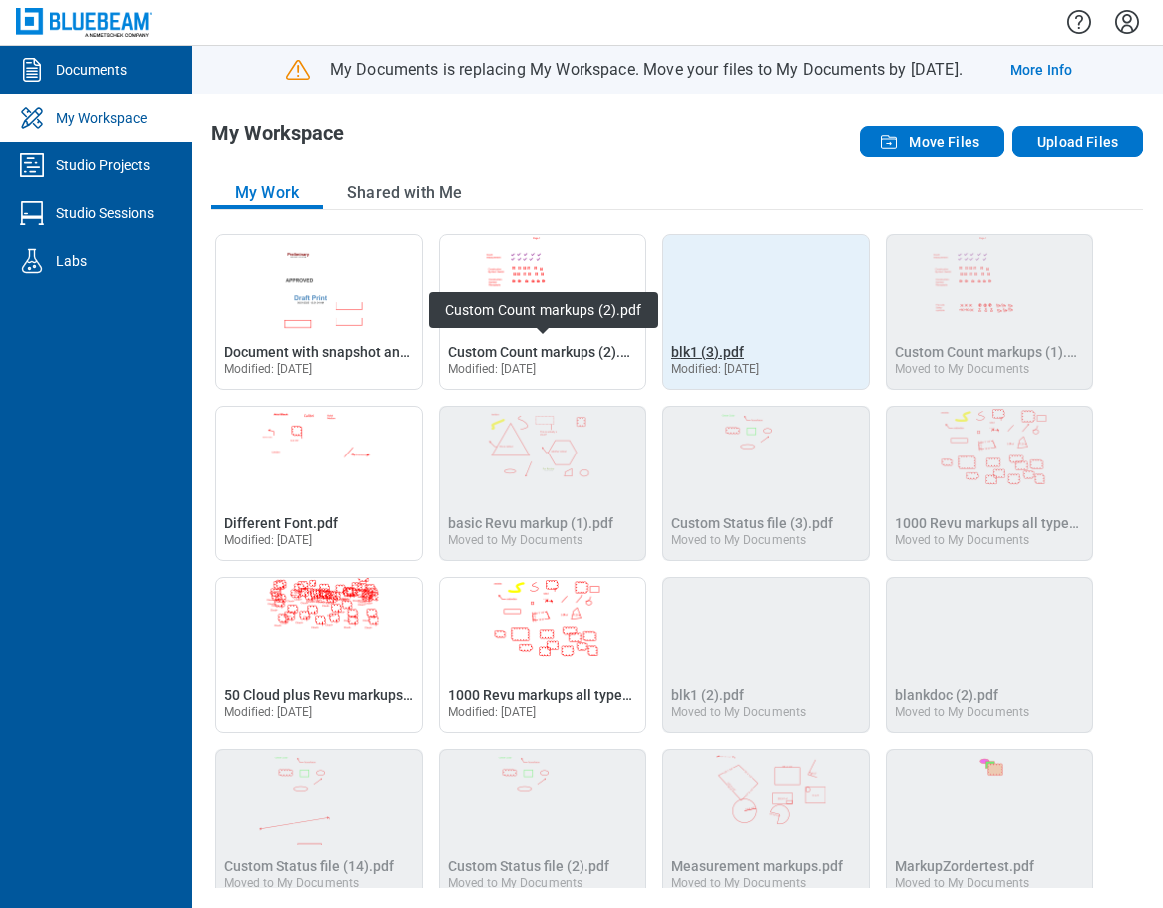
click at [693, 353] on span "blk1 (3).pdf" at bounding box center [707, 352] width 73 height 16
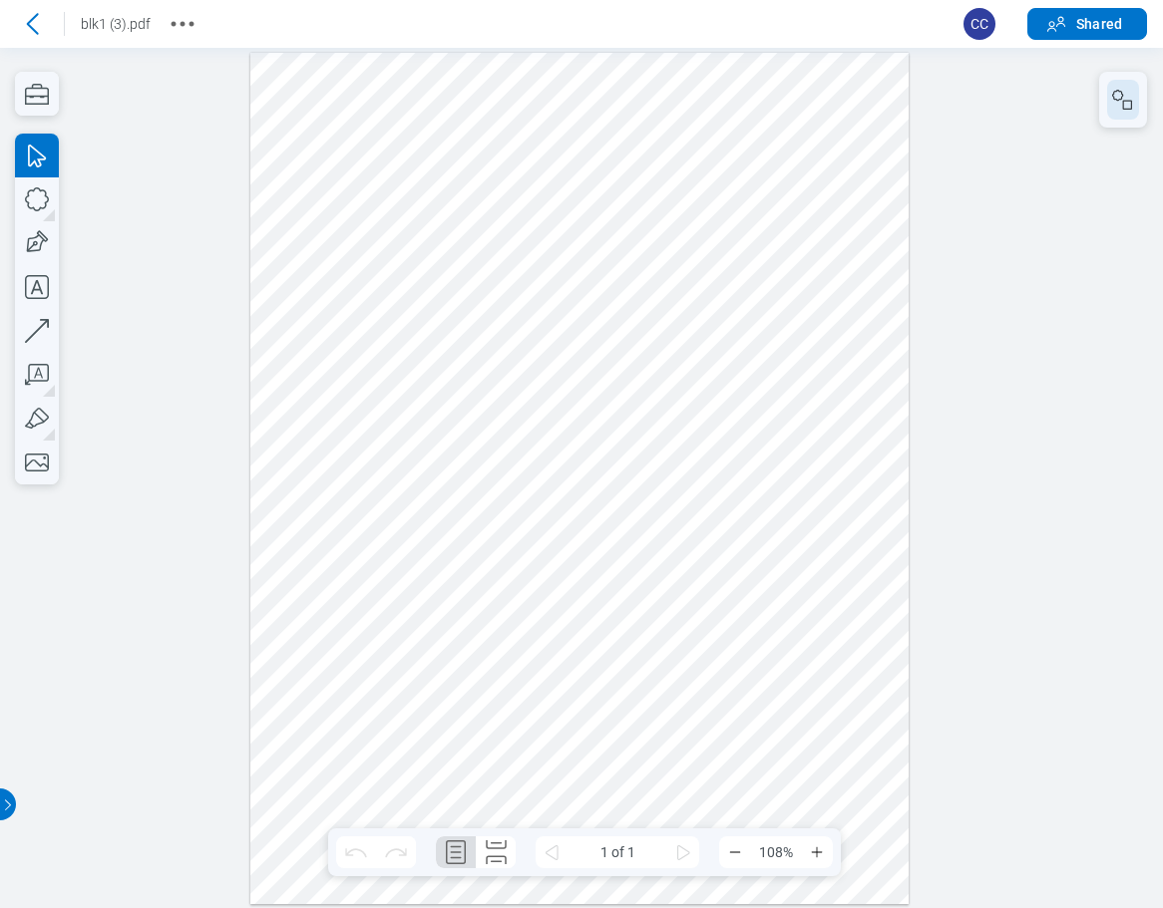
click at [1128, 109] on rect "button" at bounding box center [1127, 105] width 9 height 9
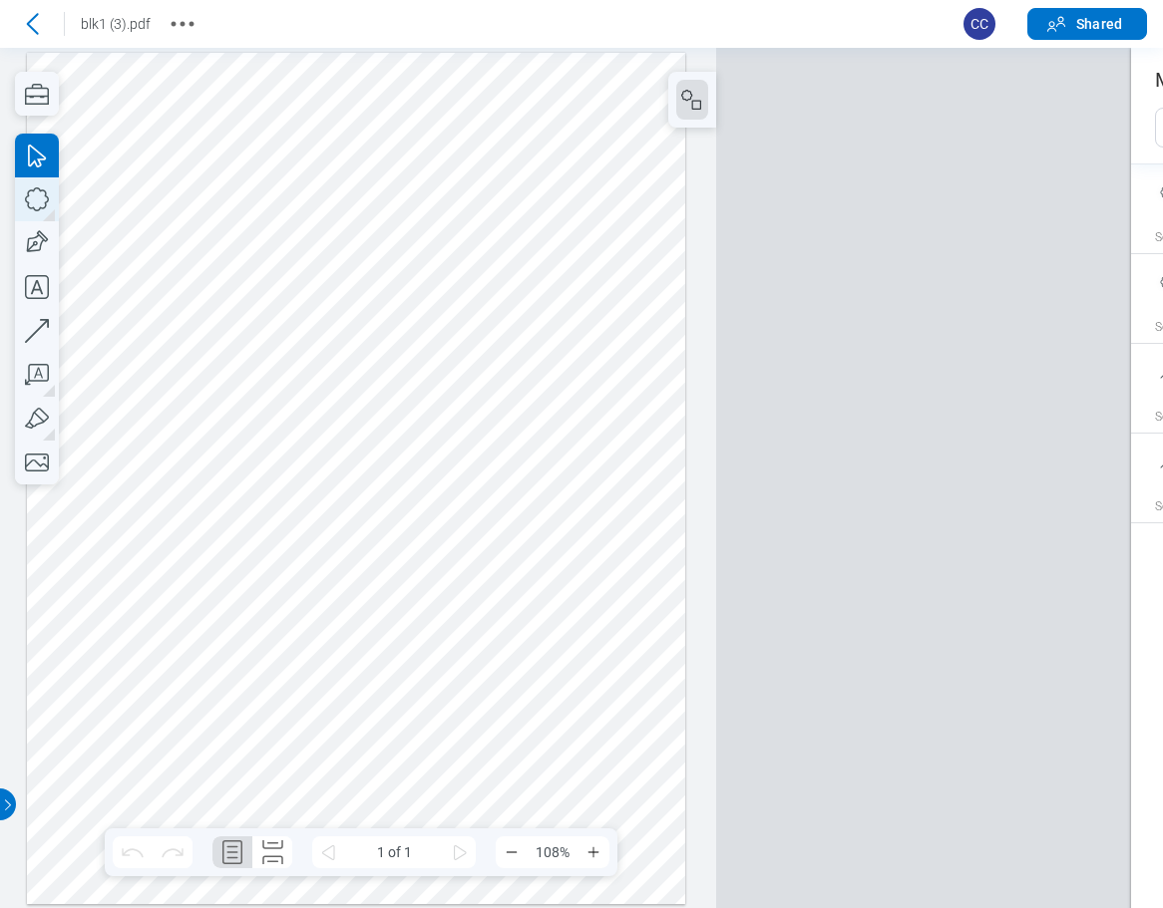
click at [41, 202] on icon "button" at bounding box center [37, 199] width 44 height 44
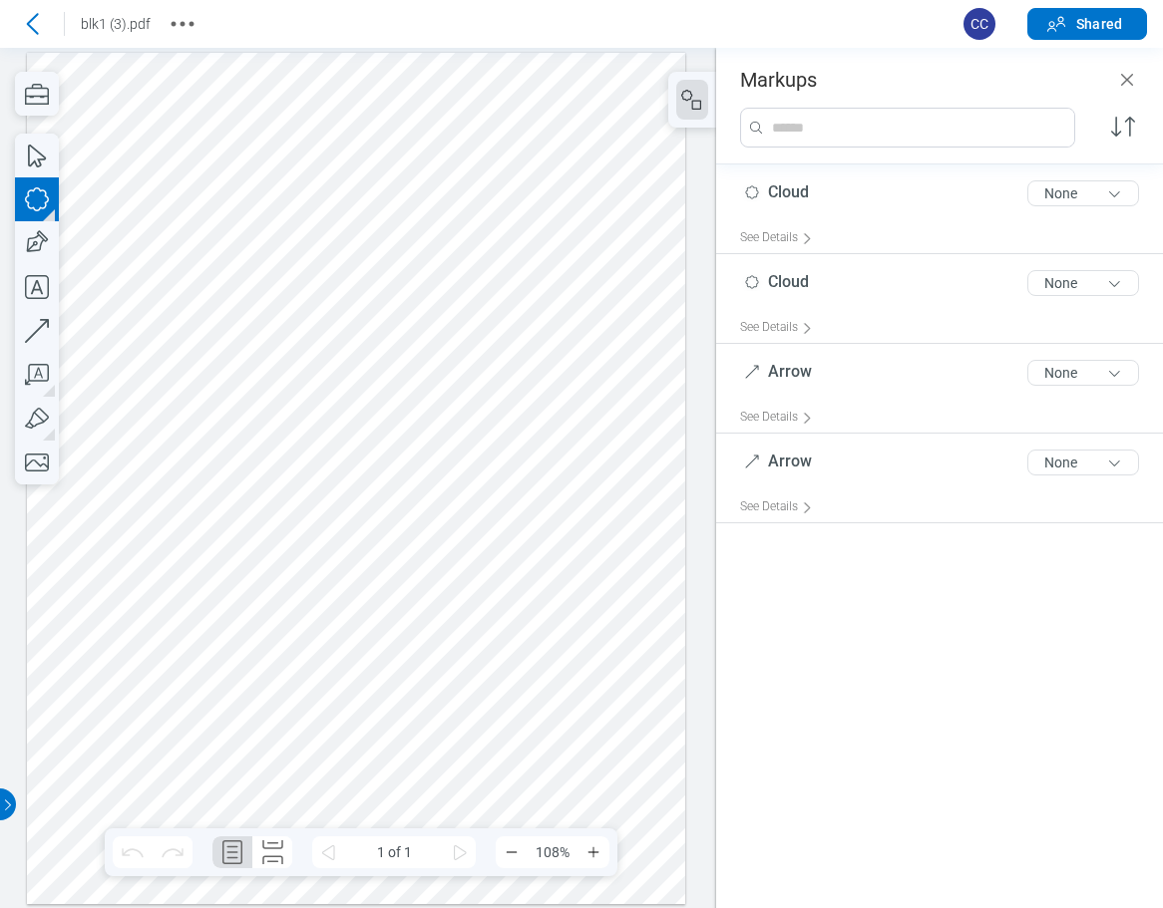
drag, startPoint x: 559, startPoint y: 447, endPoint x: 609, endPoint y: 517, distance: 85.8
click at [609, 517] on div at bounding box center [356, 479] width 658 height 852
drag, startPoint x: 602, startPoint y: 609, endPoint x: 590, endPoint y: 559, distance: 51.3
click at [602, 608] on div at bounding box center [356, 479] width 658 height 852
click at [570, 494] on div at bounding box center [356, 479] width 658 height 852
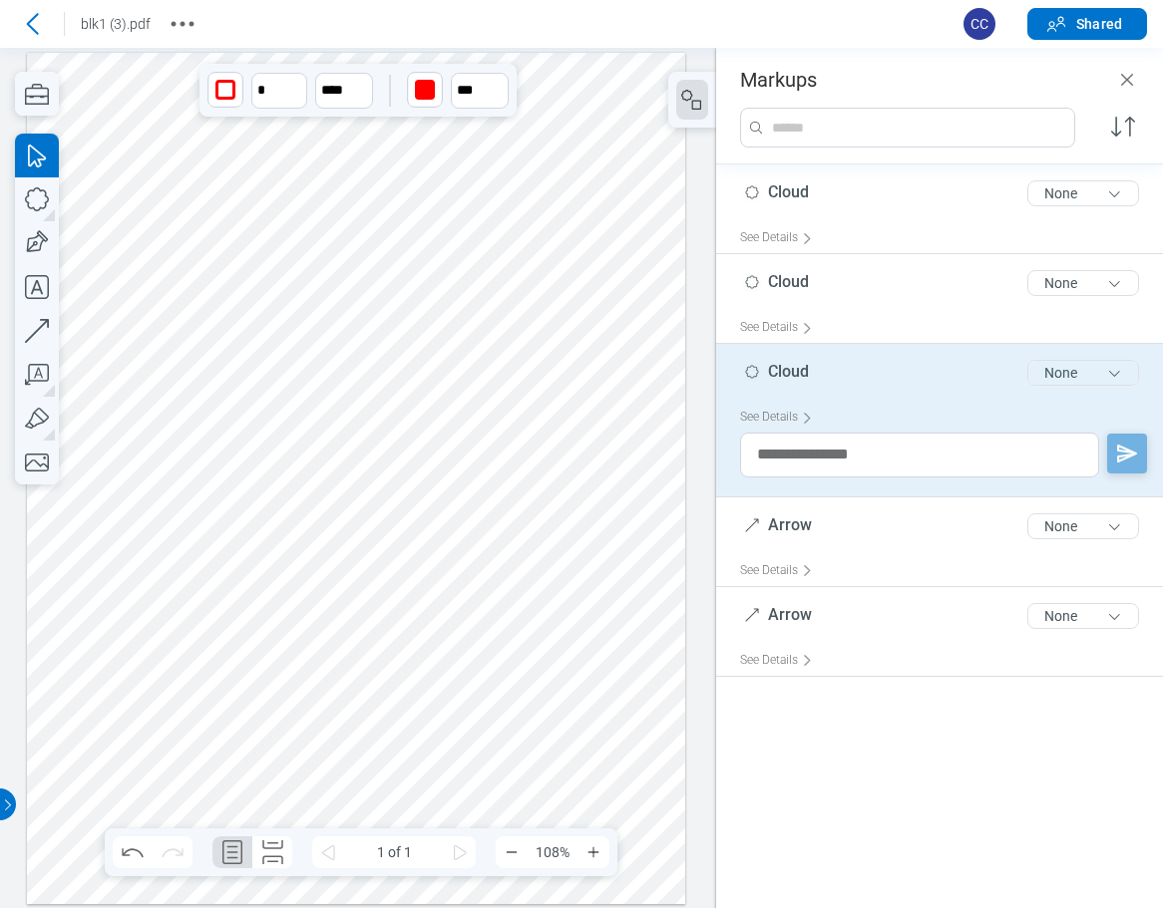
click at [1079, 363] on button "None" at bounding box center [1083, 373] width 112 height 26
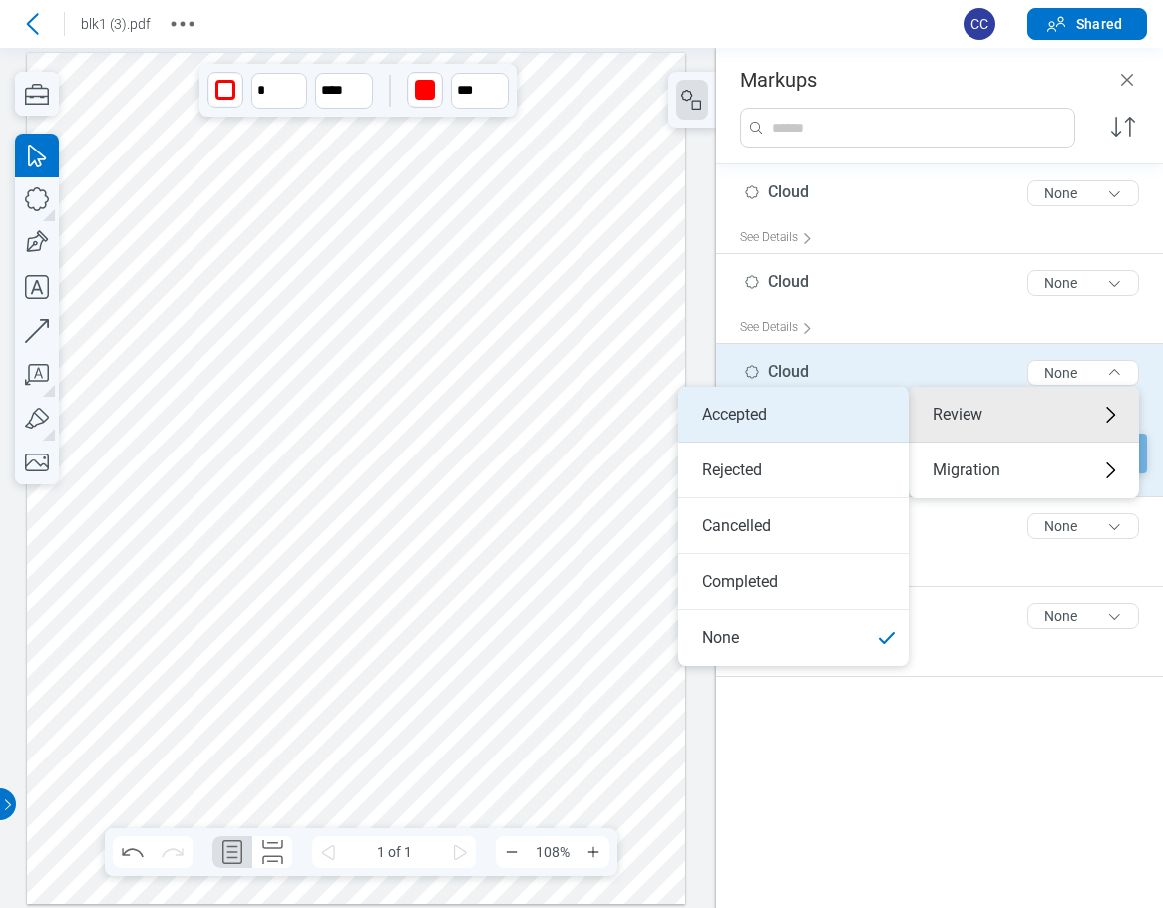
click at [789, 420] on li "Accepted" at bounding box center [793, 415] width 230 height 56
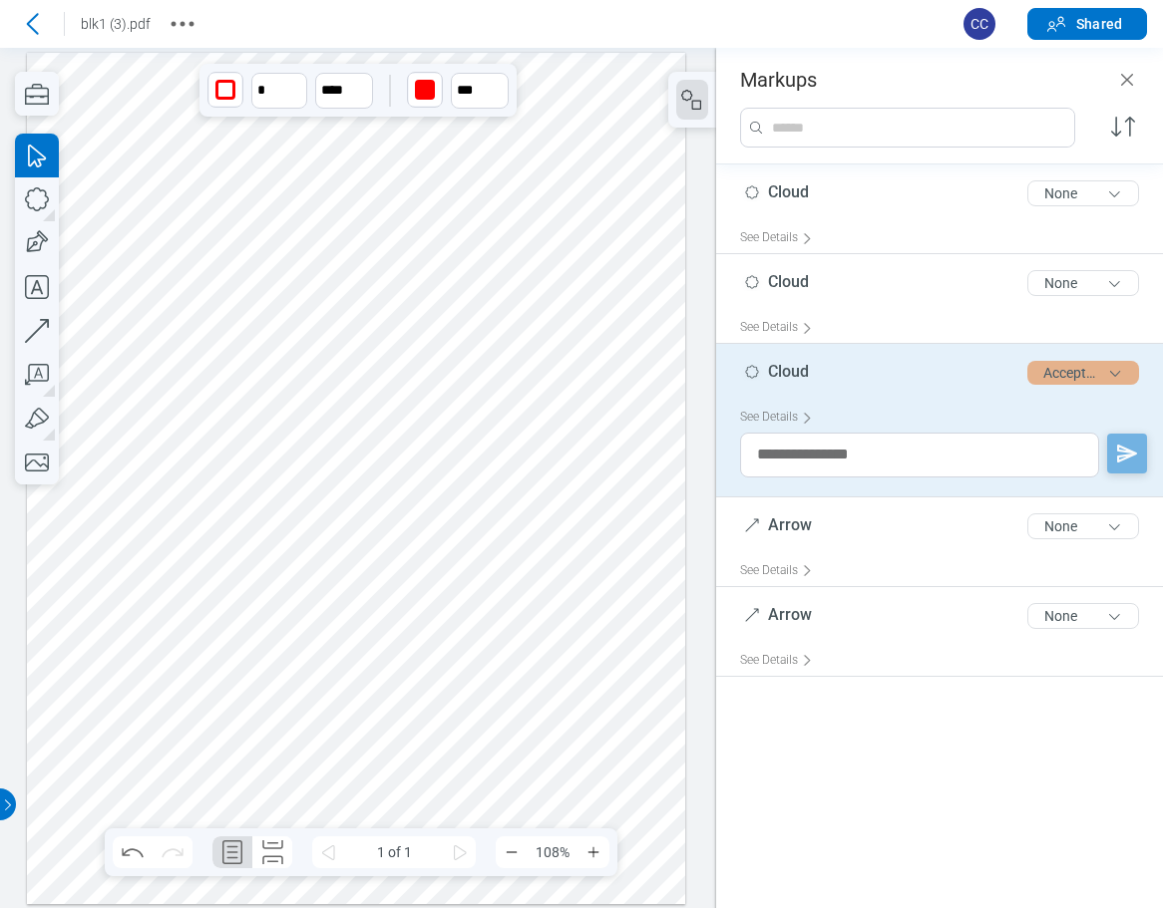
click at [1070, 375] on button "Accepted" at bounding box center [1083, 373] width 112 height 24
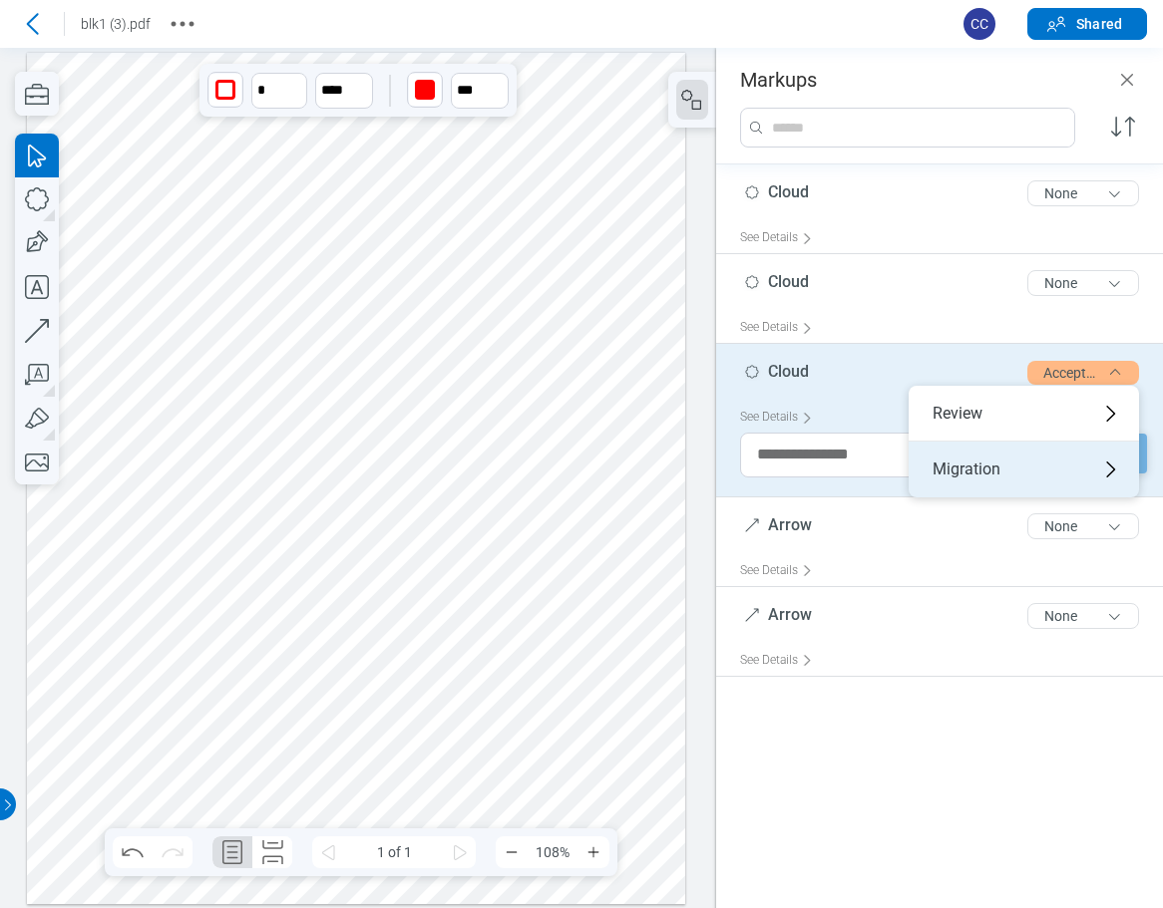
click at [957, 472] on div "Migration" at bounding box center [1023, 470] width 230 height 56
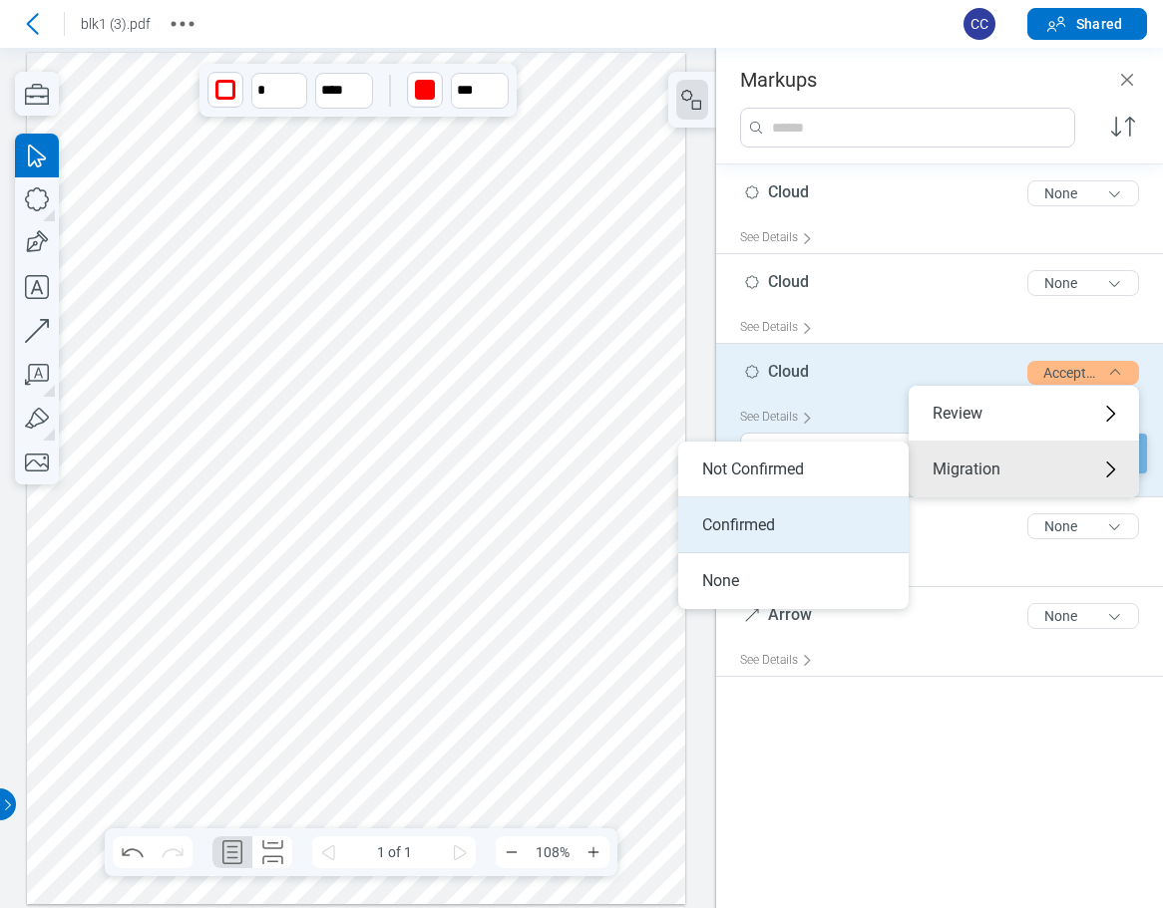
click at [768, 518] on li "Confirmed" at bounding box center [793, 526] width 230 height 56
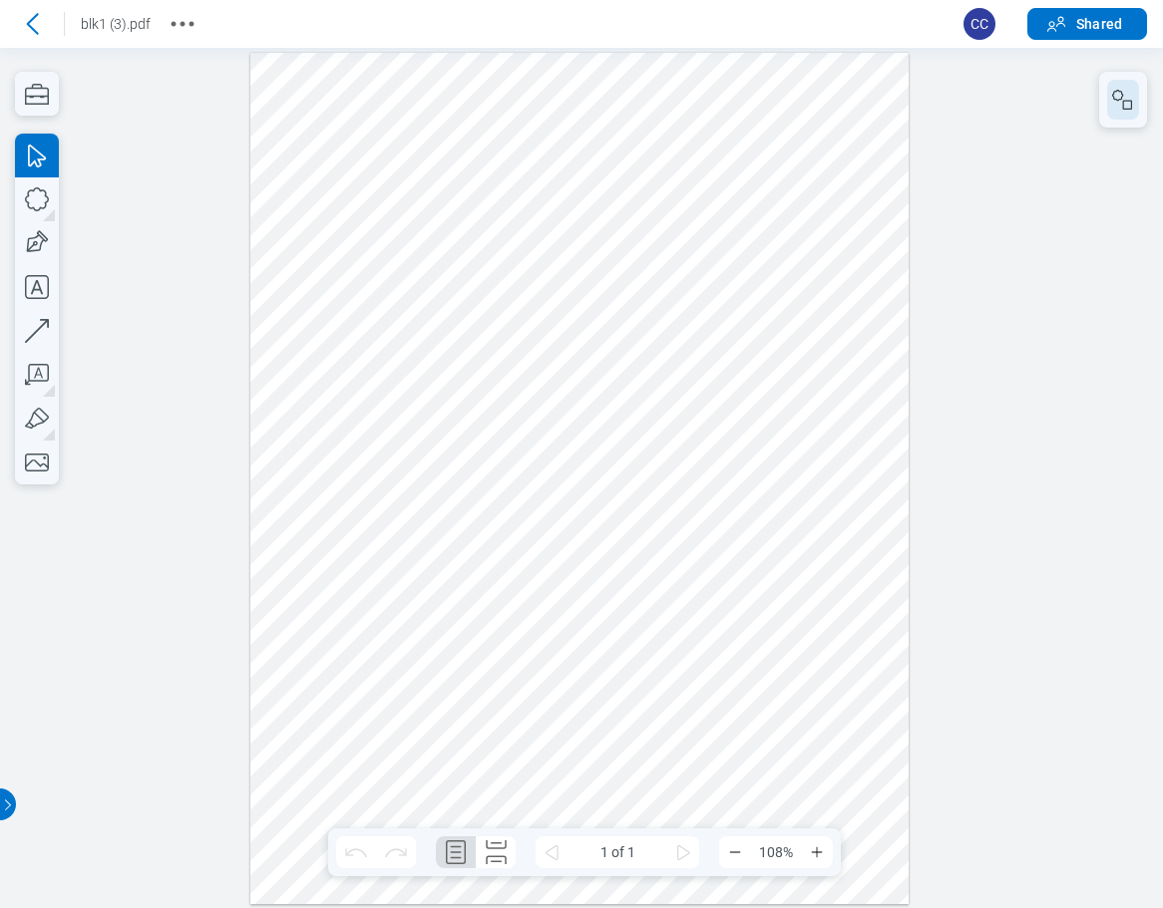
click at [1121, 113] on button "button" at bounding box center [1123, 100] width 32 height 40
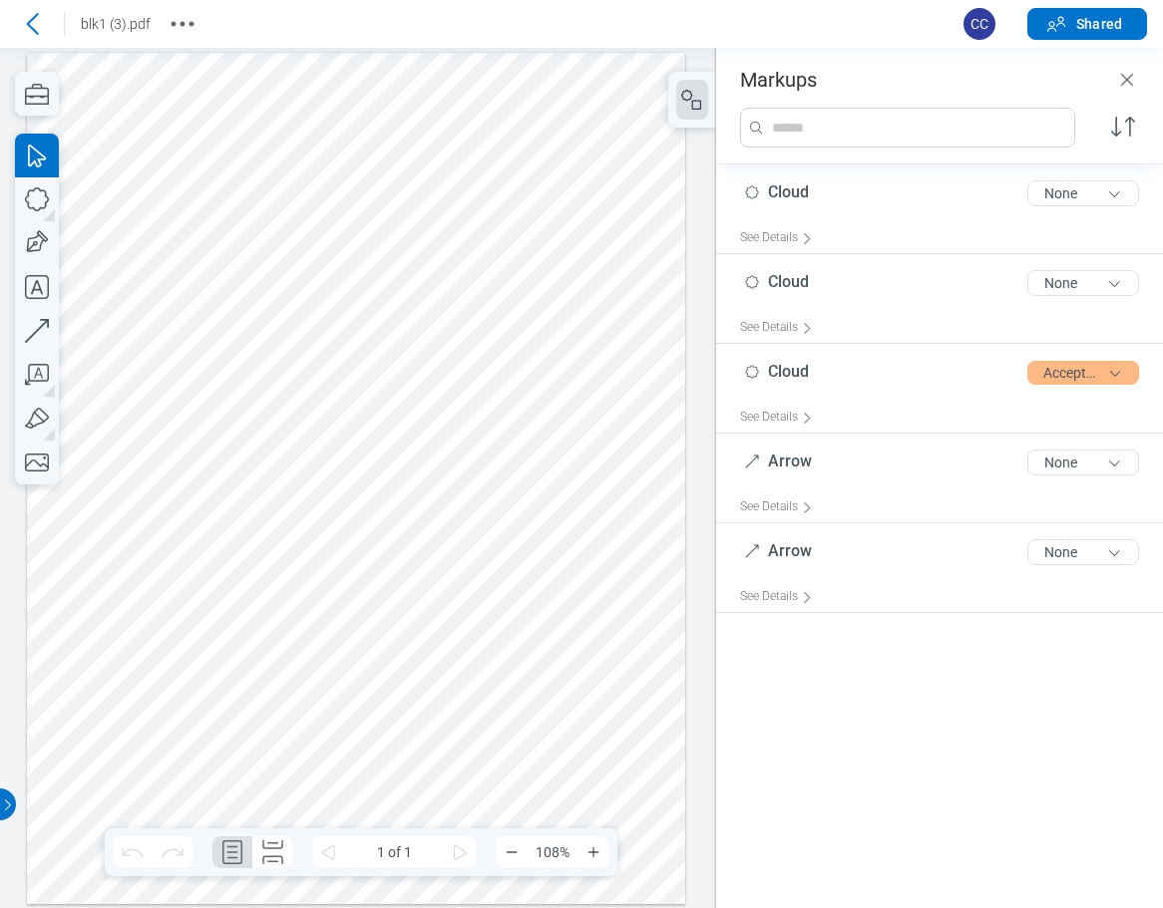
click at [583, 475] on div at bounding box center [356, 479] width 658 height 852
click at [570, 452] on div at bounding box center [356, 479] width 658 height 852
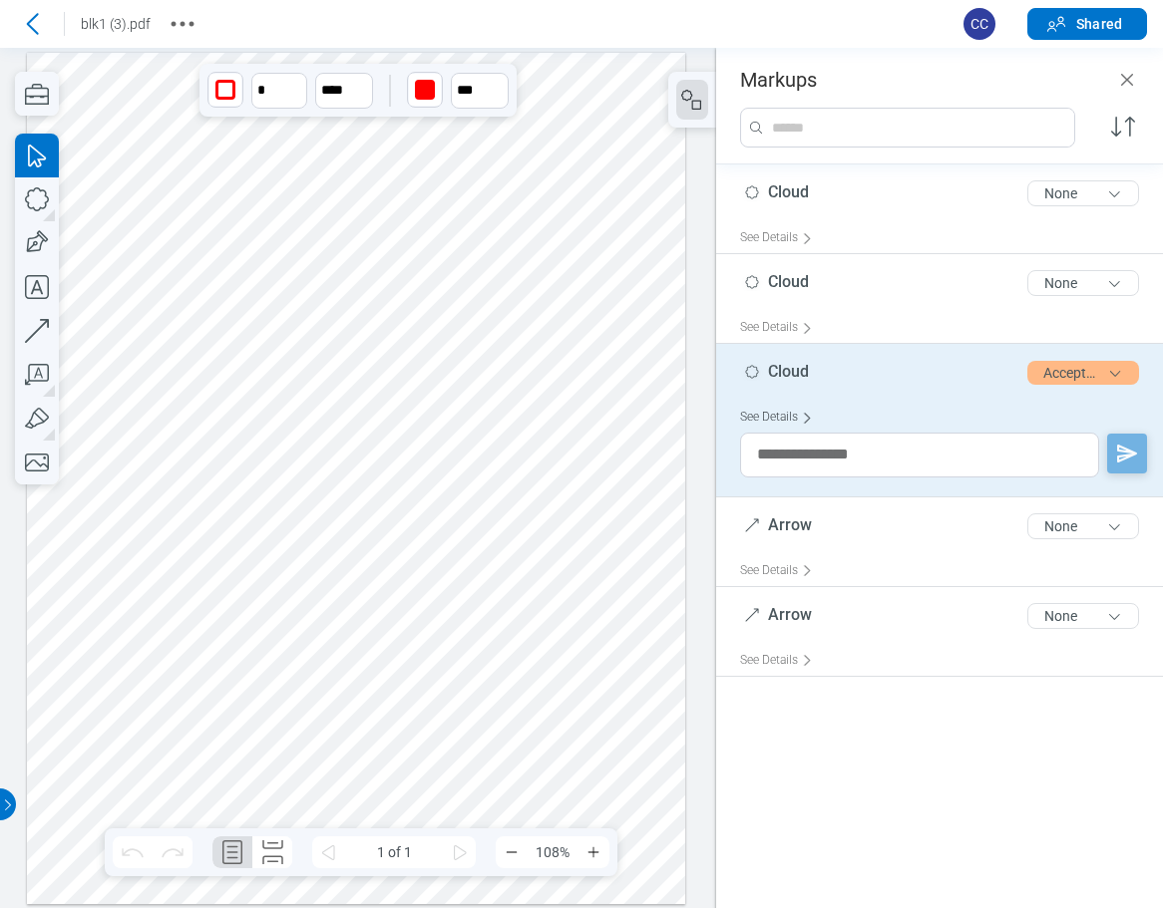
click at [766, 412] on div "See Details" at bounding box center [780, 417] width 81 height 31
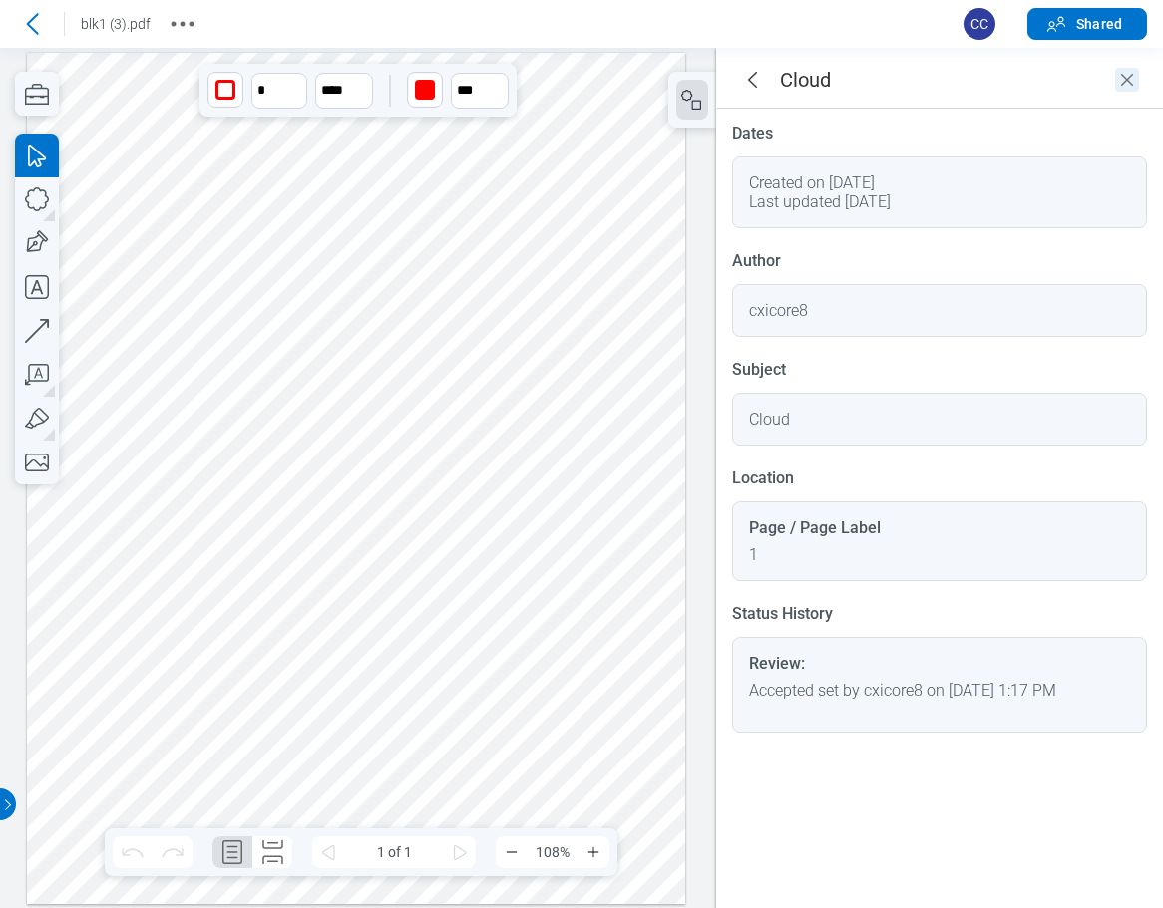
click at [1127, 76] on icon "Close" at bounding box center [1127, 80] width 24 height 24
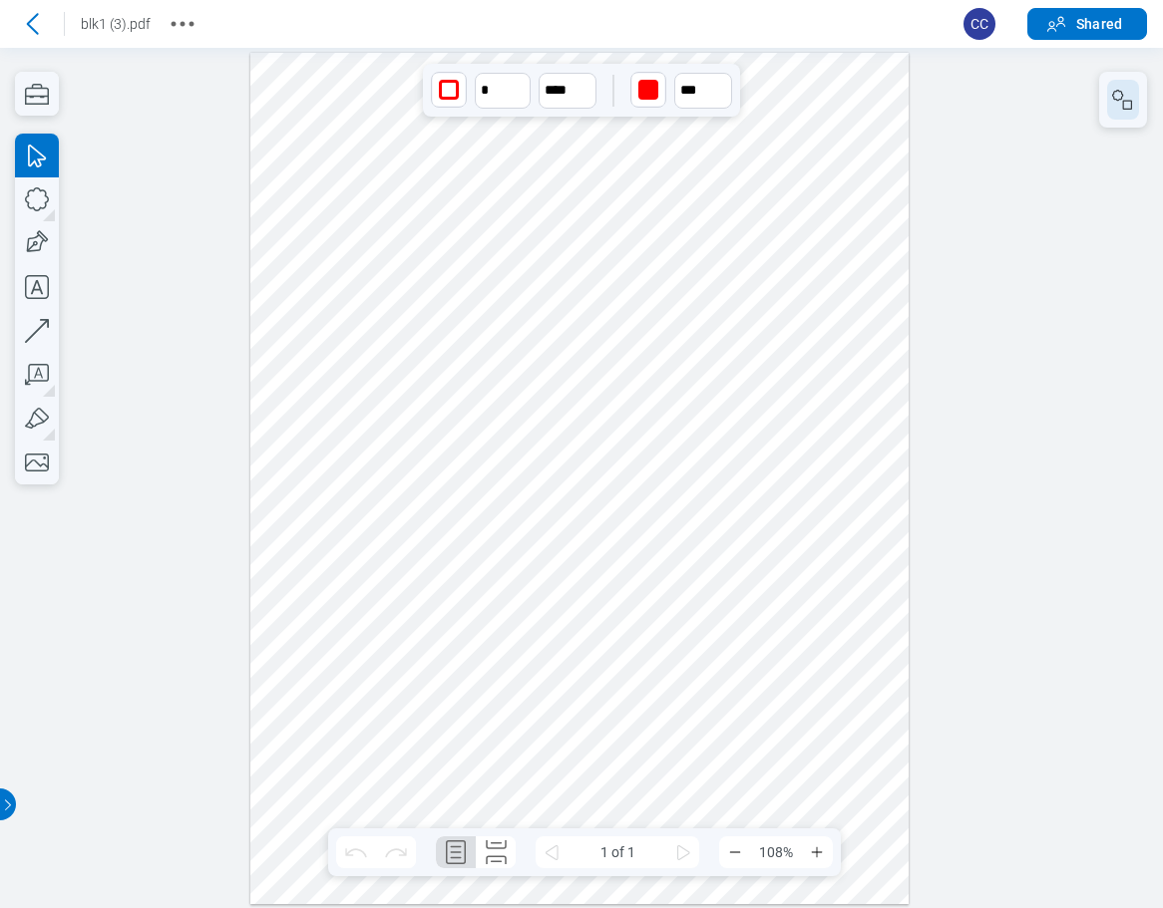
click at [1123, 107] on rect "button" at bounding box center [1127, 105] width 9 height 9
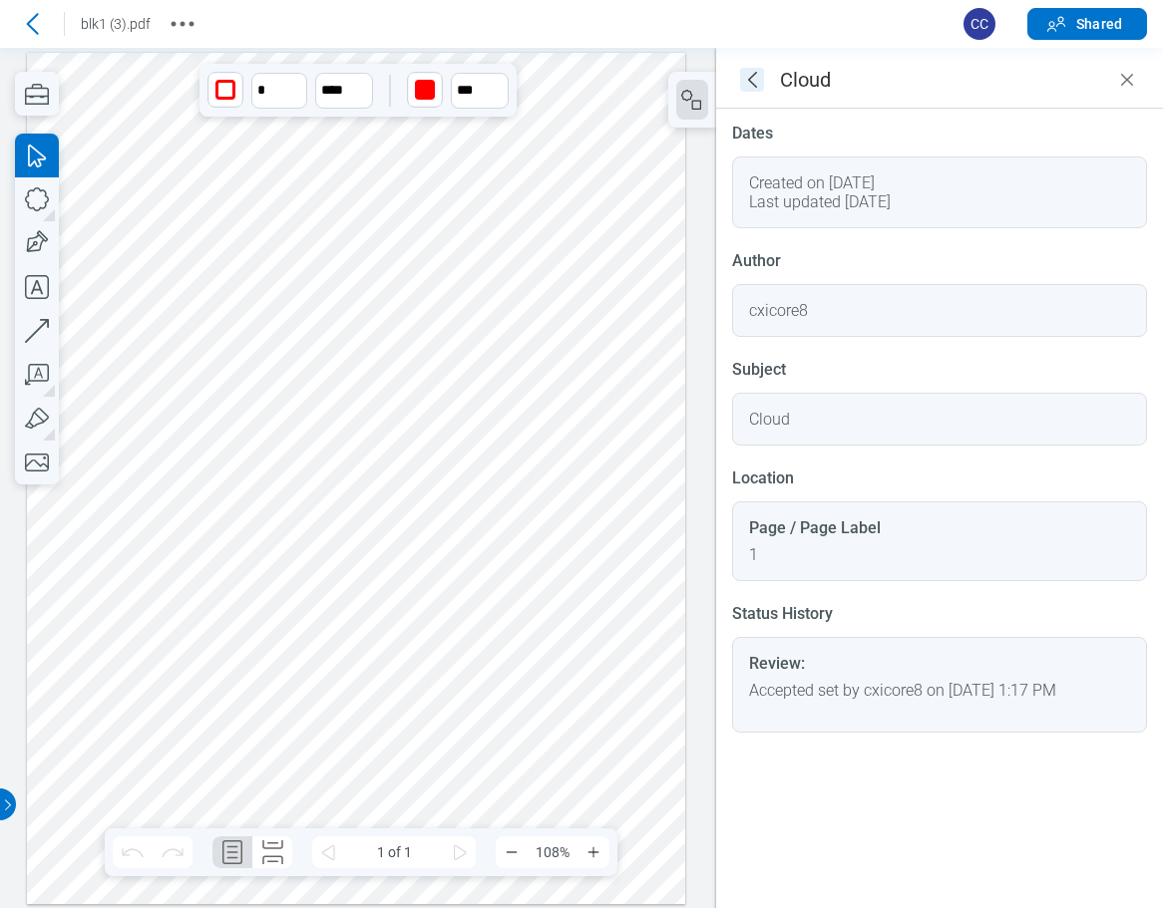
click at [752, 71] on icon "goBack" at bounding box center [752, 80] width 24 height 24
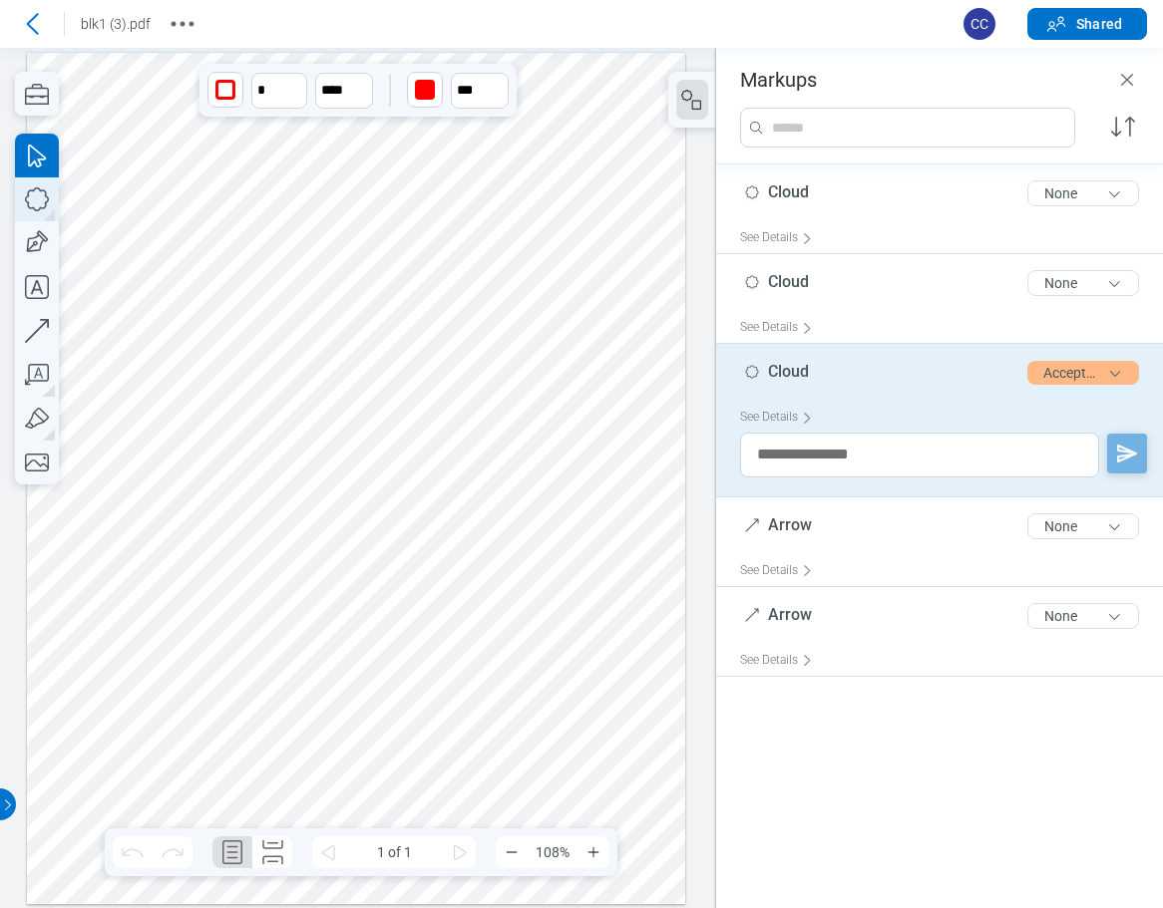
click at [44, 200] on icon "button" at bounding box center [37, 199] width 44 height 44
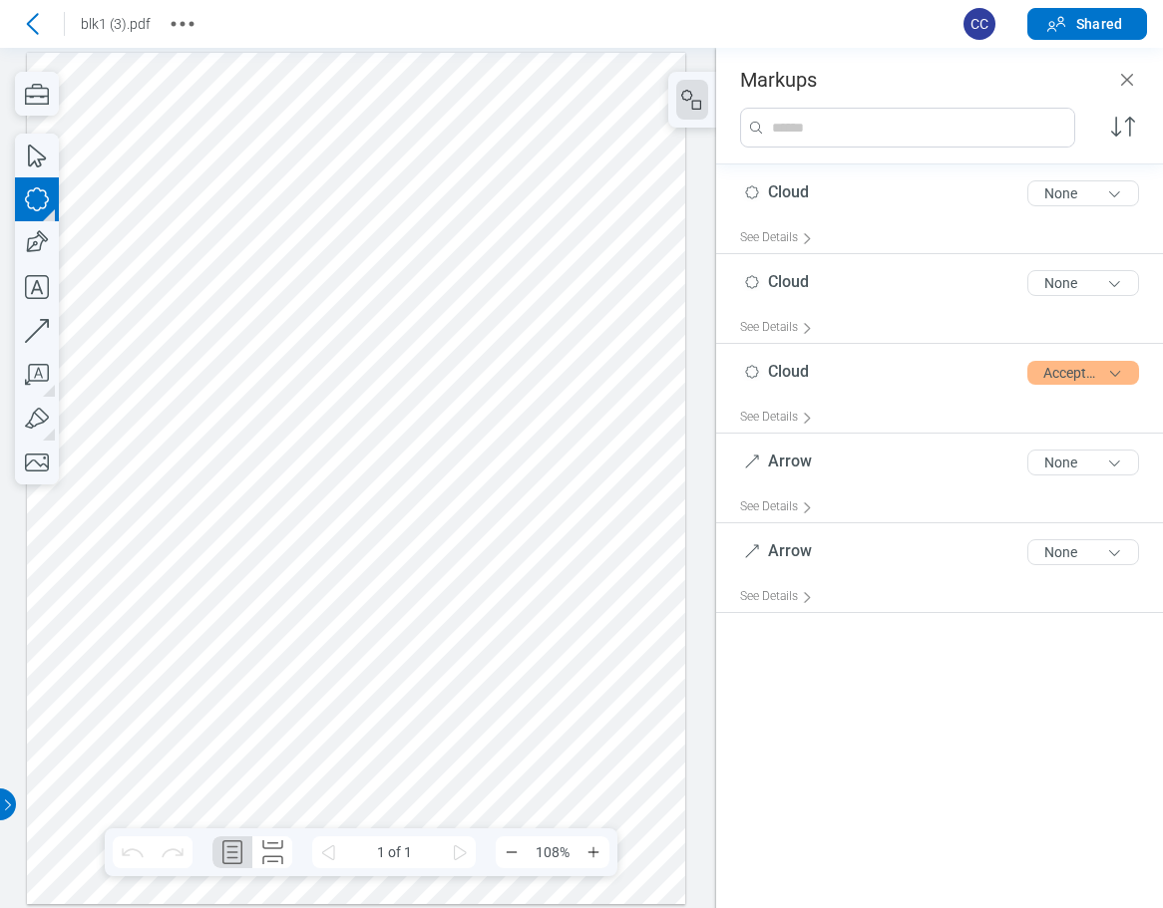
drag, startPoint x: 428, startPoint y: 654, endPoint x: 516, endPoint y: 739, distance: 122.0
click at [516, 739] on div at bounding box center [356, 479] width 658 height 852
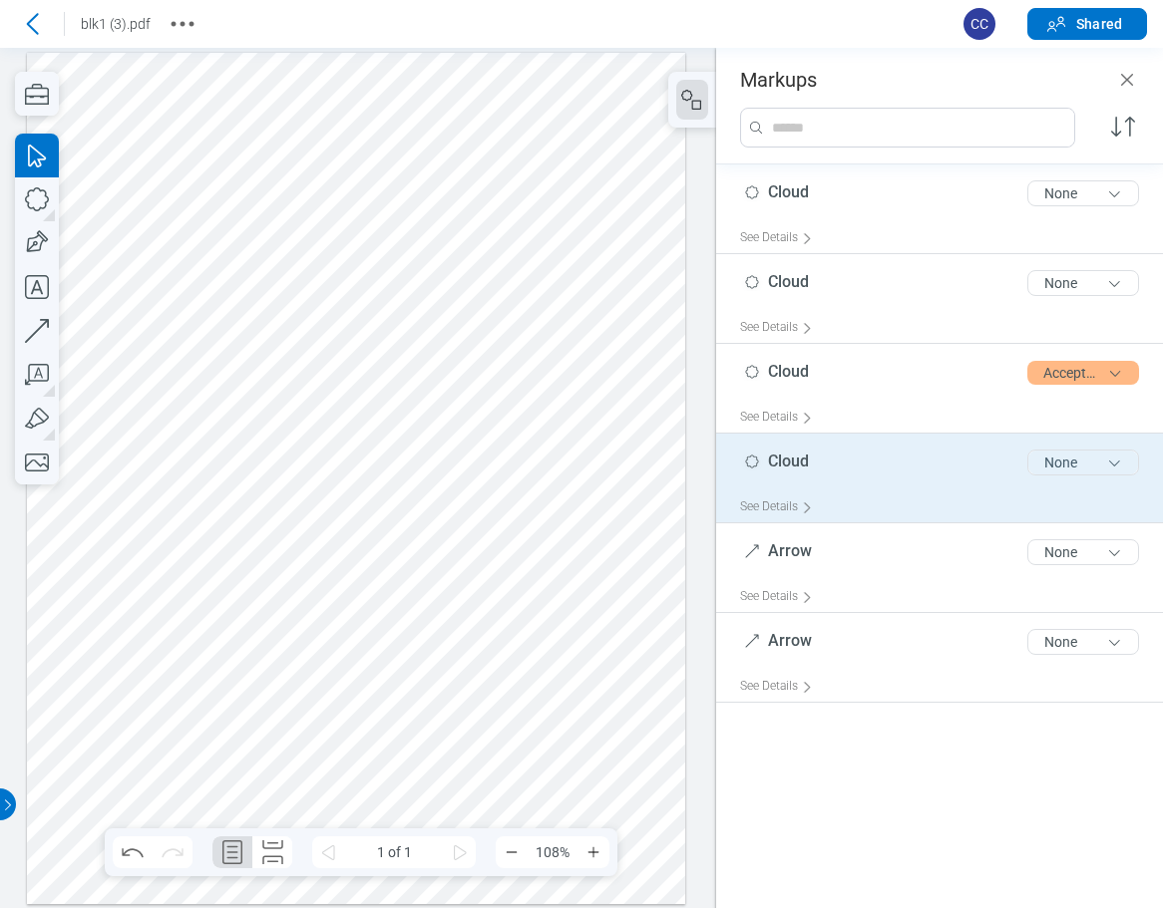
click at [1068, 467] on button "None" at bounding box center [1083, 463] width 112 height 26
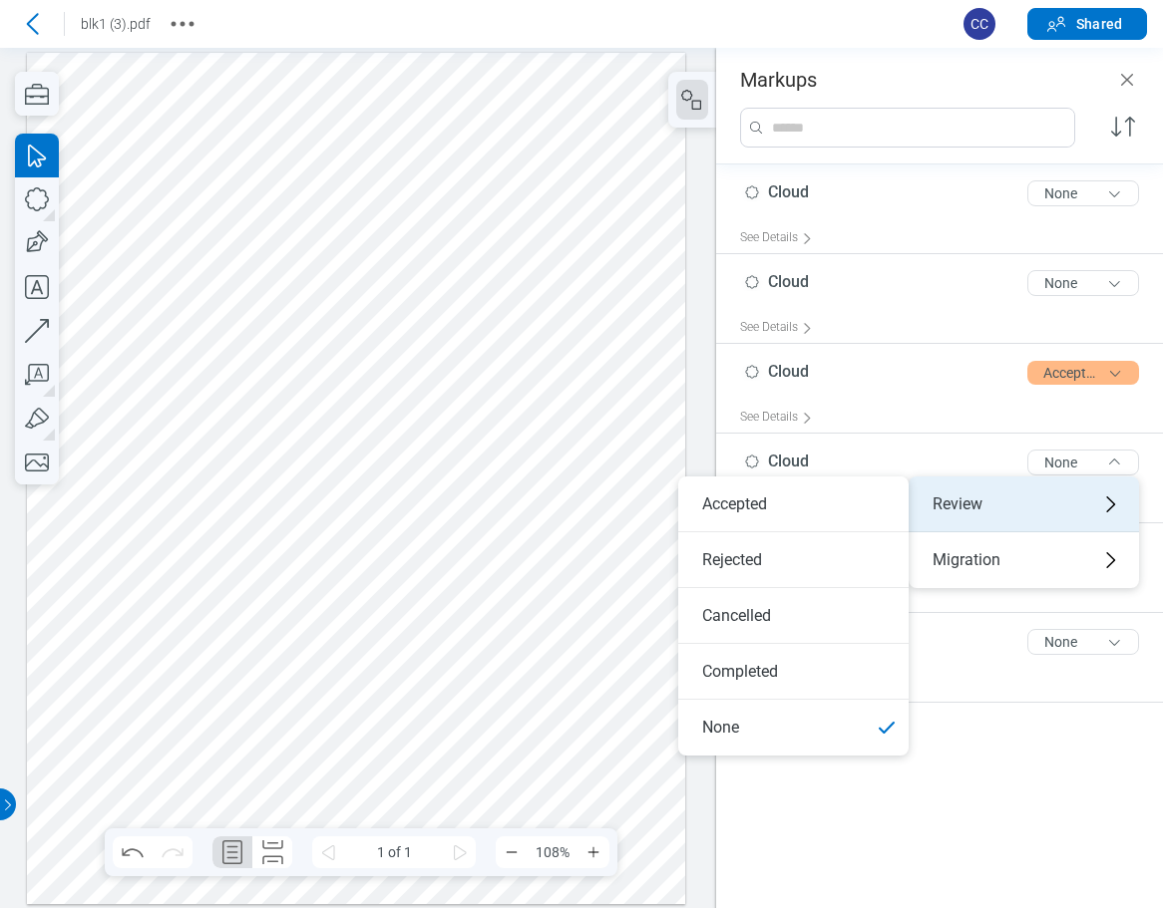
click at [989, 495] on div "Review" at bounding box center [1023, 505] width 230 height 56
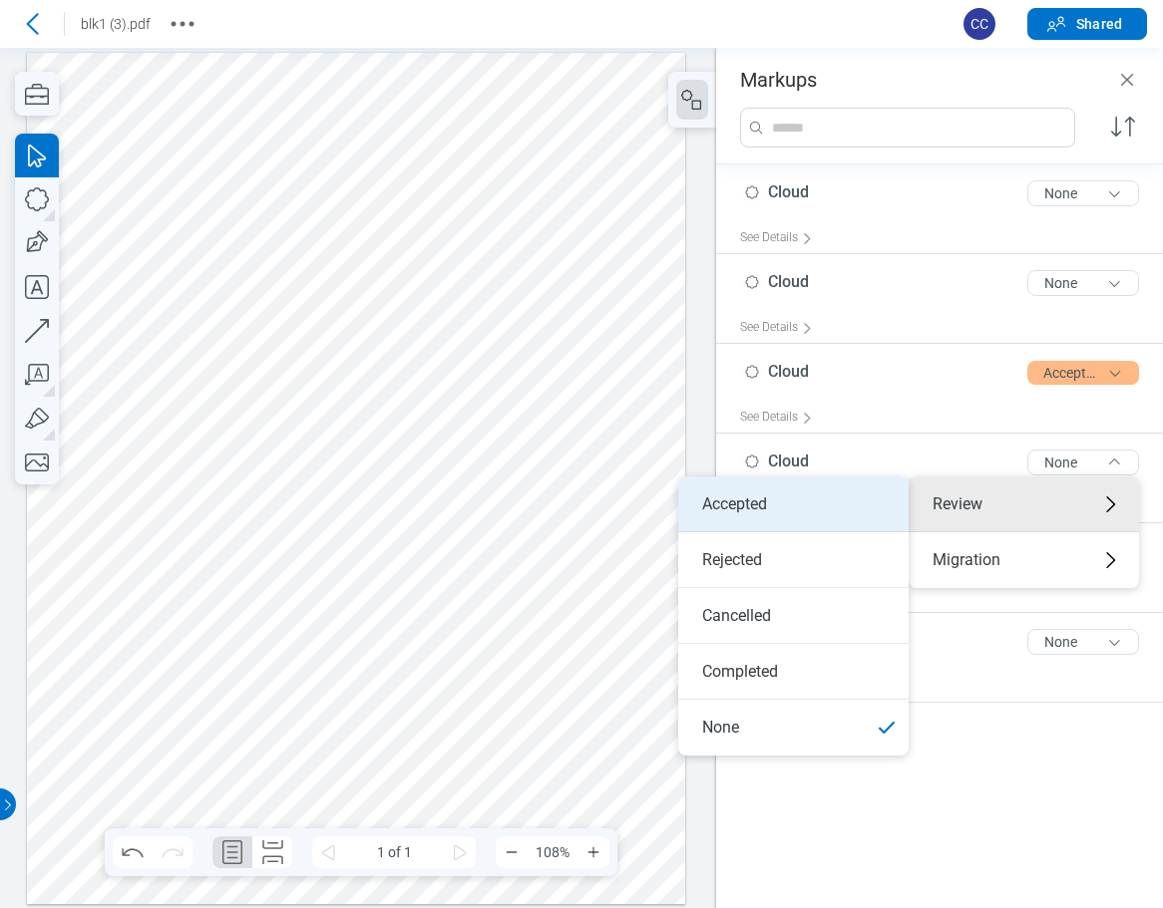
click at [792, 503] on li "Accepted" at bounding box center [793, 505] width 230 height 56
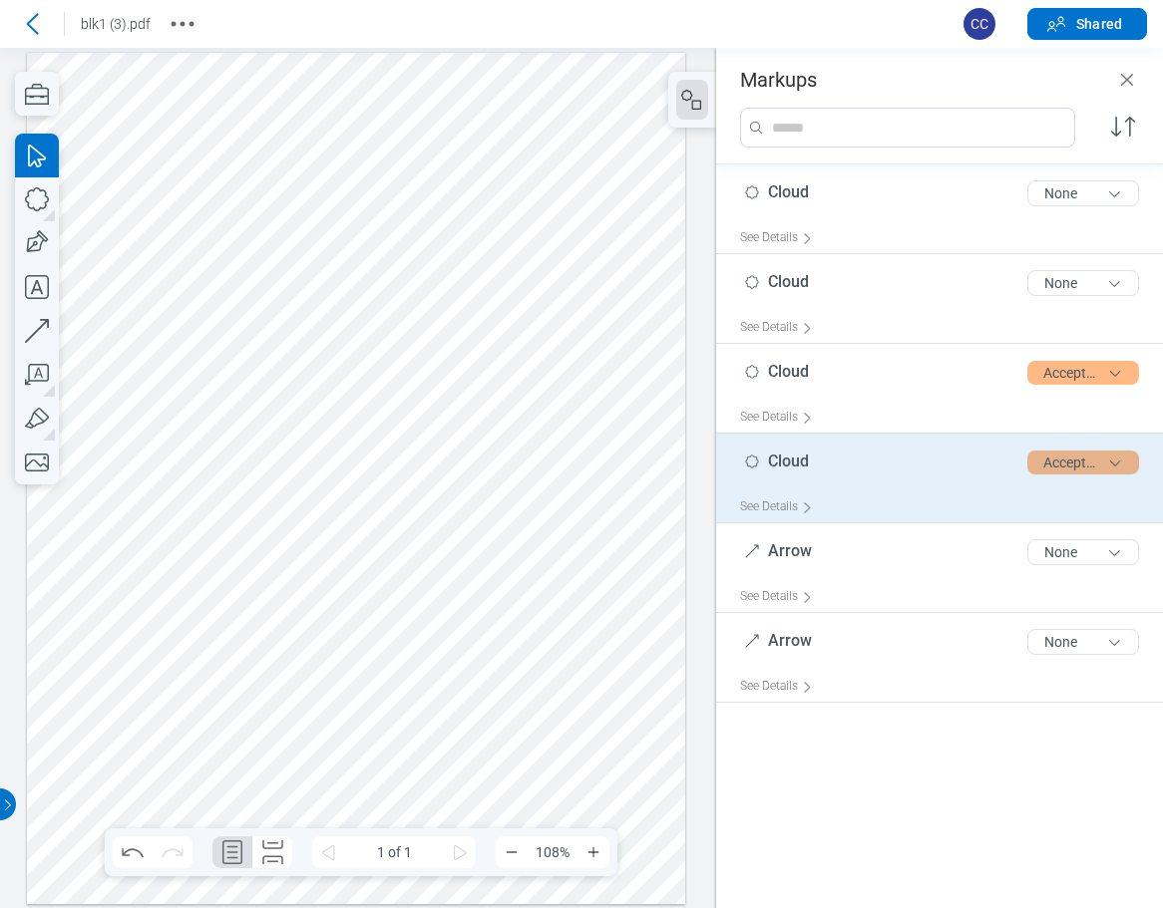
click at [1065, 466] on button "Accepted" at bounding box center [1083, 463] width 112 height 24
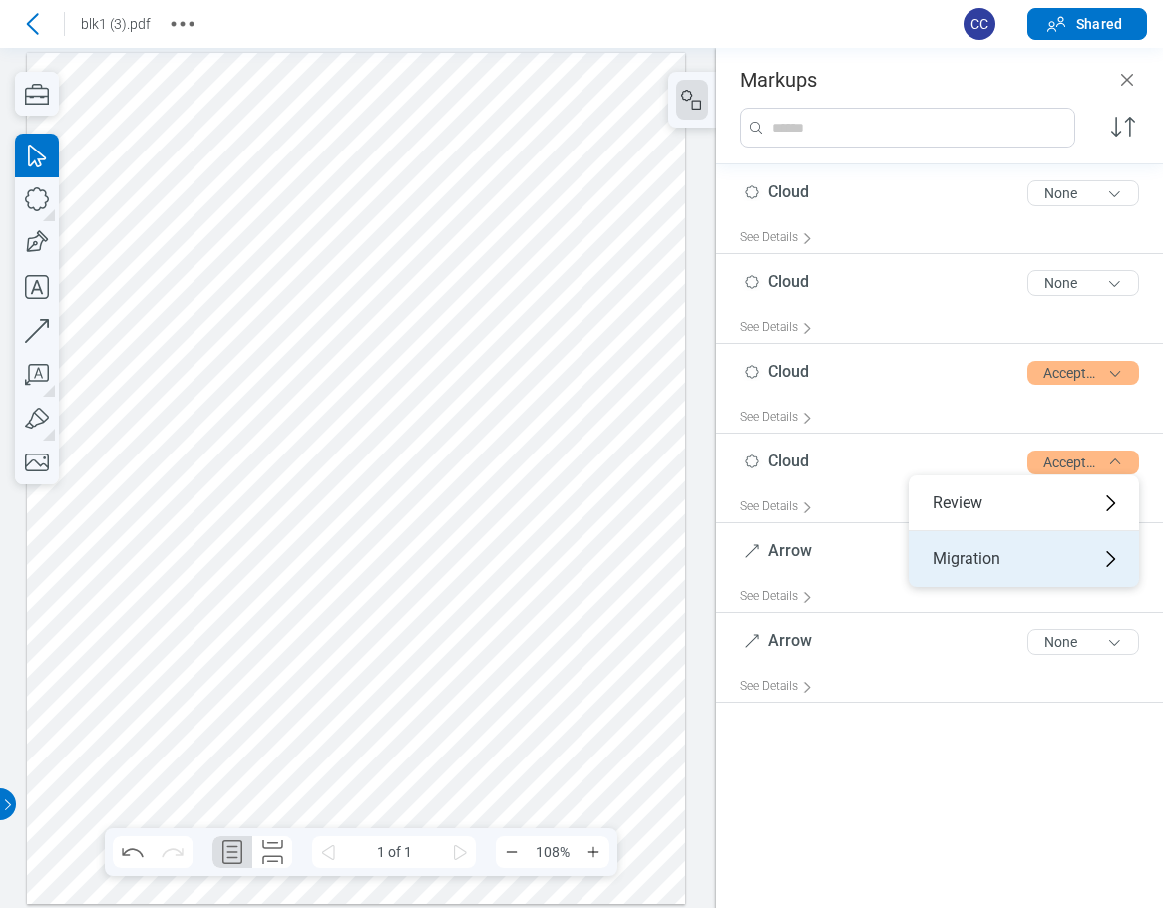
click at [990, 563] on div "Migration" at bounding box center [1023, 559] width 230 height 56
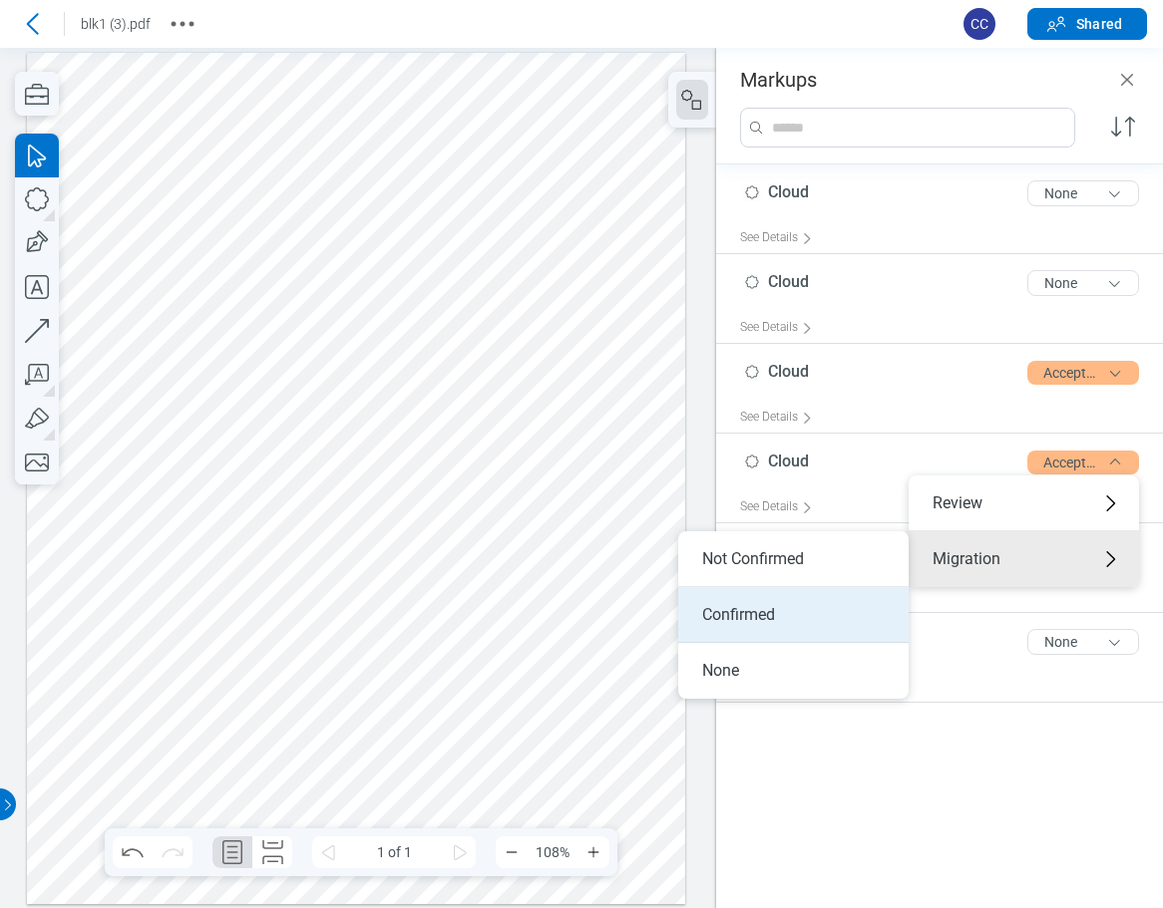
click at [728, 617] on li "Confirmed" at bounding box center [793, 615] width 230 height 56
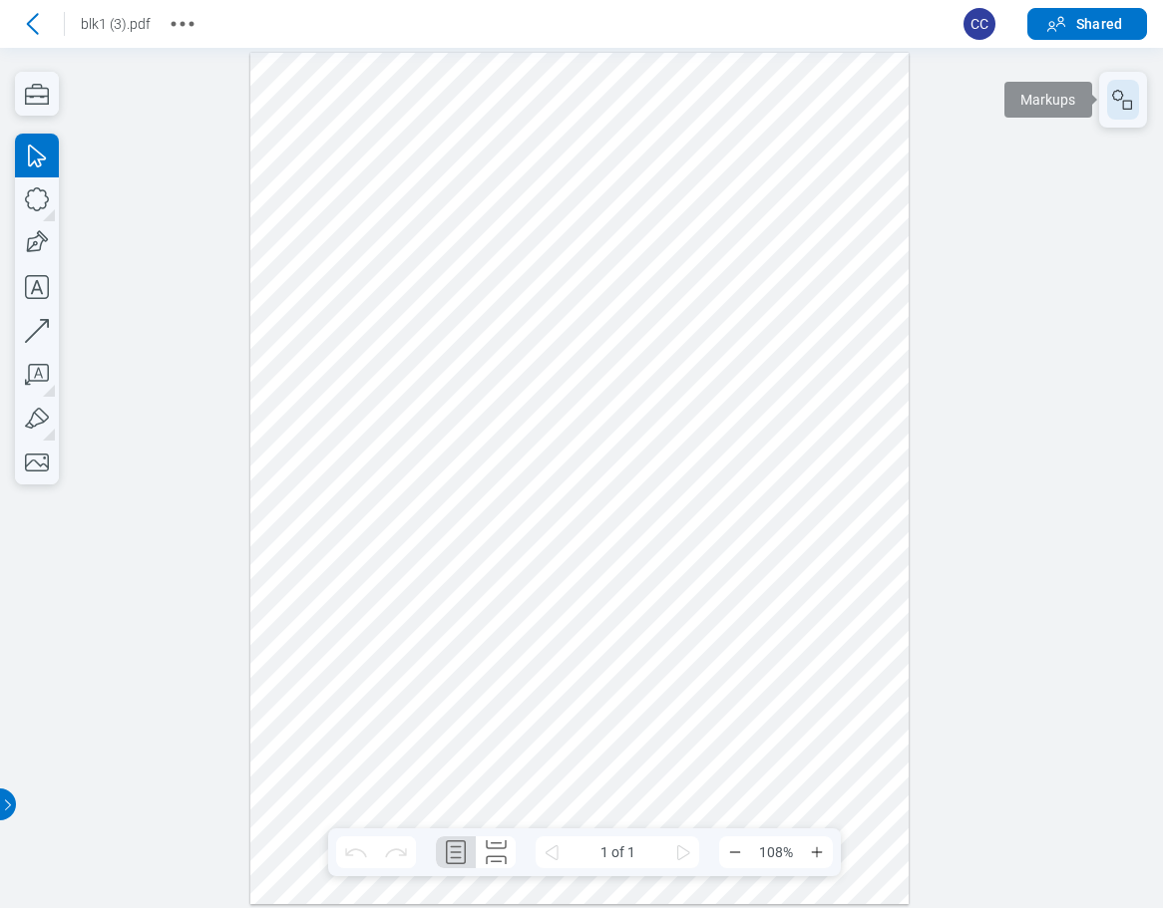
click at [1124, 105] on icon "button" at bounding box center [1123, 100] width 24 height 24
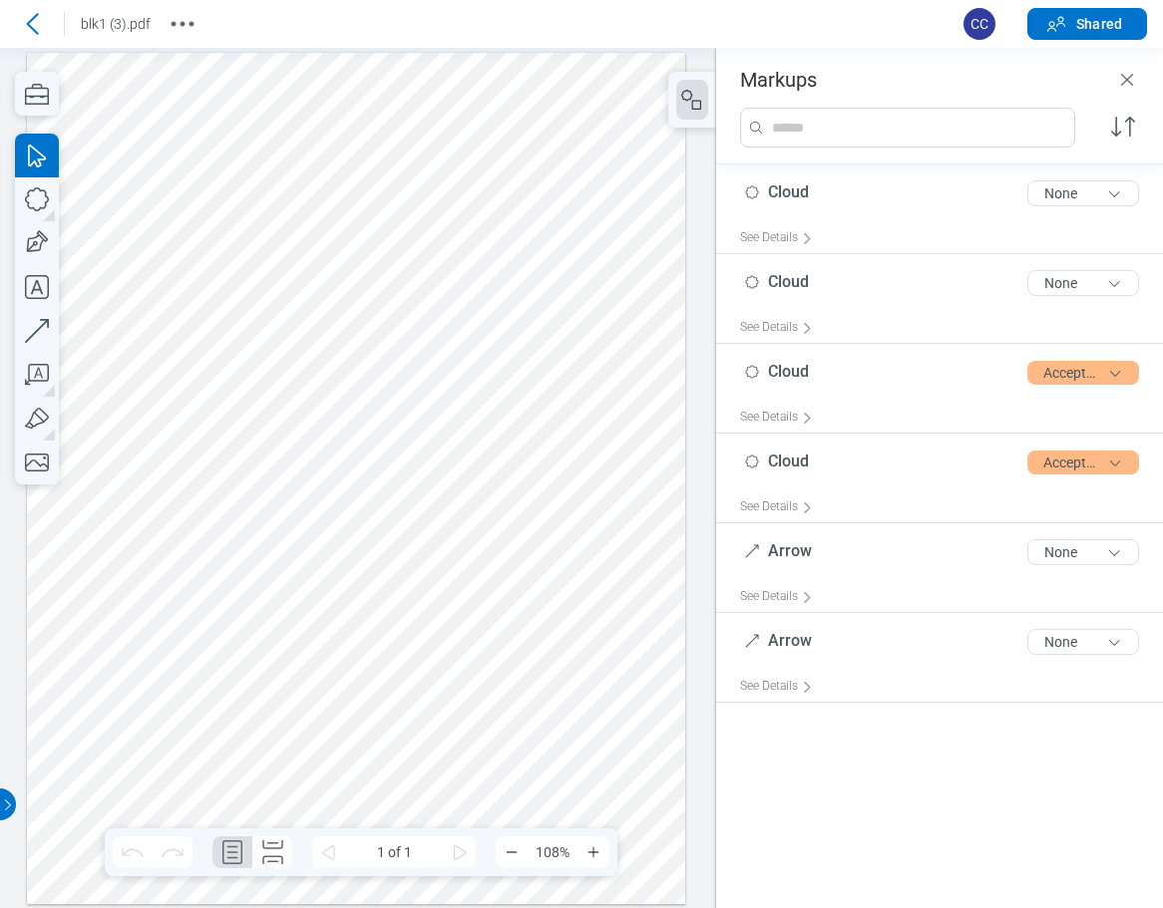
click at [478, 689] on div at bounding box center [356, 479] width 658 height 852
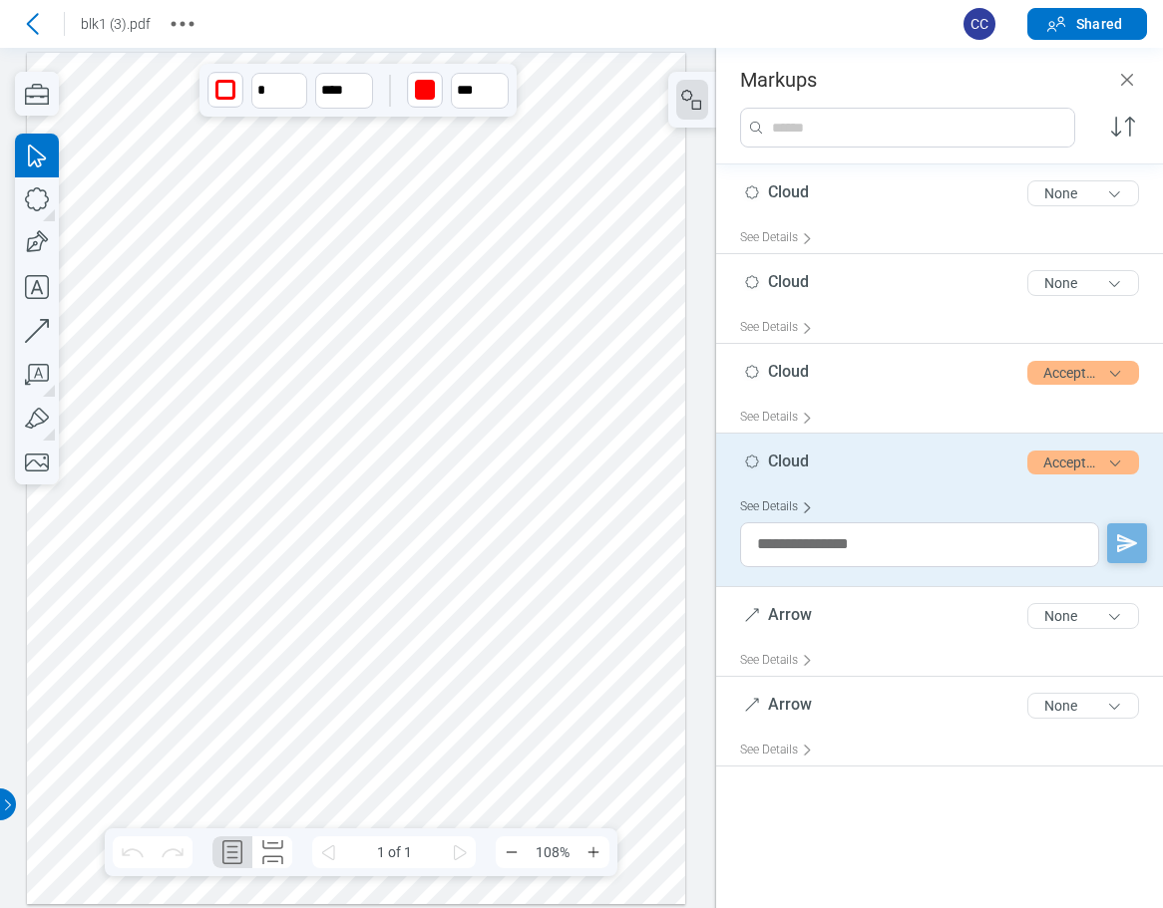
click at [790, 510] on div "See Details" at bounding box center [780, 507] width 81 height 31
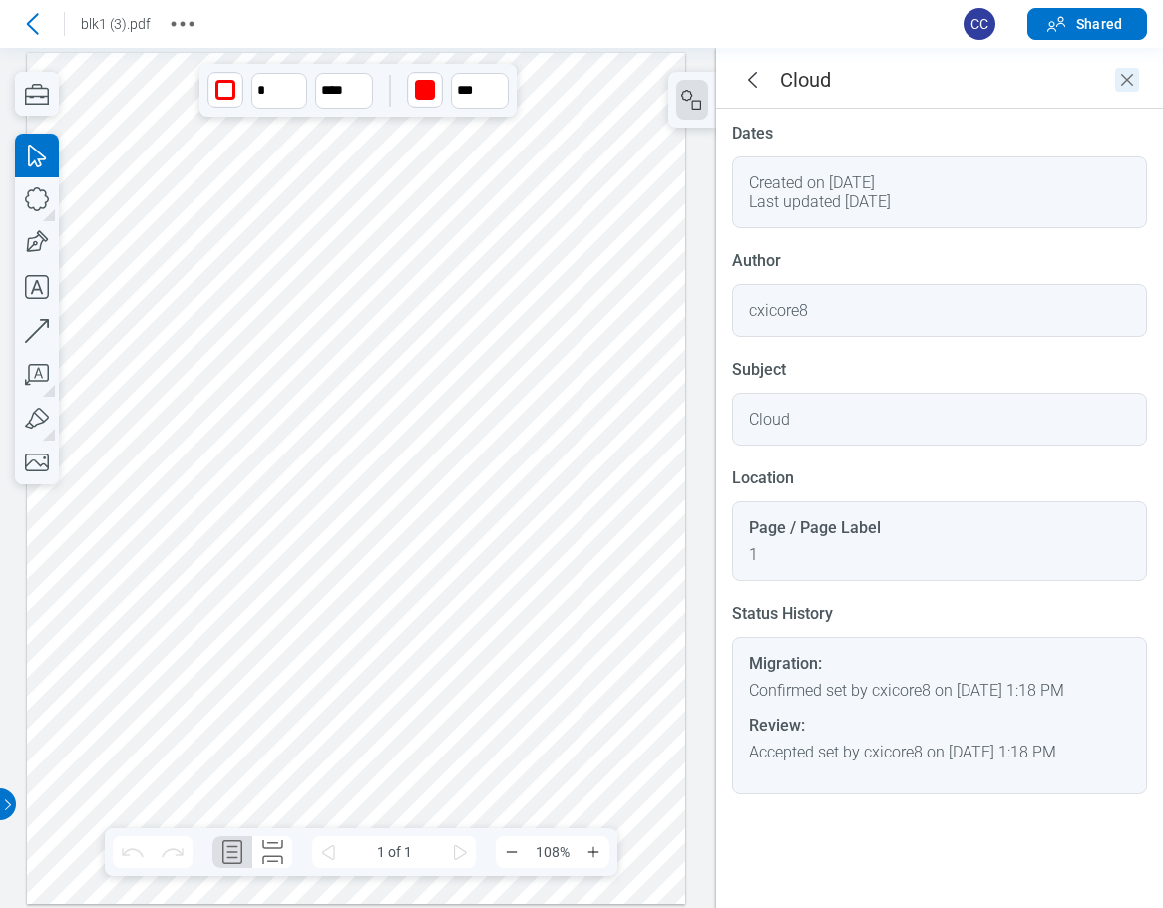
click at [1130, 84] on icon "Close" at bounding box center [1127, 80] width 12 height 12
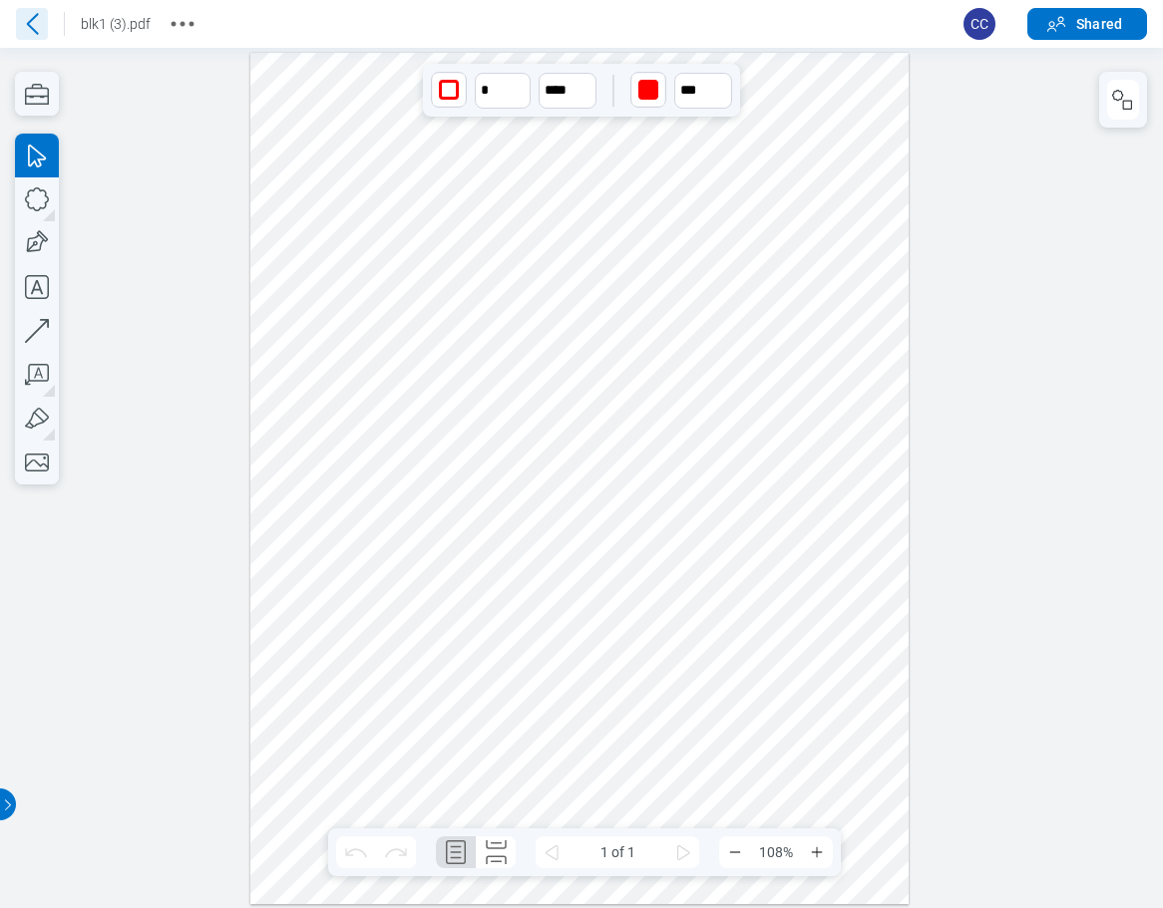
click at [29, 26] on icon at bounding box center [33, 23] width 12 height 21
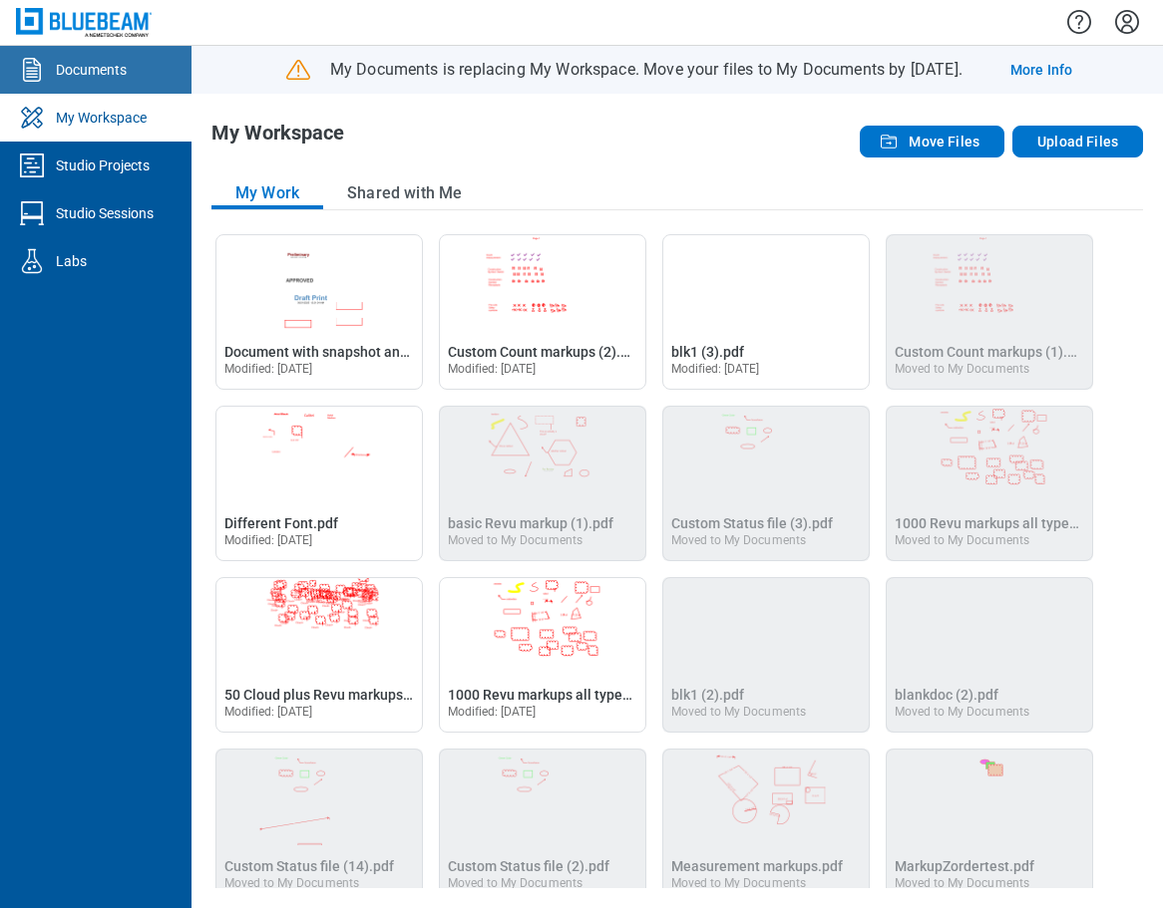
click at [116, 80] on link "Documents" at bounding box center [95, 70] width 191 height 48
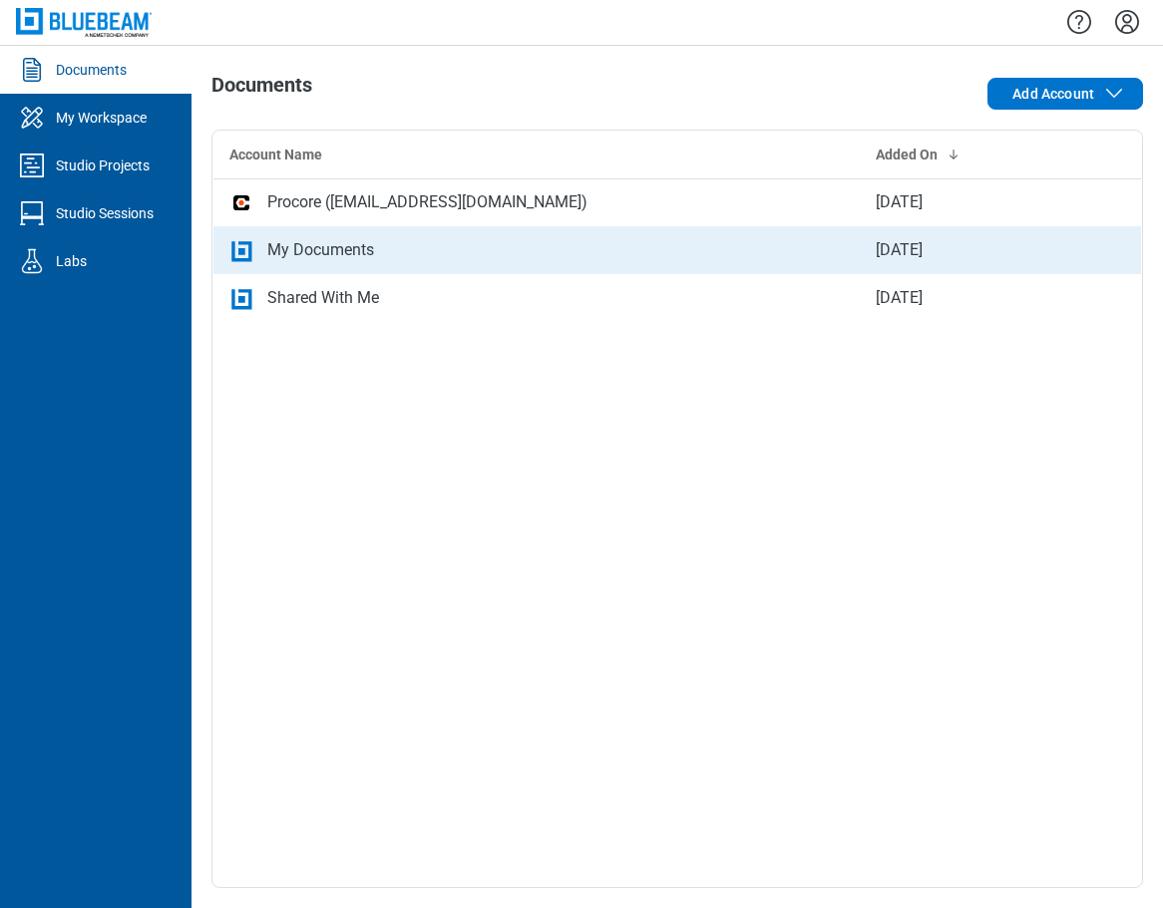
click at [365, 263] on td "My Documents" at bounding box center [536, 250] width 647 height 48
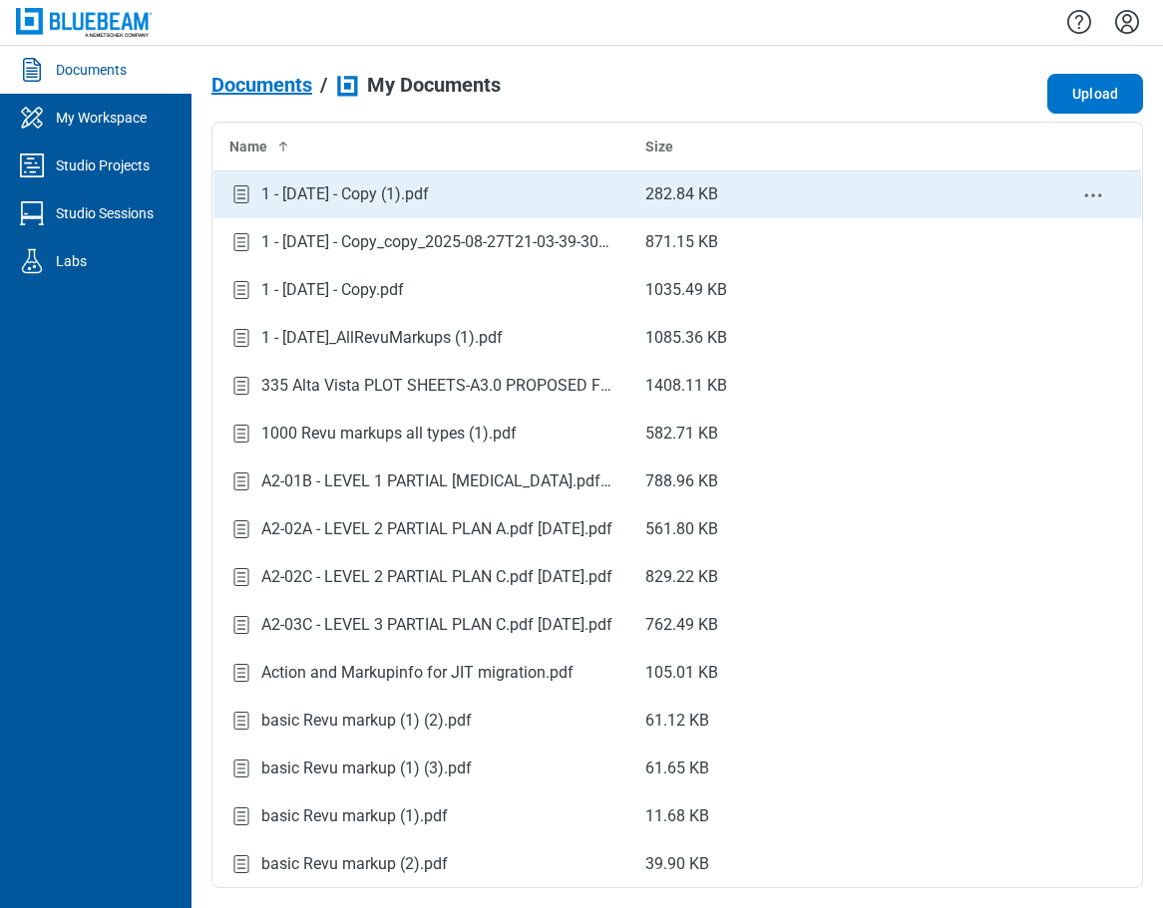
click at [456, 204] on div "1 - [DATE] - Copy (1).pdf" at bounding box center [421, 194] width 384 height 27
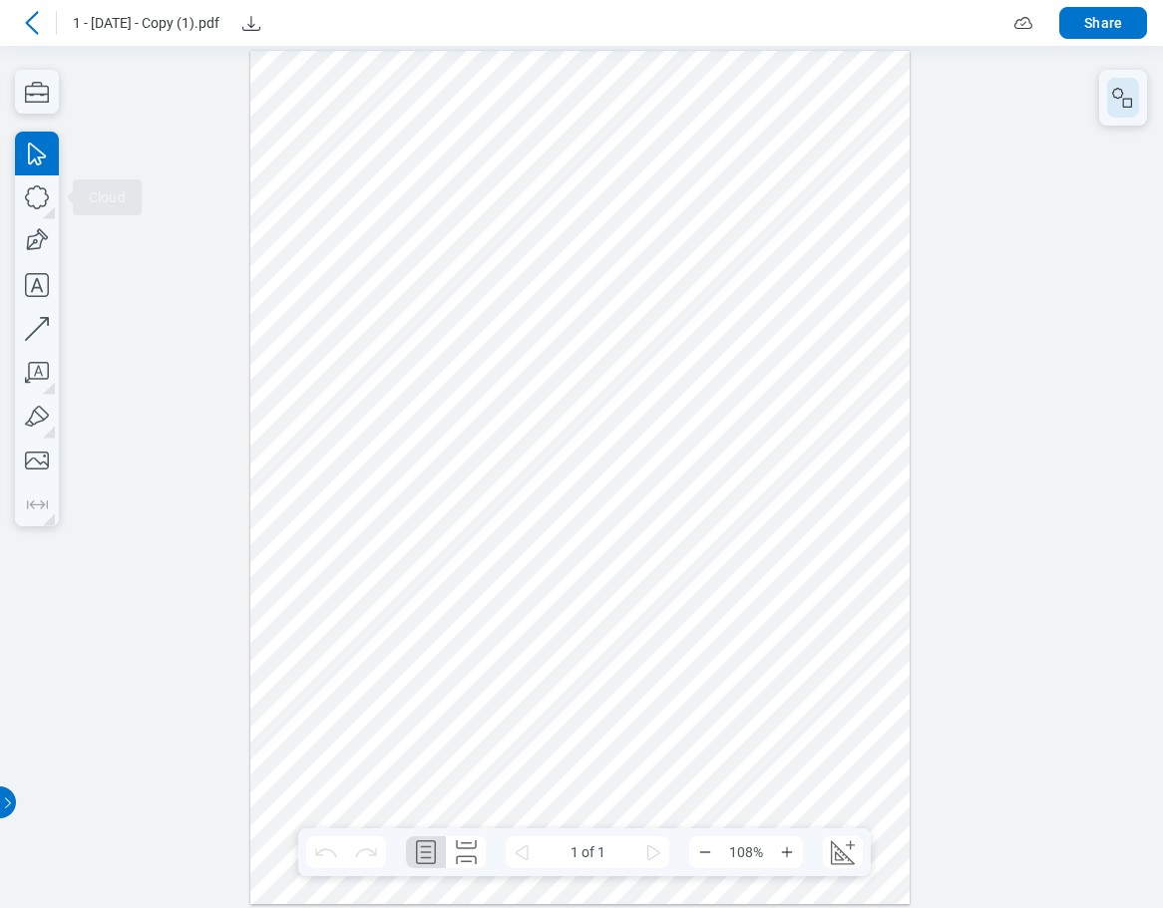
click at [1115, 106] on icon "button" at bounding box center [1123, 98] width 24 height 24
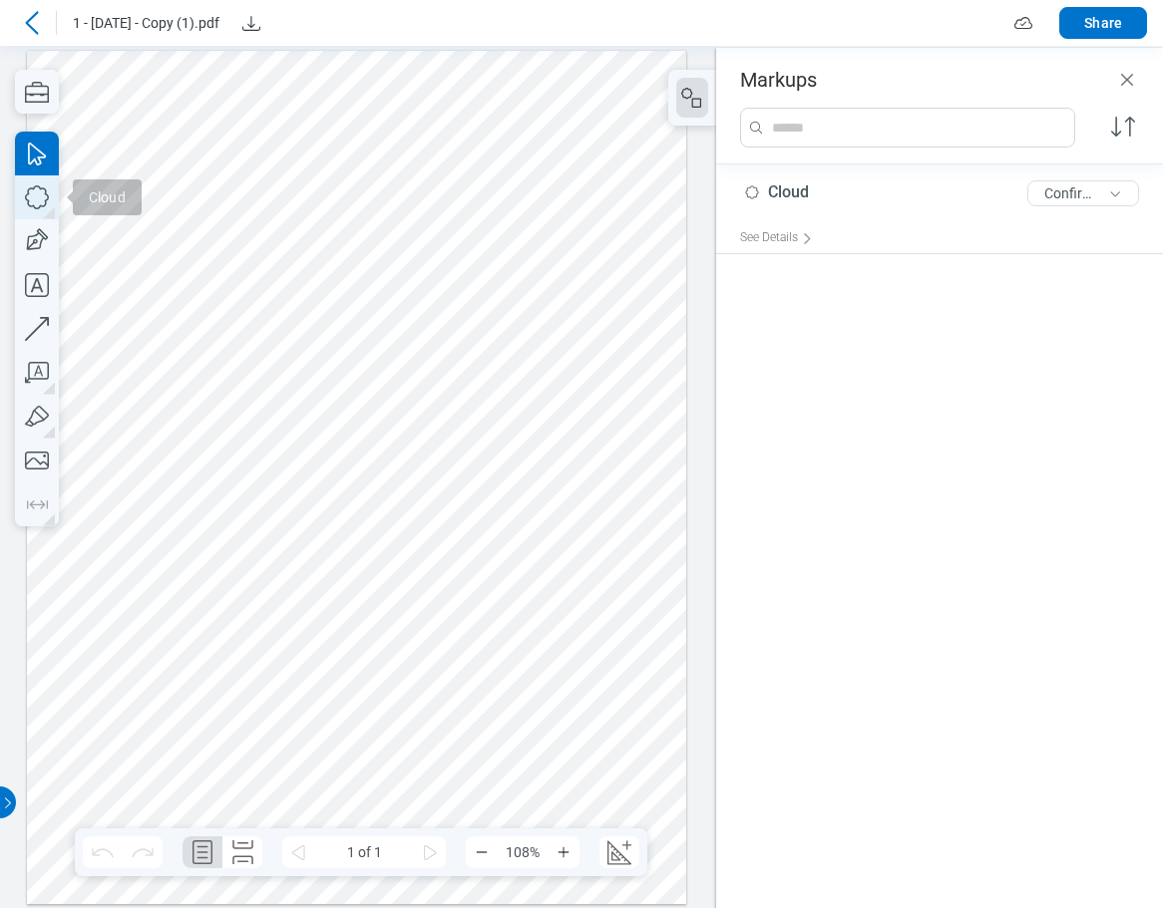
click at [44, 199] on icon "button" at bounding box center [37, 197] width 44 height 44
drag, startPoint x: 286, startPoint y: 564, endPoint x: 404, endPoint y: 662, distance: 152.9
click at [404, 662] on div at bounding box center [357, 477] width 660 height 854
click at [375, 591] on div at bounding box center [357, 477] width 660 height 854
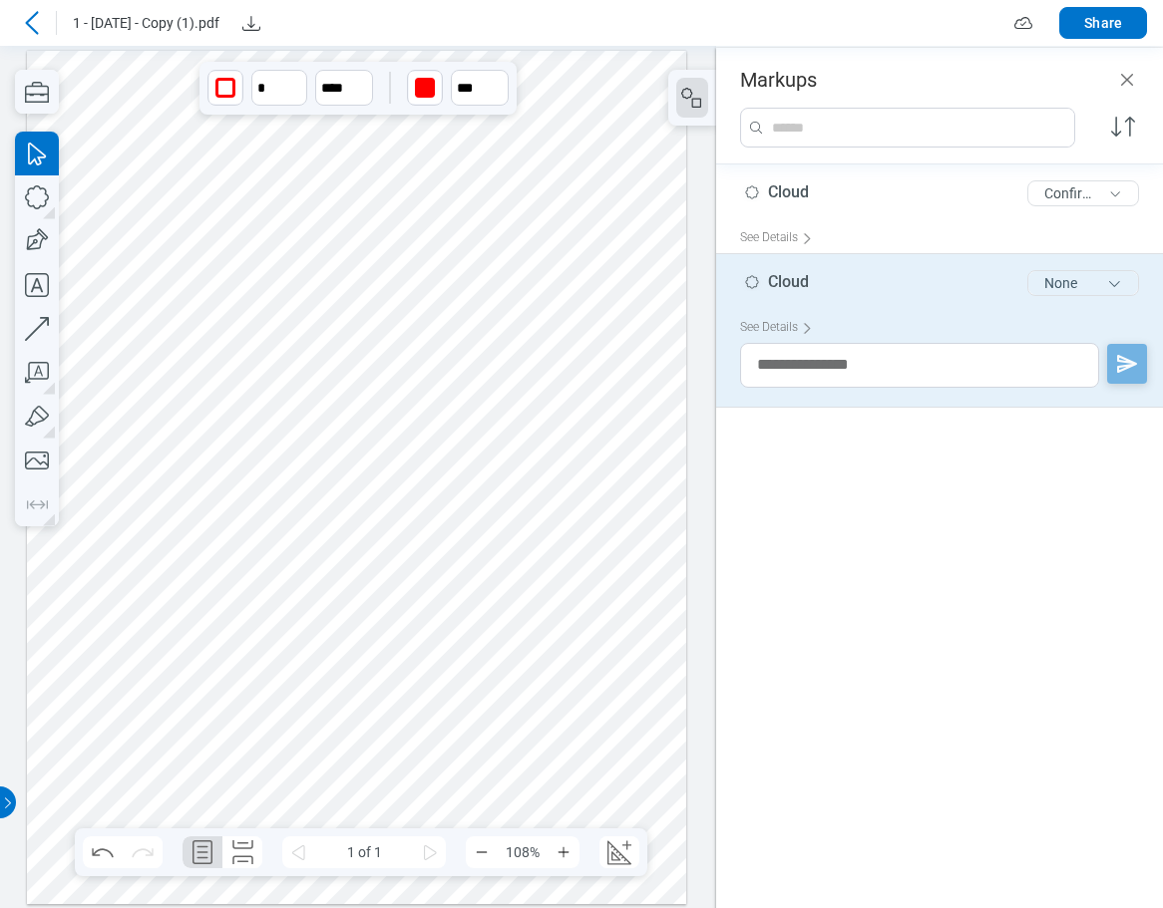
click at [1065, 281] on button "None" at bounding box center [1083, 283] width 112 height 26
click at [993, 322] on div "Review" at bounding box center [1023, 325] width 230 height 56
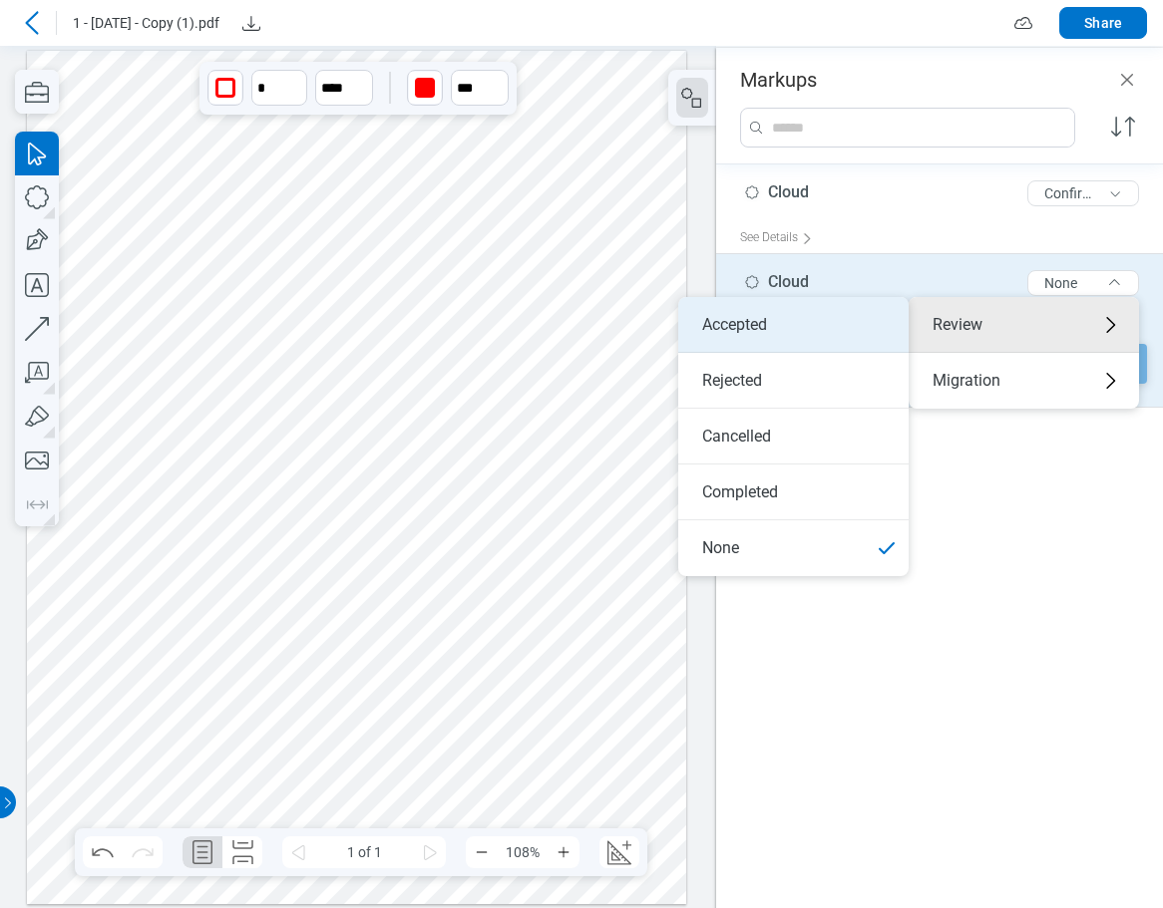
click at [814, 329] on li "Accepted" at bounding box center [793, 325] width 230 height 56
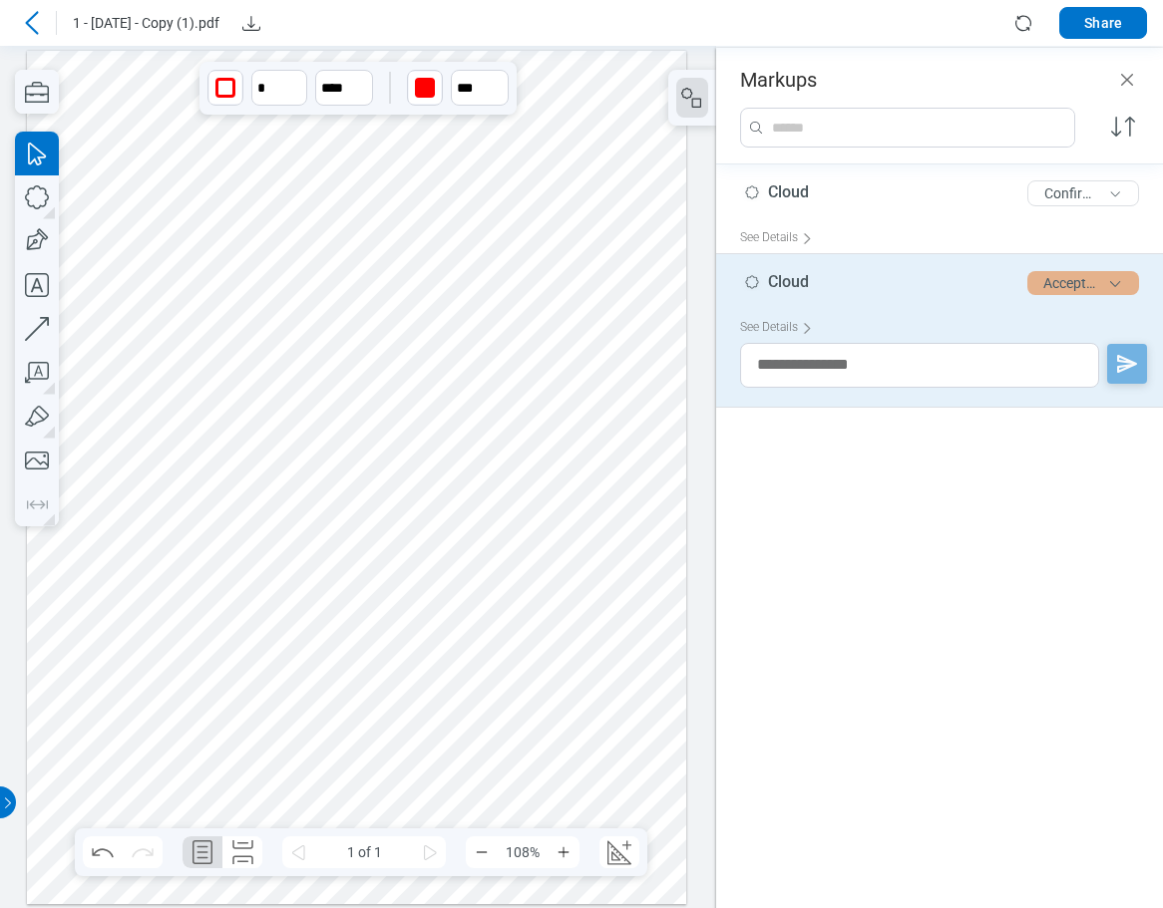
click at [1085, 292] on button "Accepted" at bounding box center [1083, 283] width 112 height 24
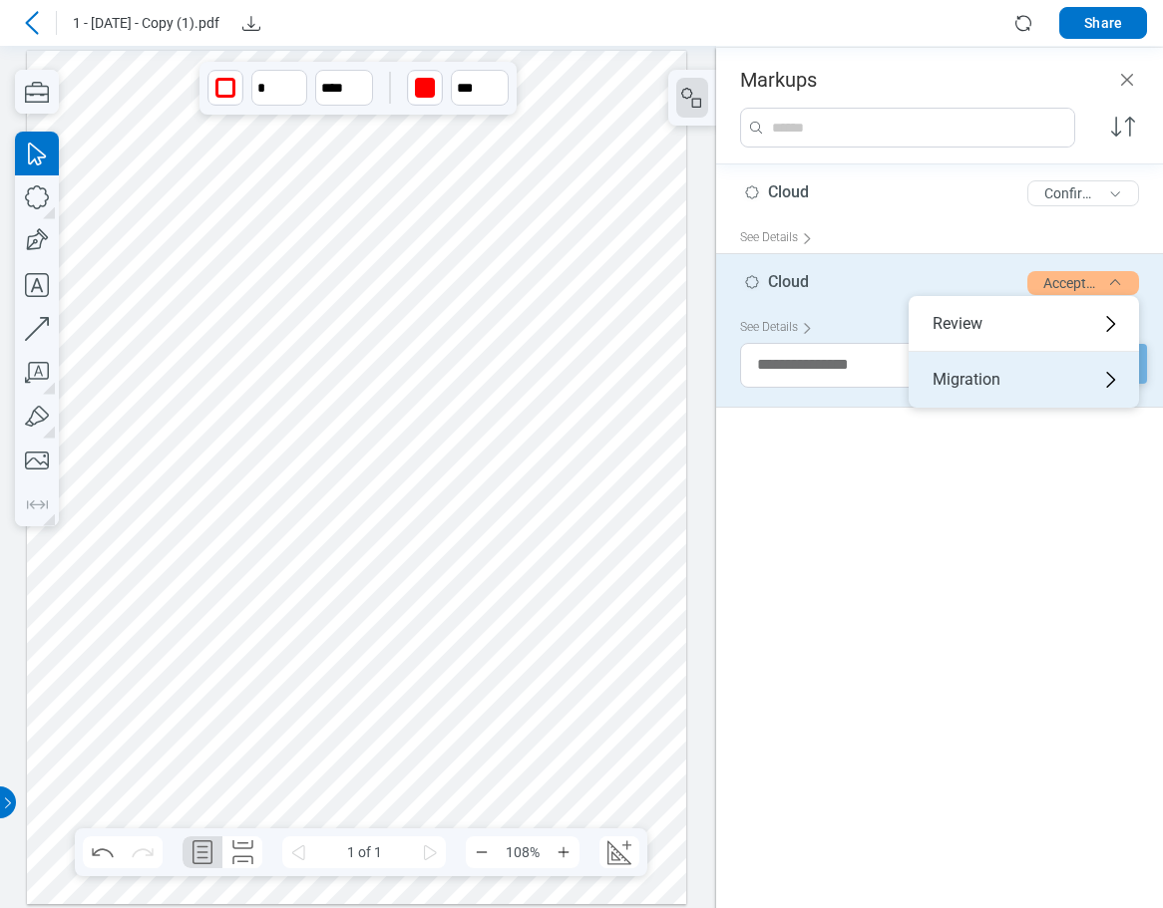
click at [1009, 377] on div "Migration" at bounding box center [1023, 380] width 230 height 56
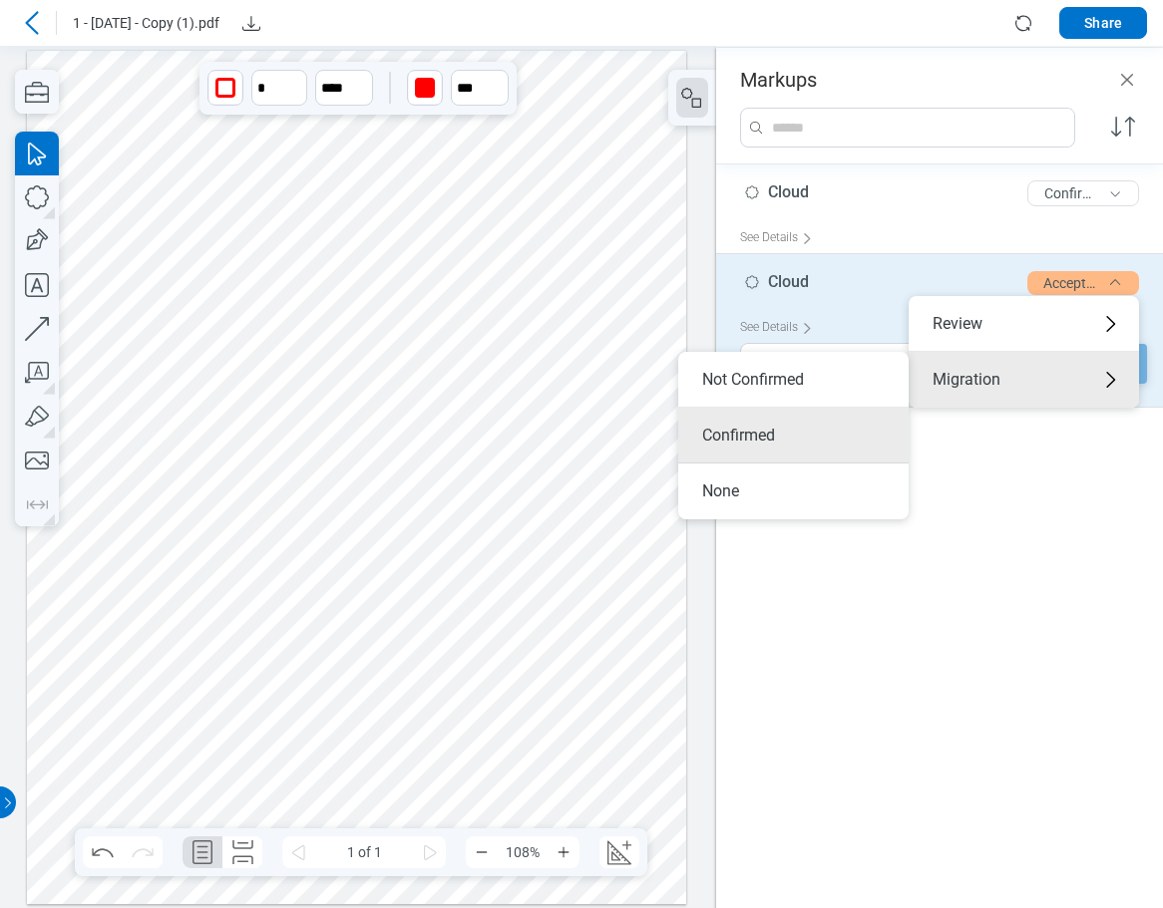
drag, startPoint x: 764, startPoint y: 440, endPoint x: 889, endPoint y: 458, distance: 126.9
click at [764, 441] on li "Confirmed" at bounding box center [793, 436] width 230 height 56
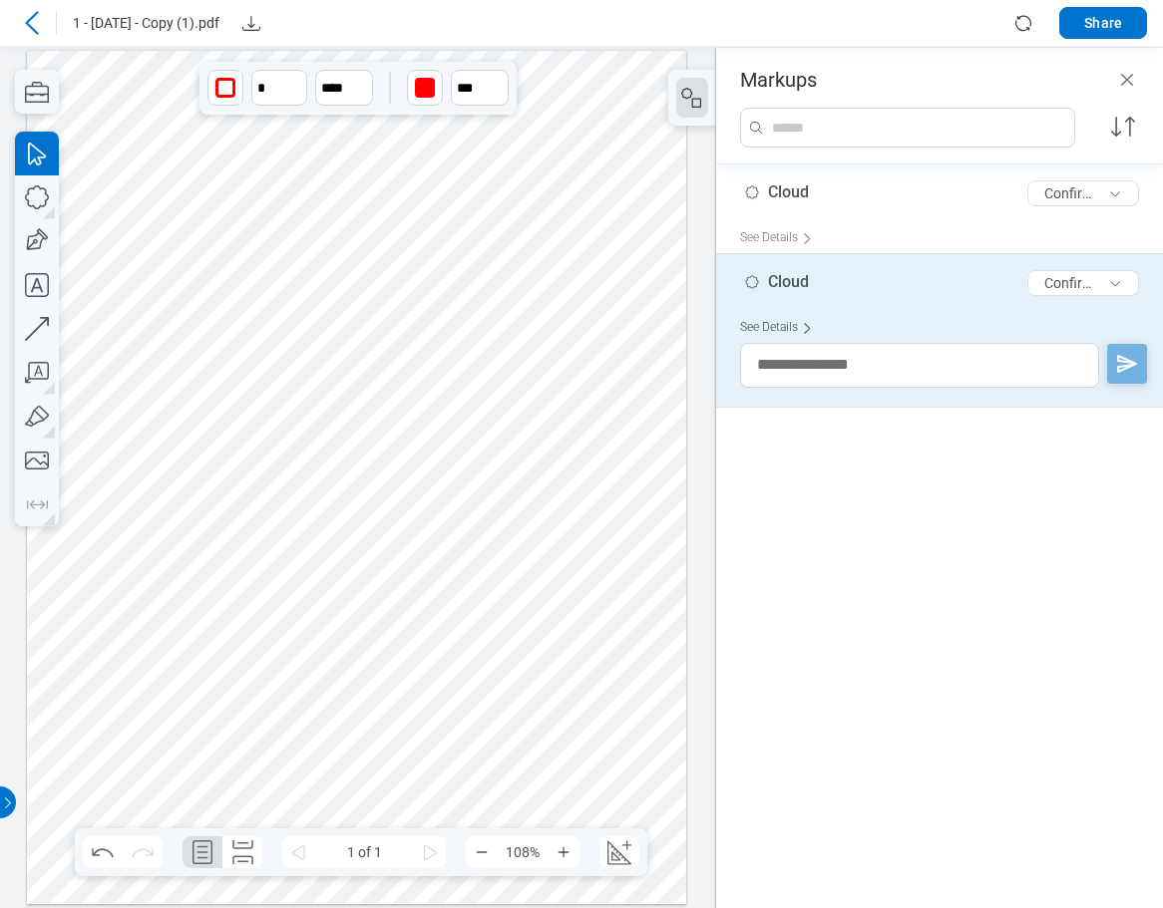
click at [786, 325] on div "See Details" at bounding box center [780, 327] width 81 height 31
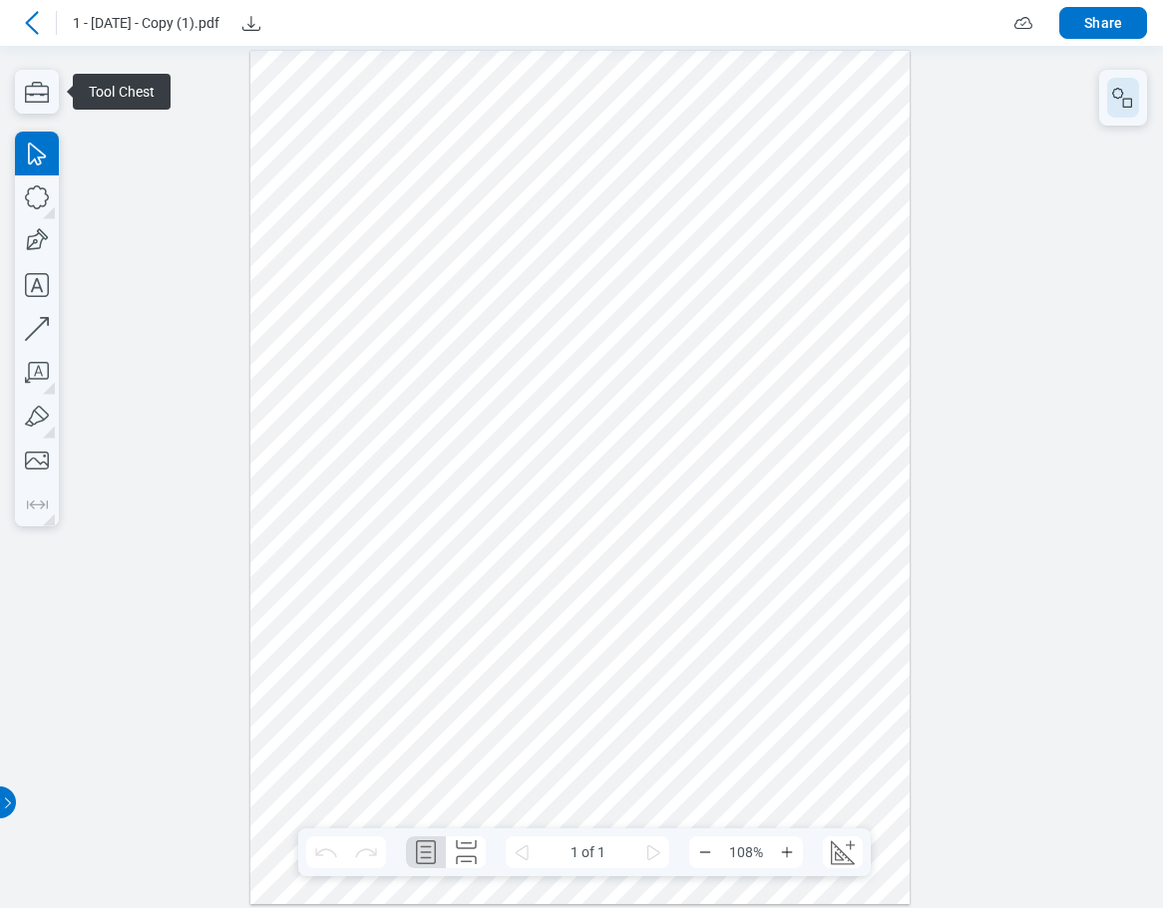
click at [1127, 107] on rect "button" at bounding box center [1127, 102] width 9 height 9
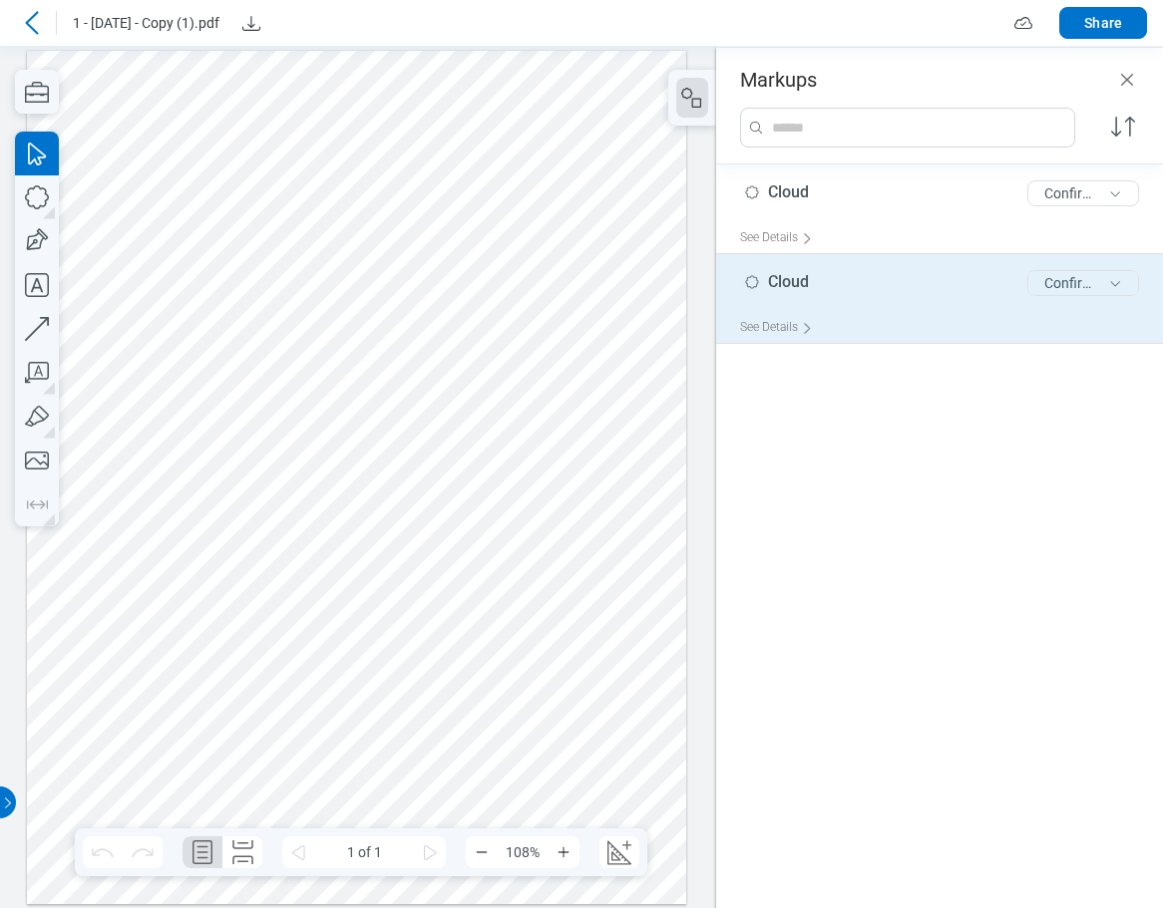
click at [1075, 283] on button "Confirmed" at bounding box center [1083, 283] width 112 height 26
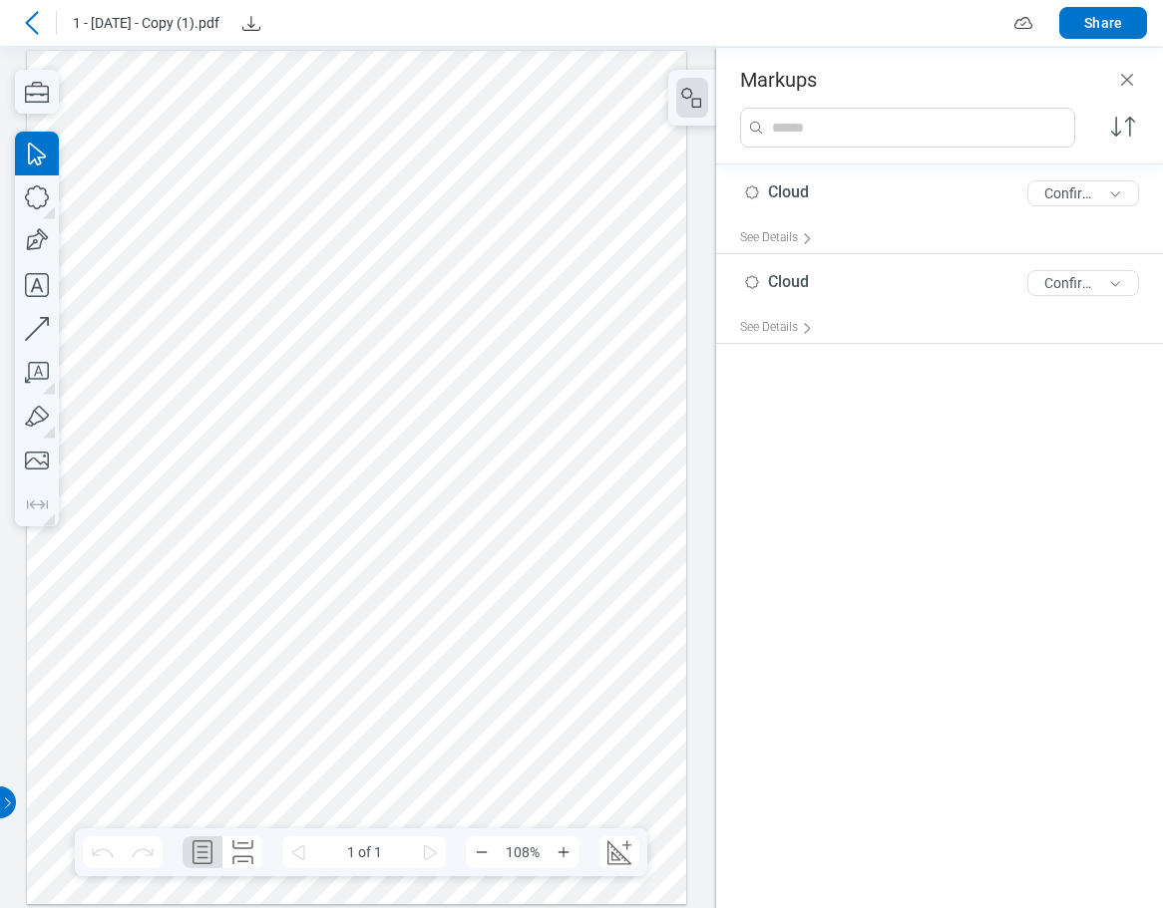
click at [1001, 523] on div "Cloud 5 of 300 characters Confirmed See Details Cloud 5 of 300 characters Confi…" at bounding box center [939, 527] width 447 height 724
click at [32, 34] on icon at bounding box center [32, 23] width 24 height 24
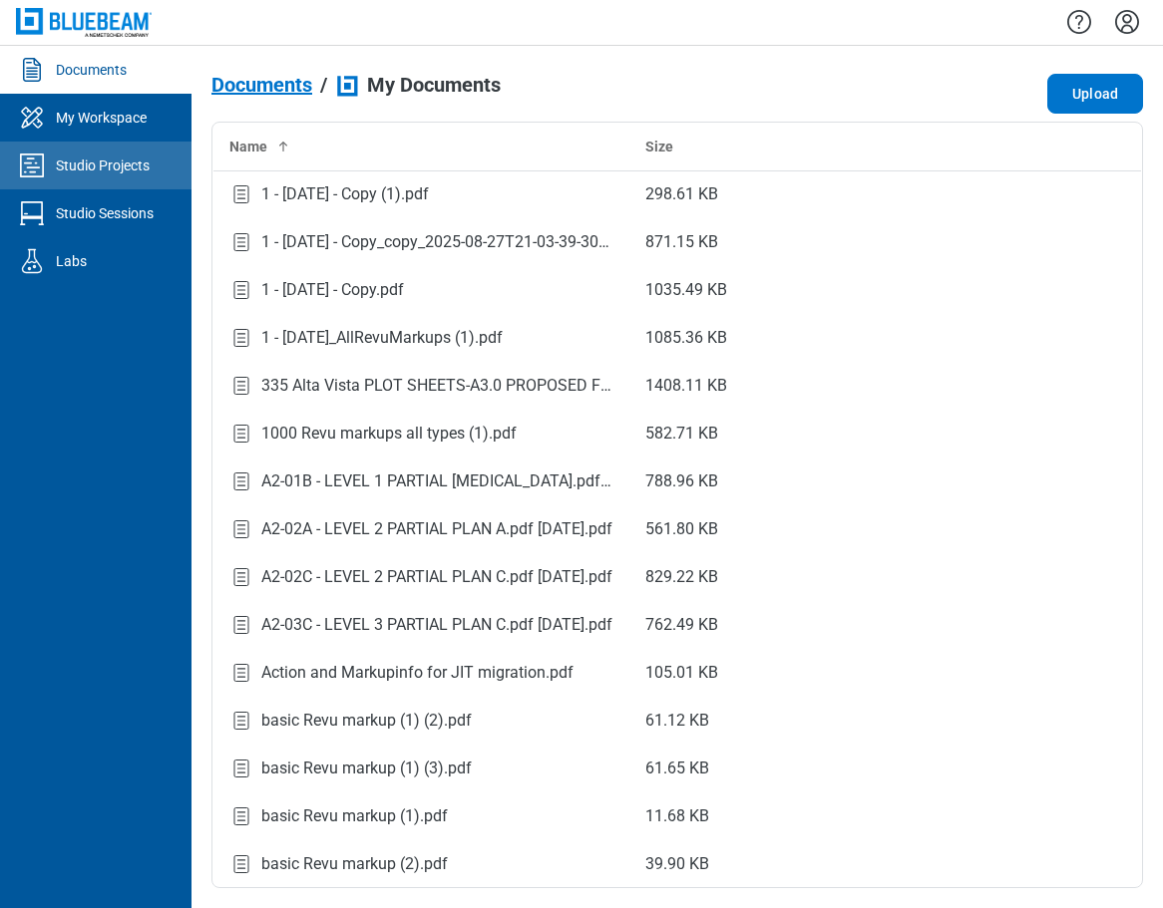
click at [102, 169] on div "Studio Projects" at bounding box center [103, 166] width 94 height 20
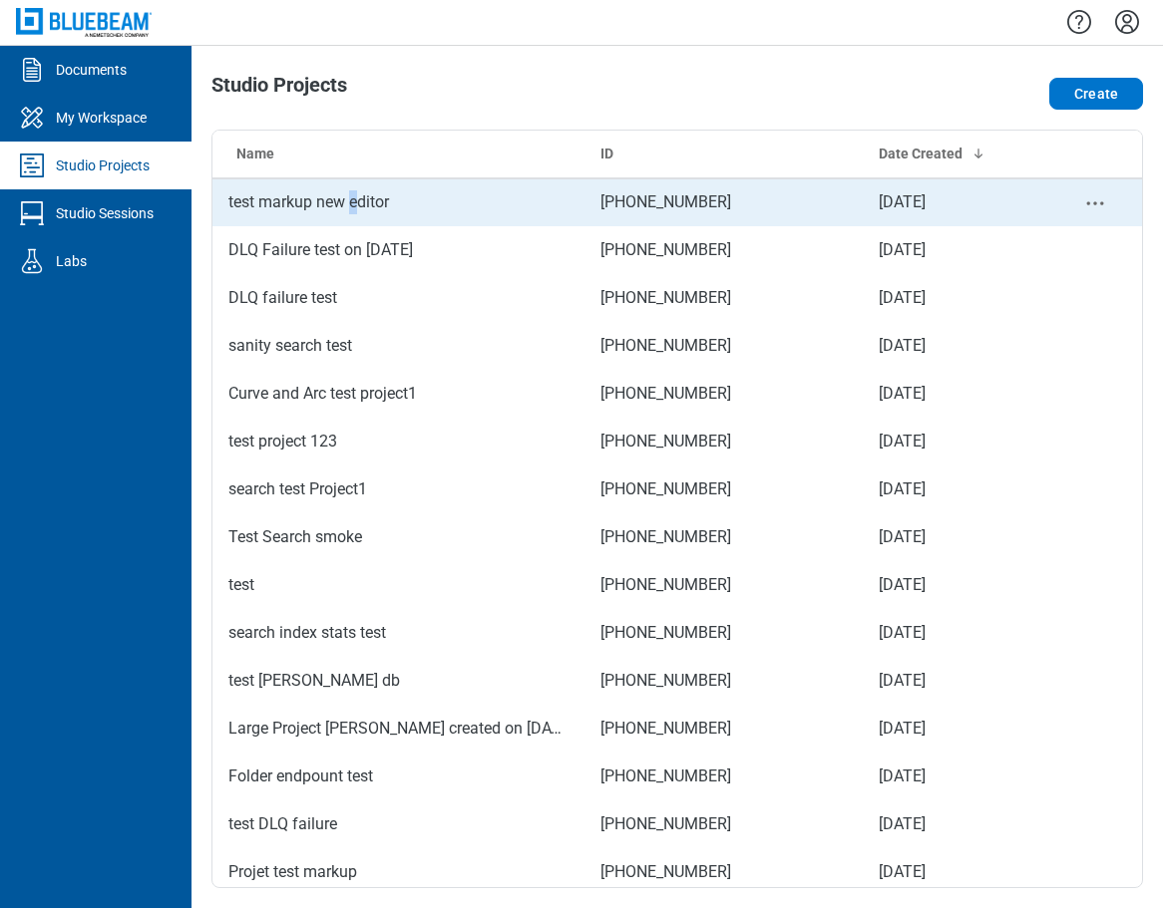
click at [356, 202] on td "test markup new editor" at bounding box center [398, 202] width 372 height 48
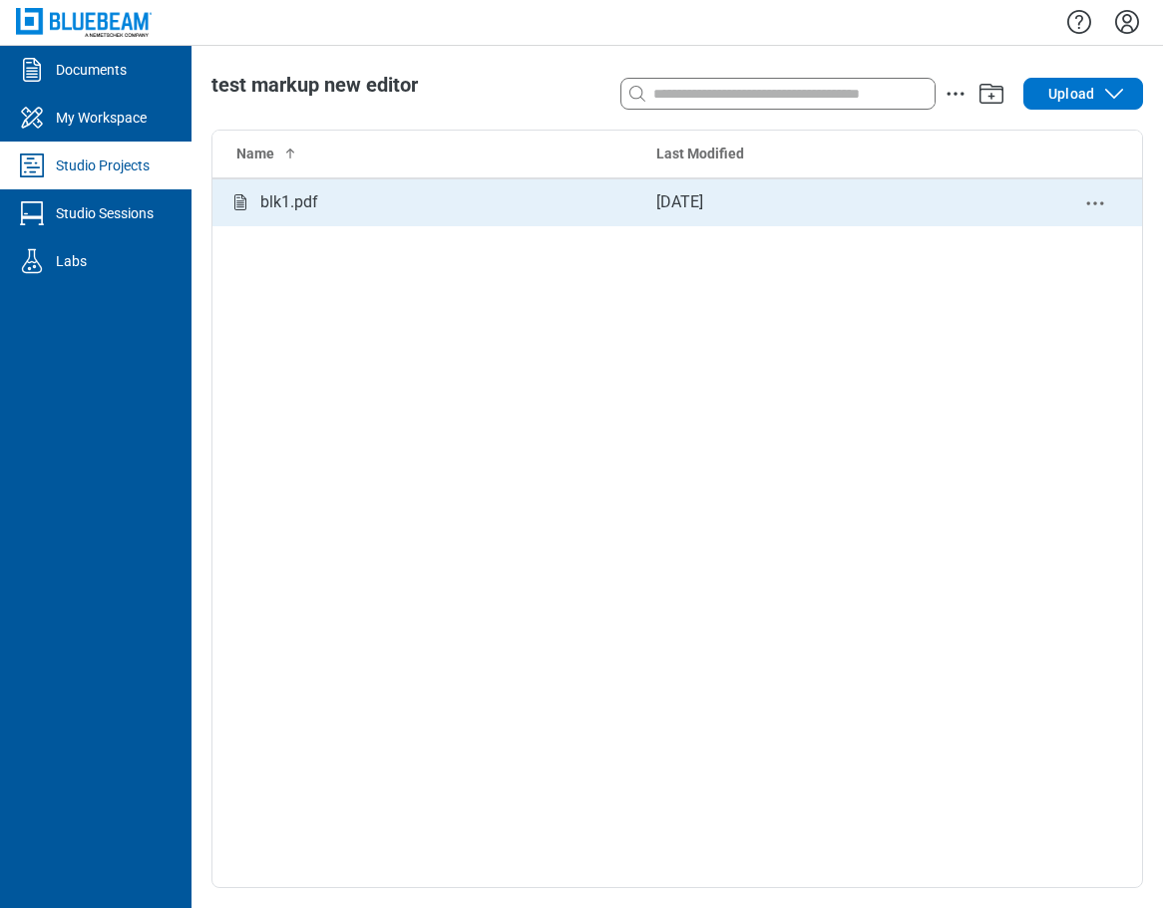
click at [352, 199] on div "blk1.pdf" at bounding box center [426, 202] width 396 height 25
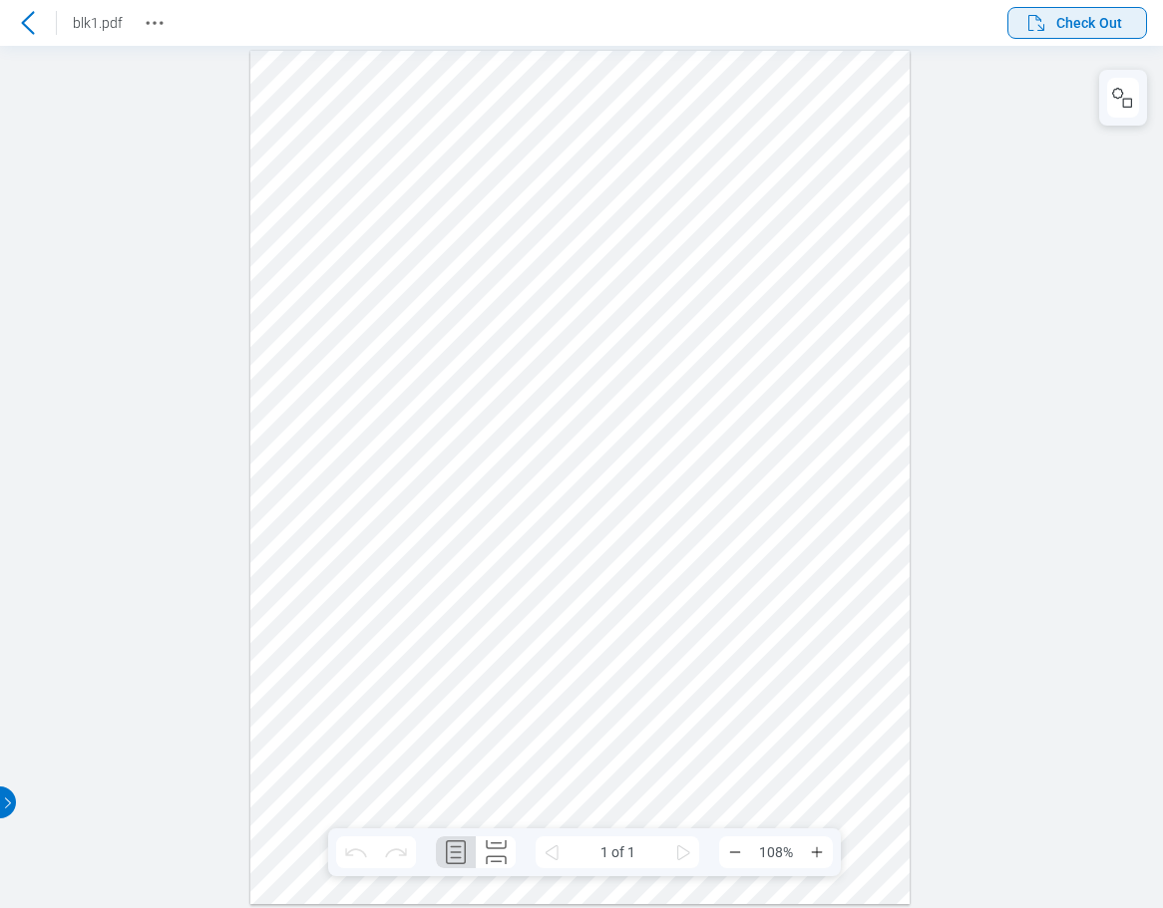
click at [1054, 30] on span "Check Out" at bounding box center [1073, 23] width 98 height 24
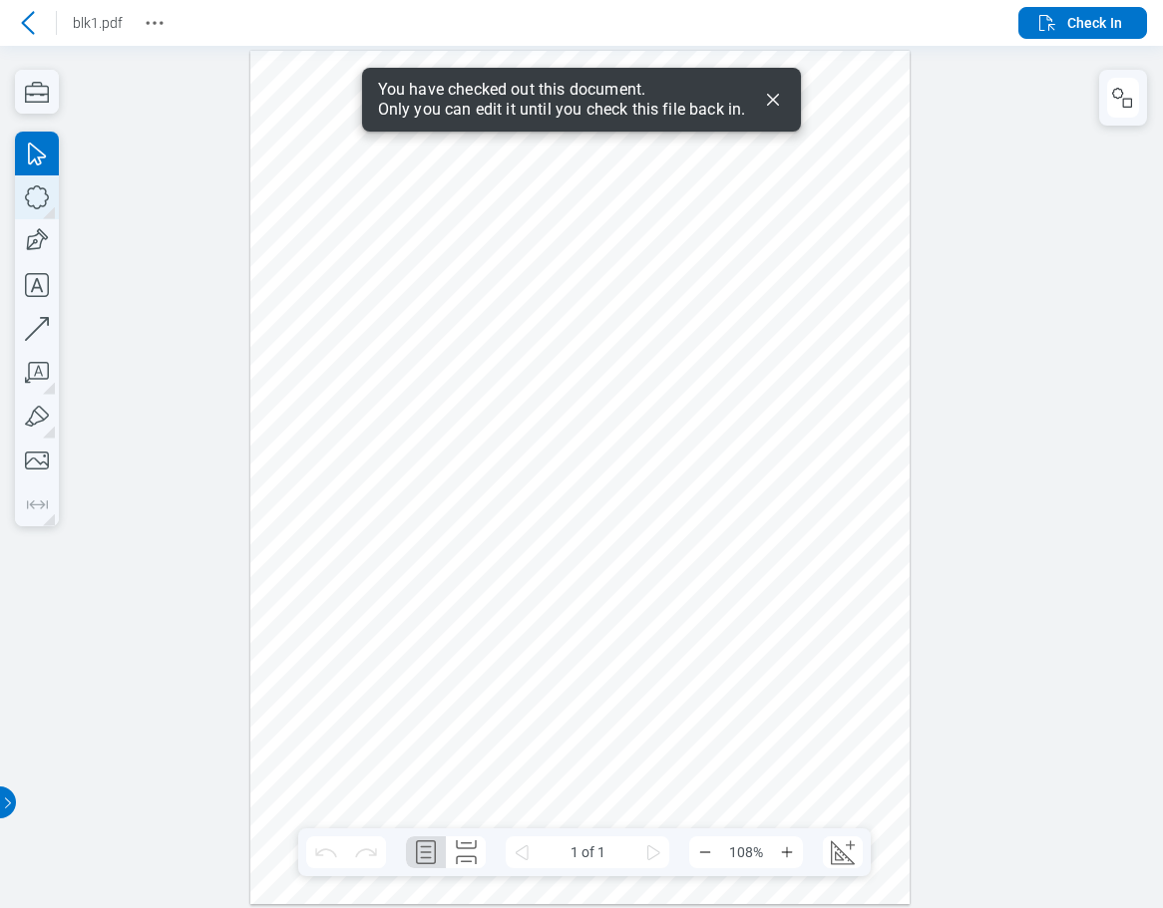
click at [43, 193] on icon "button" at bounding box center [37, 197] width 44 height 44
drag, startPoint x: 712, startPoint y: 443, endPoint x: 746, endPoint y: 518, distance: 82.1
click at [747, 517] on div at bounding box center [580, 477] width 660 height 854
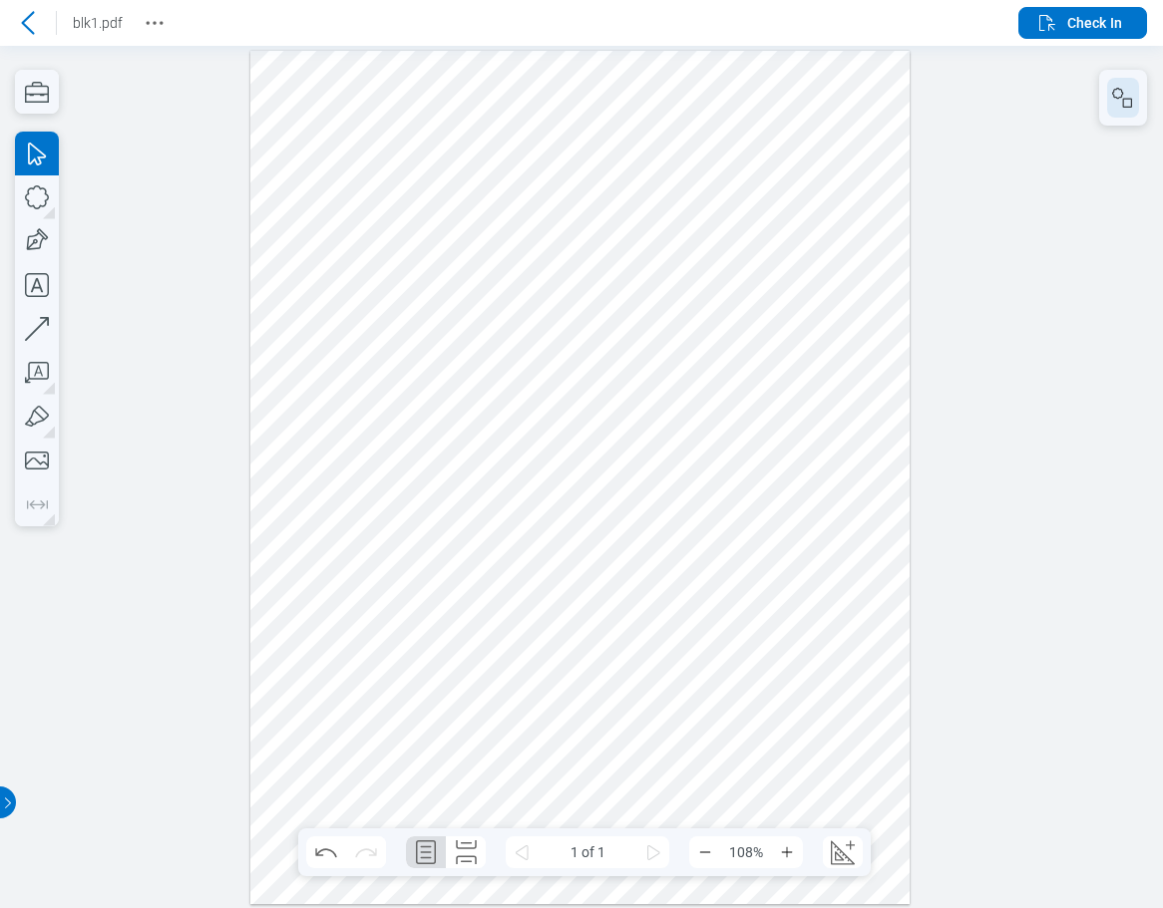
click at [1118, 103] on icon "button" at bounding box center [1123, 98] width 24 height 24
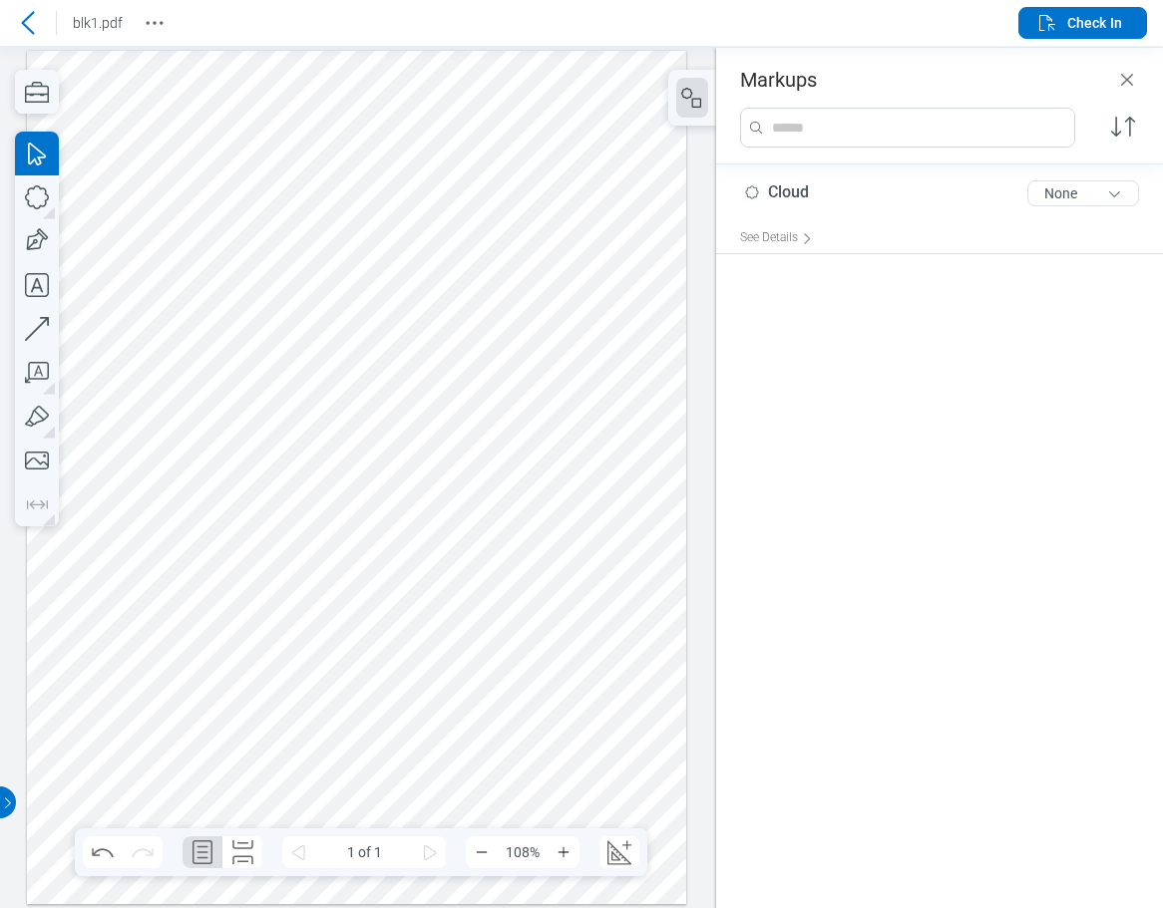
click at [434, 455] on div at bounding box center [357, 477] width 660 height 854
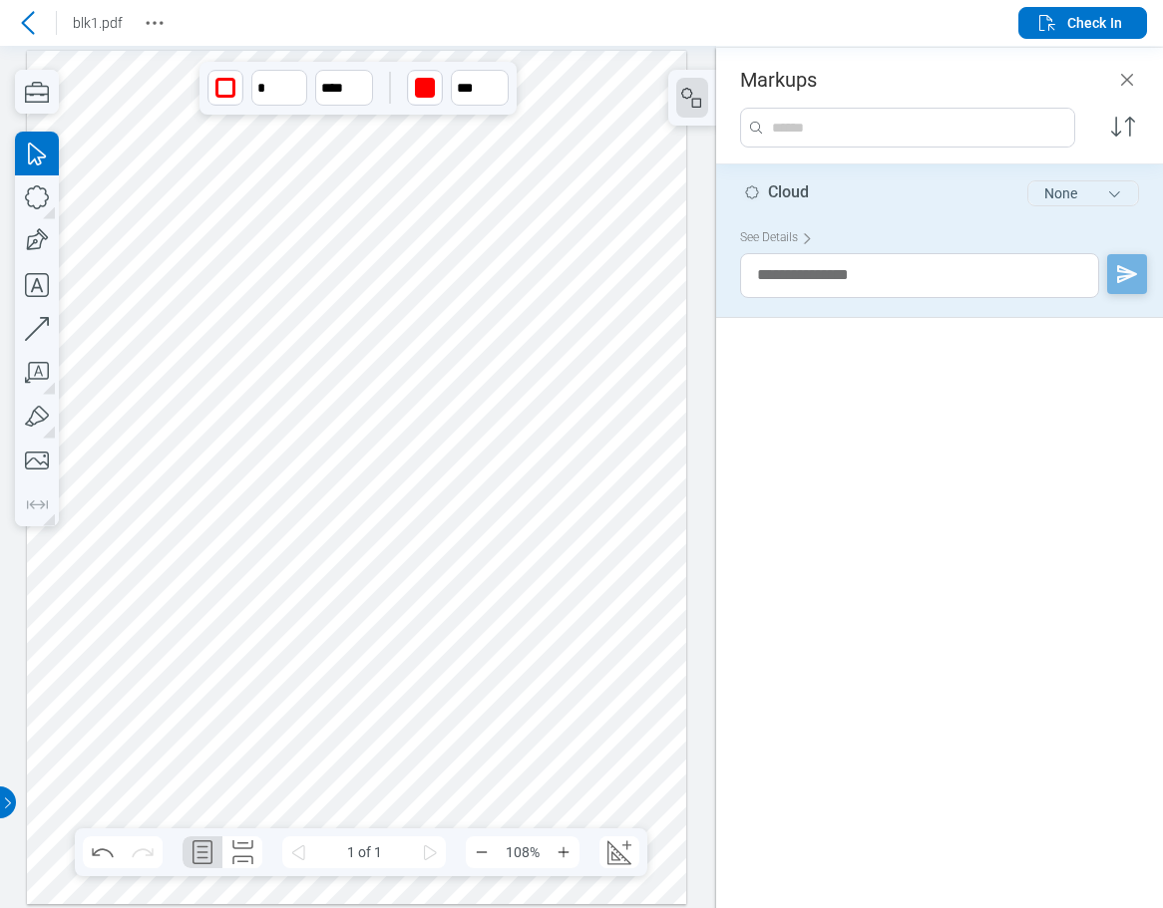
click at [1073, 197] on button "None" at bounding box center [1083, 193] width 112 height 26
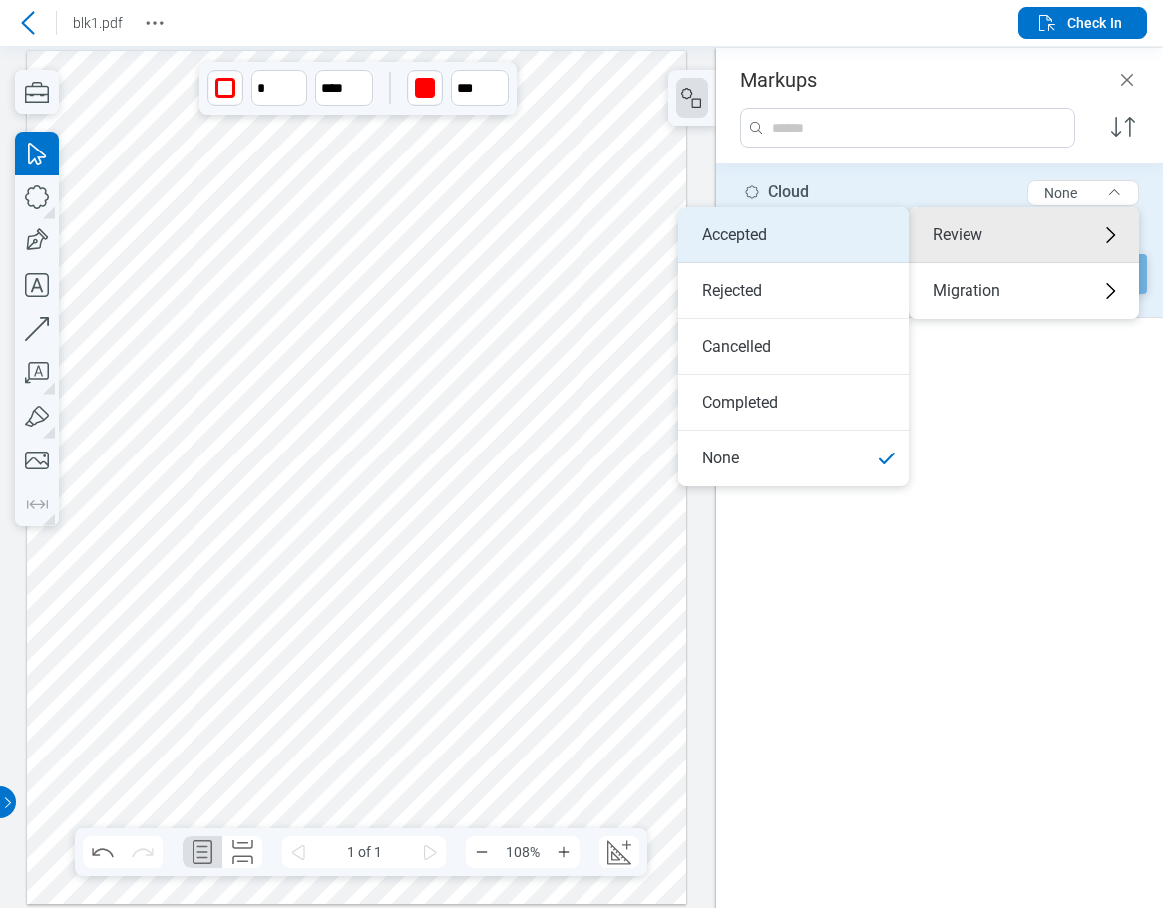
click at [709, 228] on li "Accepted" at bounding box center [793, 235] width 230 height 56
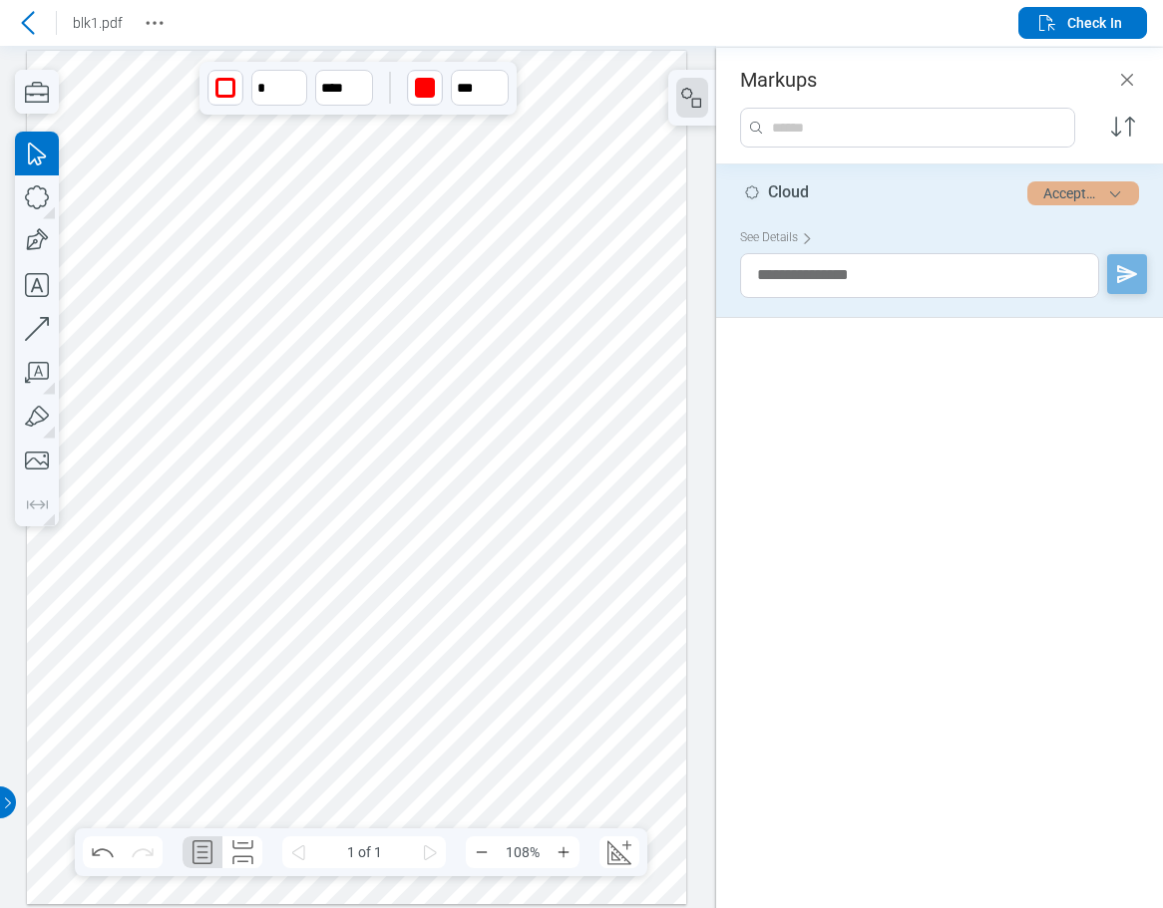
click at [1066, 191] on button "Accepted" at bounding box center [1083, 193] width 112 height 24
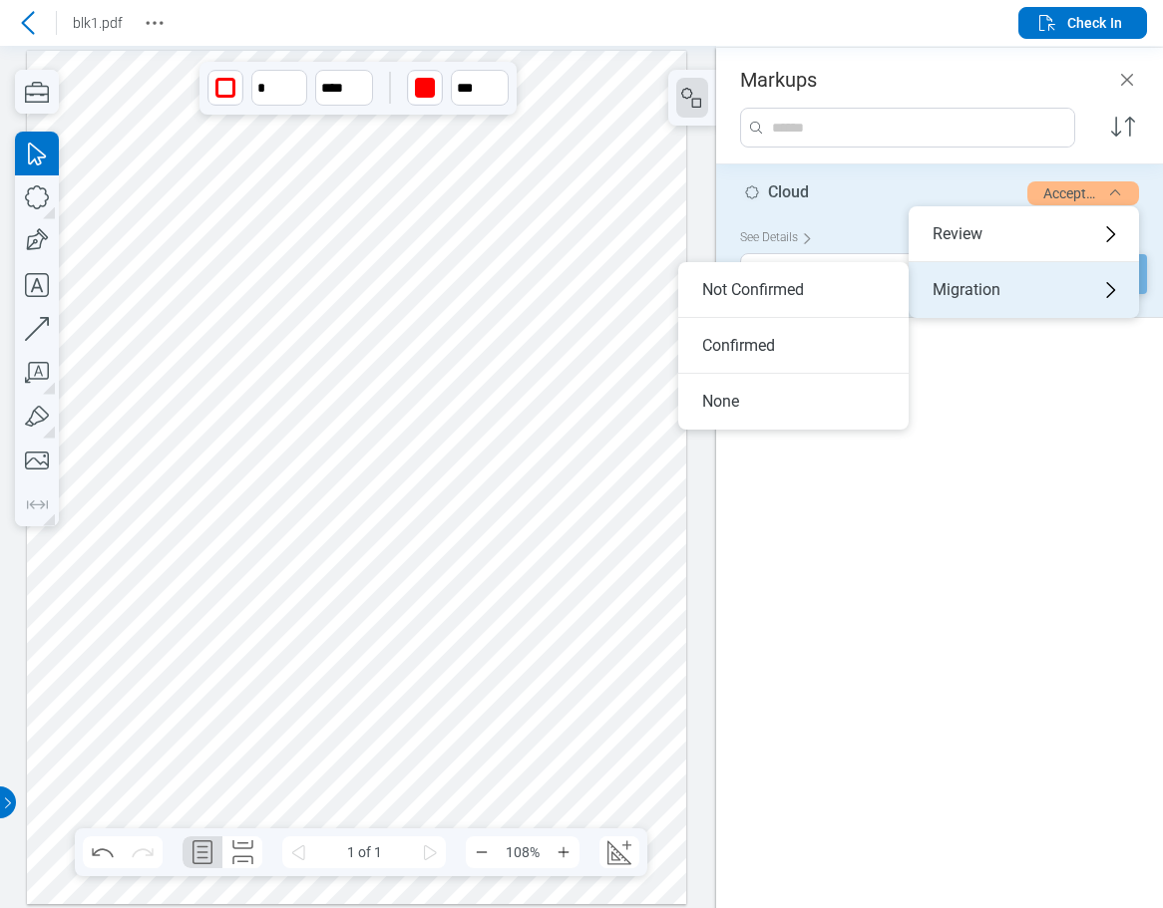
click at [1003, 291] on div "Migration" at bounding box center [1023, 290] width 230 height 56
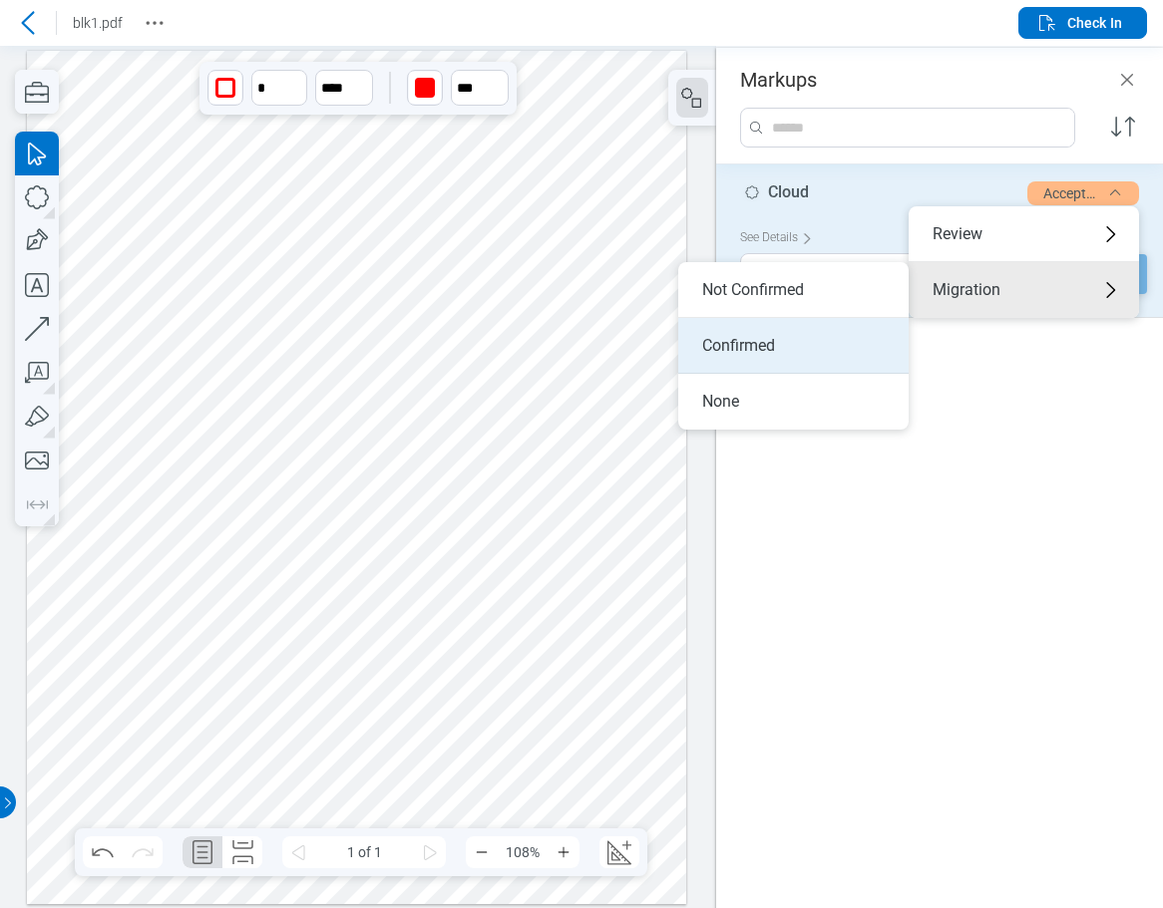
click at [768, 351] on li "Confirmed" at bounding box center [793, 346] width 230 height 56
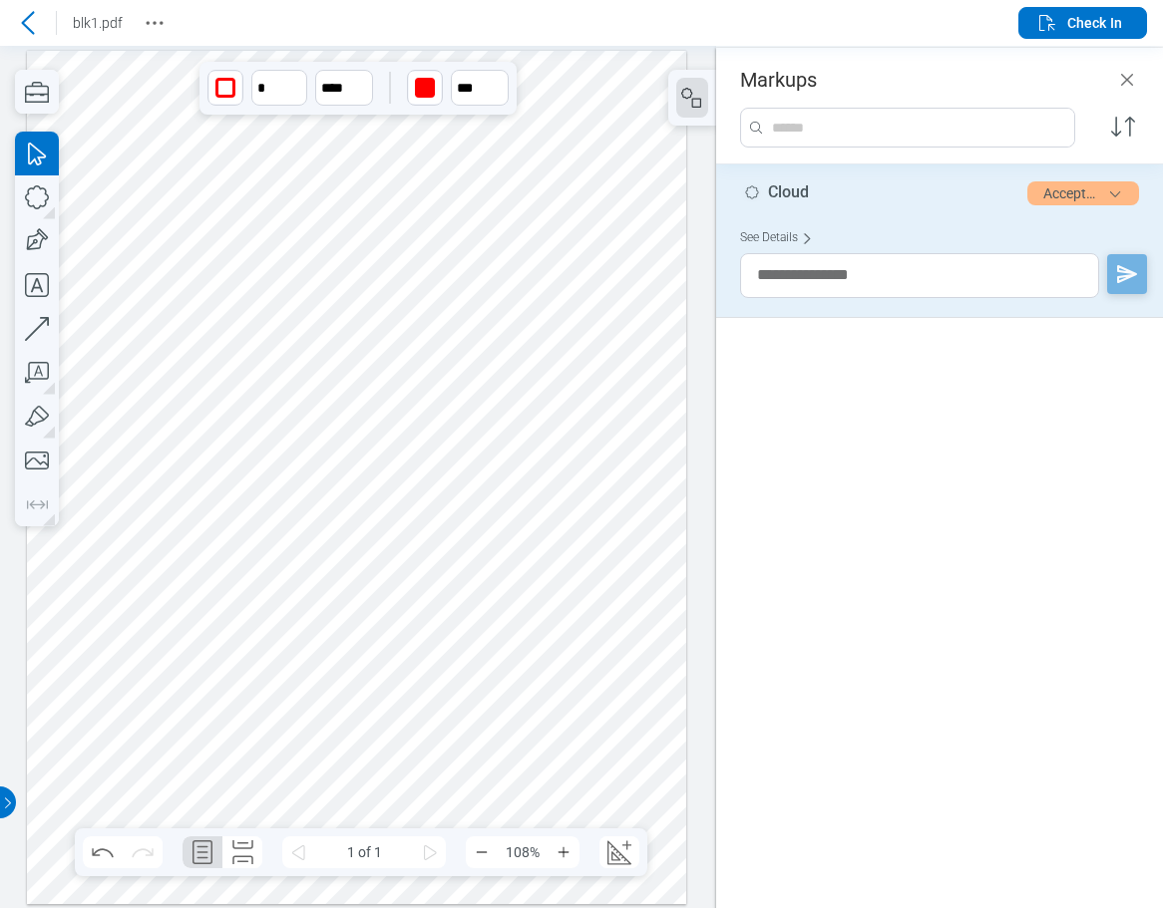
click at [778, 242] on div "See Details" at bounding box center [780, 237] width 81 height 31
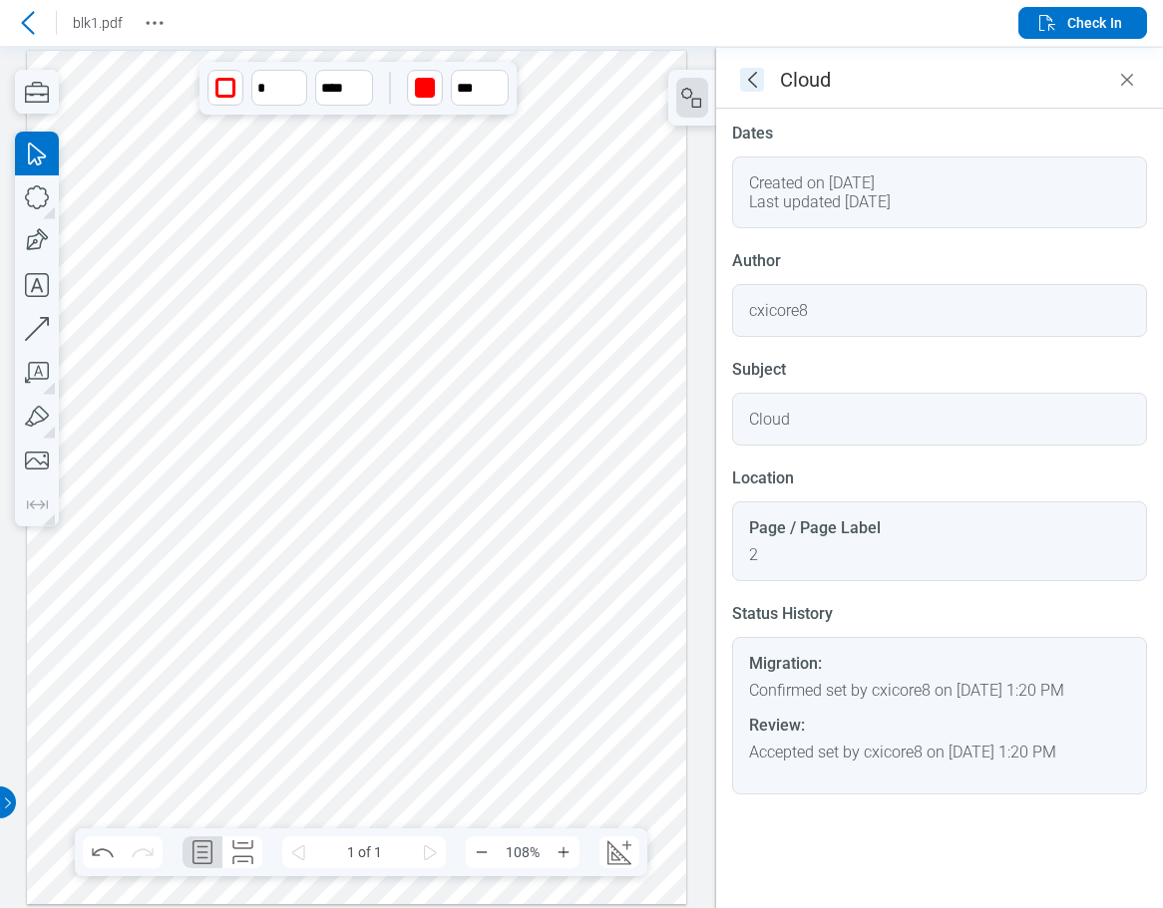
click at [754, 72] on icon "goBack" at bounding box center [752, 80] width 24 height 24
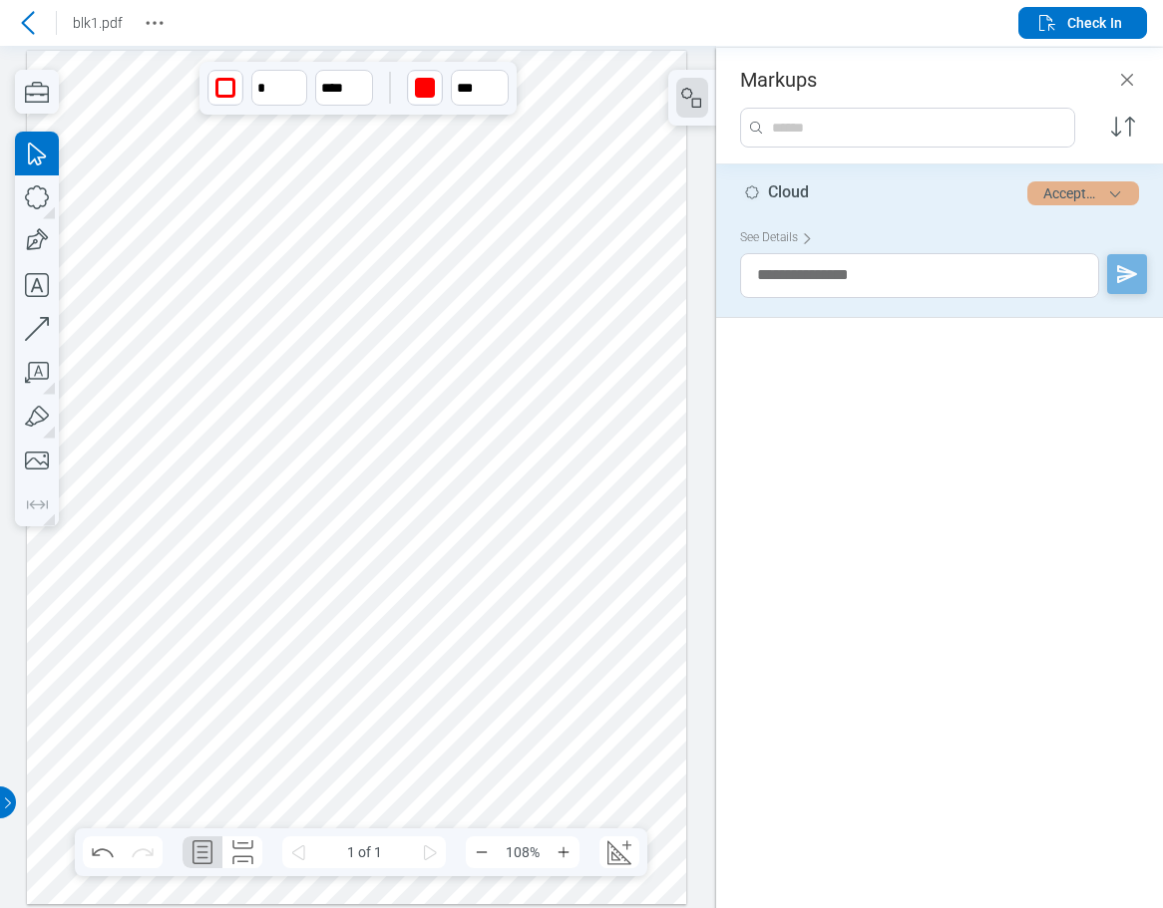
click at [1098, 197] on button "Accepted" at bounding box center [1083, 193] width 112 height 24
click at [1059, 21] on span "Check In" at bounding box center [1078, 23] width 87 height 24
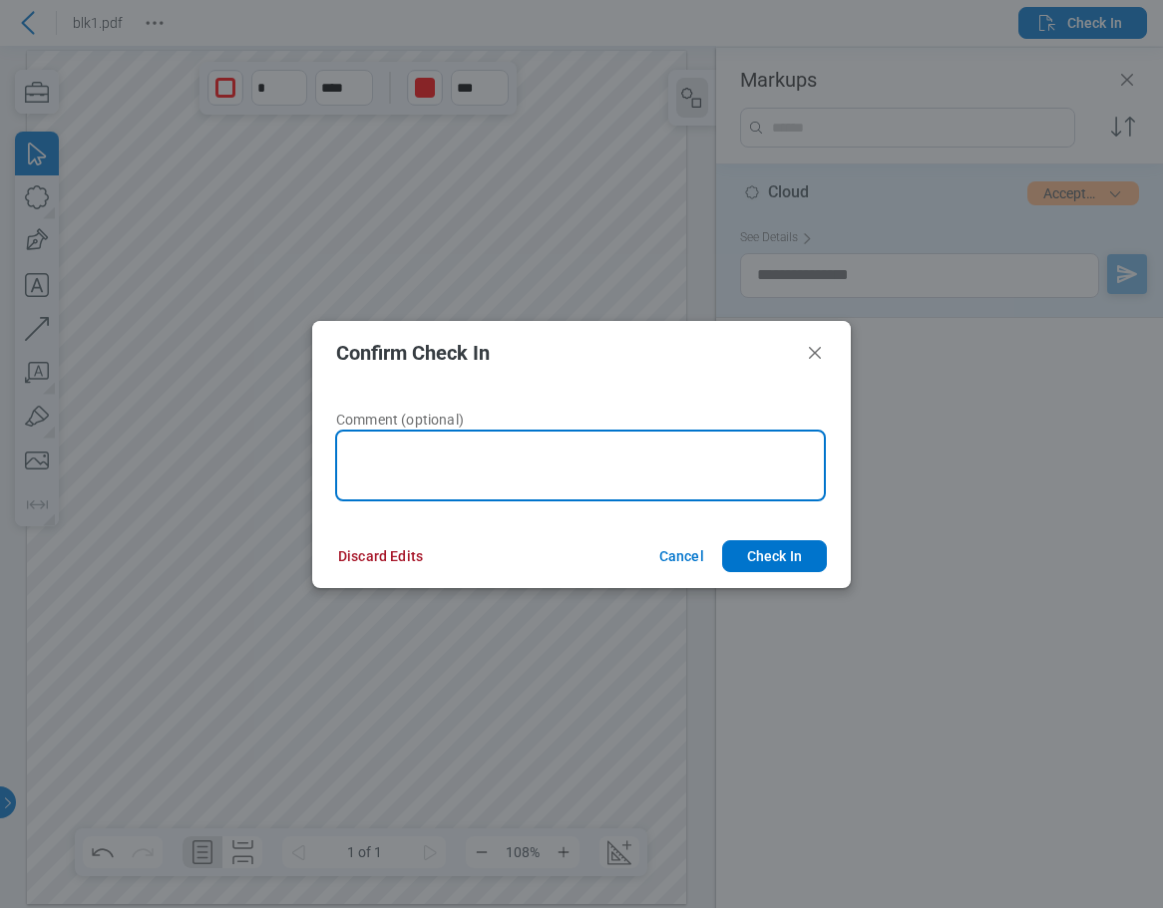
click at [542, 466] on textarea at bounding box center [580, 466] width 491 height 72
type textarea "******"
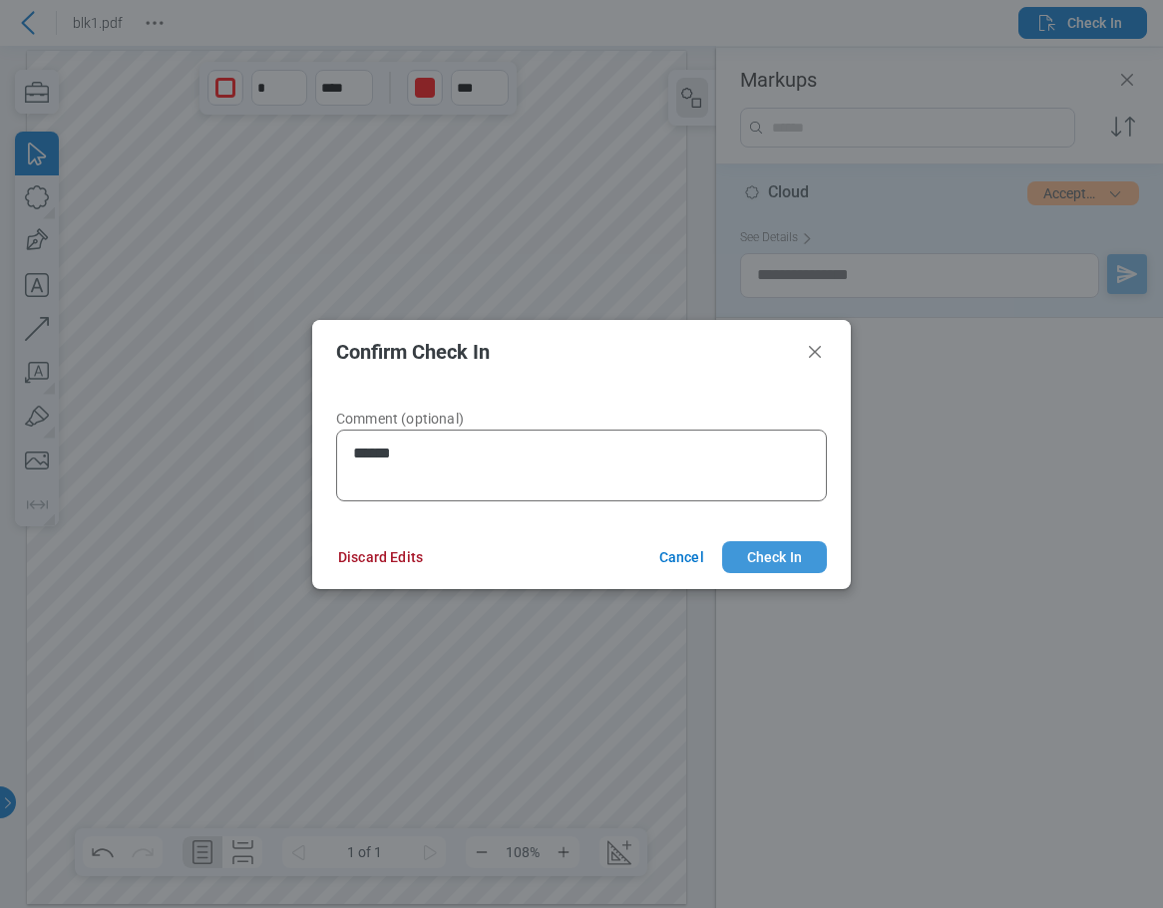
click at [759, 545] on button "Check In" at bounding box center [774, 557] width 105 height 32
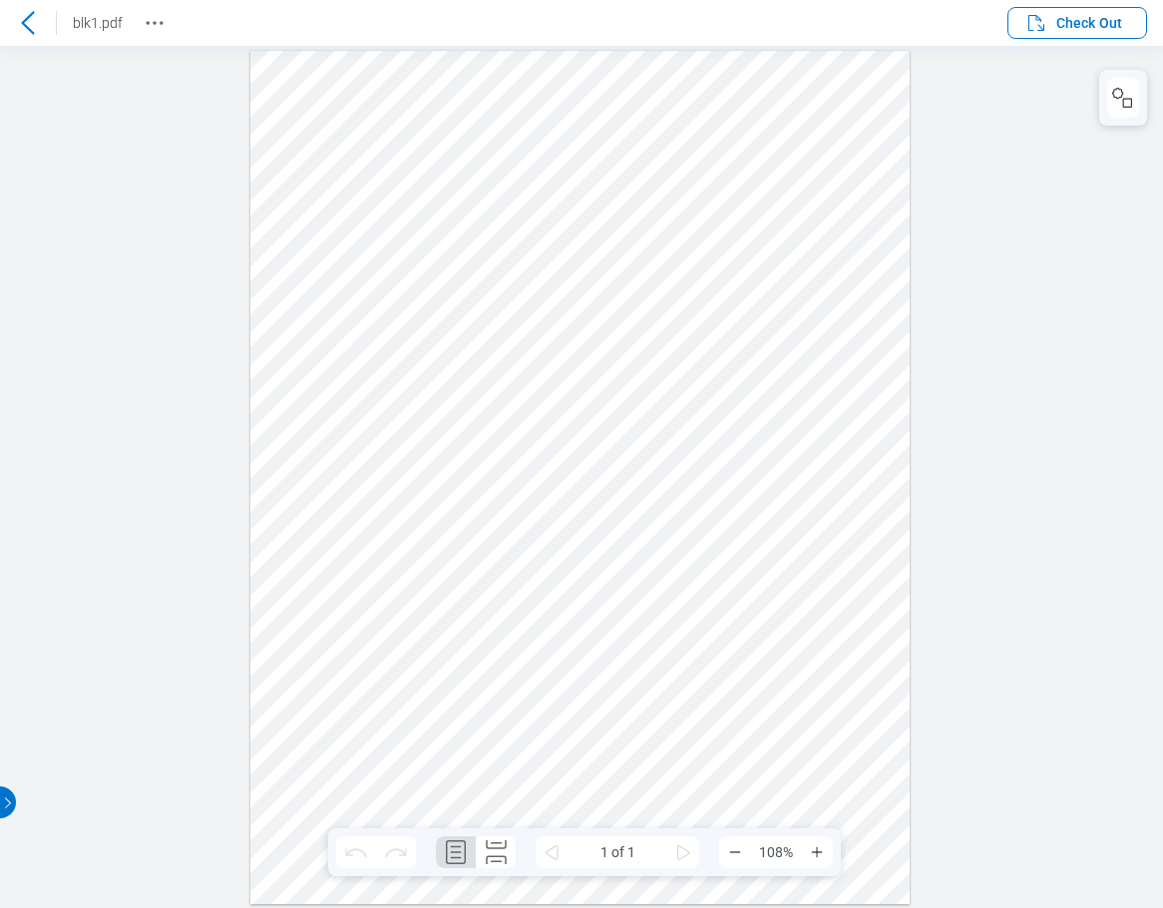
click at [28, 25] on icon at bounding box center [28, 23] width 24 height 24
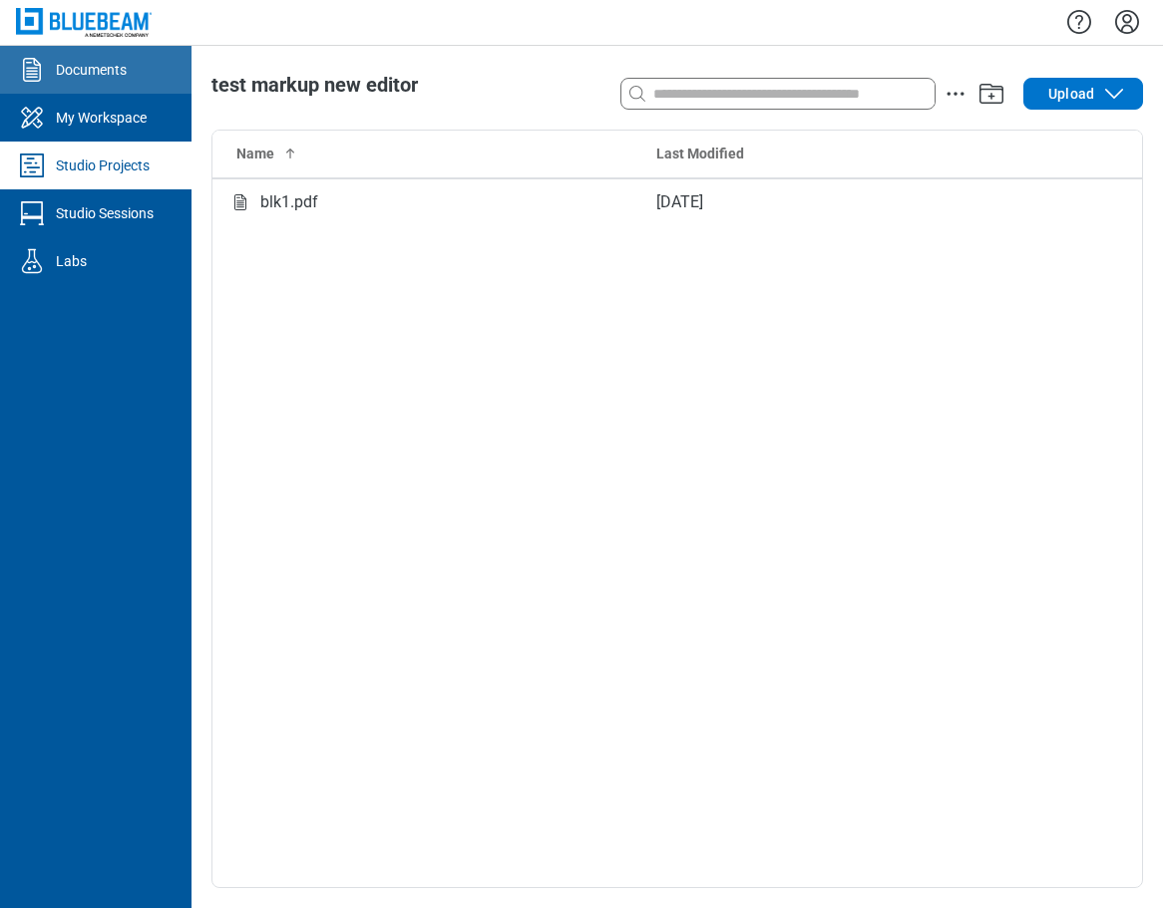
click at [90, 66] on div "Documents" at bounding box center [91, 70] width 71 height 20
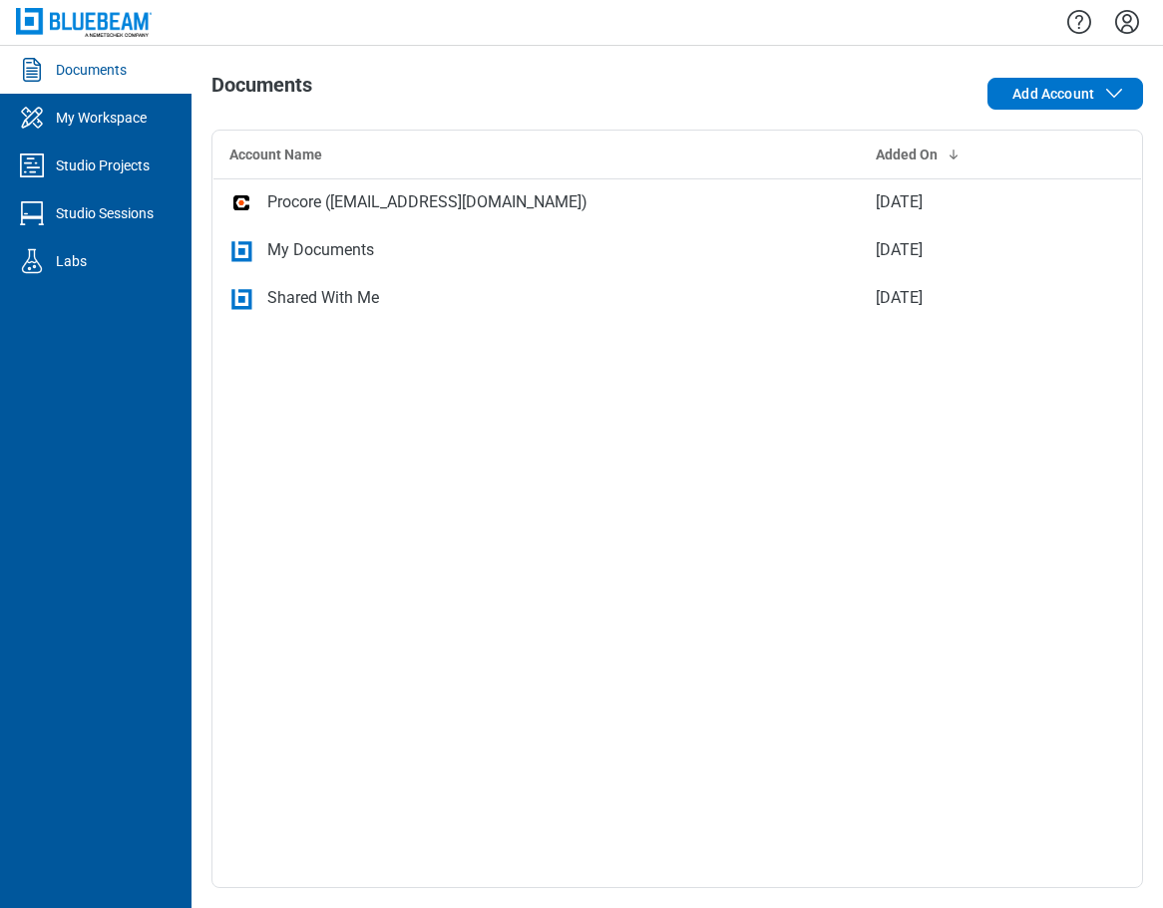
click at [344, 253] on div "My Documents" at bounding box center [320, 250] width 107 height 24
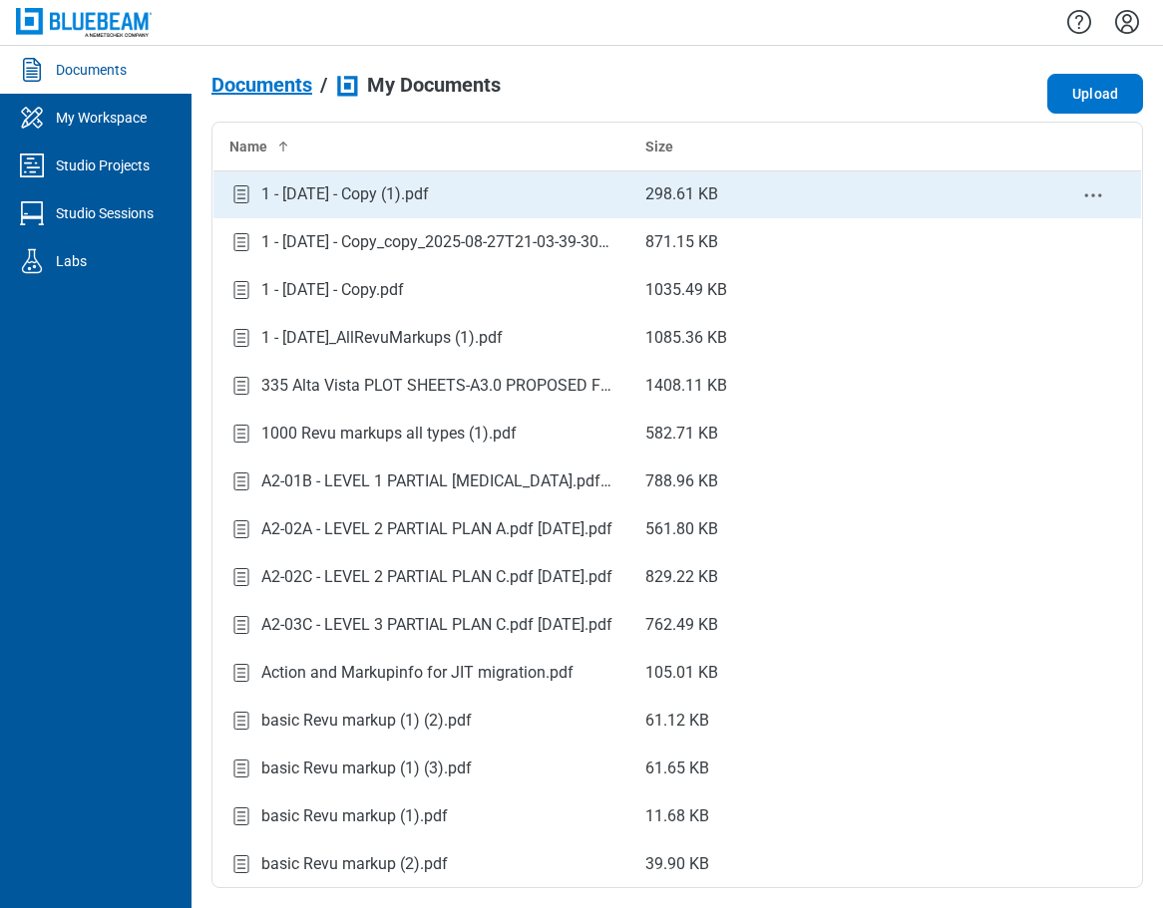
click at [388, 181] on div "1 - [DATE] - Copy (1).pdf" at bounding box center [421, 194] width 384 height 27
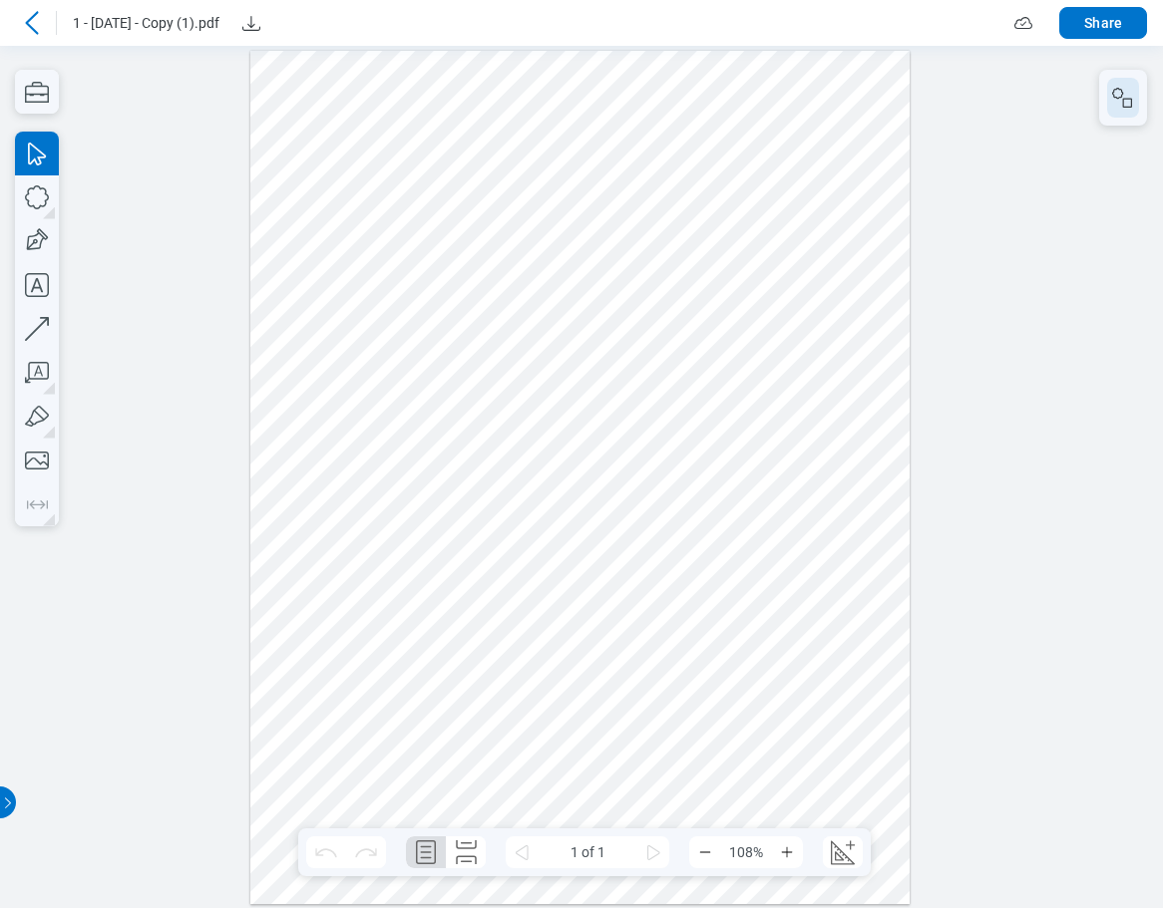
click at [1119, 97] on icon "button" at bounding box center [1117, 93] width 11 height 11
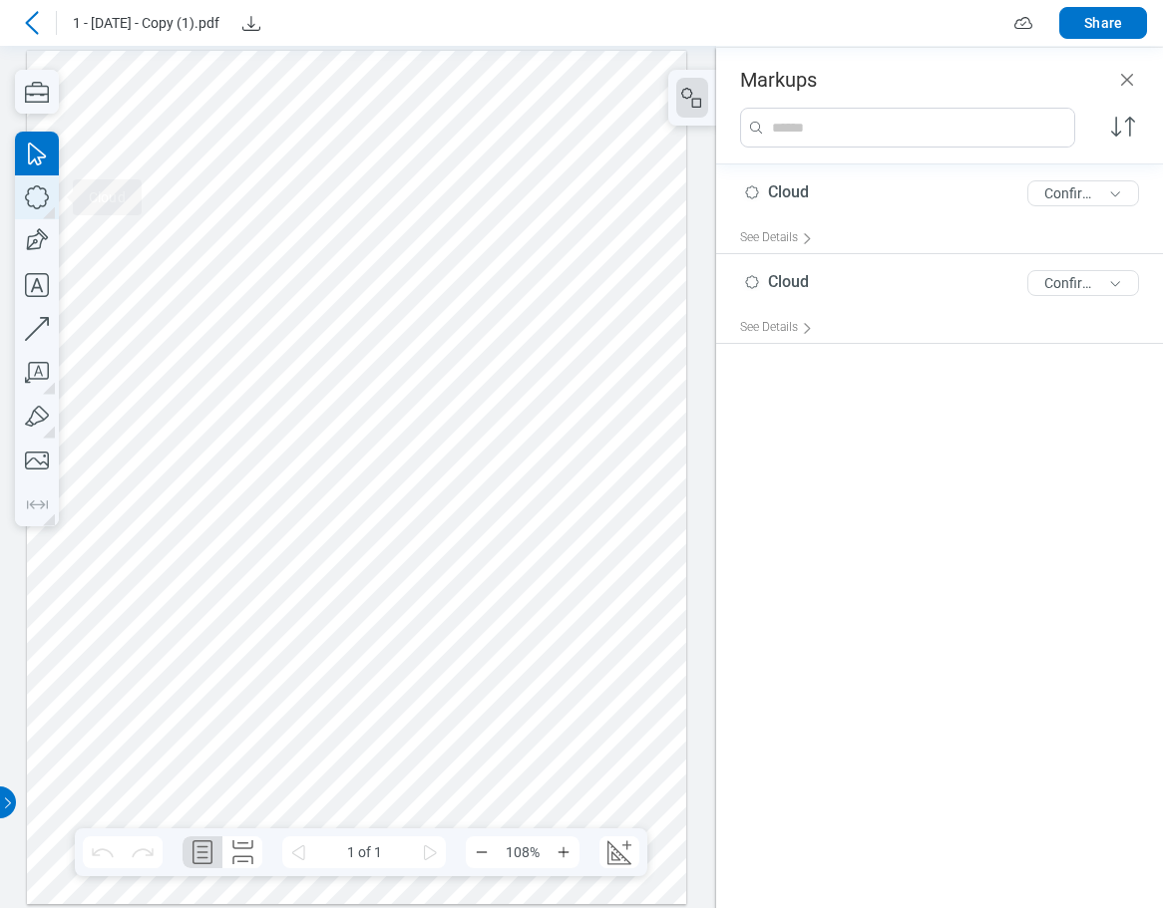
click at [43, 197] on icon "button" at bounding box center [37, 197] width 44 height 44
drag, startPoint x: 439, startPoint y: 205, endPoint x: 583, endPoint y: 309, distance: 177.9
click at [584, 309] on div at bounding box center [357, 477] width 660 height 854
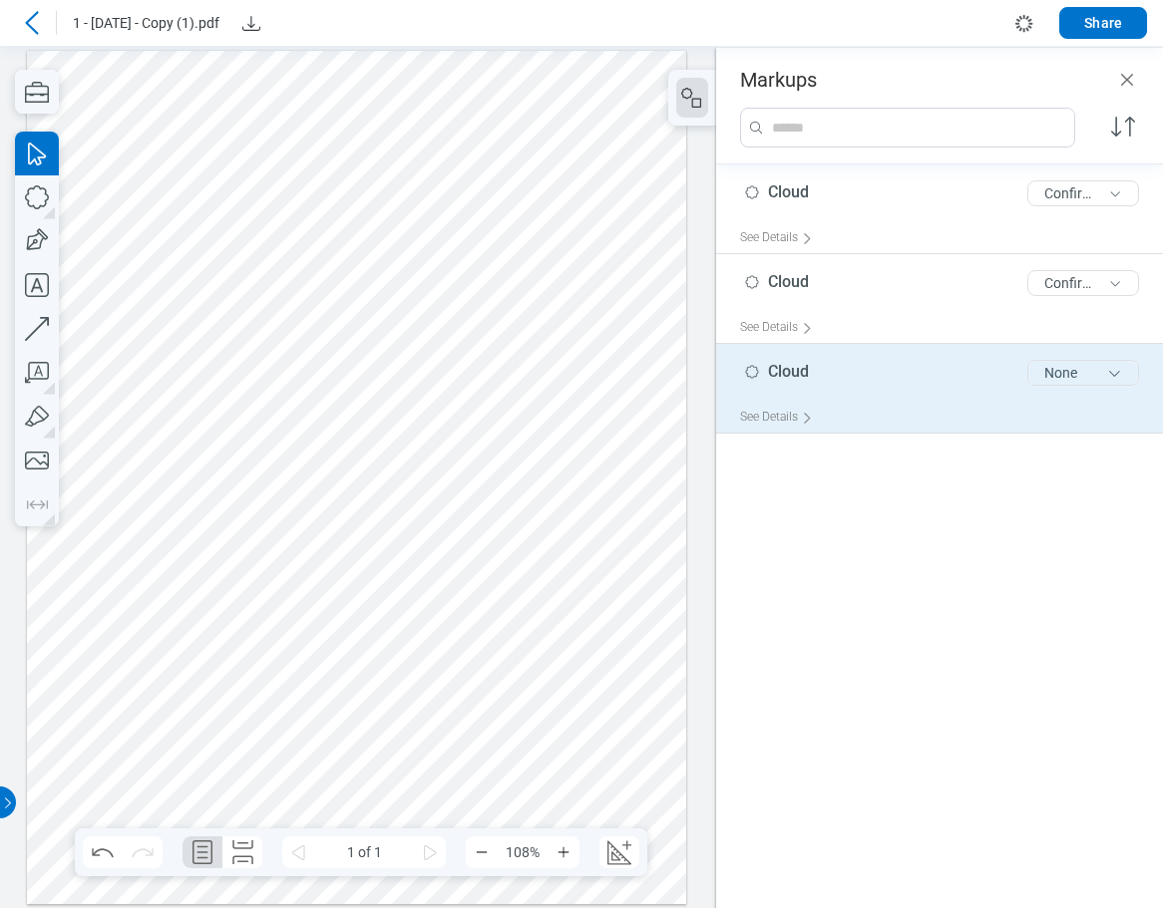
click at [1043, 369] on button "None" at bounding box center [1083, 373] width 112 height 26
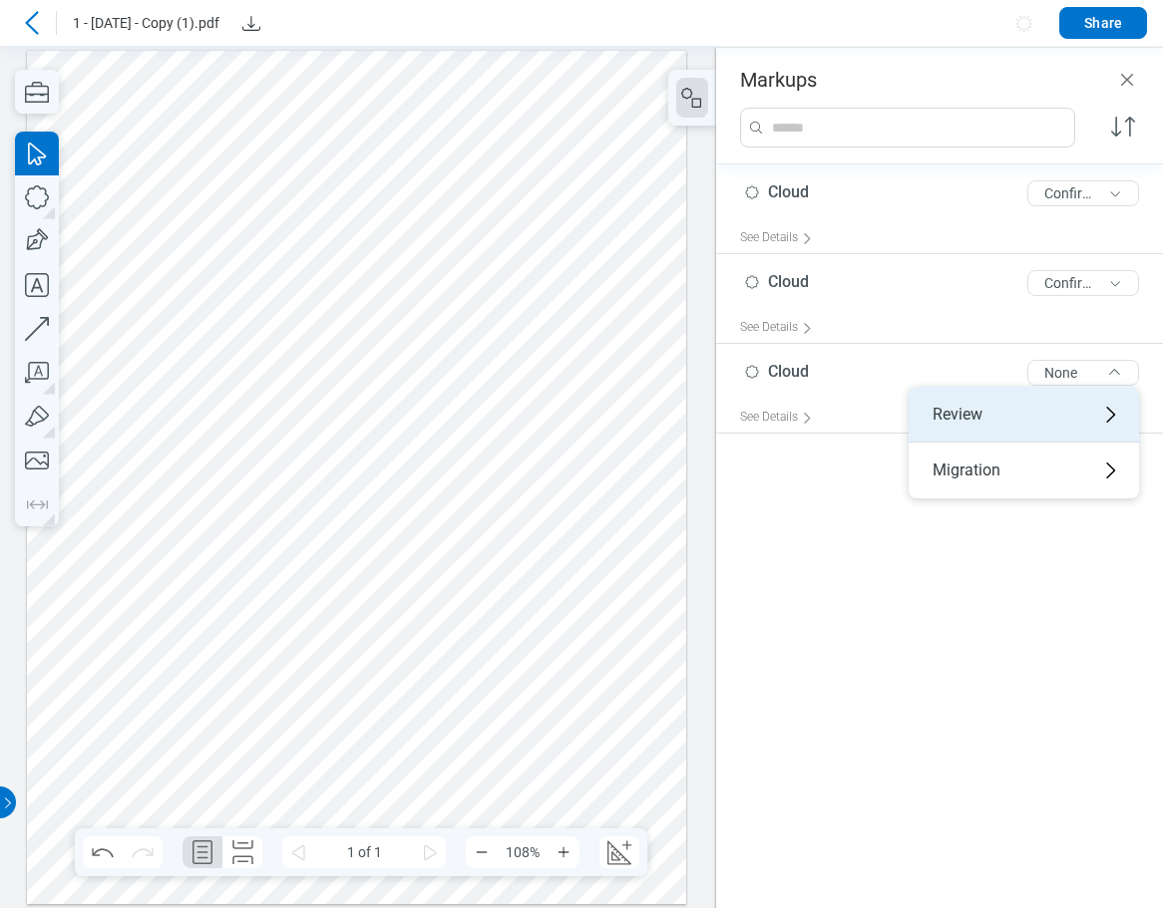
click at [1000, 404] on div "Review" at bounding box center [1023, 415] width 230 height 56
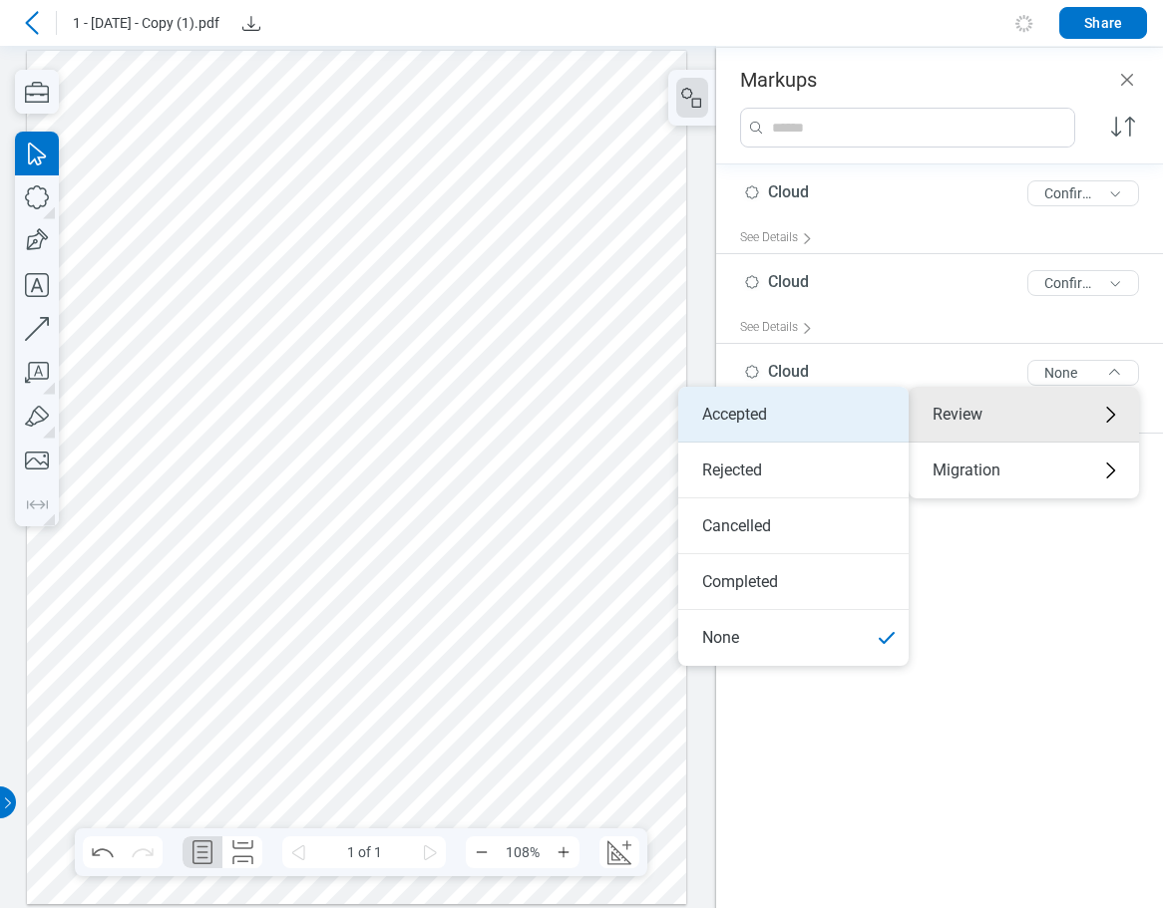
click at [845, 409] on li "Accepted" at bounding box center [793, 415] width 230 height 56
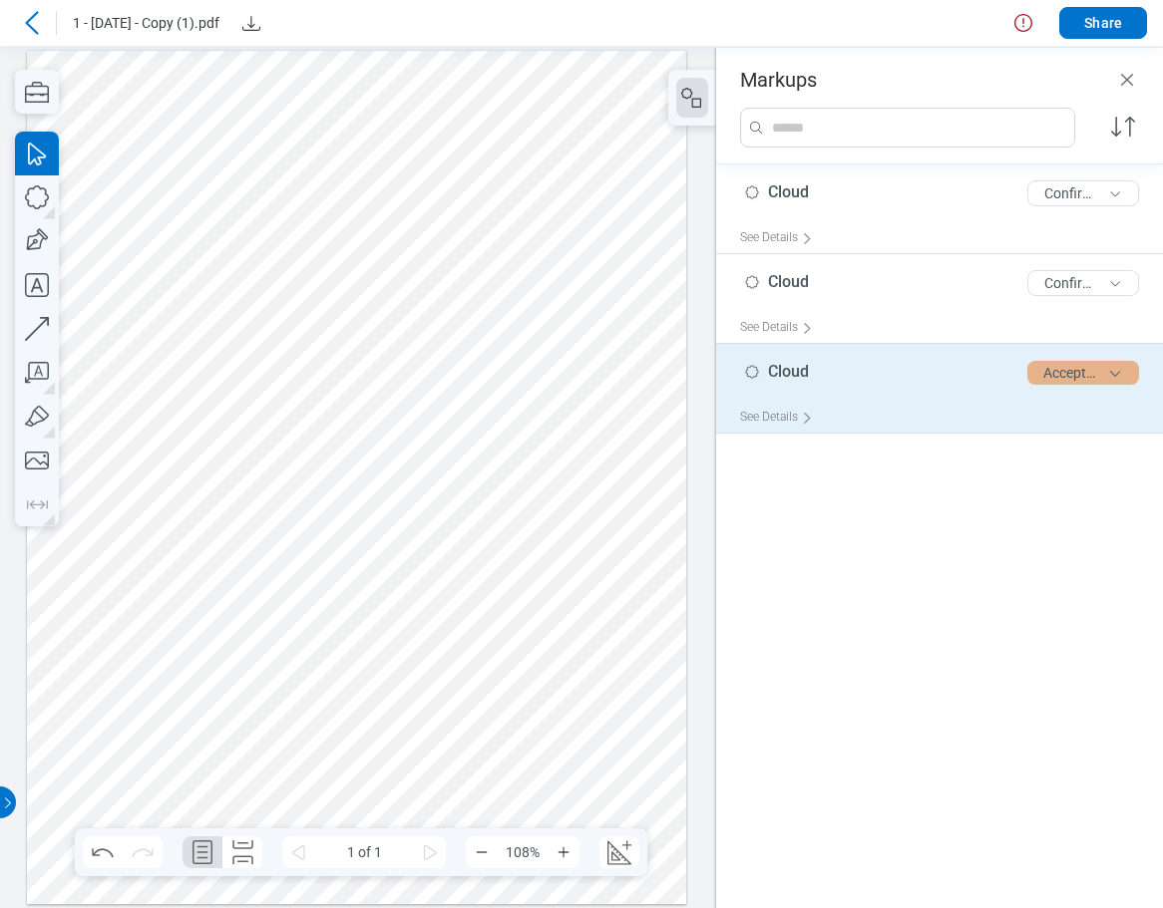
click at [1078, 369] on button "Accepted" at bounding box center [1083, 373] width 112 height 24
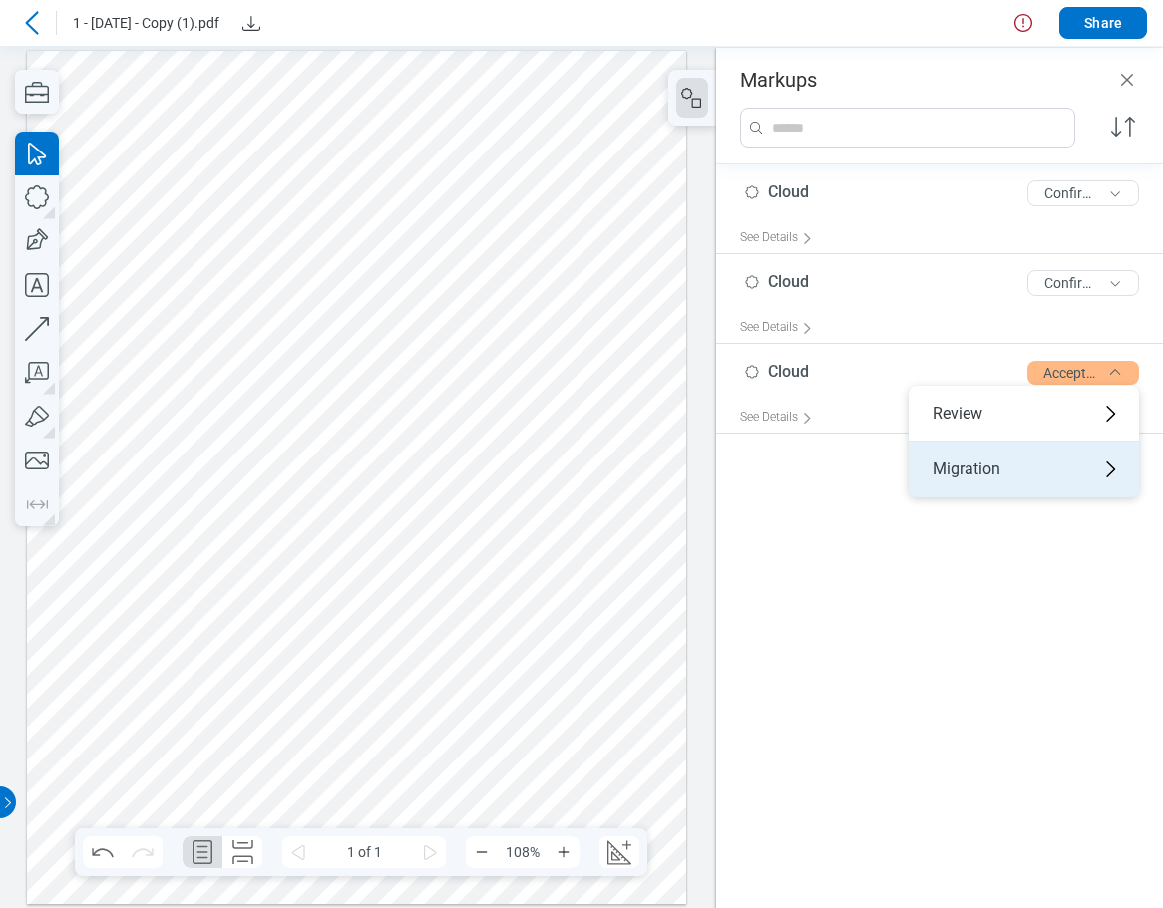
click at [986, 464] on div "Migration" at bounding box center [1023, 470] width 230 height 56
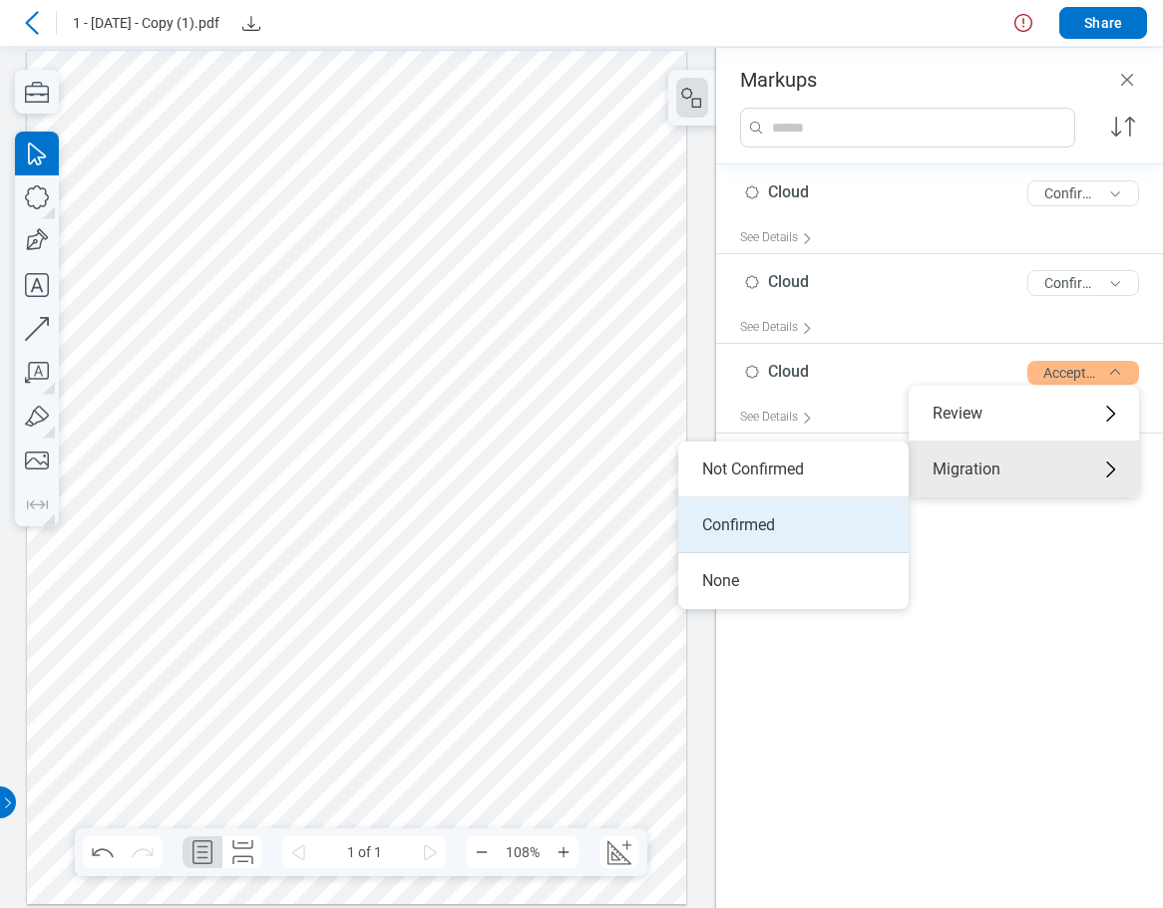
click at [740, 527] on li "Confirmed" at bounding box center [793, 526] width 230 height 56
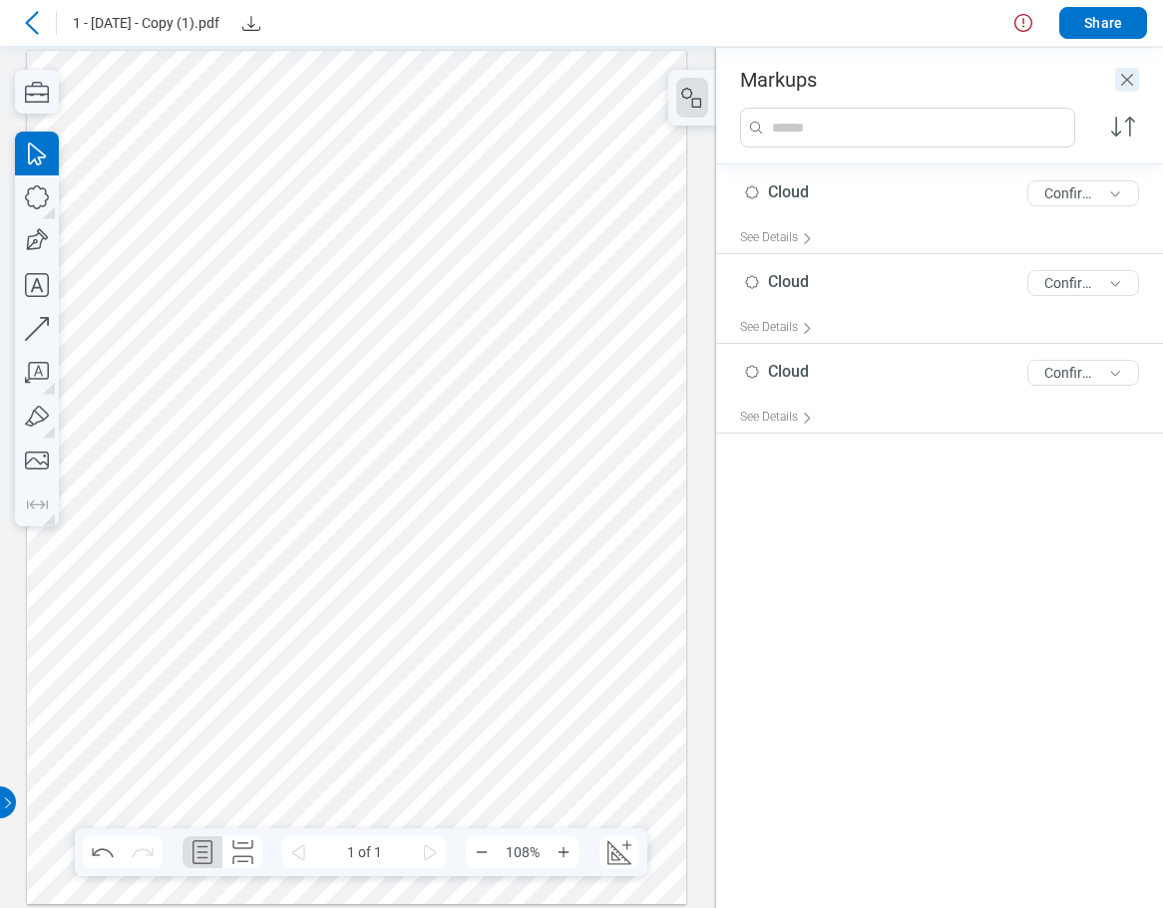
click at [1124, 80] on icon "Close" at bounding box center [1127, 80] width 24 height 24
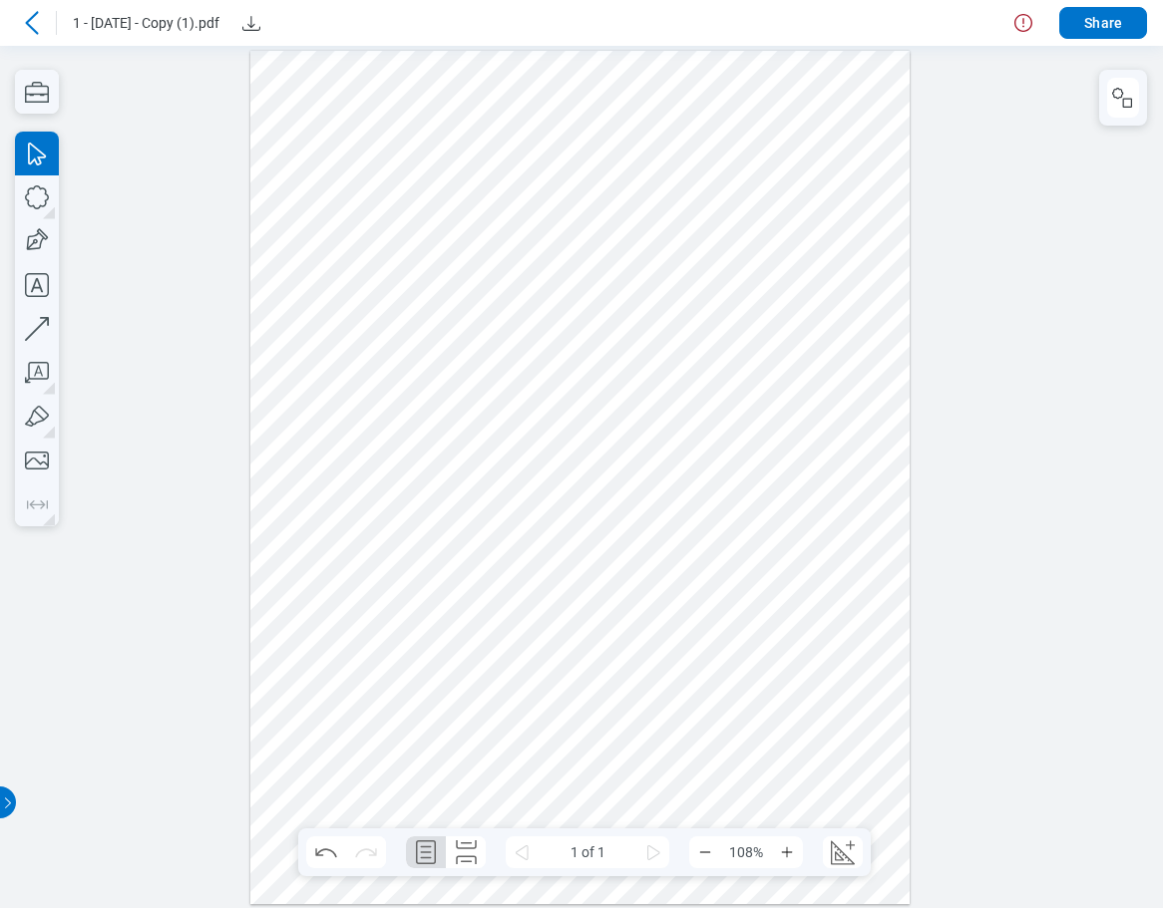
click at [29, 21] on icon at bounding box center [31, 22] width 13 height 23
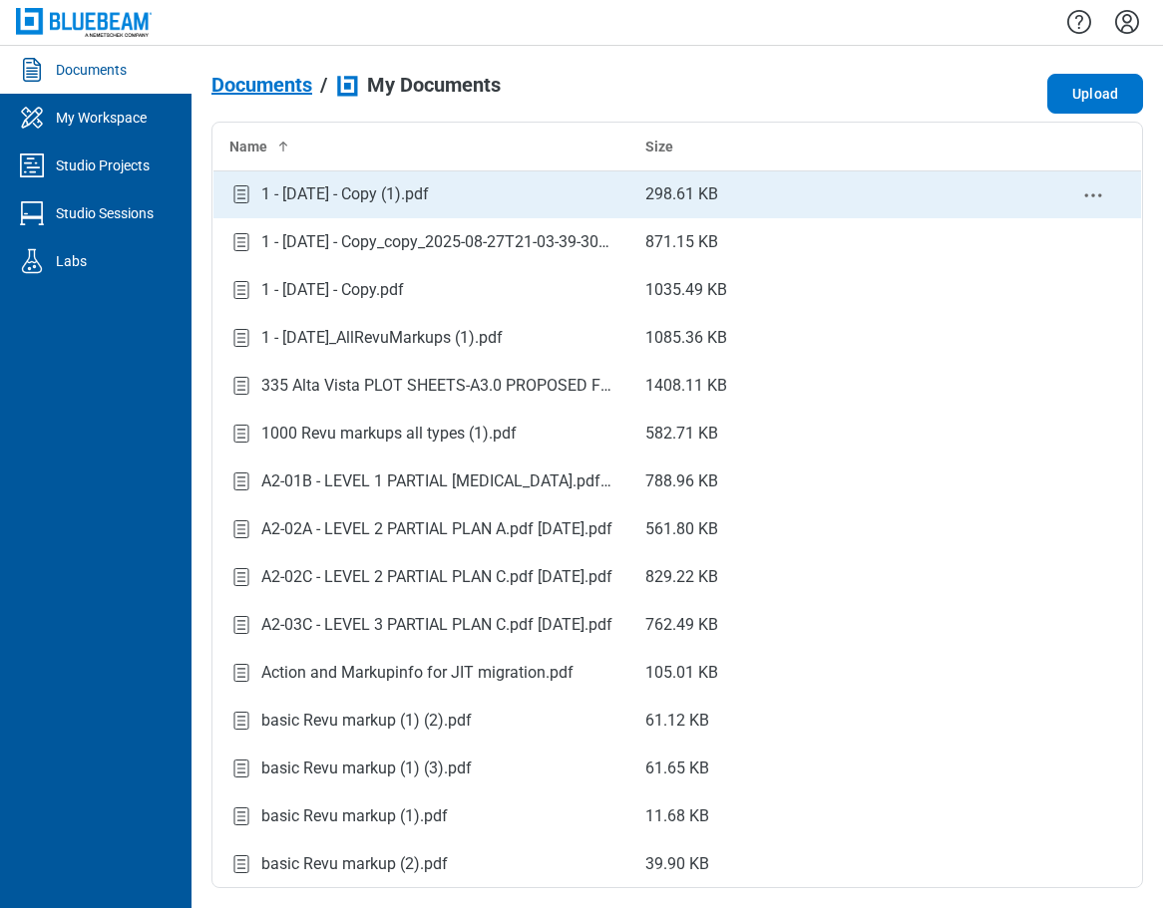
click at [423, 193] on div "1 - [DATE] - Copy (1).pdf" at bounding box center [345, 194] width 168 height 24
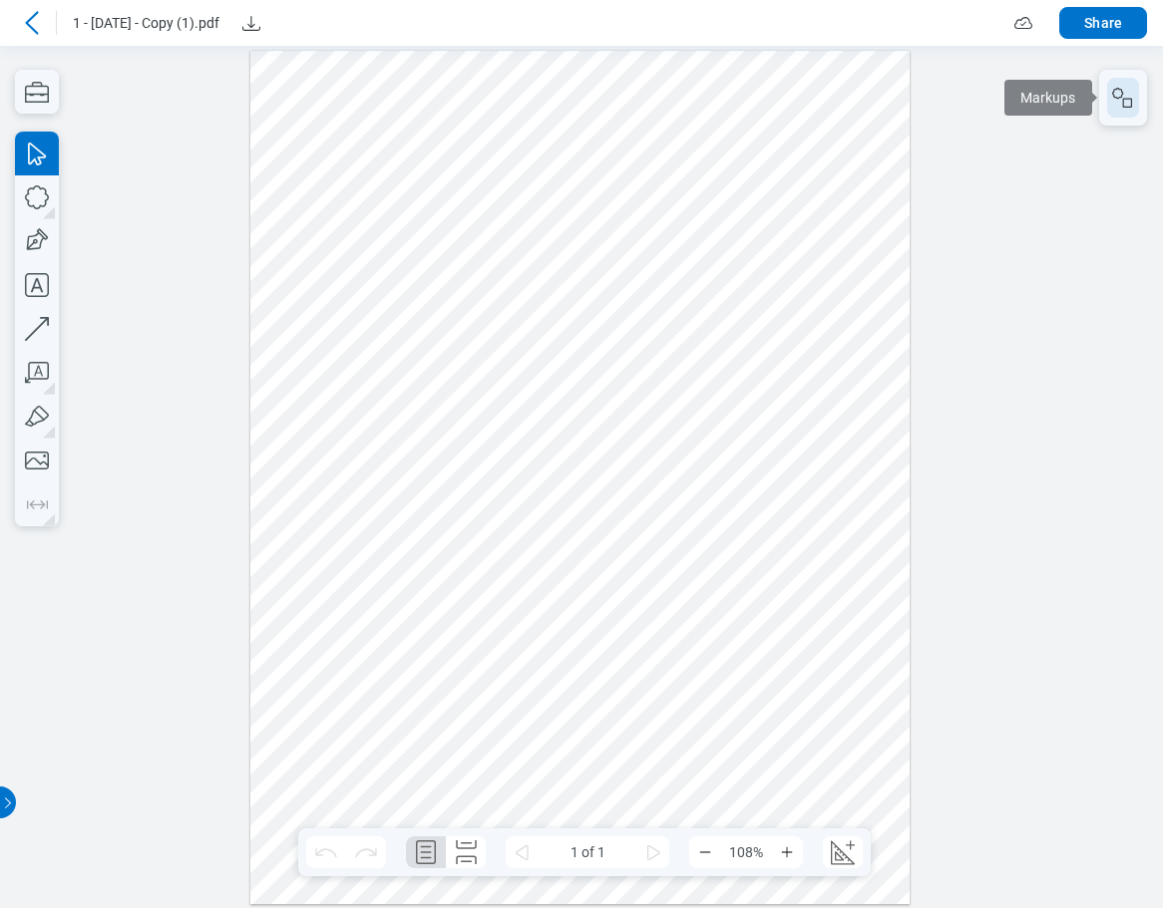
click at [1133, 93] on icon "button" at bounding box center [1123, 98] width 24 height 24
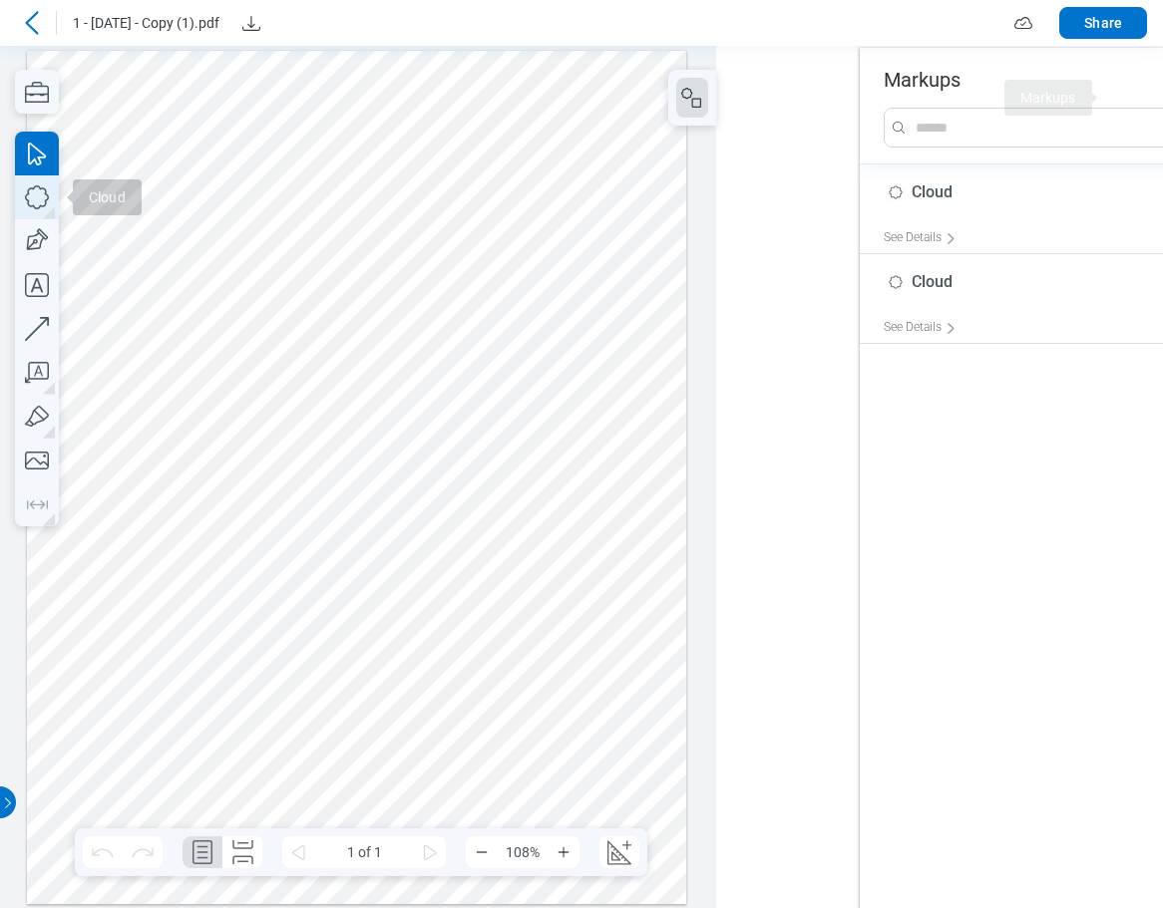
click at [41, 195] on icon "button" at bounding box center [37, 197] width 44 height 44
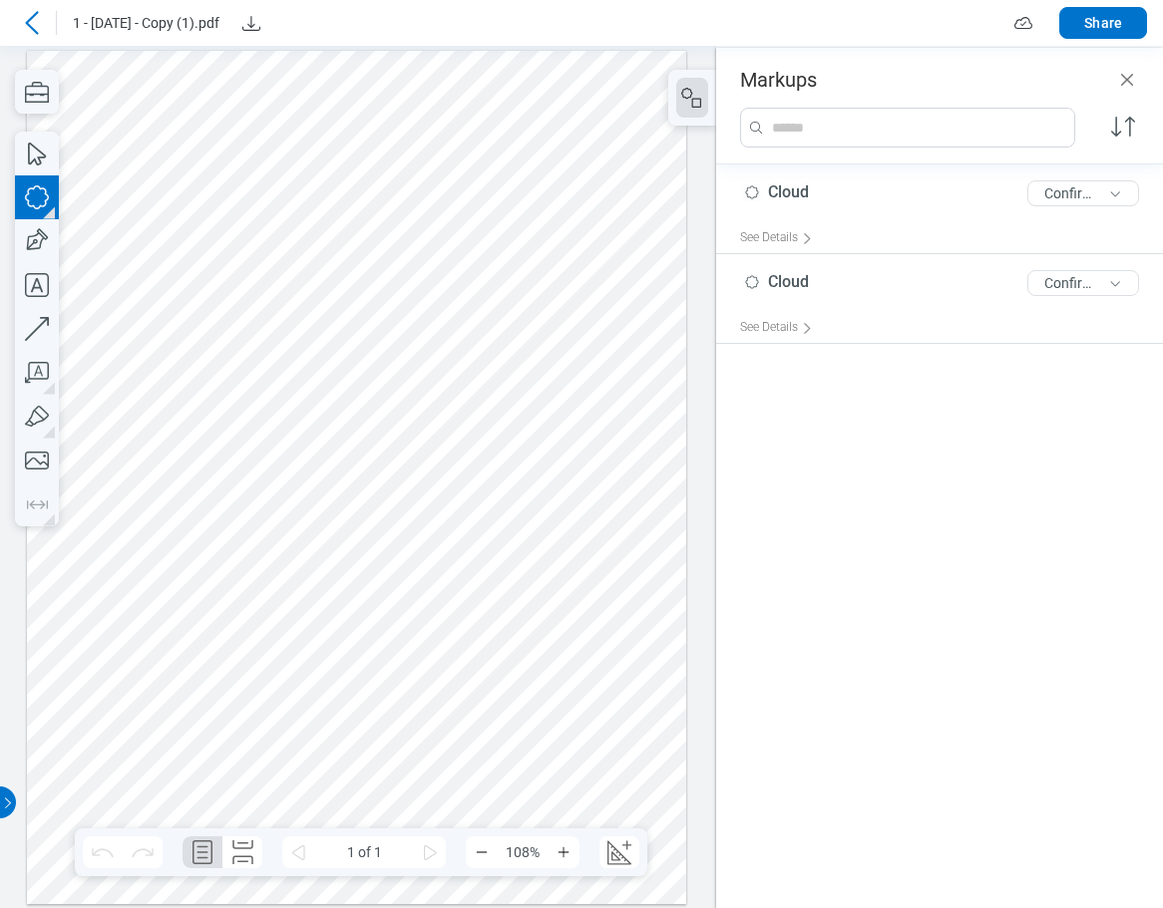
drag, startPoint x: 241, startPoint y: 177, endPoint x: 404, endPoint y: 278, distance: 191.2
click at [404, 278] on div at bounding box center [357, 477] width 660 height 854
click at [33, 17] on icon at bounding box center [31, 22] width 13 height 23
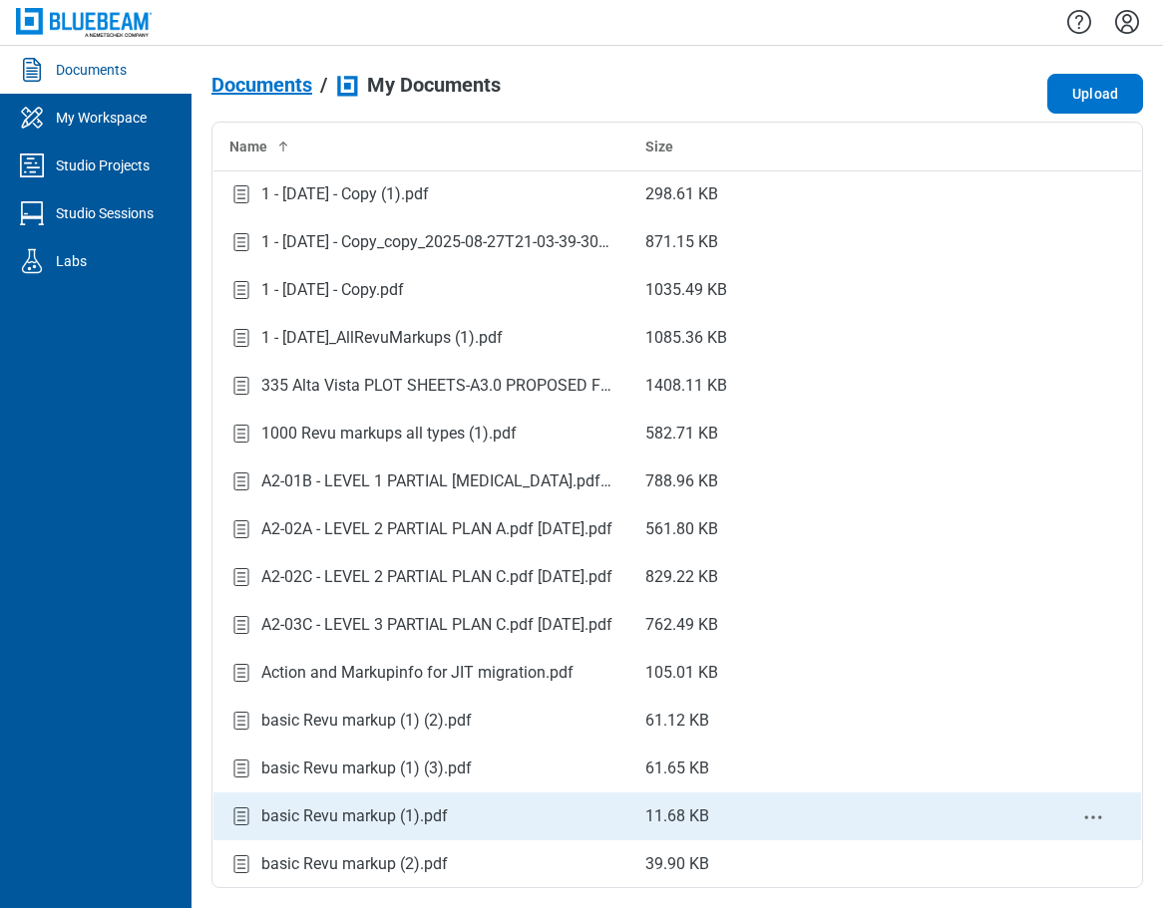
click at [397, 822] on div "basic Revu markup (1).pdf" at bounding box center [354, 817] width 186 height 24
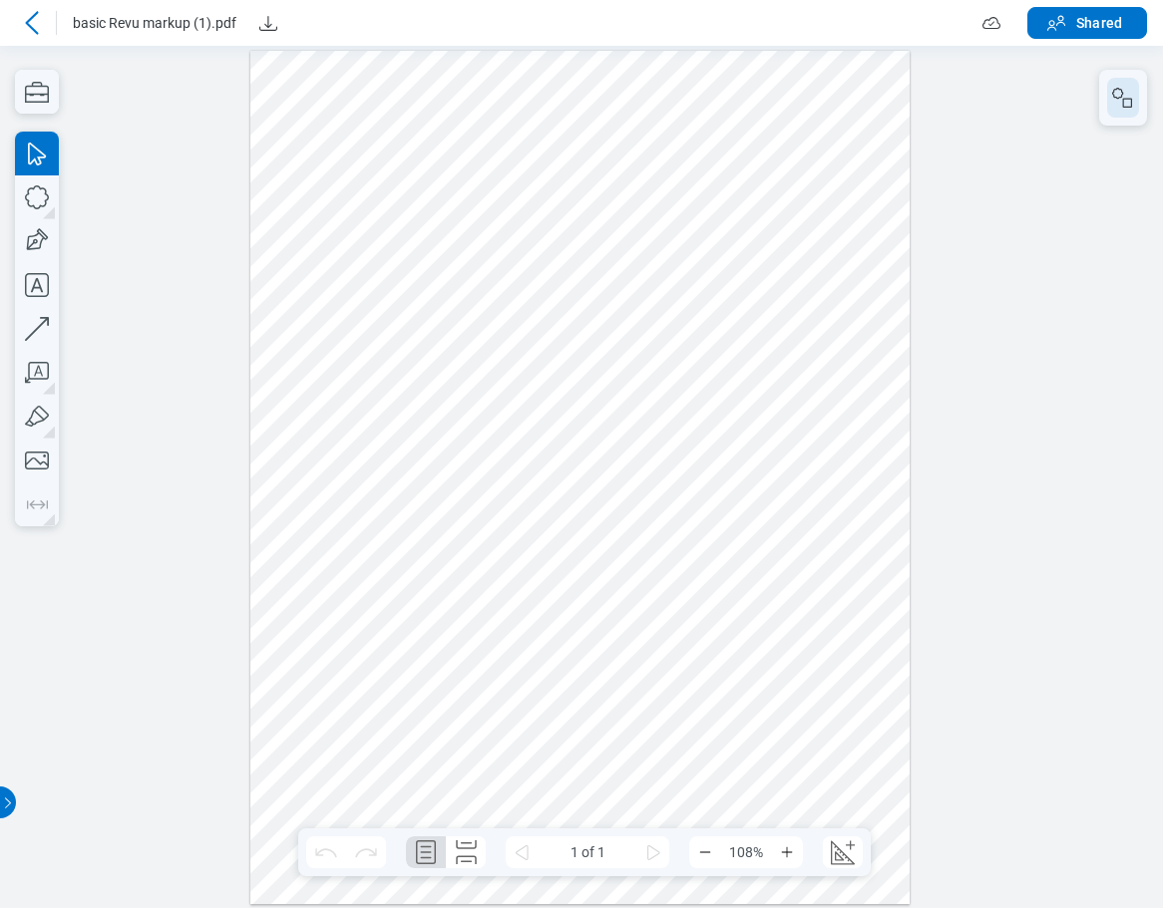
click at [1124, 98] on rect "button" at bounding box center [1127, 102] width 9 height 9
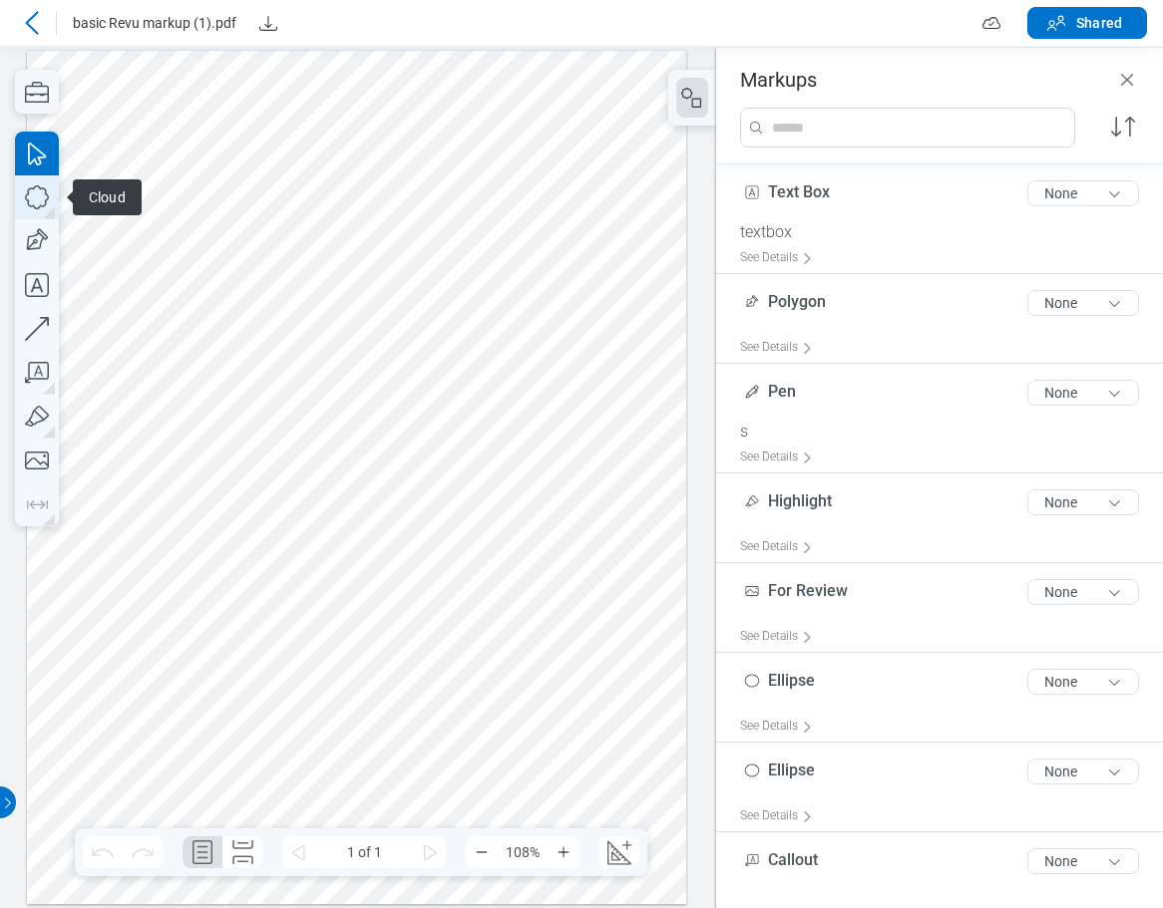
click at [38, 193] on icon "button" at bounding box center [37, 197] width 44 height 44
drag, startPoint x: 233, startPoint y: 532, endPoint x: 389, endPoint y: 666, distance: 205.1
click at [389, 666] on div at bounding box center [357, 477] width 660 height 854
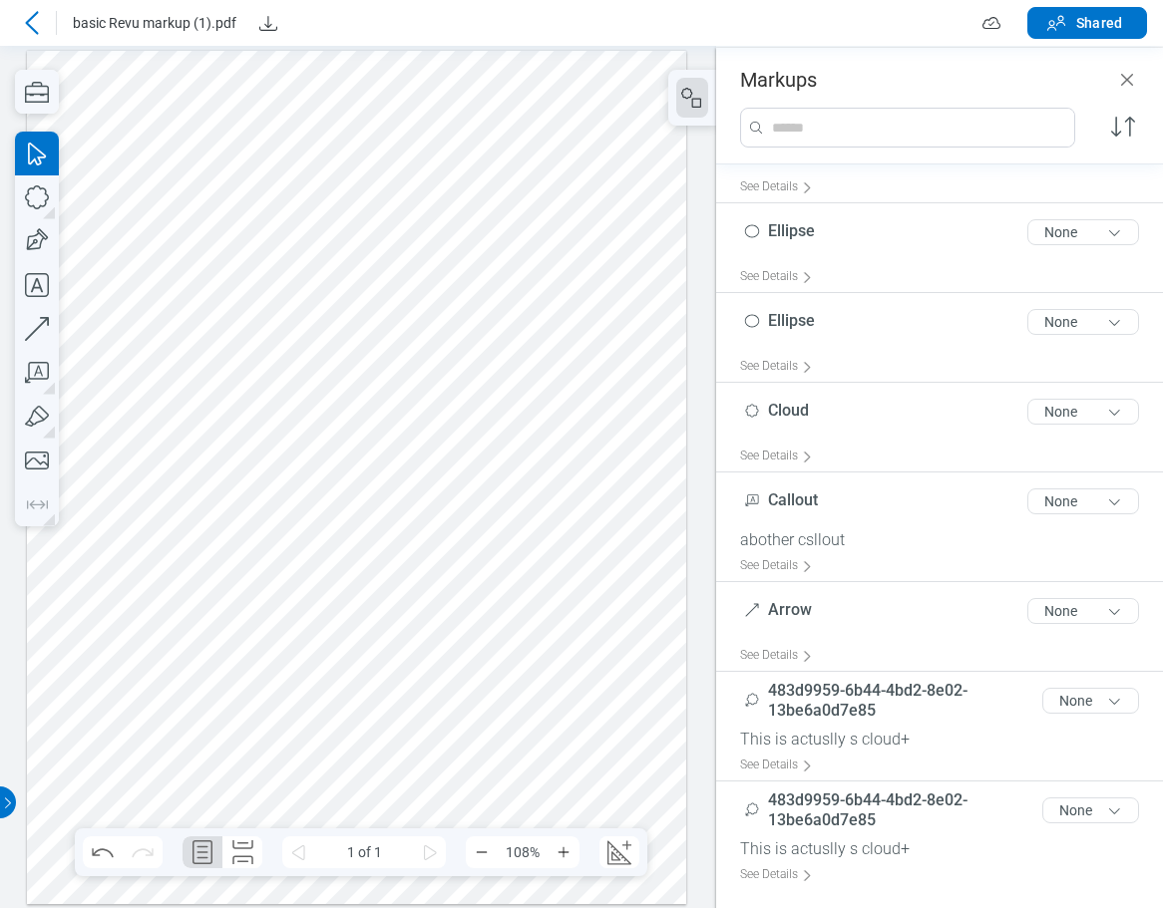
scroll to position [453, 0]
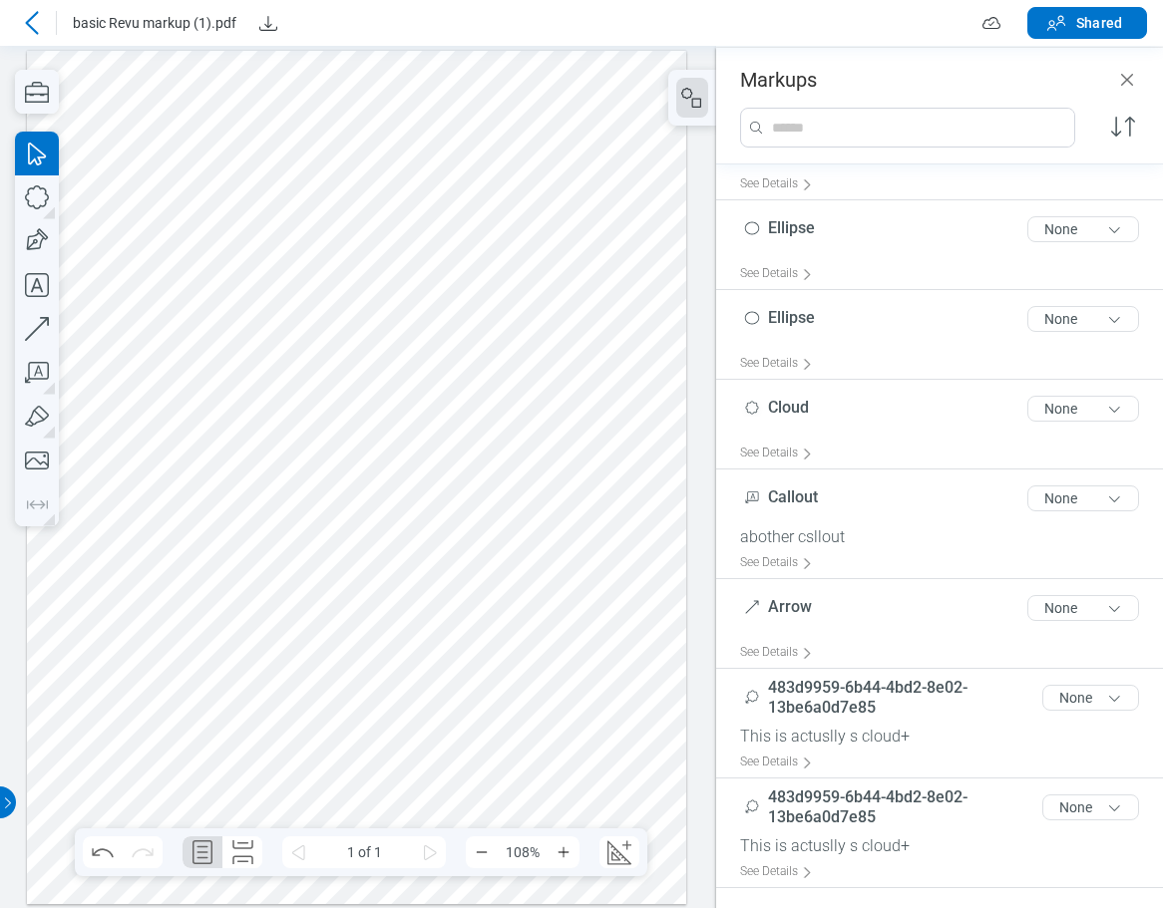
click at [350, 640] on div at bounding box center [357, 477] width 660 height 854
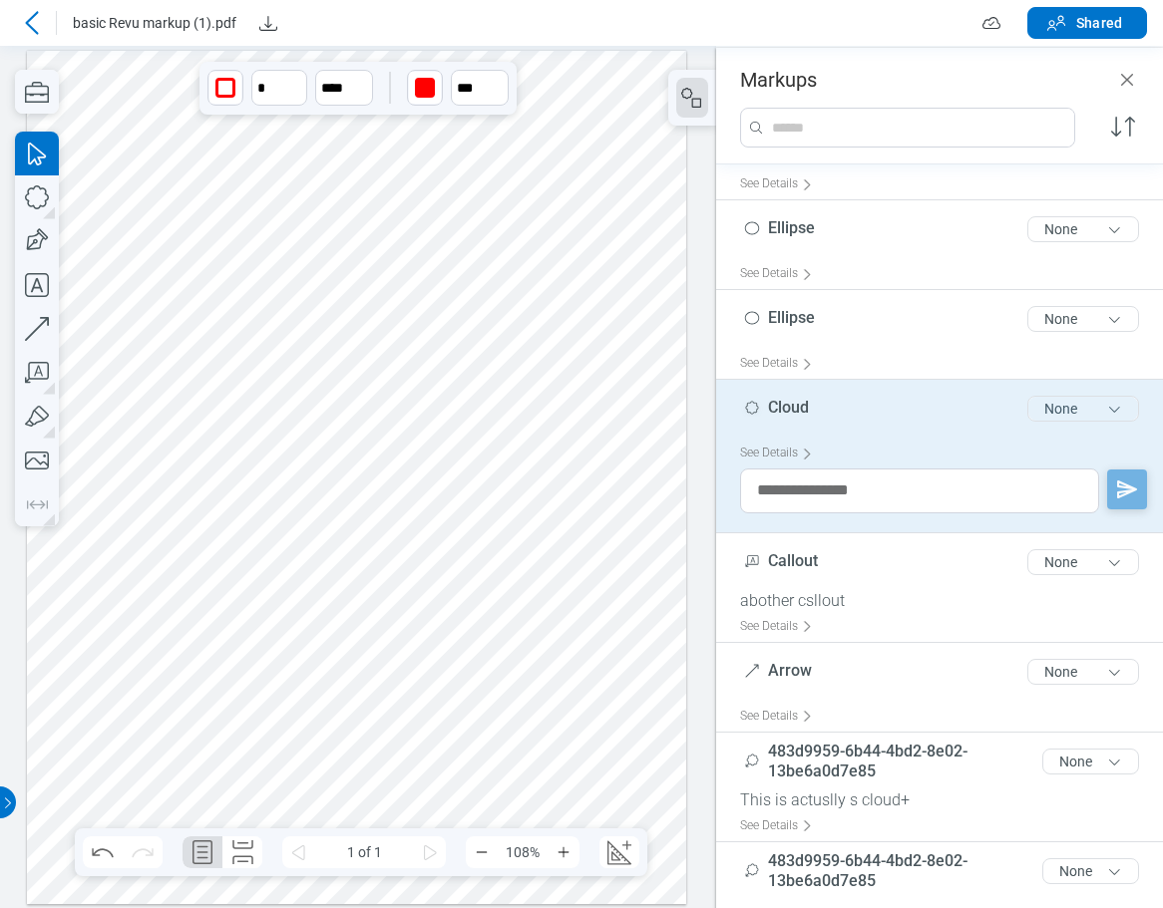
click at [1052, 411] on button "None" at bounding box center [1083, 409] width 112 height 26
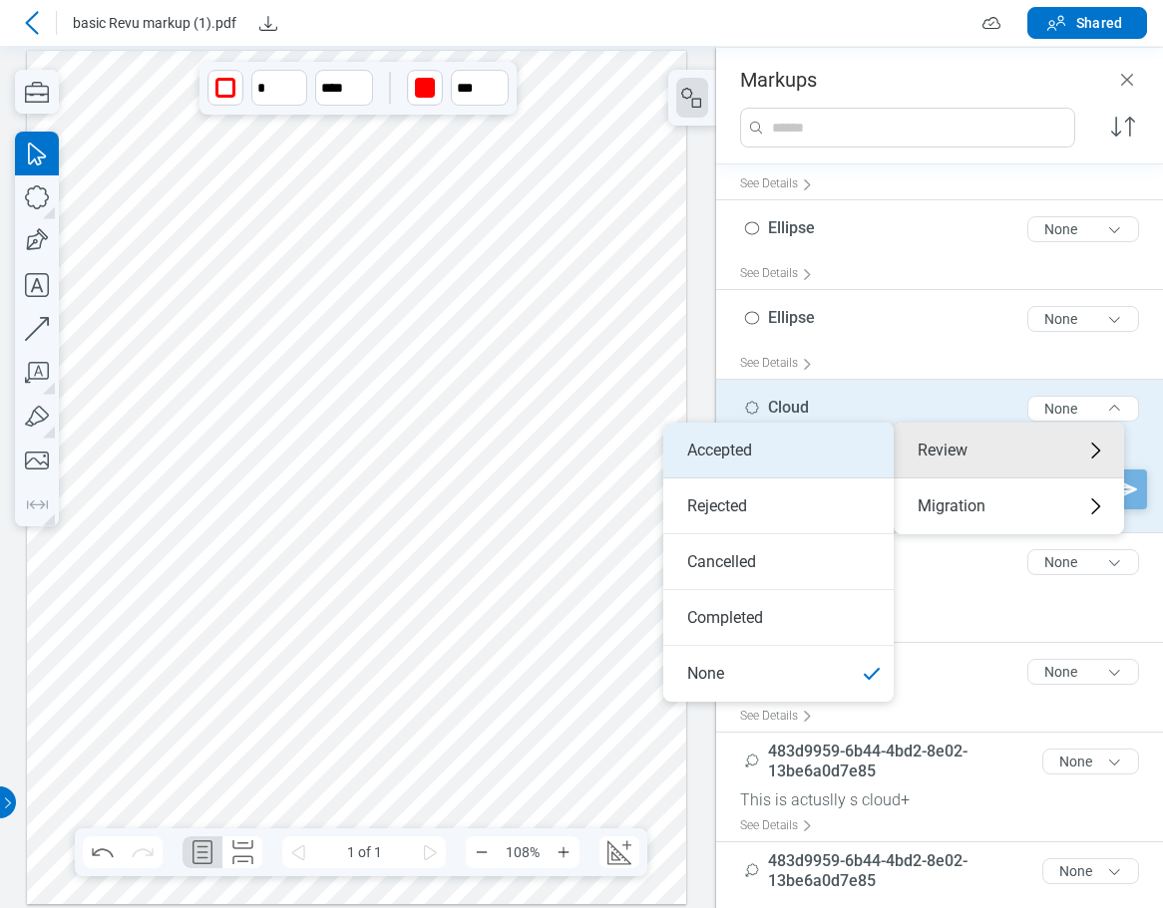
click at [807, 446] on li "Accepted" at bounding box center [778, 451] width 230 height 56
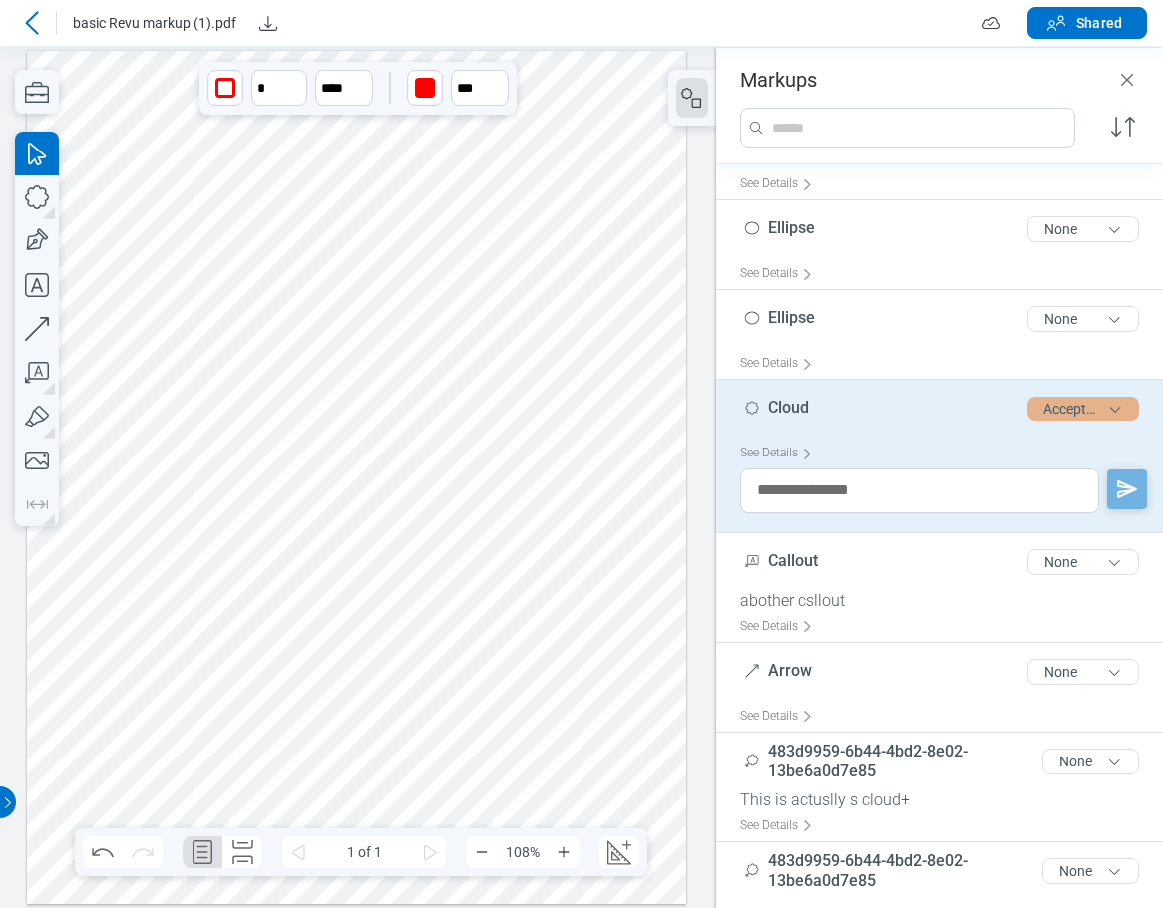
click at [1053, 415] on button "Accepted" at bounding box center [1083, 409] width 112 height 24
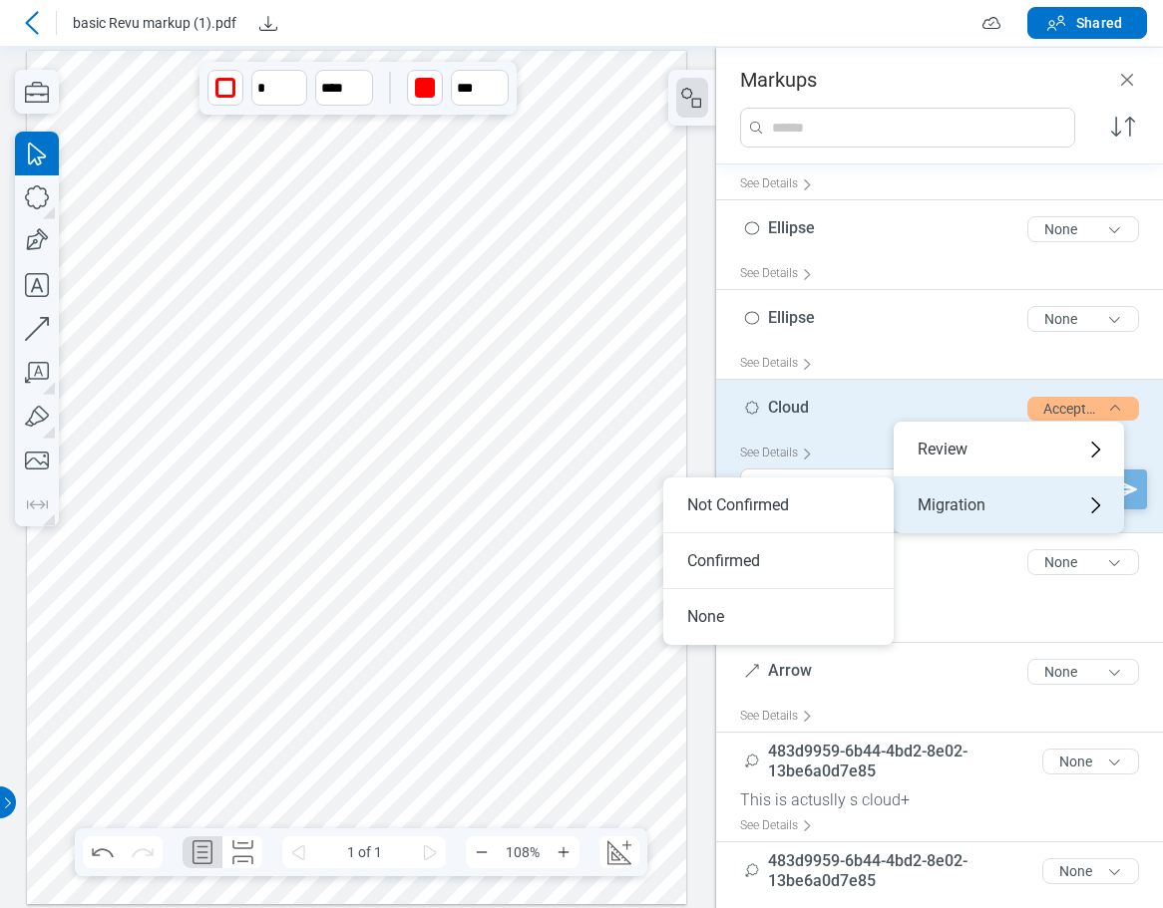
click at [971, 508] on div "Migration" at bounding box center [1008, 506] width 230 height 56
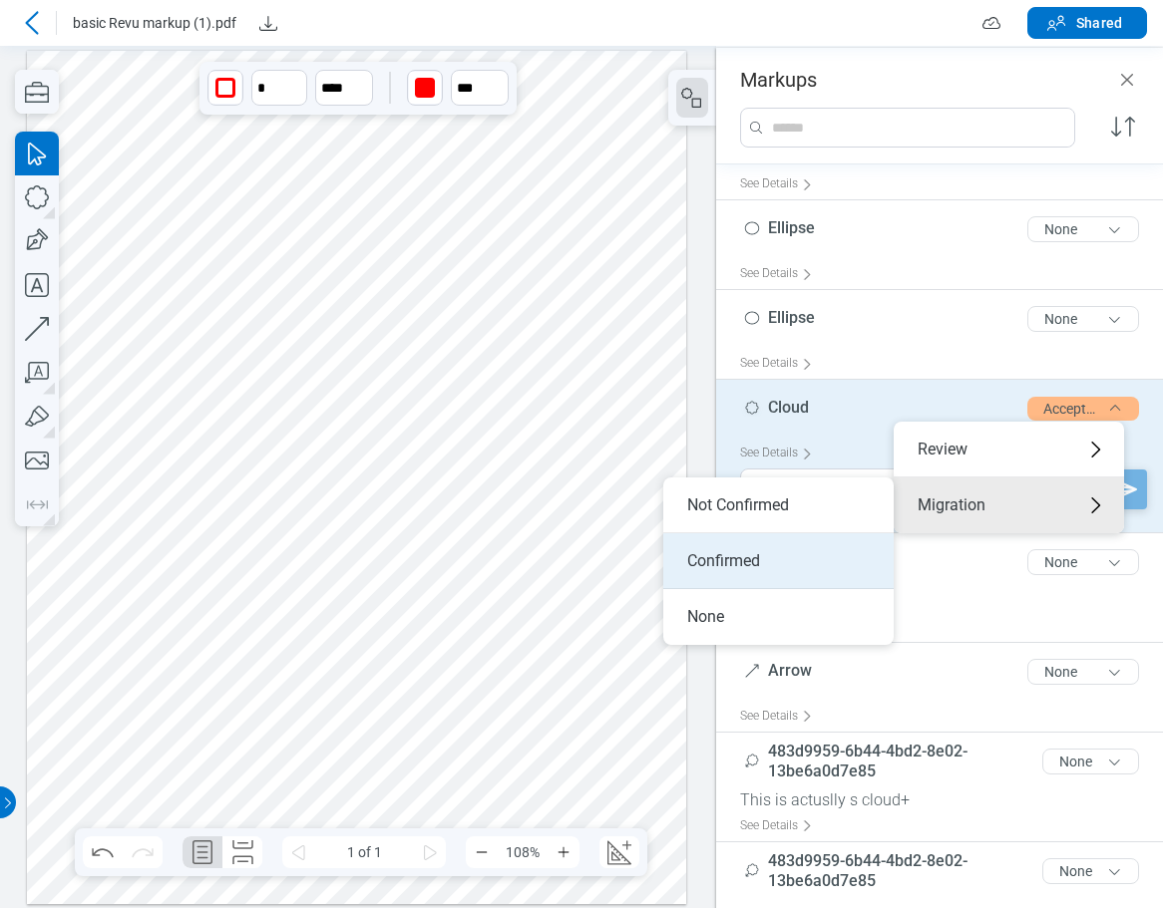
click at [764, 561] on li "Confirmed" at bounding box center [778, 561] width 230 height 56
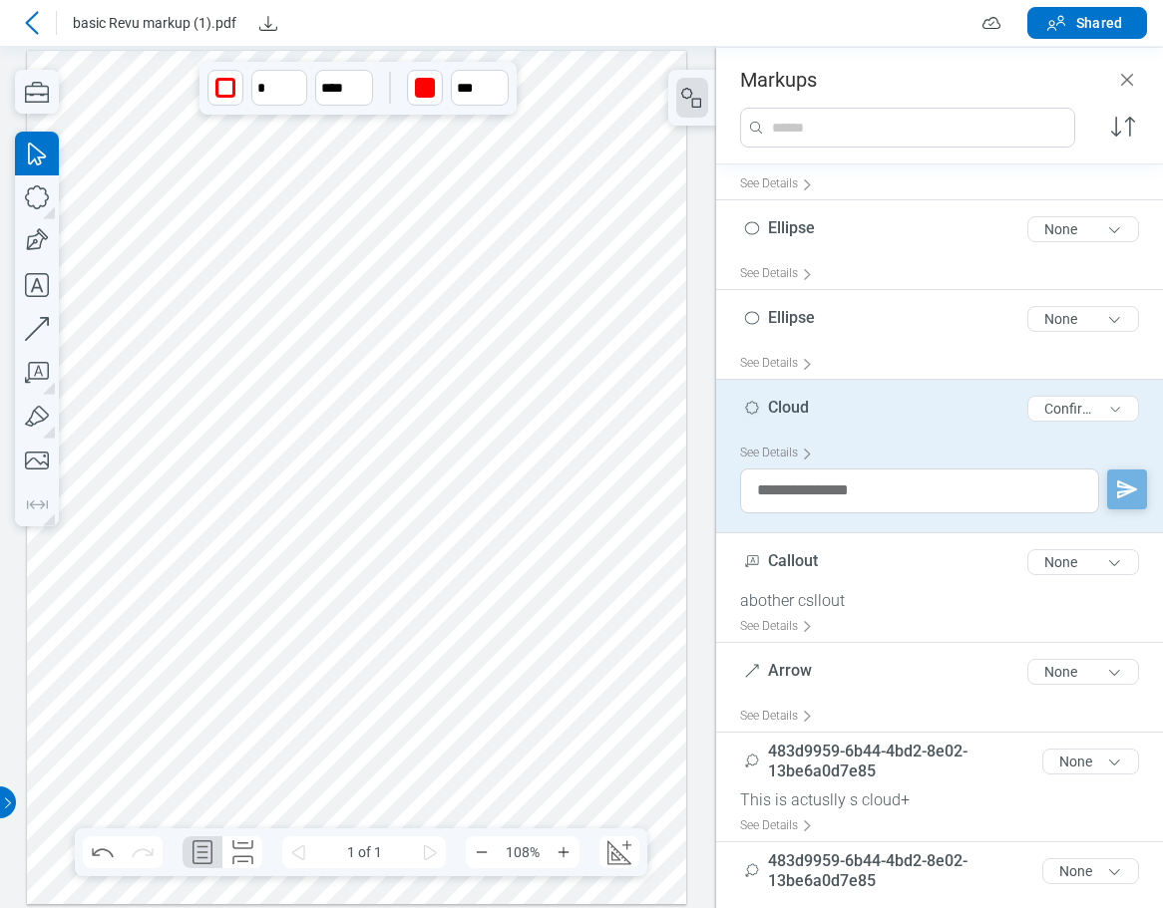
click at [29, 18] on icon at bounding box center [32, 23] width 24 height 24
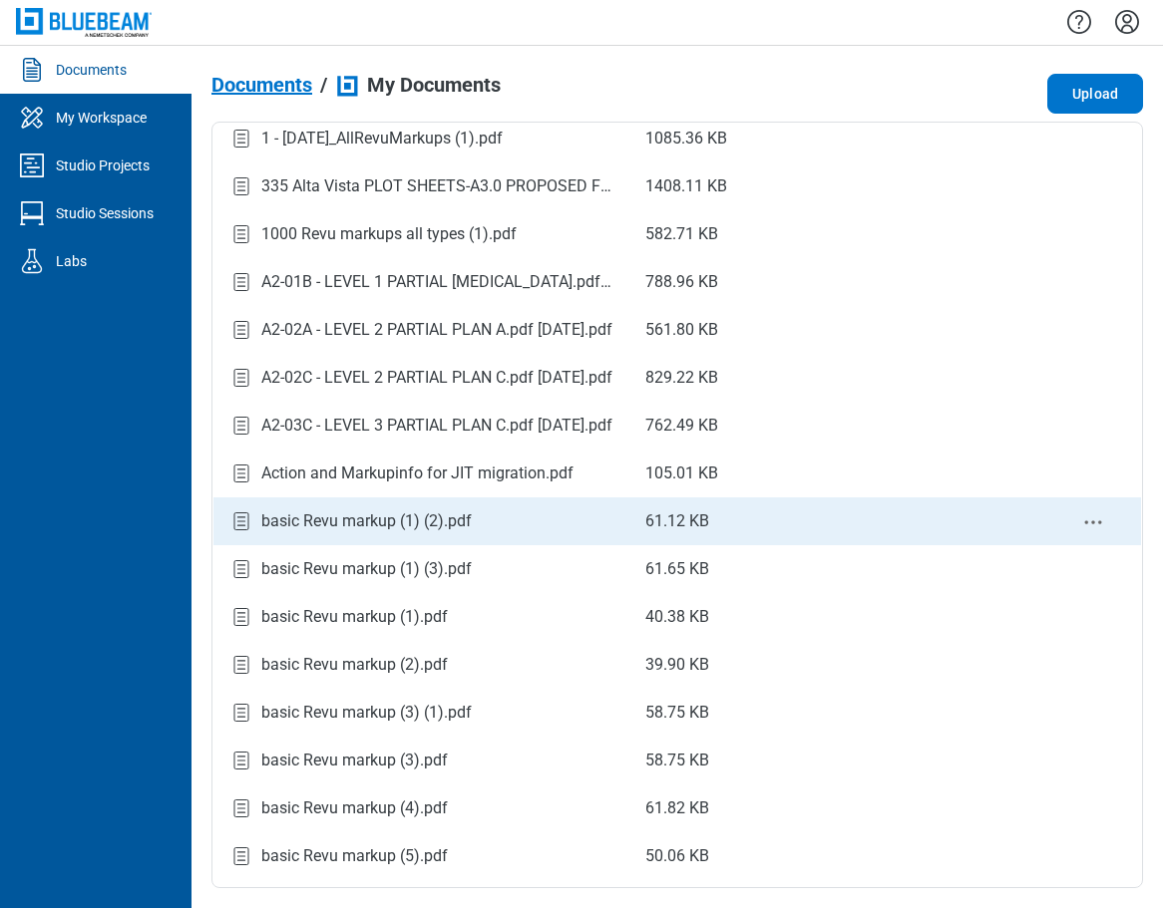
scroll to position [299, 0]
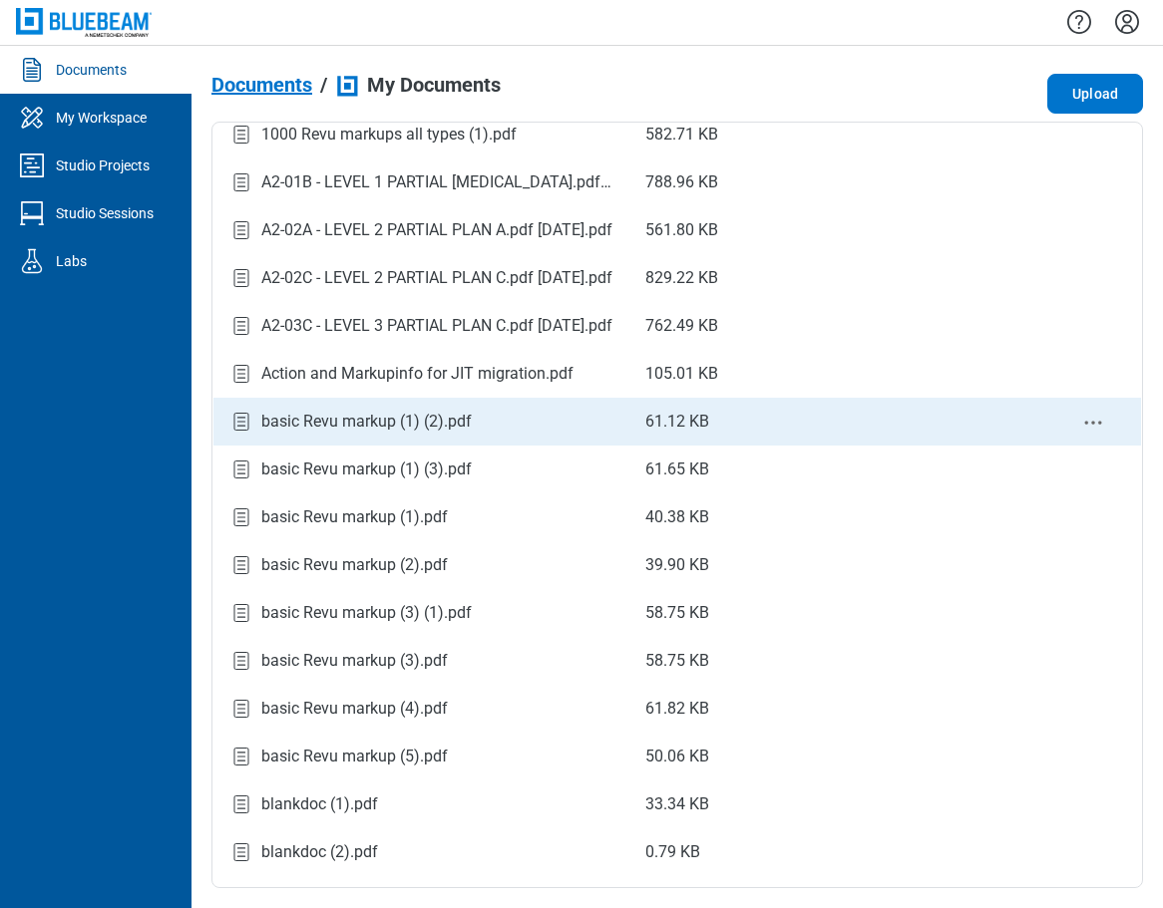
click at [434, 428] on div "basic Revu markup (1) (2).pdf" at bounding box center [366, 422] width 210 height 24
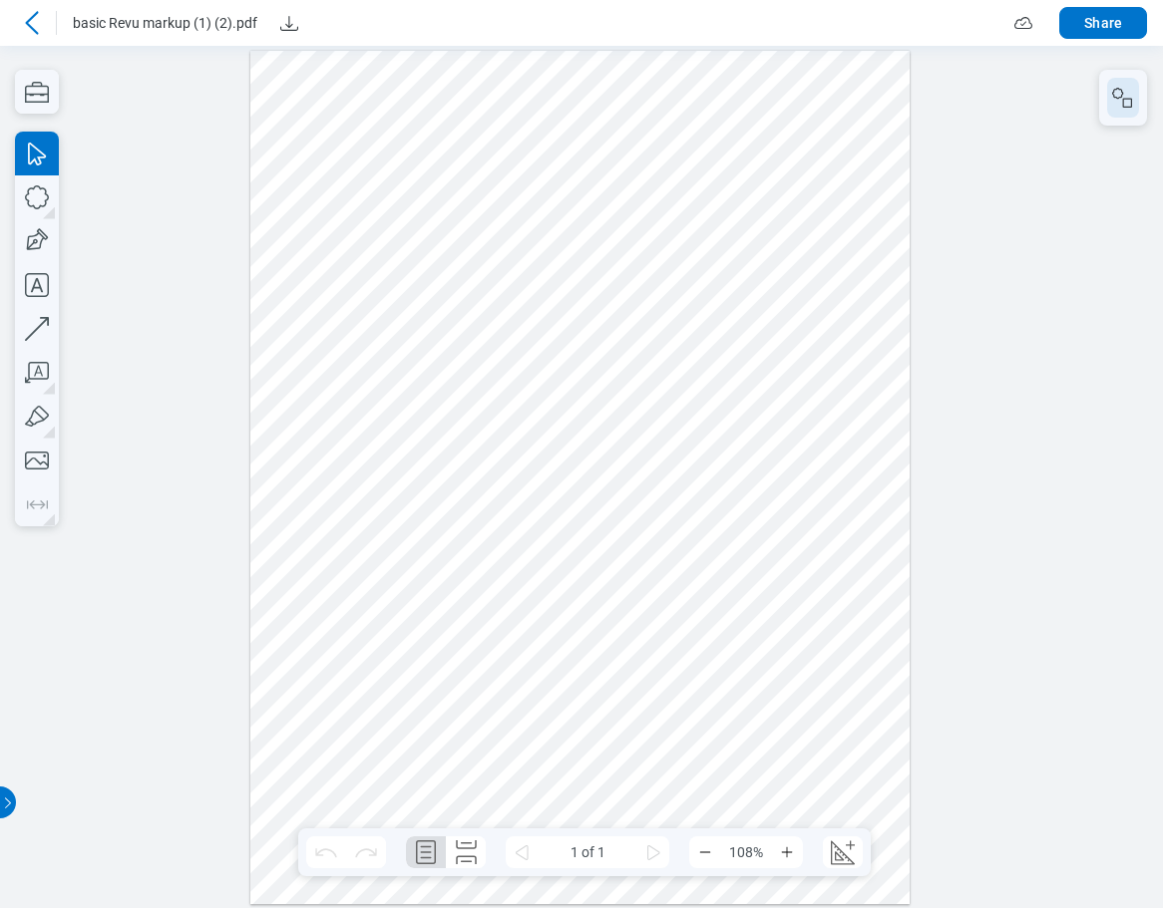
click at [1127, 104] on icon "button" at bounding box center [1123, 98] width 24 height 24
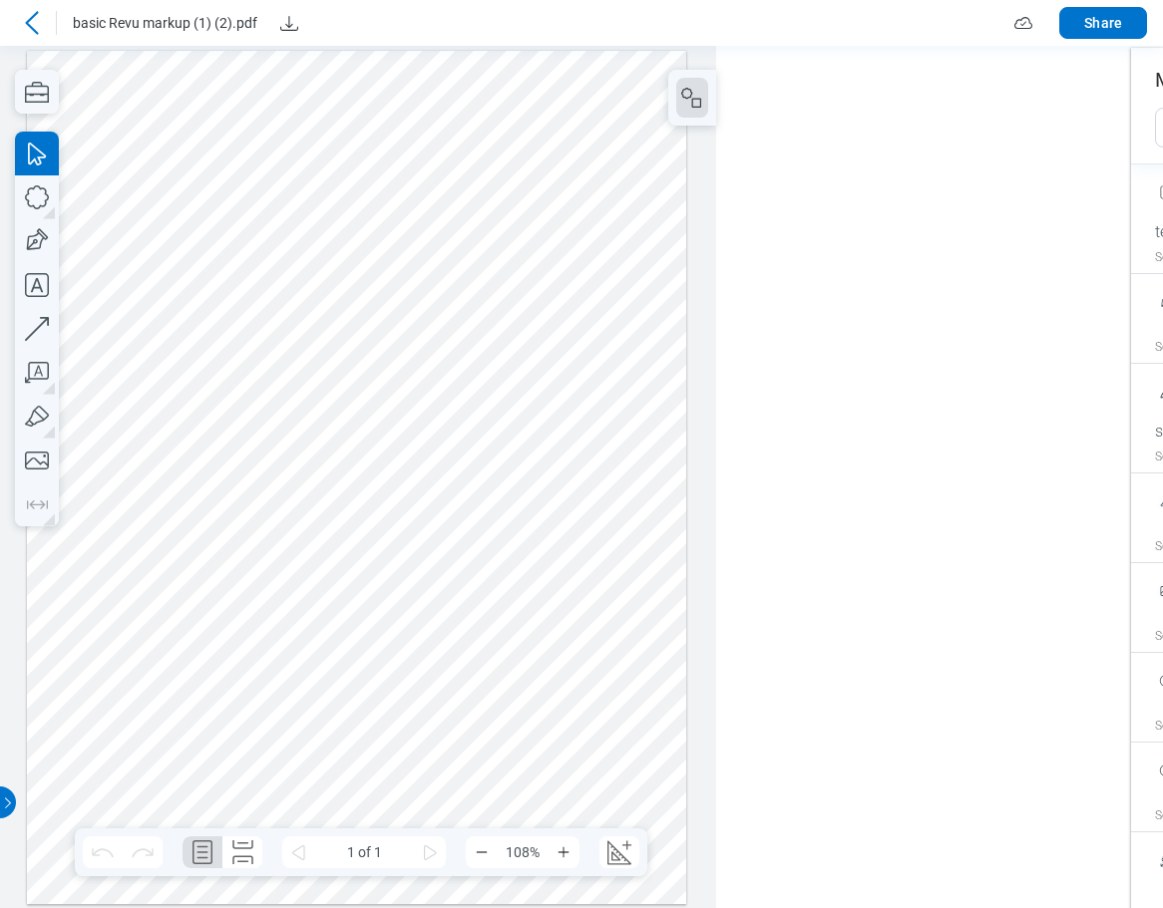
click at [352, 566] on div at bounding box center [357, 477] width 660 height 854
click at [257, 741] on div at bounding box center [357, 477] width 660 height 854
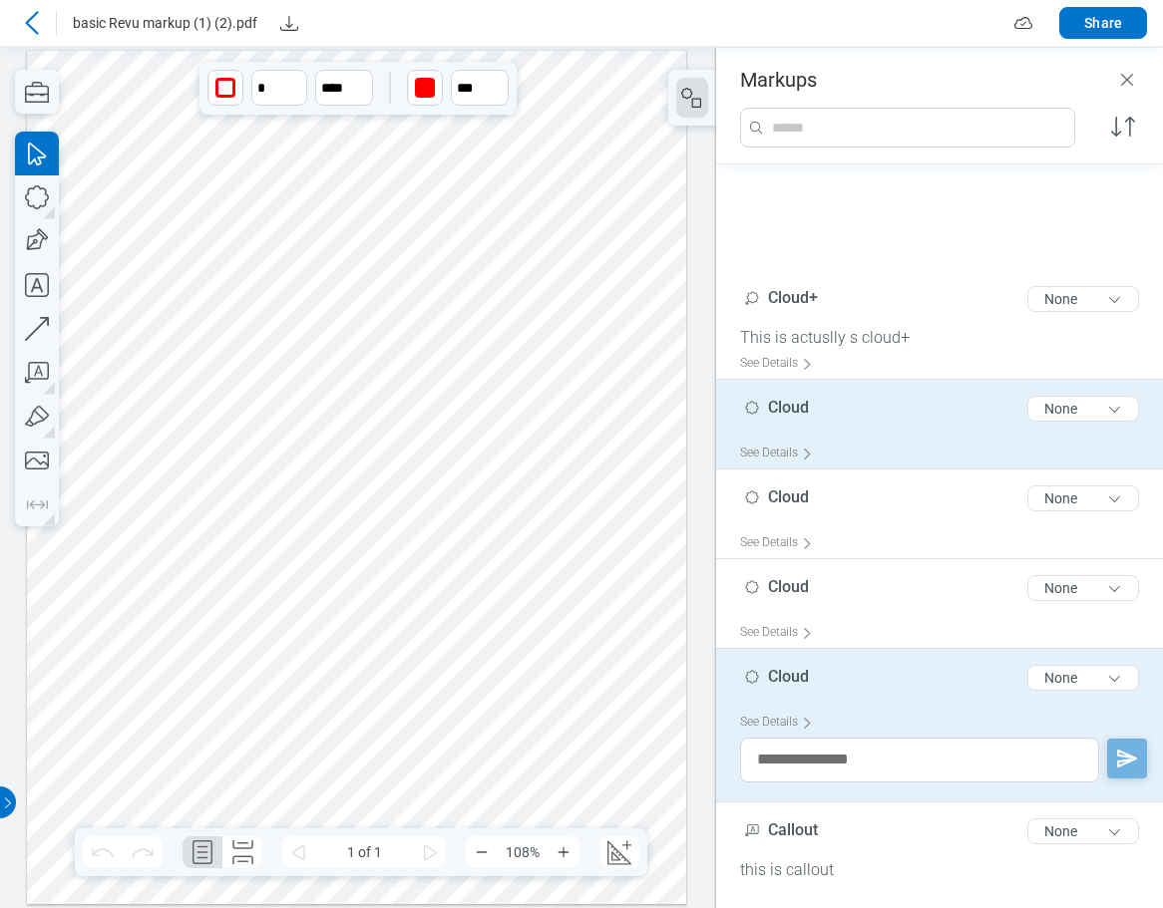
scroll to position [776, 0]
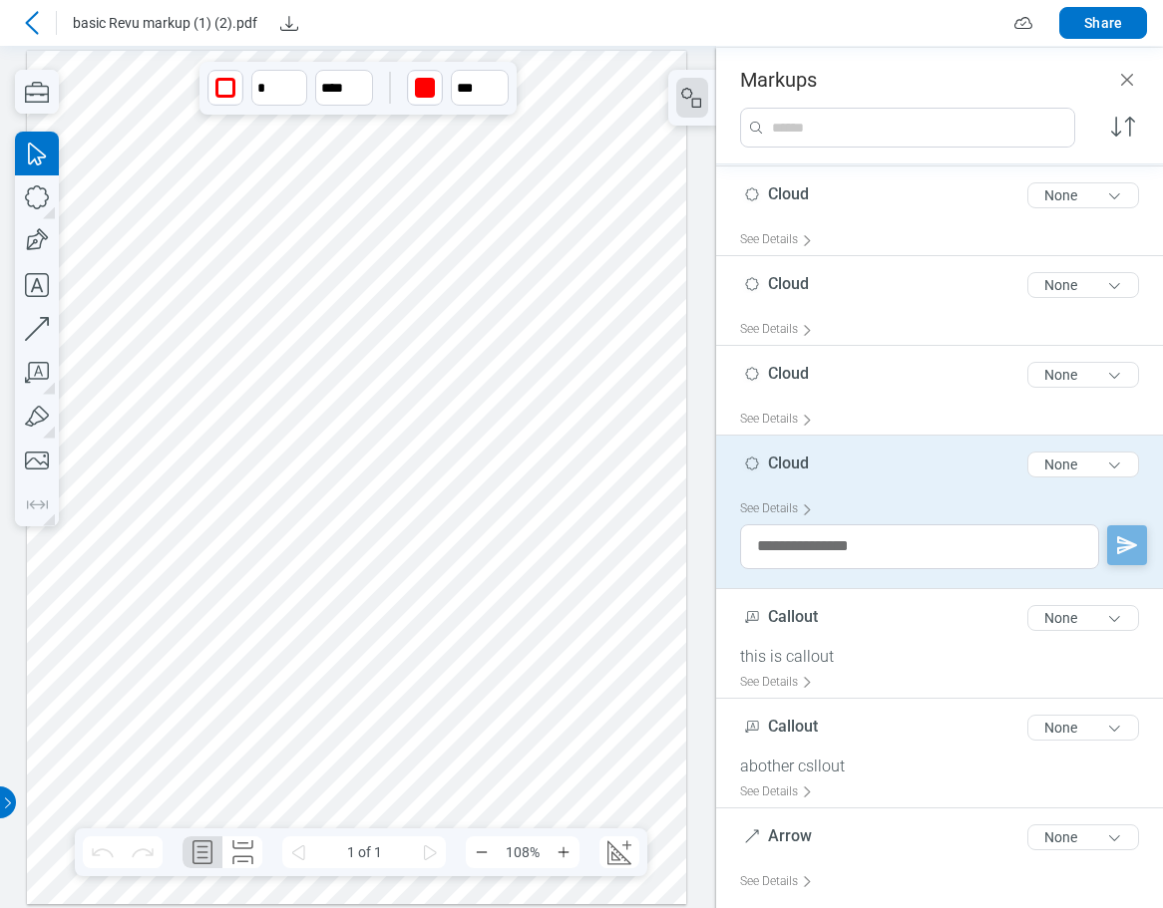
click at [535, 560] on div at bounding box center [357, 477] width 660 height 854
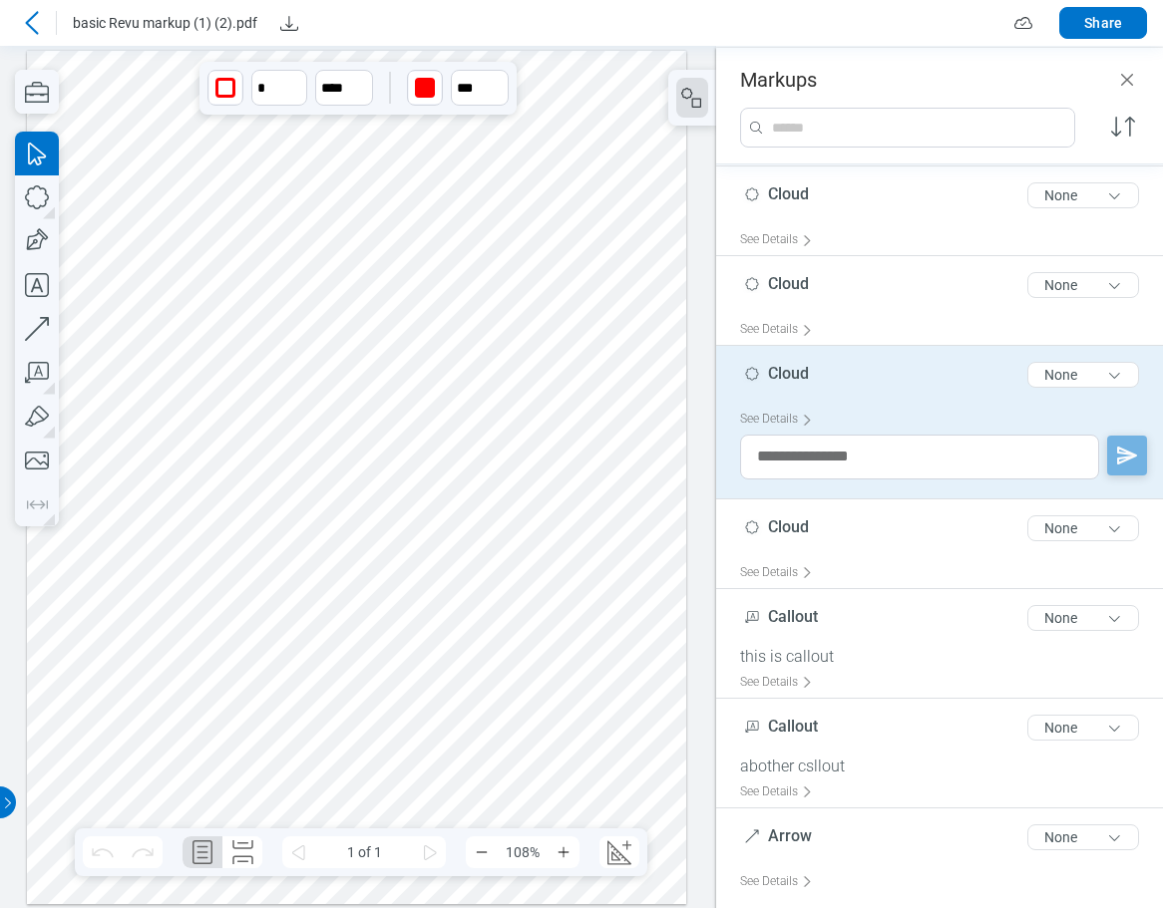
click at [321, 567] on div at bounding box center [357, 477] width 660 height 854
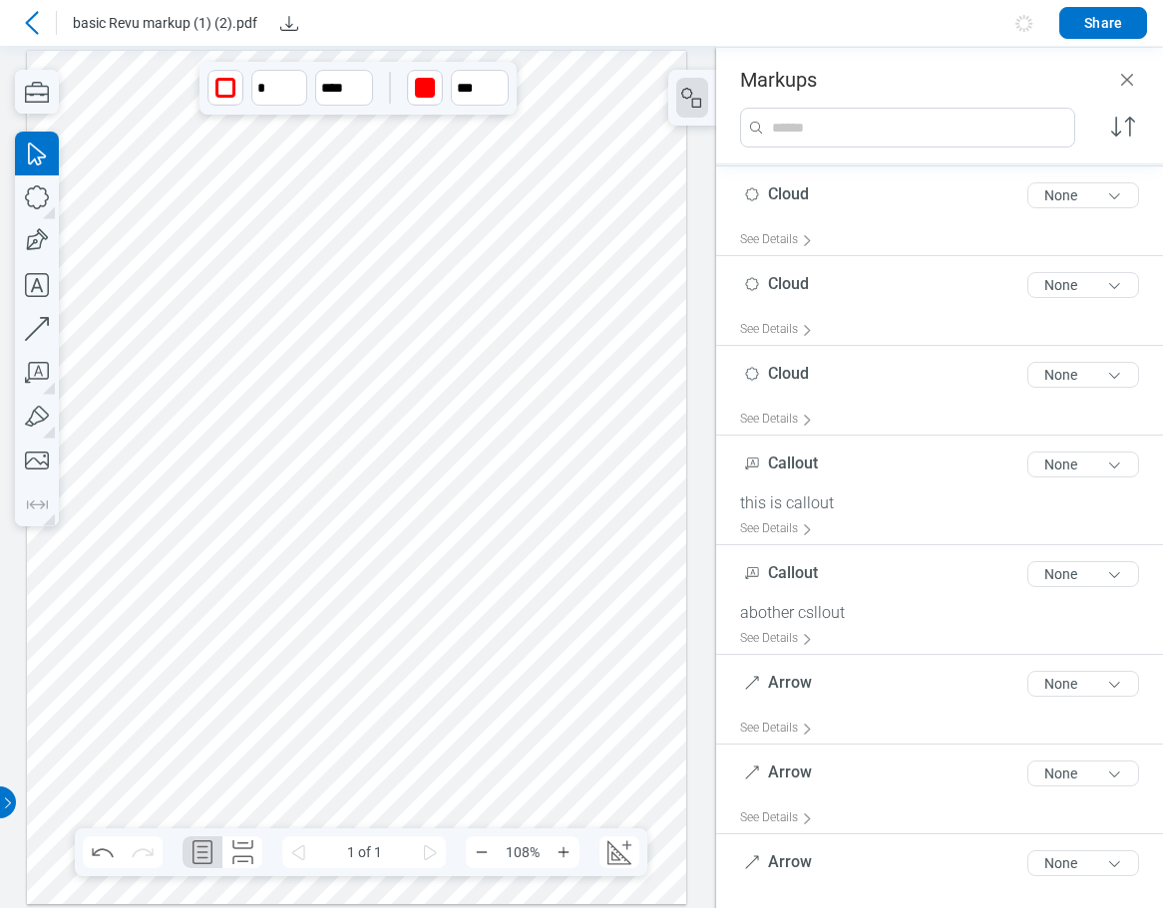
click at [297, 706] on div at bounding box center [357, 477] width 660 height 854
click at [270, 708] on div at bounding box center [357, 477] width 660 height 854
click at [529, 594] on div at bounding box center [357, 477] width 660 height 854
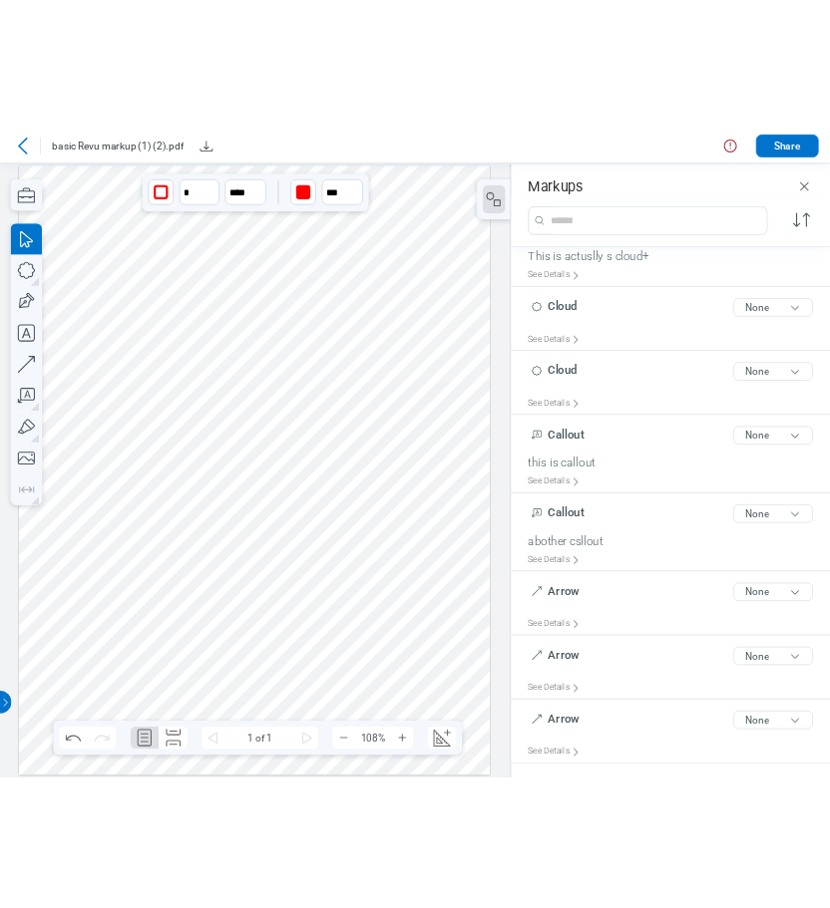
scroll to position [712, 0]
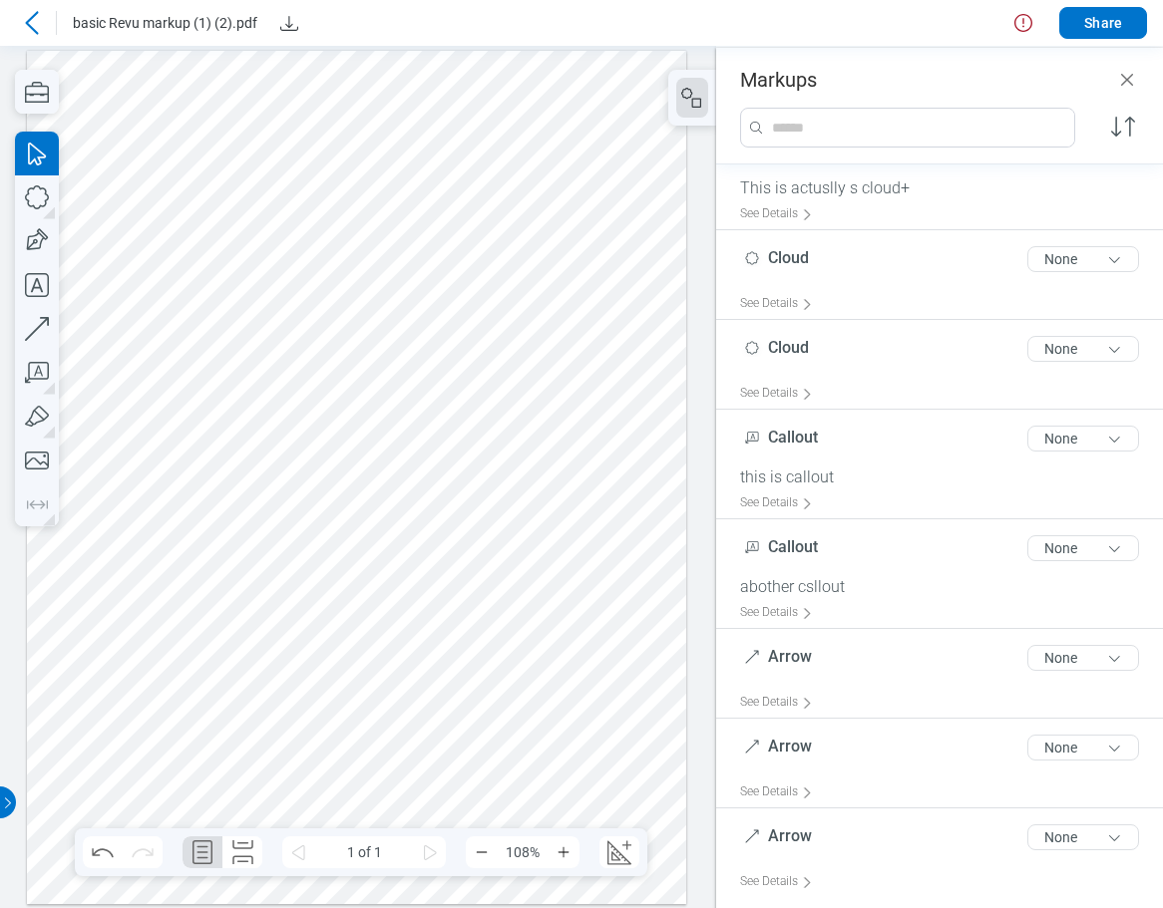
click at [527, 569] on div at bounding box center [357, 477] width 660 height 854
click at [41, 190] on icon "button" at bounding box center [37, 197] width 44 height 44
drag, startPoint x: 407, startPoint y: 615, endPoint x: 462, endPoint y: 655, distance: 67.8
click at [462, 655] on div at bounding box center [357, 477] width 660 height 854
click at [1135, 87] on icon "Close" at bounding box center [1127, 80] width 24 height 24
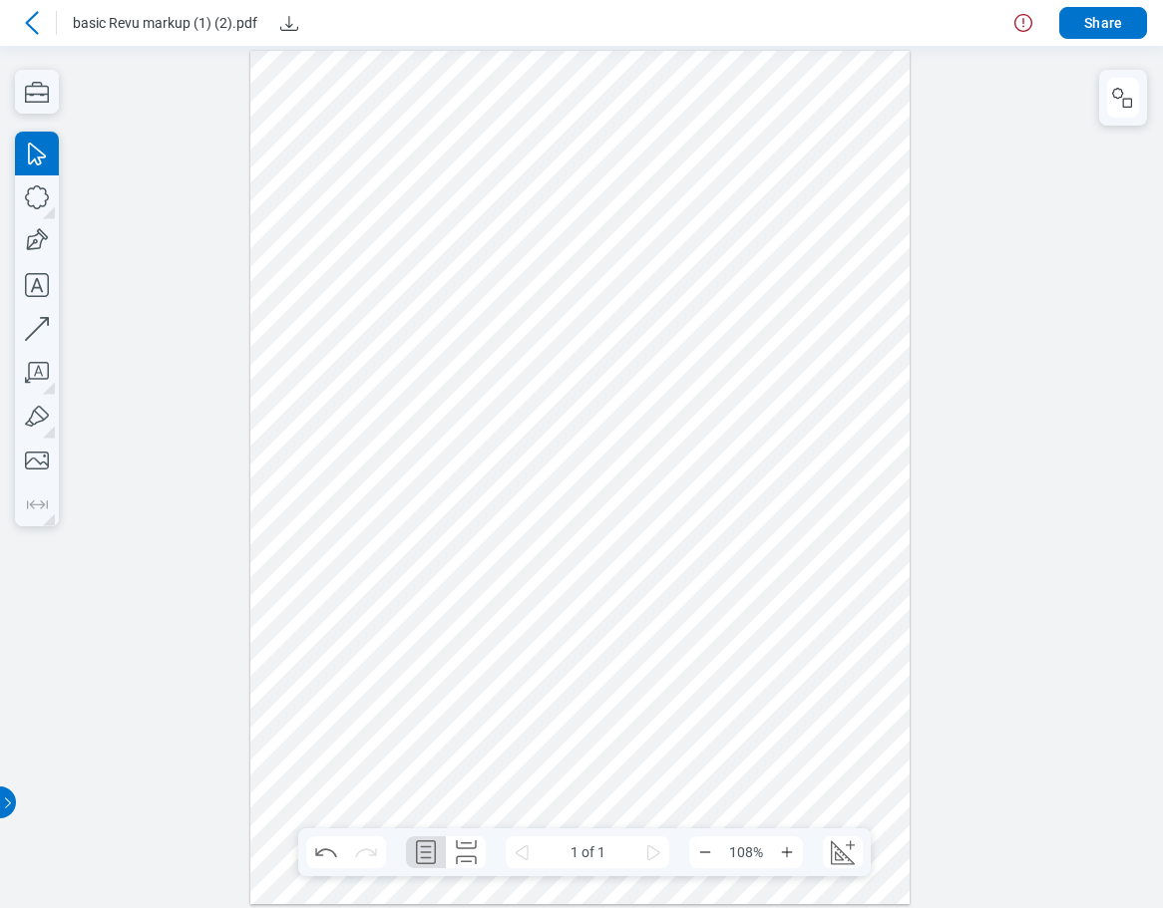
click at [32, 26] on icon at bounding box center [32, 23] width 24 height 24
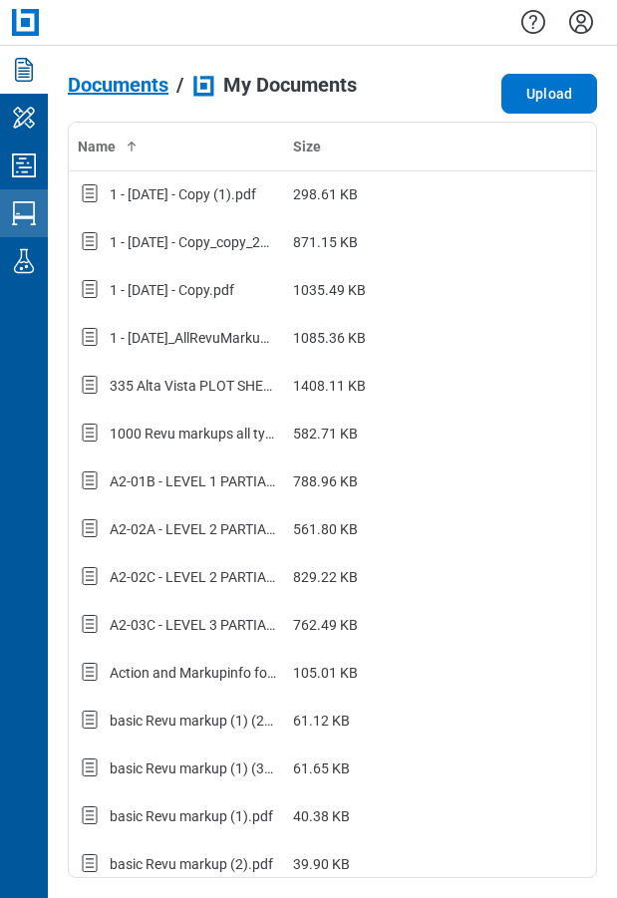
click at [36, 216] on icon "Studio Sessions" at bounding box center [24, 213] width 32 height 32
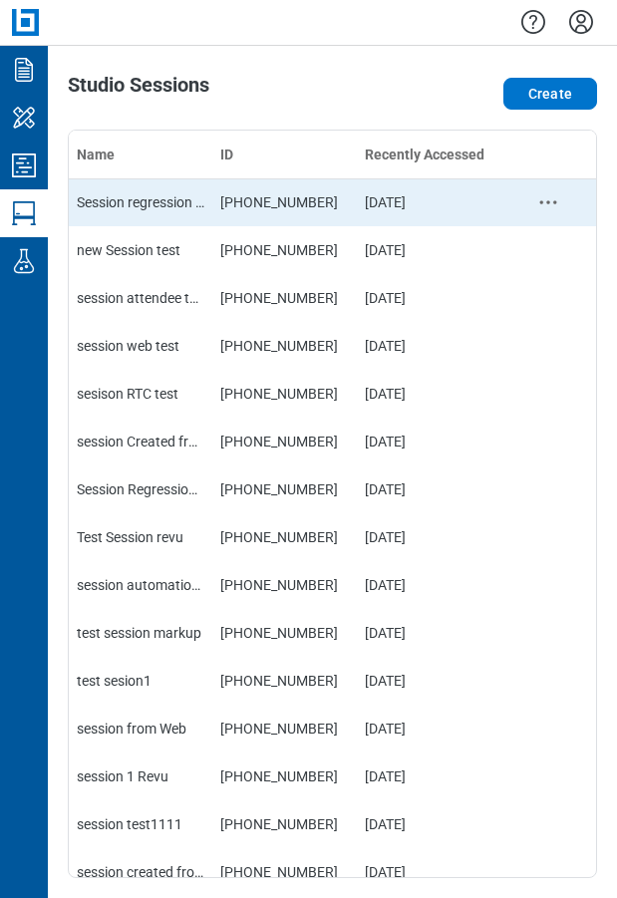
click at [173, 205] on div "Session regression with New Editor" at bounding box center [141, 202] width 128 height 20
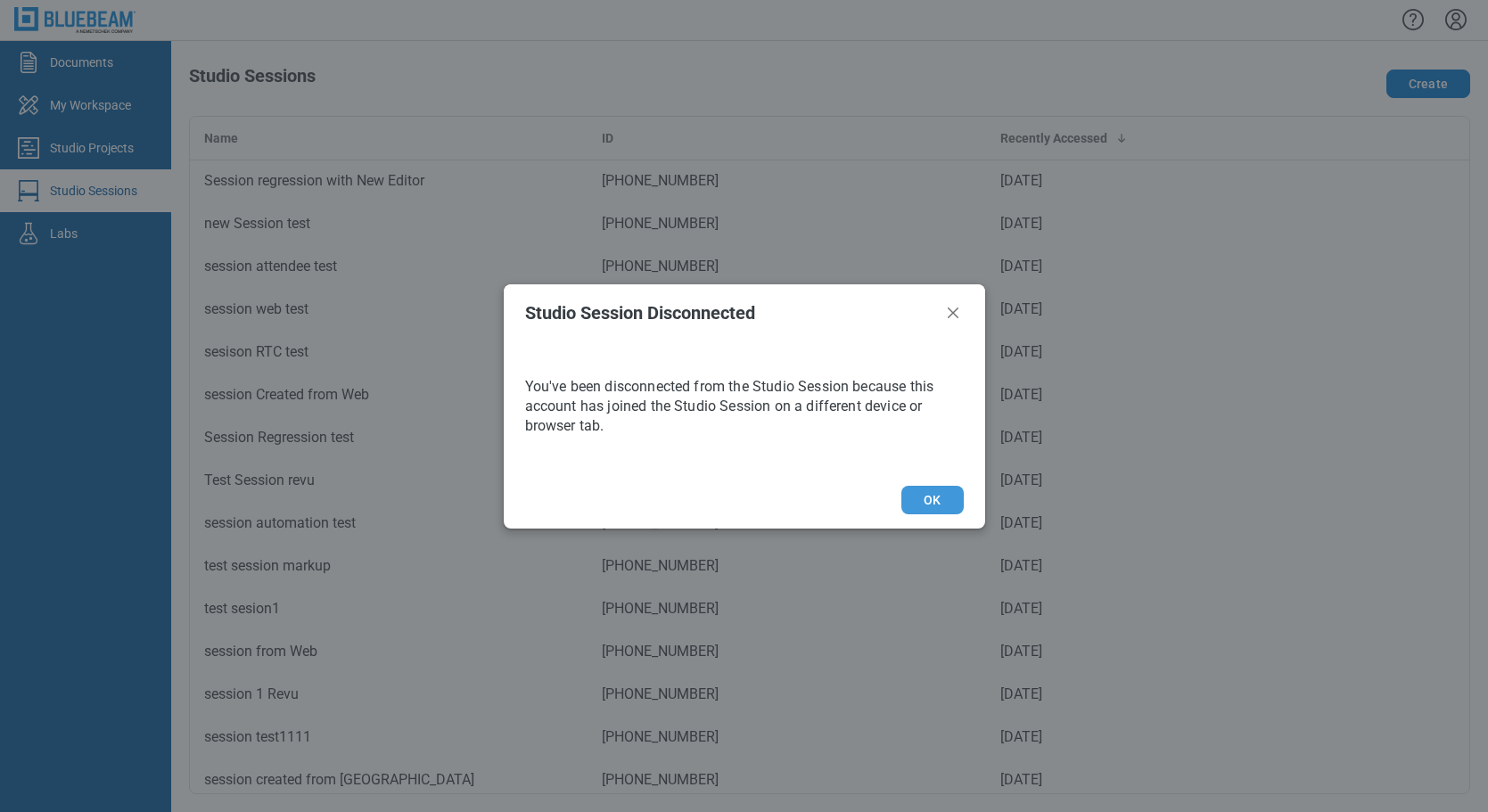
click at [741, 504] on button "OK" at bounding box center [932, 500] width 62 height 29
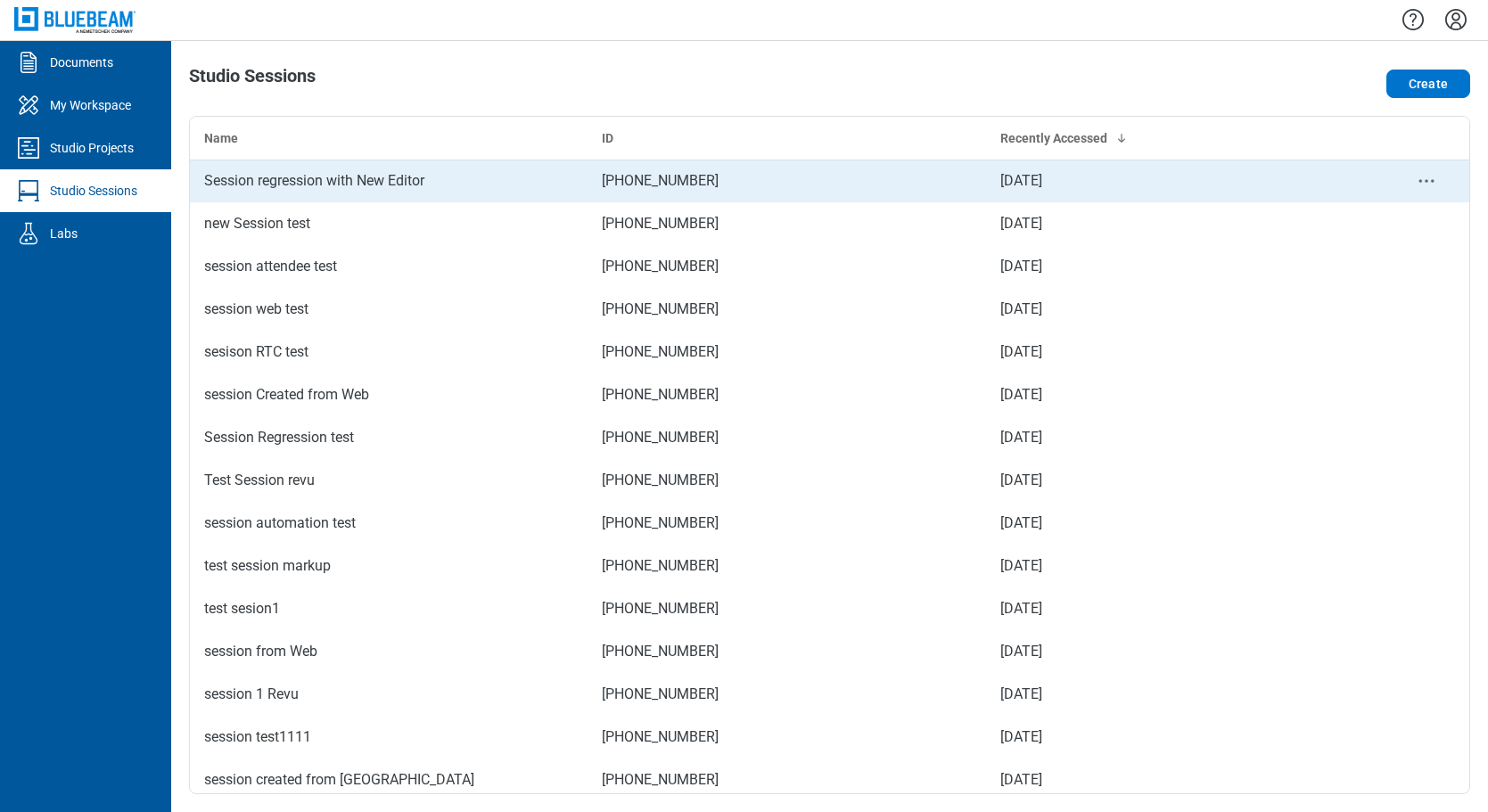
click at [368, 181] on div "Session regression with New Editor" at bounding box center [388, 181] width 369 height 21
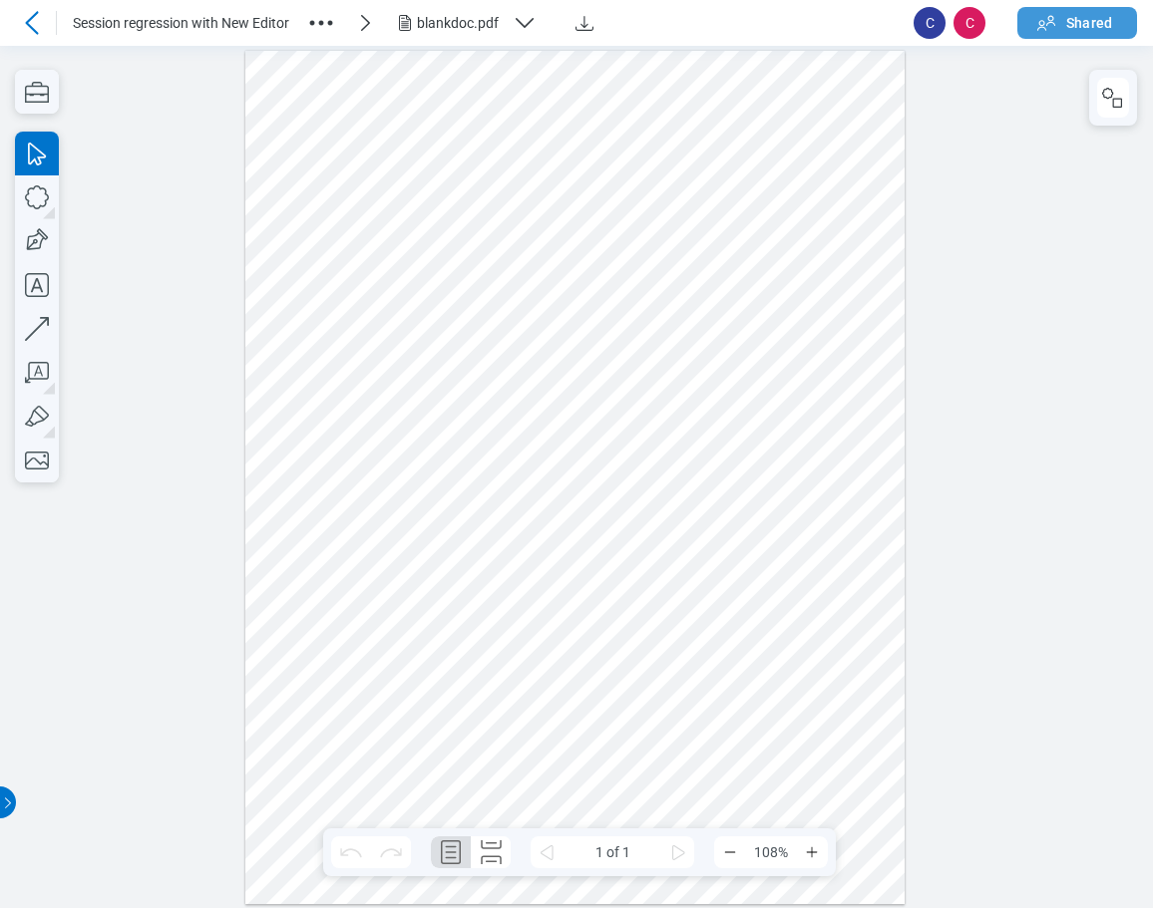
click at [829, 25] on icon "button" at bounding box center [1046, 23] width 24 height 24
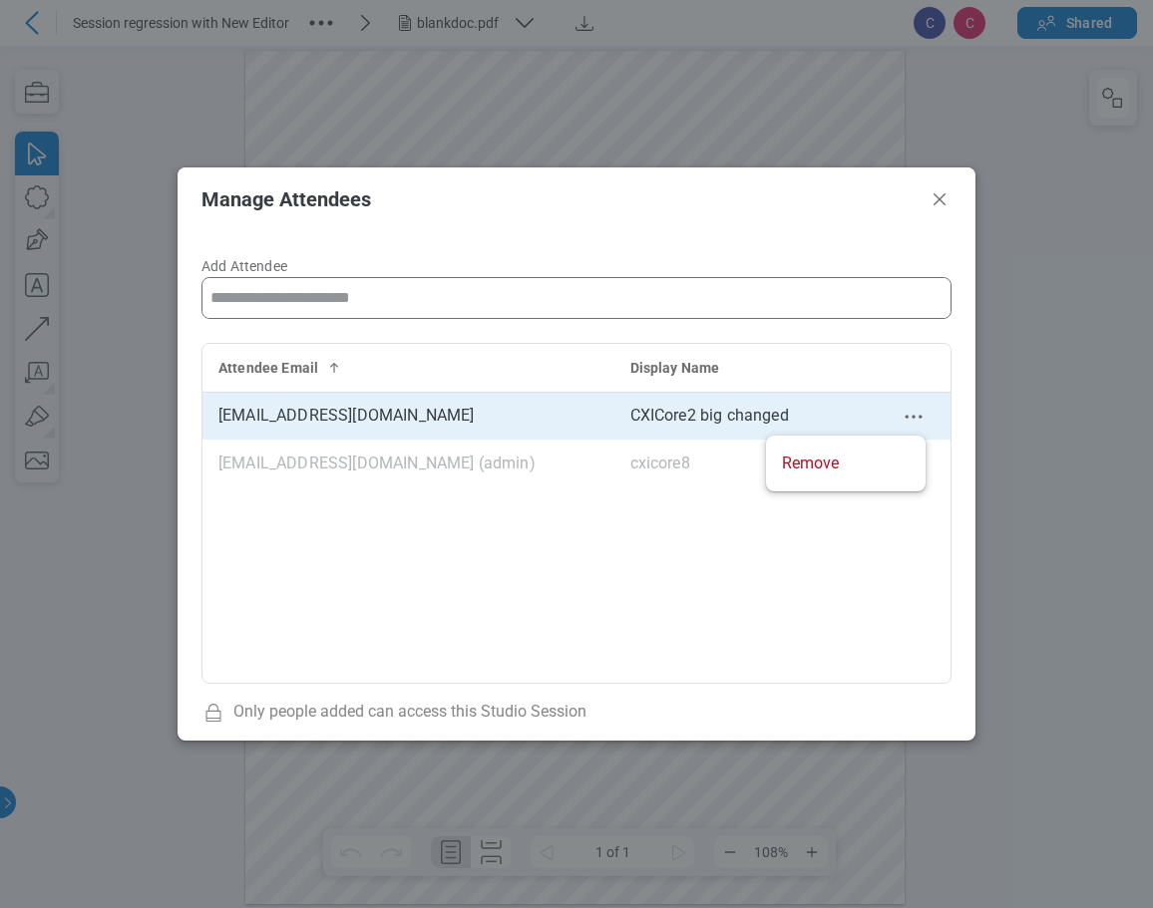
click at [829, 417] on circle "context-menu" at bounding box center [912, 416] width 3 height 3
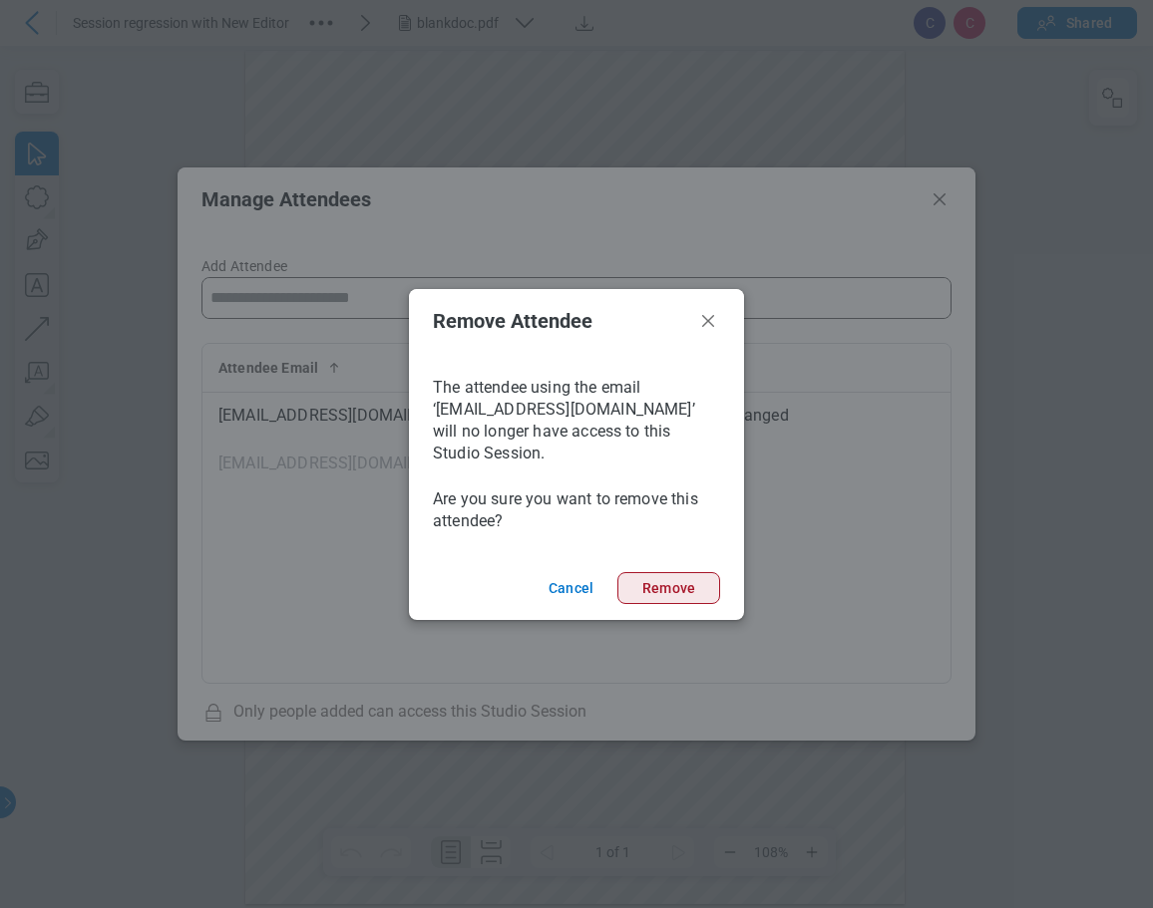
click at [700, 575] on button "Remove" at bounding box center [668, 588] width 103 height 32
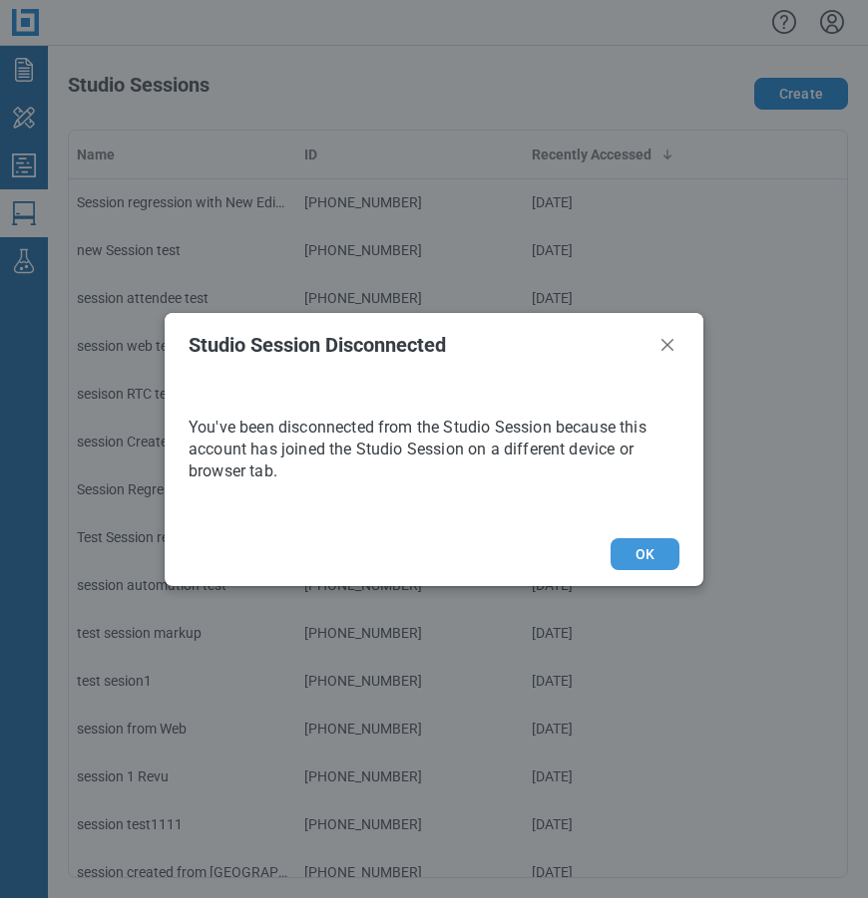
click at [643, 548] on button "OK" at bounding box center [644, 554] width 69 height 32
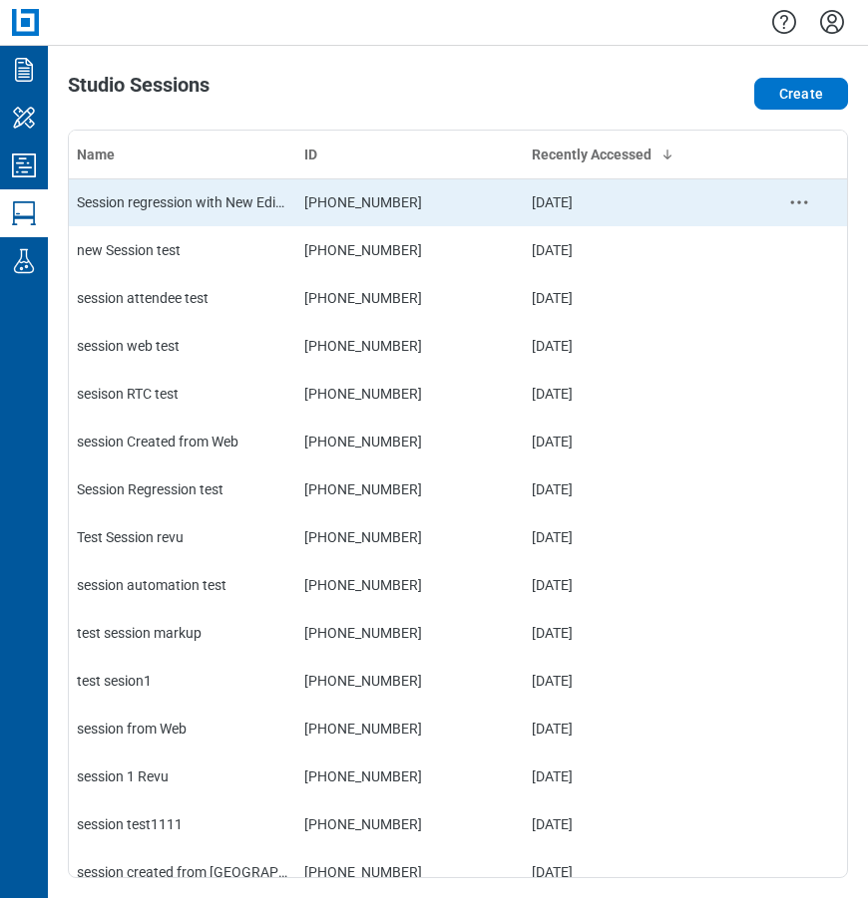
click at [142, 199] on div "Session regression with New Editor" at bounding box center [182, 202] width 211 height 20
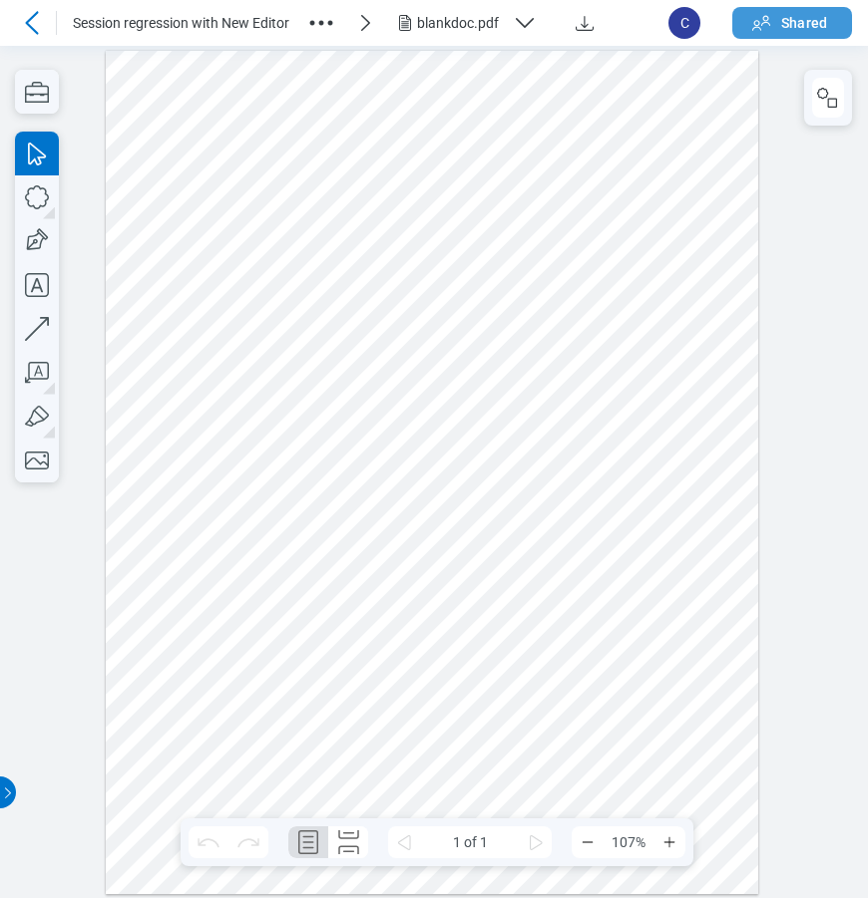
click at [803, 24] on span "Shared" at bounding box center [804, 23] width 46 height 20
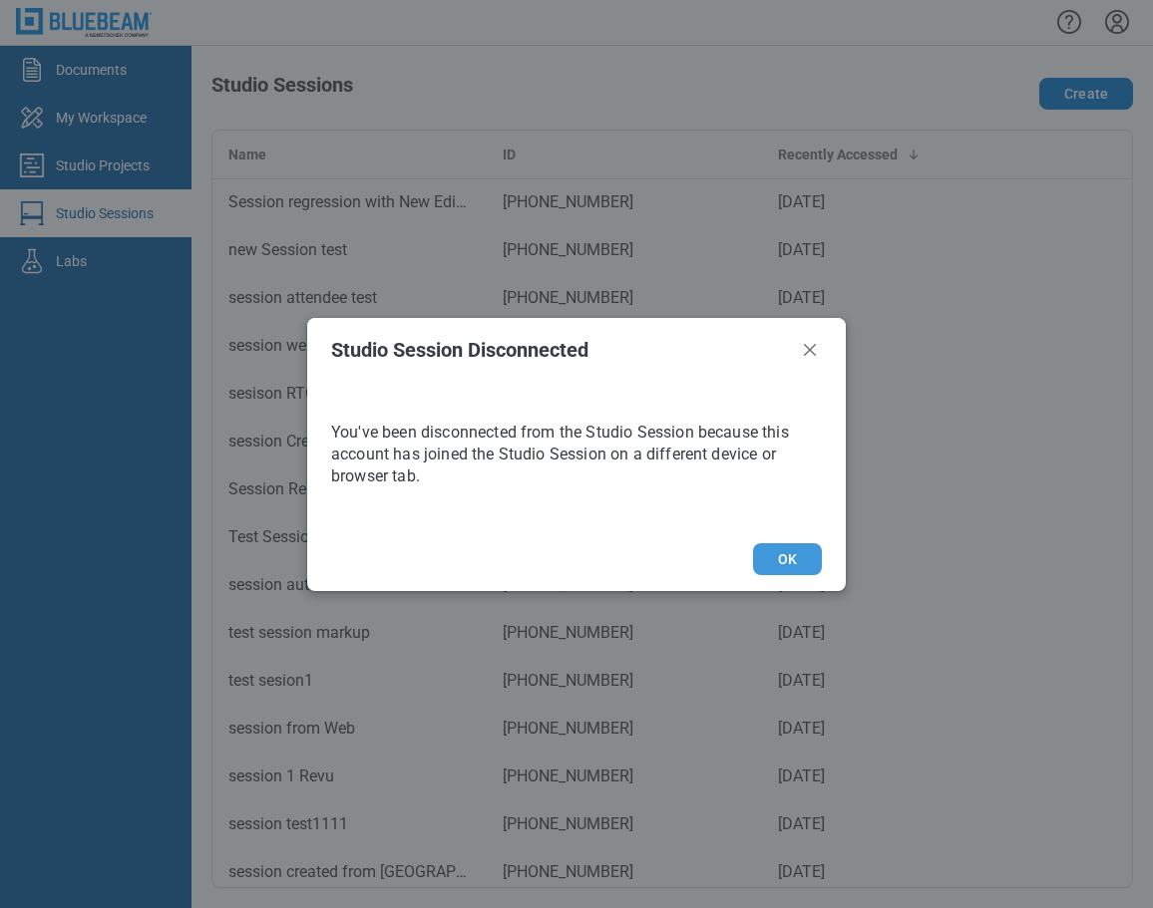
click at [777, 553] on button "OK" at bounding box center [787, 559] width 69 height 32
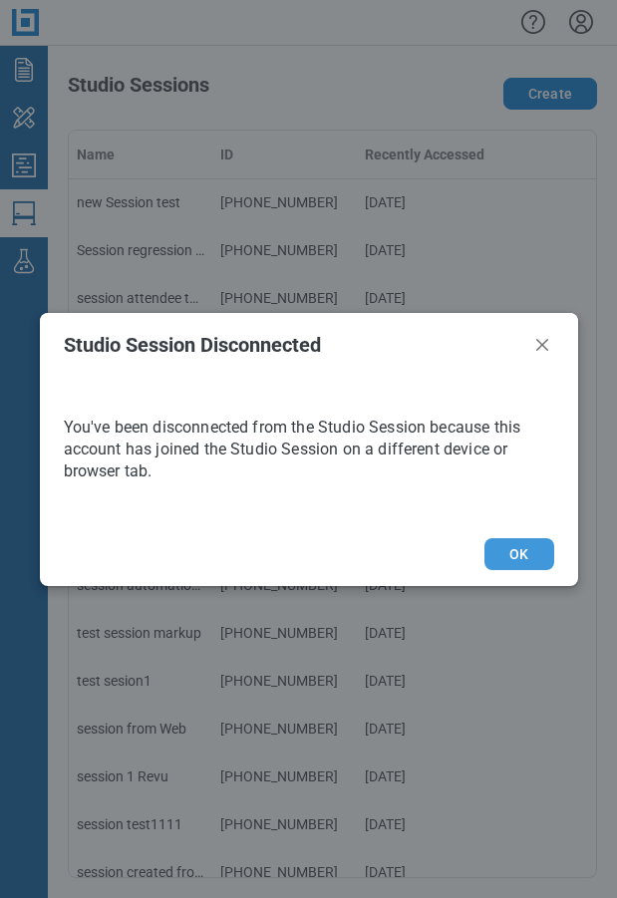
click at [491, 562] on button "OK" at bounding box center [519, 554] width 69 height 32
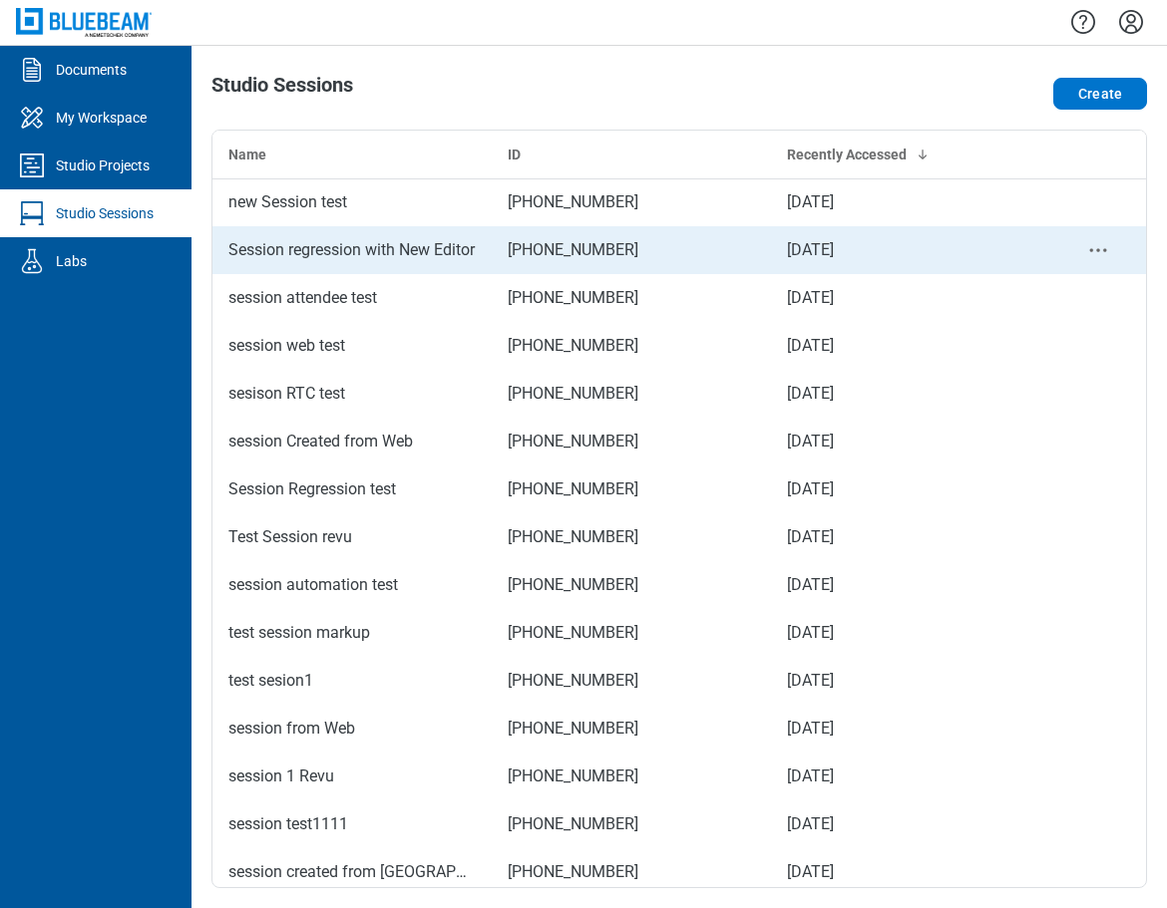
click at [311, 266] on td "Session regression with New Editor" at bounding box center [351, 250] width 279 height 48
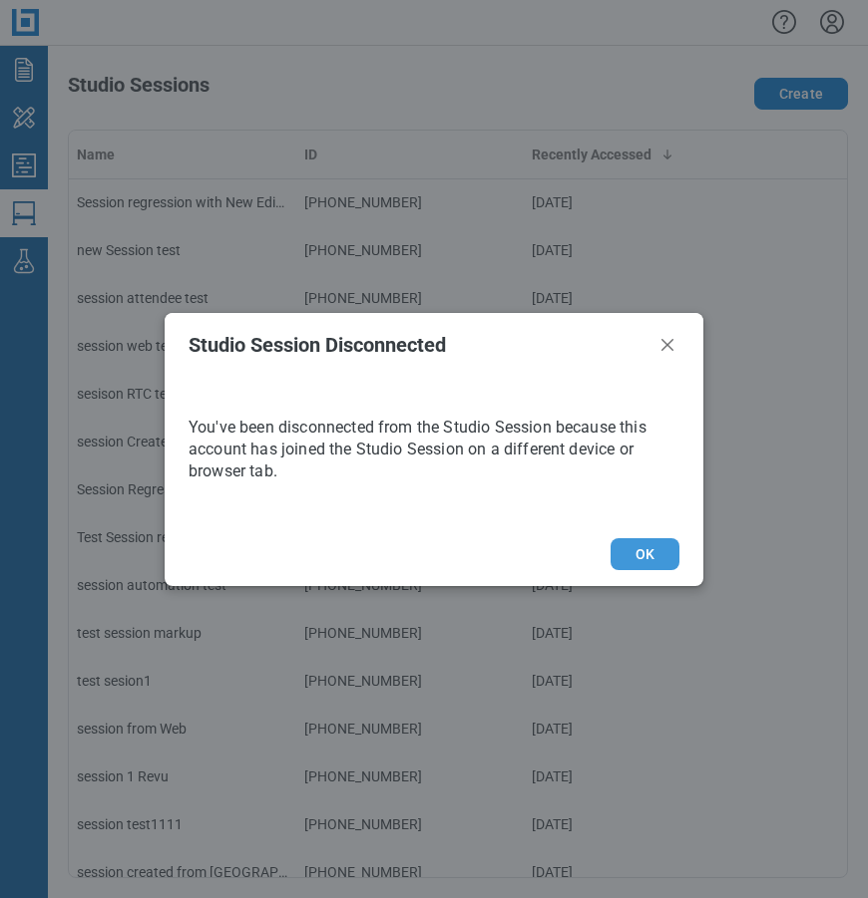
click at [665, 546] on button "OK" at bounding box center [644, 554] width 69 height 32
